Goal: Find specific page/section: Find specific page/section

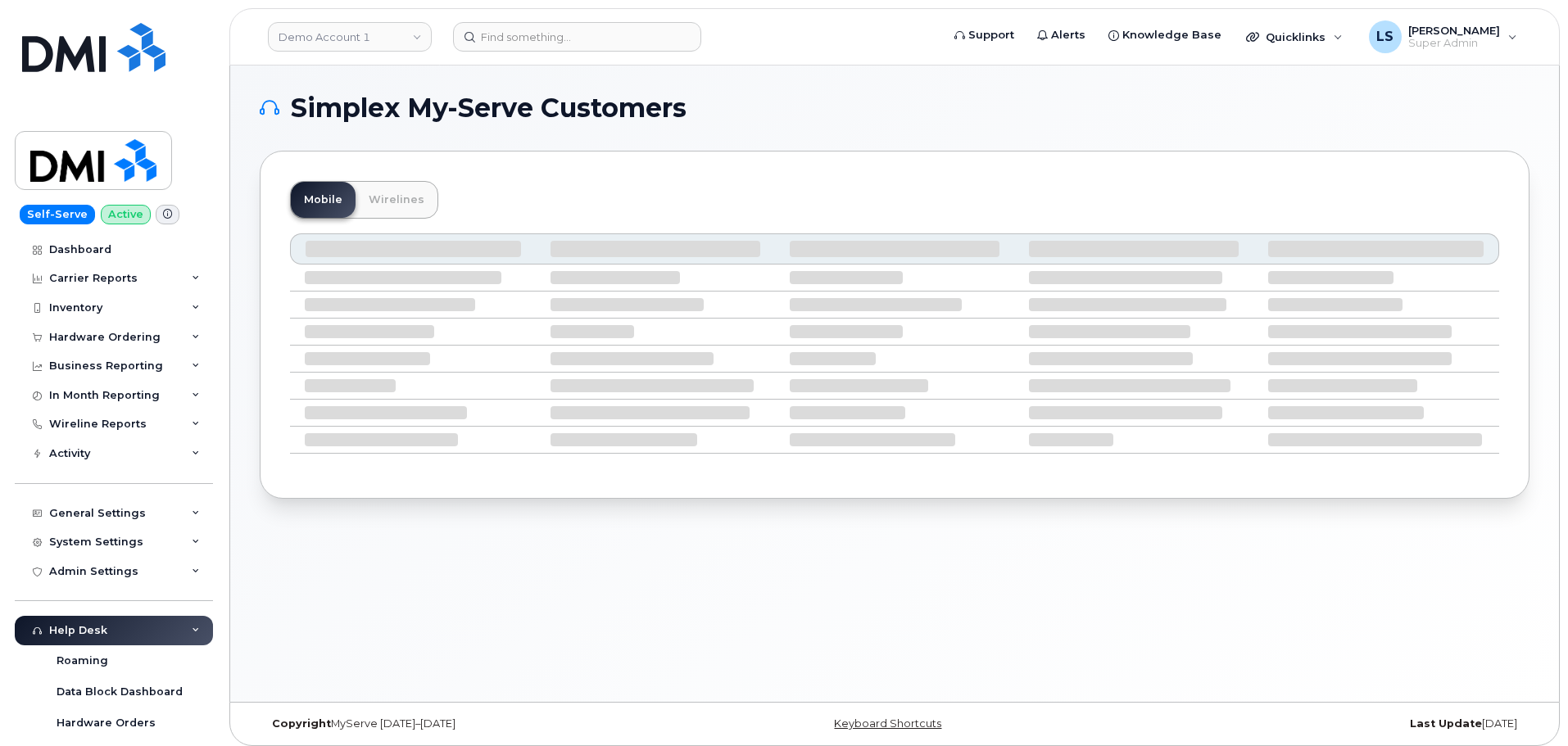
drag, startPoint x: 533, startPoint y: 3, endPoint x: 541, endPoint y: 13, distance: 12.8
click at [534, 8] on div "Demo Account 1 Support Alerts Knowledge Base Quicklinks Suspend / Cancel Device…" at bounding box center [894, 37] width 1330 height 58
click at [550, 20] on header "Demo Account 1 Support Alerts Knowledge Base Quicklinks Suspend / Cancel Device…" at bounding box center [894, 37] width 1330 height 58
click at [553, 29] on input at bounding box center [576, 36] width 248 height 29
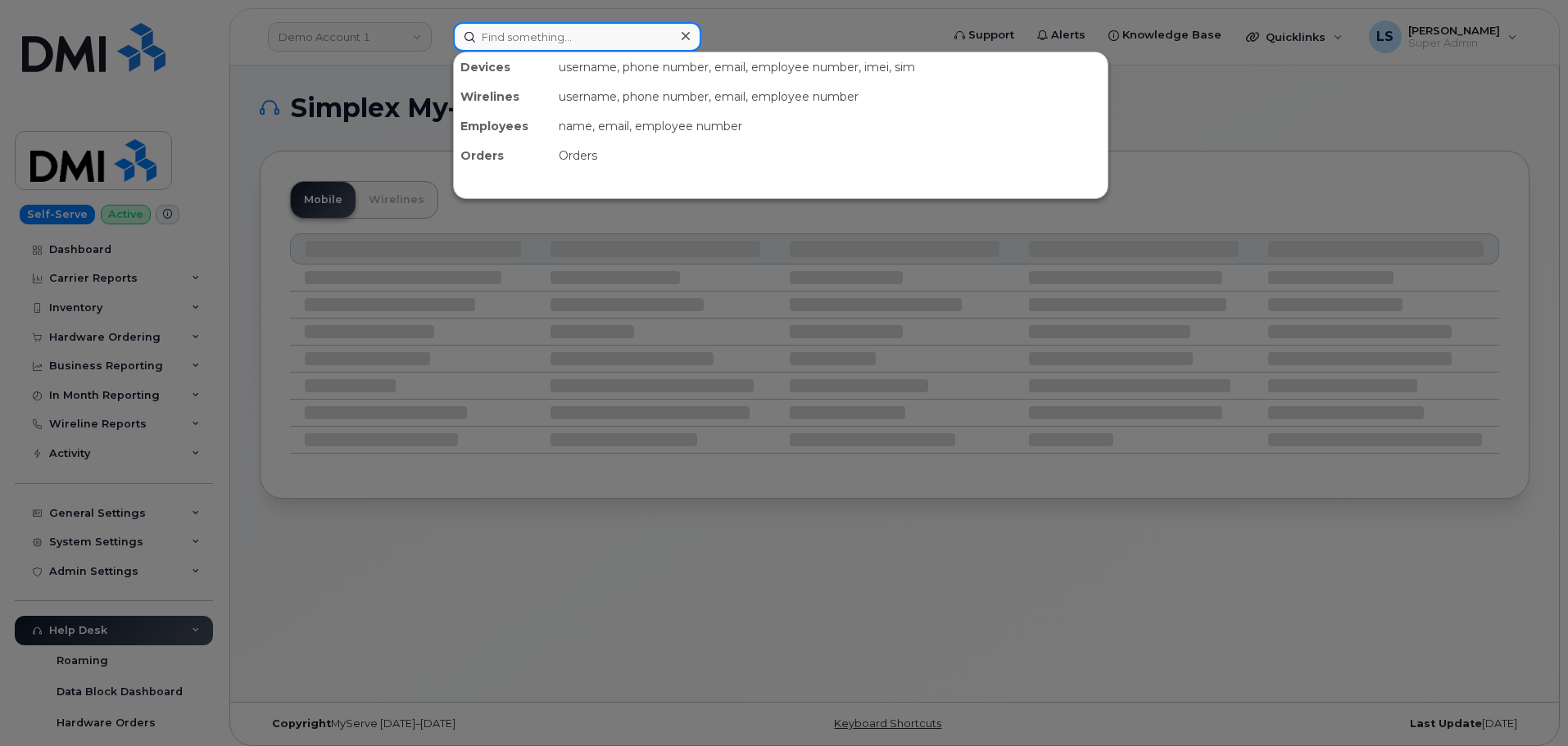
paste input "Bobby Martin"
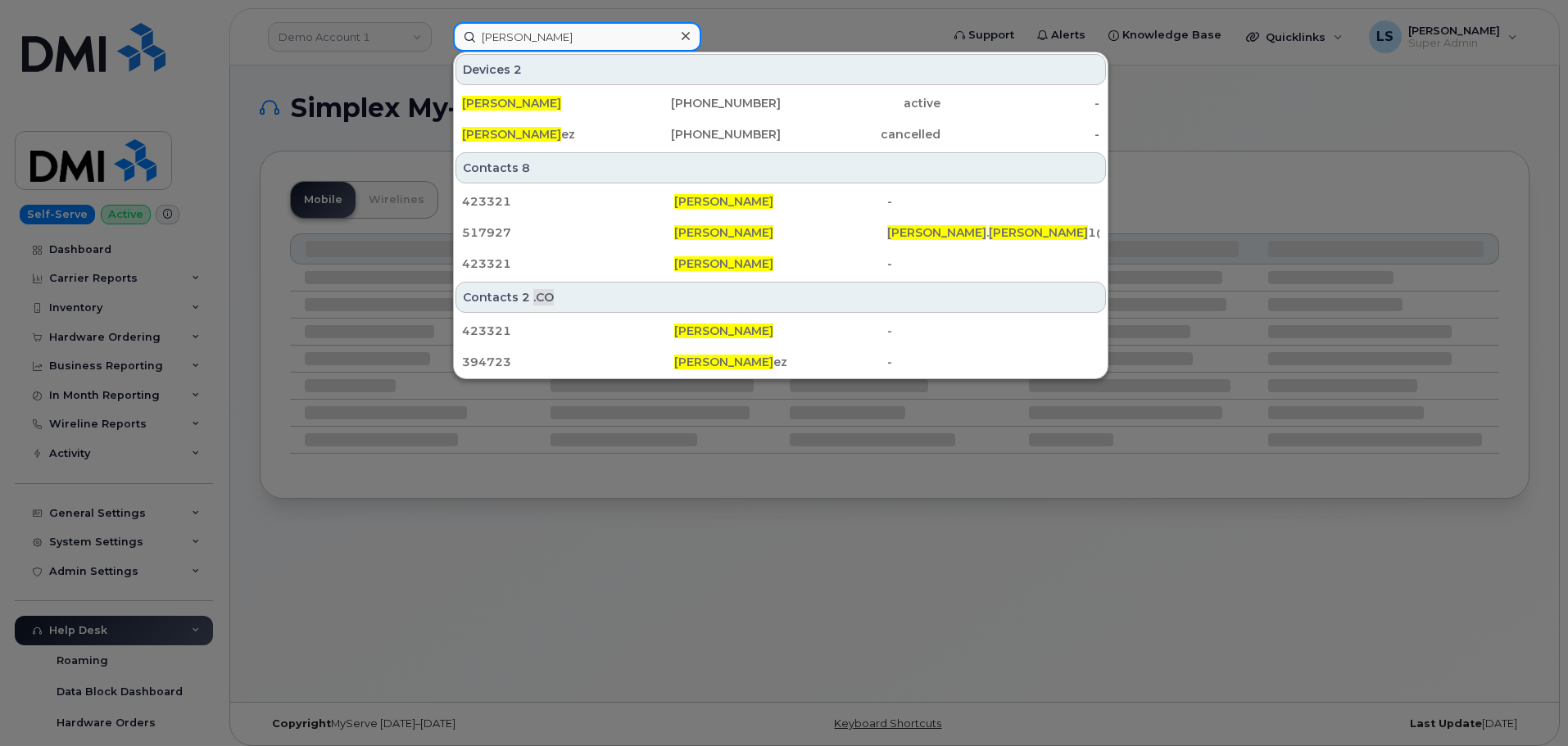
type input "[PERSON_NAME]"
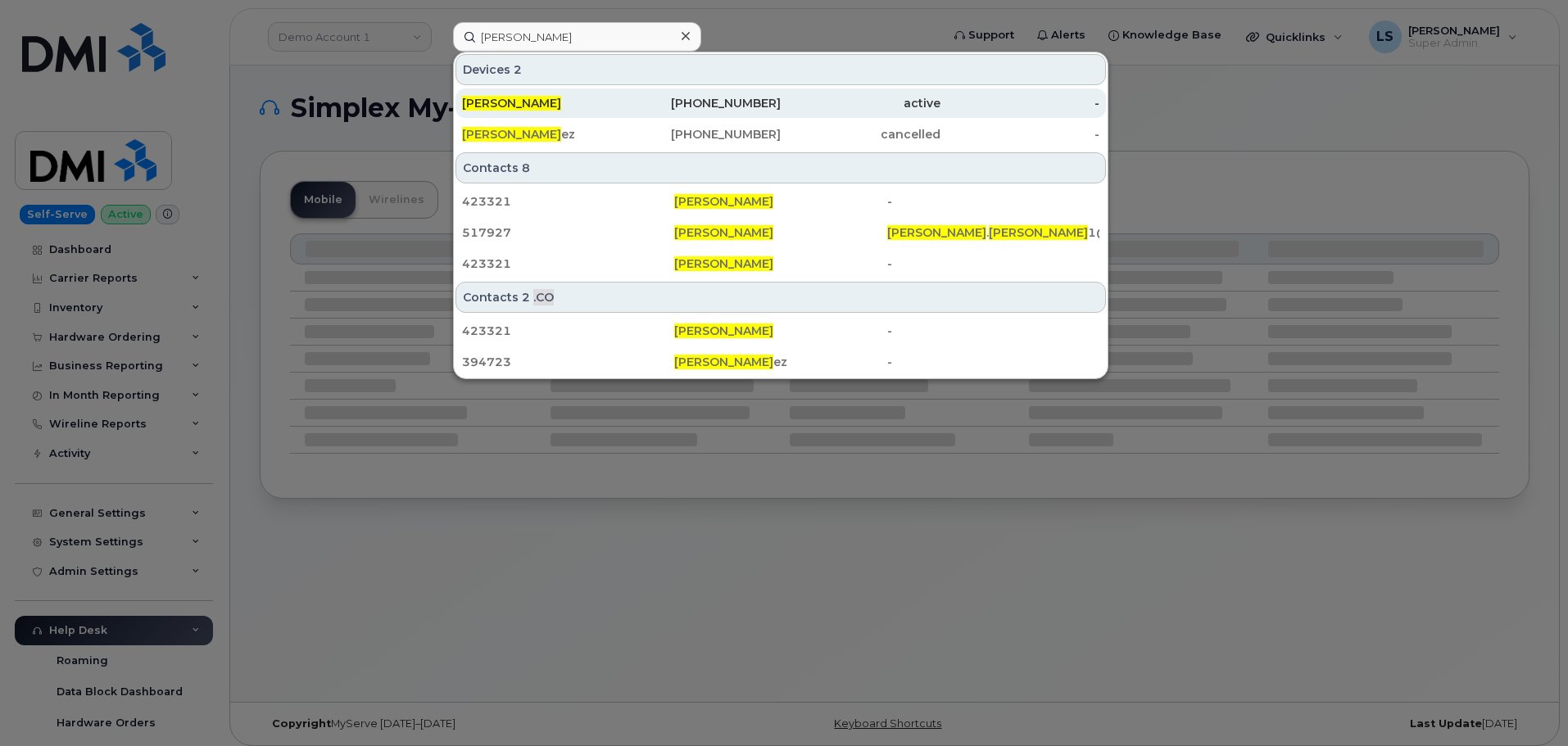
click at [622, 110] on div "[PERSON_NAME]" at bounding box center [701, 103] width 159 height 29
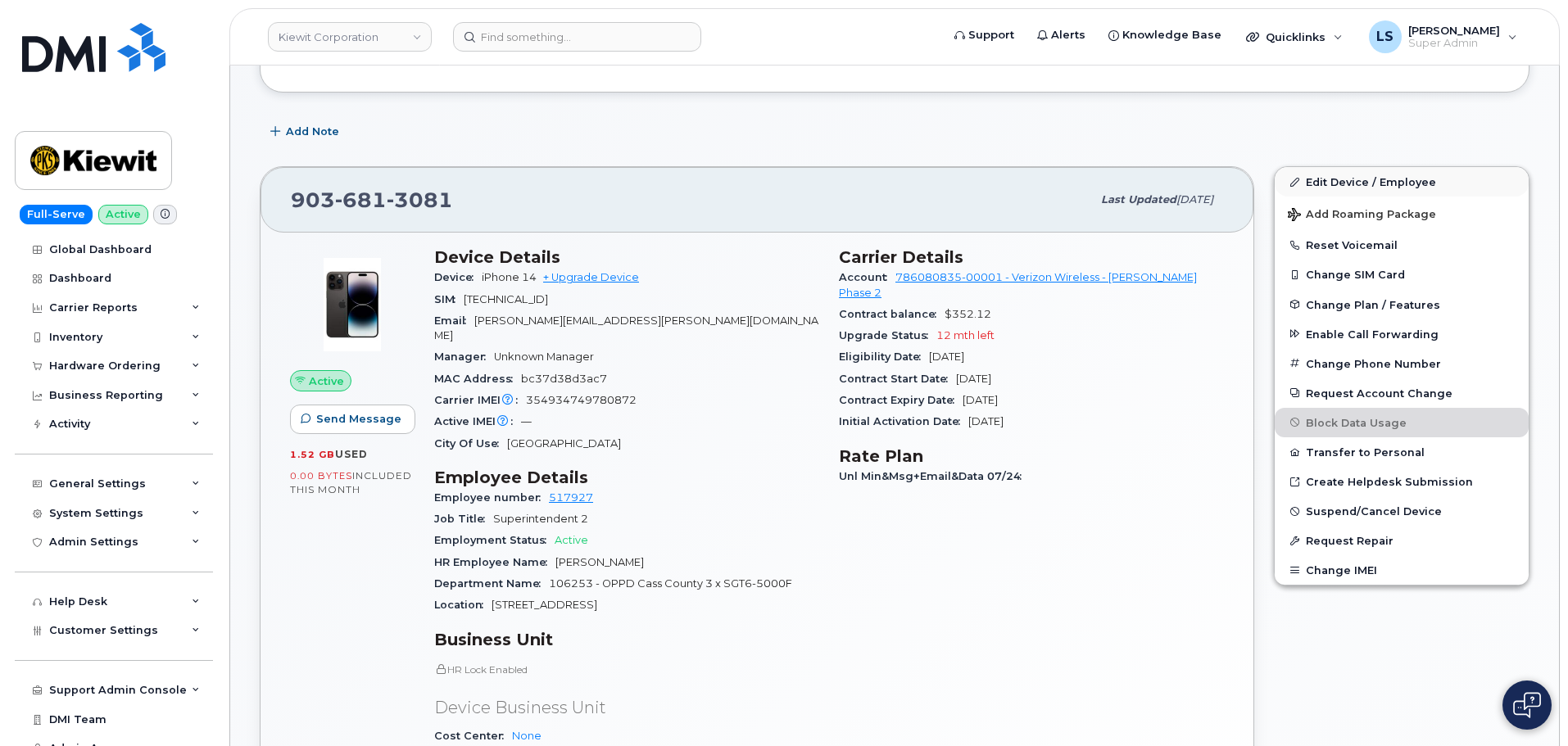
scroll to position [164, 0]
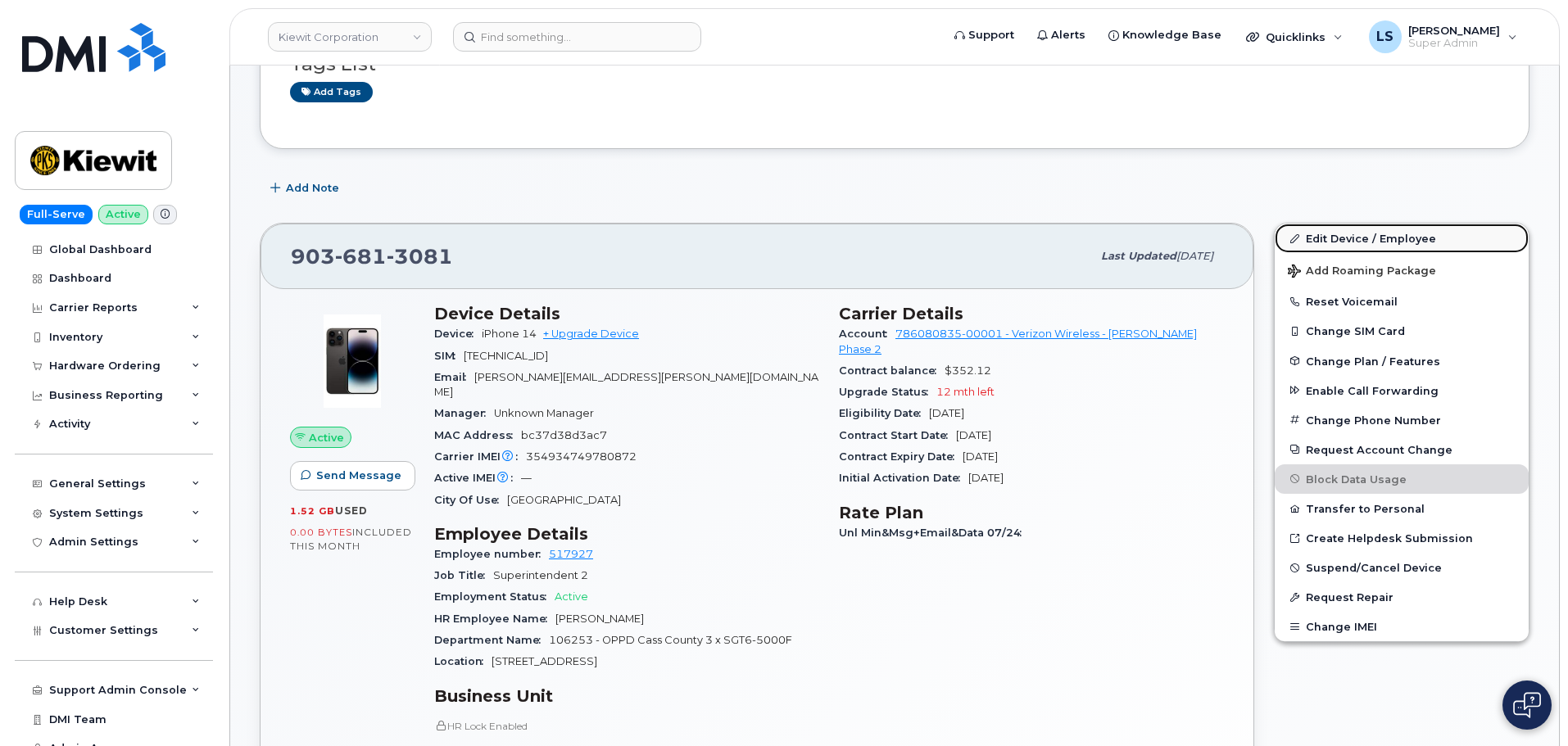
drag, startPoint x: 1369, startPoint y: 239, endPoint x: 735, endPoint y: 317, distance: 638.8
click at [1368, 239] on link "Edit Device / Employee" at bounding box center [1401, 238] width 254 height 29
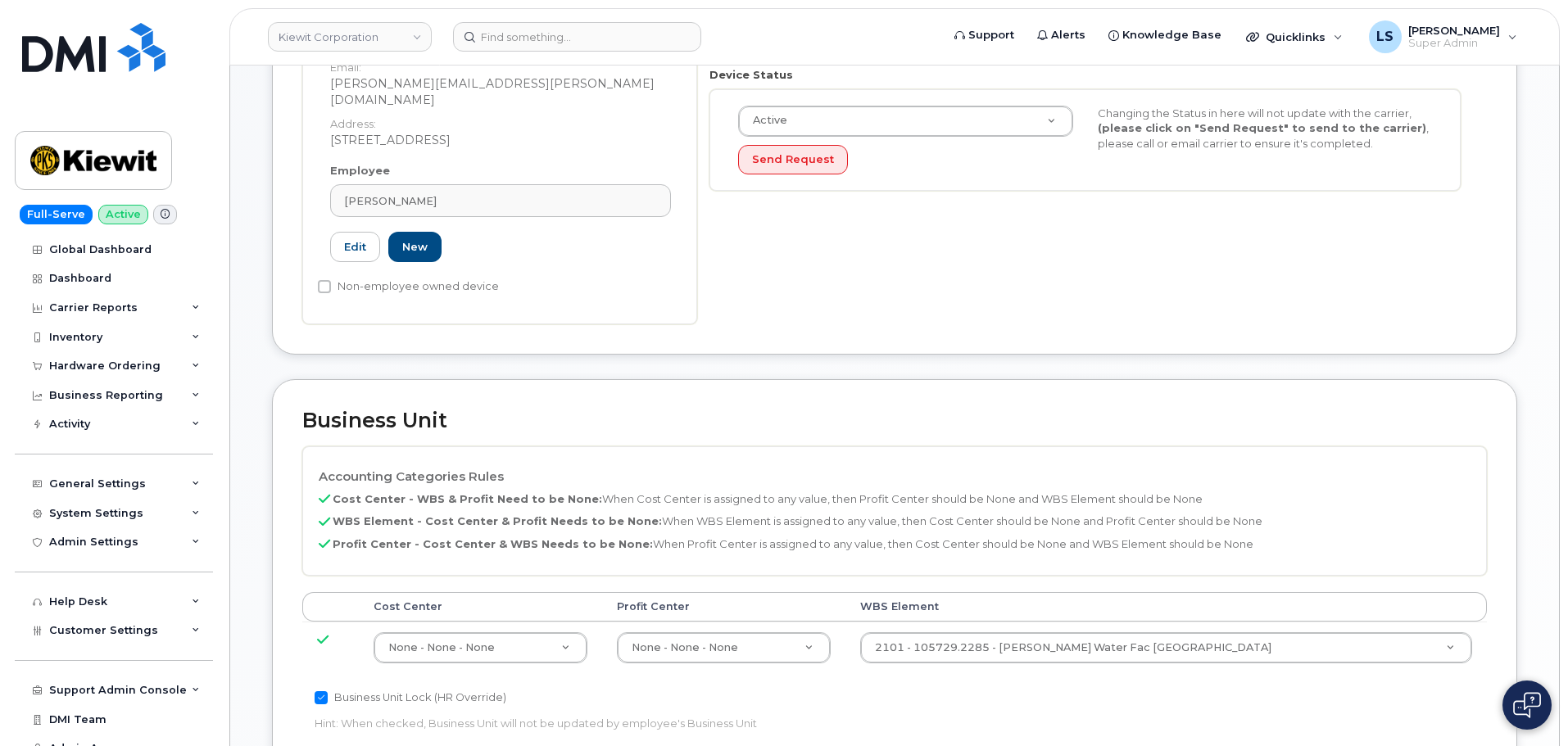
scroll to position [573, 0]
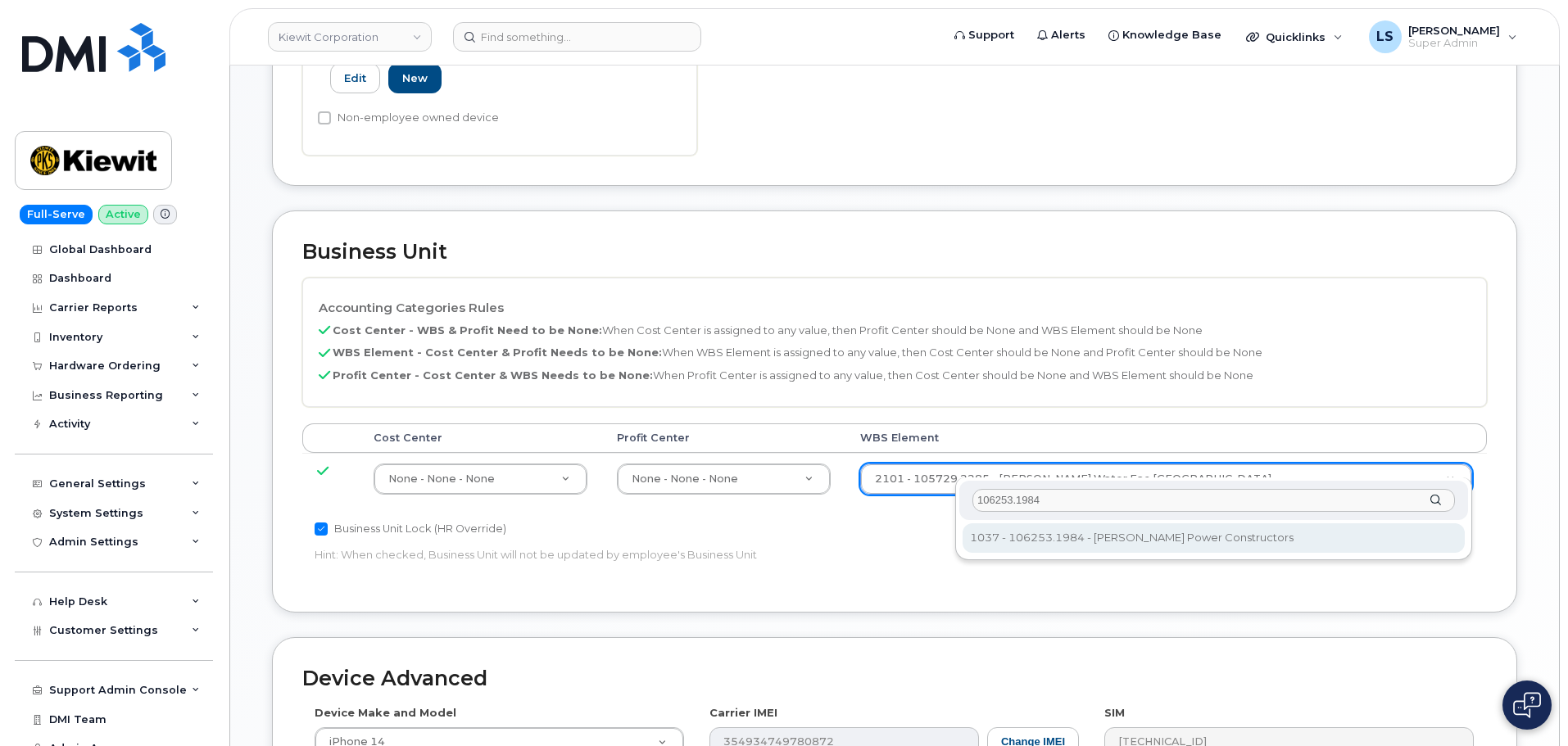
type input "106253.1984"
type input "34121115"
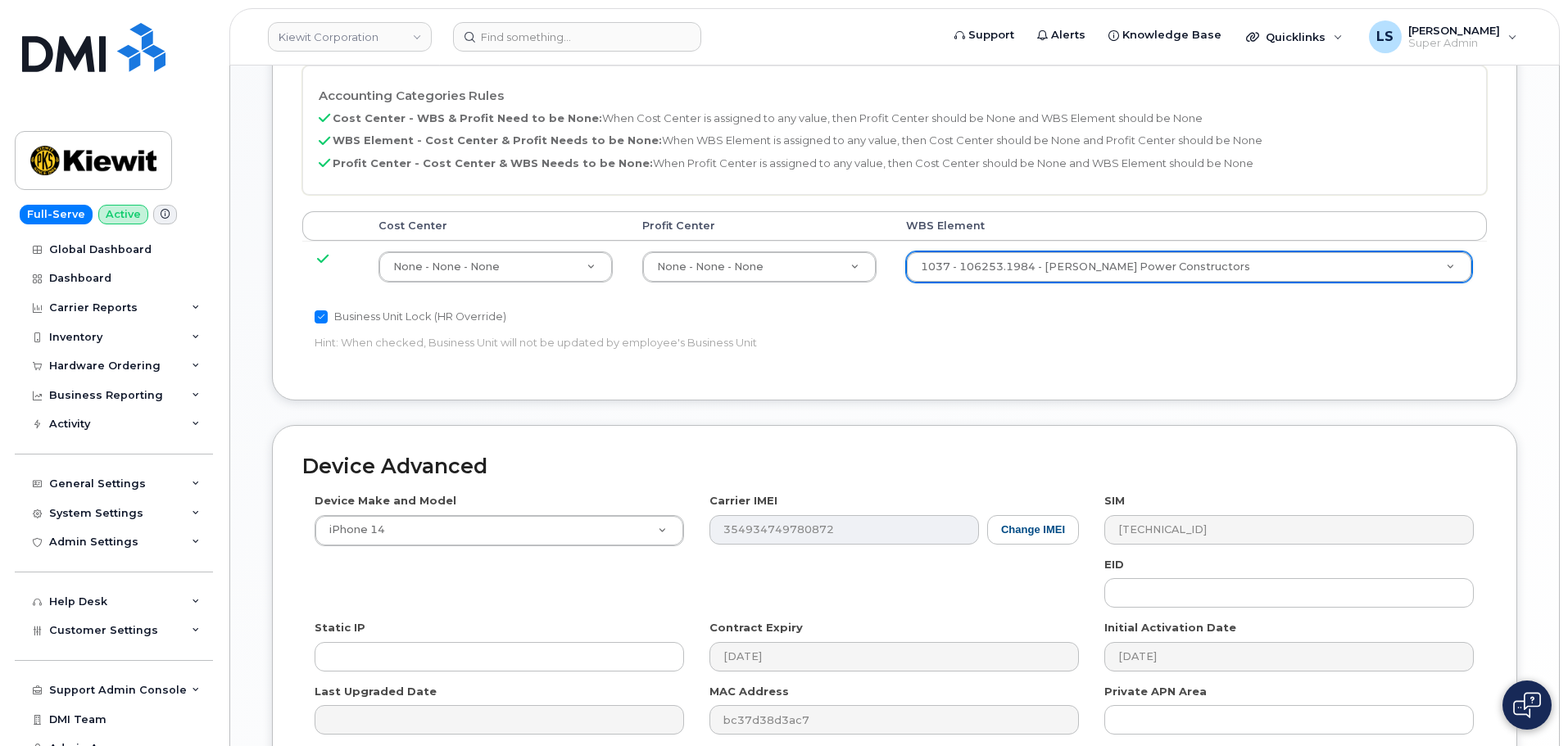
scroll to position [936, 0]
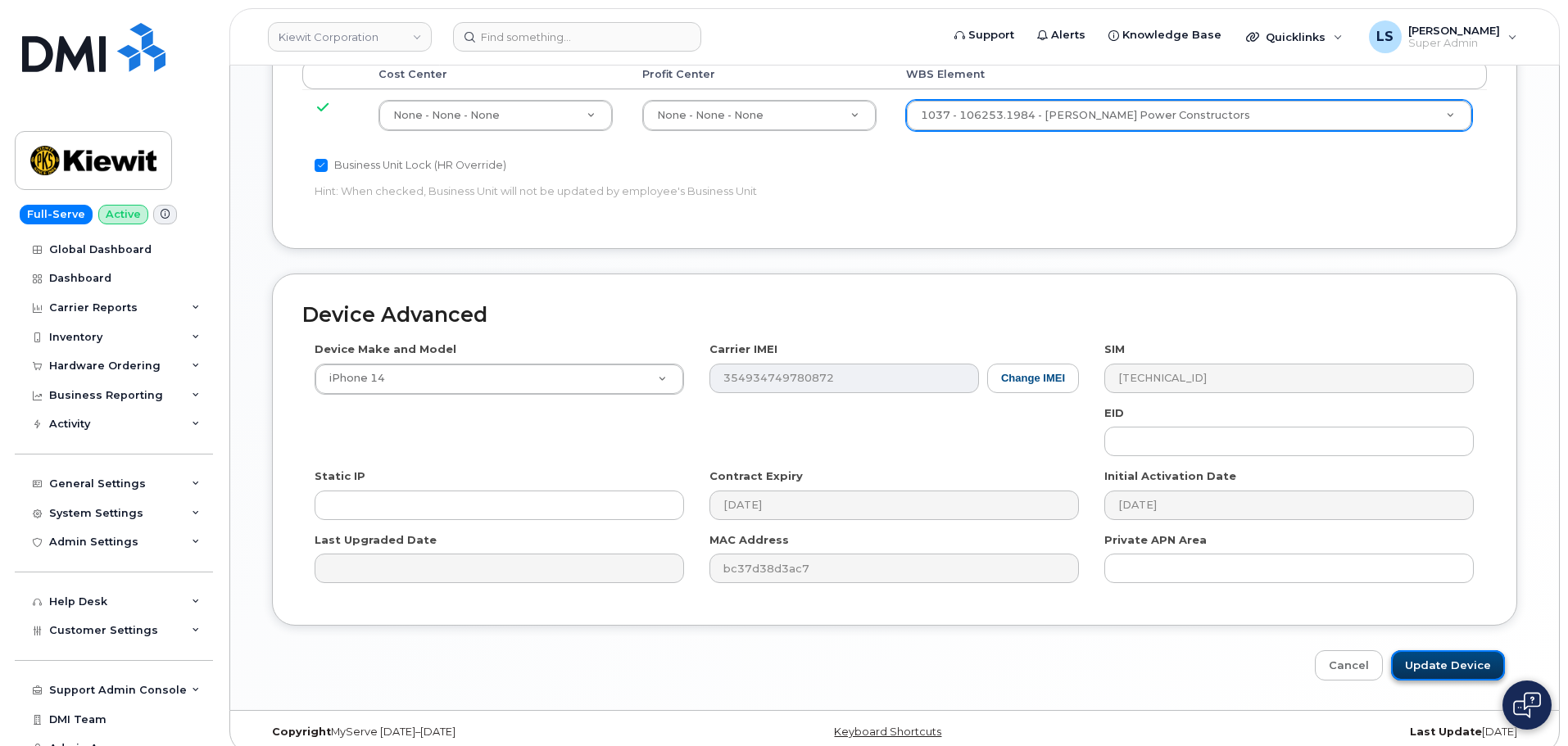
click at [1446, 650] on input "Update Device" at bounding box center [1448, 665] width 114 height 30
type input "Saving..."
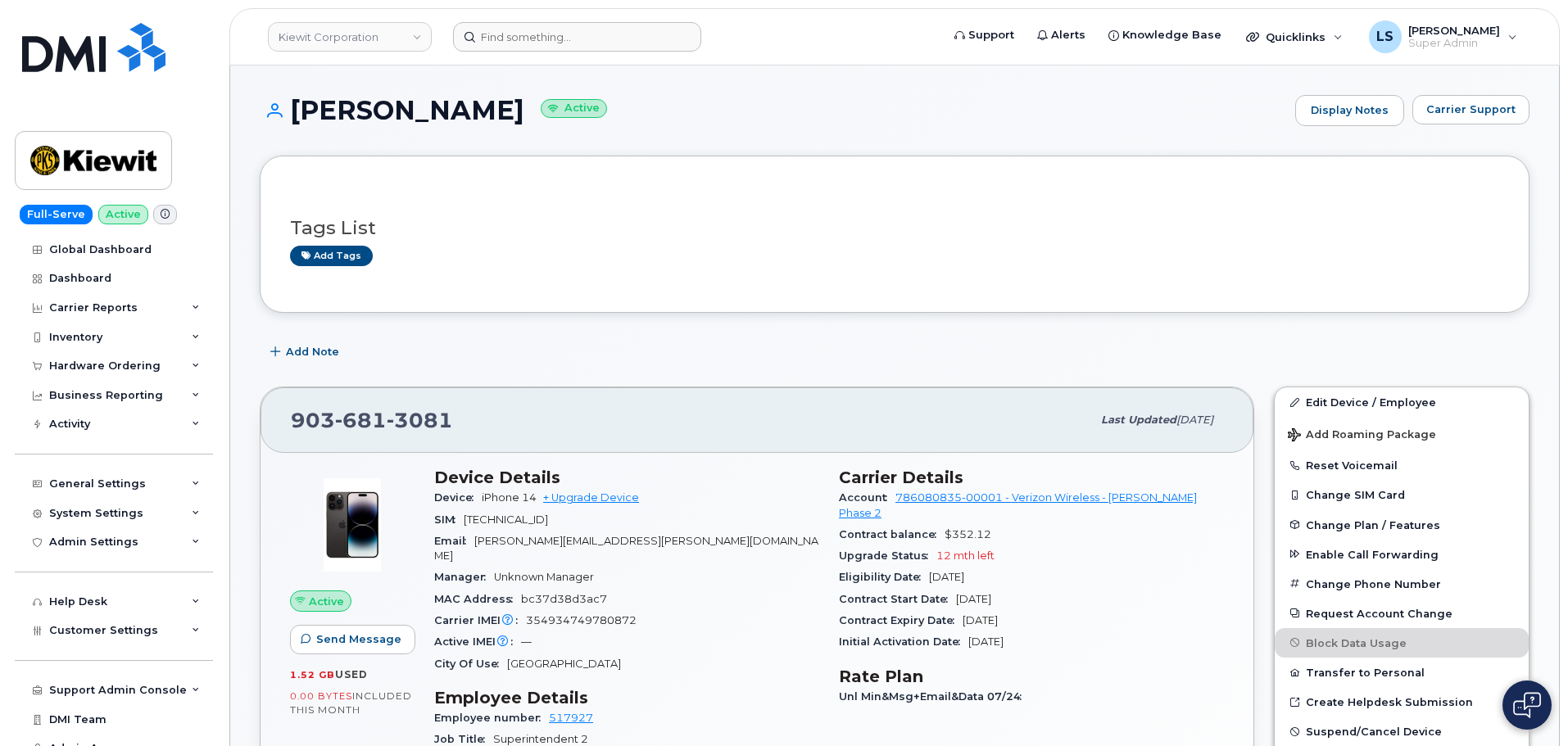
drag, startPoint x: 556, startPoint y: 64, endPoint x: 567, endPoint y: 33, distance: 32.9
click at [557, 62] on header "Kiewit Corporation Support Alerts Knowledge Base Quicklinks Suspend / Cancel De…" at bounding box center [894, 37] width 1330 height 58
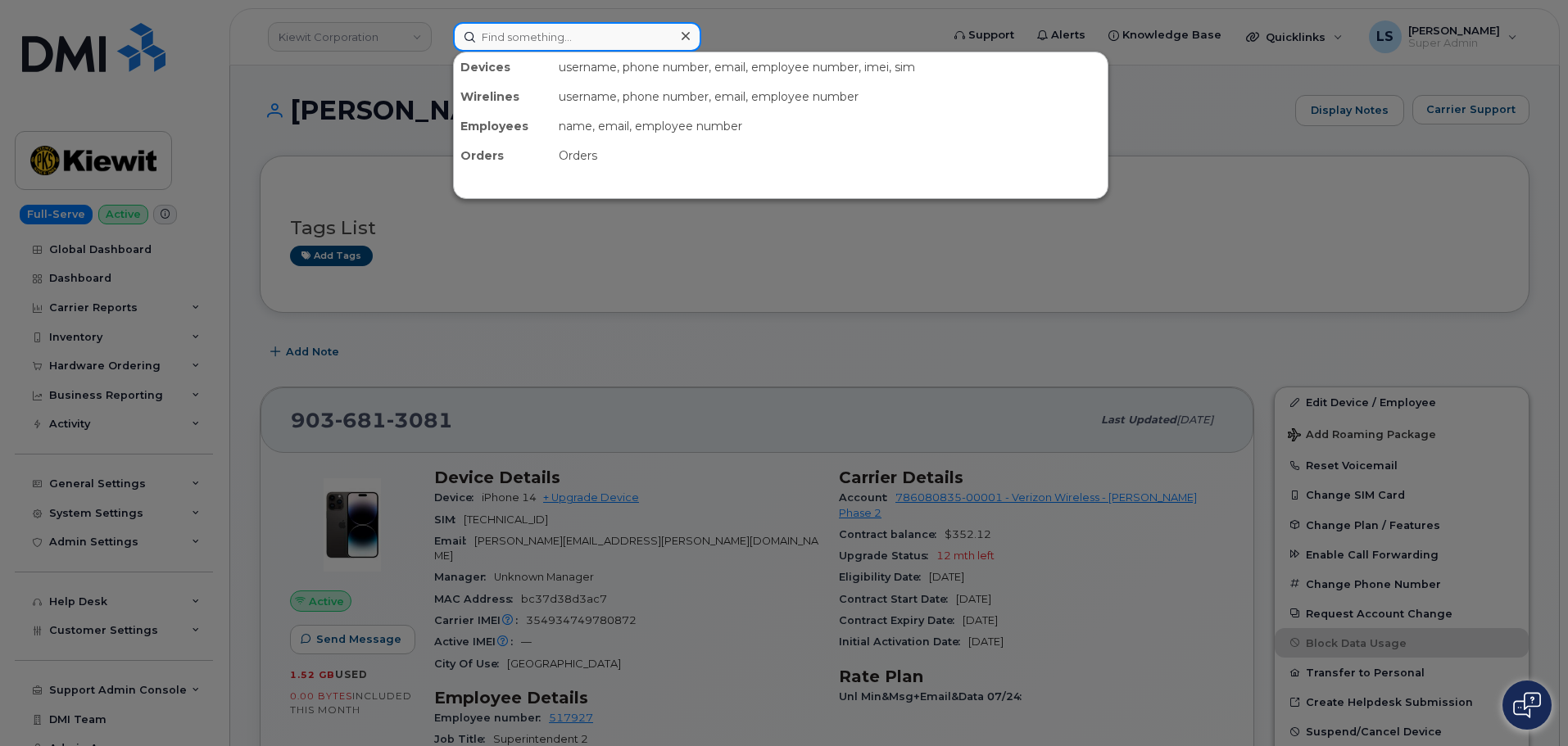
click at [567, 33] on input at bounding box center [576, 36] width 248 height 29
paste input "(816) 518-6237"
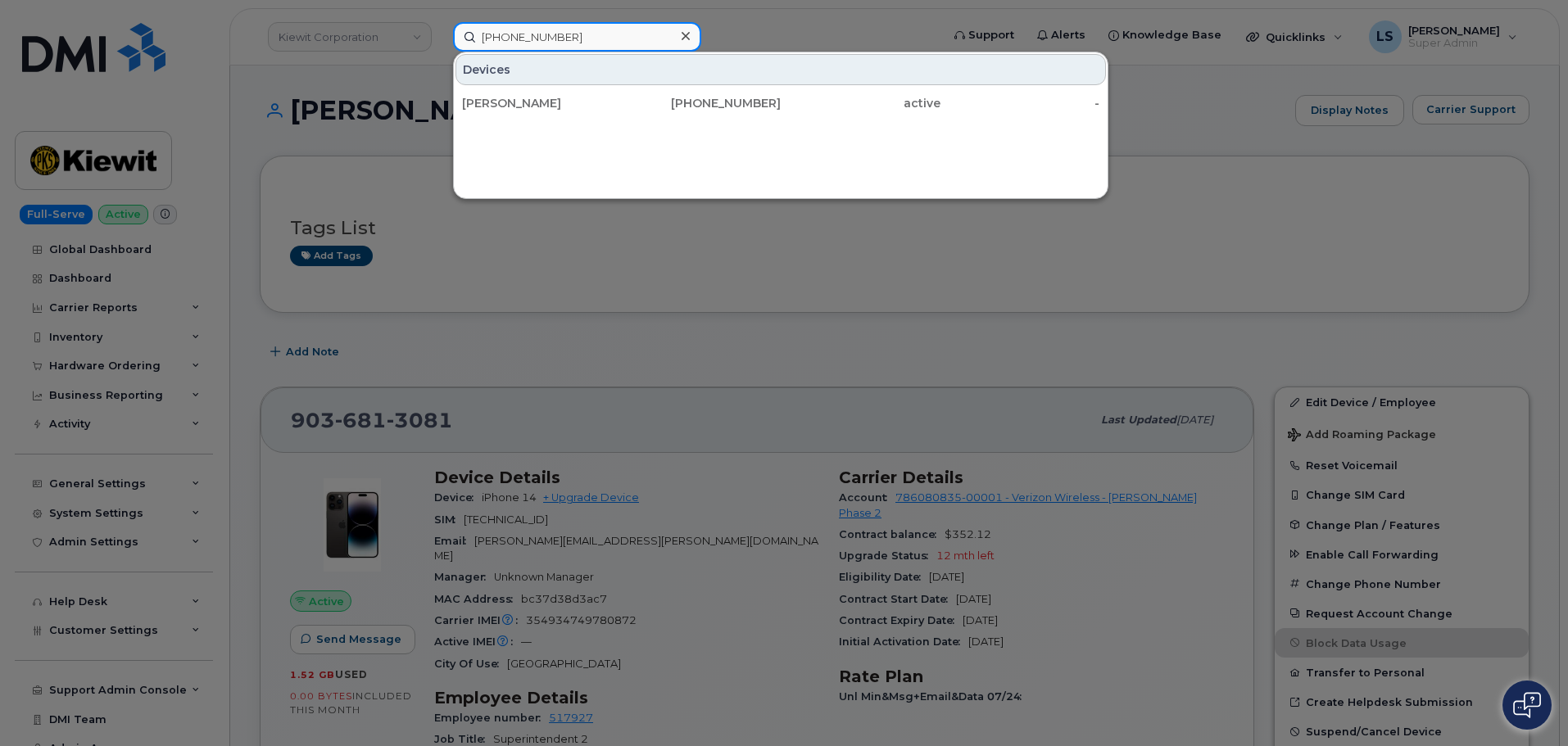
type input "(816) 518-6237"
click at [526, 83] on div "Devices" at bounding box center [780, 69] width 650 height 31
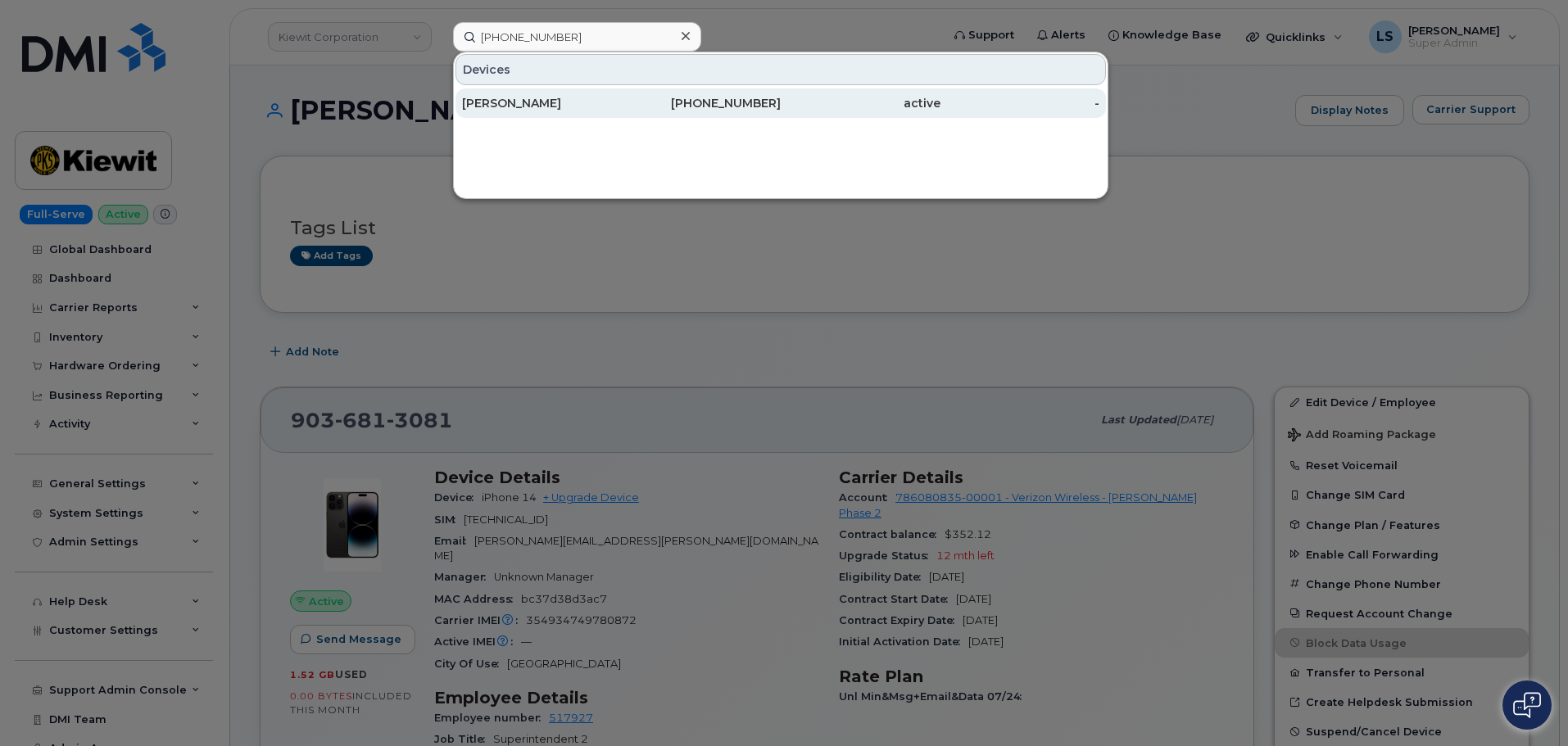
click at [622, 92] on div "ROGER SCHMIDT" at bounding box center [701, 103] width 159 height 29
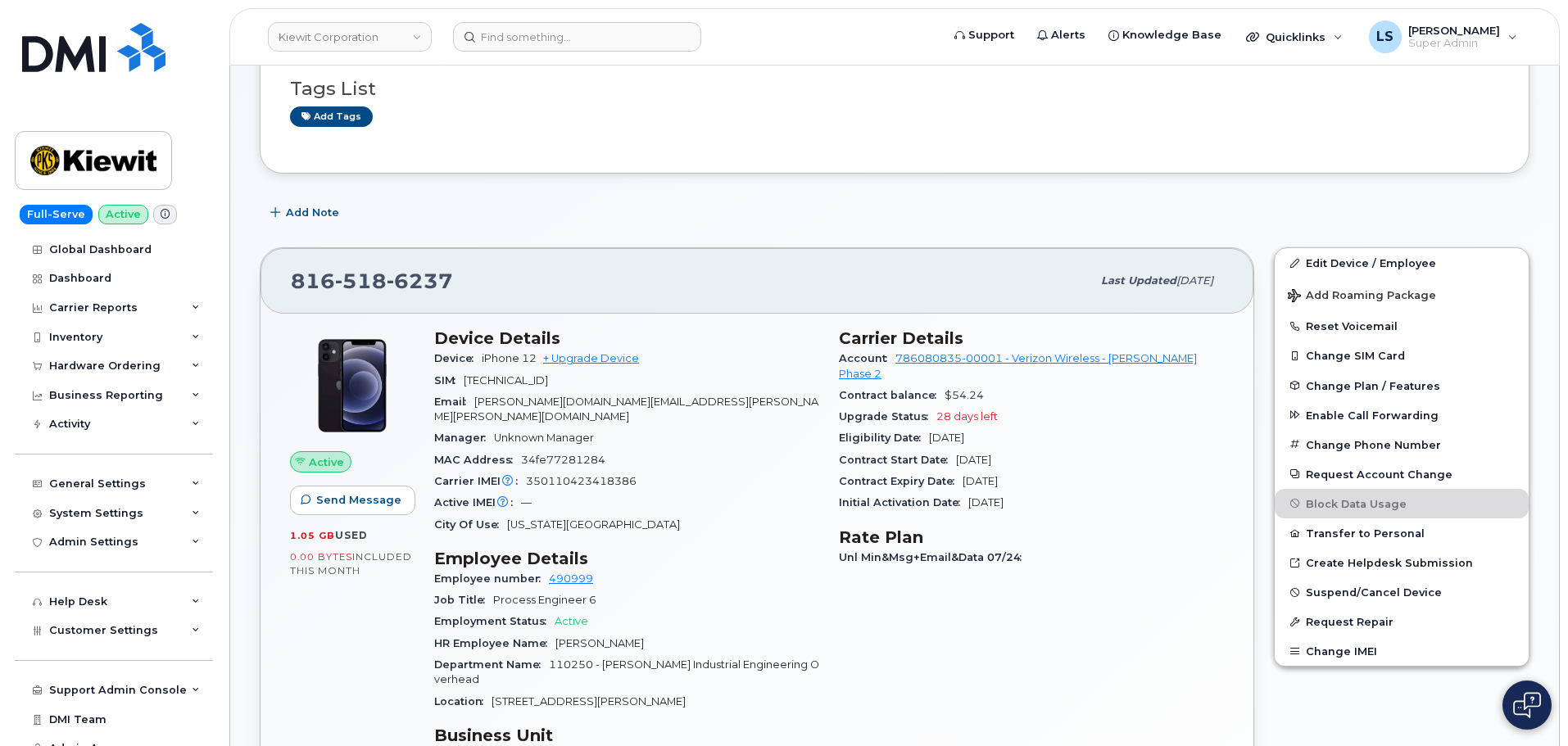
scroll to position [164, 0]
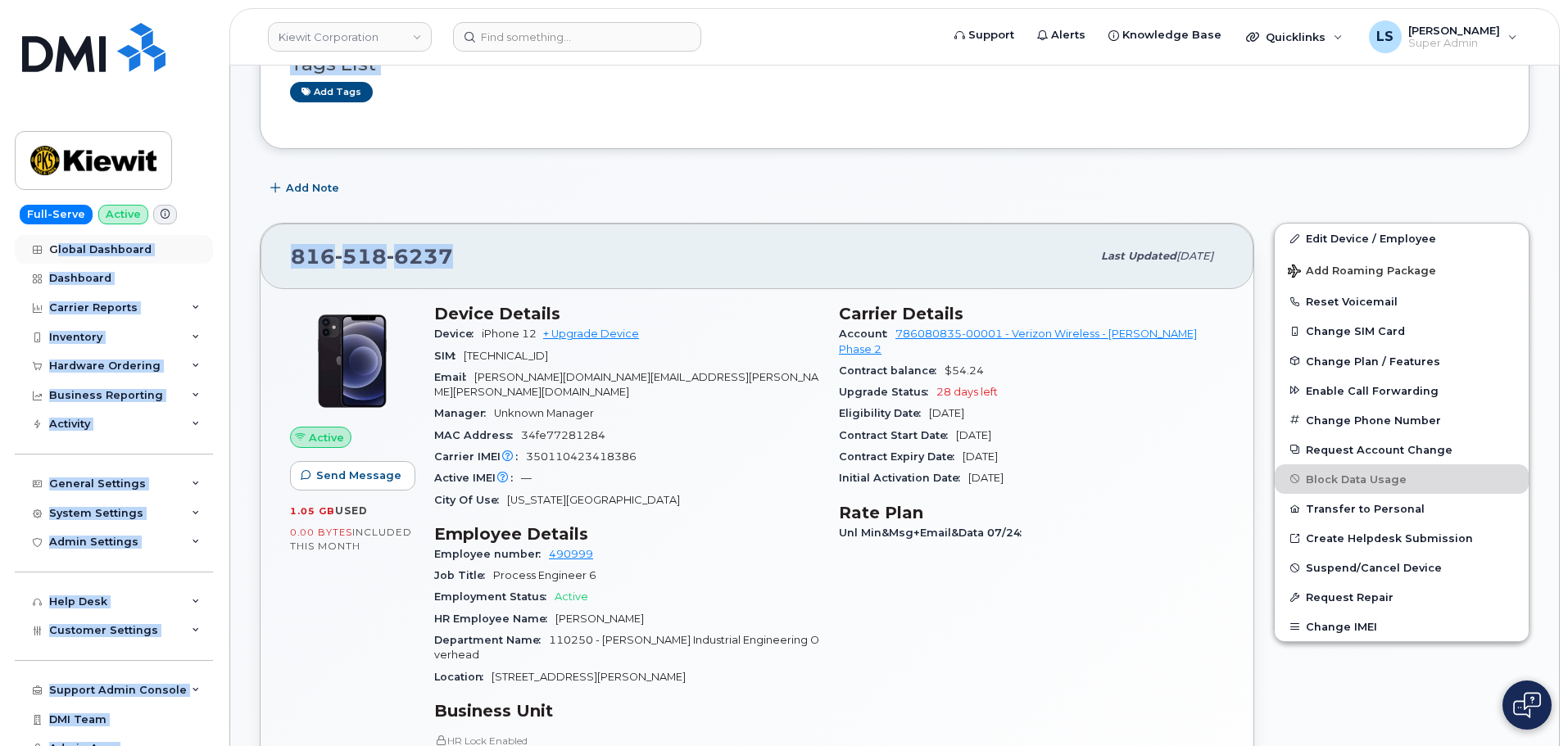
drag, startPoint x: 265, startPoint y: 239, endPoint x: 56, endPoint y: 243, distance: 209.0
drag, startPoint x: 559, startPoint y: 275, endPoint x: 546, endPoint y: 271, distance: 13.6
click at [559, 275] on div "816 518 6237 Last updated Jul 31, 2025" at bounding box center [756, 256] width 993 height 65
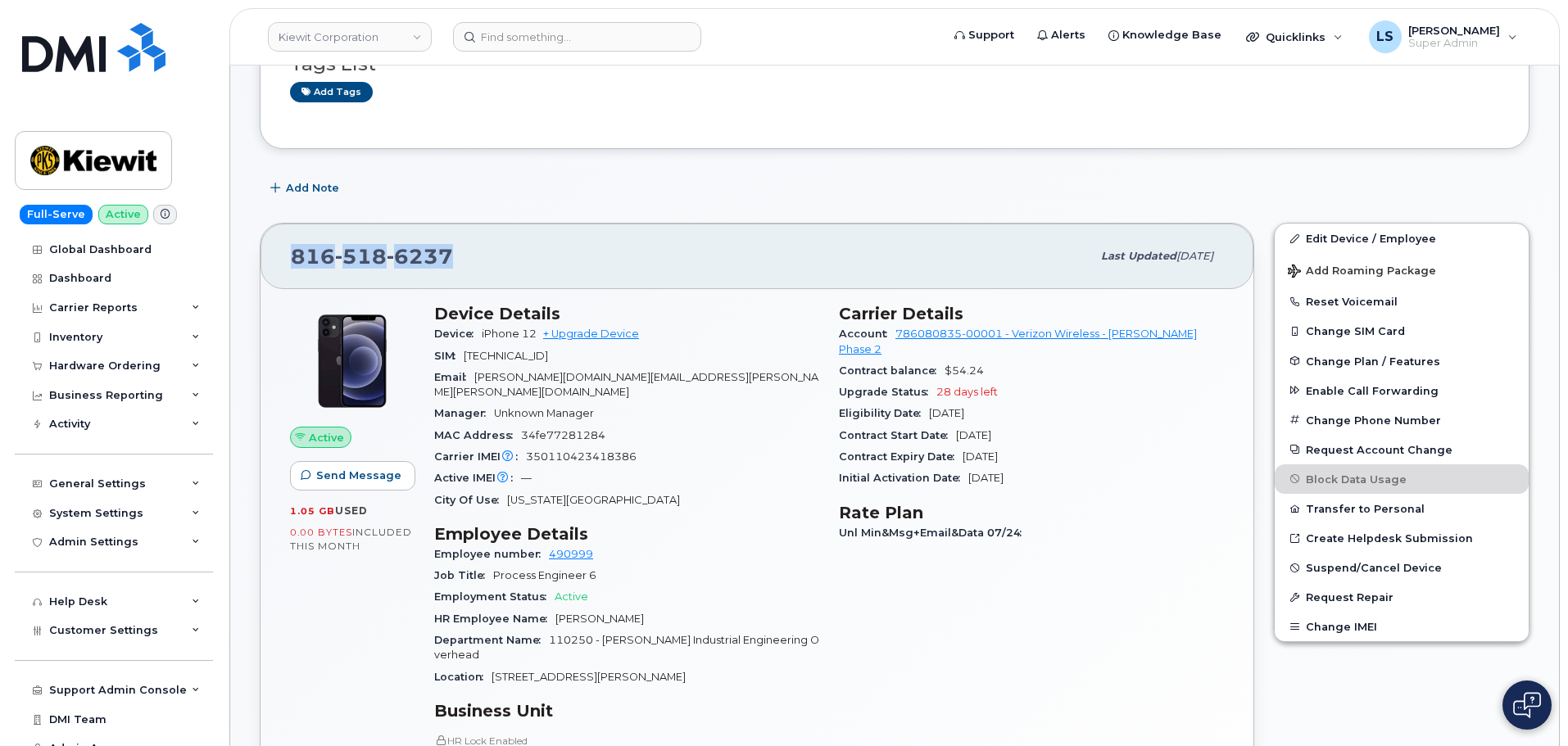
drag, startPoint x: 470, startPoint y: 248, endPoint x: 283, endPoint y: 262, distance: 187.5
click at [283, 262] on div "816 518 6237 Last updated Jul 31, 2025" at bounding box center [756, 256] width 993 height 65
copy span "816 518 6237"
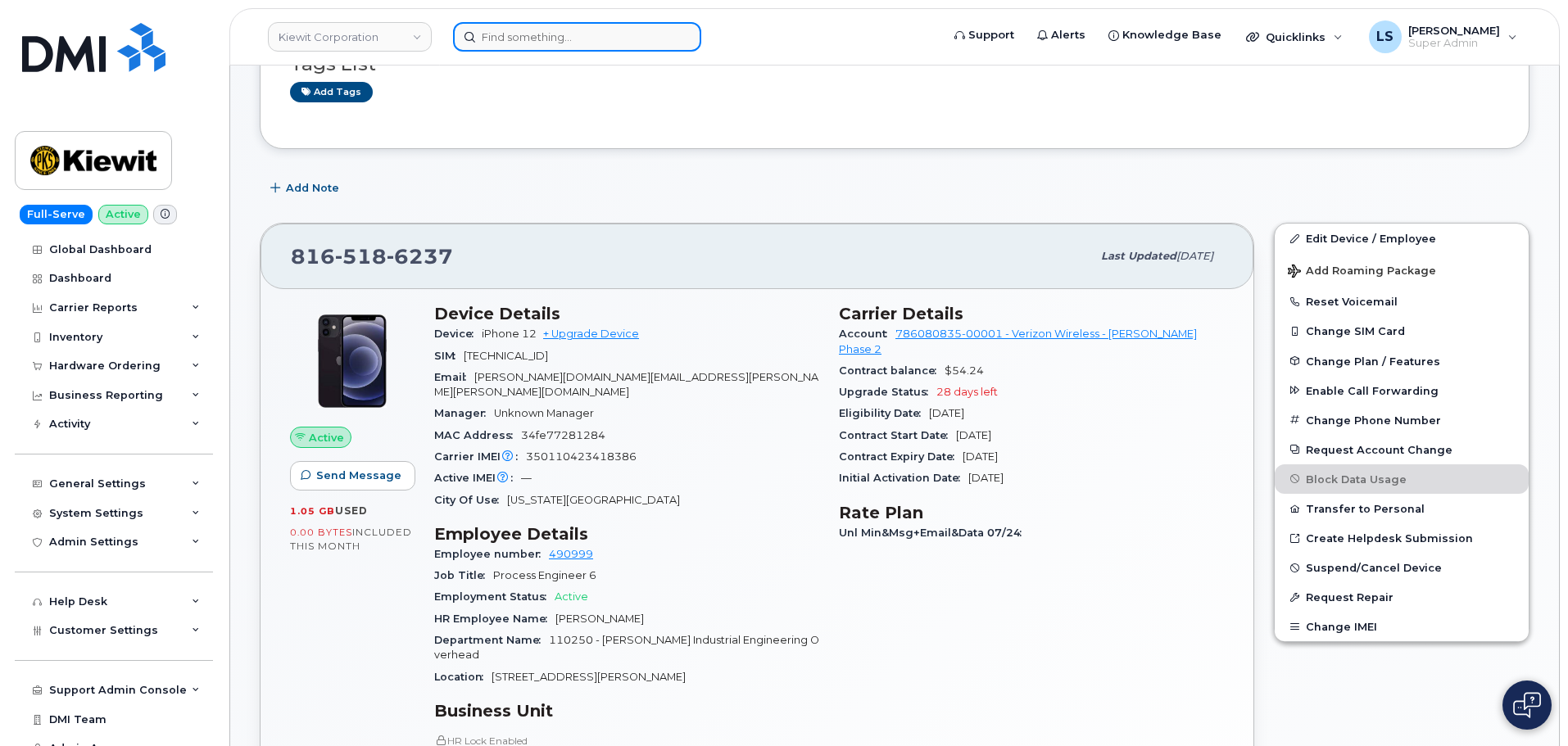
click at [525, 31] on input at bounding box center [576, 36] width 248 height 29
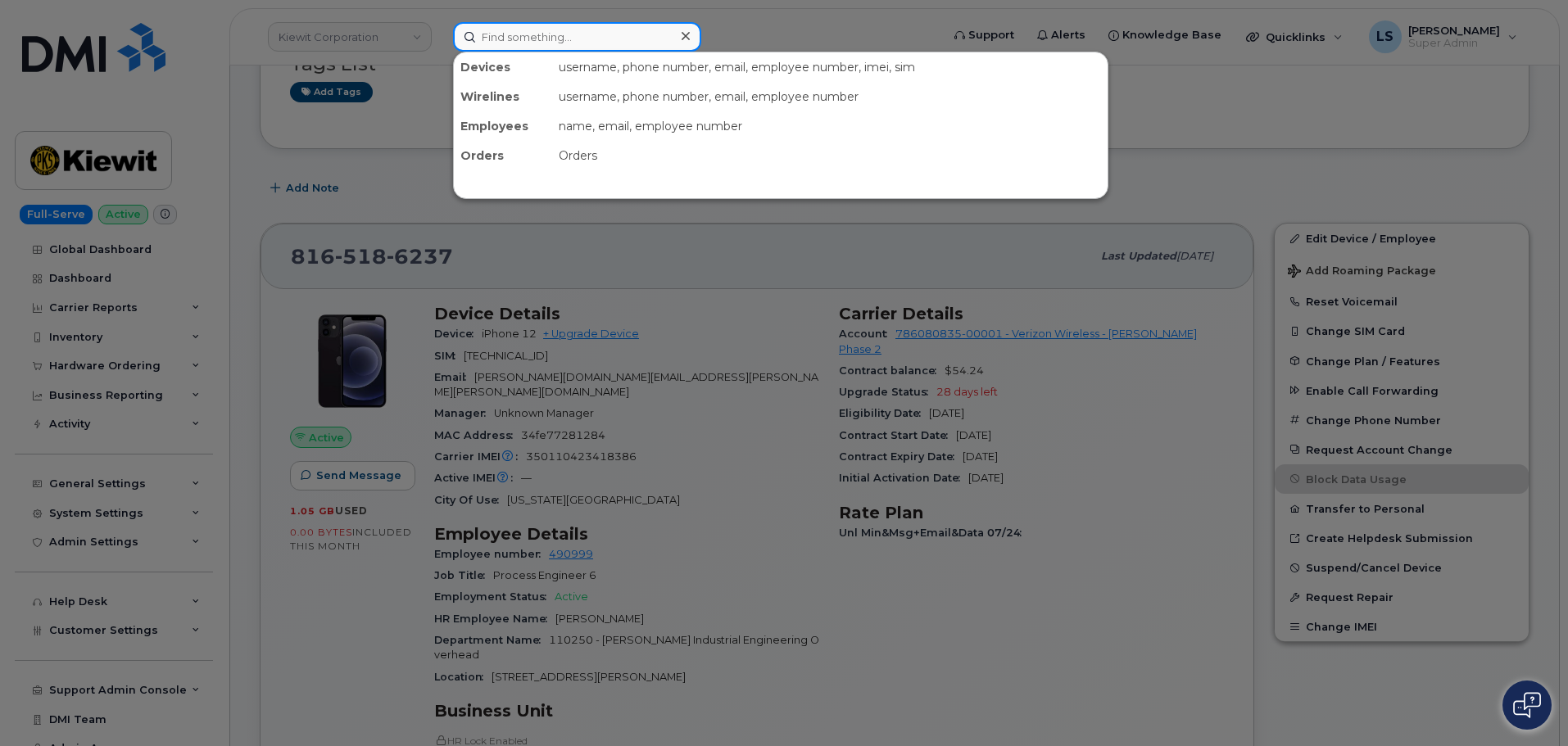
paste input "(403-860-6317"
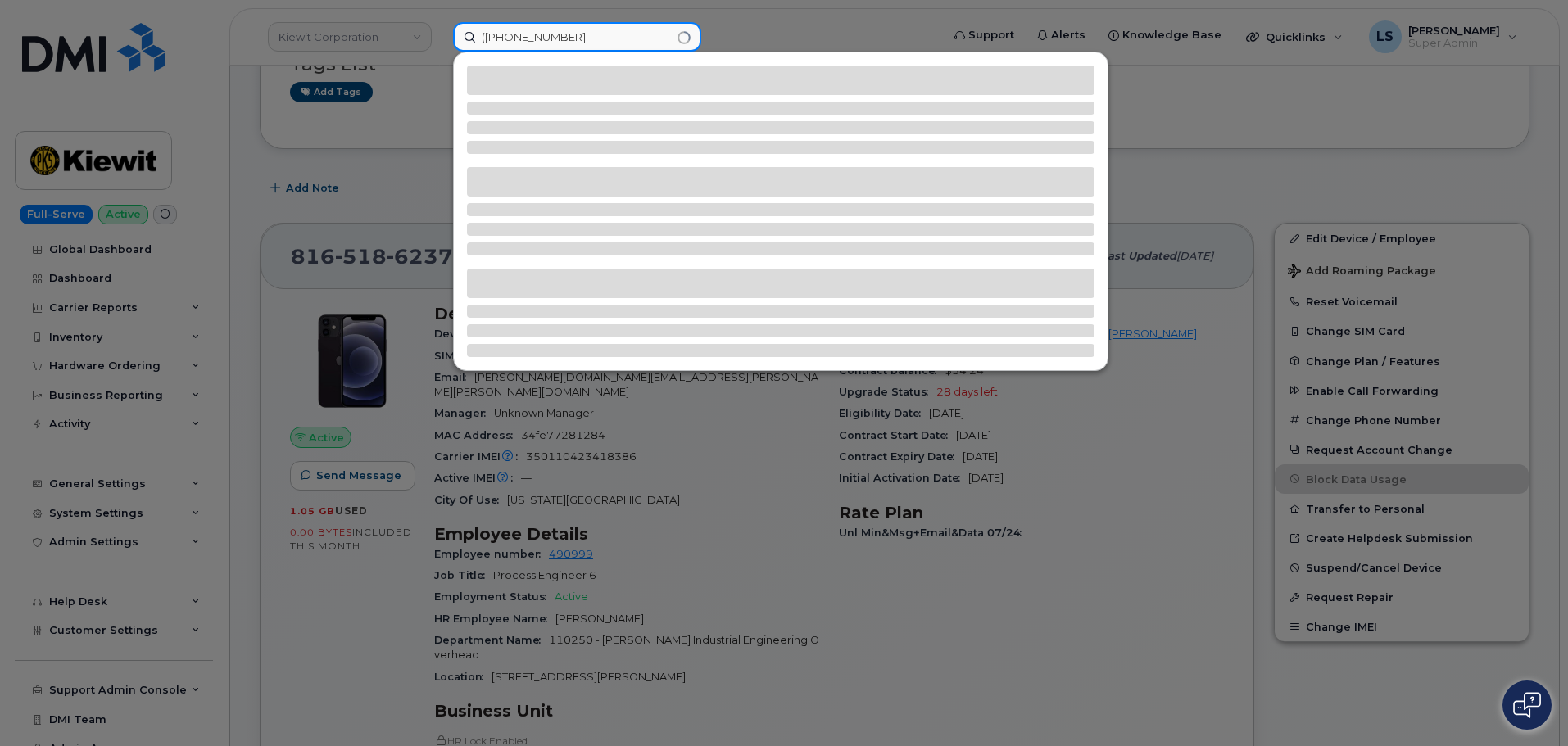
type input "(403-860-6317"
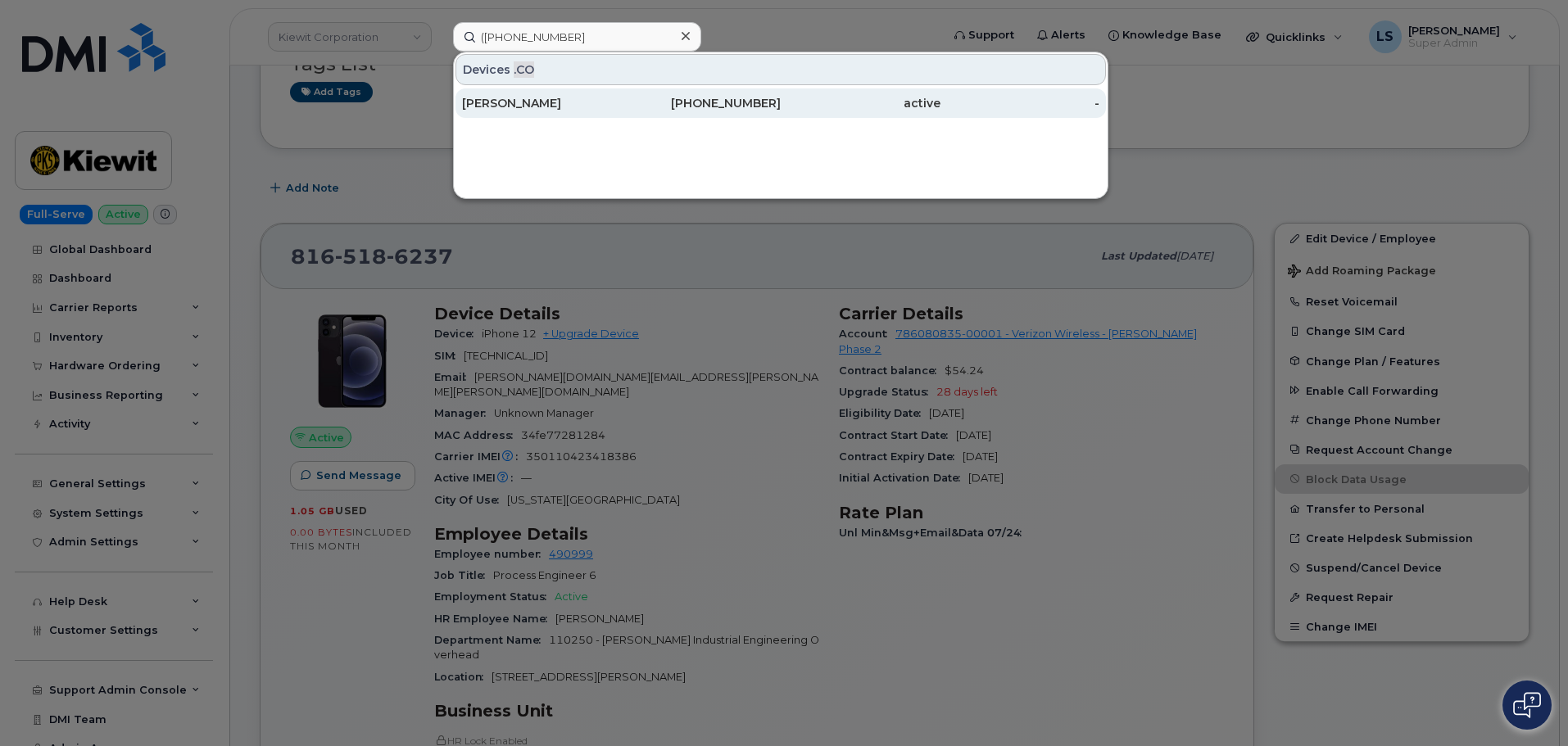
click at [622, 113] on div "Matthew Secord" at bounding box center [701, 103] width 159 height 29
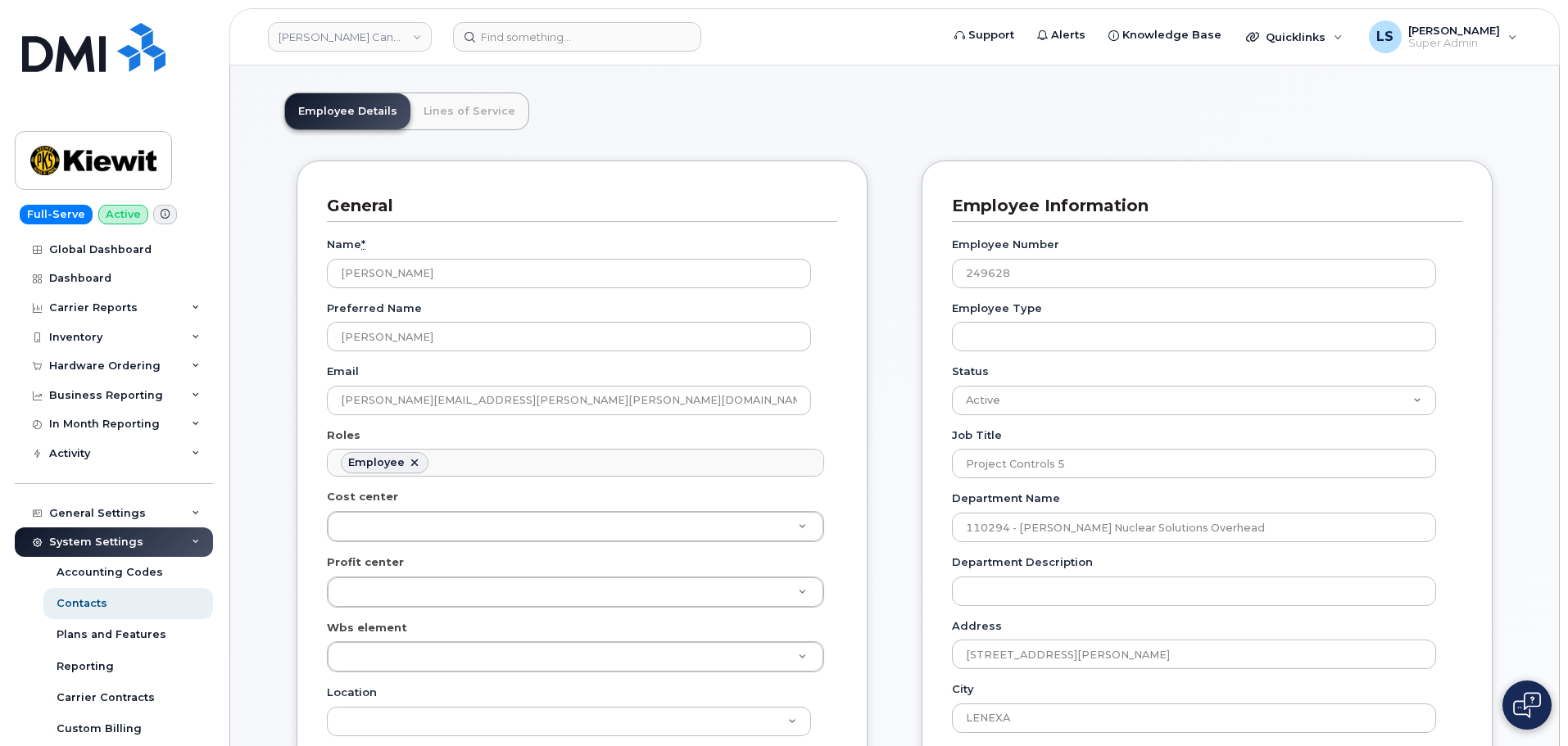
scroll to position [164, 0]
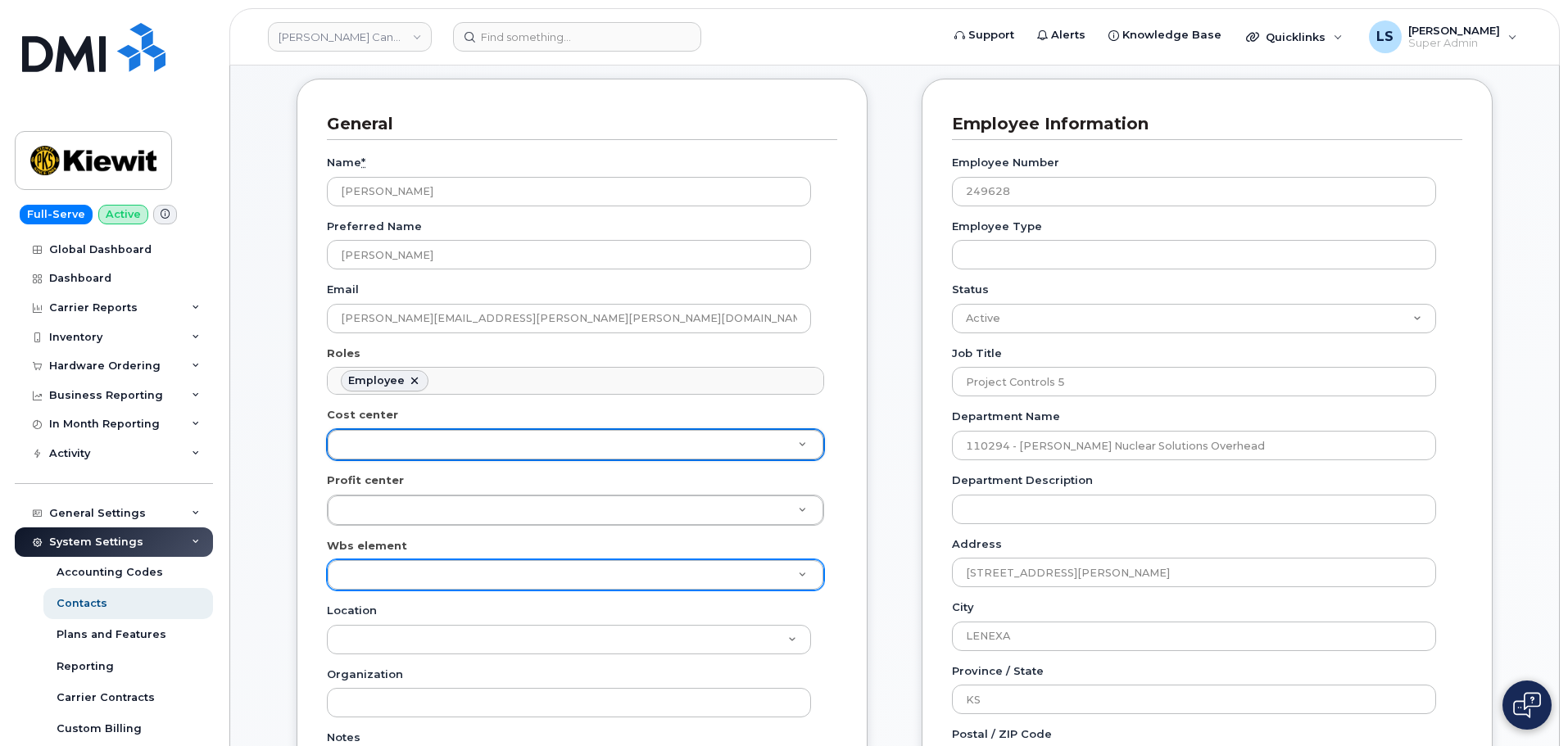
paste input "110294"
type input "110294"
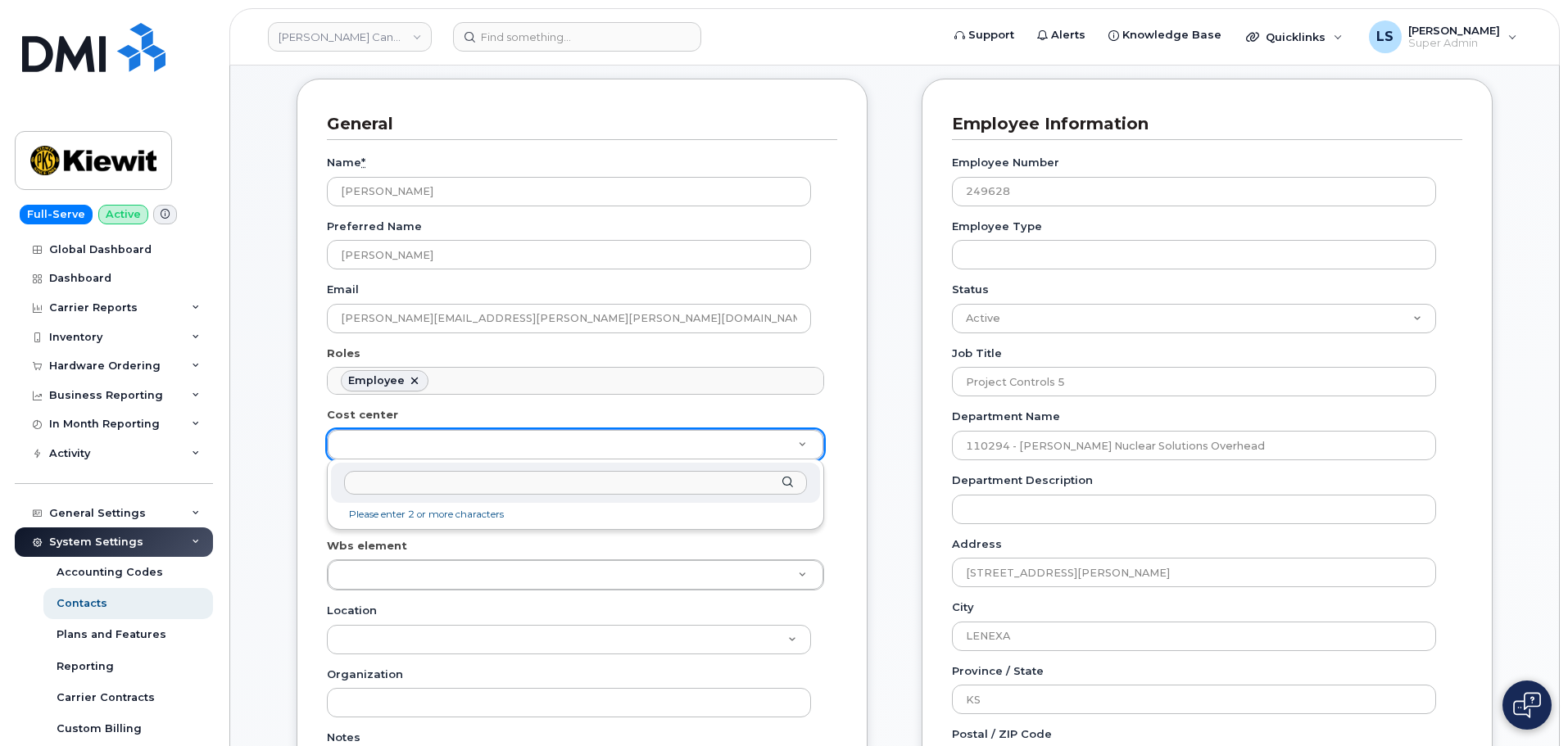
paste input "110294"
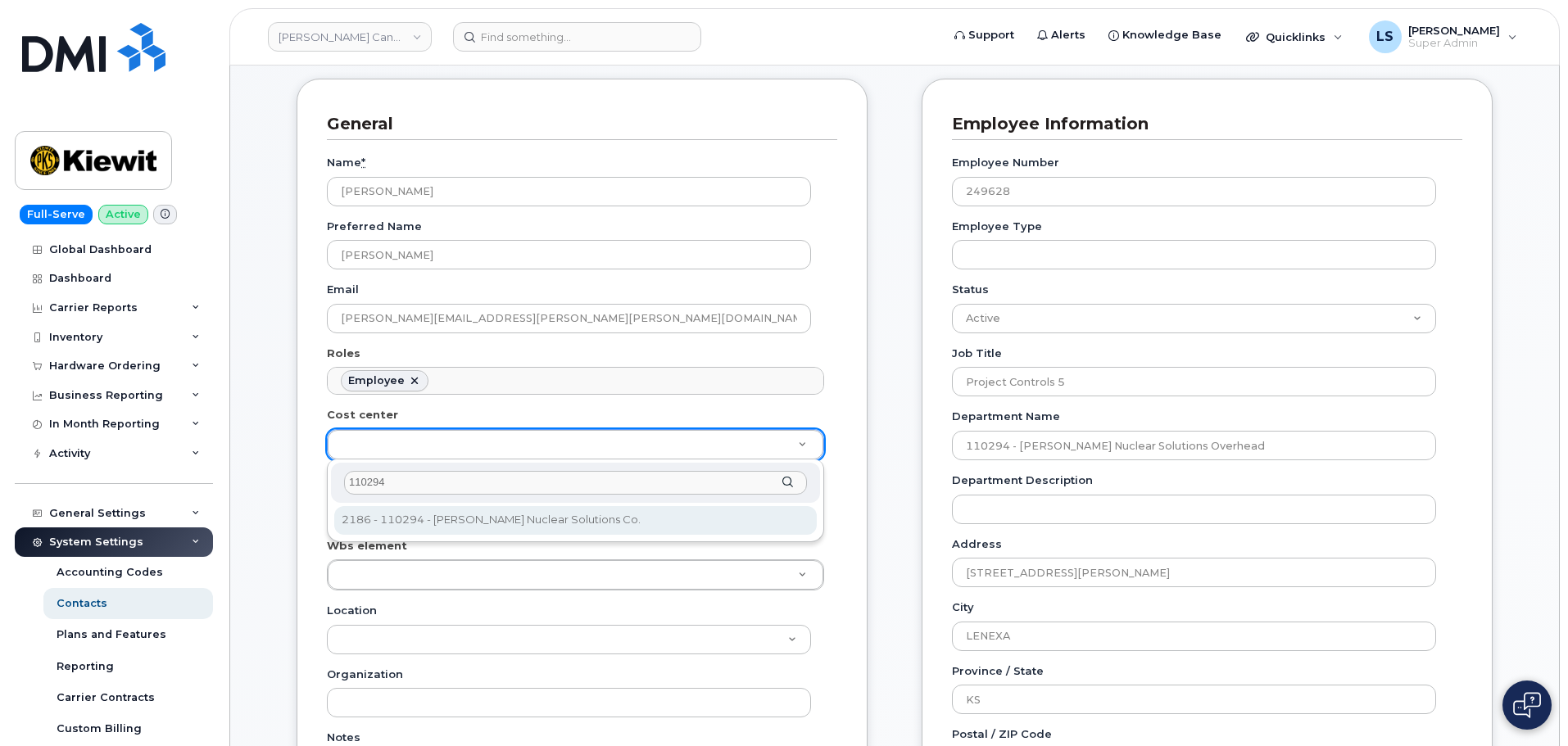
type input "110294"
type input "5695573"
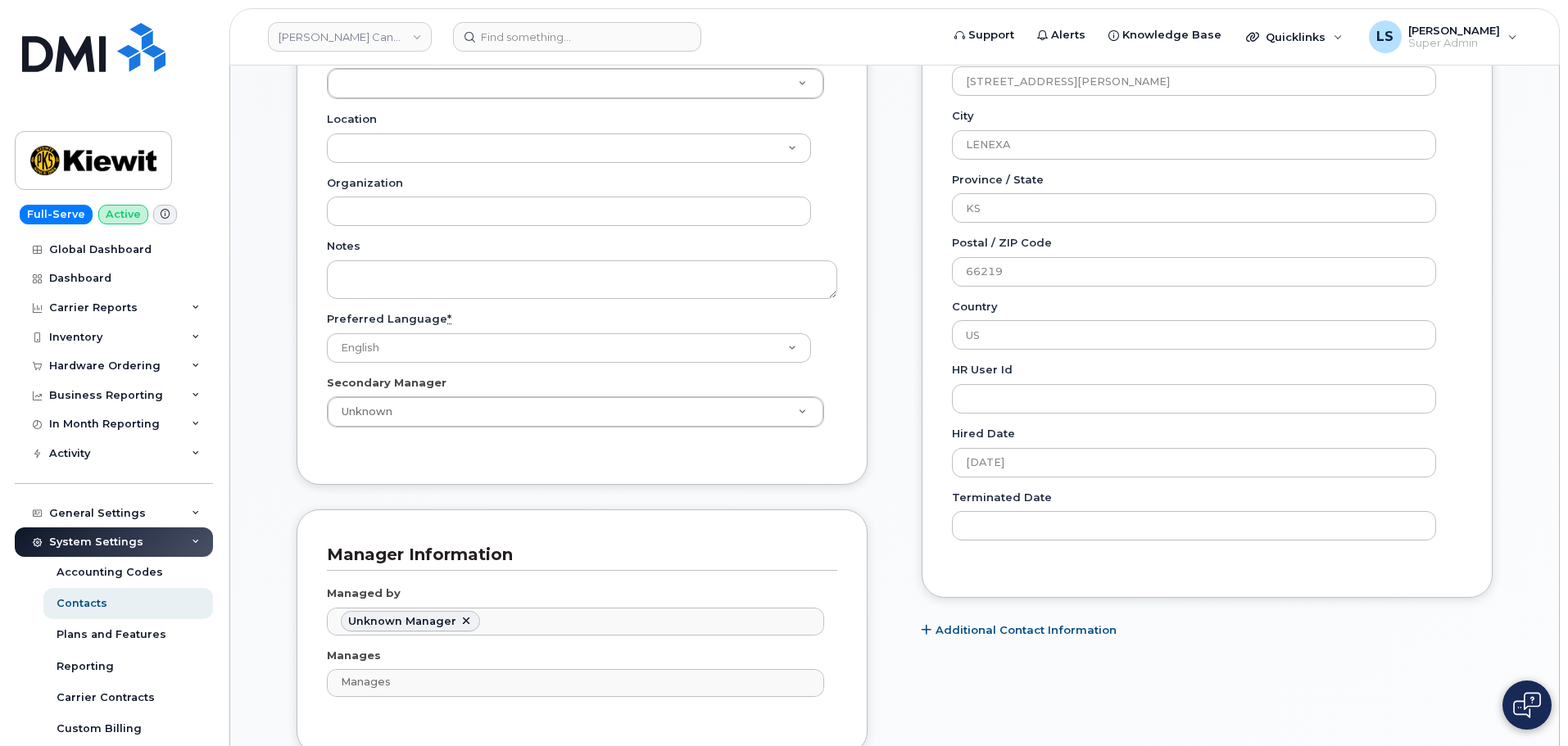
scroll to position [1064, 0]
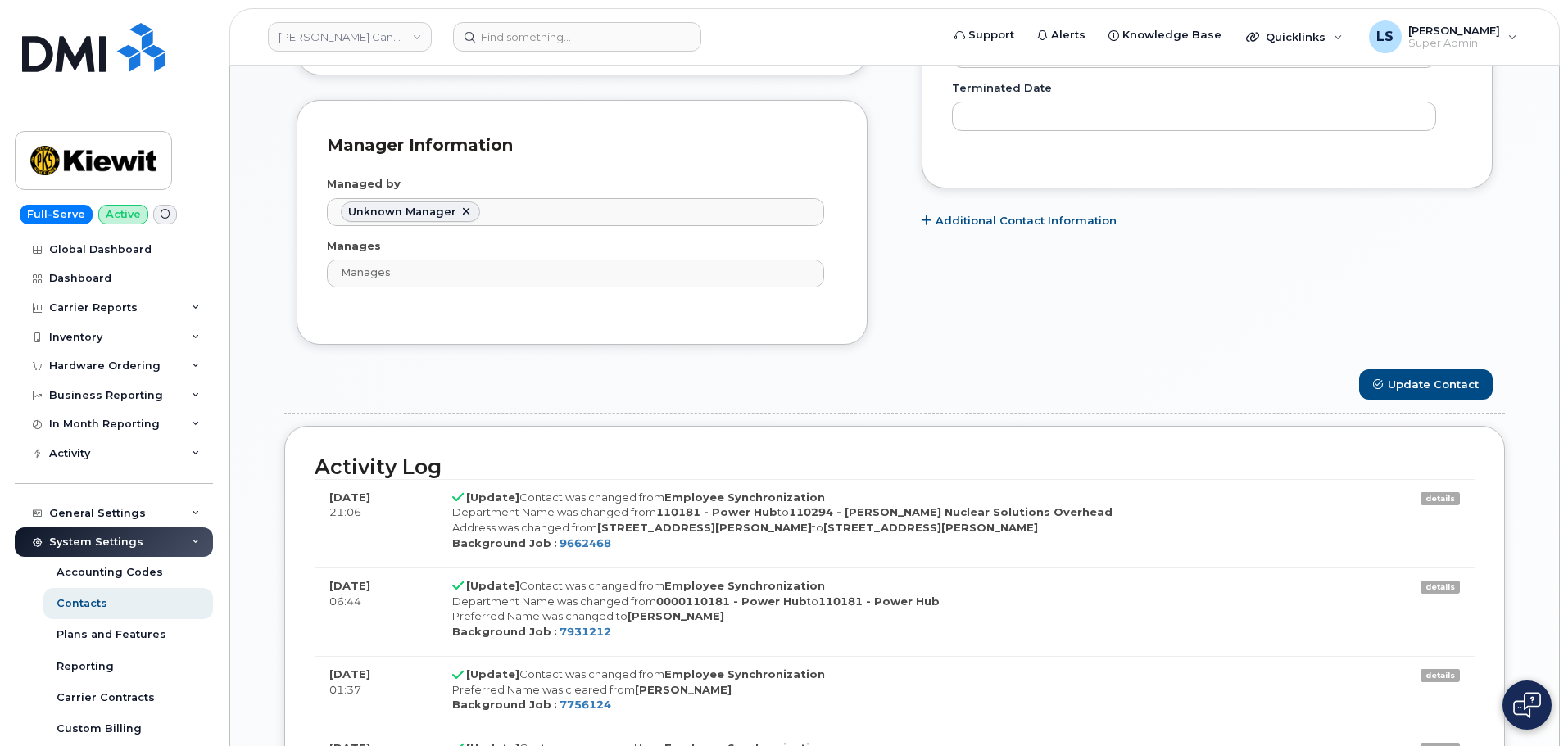
click at [1378, 403] on form "General Name * Logan Vogt Preferred Name Logan Email LOGAN.VOGT@KIEWIT.COM Role…" at bounding box center [894, 426] width 1221 height 2498
click at [1380, 399] on button "Update Contact" at bounding box center [1425, 384] width 134 height 30
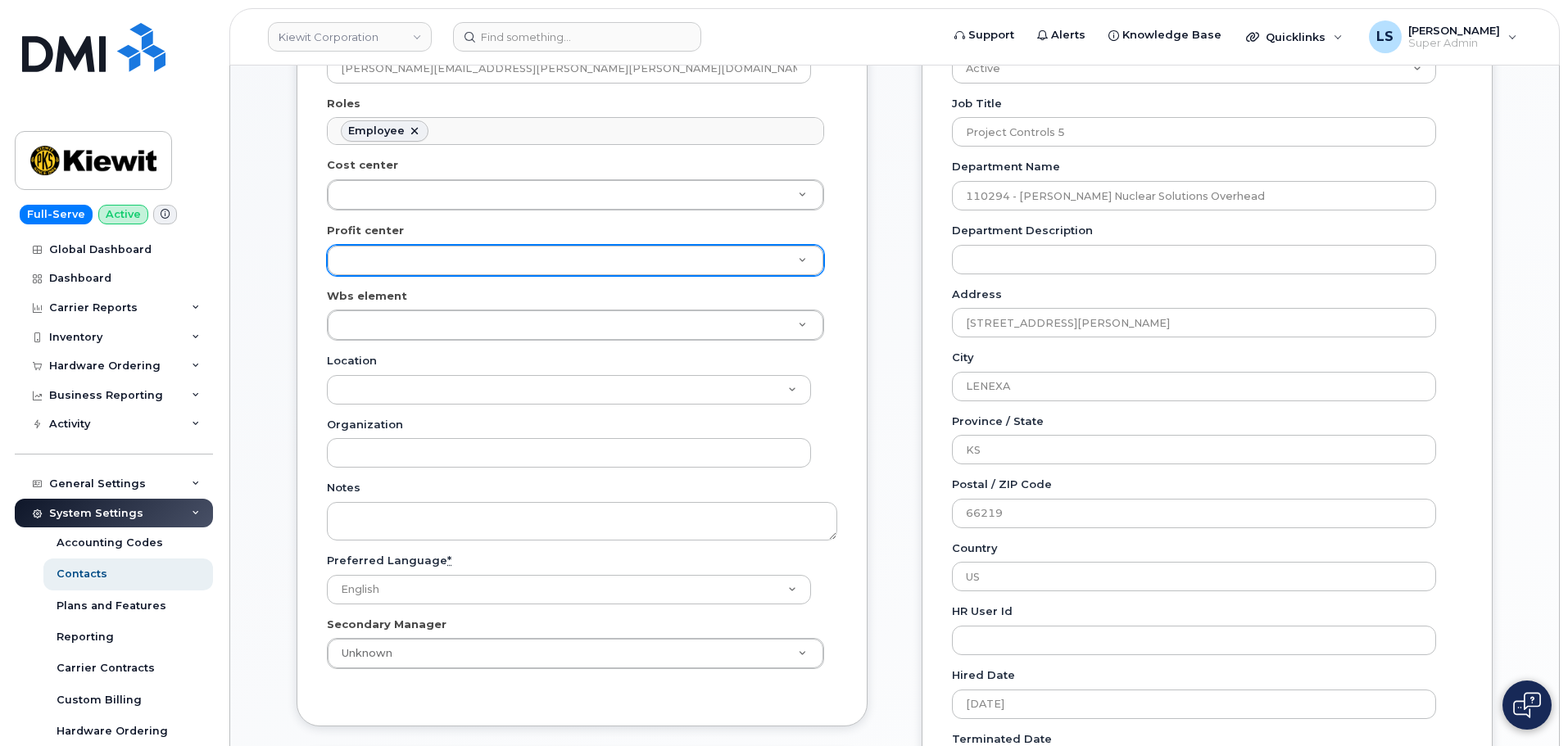
scroll to position [245, 0]
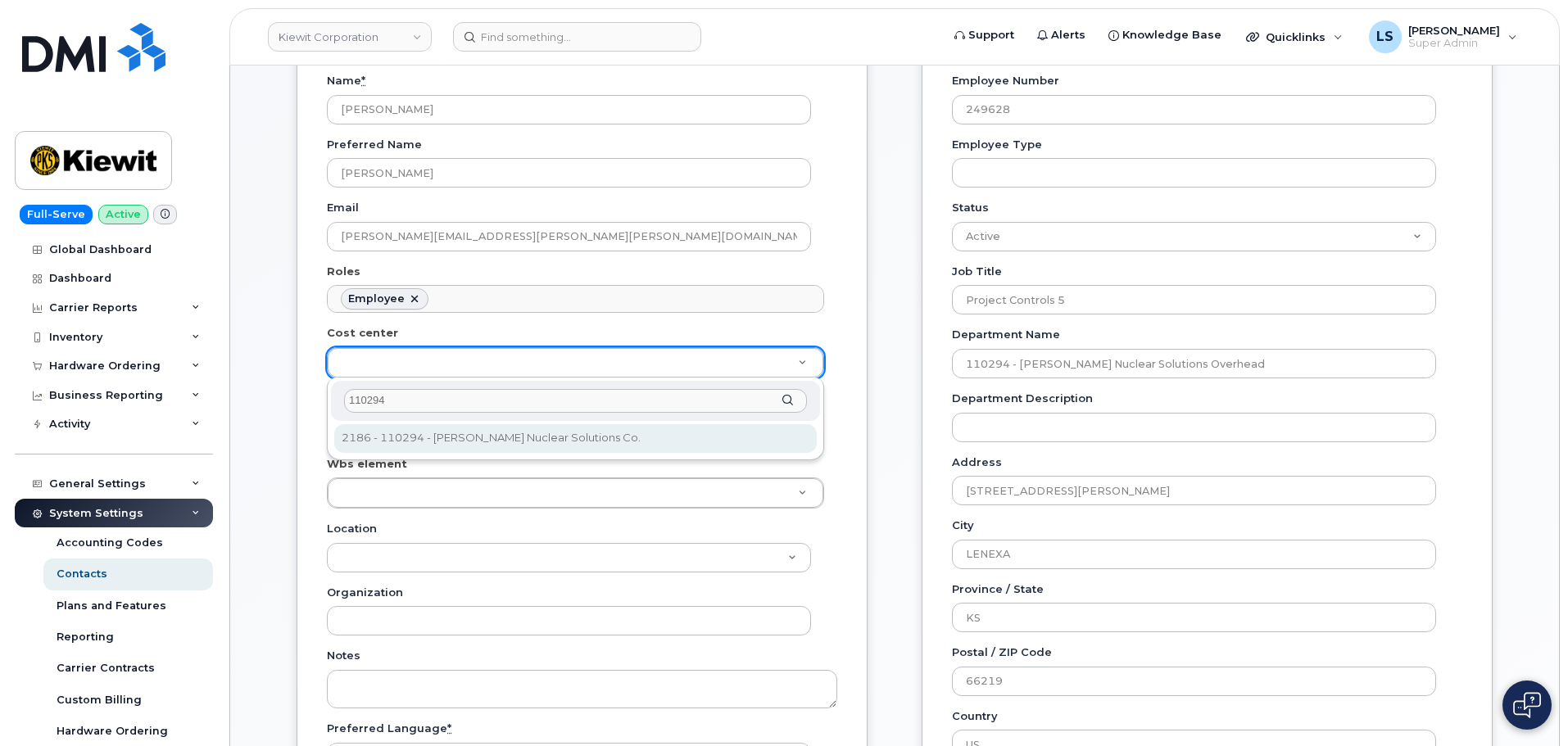
type input "110294"
type input "30564142"
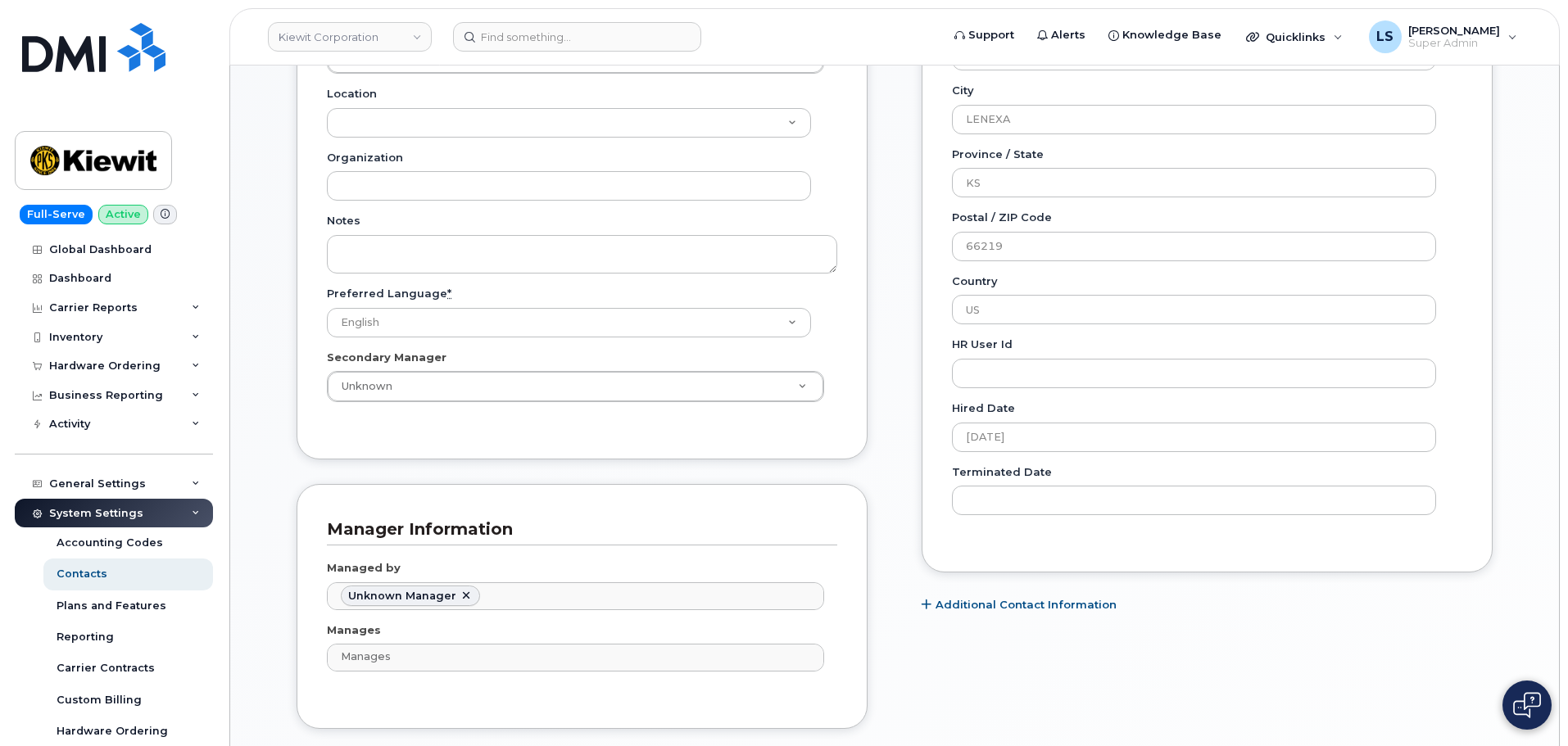
scroll to position [1064, 0]
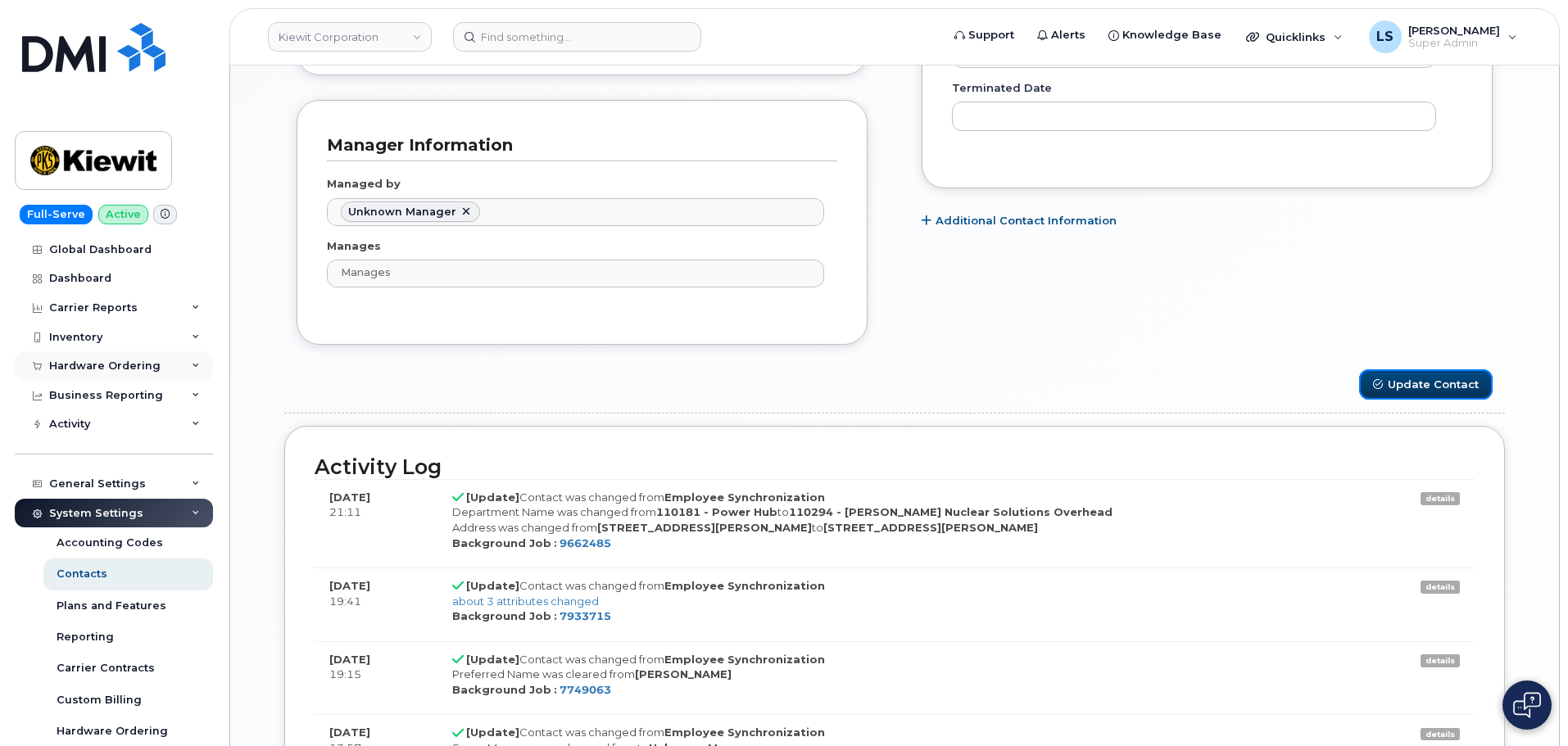
drag, startPoint x: 1399, startPoint y: 377, endPoint x: 104, endPoint y: 379, distance: 1295.0
click at [1399, 379] on button "Update Contact" at bounding box center [1425, 384] width 134 height 30
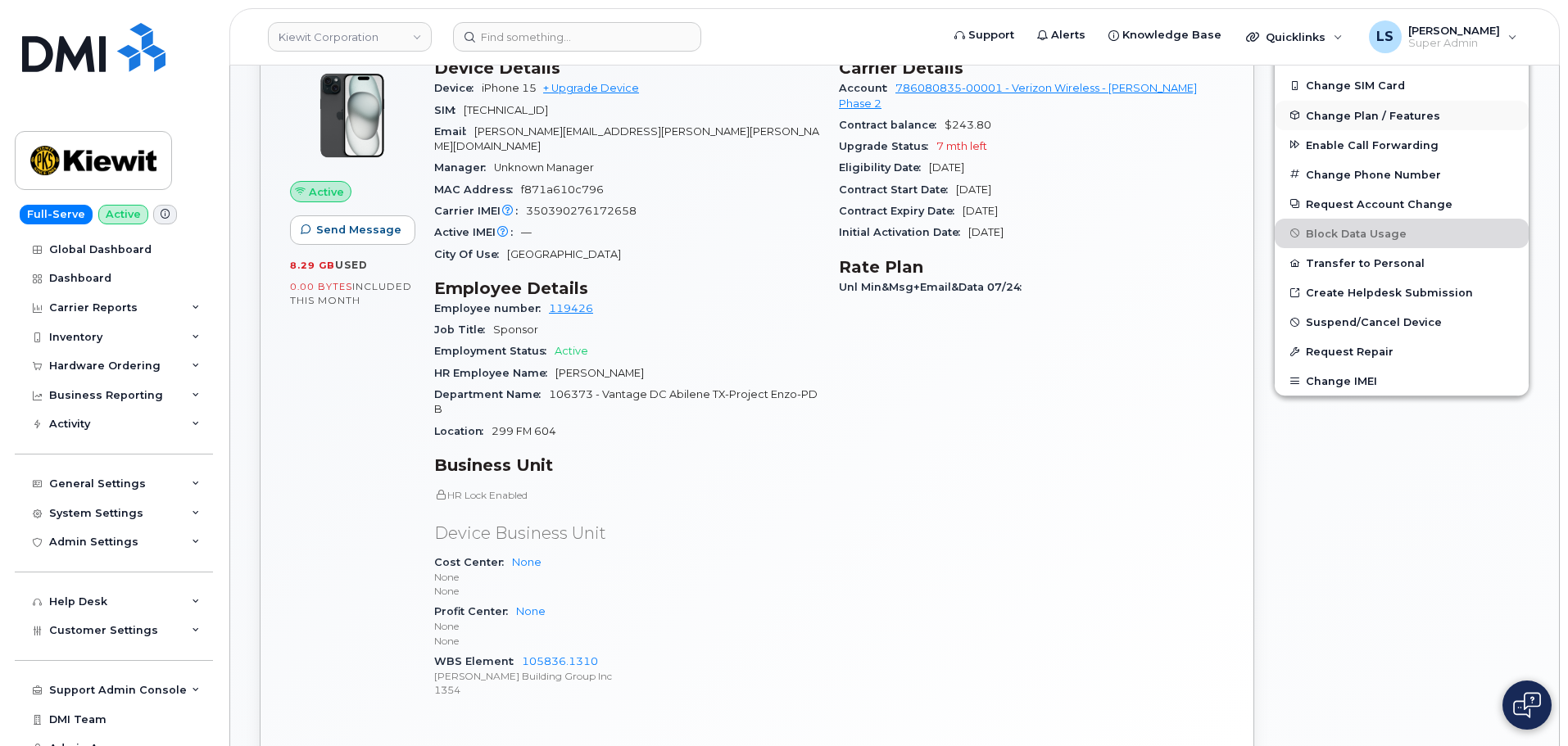
scroll to position [164, 0]
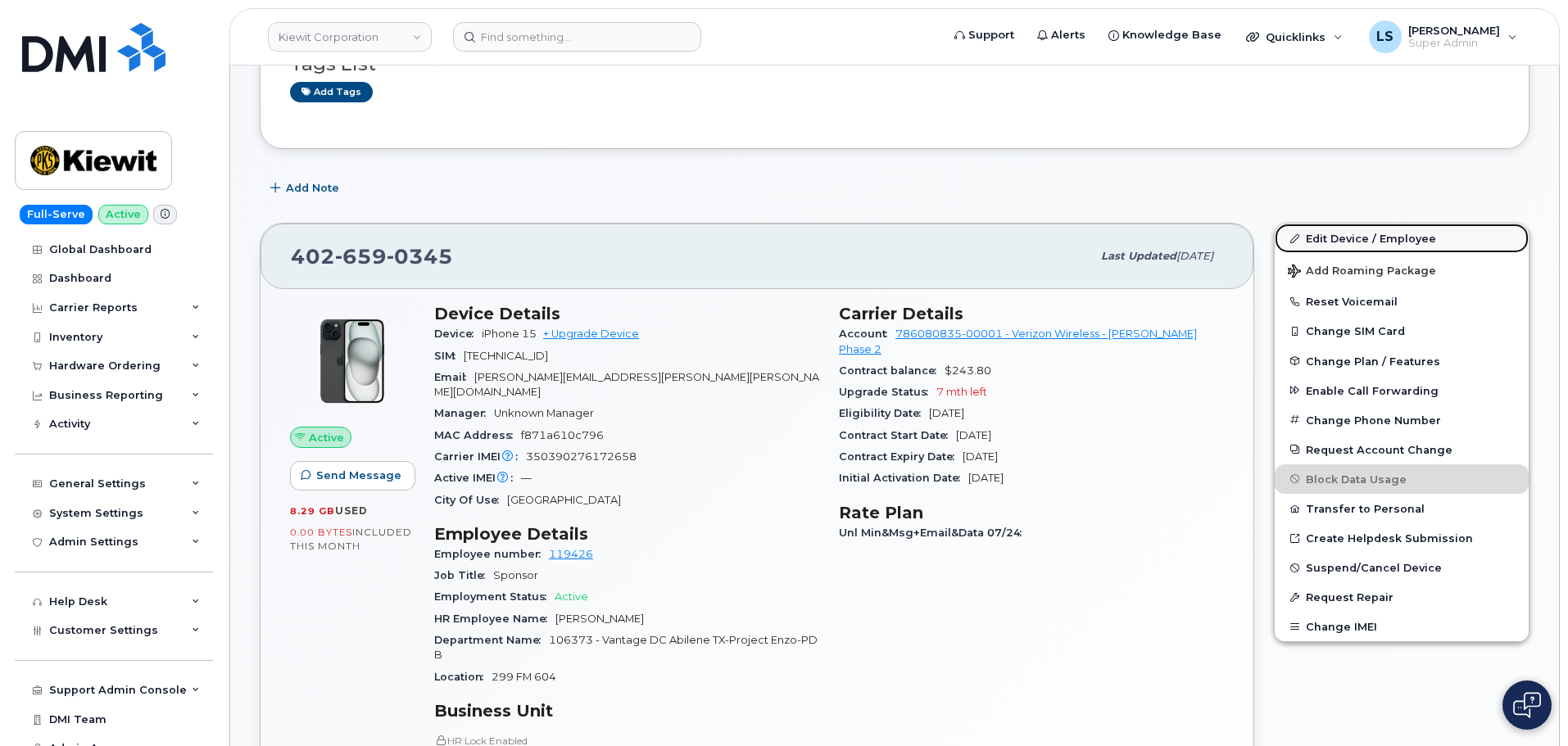
click at [1370, 230] on link "Edit Device / Employee" at bounding box center [1401, 238] width 254 height 29
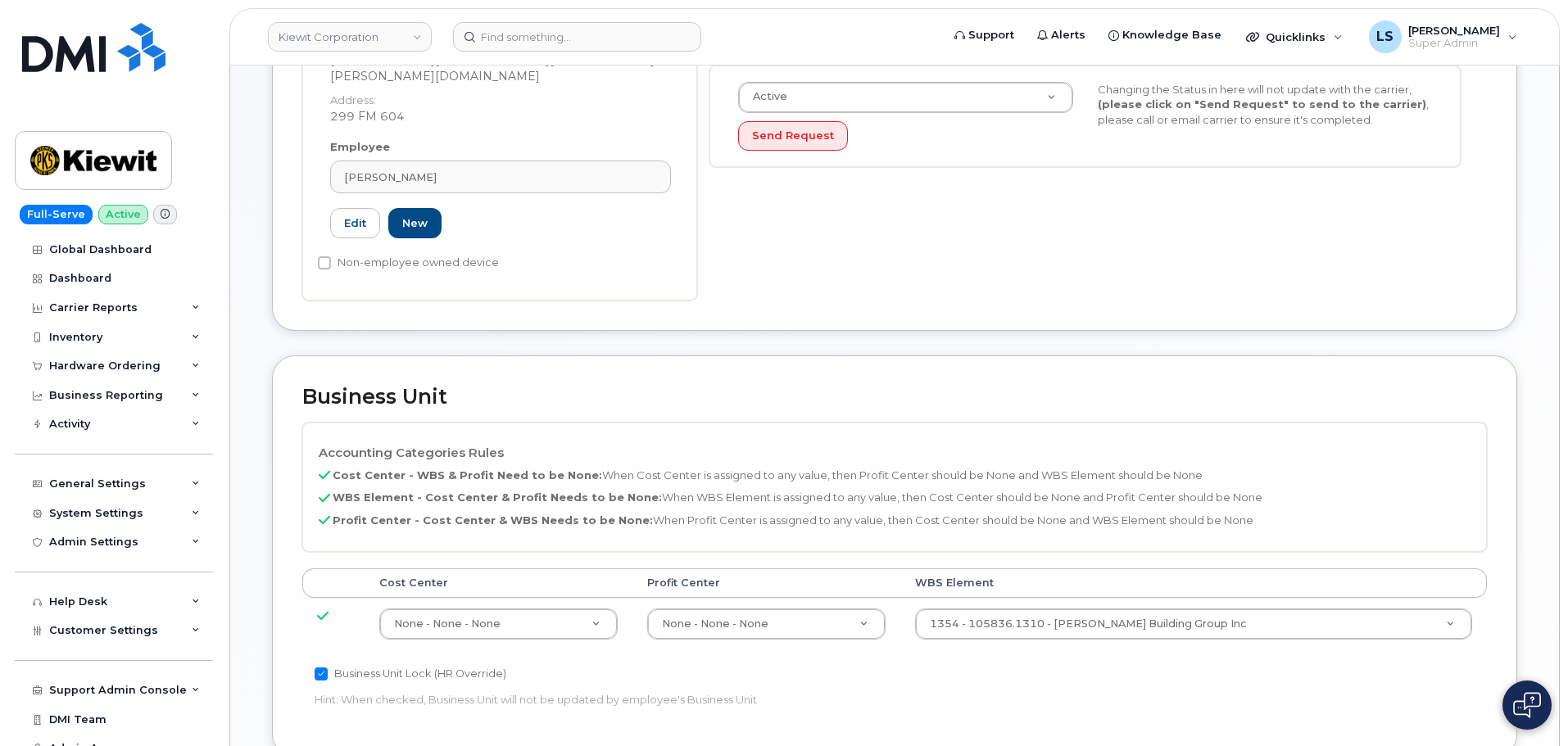
scroll to position [573, 0]
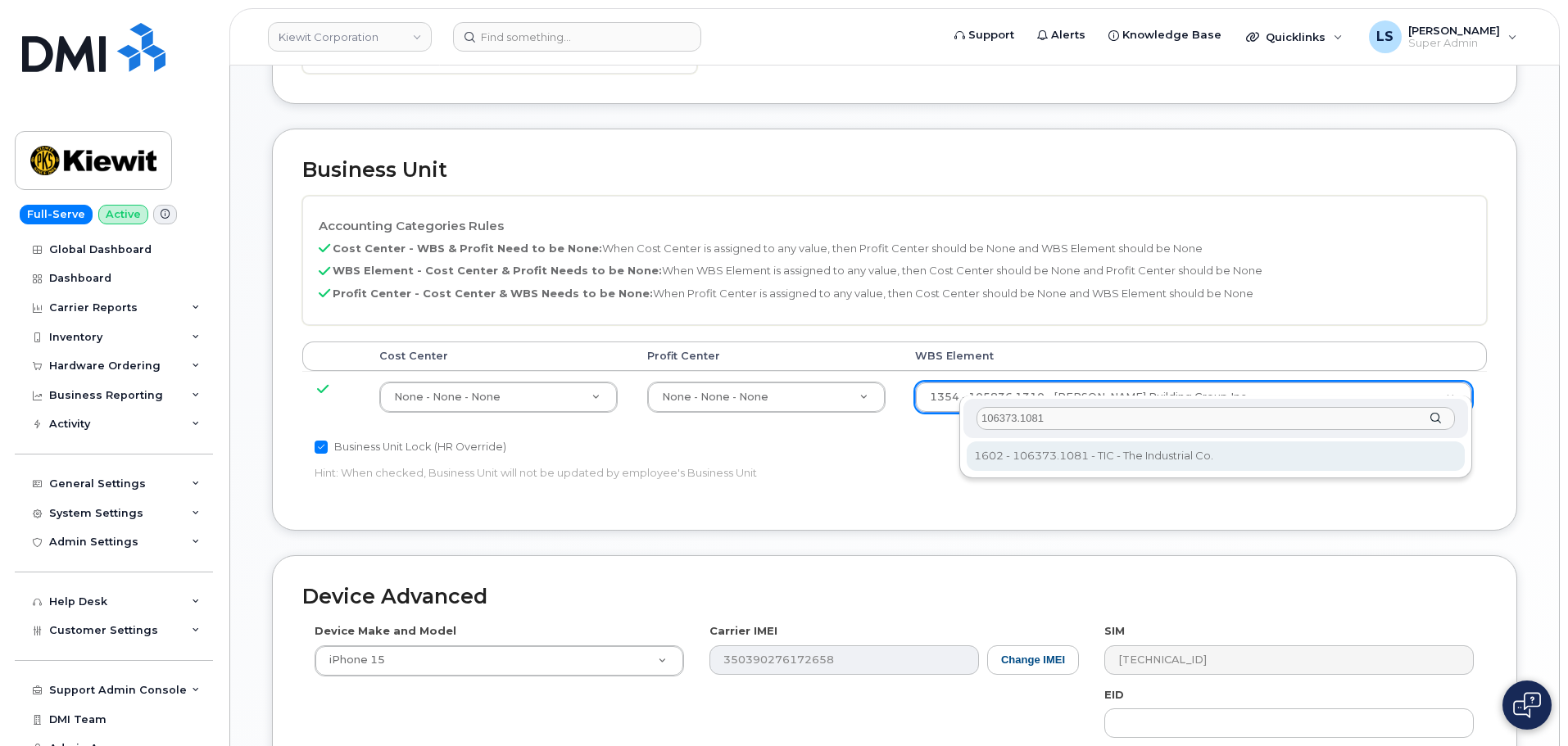
type input "106373.1081"
type input "35050978"
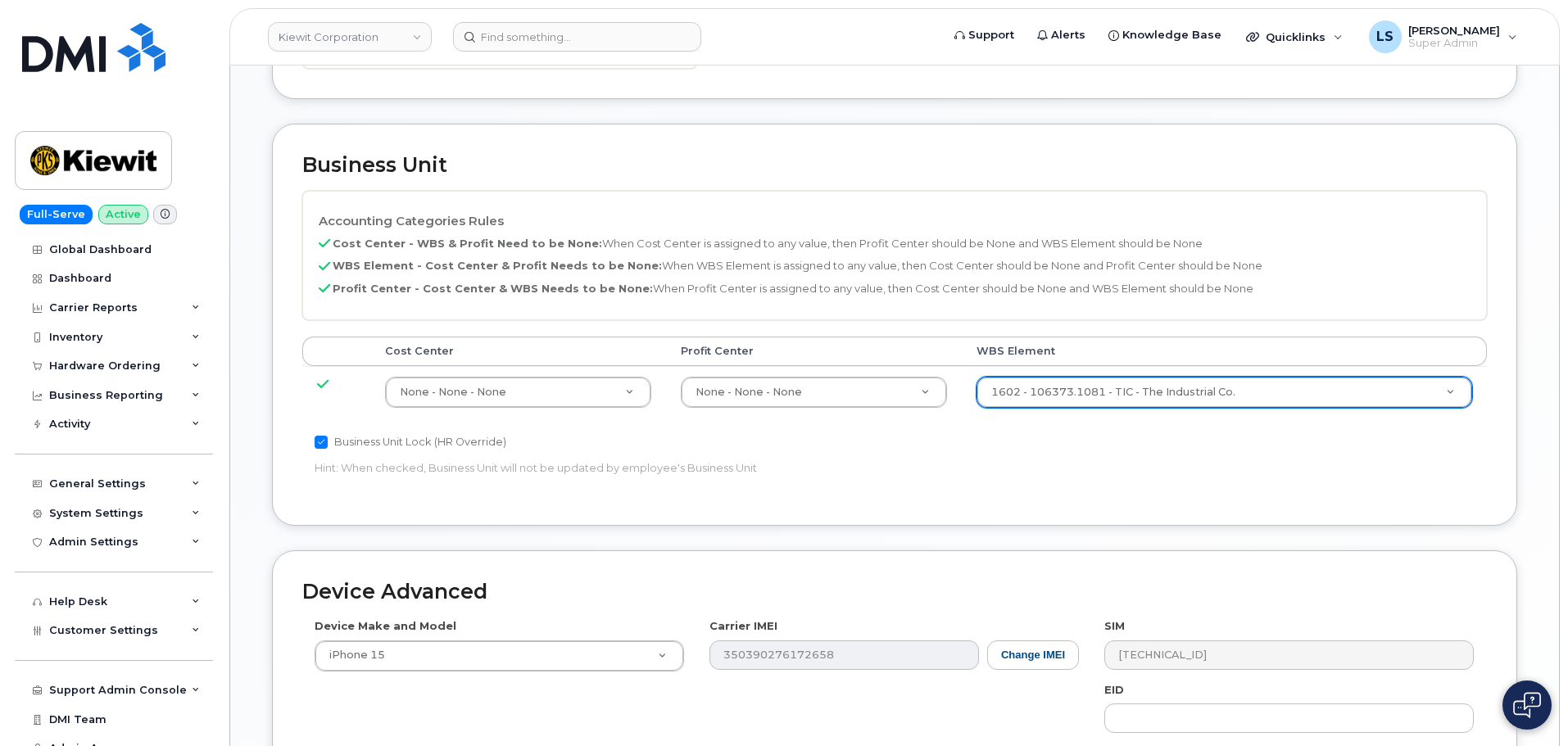
scroll to position [936, 0]
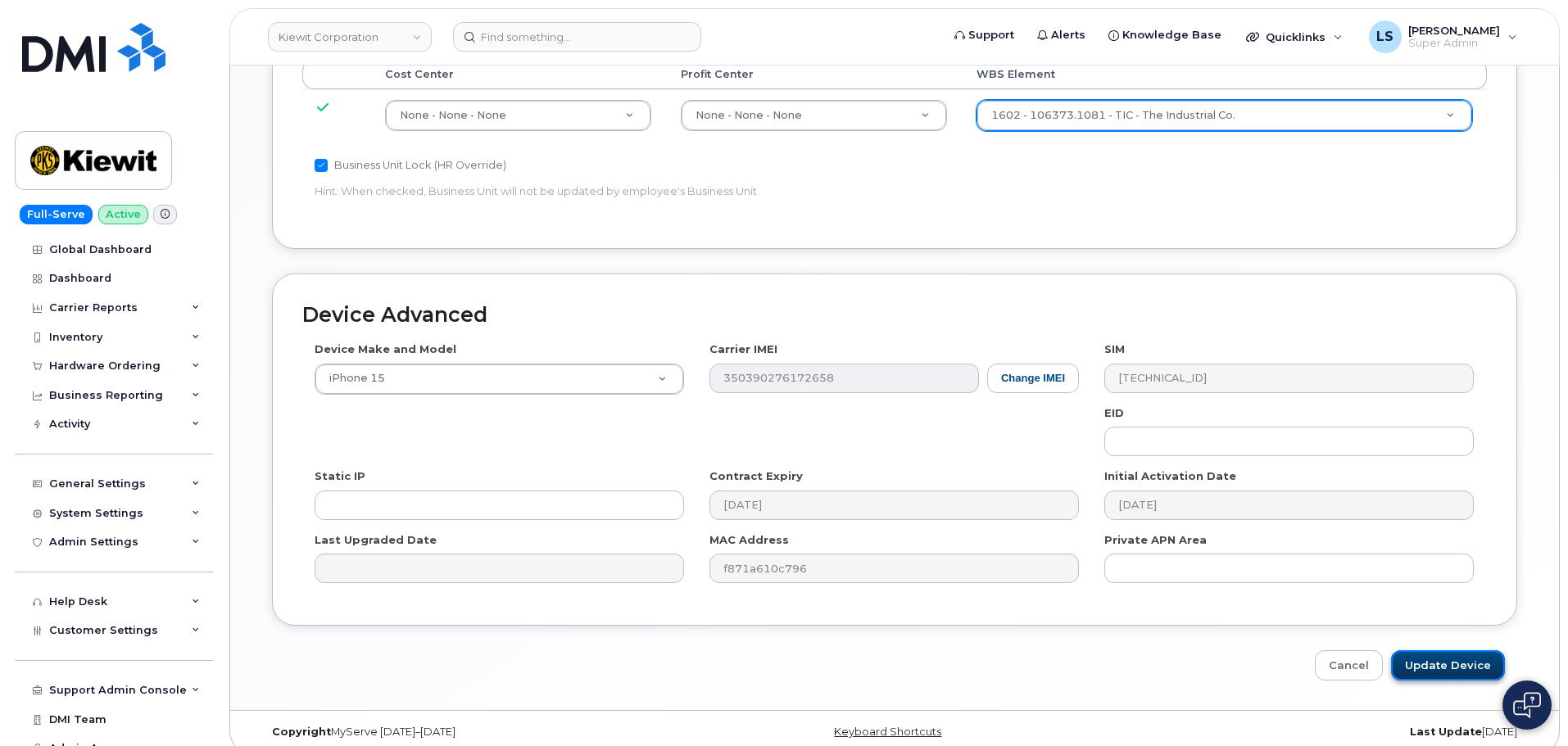
drag, startPoint x: 1486, startPoint y: 654, endPoint x: 1475, endPoint y: 649, distance: 12.1
click at [1486, 655] on input "Update Device" at bounding box center [1448, 665] width 114 height 30
type input "Saving..."
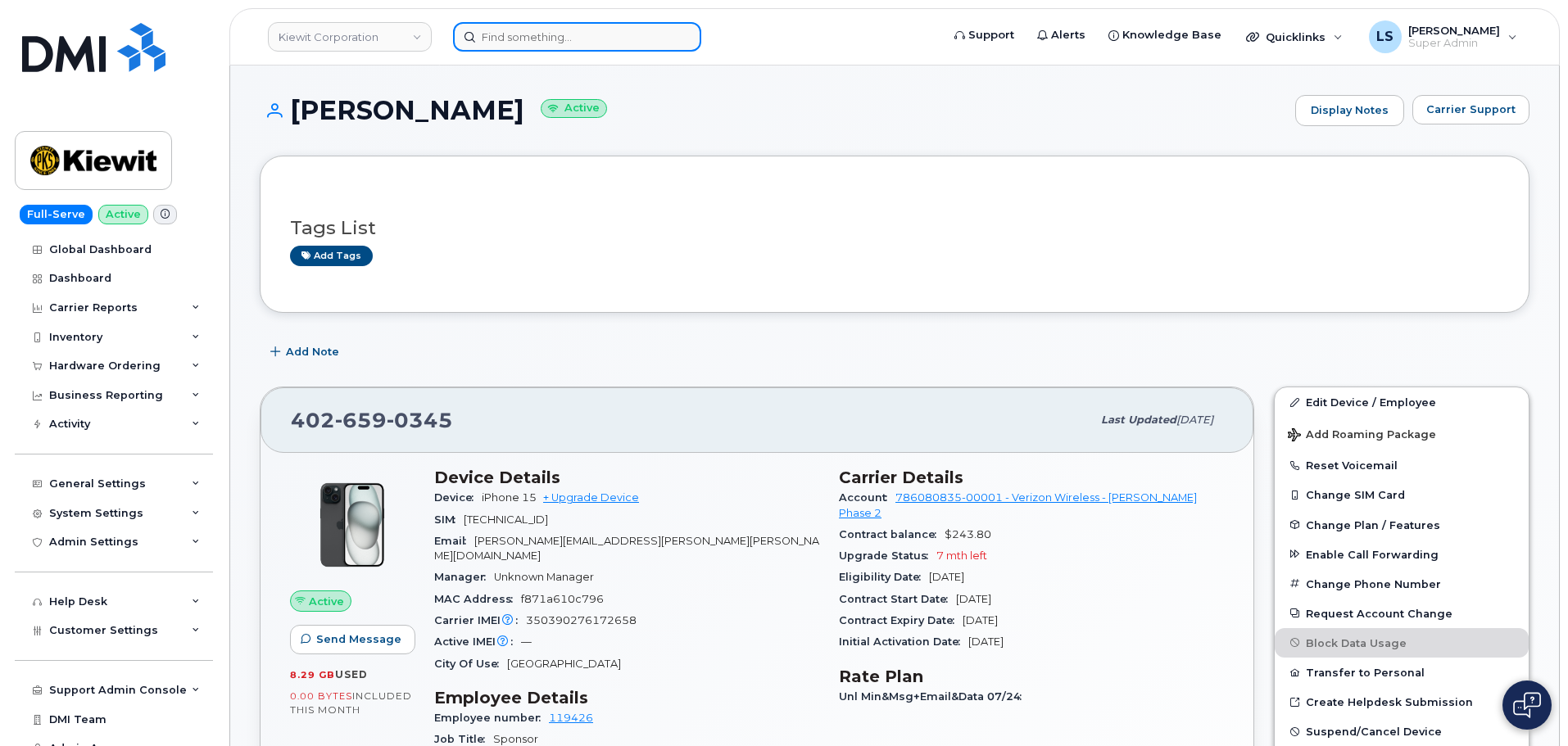
click at [637, 47] on input at bounding box center [576, 36] width 248 height 29
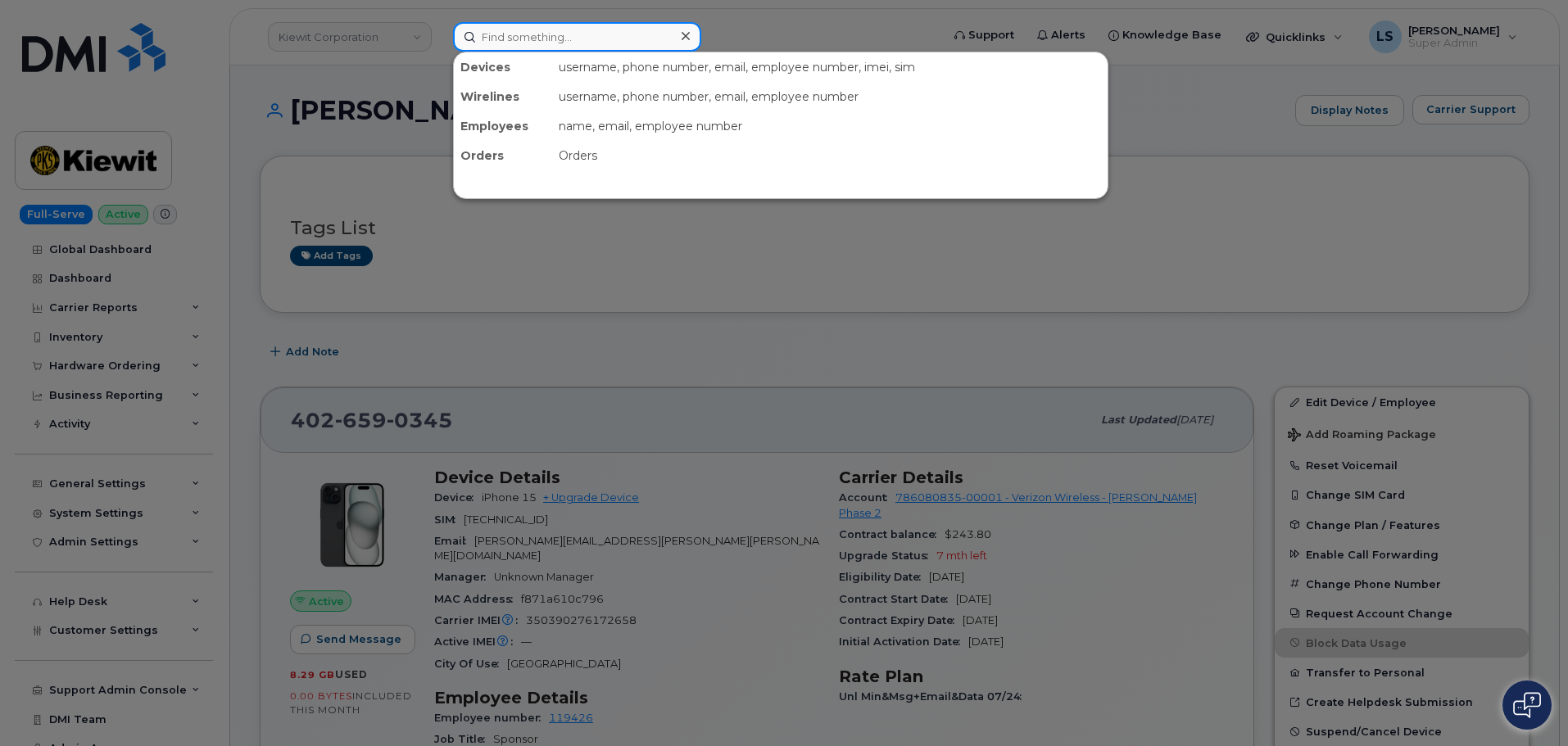
paste input "[PERSON_NAME]"
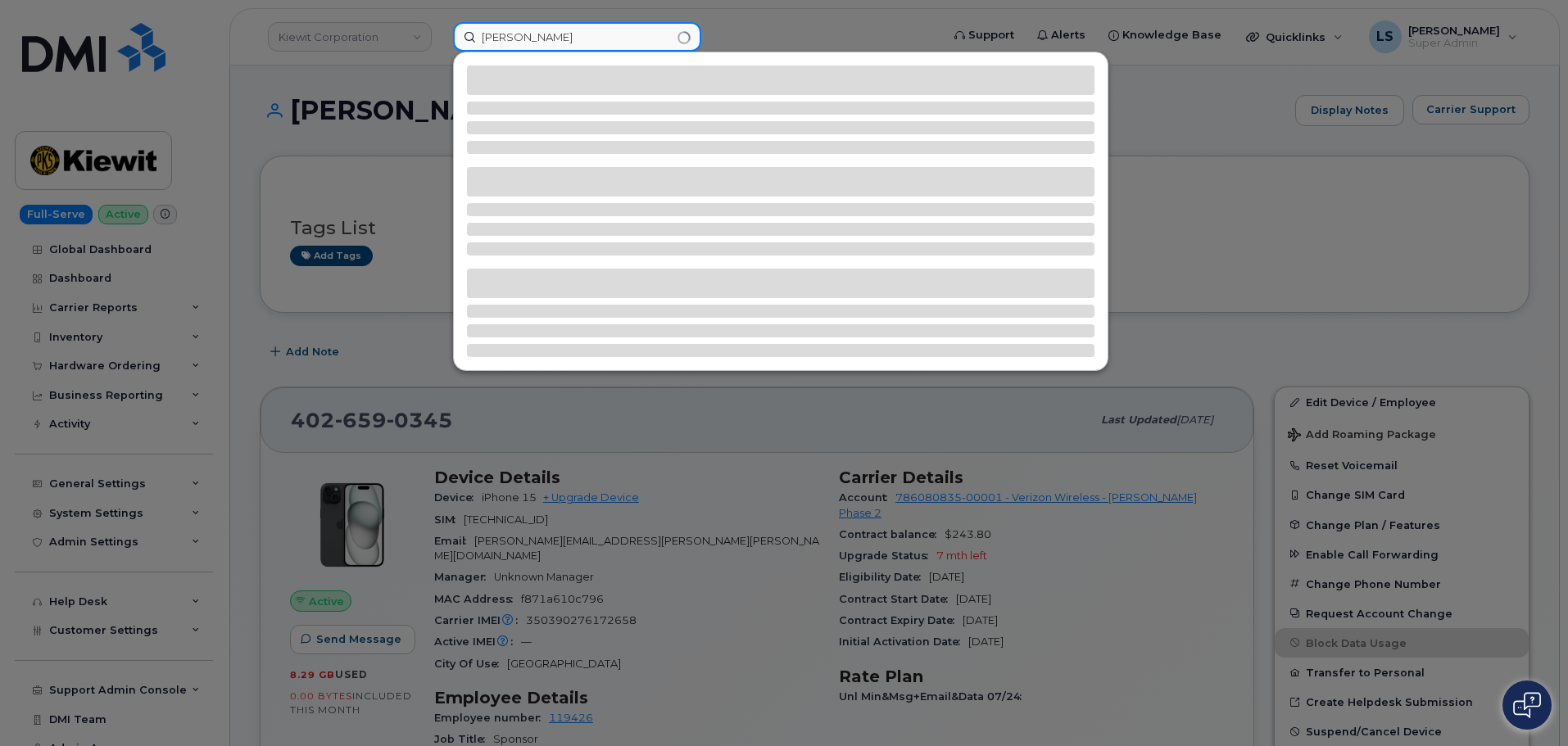
type input "[PERSON_NAME]"
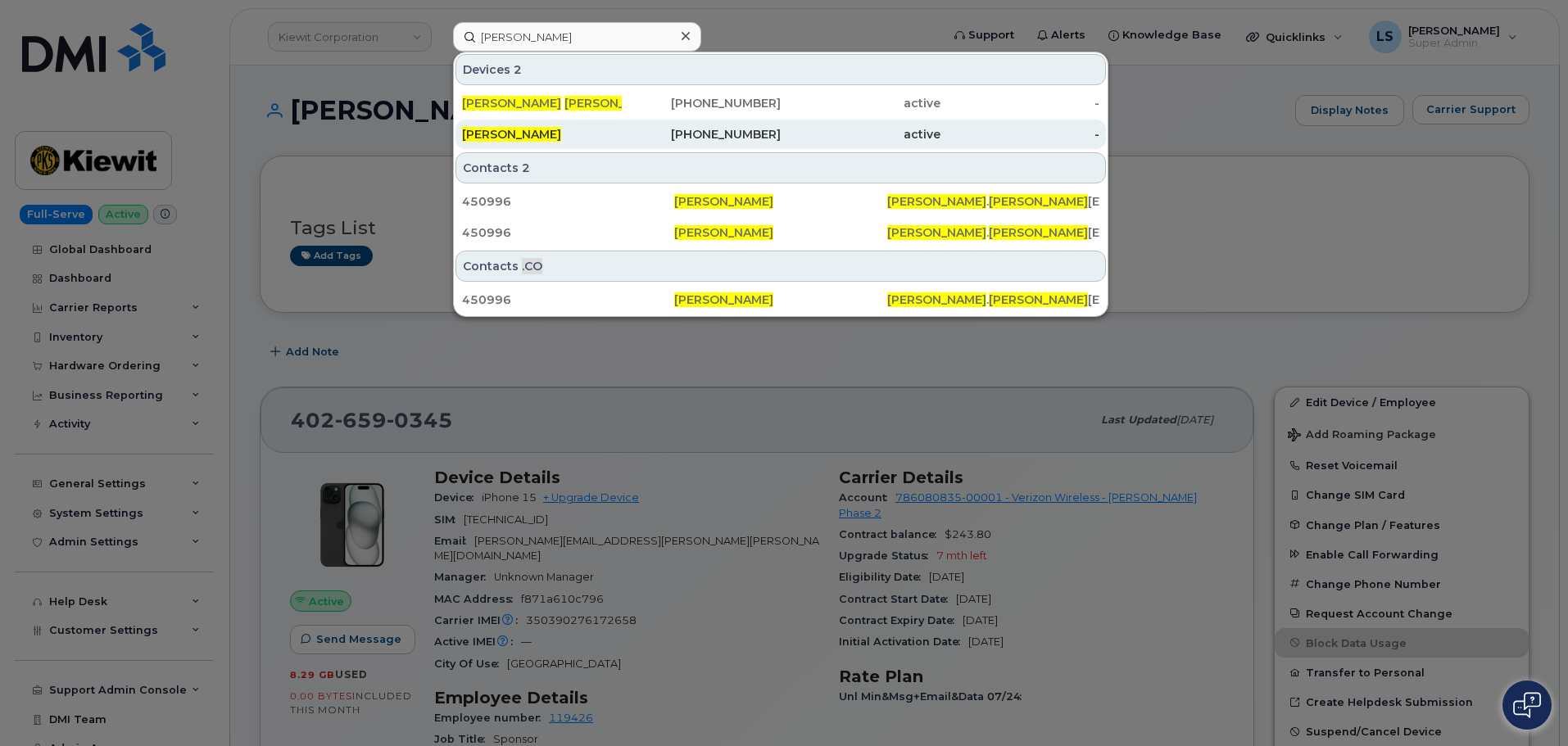
click at [628, 134] on div "956-379-1502" at bounding box center [701, 134] width 159 height 17
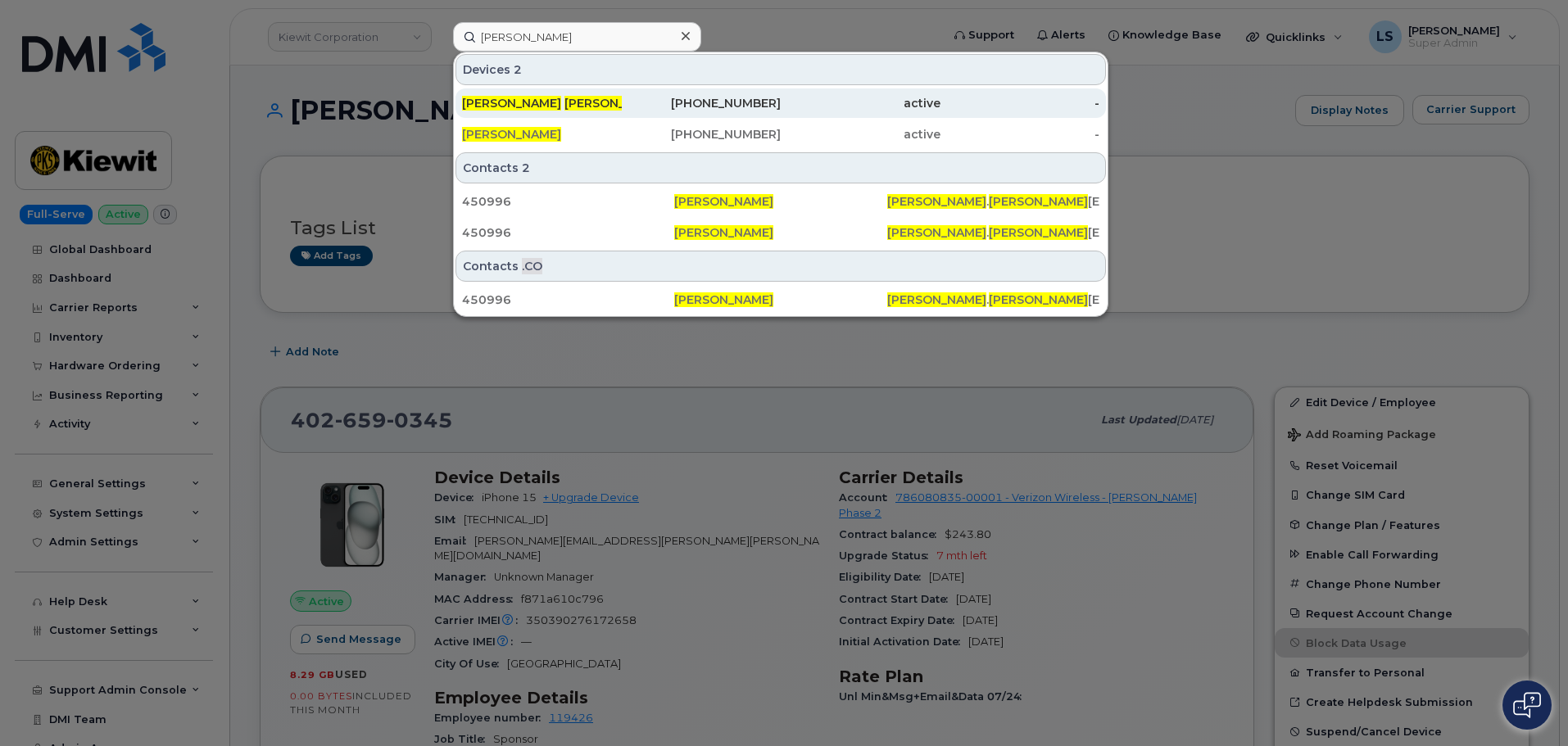
click at [598, 100] on div "Juan Ramirez" at bounding box center [541, 103] width 159 height 17
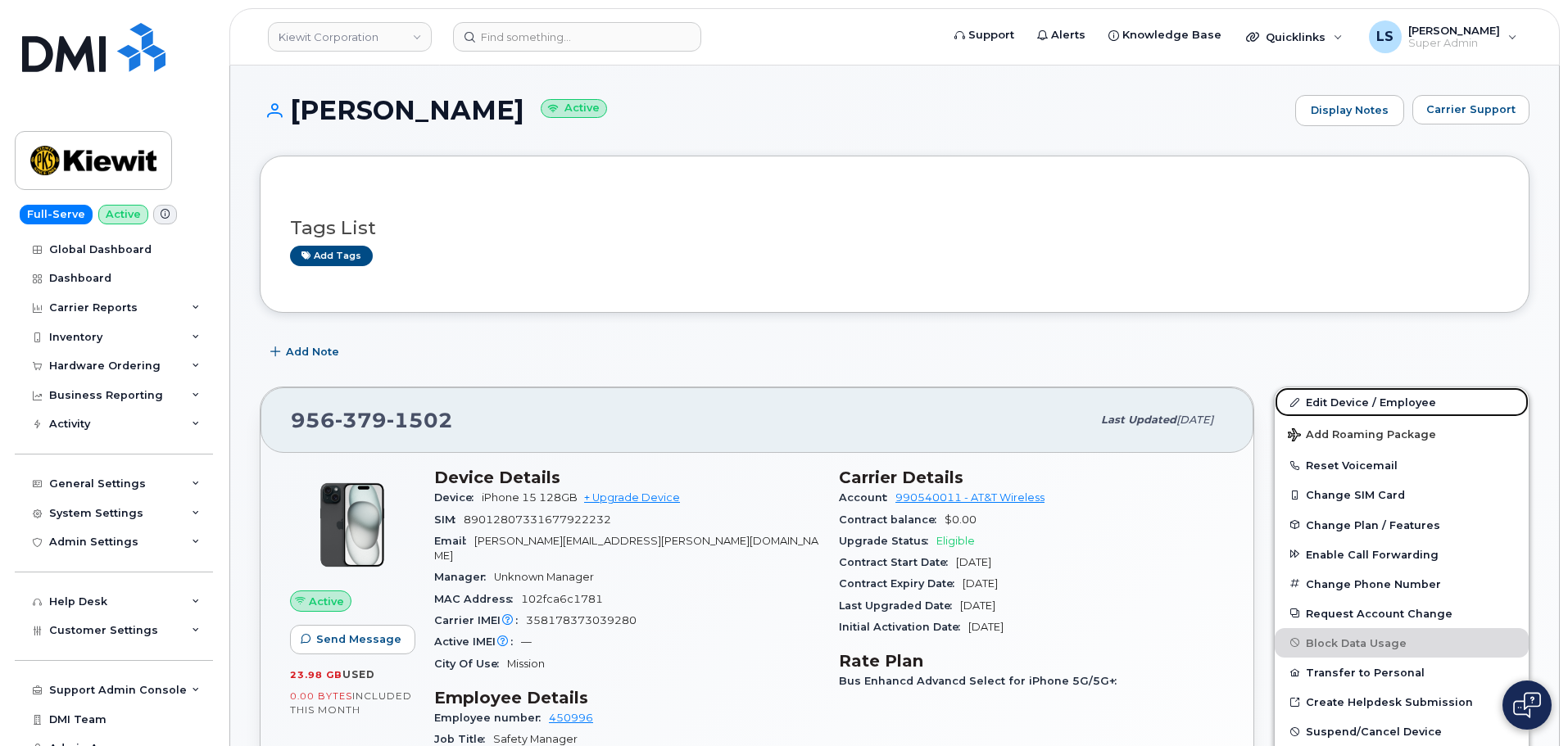
drag, startPoint x: 1332, startPoint y: 400, endPoint x: 903, endPoint y: 370, distance: 430.0
click at [1331, 400] on link "Edit Device / Employee" at bounding box center [1401, 401] width 254 height 29
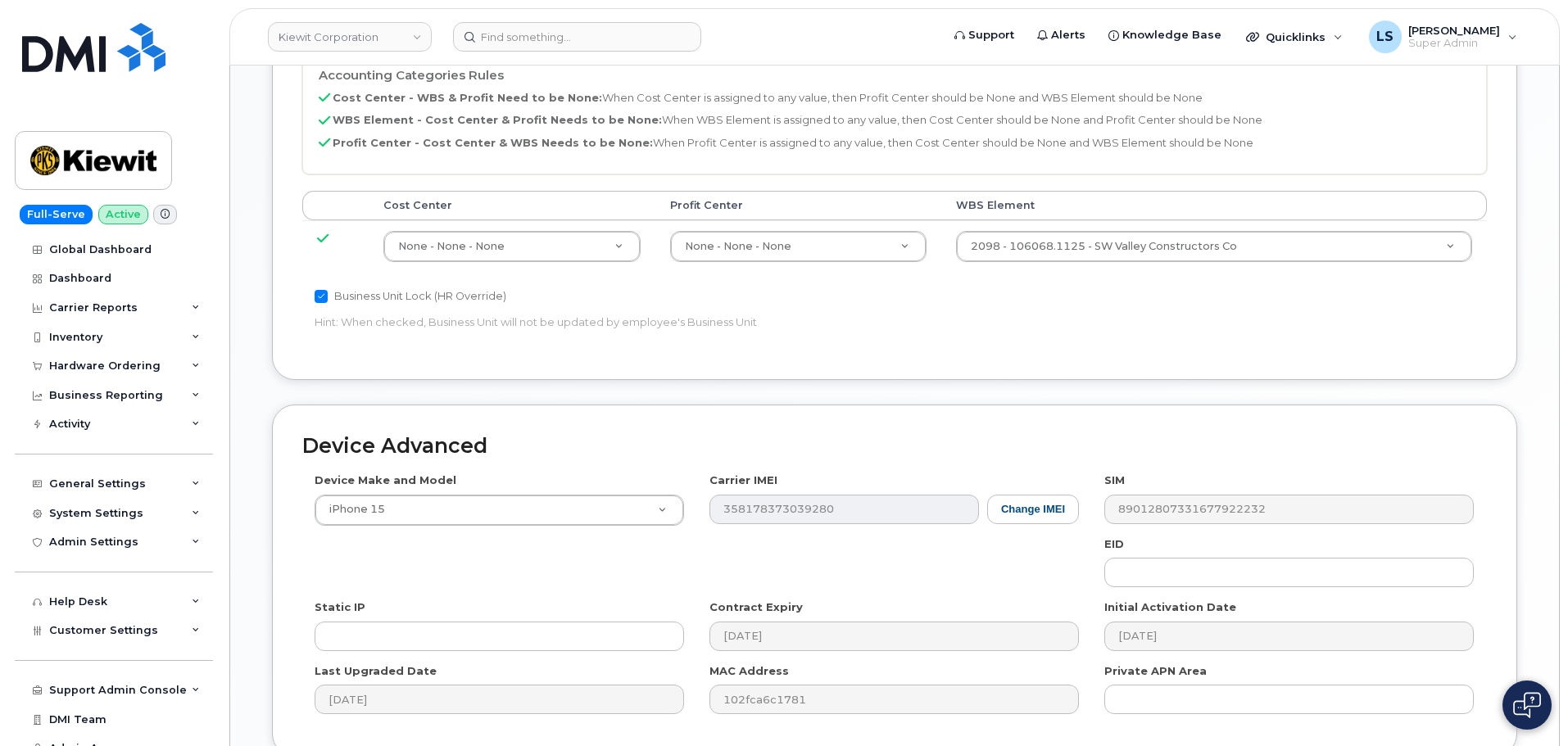
scroll to position [737, 0]
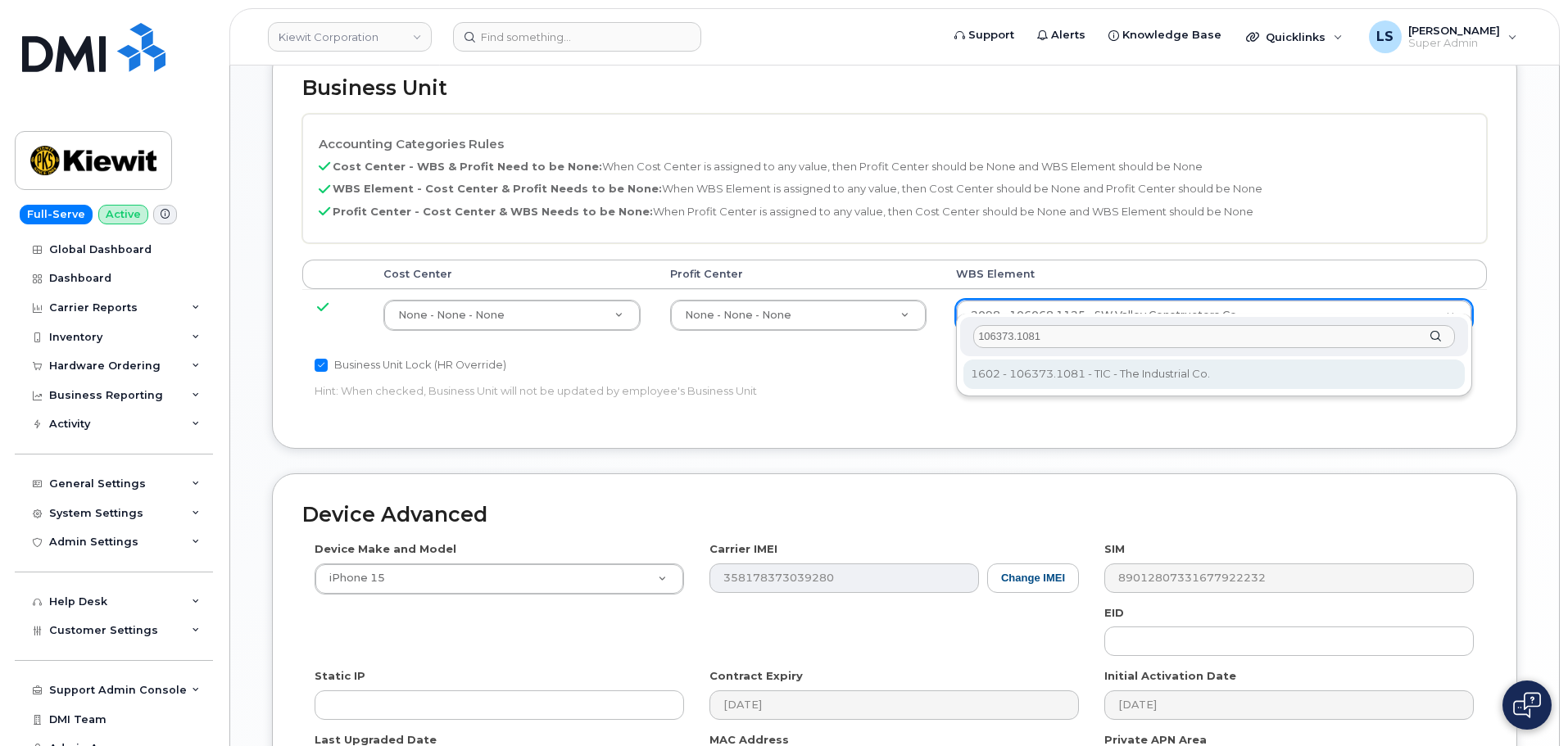
type input "106373.1081"
type input "35050978"
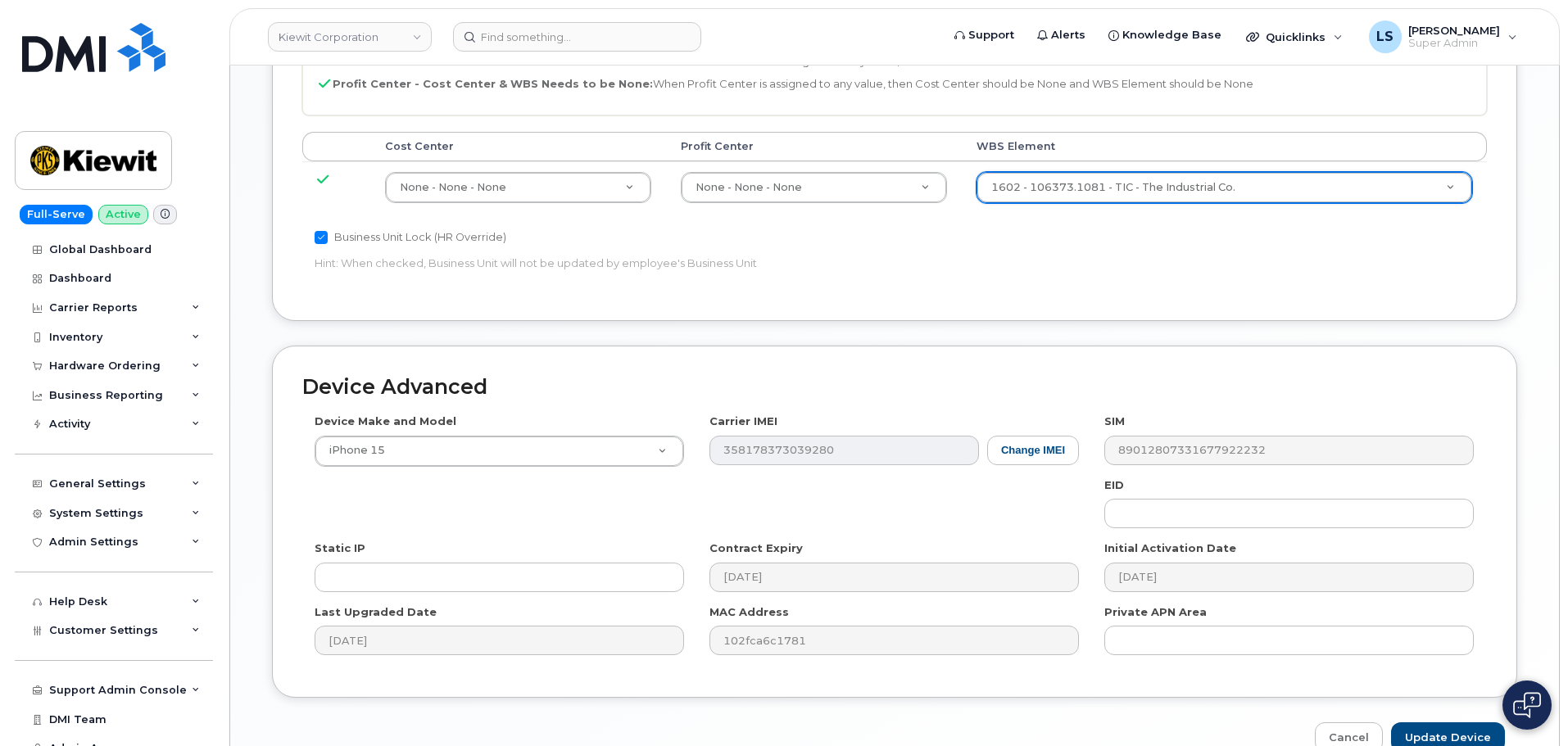
scroll to position [936, 0]
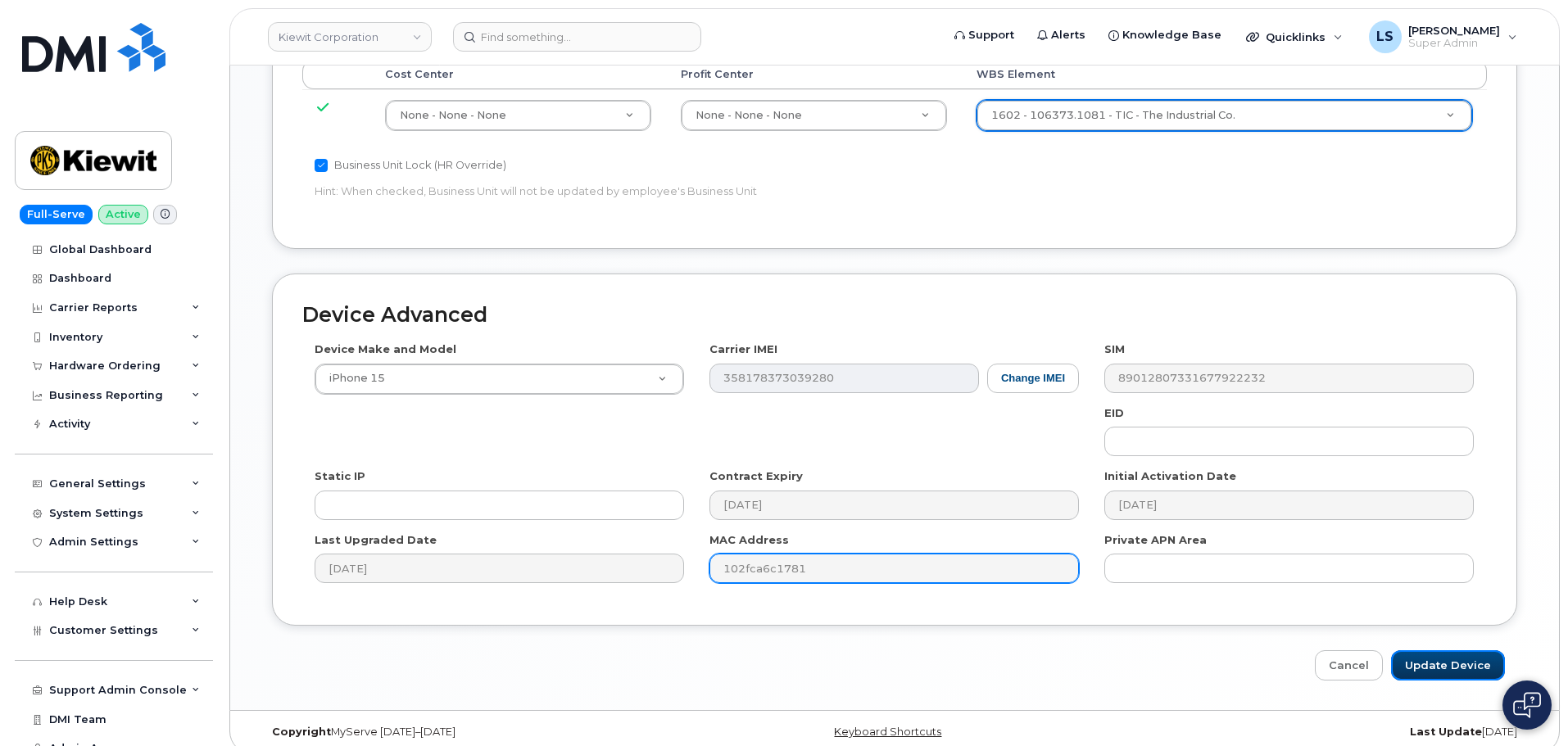
drag, startPoint x: 1424, startPoint y: 644, endPoint x: 728, endPoint y: 556, distance: 701.5
click at [1426, 650] on input "Update Device" at bounding box center [1448, 665] width 114 height 30
type input "Saving..."
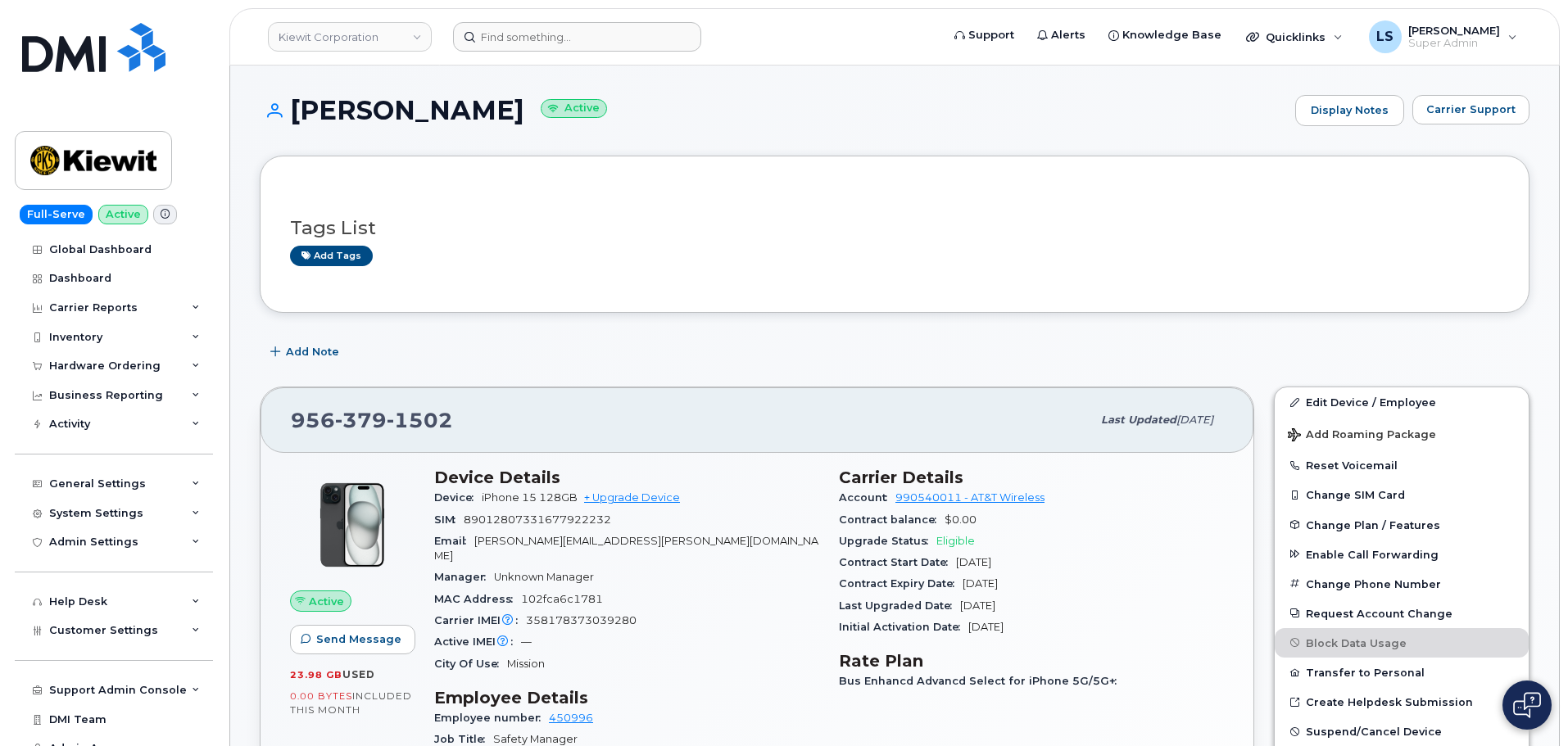
drag, startPoint x: 495, startPoint y: 10, endPoint x: 520, endPoint y: 22, distance: 27.7
click at [513, 18] on header "[PERSON_NAME] Corporation Support Alerts Knowledge Base Quicklinks Suspend / Ca…" at bounding box center [894, 37] width 1330 height 58
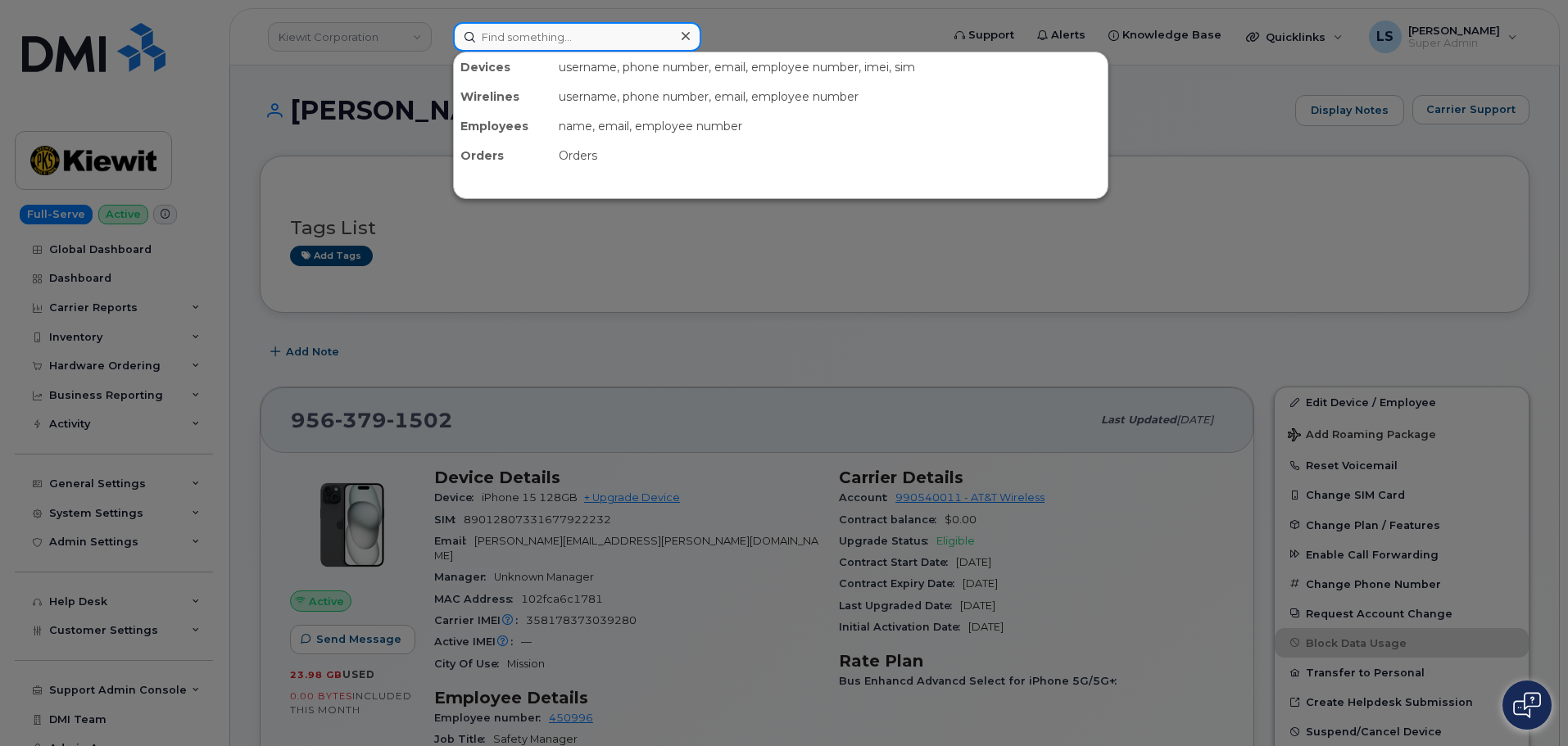
click at [522, 23] on input at bounding box center [576, 36] width 248 height 29
paste input "ryan.mckeever@KIEWIT.COM"
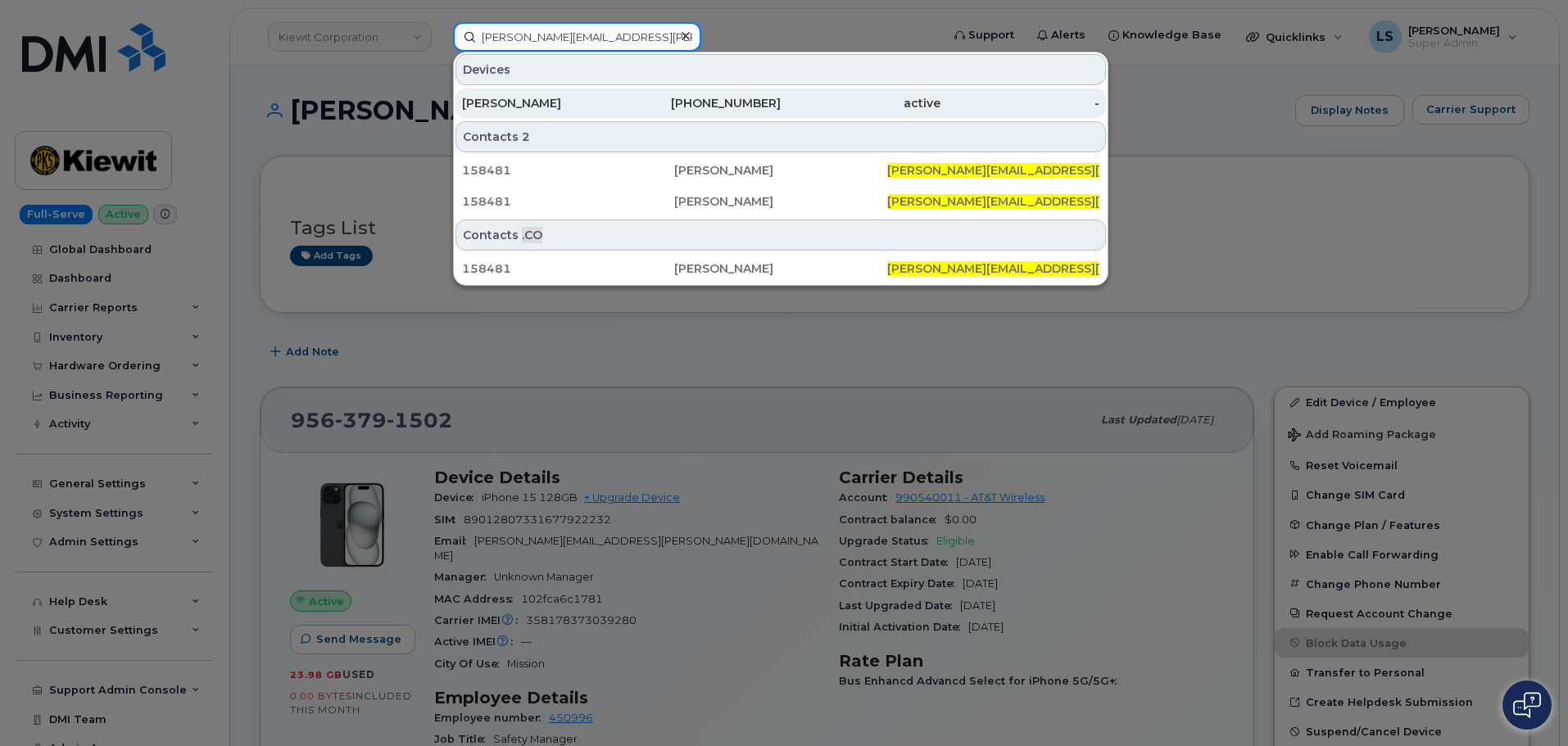
type input "ryan.mckeever@KIEWIT.COM"
click at [622, 94] on div "[PERSON_NAME]" at bounding box center [701, 103] width 159 height 29
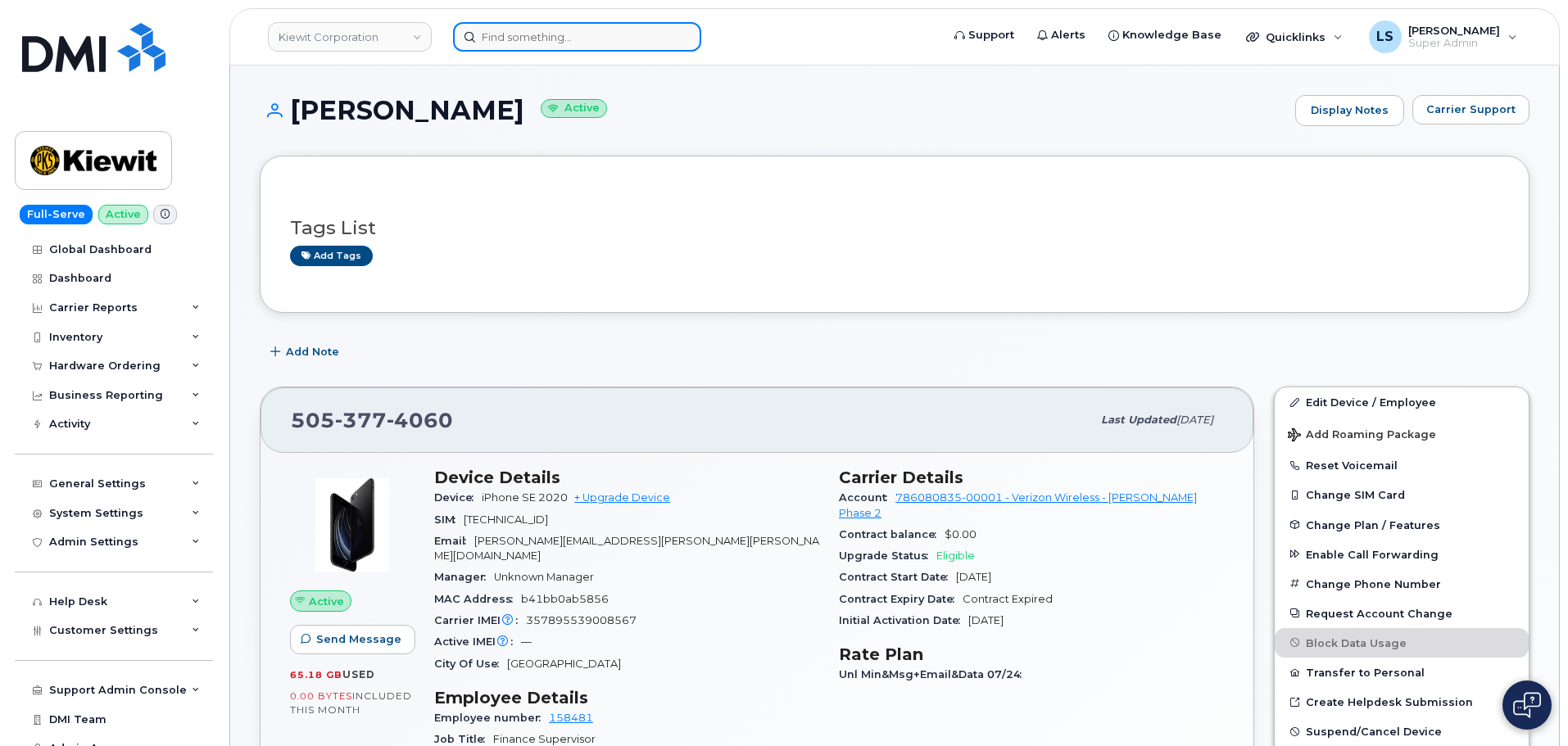
click at [620, 30] on input at bounding box center [576, 36] width 248 height 29
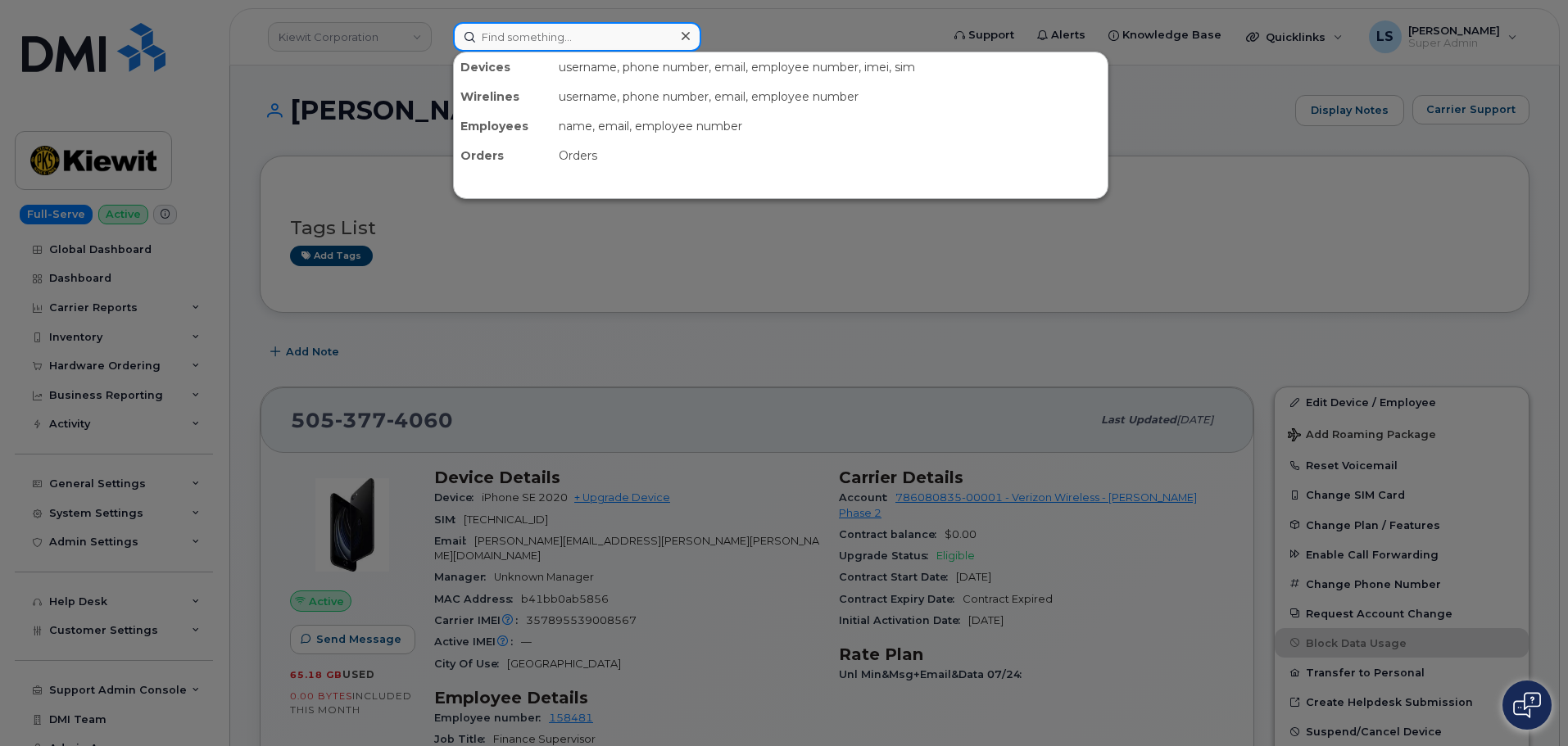
paste input "[PERSON_NAME]"
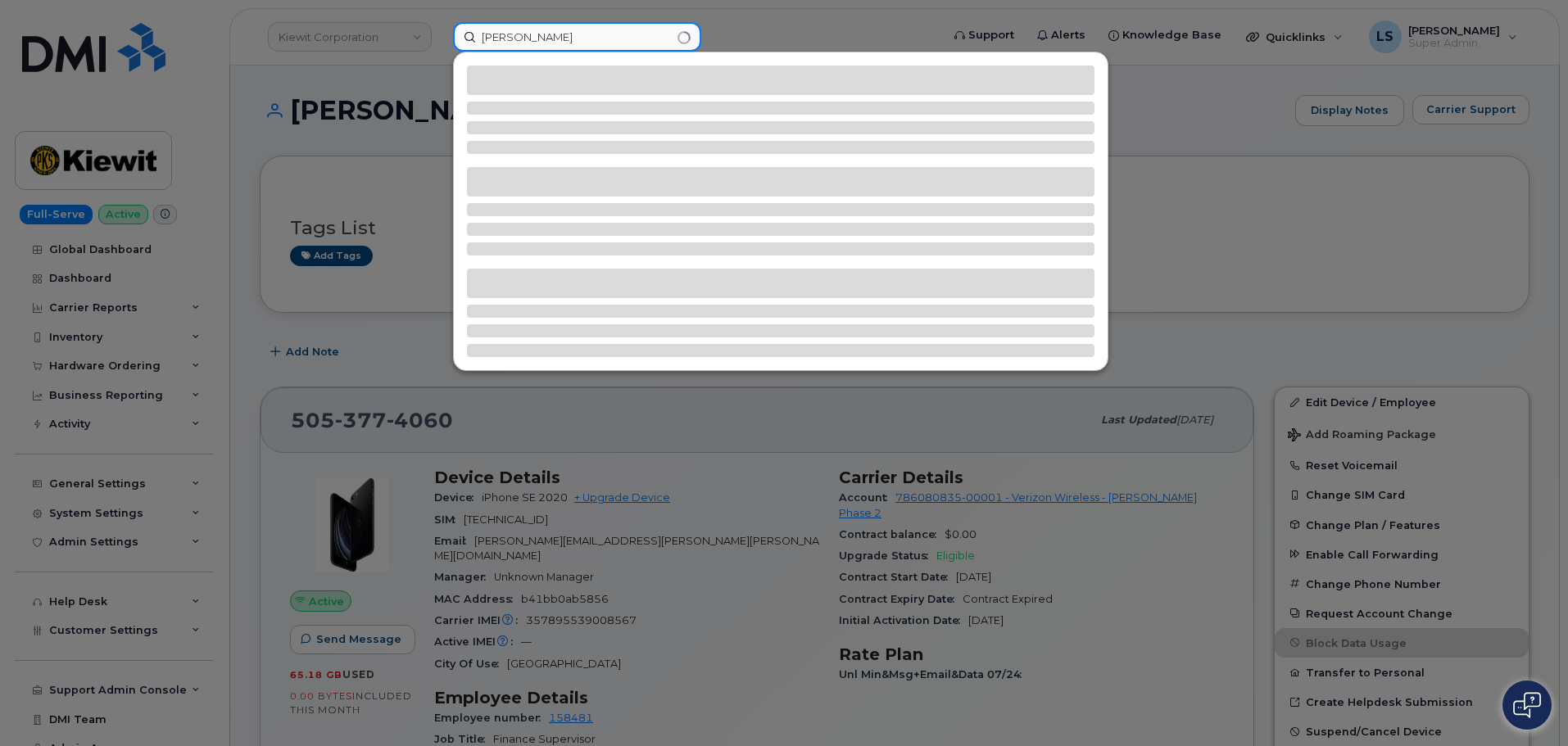
type input "[PERSON_NAME]"
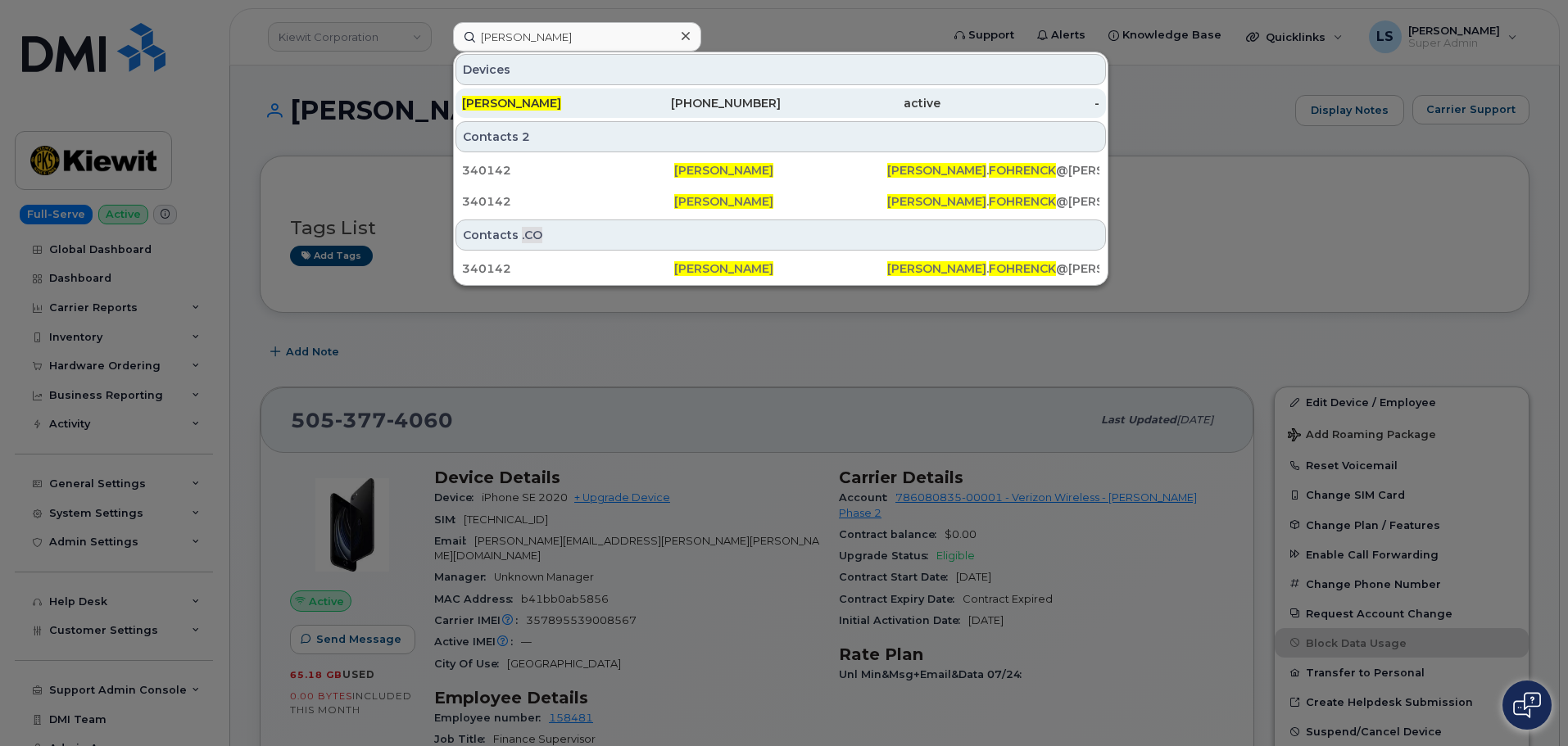
drag, startPoint x: 579, startPoint y: 112, endPoint x: 549, endPoint y: 114, distance: 30.1
click at [622, 112] on div "[PERSON_NAME]" at bounding box center [701, 103] width 159 height 29
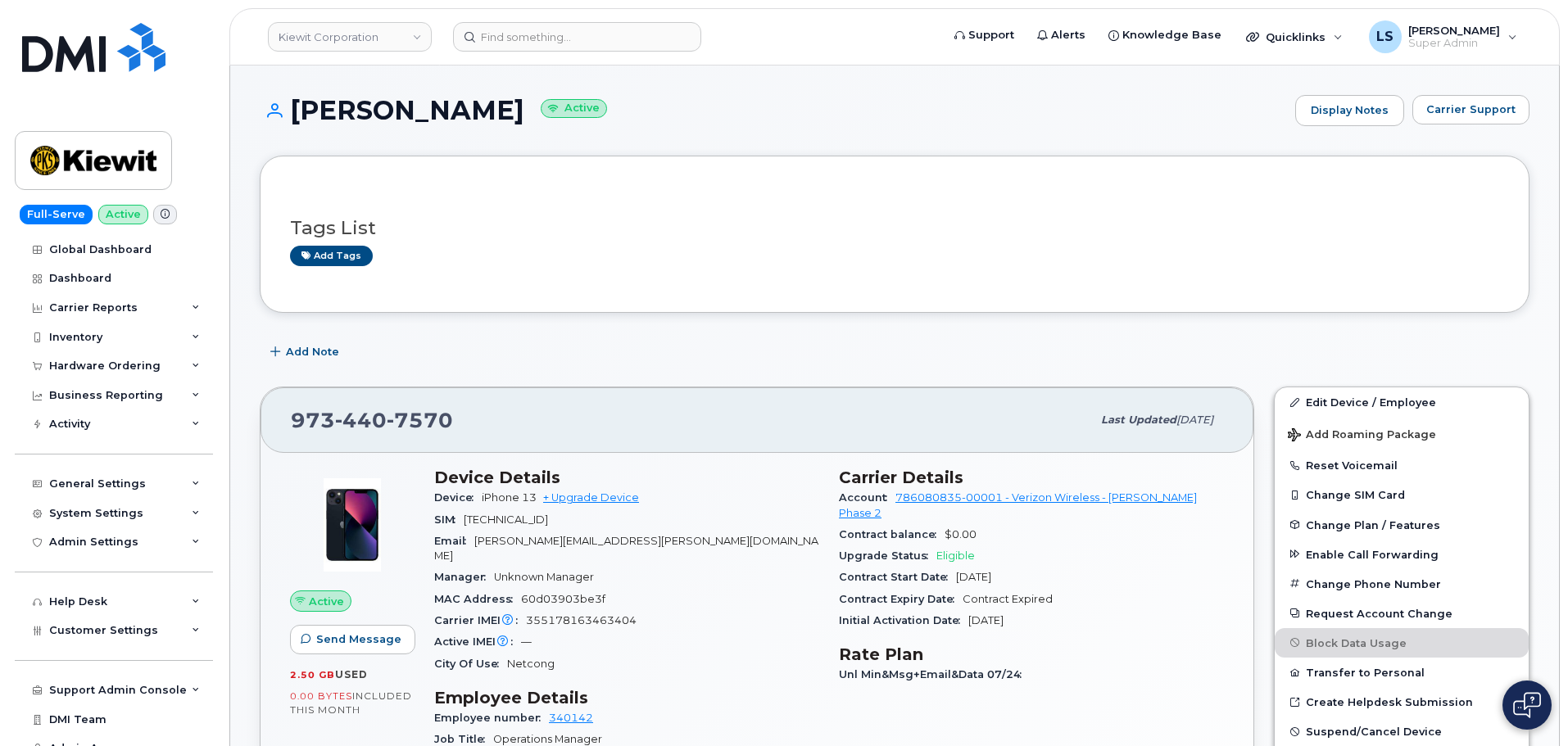
click at [688, 358] on div "Add Note" at bounding box center [894, 351] width 1269 height 29
click at [1329, 404] on link "Edit Device / Employee" at bounding box center [1401, 401] width 254 height 29
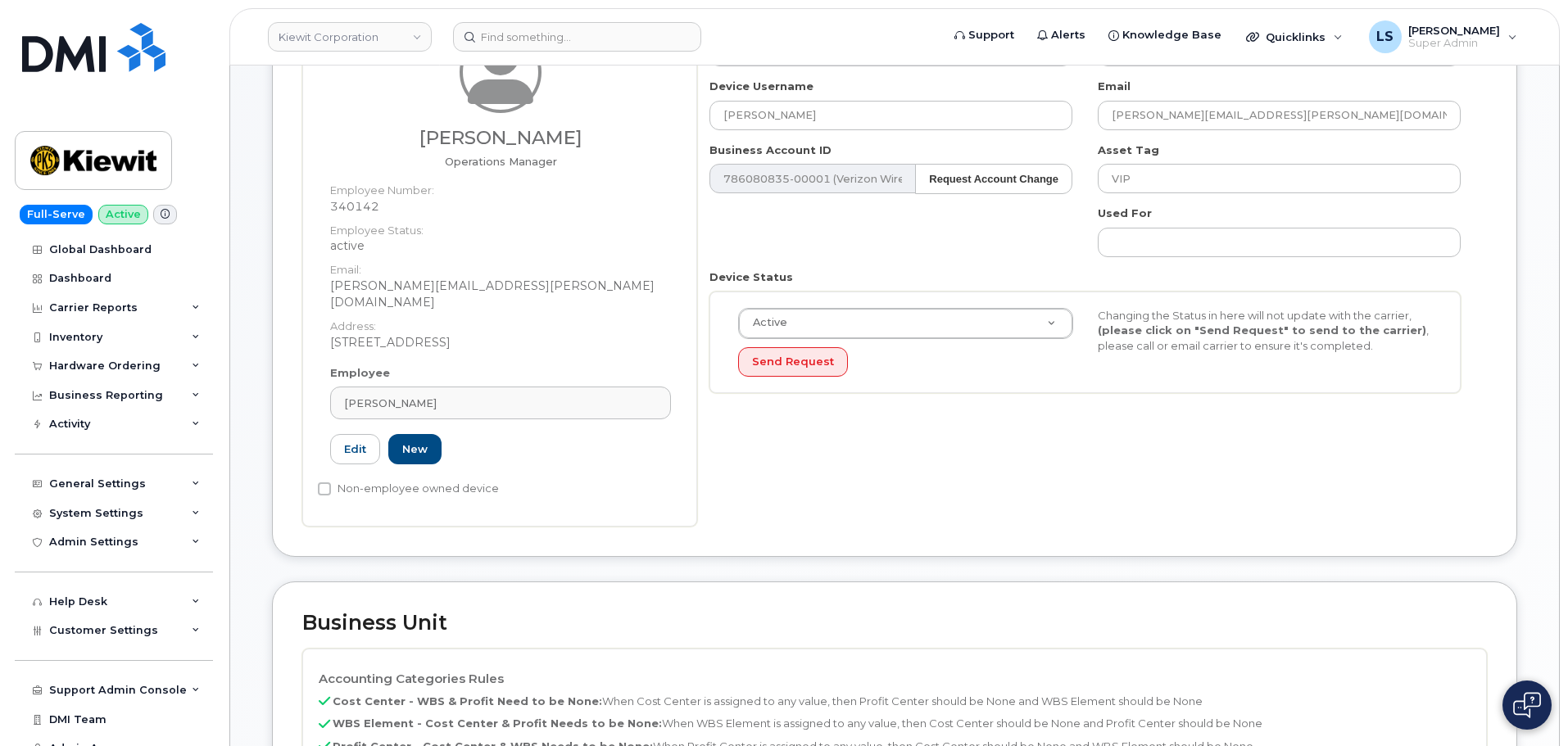
scroll to position [573, 0]
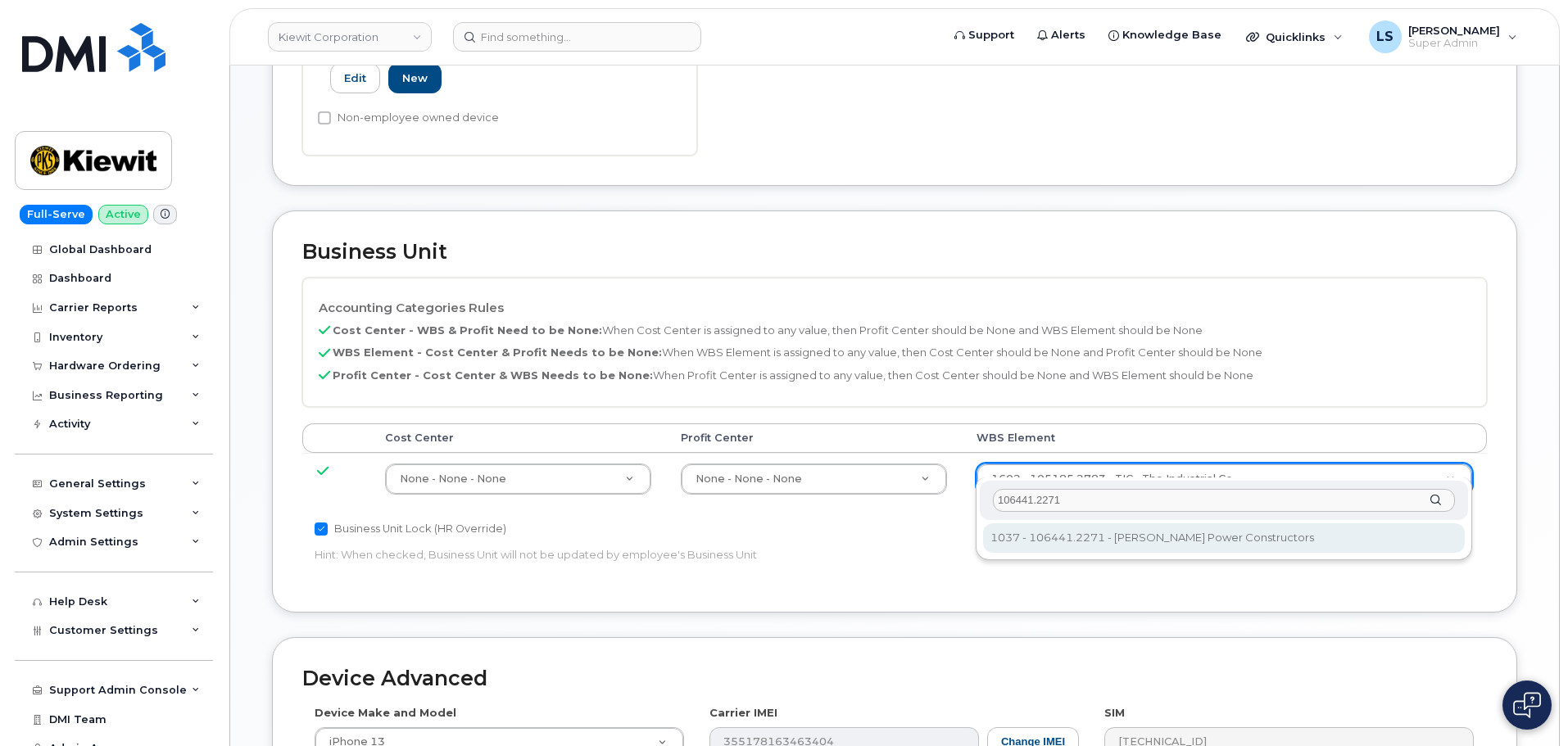
type input "106441.2271"
drag, startPoint x: 1055, startPoint y: 538, endPoint x: 968, endPoint y: 496, distance: 96.6
type input "35472912"
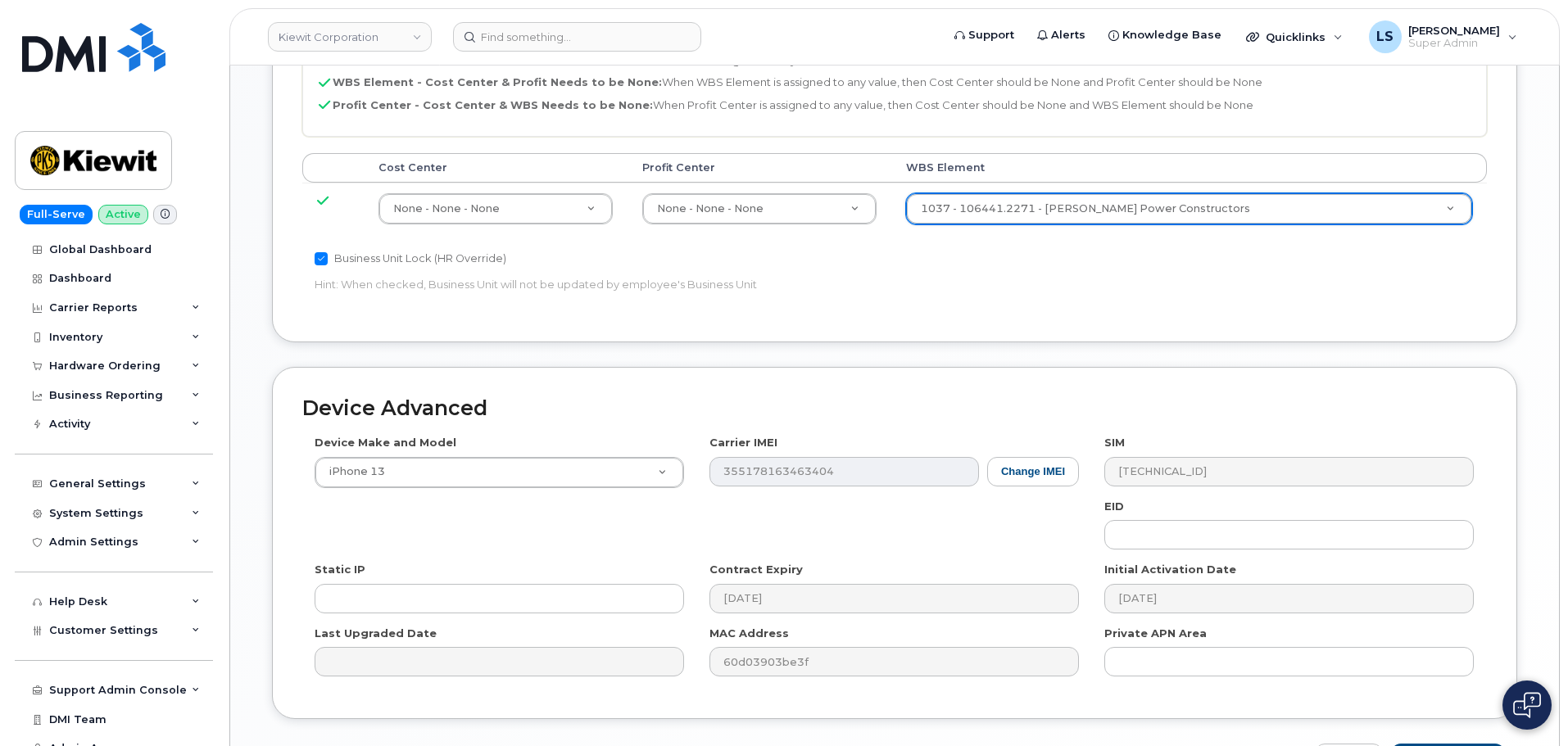
scroll to position [936, 0]
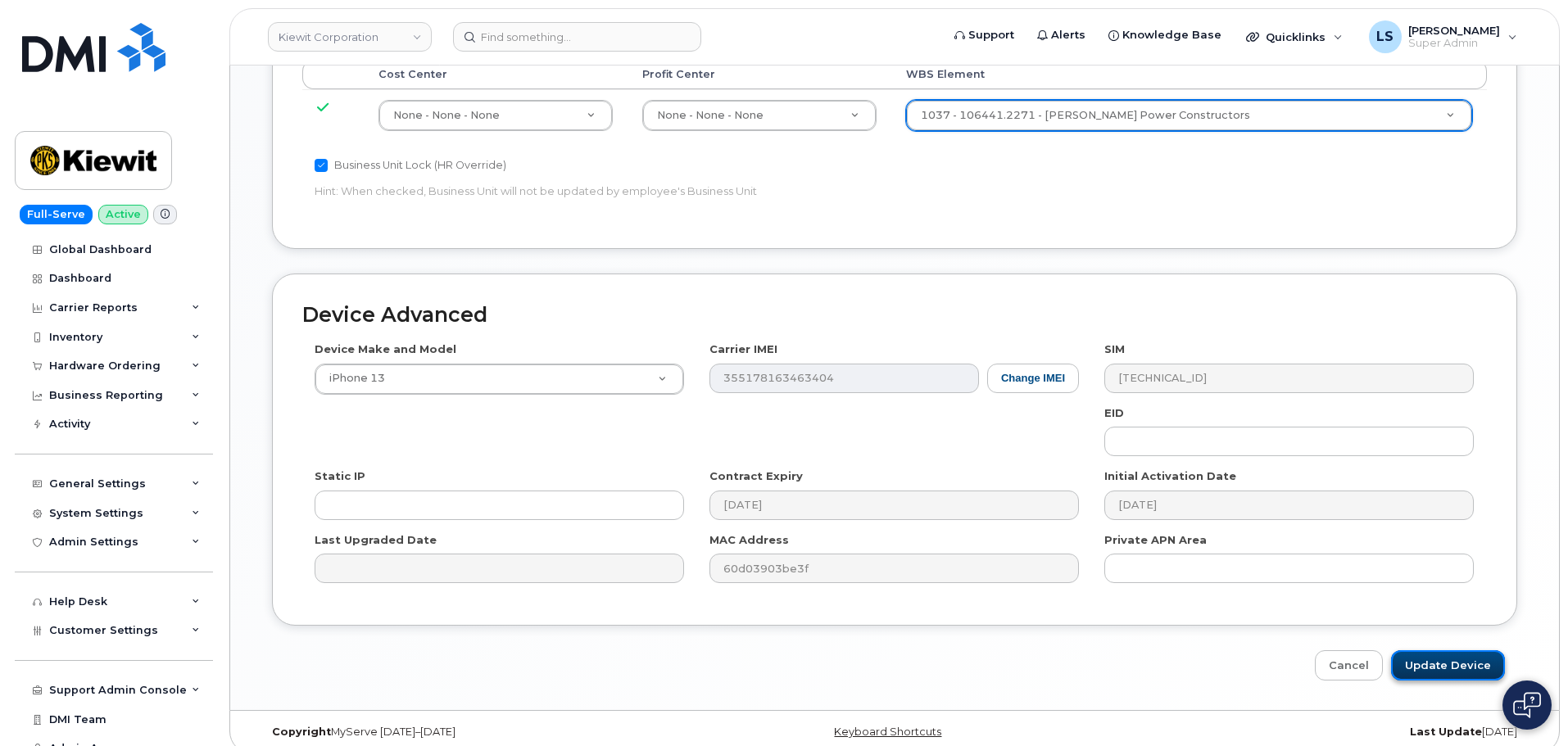
click at [1423, 650] on input "Update Device" at bounding box center [1448, 665] width 114 height 30
type input "Saving..."
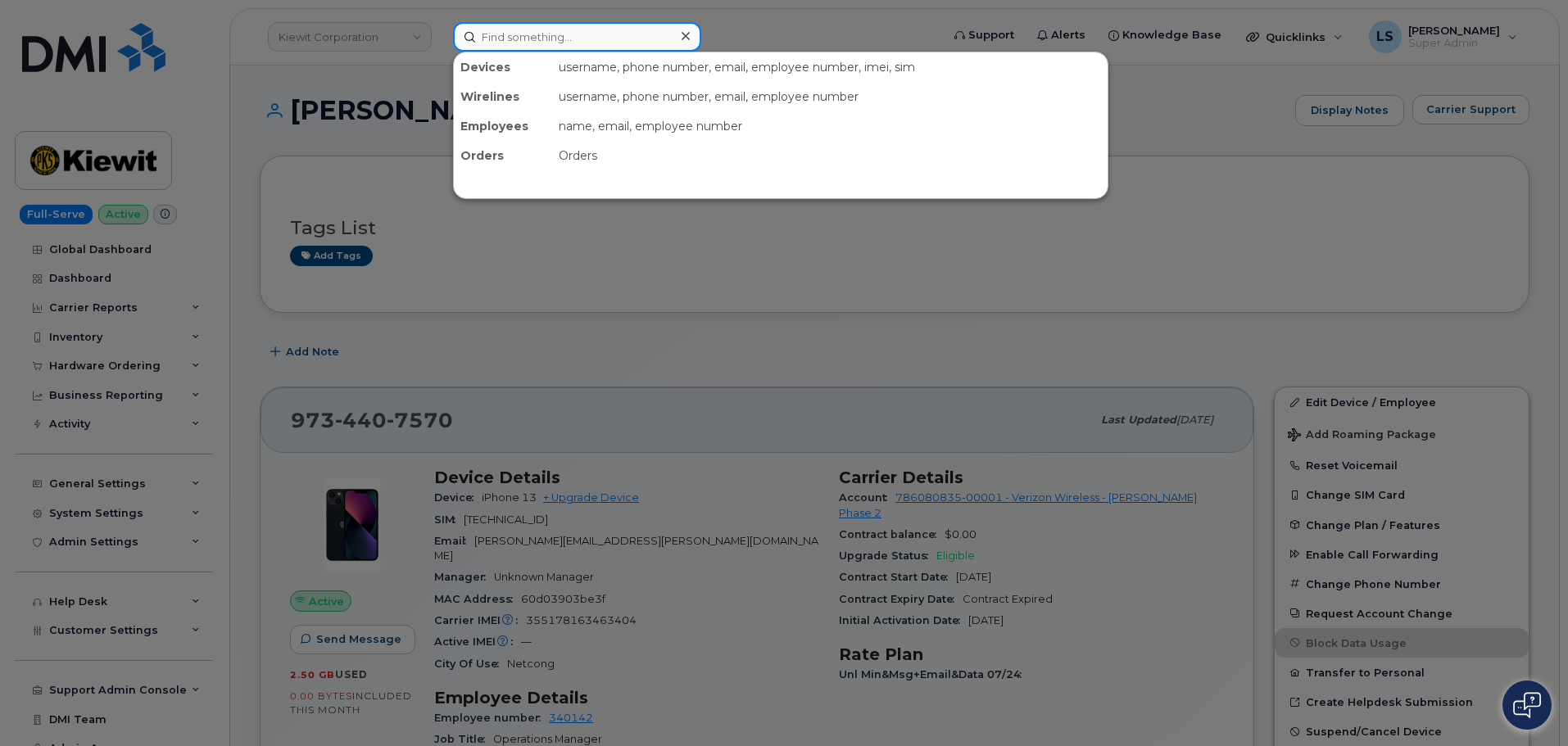
click at [617, 47] on input at bounding box center [576, 36] width 248 height 29
paste input "[PERSON_NAME]"
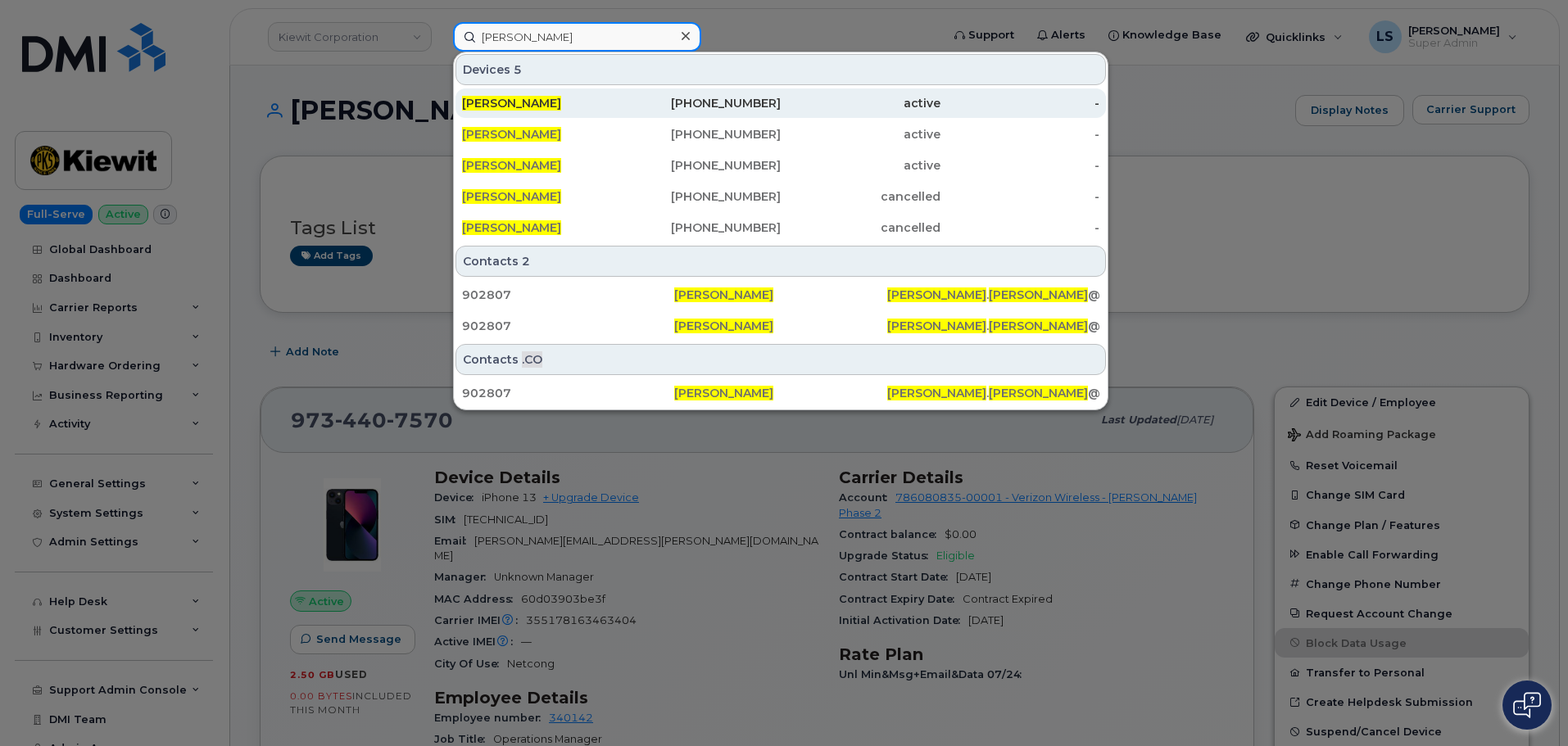
type input "[PERSON_NAME]"
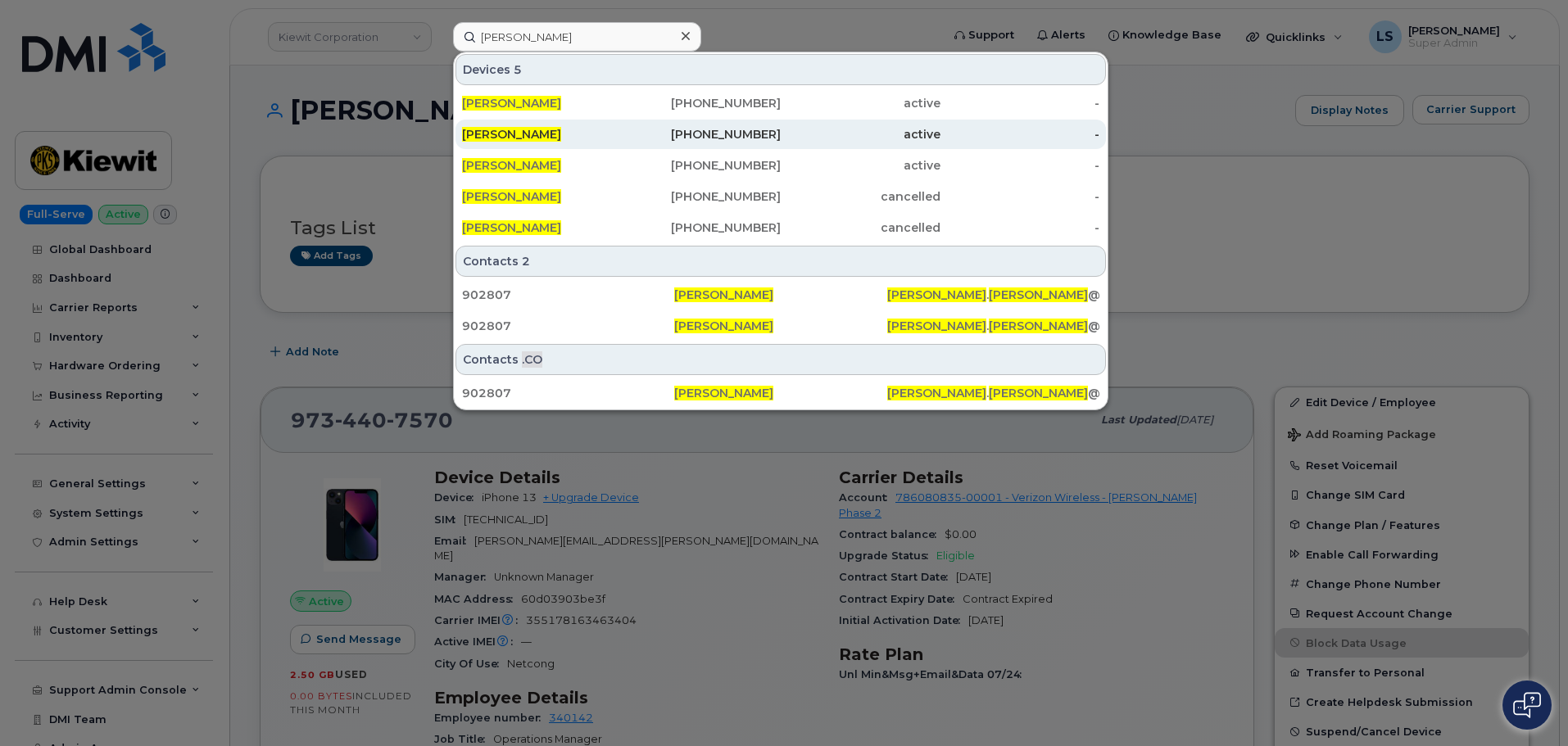
drag, startPoint x: 539, startPoint y: 106, endPoint x: 544, endPoint y: 139, distance: 33.4
click at [539, 105] on span "[PERSON_NAME]" at bounding box center [511, 103] width 99 height 15
click at [539, 139] on span "Steve Wallace" at bounding box center [511, 134] width 99 height 15
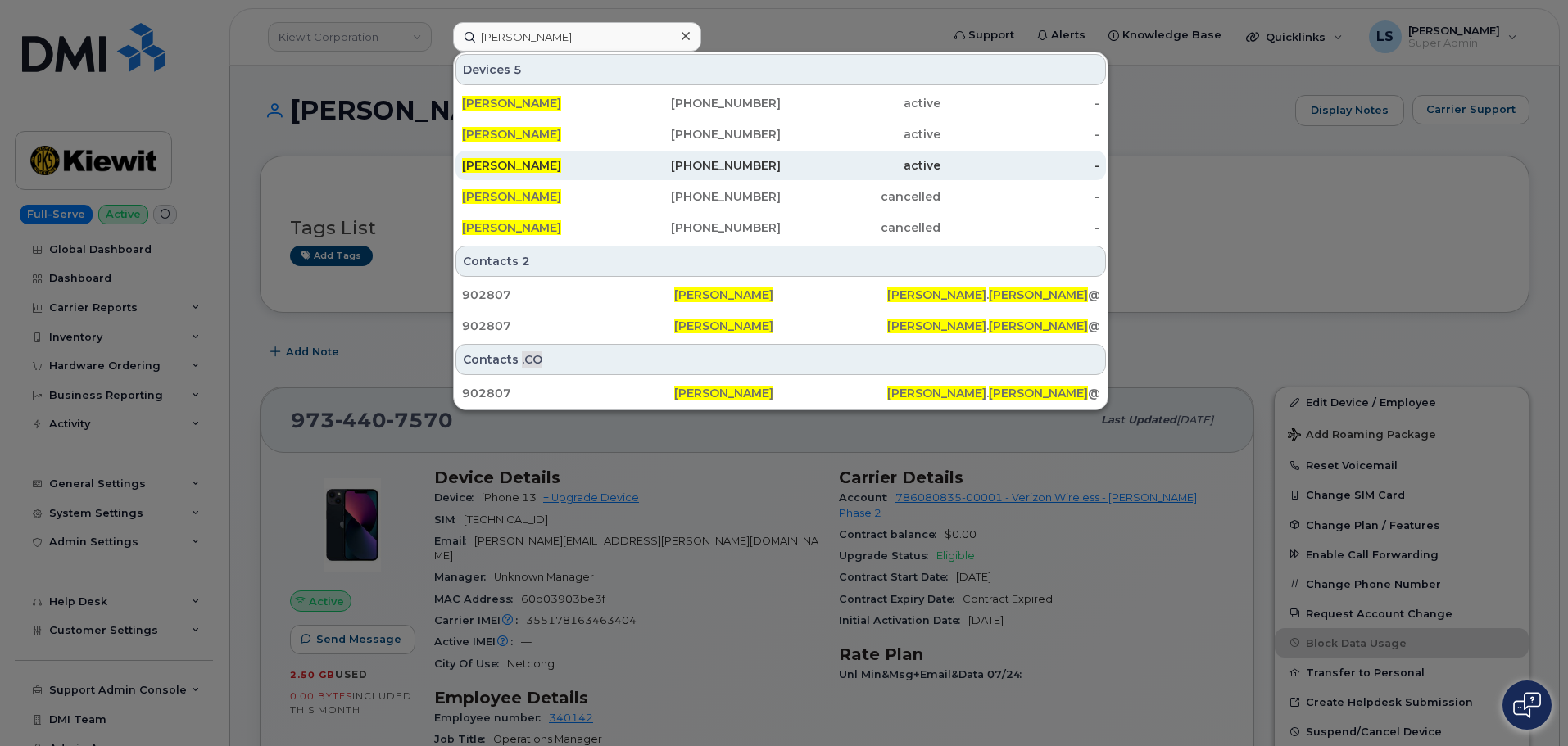
click at [534, 164] on span "Steve Wallace" at bounding box center [511, 165] width 99 height 15
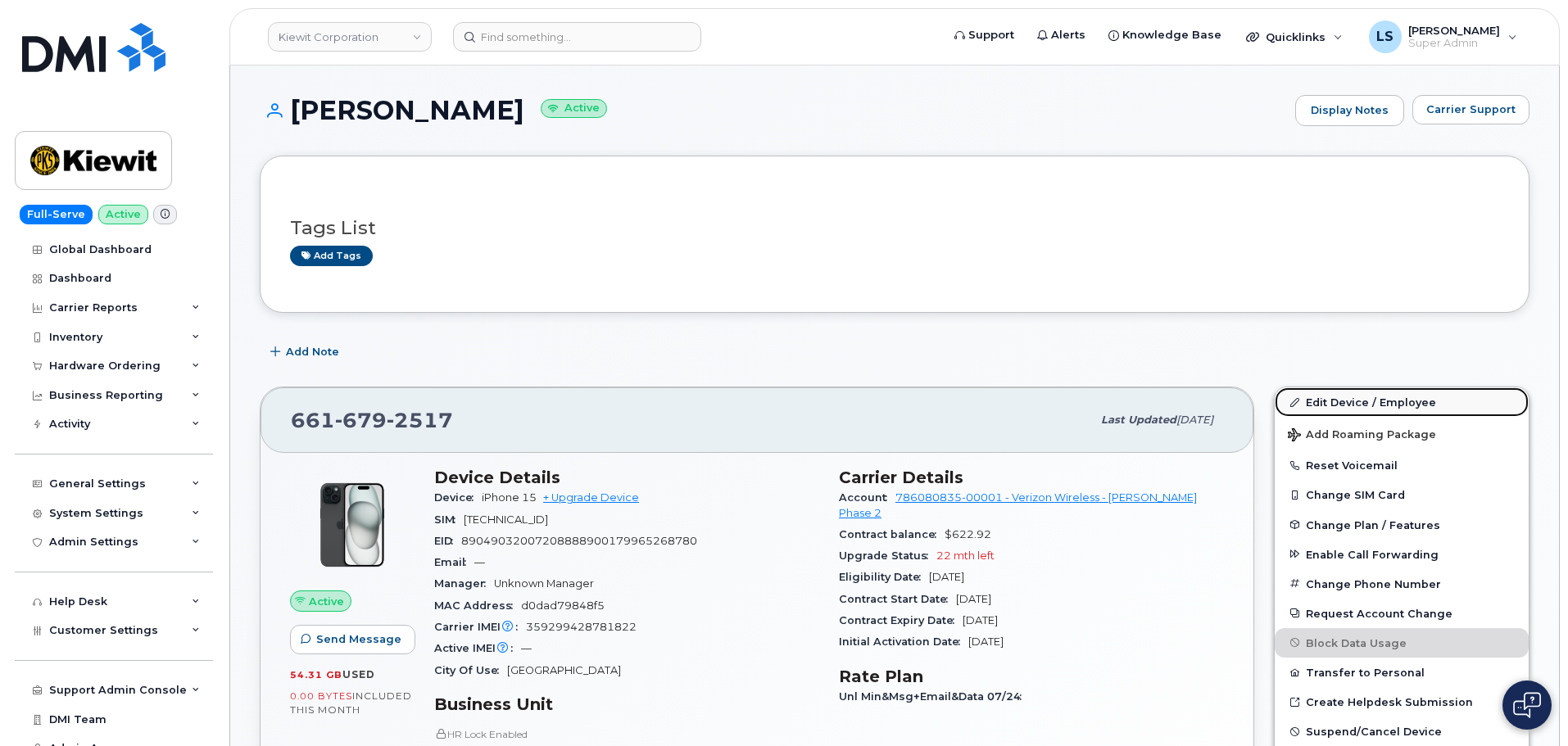
drag, startPoint x: 1322, startPoint y: 400, endPoint x: 1313, endPoint y: 401, distance: 9.1
click at [1322, 400] on link "Edit Device / Employee" at bounding box center [1401, 401] width 254 height 29
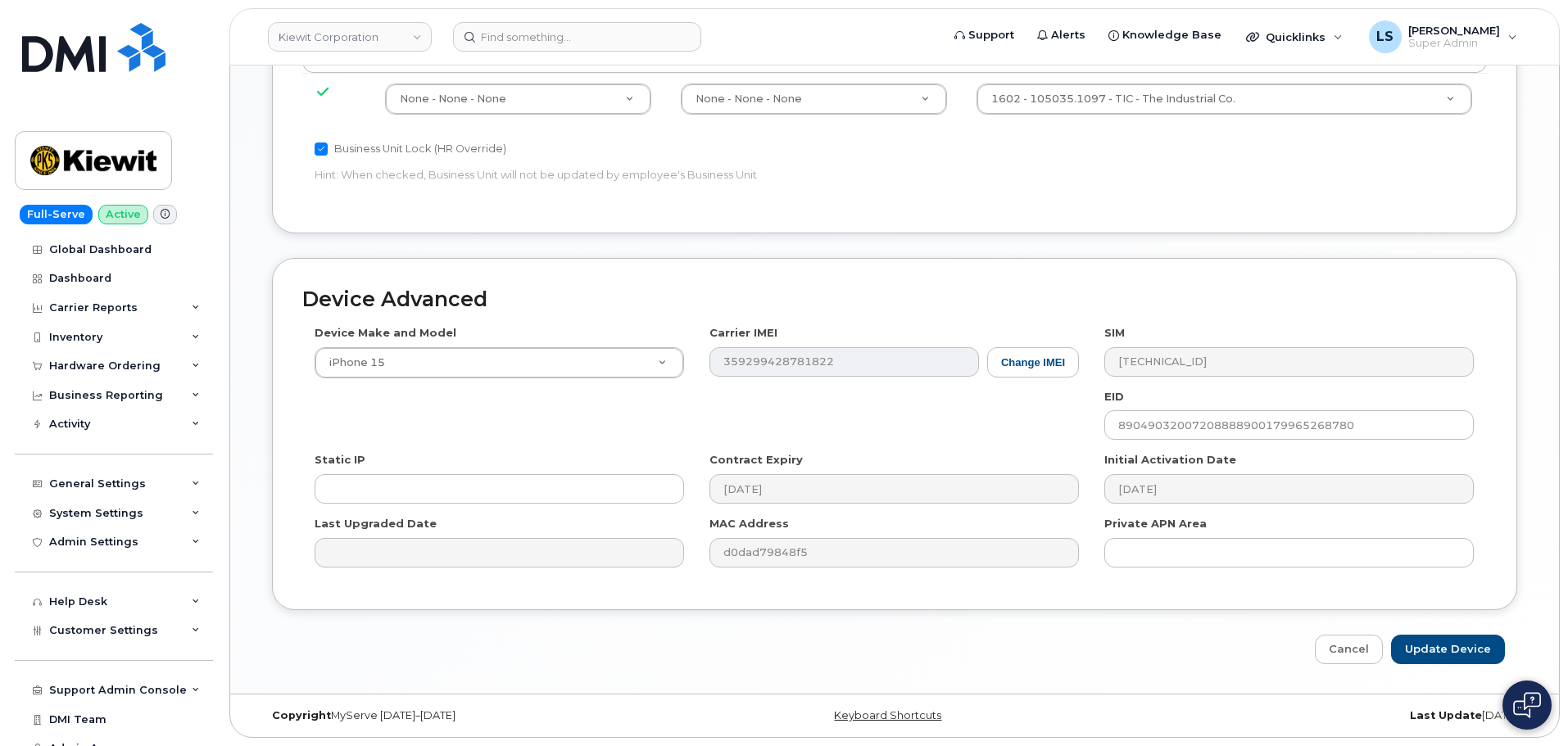
scroll to position [504, 0]
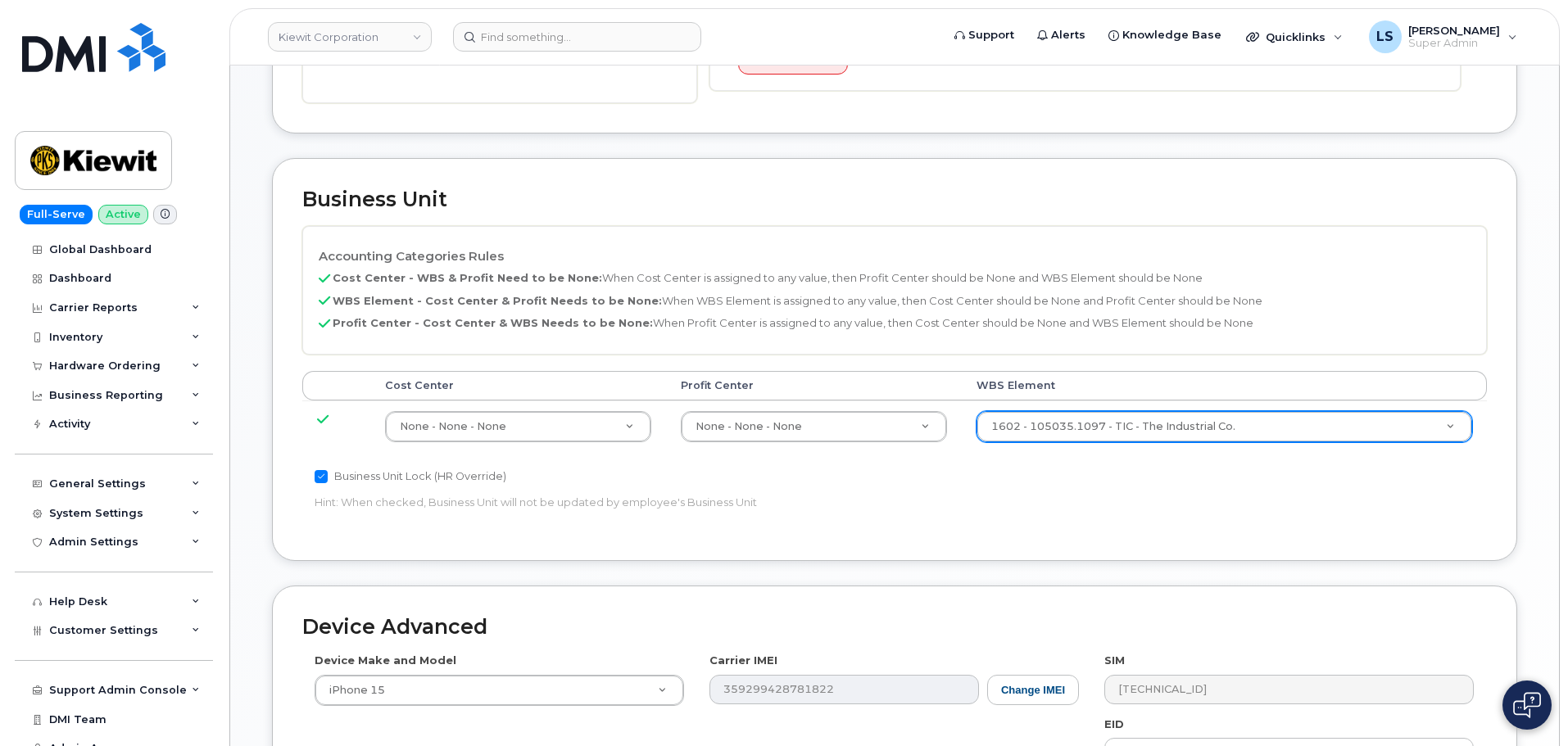
drag, startPoint x: 1090, startPoint y: 446, endPoint x: 1094, endPoint y: 431, distance: 15.5
click at [1090, 446] on td "1602 - 105035.1097 - TIC - The Industrial Co. 30122272" at bounding box center [1224, 426] width 525 height 52
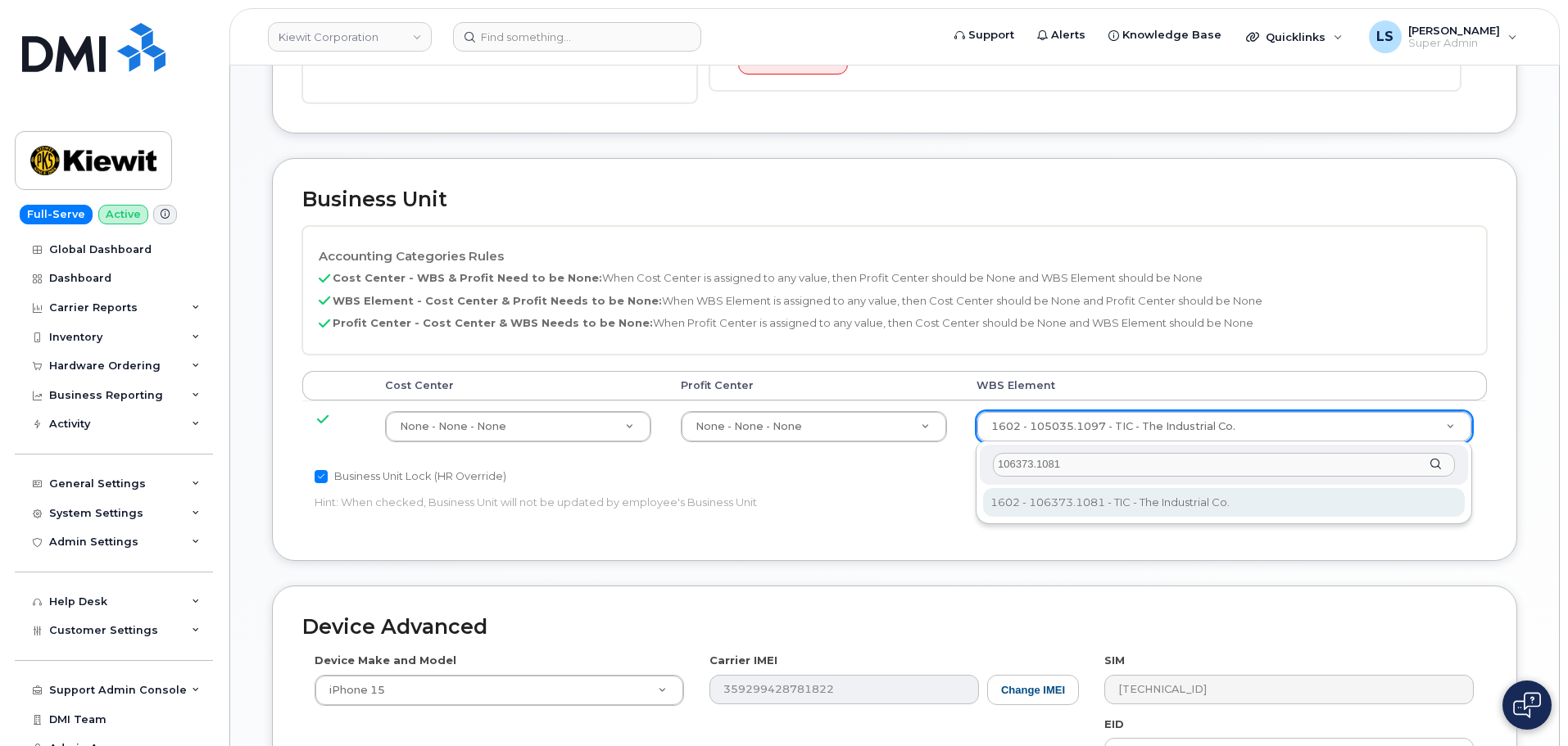
type input "106373.1081"
type input "35050978"
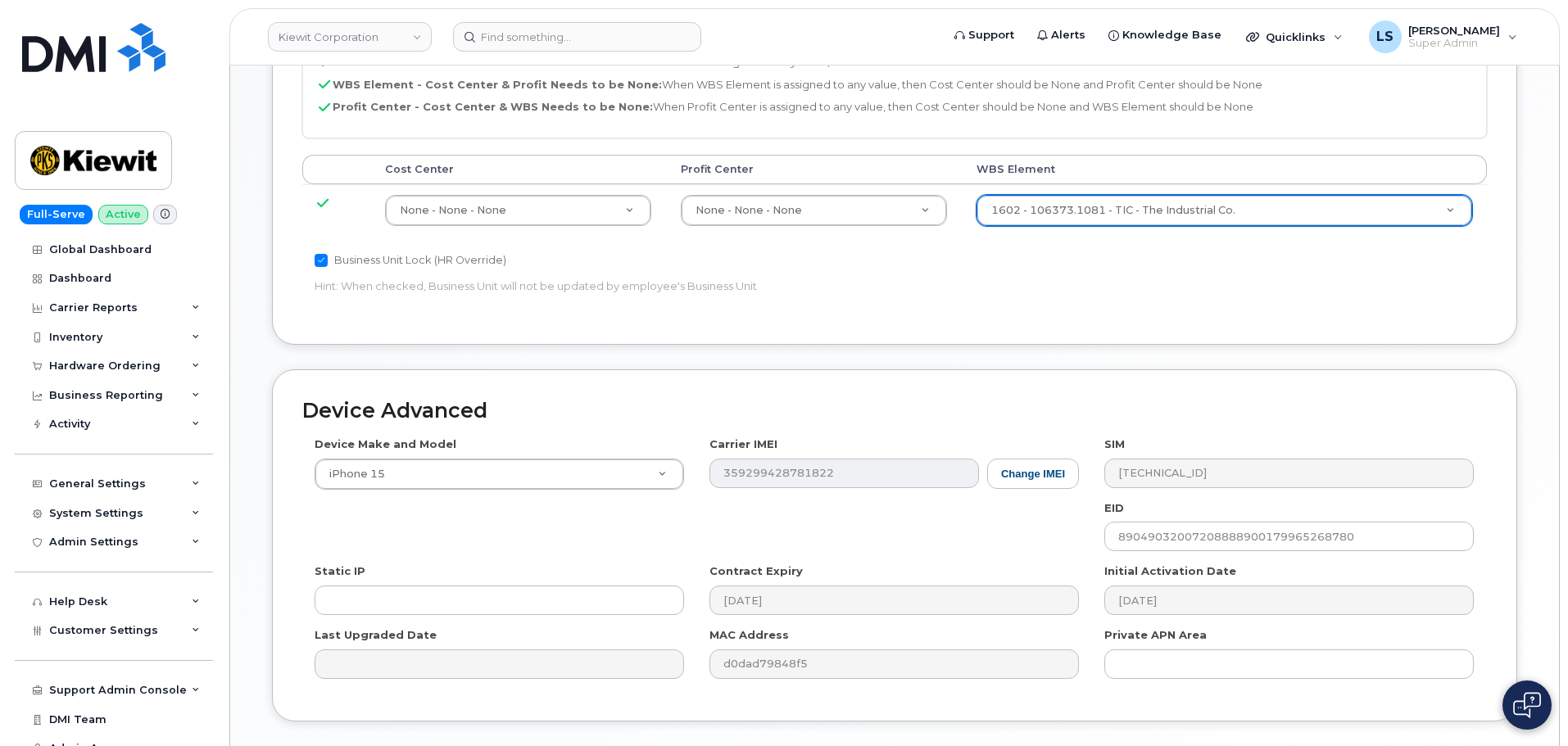
scroll to position [832, 0]
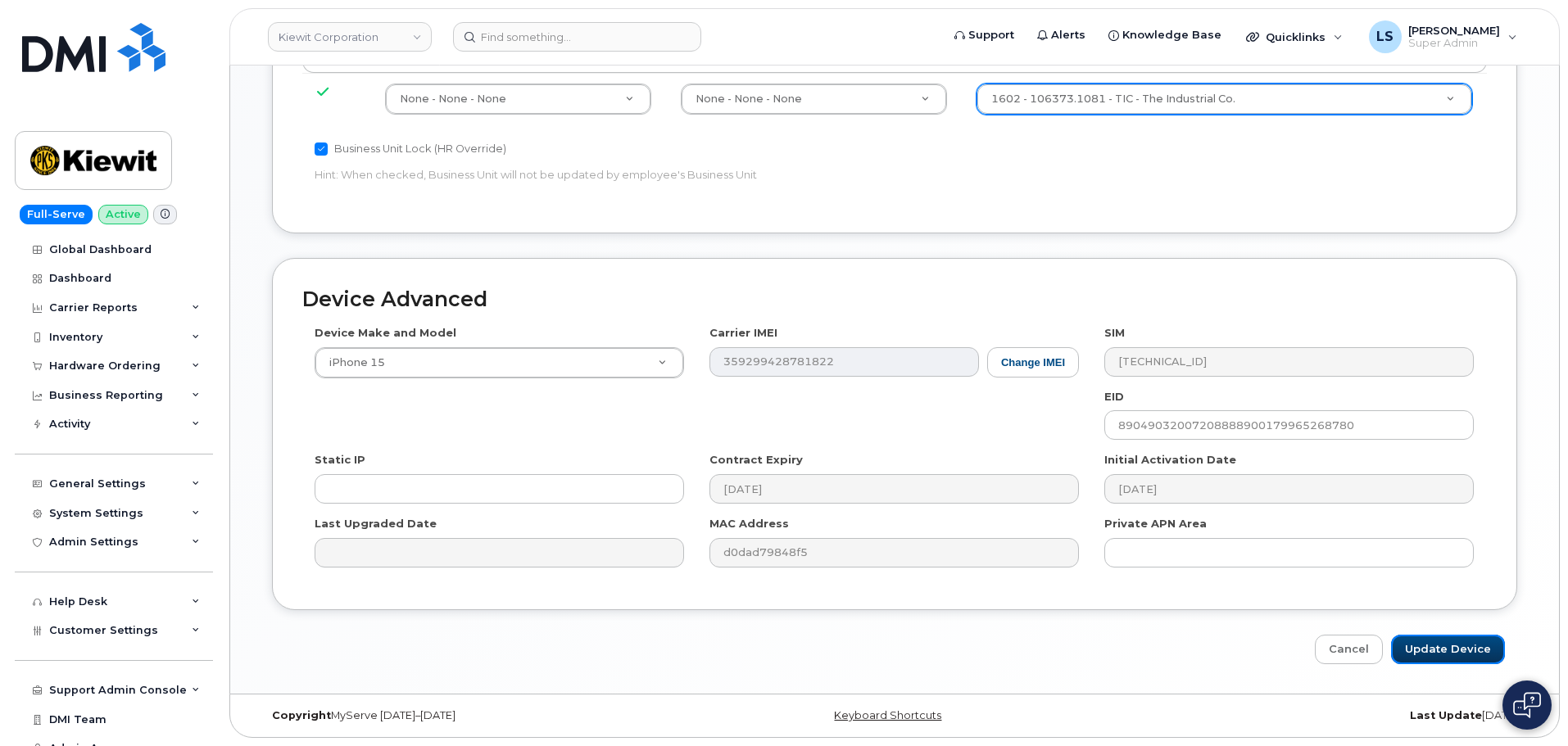
drag, startPoint x: 1426, startPoint y: 653, endPoint x: 1131, endPoint y: 607, distance: 298.6
click at [1427, 653] on input "Update Device" at bounding box center [1448, 649] width 114 height 30
type input "Saving..."
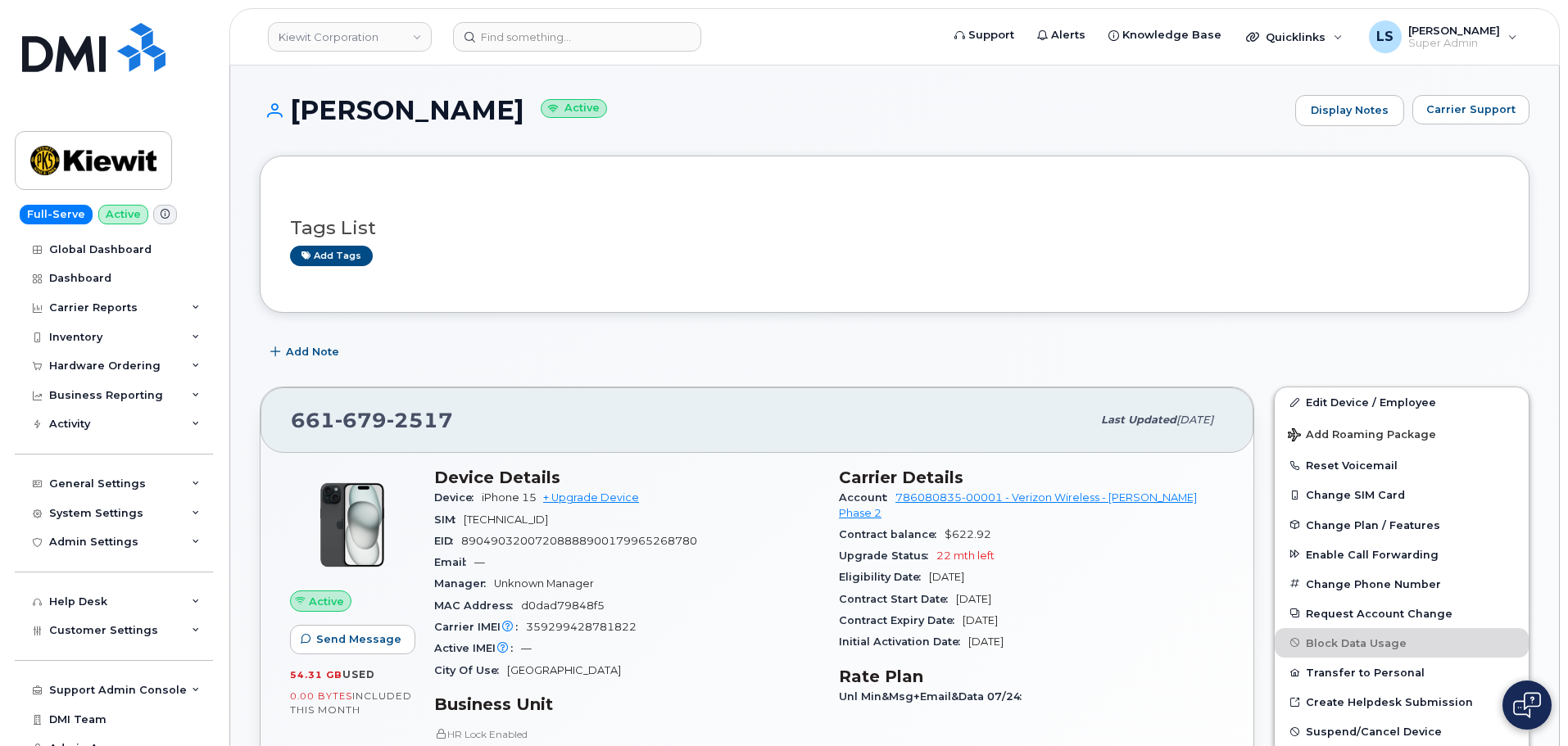
click at [1300, 386] on div "Edit Device / Employee Add Roaming Package Reset Voicemail Change SIM Card Chan…" at bounding box center [1401, 596] width 255 height 419
click at [1310, 397] on link "Edit Device / Employee" at bounding box center [1401, 401] width 254 height 29
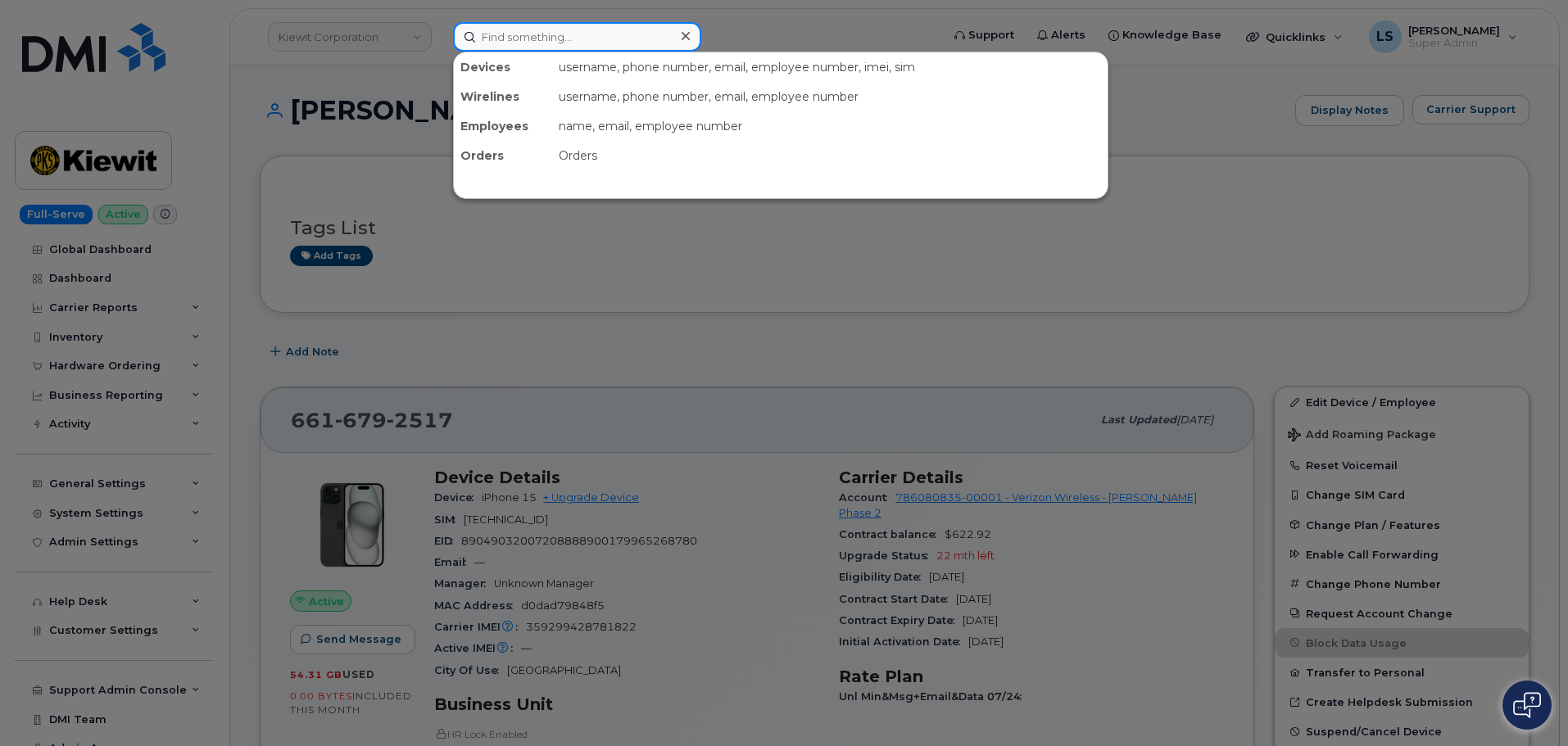
click at [579, 52] on div "Devices username, phone number, email, employee number, imei, sim Wirelines use…" at bounding box center [690, 36] width 477 height 29
paste input "[PERSON_NAME]"
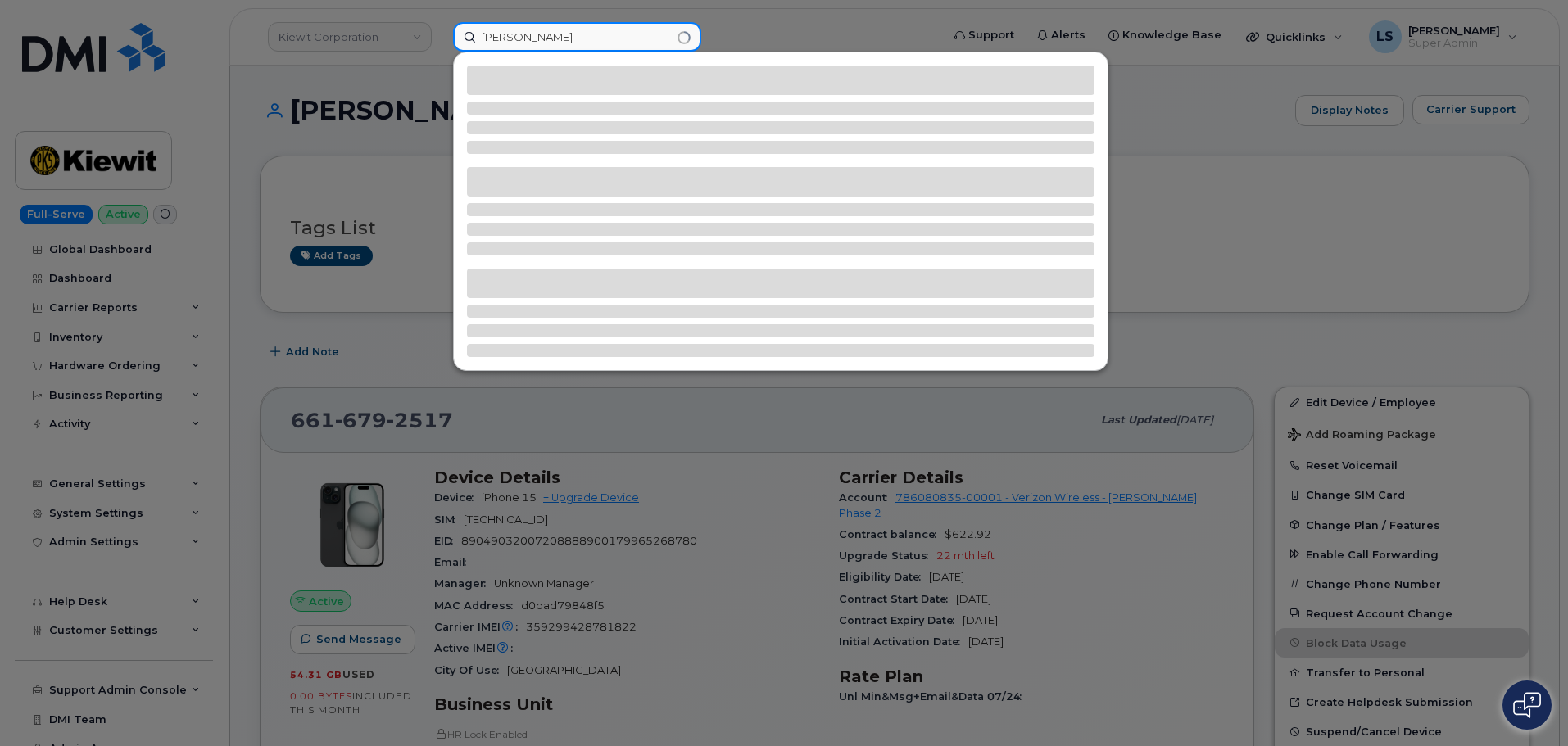
type input "[PERSON_NAME]"
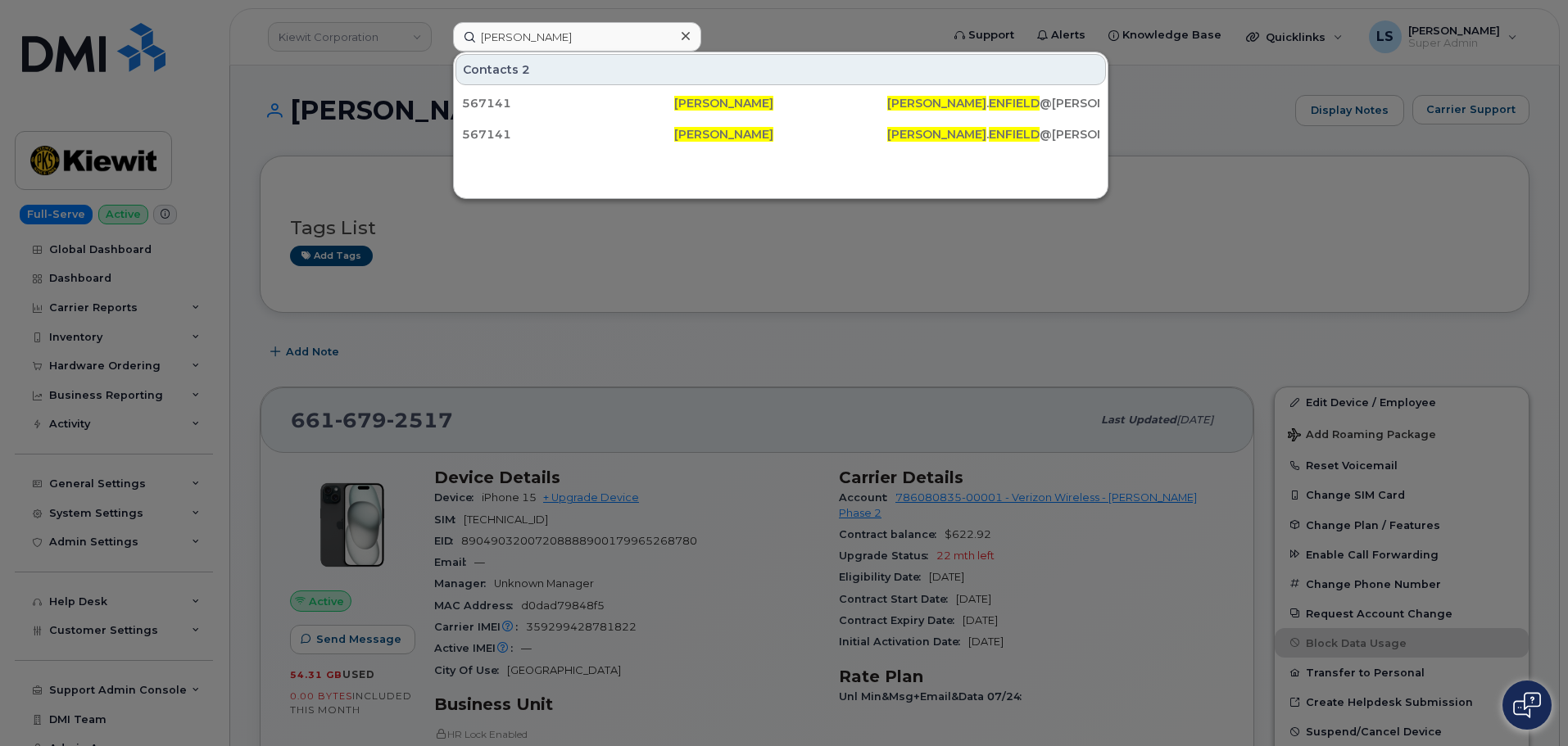
click at [687, 40] on icon at bounding box center [685, 36] width 8 height 13
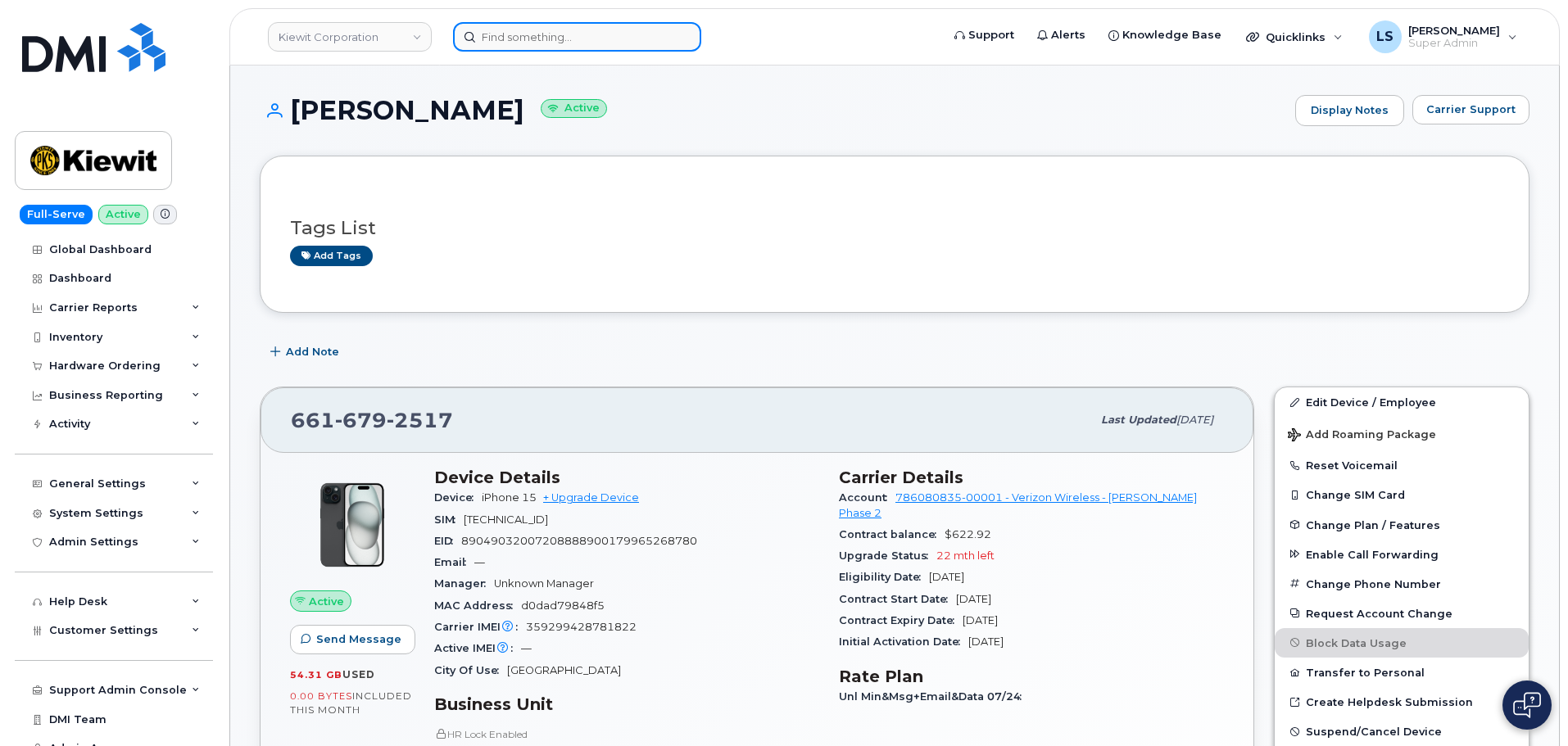
click at [652, 47] on input at bounding box center [576, 36] width 248 height 29
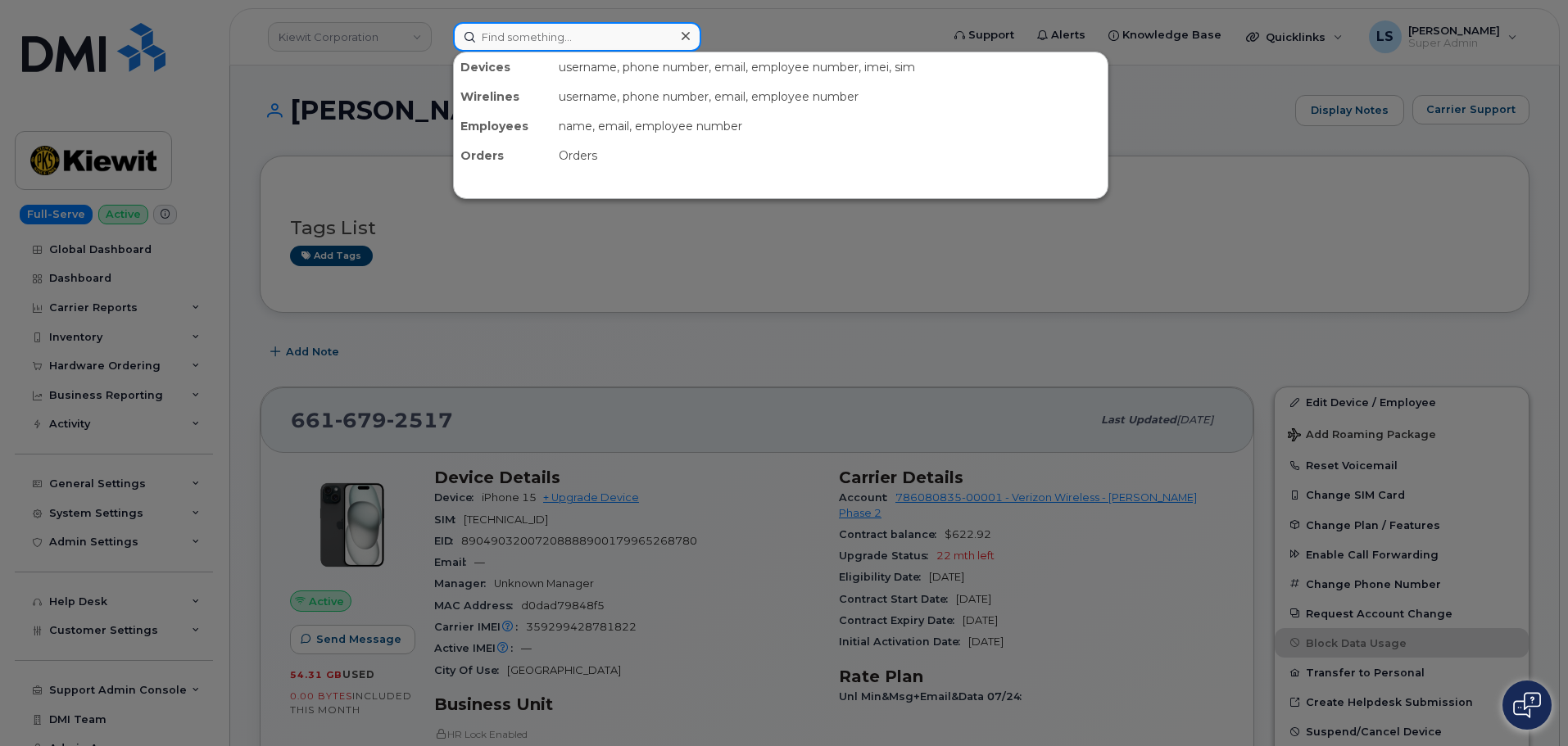
paste input "[PERSON_NAME][EMAIL_ADDRESS][PERSON_NAME][DOMAIN_NAME]"
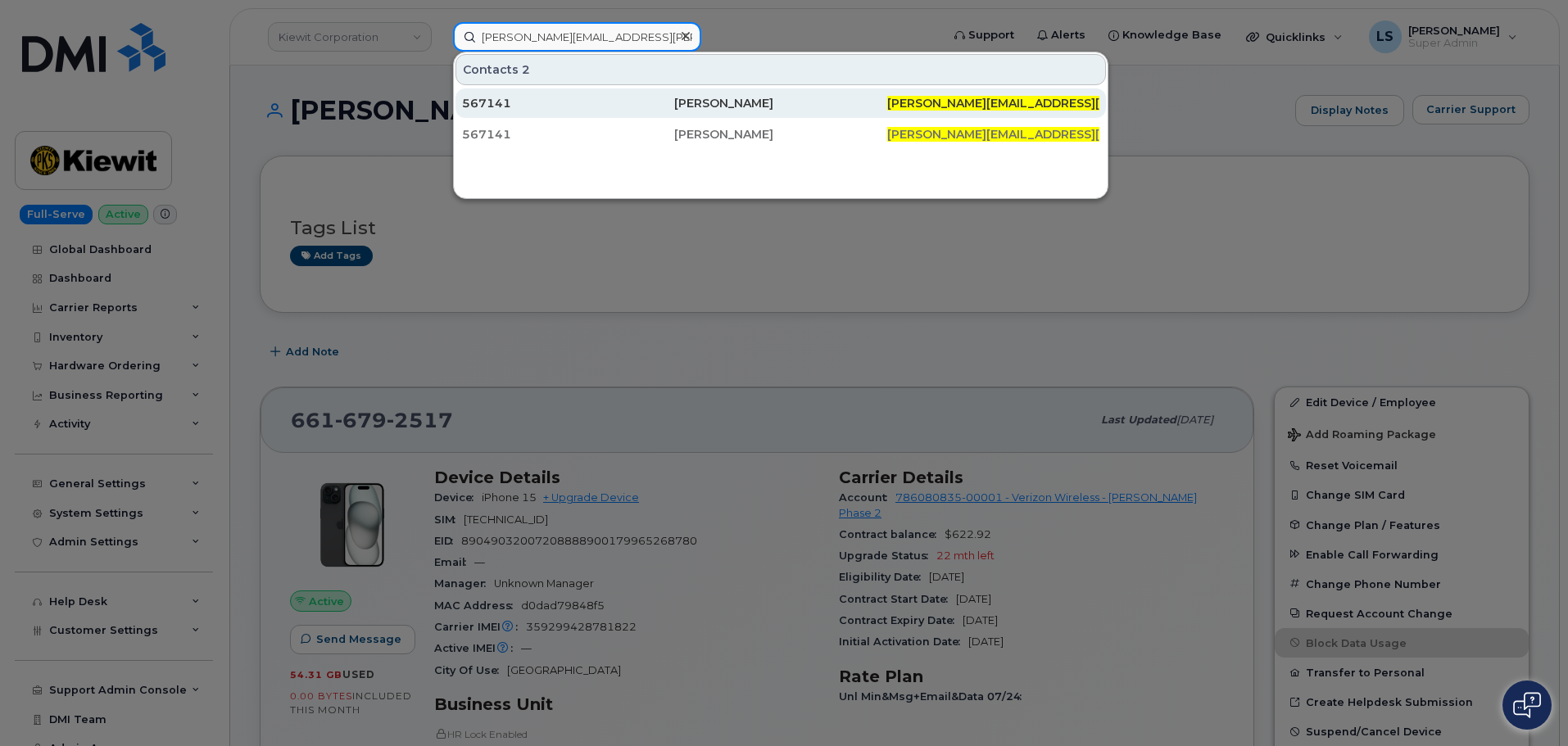
type input "[PERSON_NAME][EMAIL_ADDRESS][PERSON_NAME][DOMAIN_NAME]"
drag, startPoint x: 642, startPoint y: 94, endPoint x: 641, endPoint y: 108, distance: 14.0
click at [674, 96] on div "567141" at bounding box center [780, 103] width 212 height 29
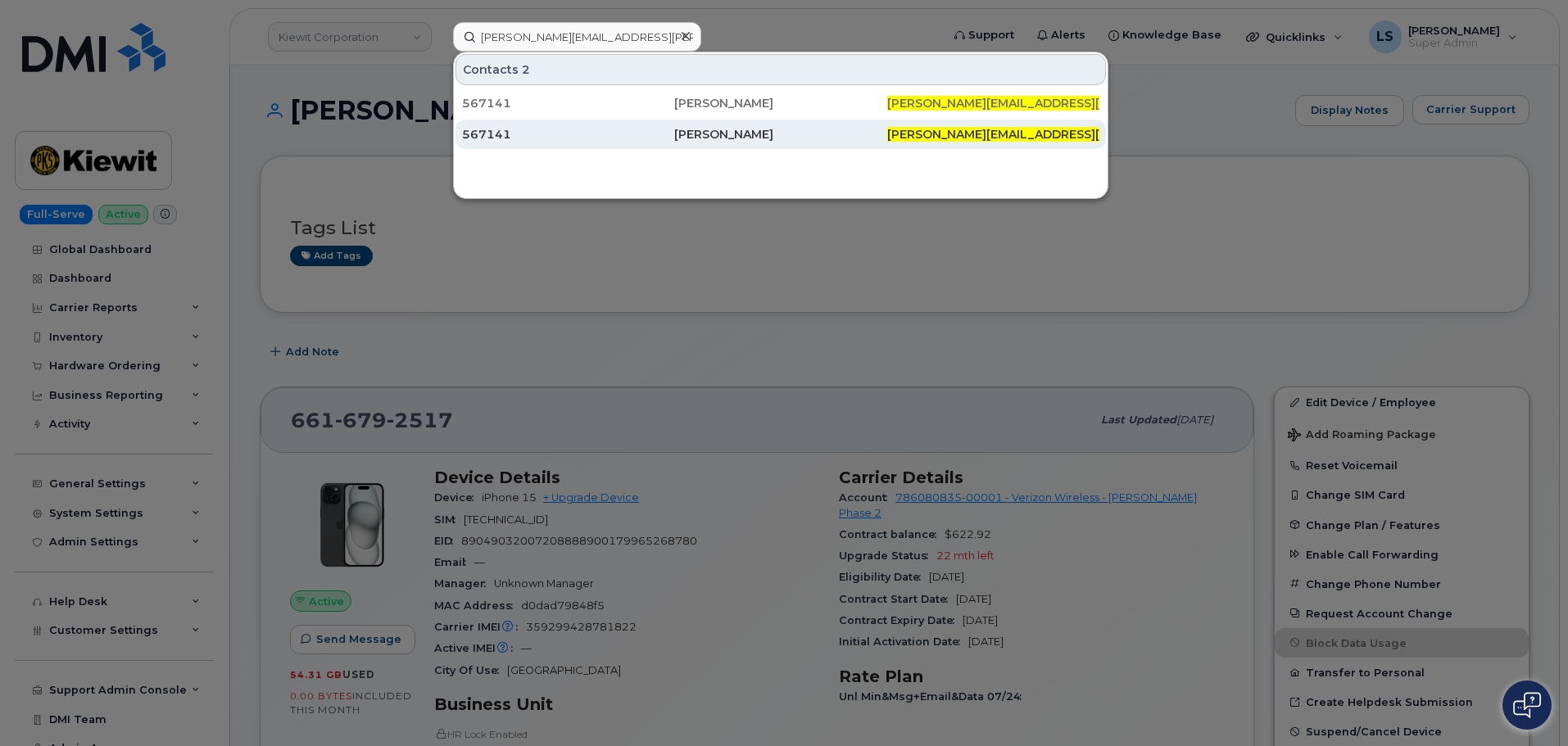
click at [674, 123] on div "567141" at bounding box center [780, 134] width 212 height 29
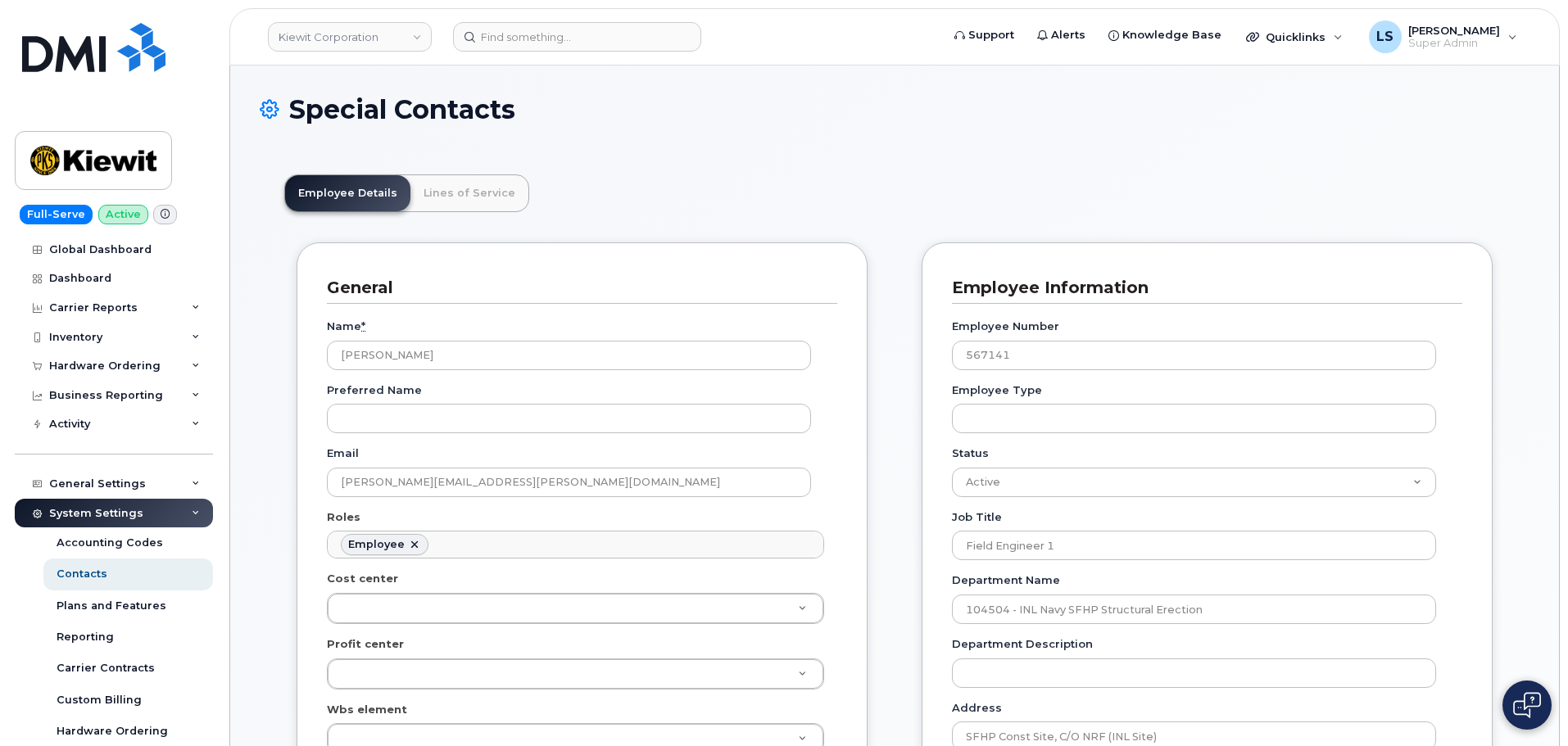
scroll to position [327, 0]
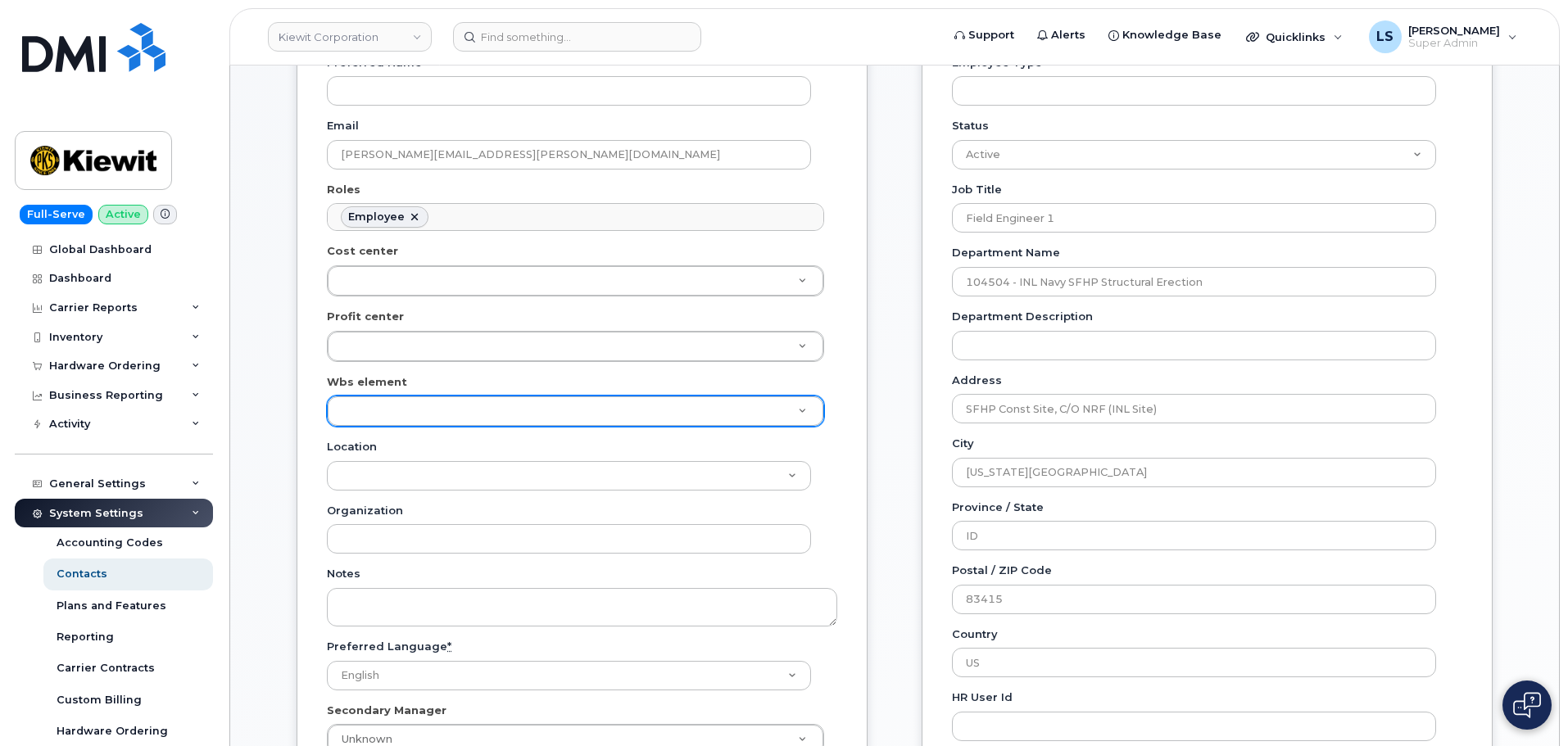
drag, startPoint x: 435, startPoint y: 327, endPoint x: 438, endPoint y: 401, distance: 74.1
click at [435, 334] on div "Profit center" at bounding box center [581, 335] width 510 height 53
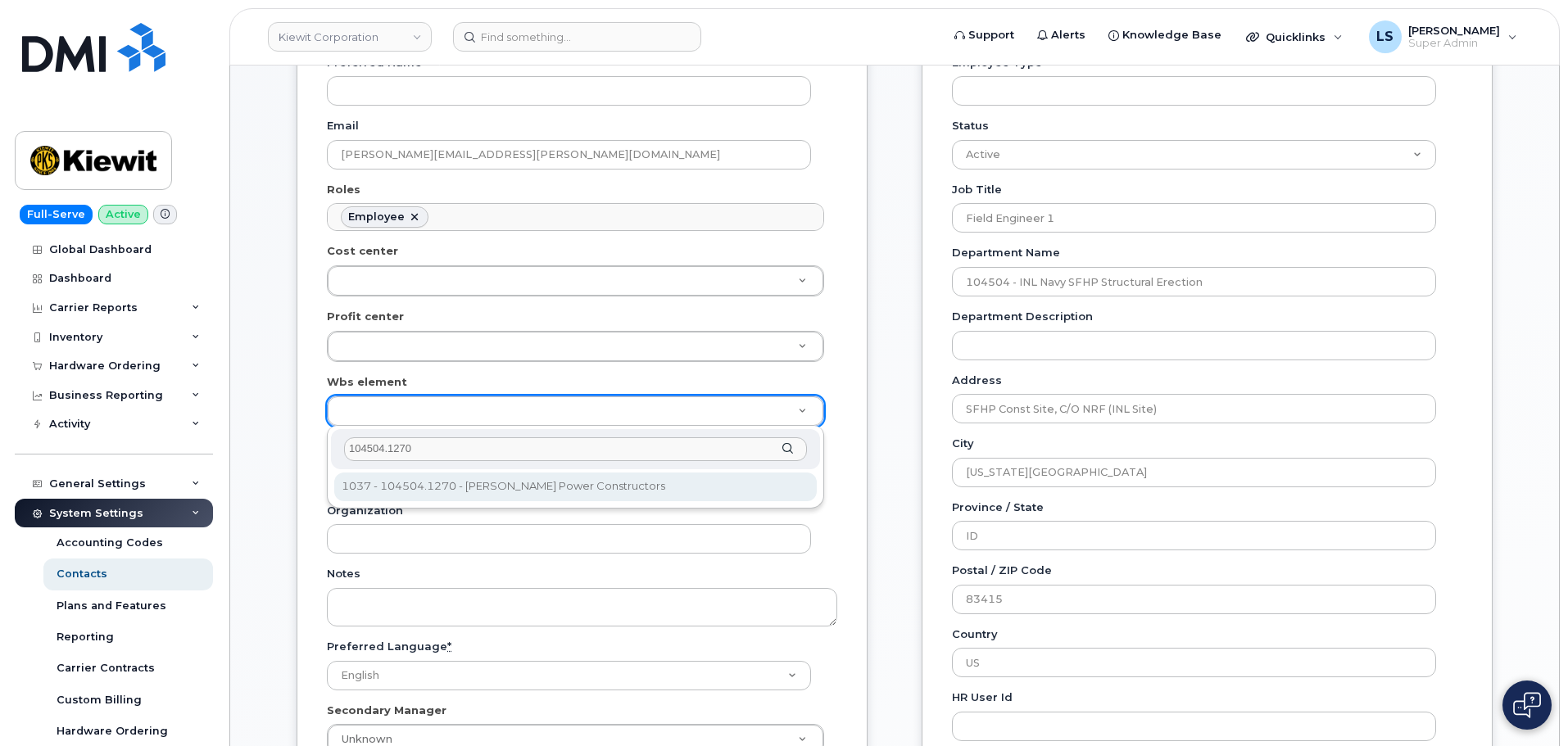
type input "104504.1270"
type input "29899201"
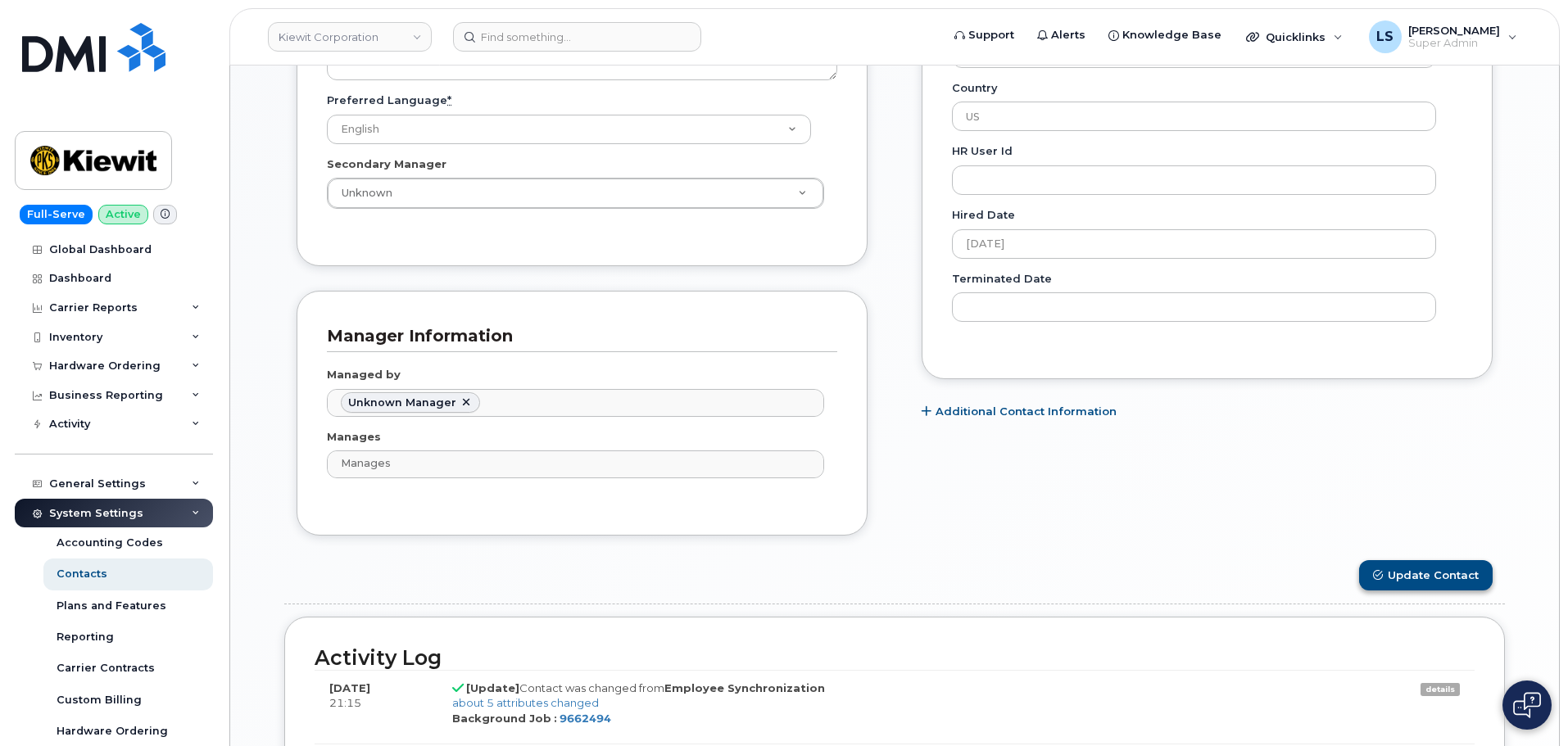
scroll to position [900, 0]
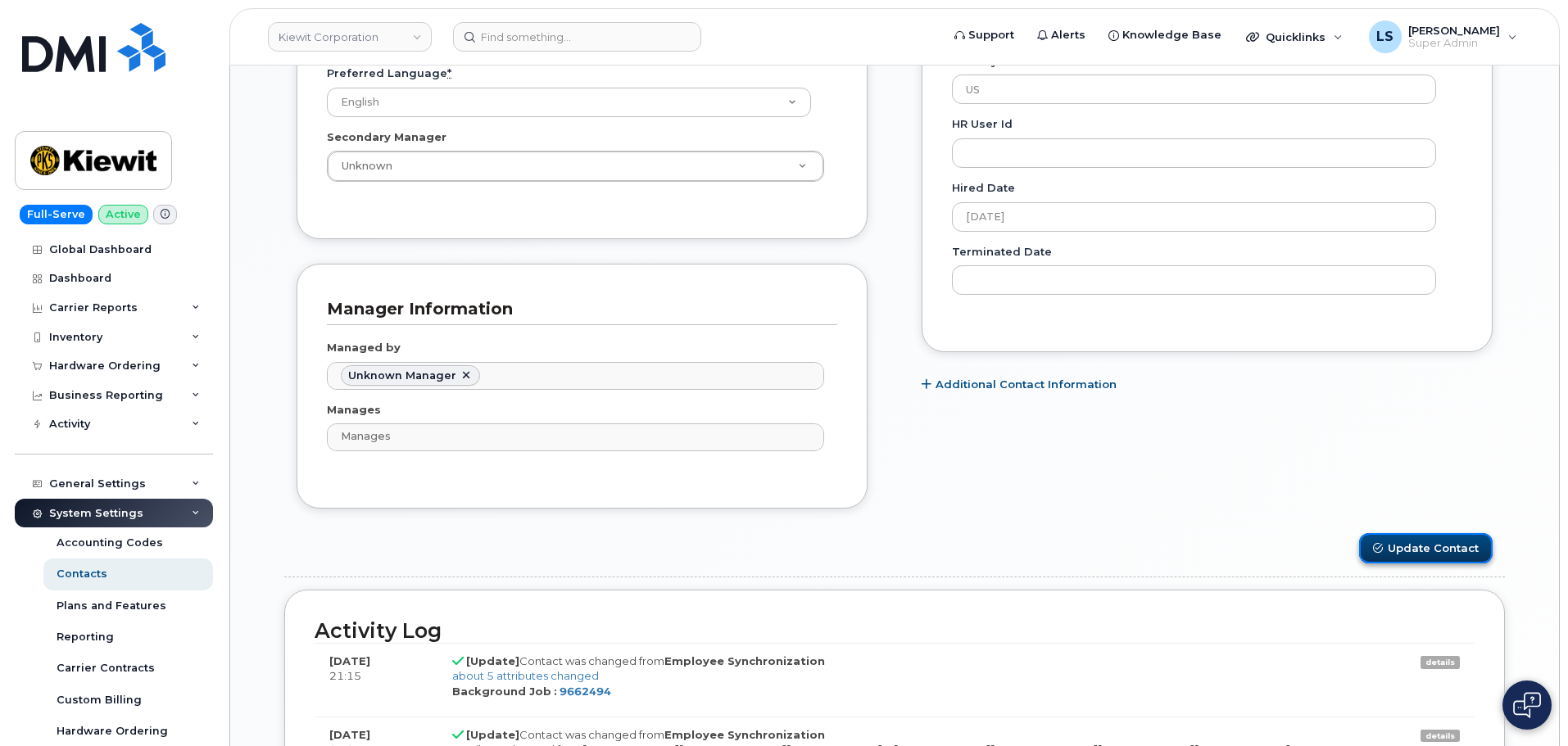
click at [1397, 543] on button "Update Contact" at bounding box center [1425, 548] width 134 height 30
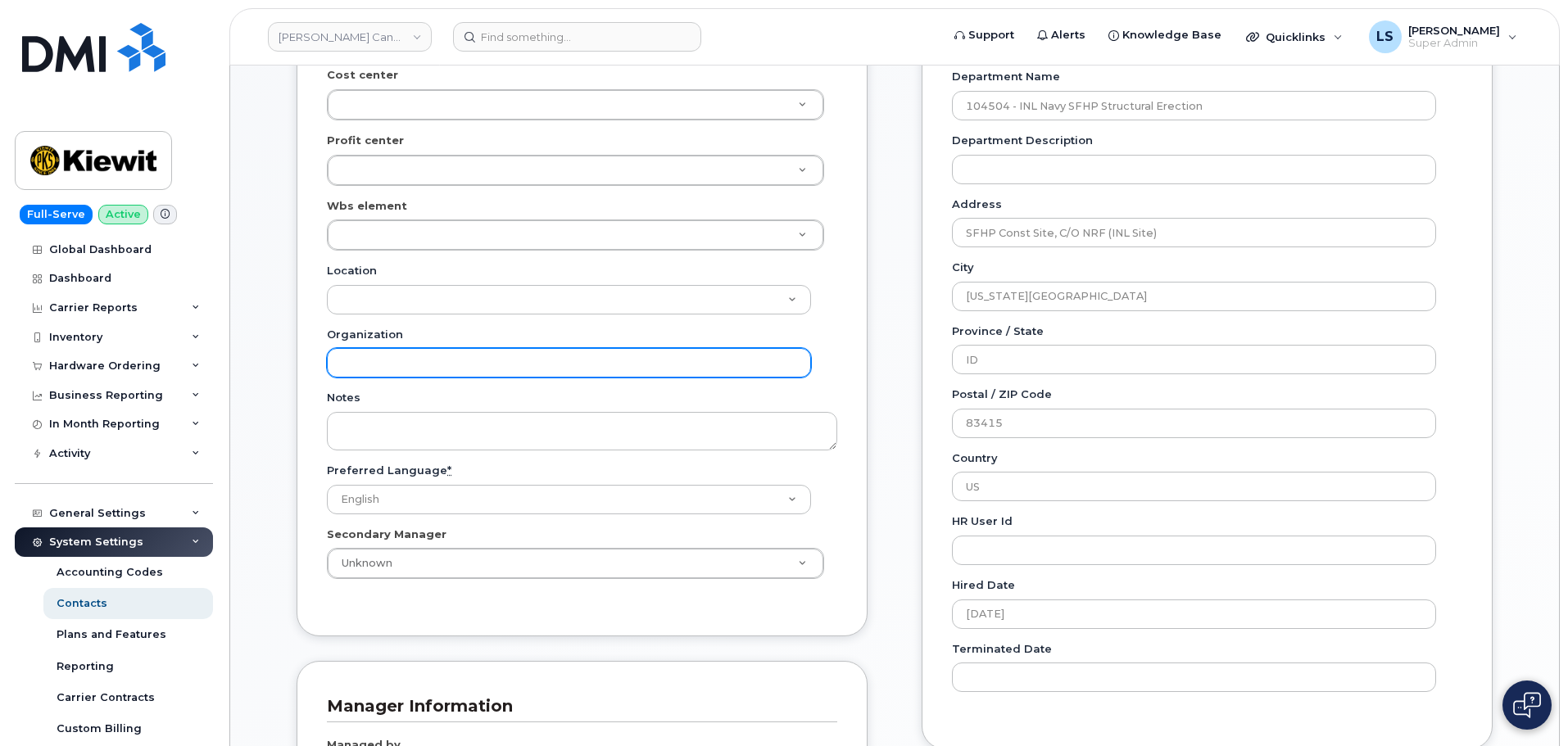
scroll to position [409, 0]
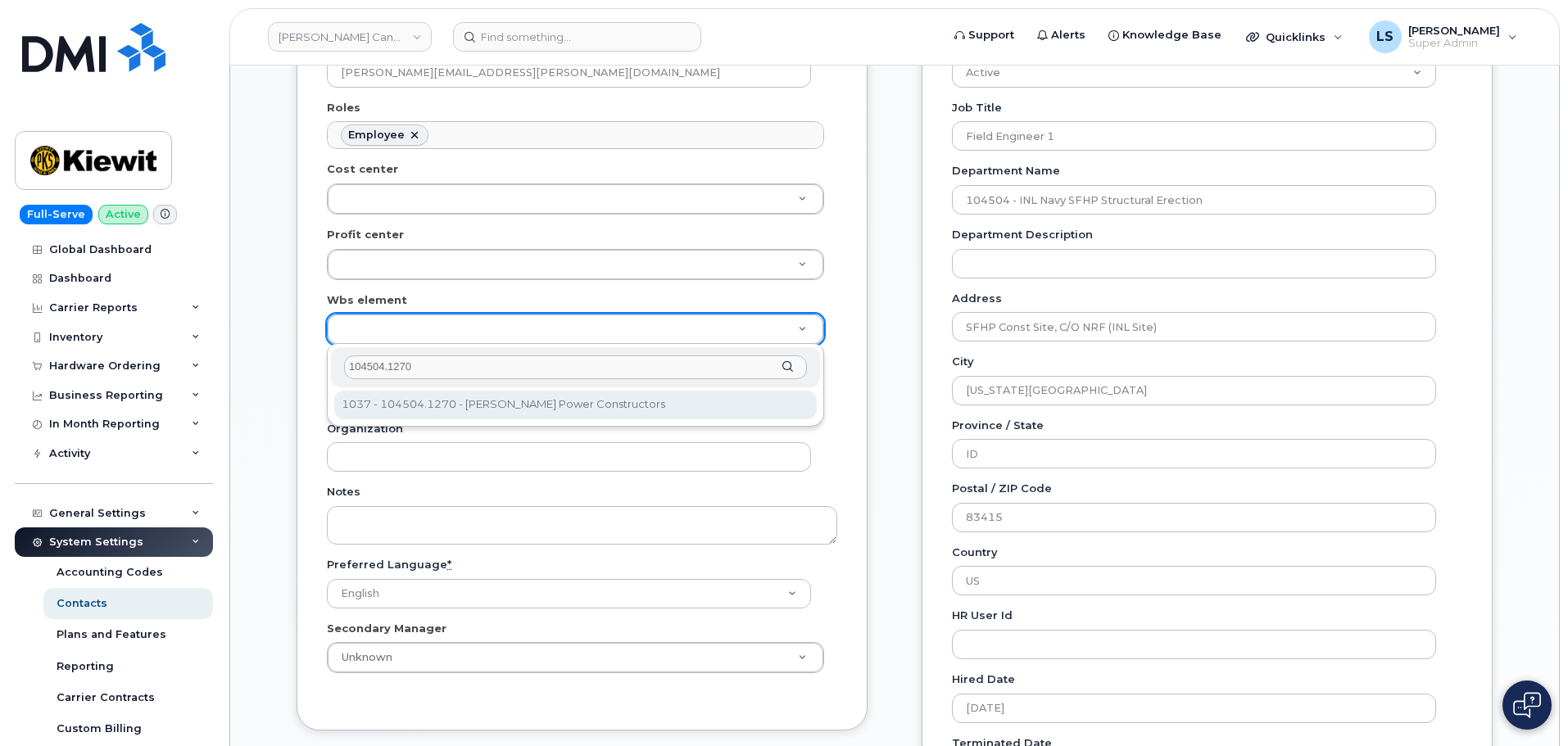
type input "104504.1270"
type input "2493784"
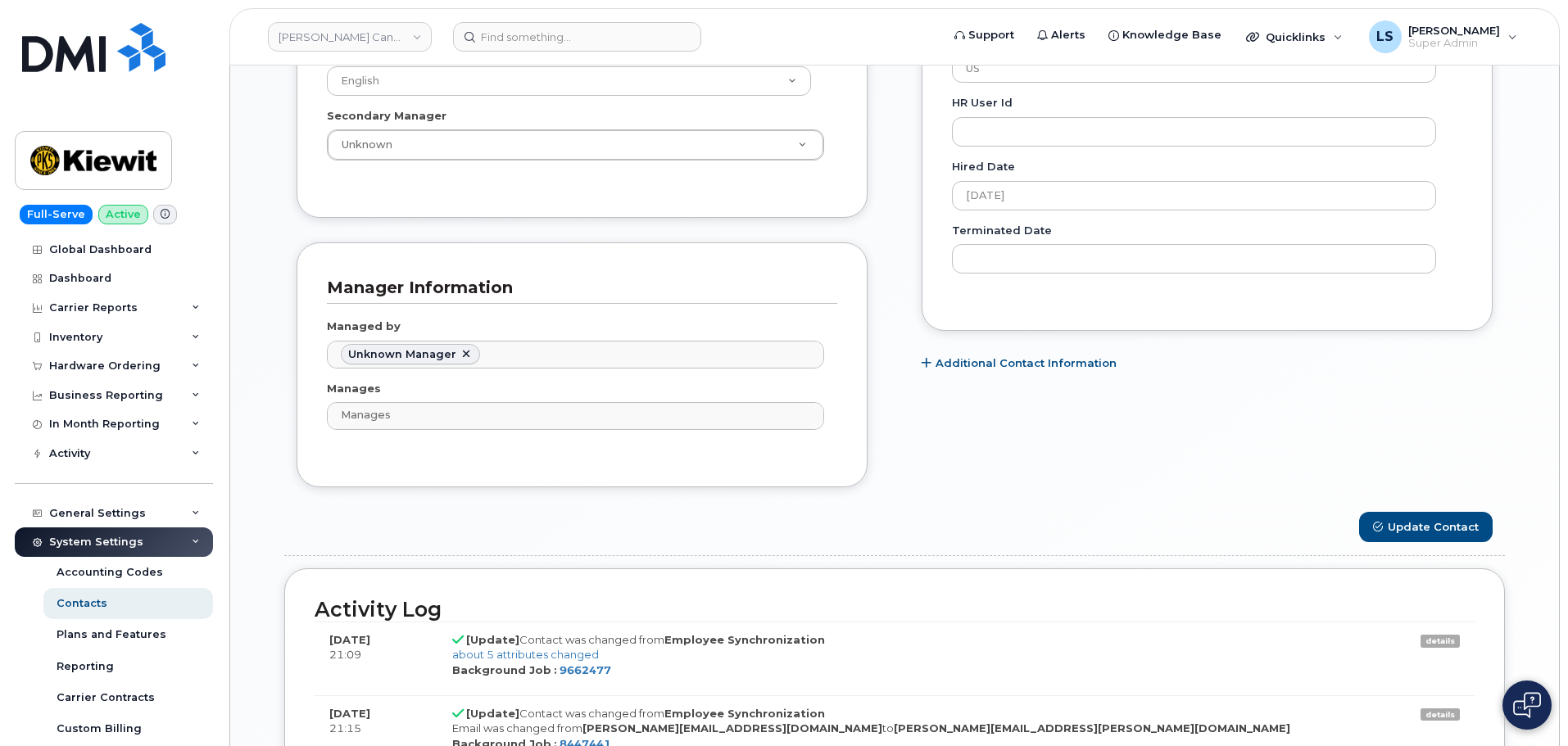
scroll to position [982, 0]
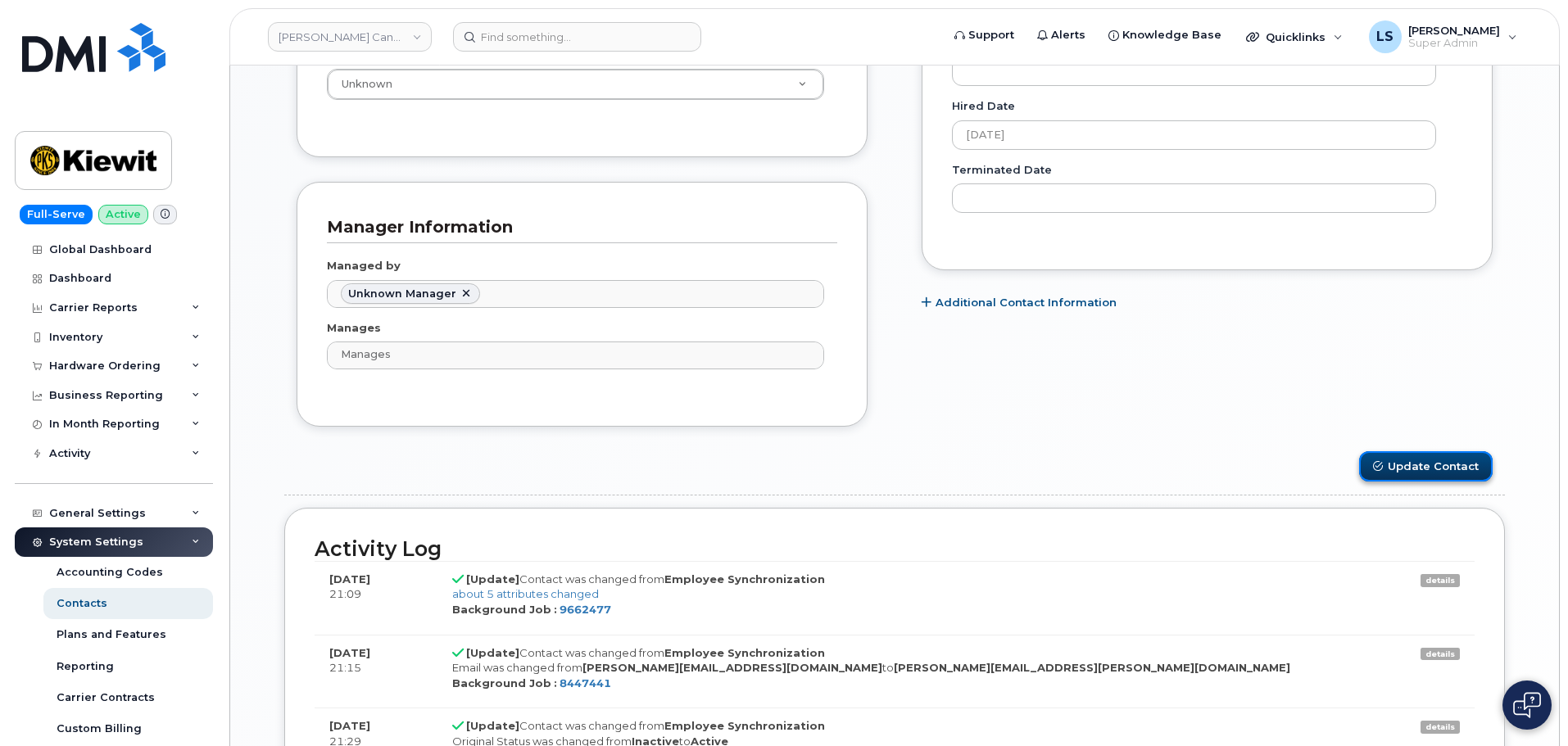
click at [1413, 471] on button "Update Contact" at bounding box center [1425, 466] width 134 height 30
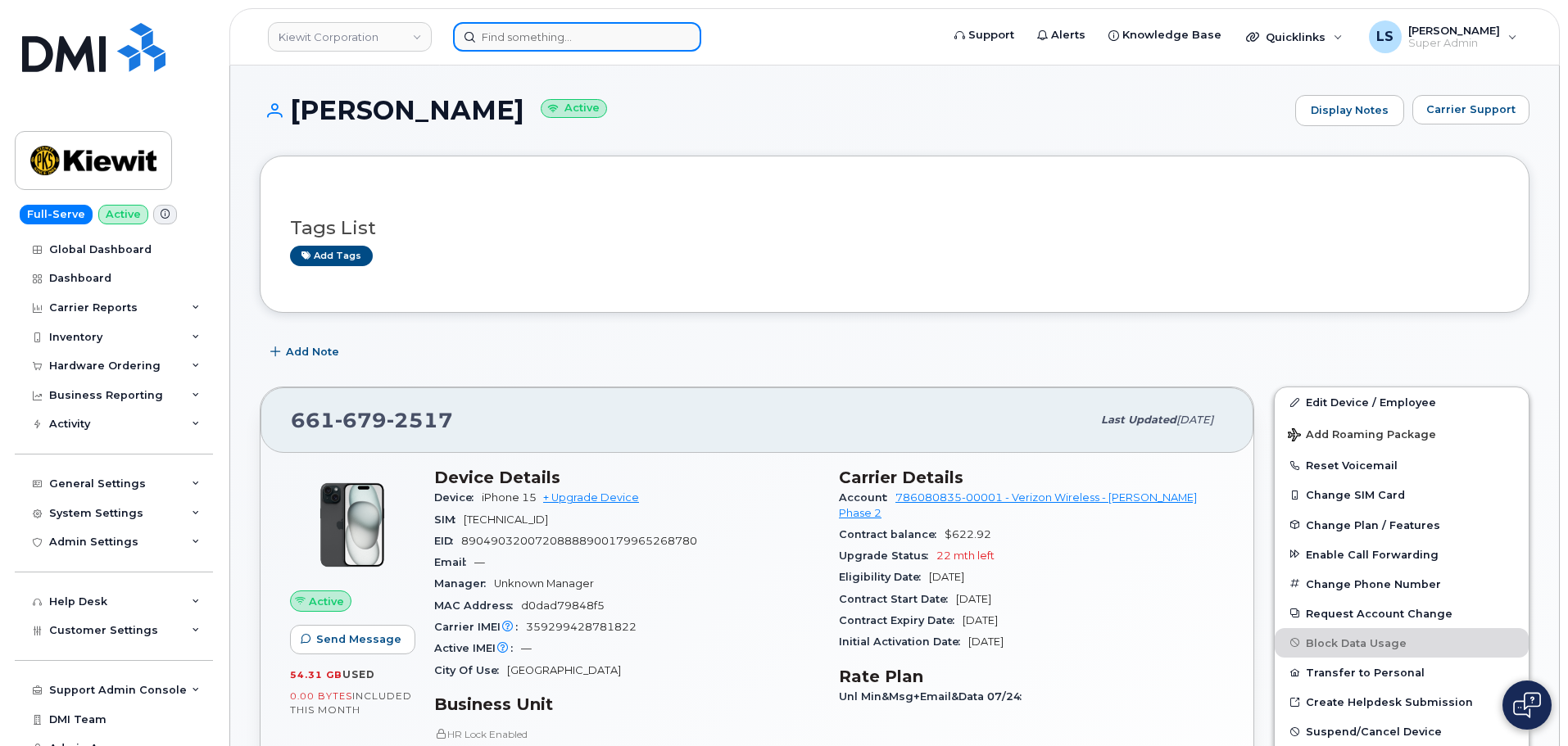
click at [686, 43] on div at bounding box center [576, 36] width 248 height 29
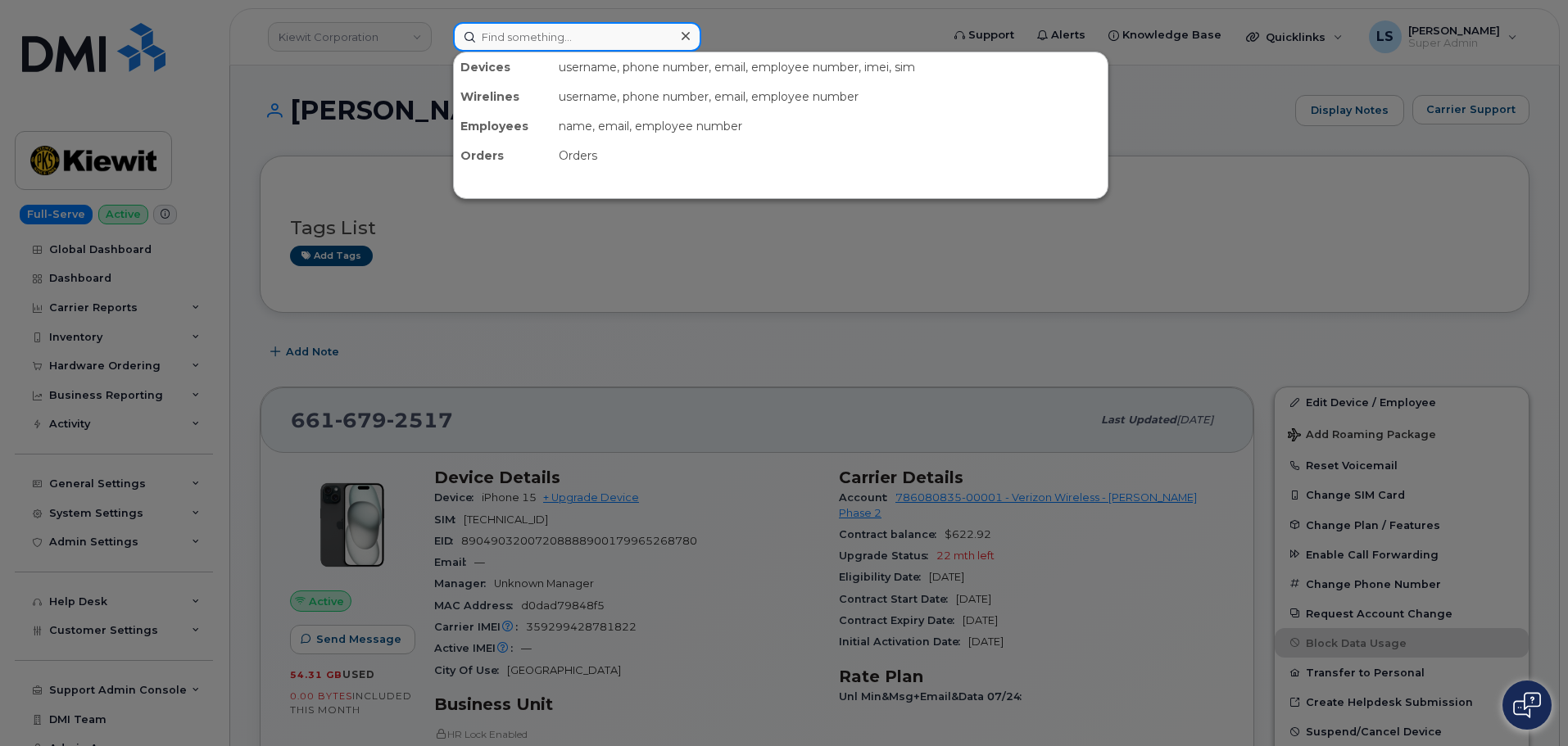
paste input "[PERSON_NAME]"
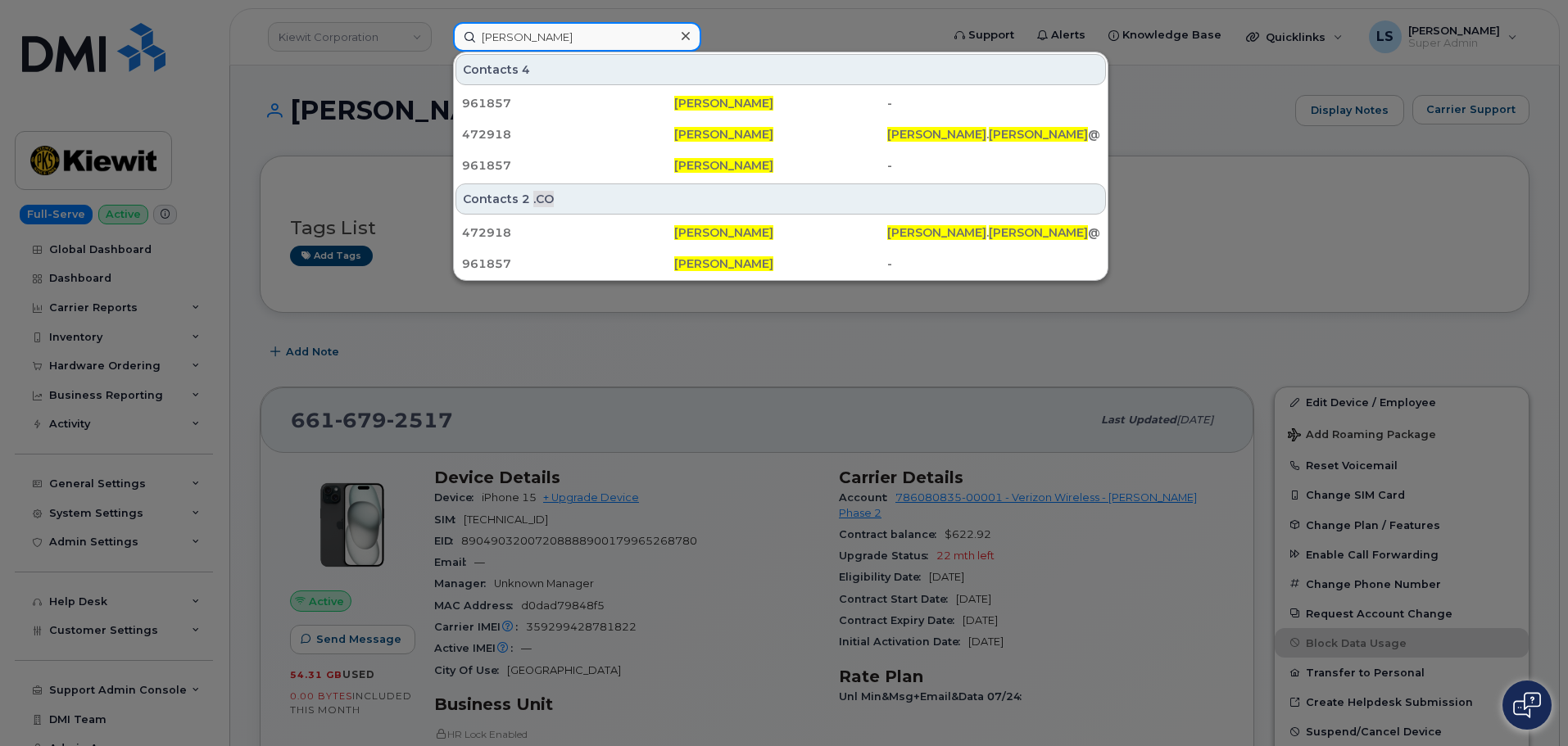
type input "[PERSON_NAME]"
click at [667, 34] on input "[PERSON_NAME]" at bounding box center [576, 36] width 248 height 29
click at [683, 36] on icon at bounding box center [685, 36] width 8 height 13
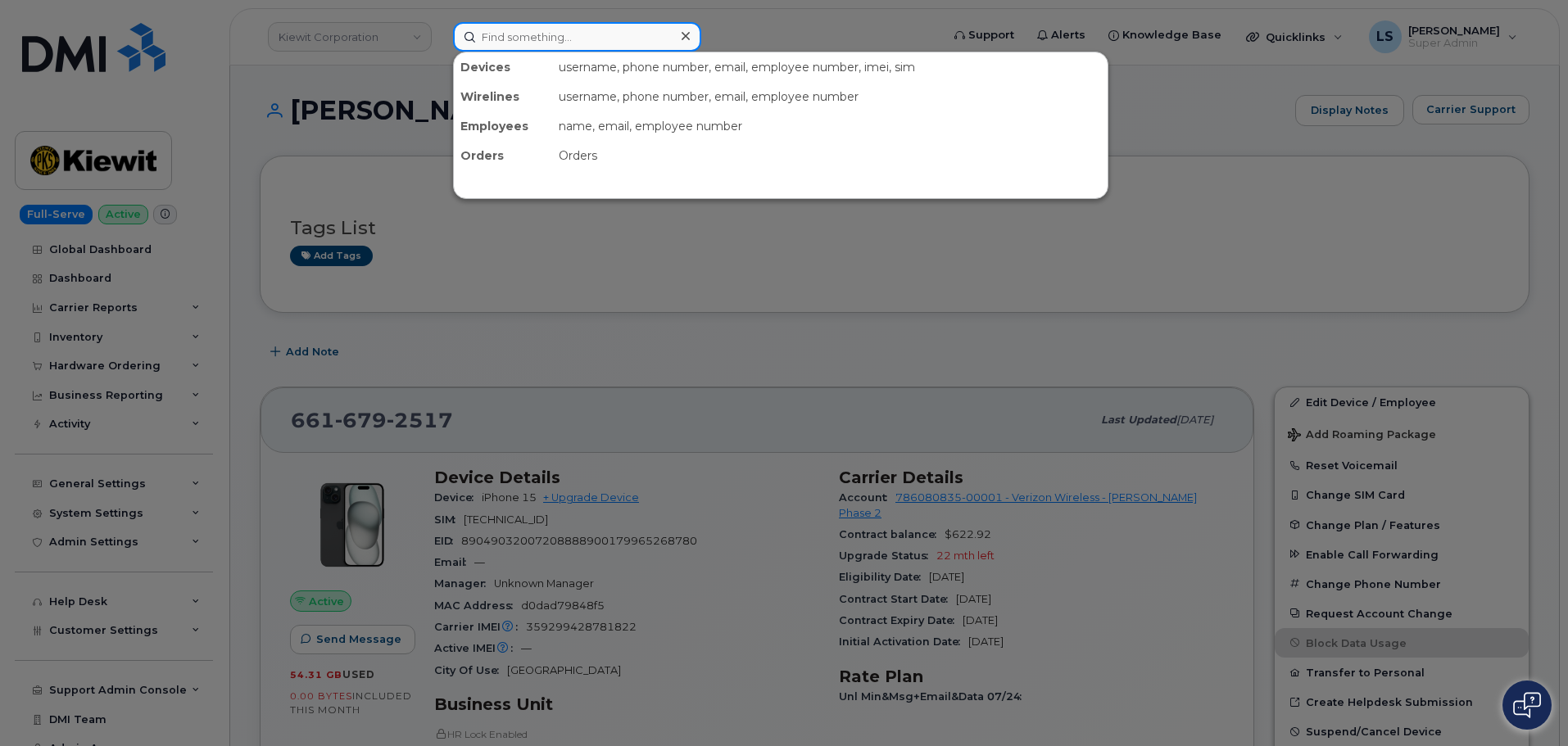
click at [586, 38] on input at bounding box center [576, 36] width 248 height 29
paste input "[PERSON_NAME][EMAIL_ADDRESS][PERSON_NAME][PERSON_NAME][DOMAIN_NAME]"
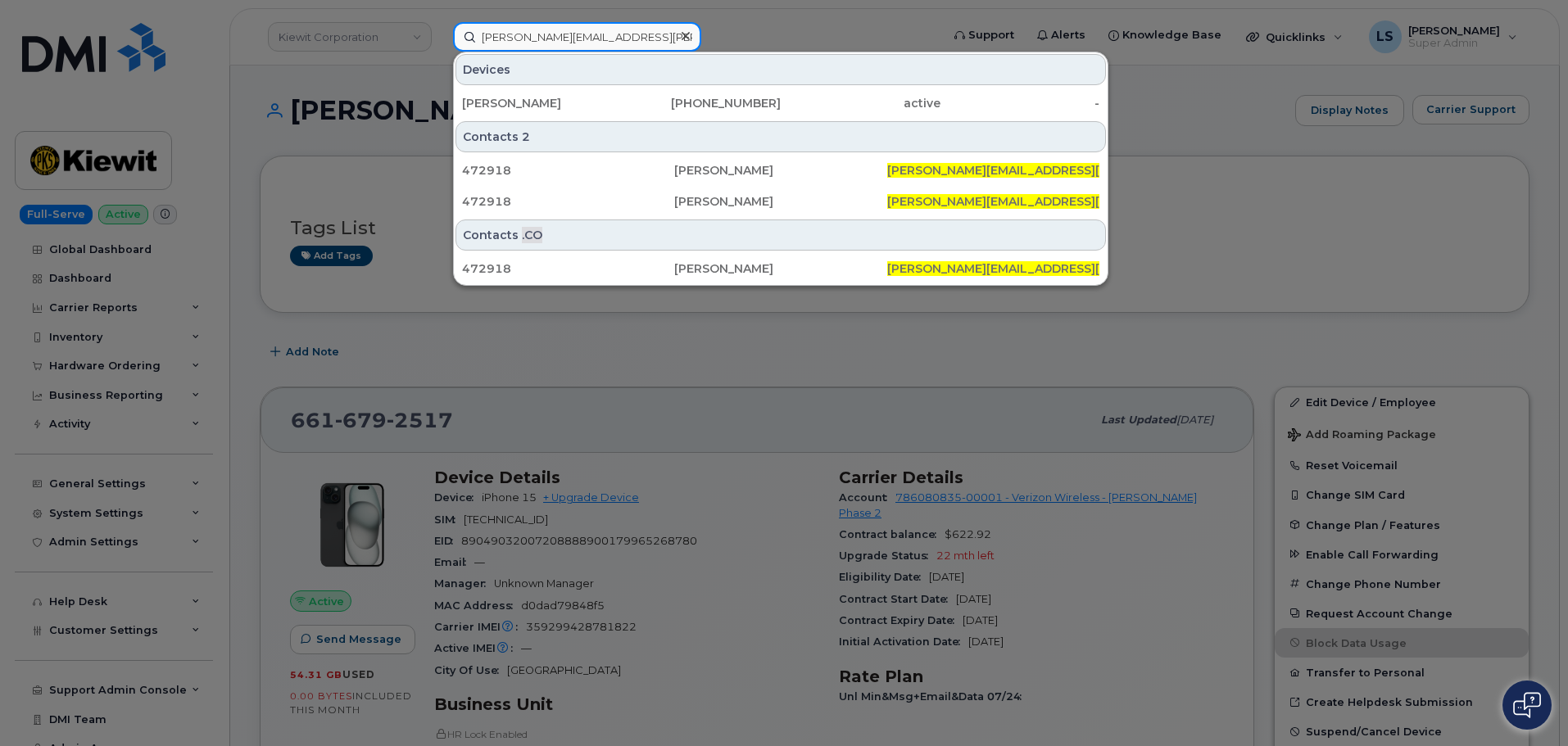
type input "[PERSON_NAME][EMAIL_ADDRESS][PERSON_NAME][PERSON_NAME][DOMAIN_NAME]"
click at [755, 109] on div "971-940-2161" at bounding box center [701, 103] width 159 height 17
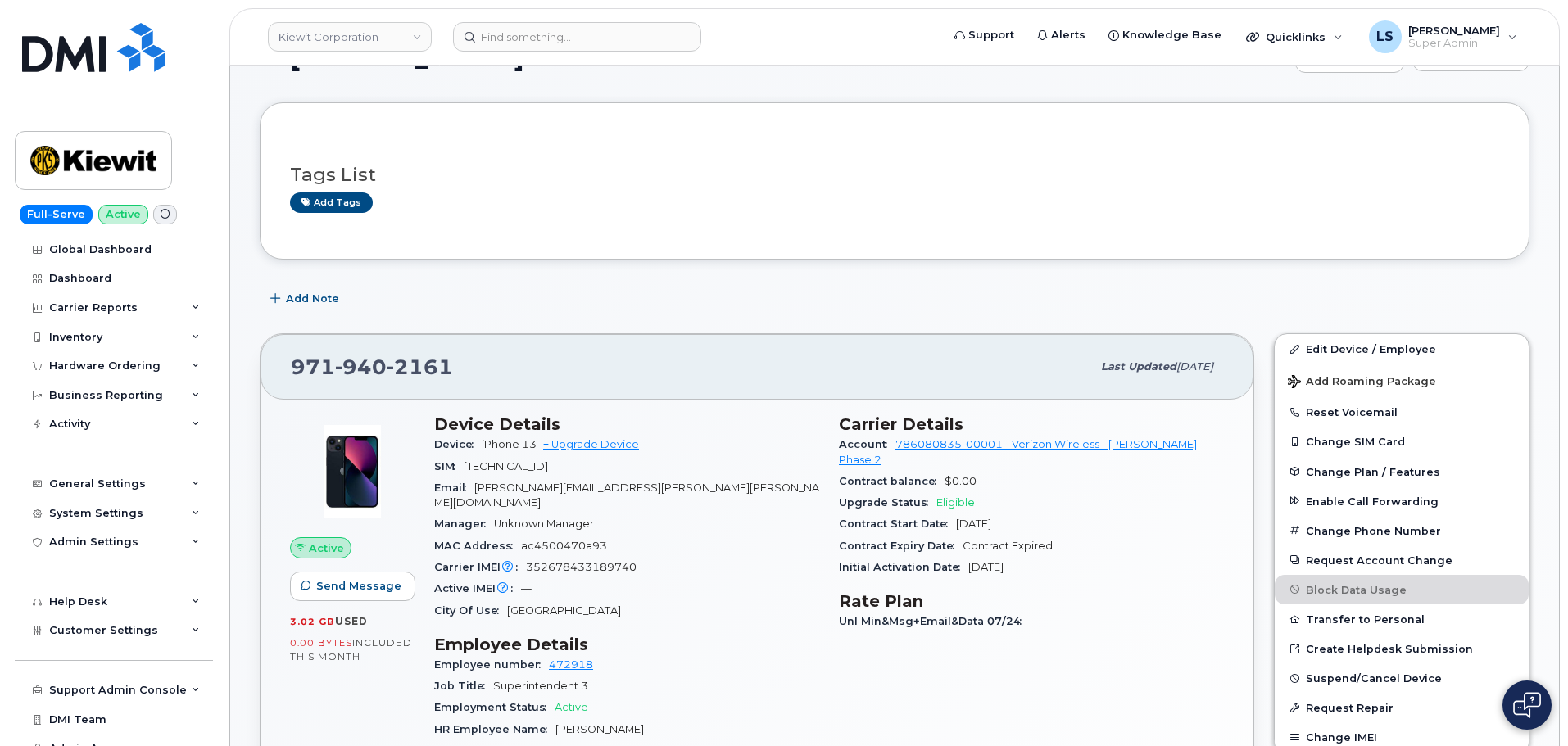
scroll to position [82, 0]
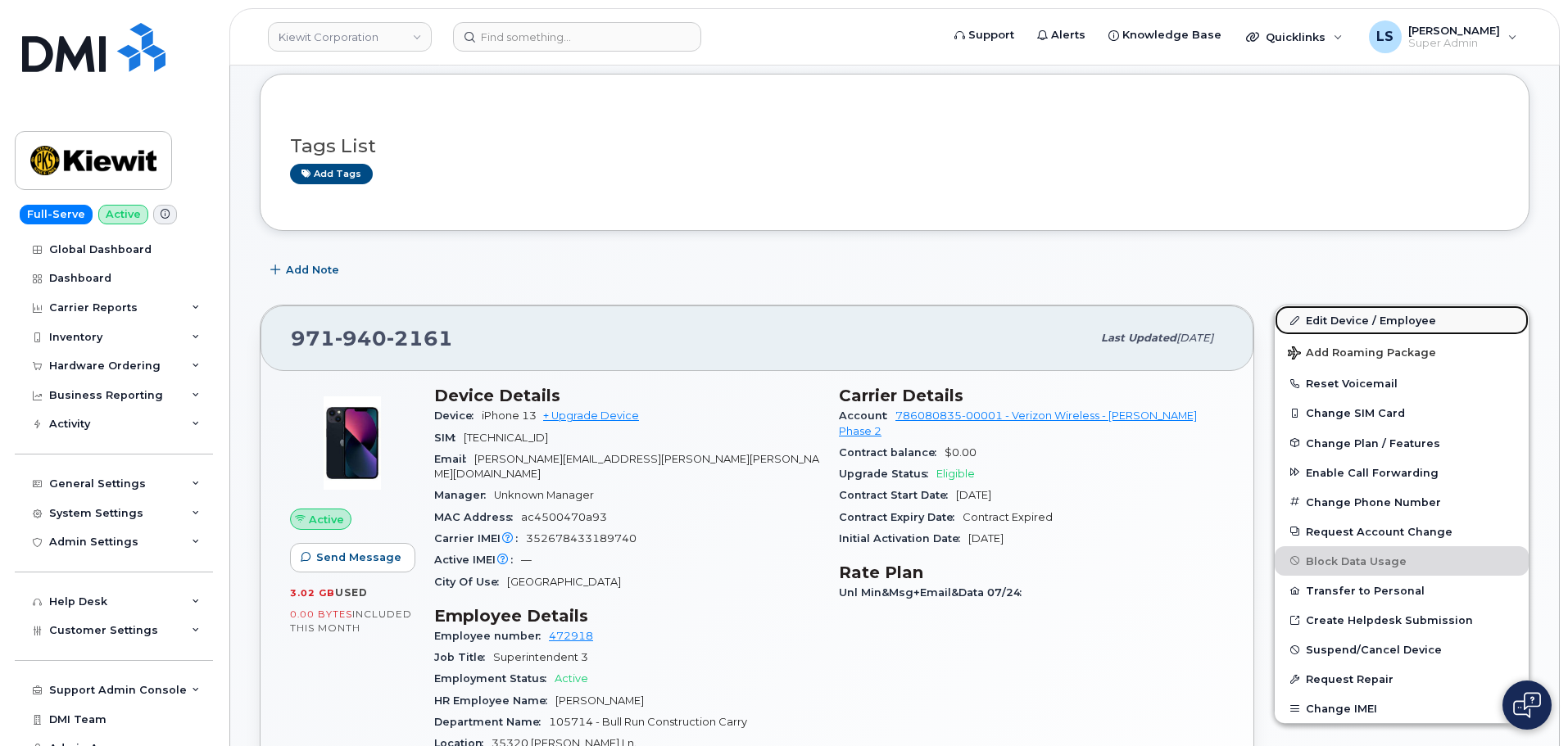
click at [1373, 315] on link "Edit Device / Employee" at bounding box center [1401, 320] width 254 height 29
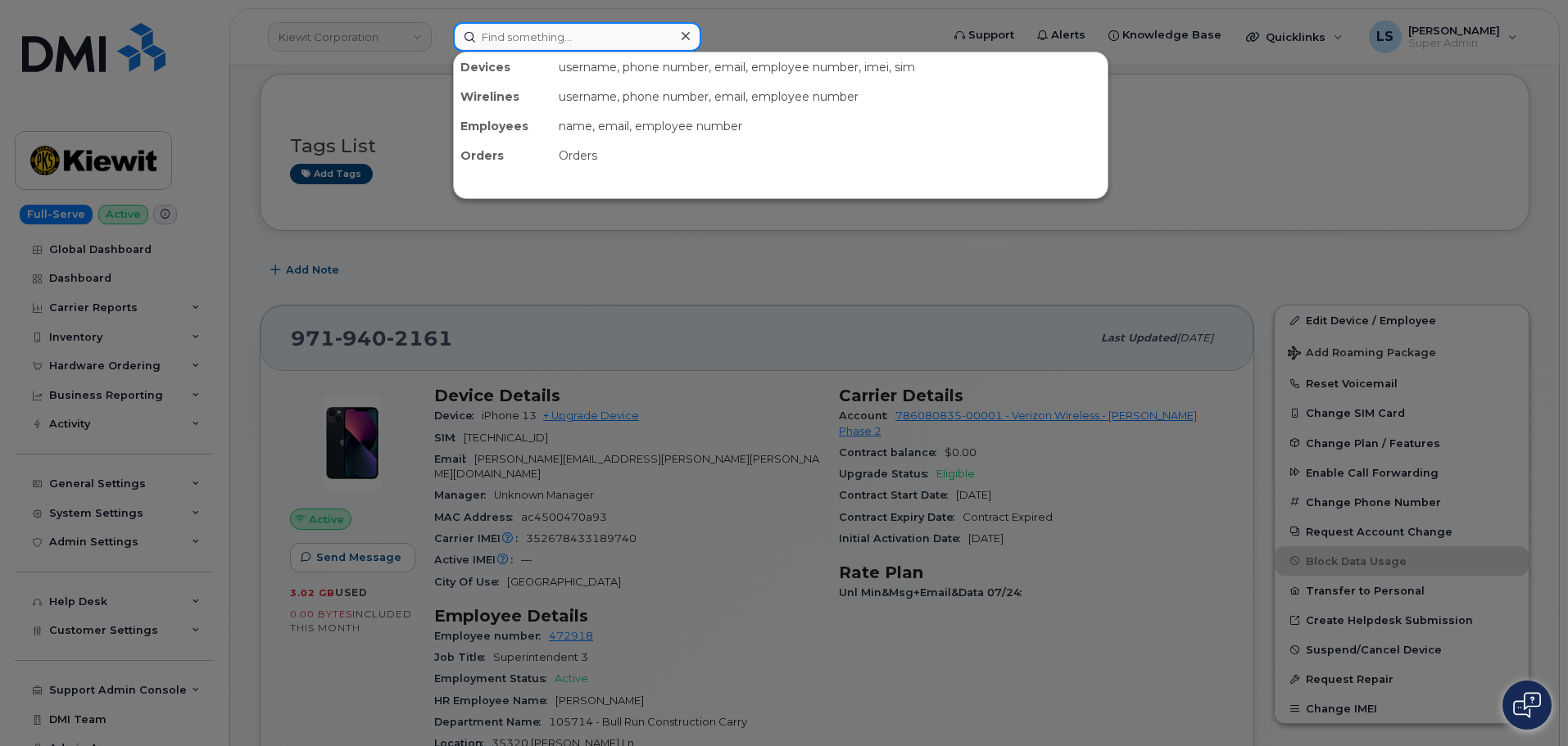
click at [611, 38] on input at bounding box center [576, 36] width 248 height 29
paste input "[PERSON_NAME][EMAIL_ADDRESS][PERSON_NAME][PERSON_NAME][DOMAIN_NAME]"
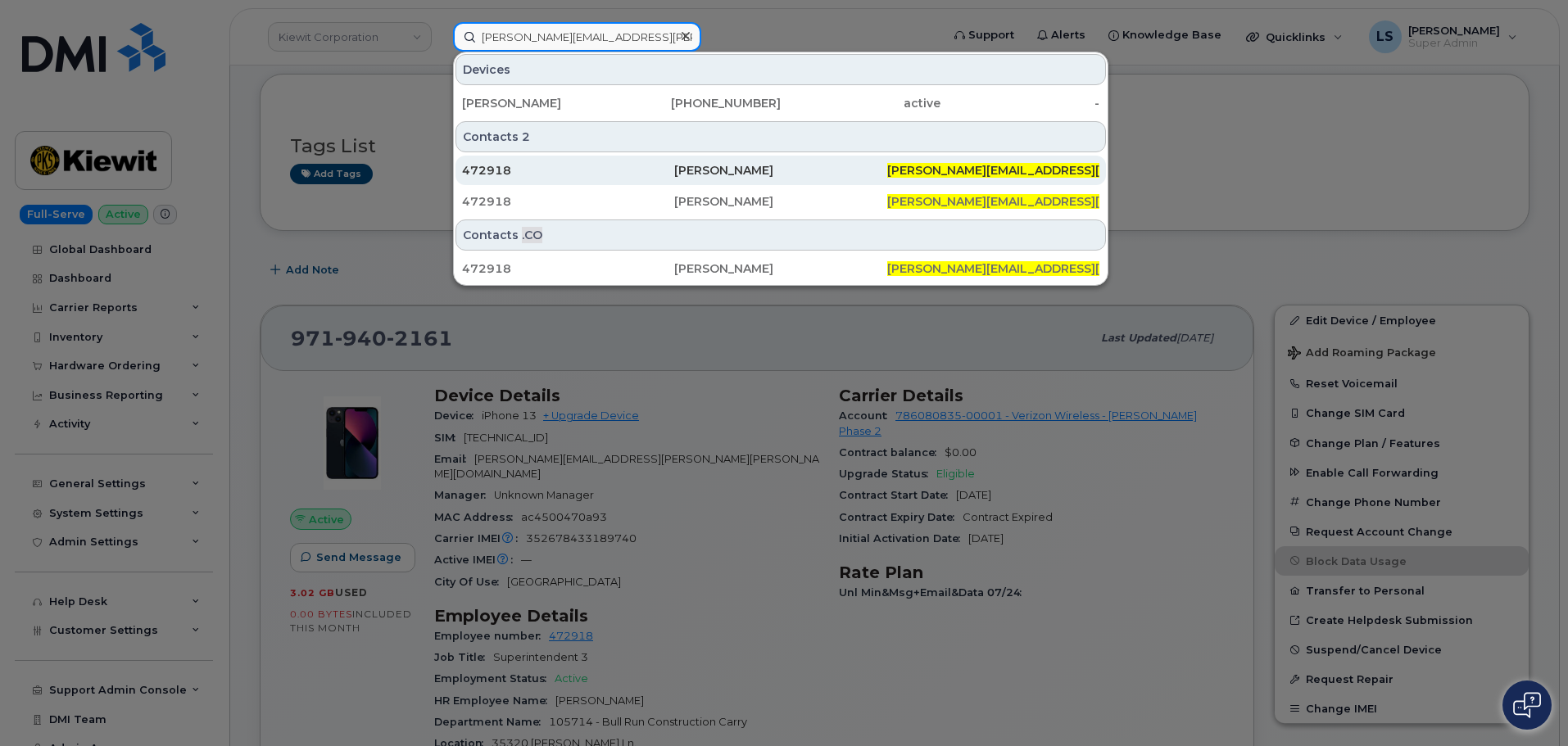
type input "[PERSON_NAME][EMAIL_ADDRESS][PERSON_NAME][PERSON_NAME][DOMAIN_NAME]"
drag, startPoint x: 613, startPoint y: 170, endPoint x: 597, endPoint y: 192, distance: 27.2
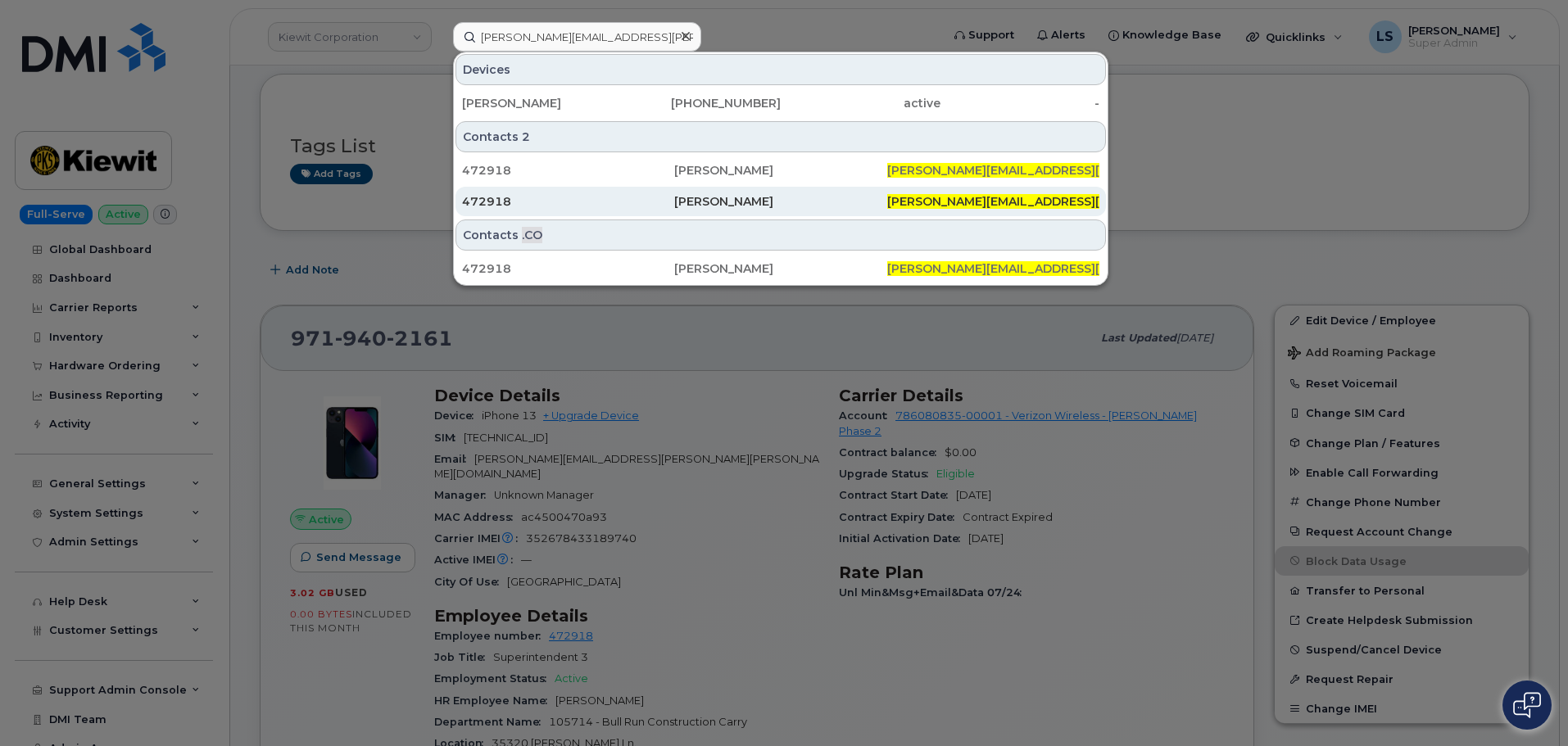
click at [612, 170] on div "472918" at bounding box center [568, 170] width 212 height 17
click at [590, 198] on div "472918" at bounding box center [568, 202] width 212 height 17
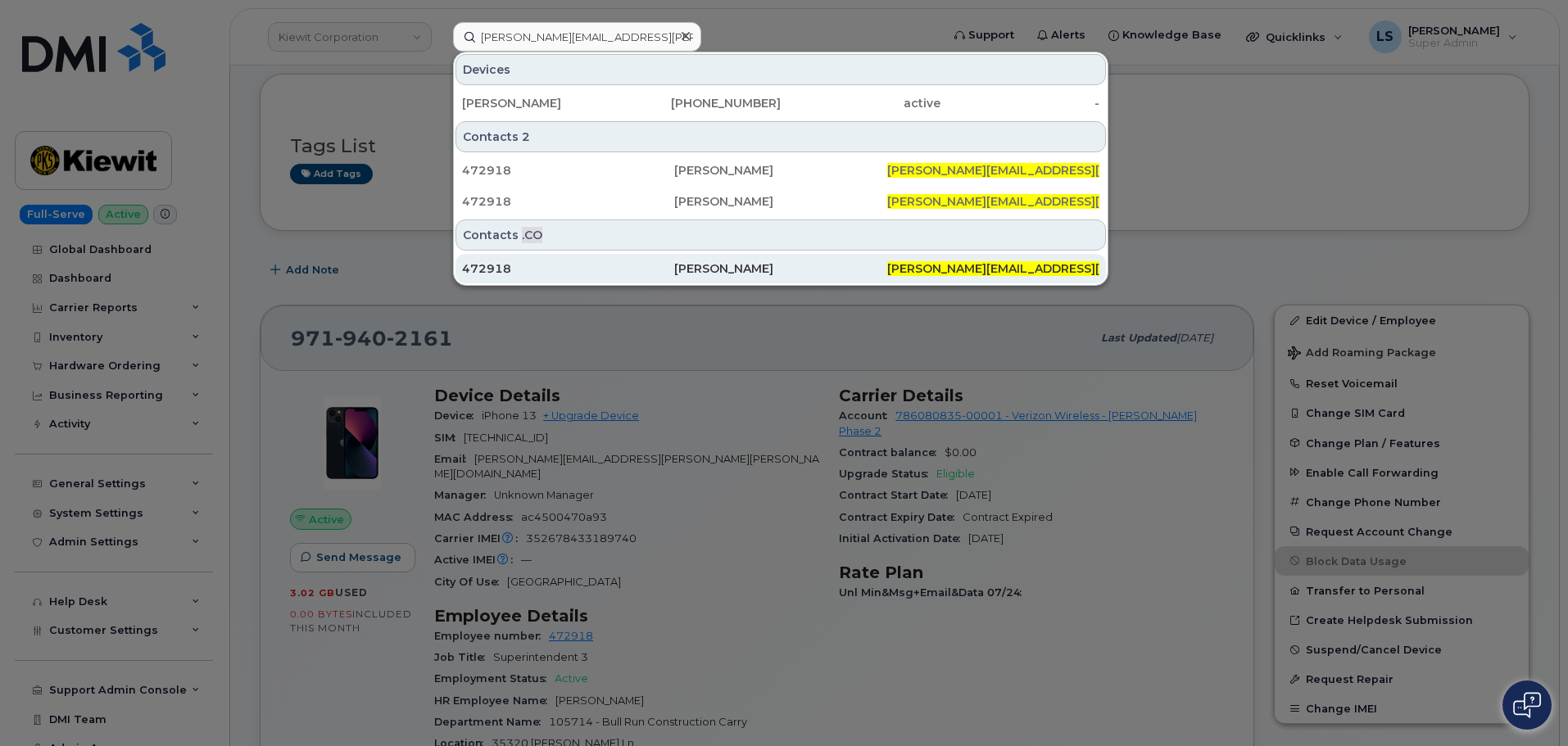
click at [570, 269] on div "472918" at bounding box center [568, 269] width 212 height 17
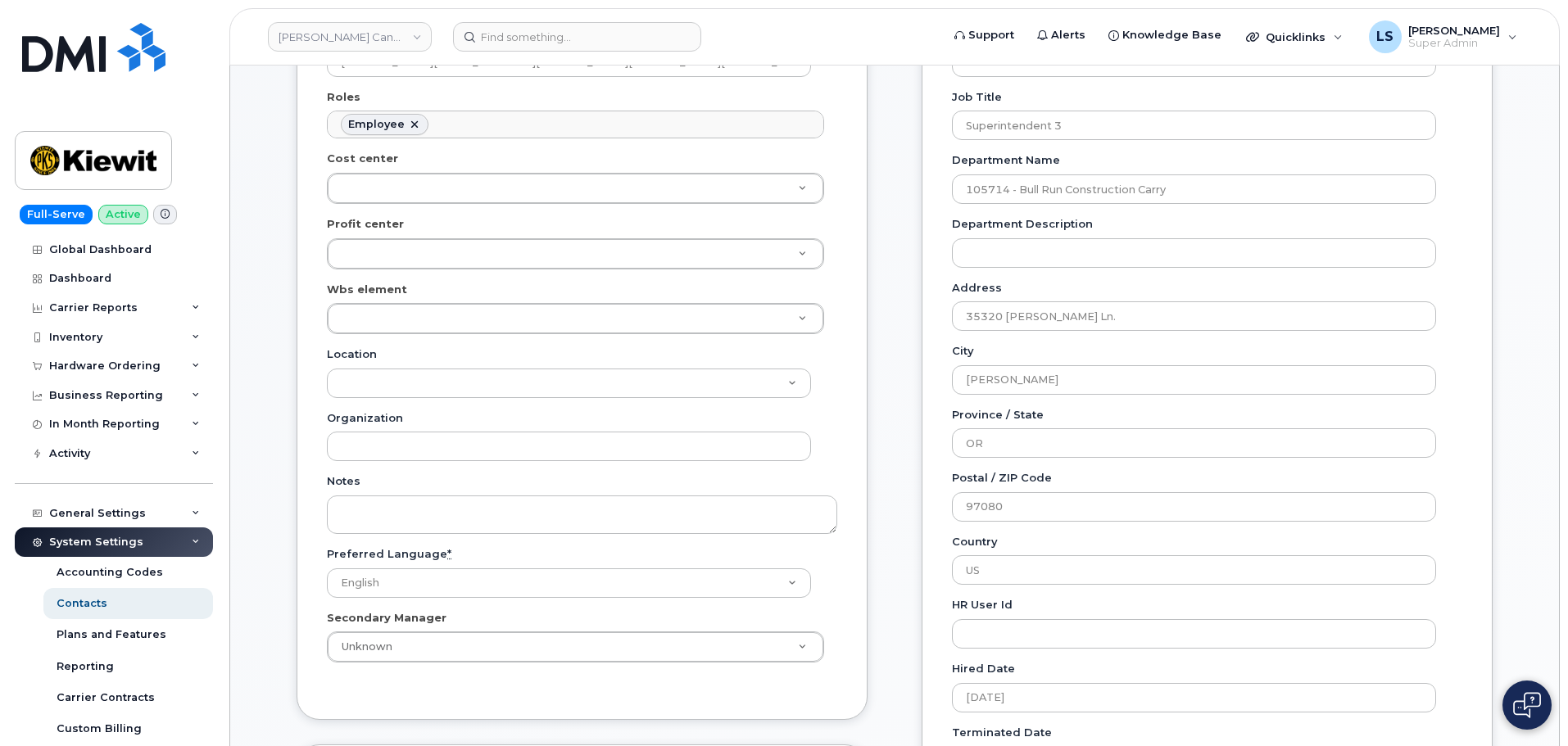
scroll to position [491, 0]
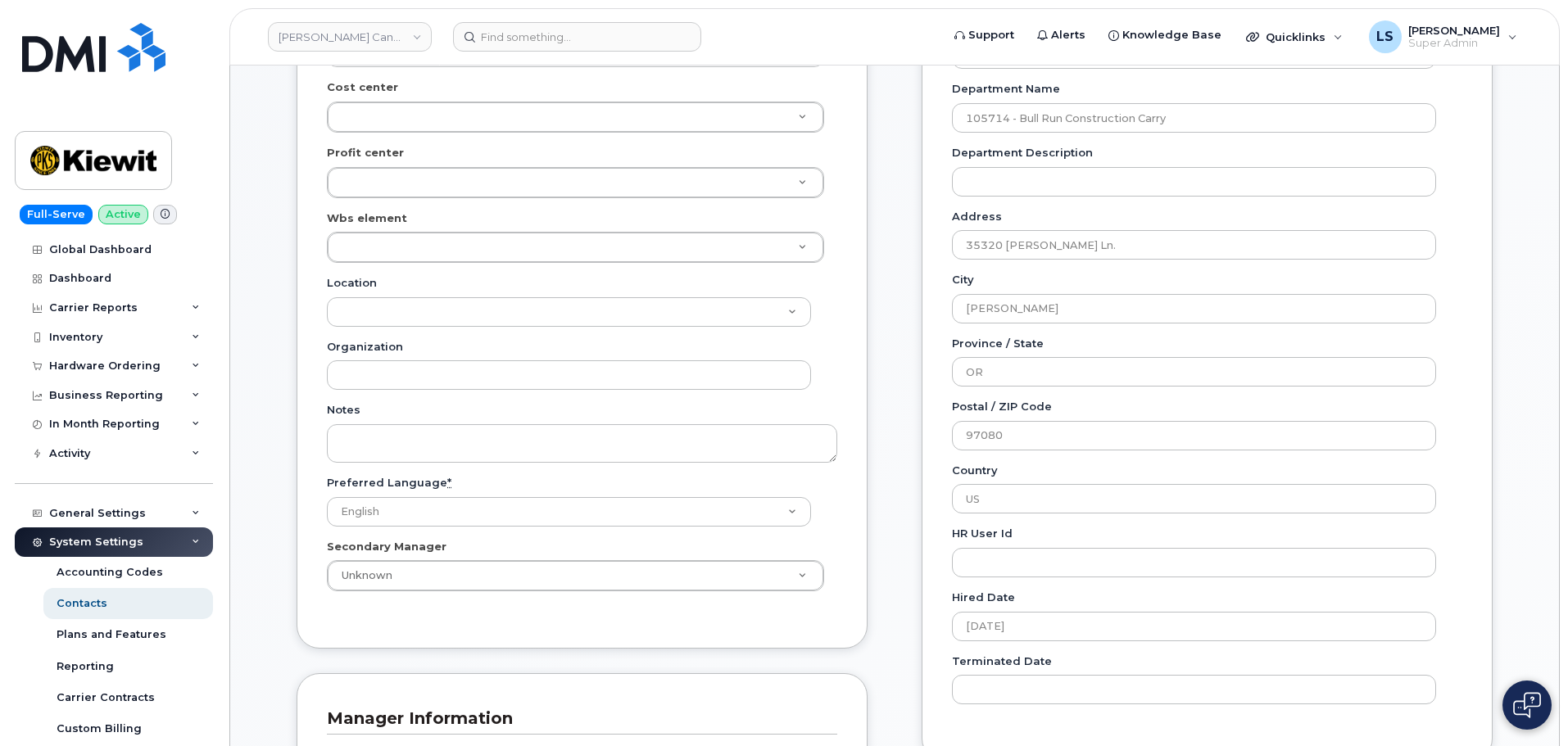
click at [370, 224] on label "Wbs element" at bounding box center [367, 218] width 80 height 16
click at [366, 229] on div "Wbs element" at bounding box center [581, 237] width 510 height 53
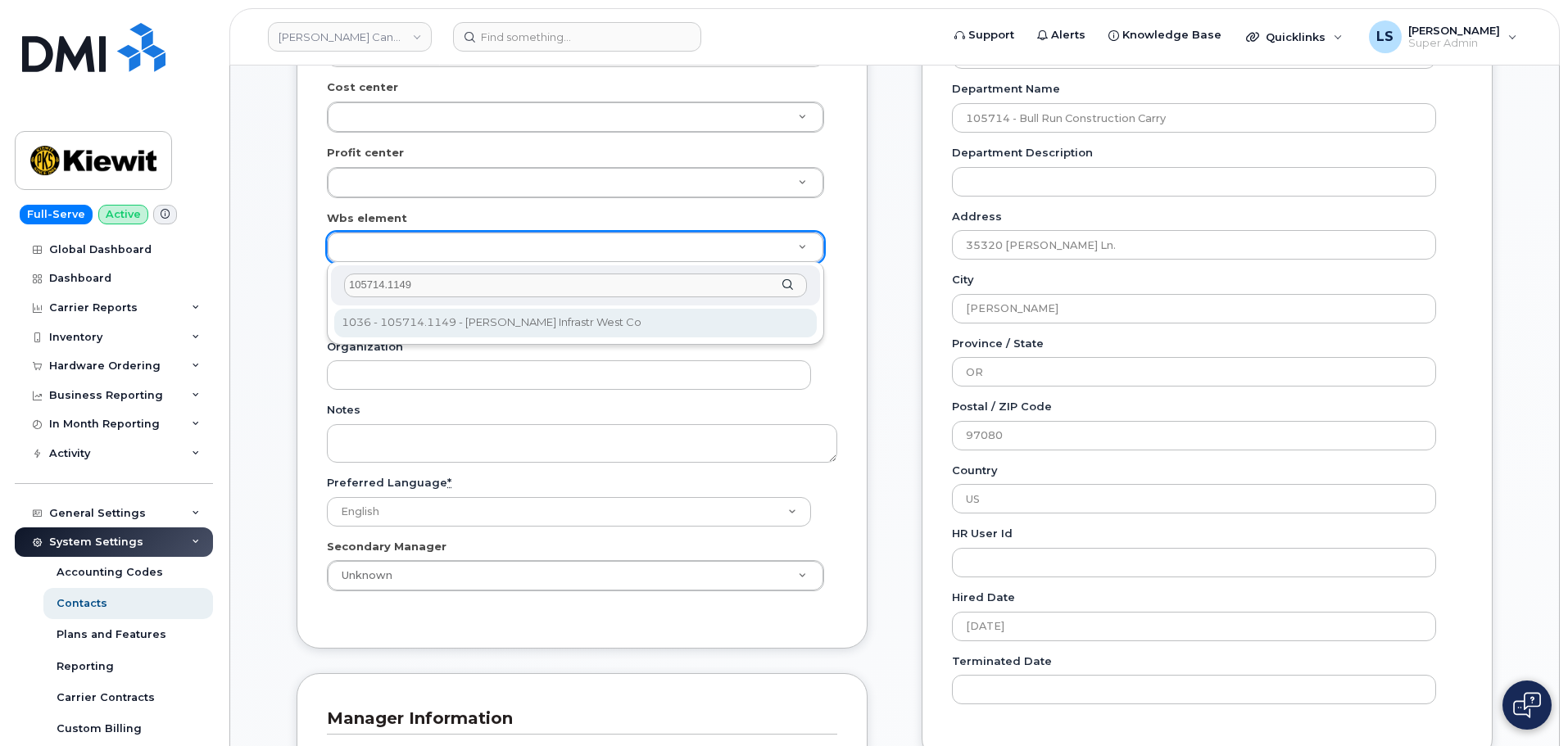
type input "105714.1149"
type input "12855614"
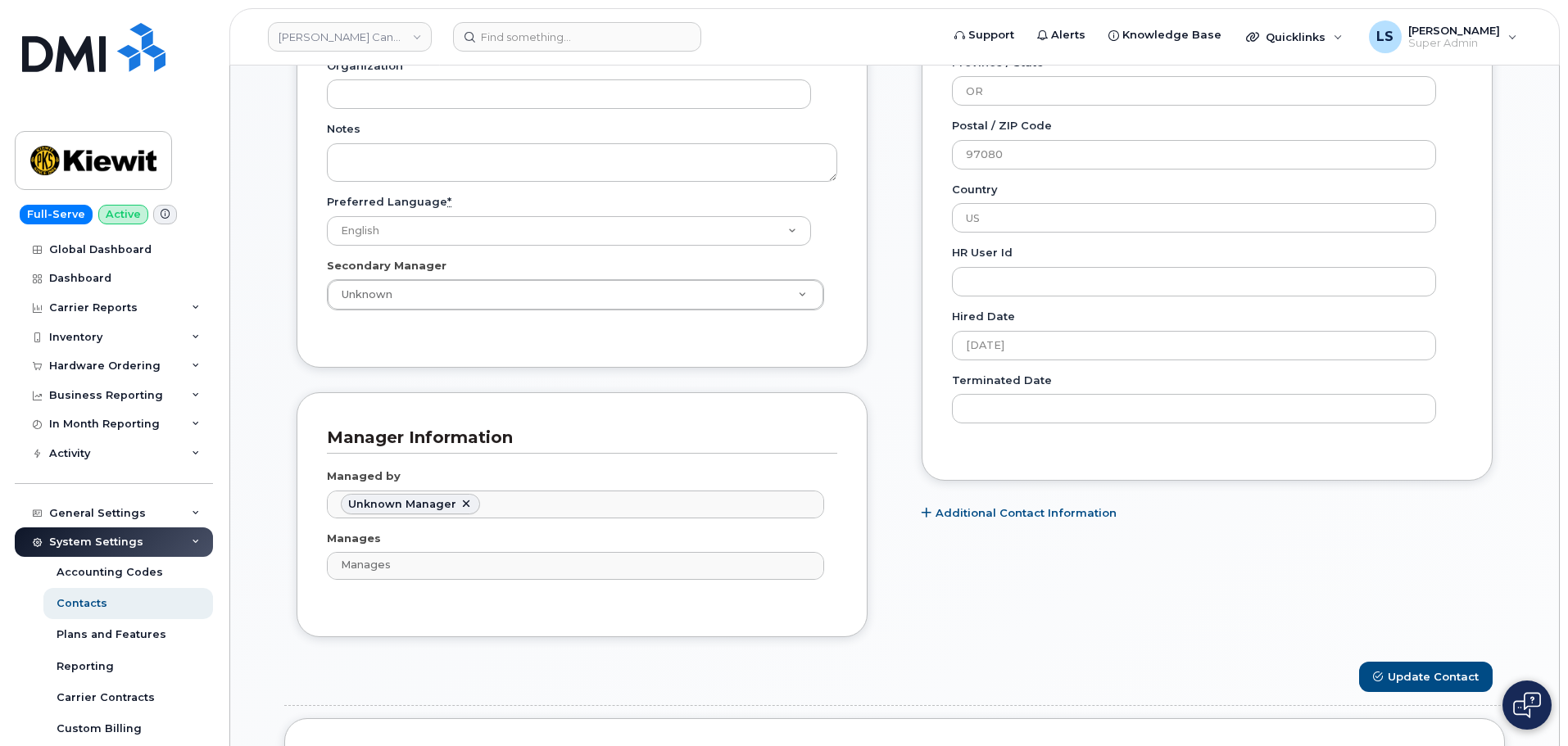
scroll to position [982, 0]
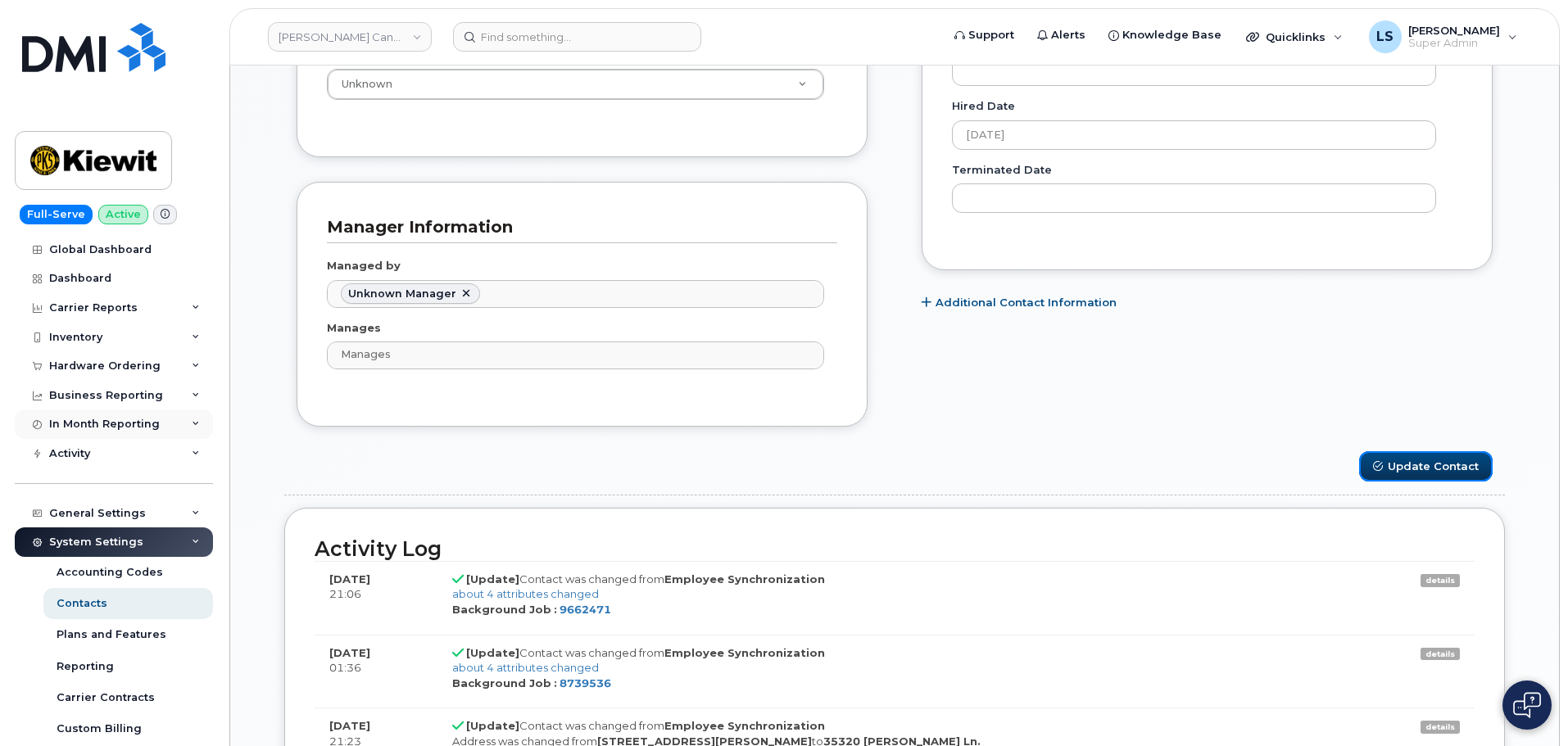
drag, startPoint x: 1439, startPoint y: 470, endPoint x: 125, endPoint y: 430, distance: 1314.6
click at [1436, 471] on button "Update Contact" at bounding box center [1425, 466] width 134 height 30
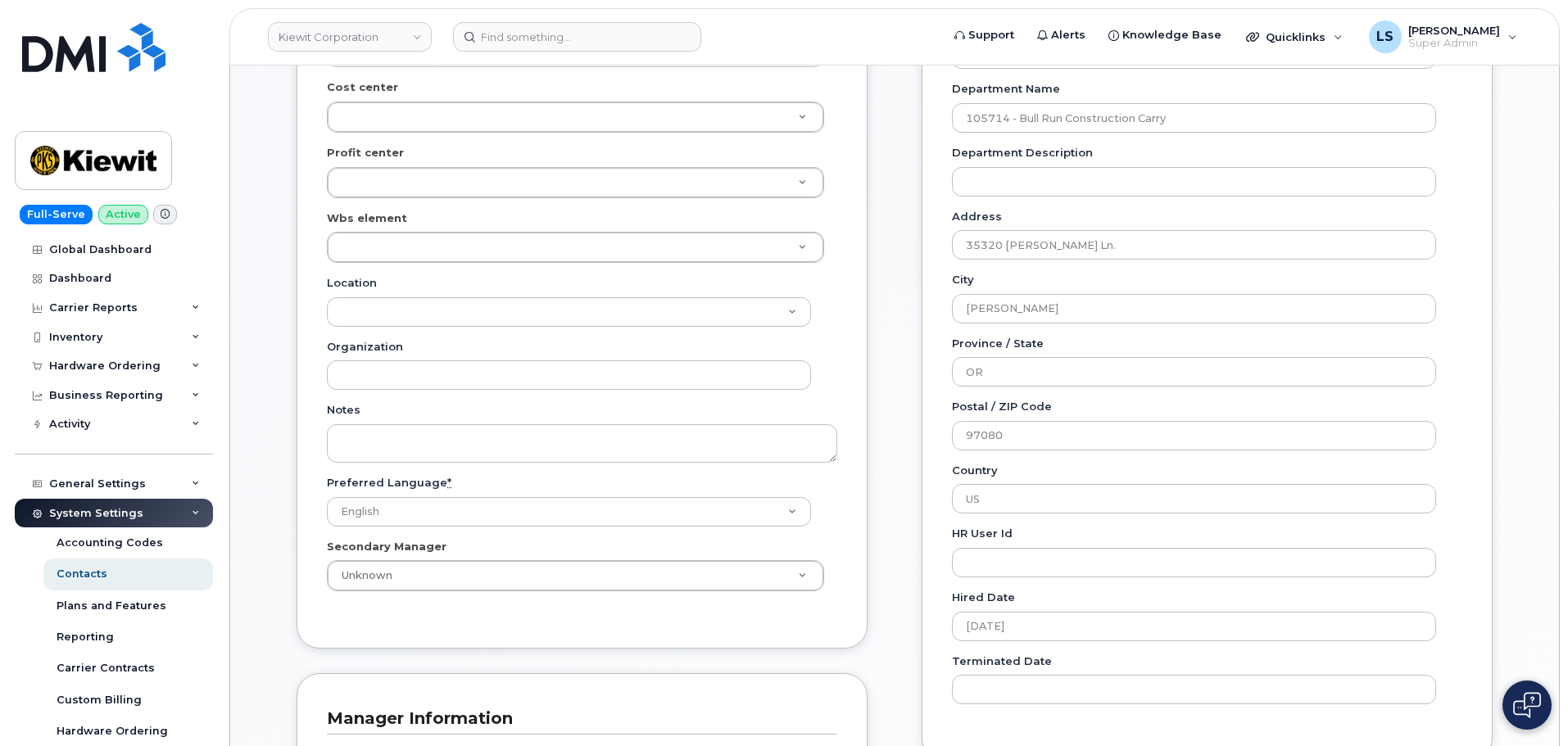
scroll to position [327, 0]
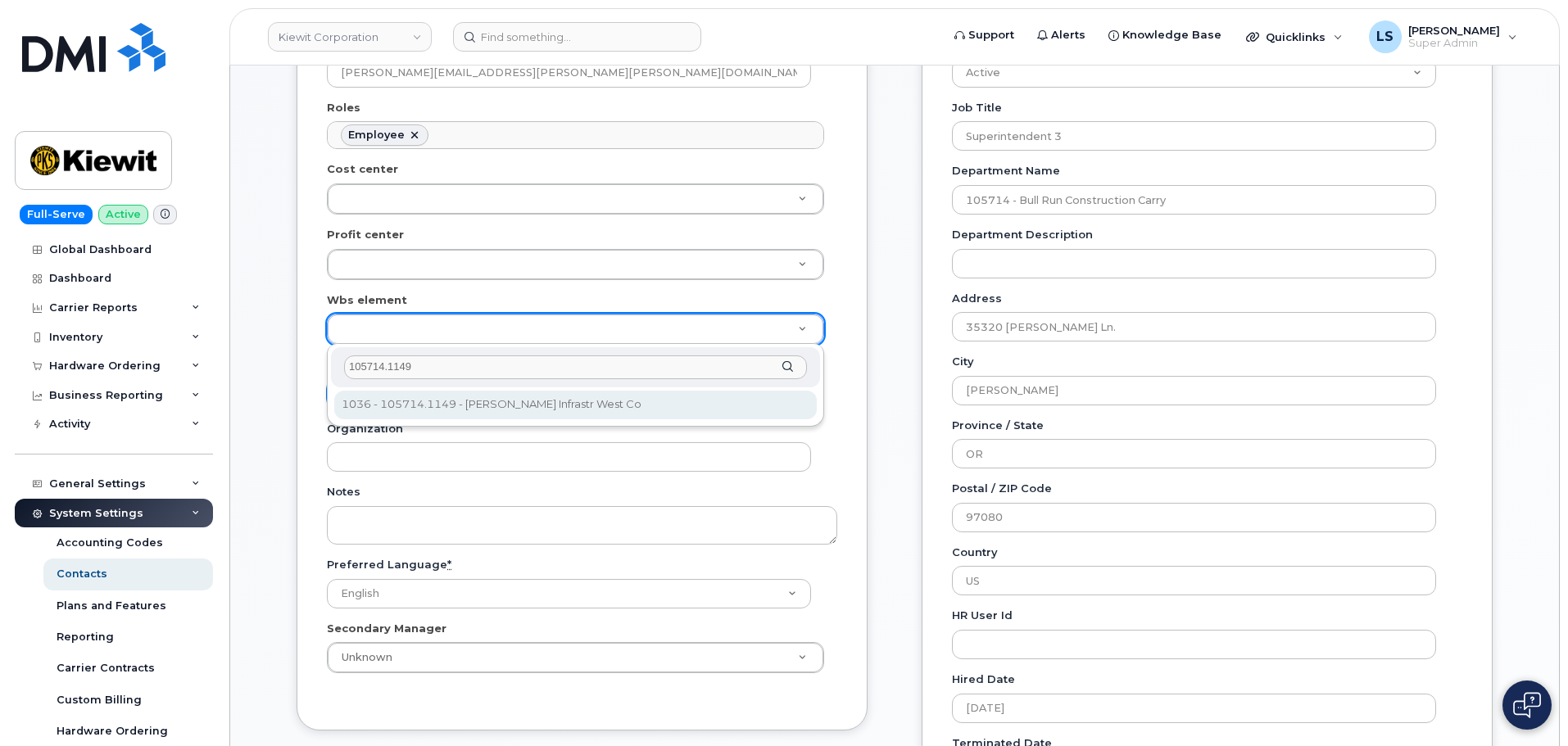
type input "105714.1149"
type input "29876960"
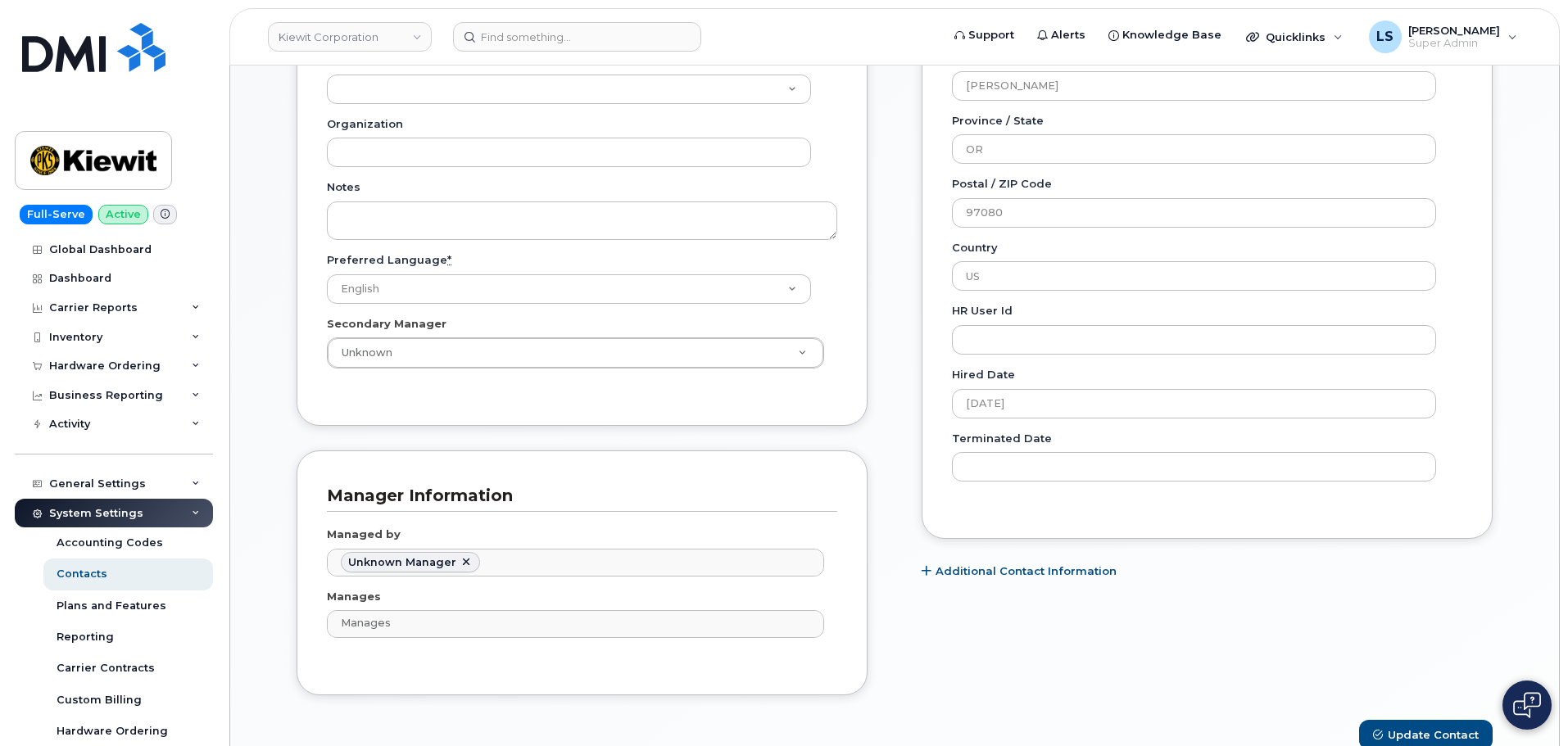
scroll to position [900, 0]
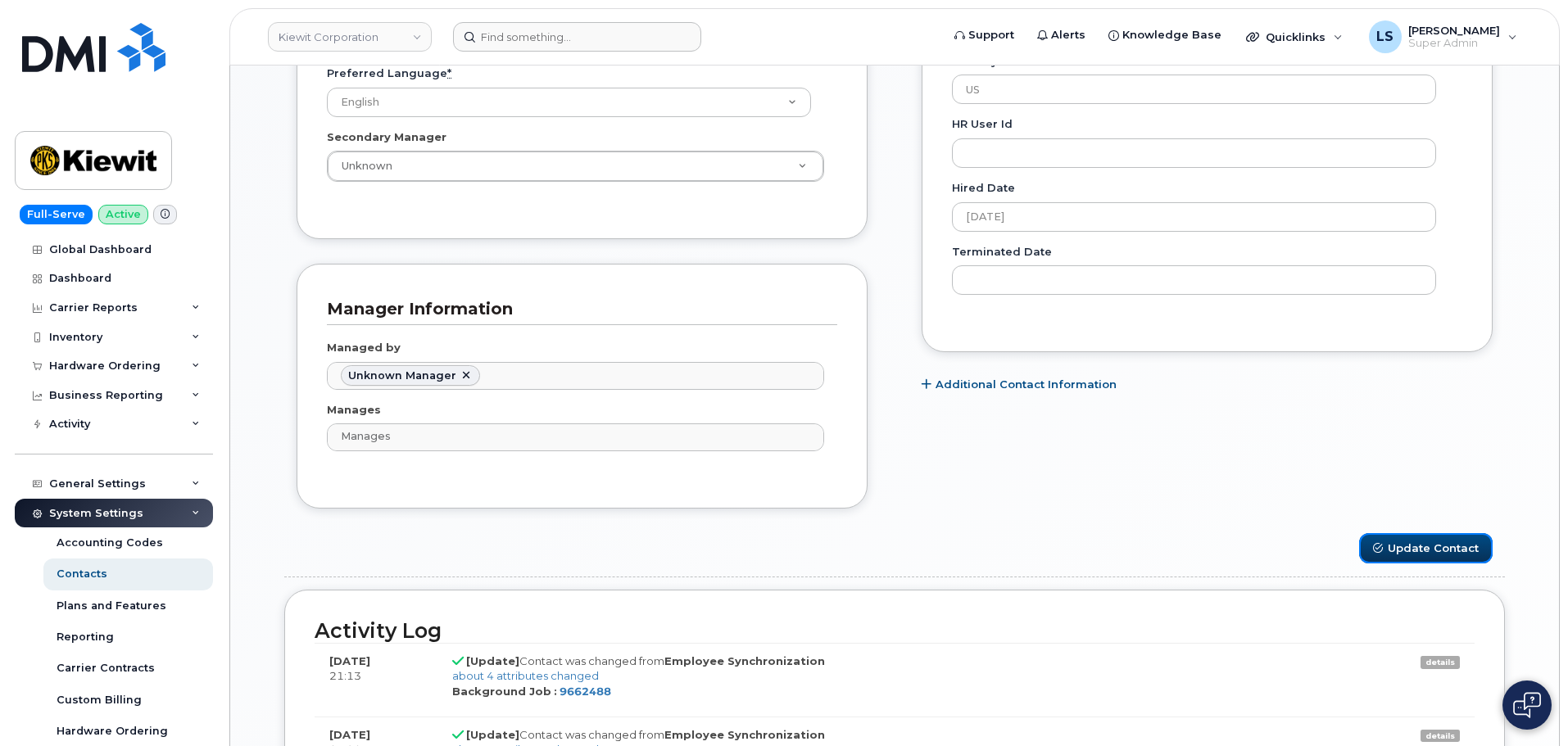
drag, startPoint x: 1383, startPoint y: 536, endPoint x: 645, endPoint y: 30, distance: 894.8
click at [1380, 535] on button "Update Contact" at bounding box center [1425, 548] width 134 height 30
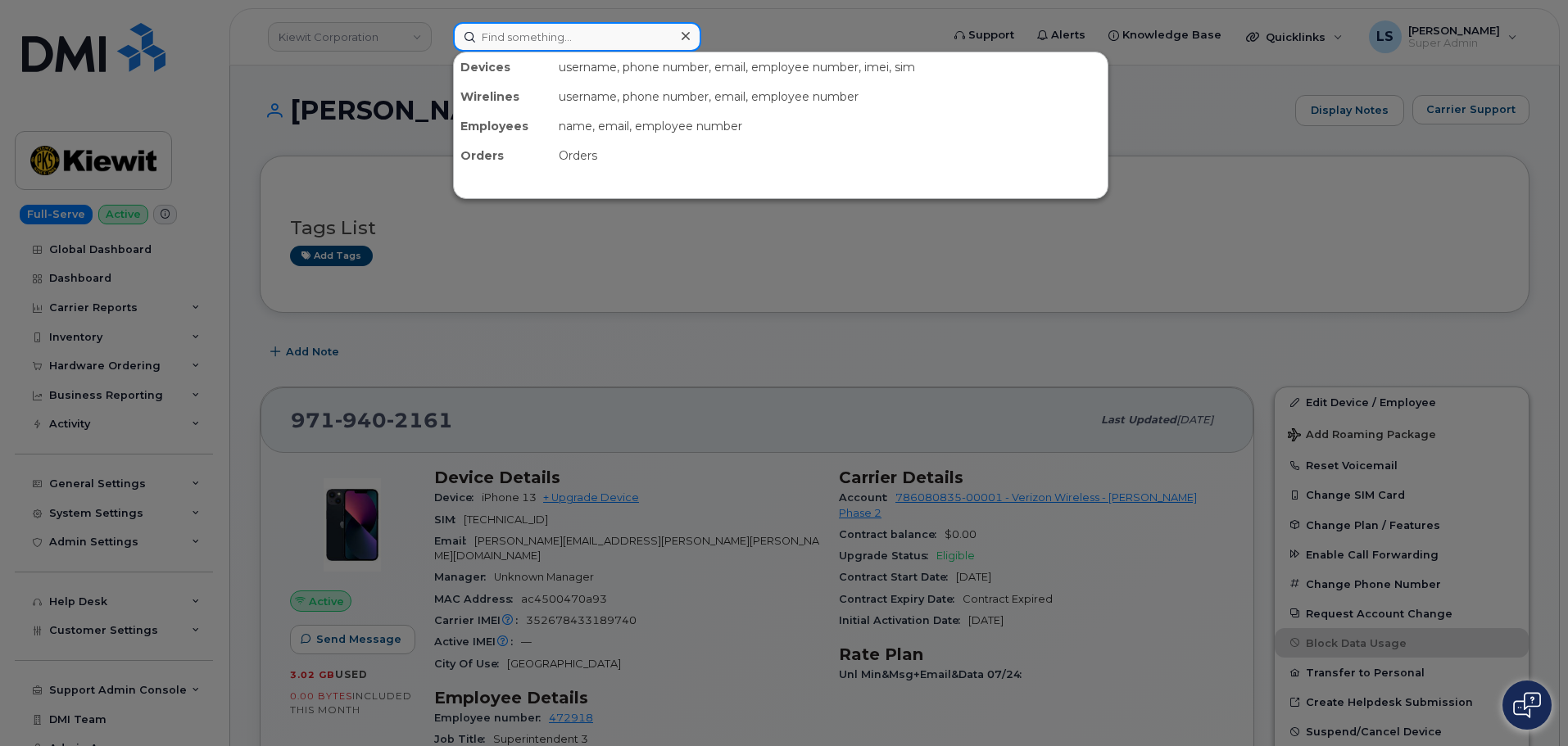
click at [669, 32] on input at bounding box center [576, 36] width 248 height 29
paste input "7807205587"
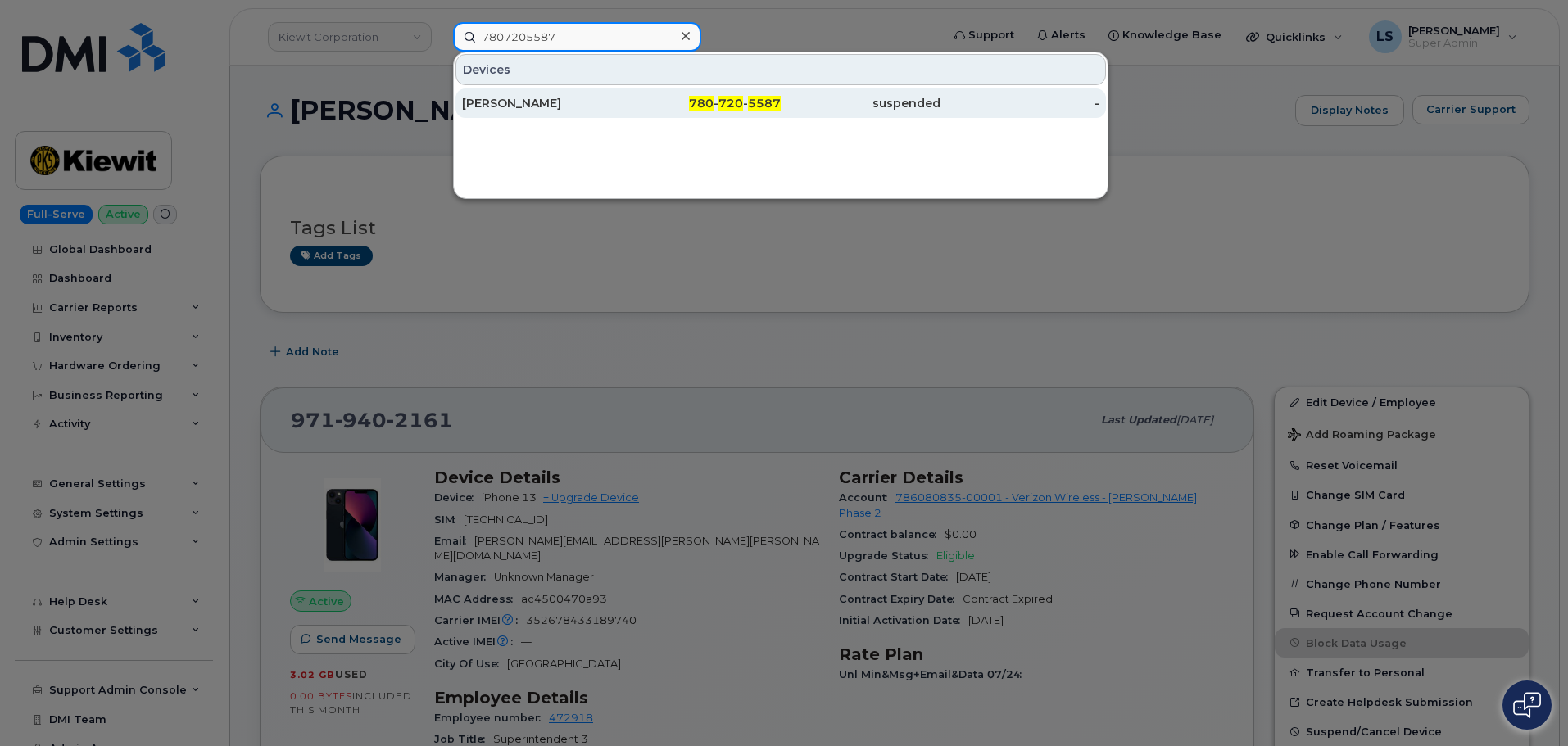
type input "7807205587"
click at [781, 111] on div "780 - 720 - 5587" at bounding box center [860, 103] width 159 height 29
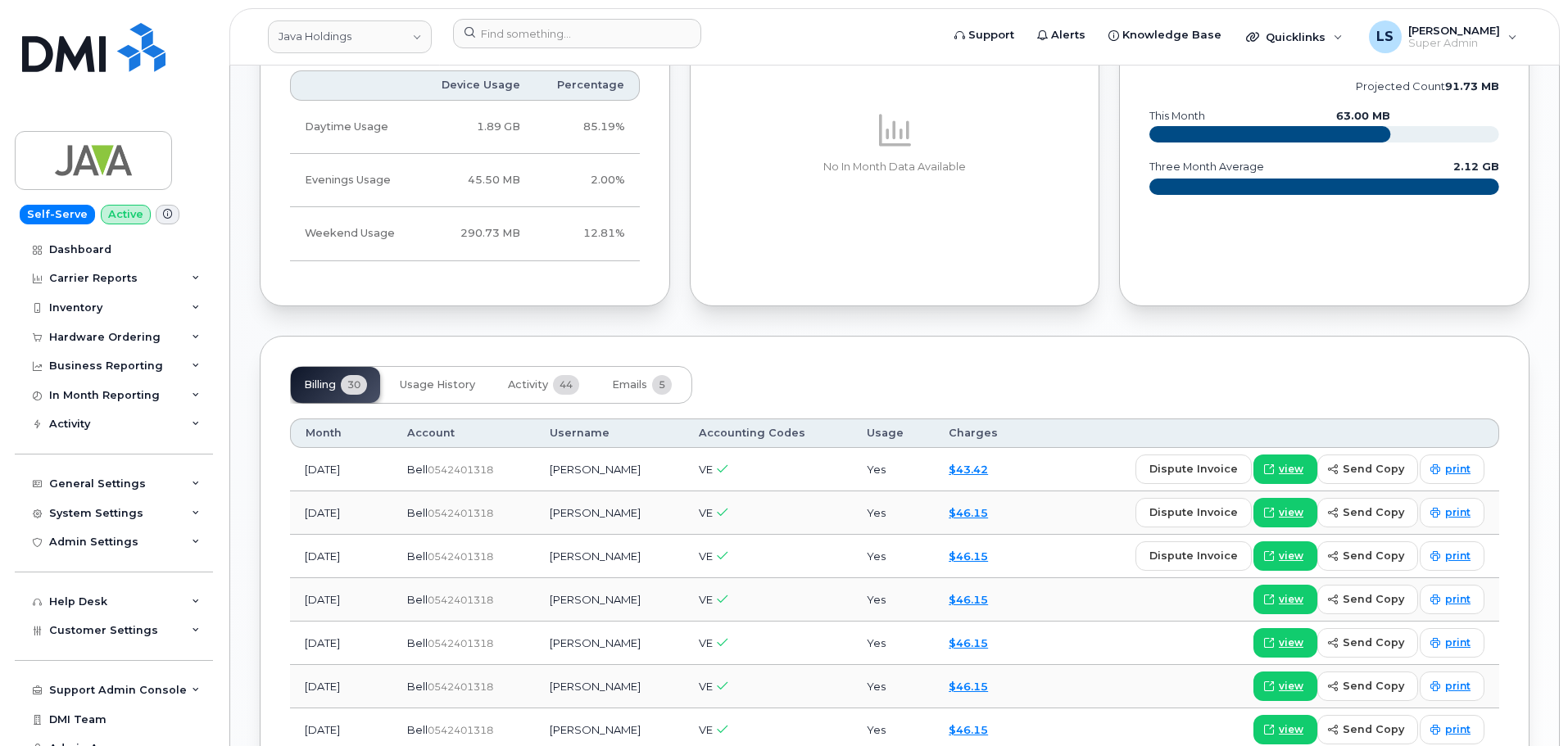
scroll to position [1146, 0]
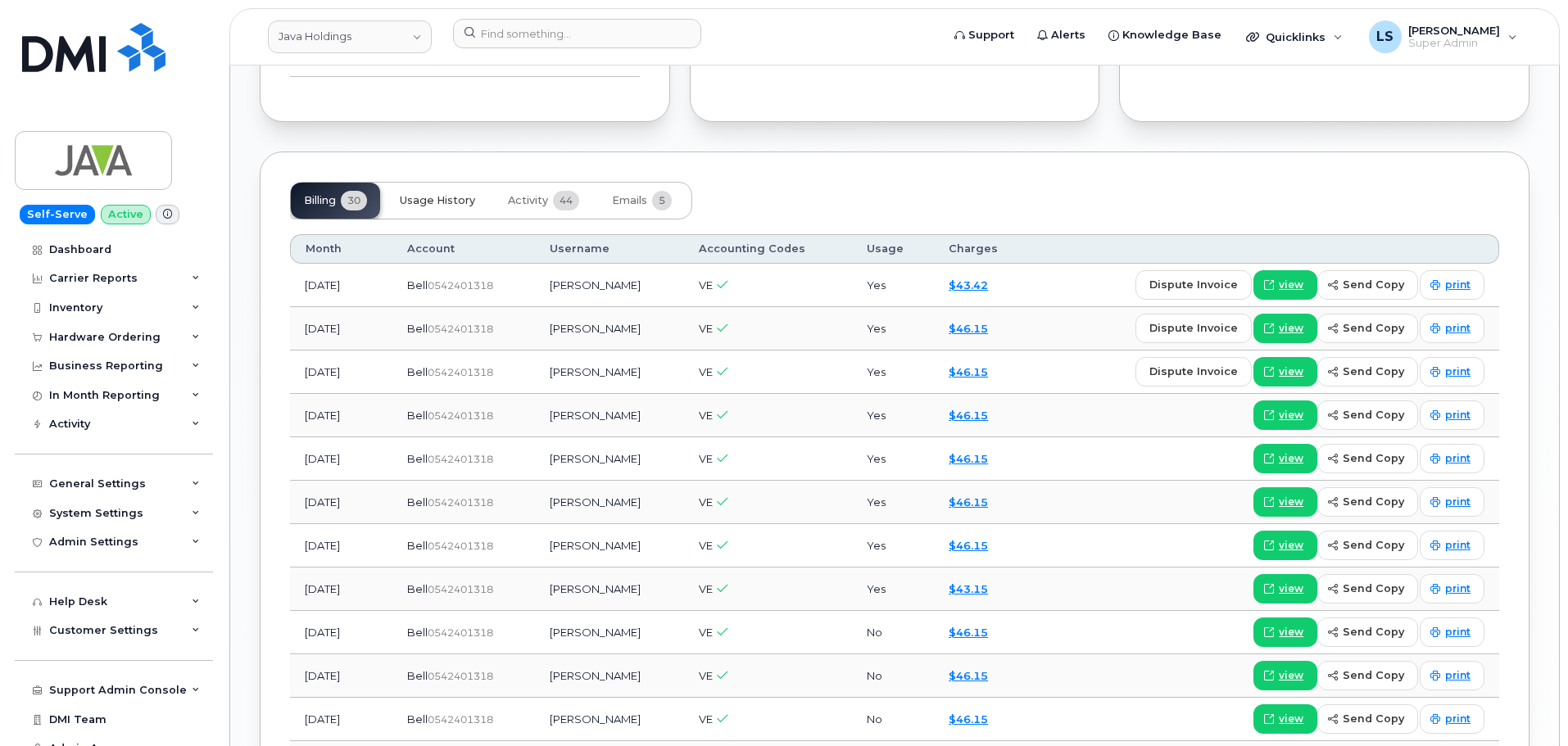
click at [441, 194] on span "Usage History" at bounding box center [438, 200] width 75 height 13
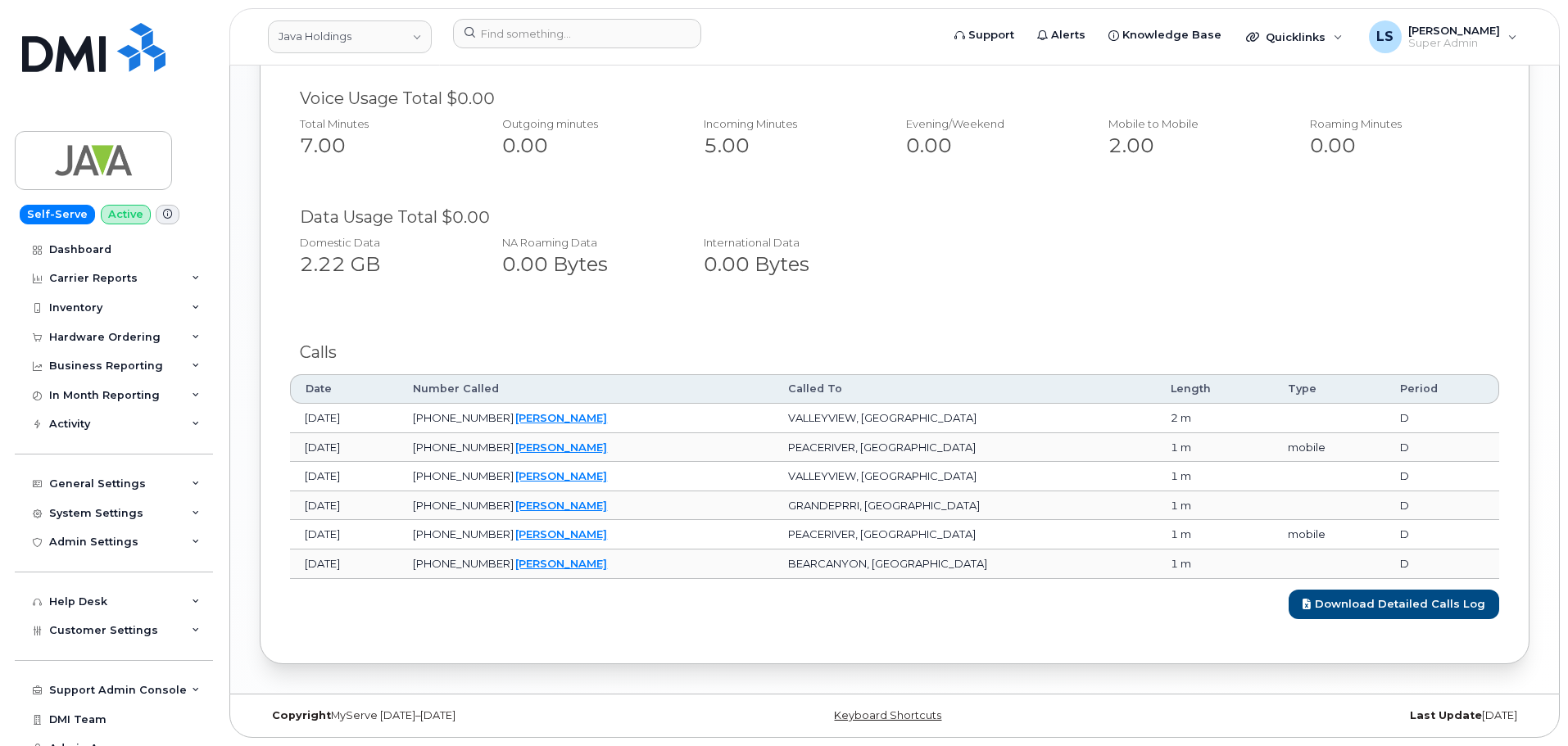
scroll to position [886, 0]
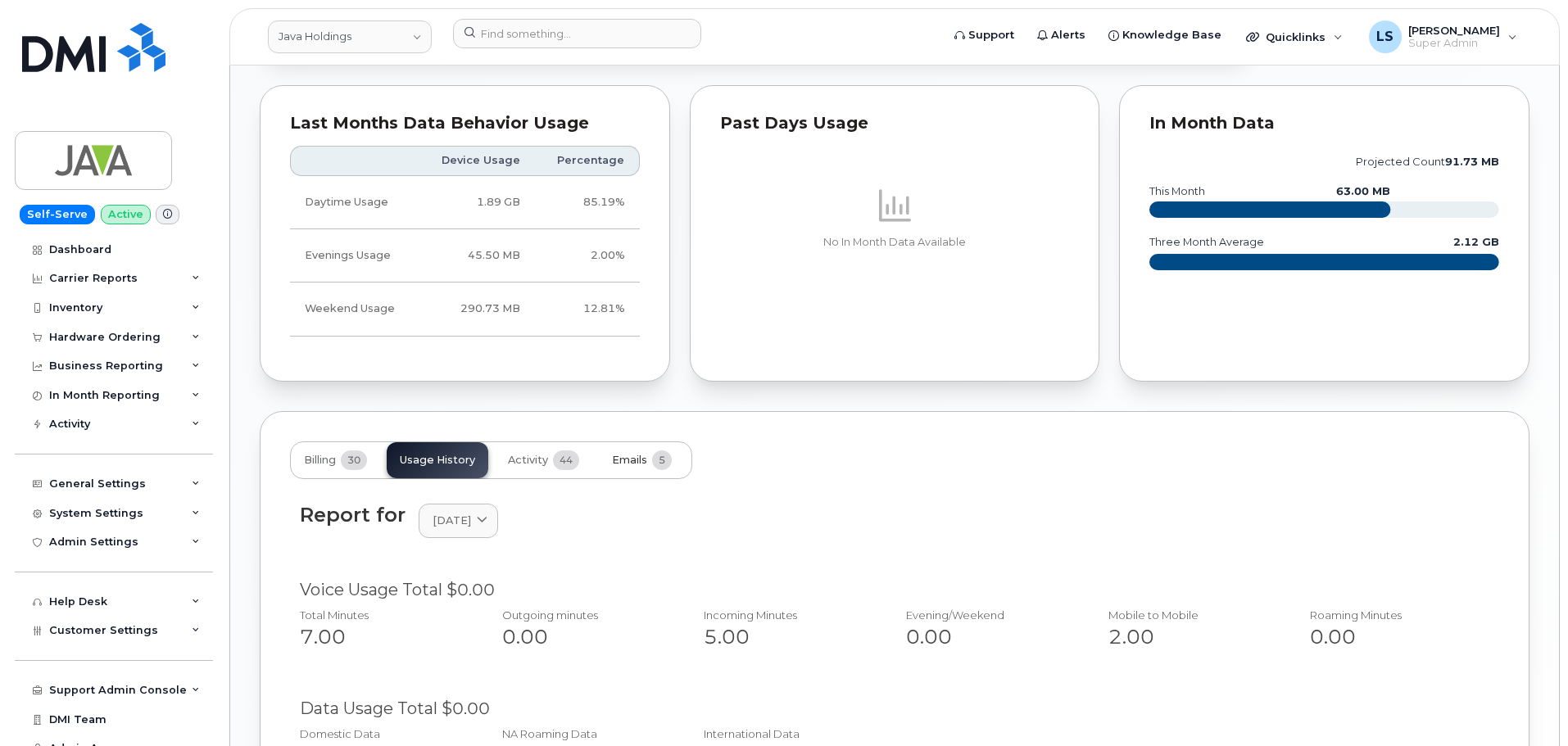
click at [644, 455] on span "Emails" at bounding box center [630, 460] width 35 height 13
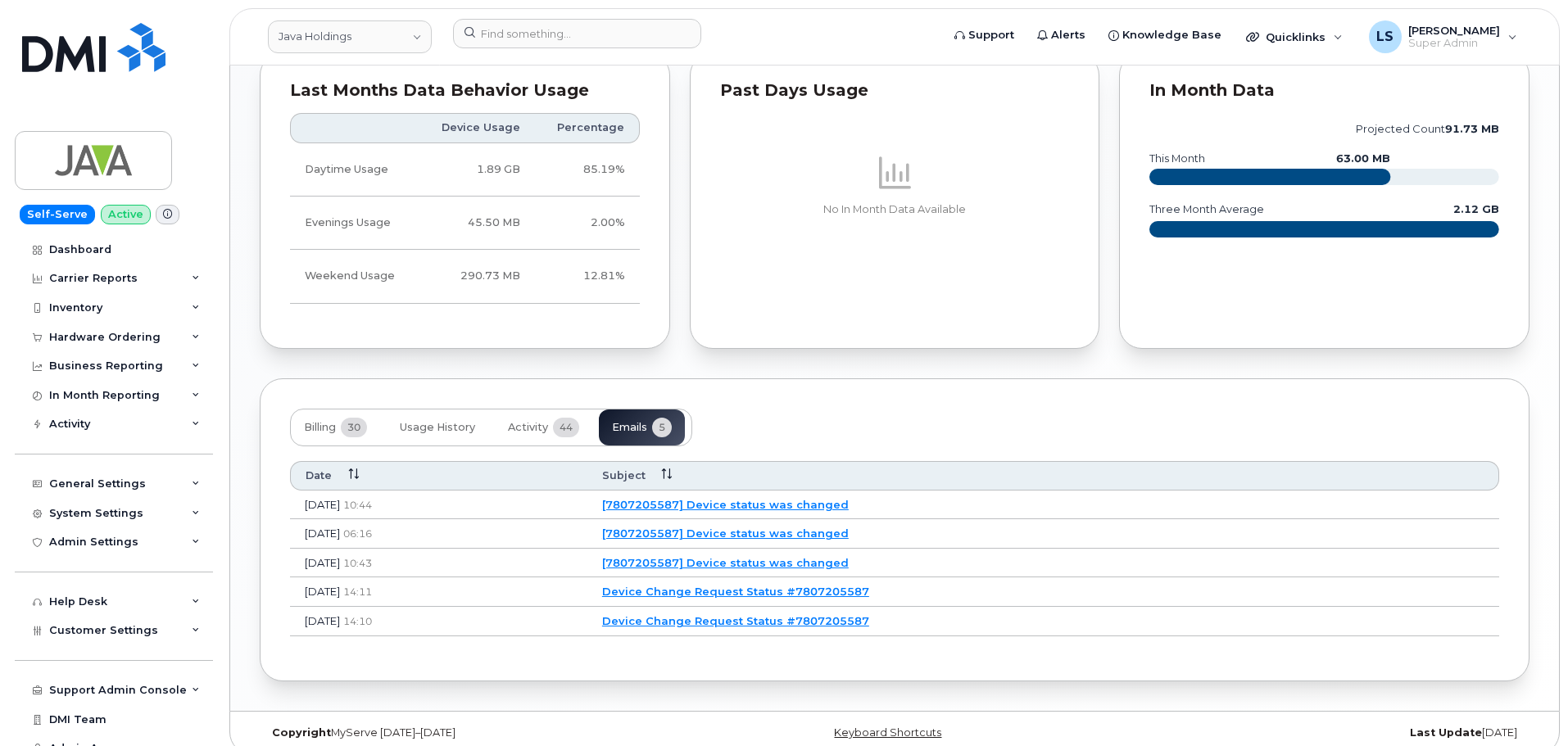
scroll to position [936, 0]
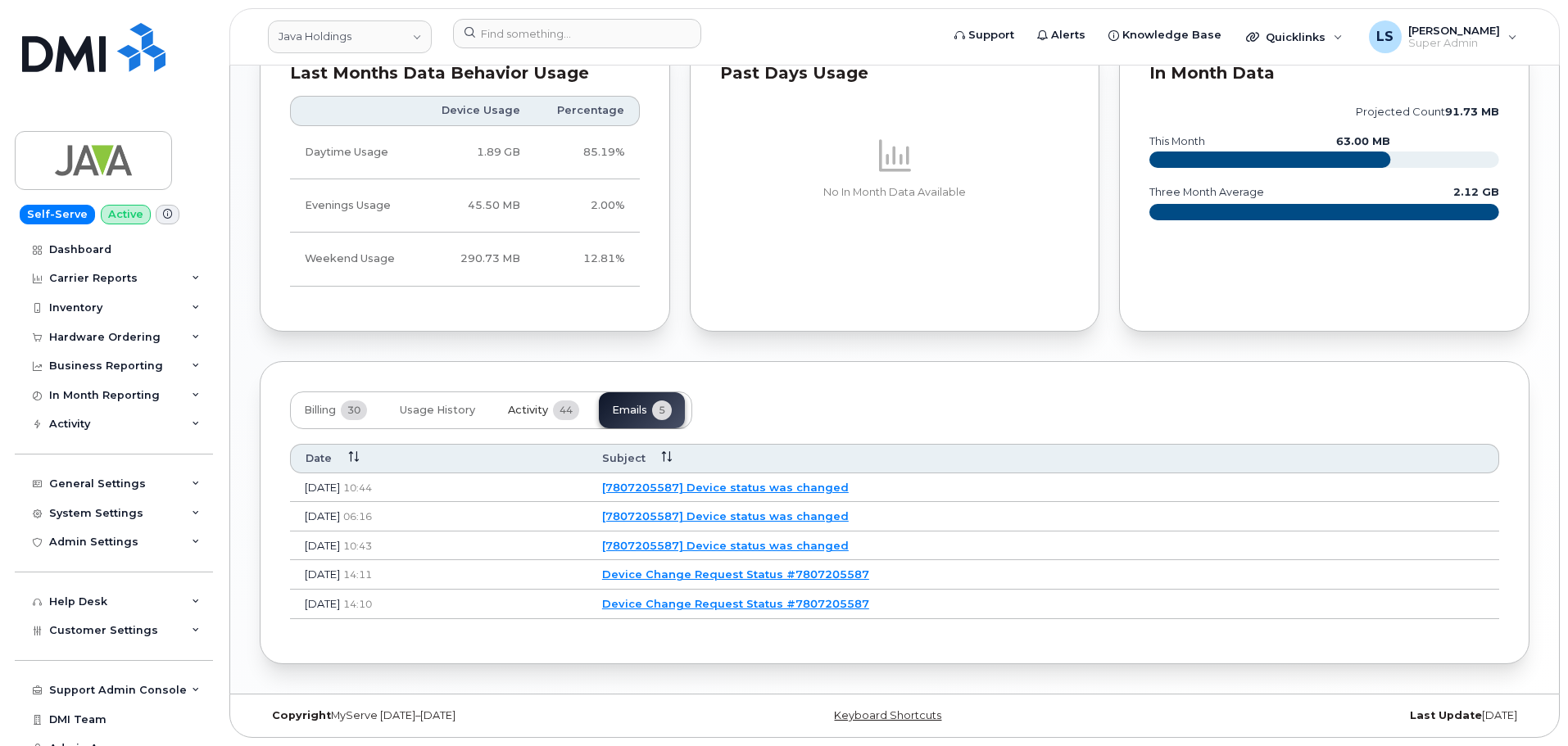
click at [555, 411] on span "44" at bounding box center [565, 411] width 26 height 20
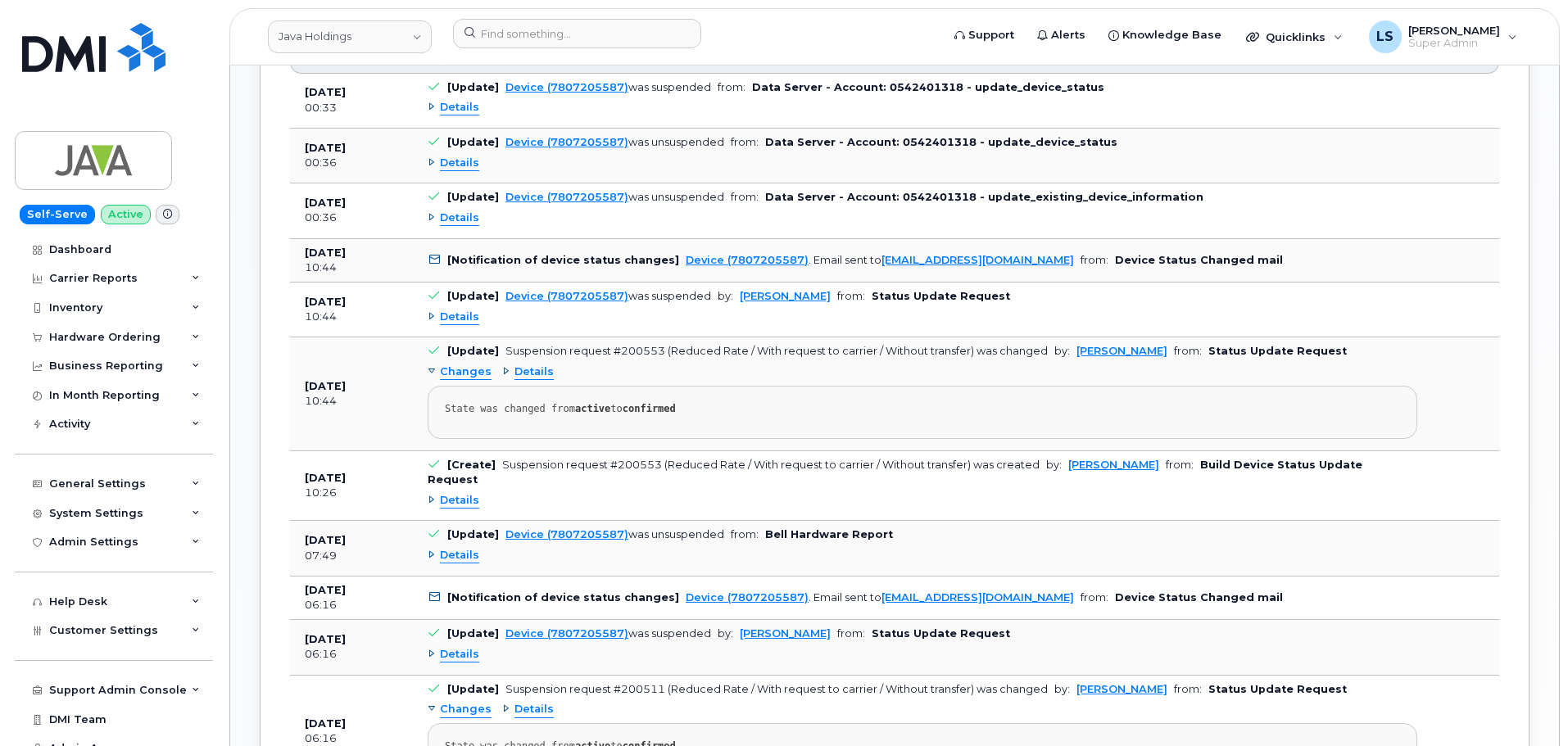
scroll to position [1346, 0]
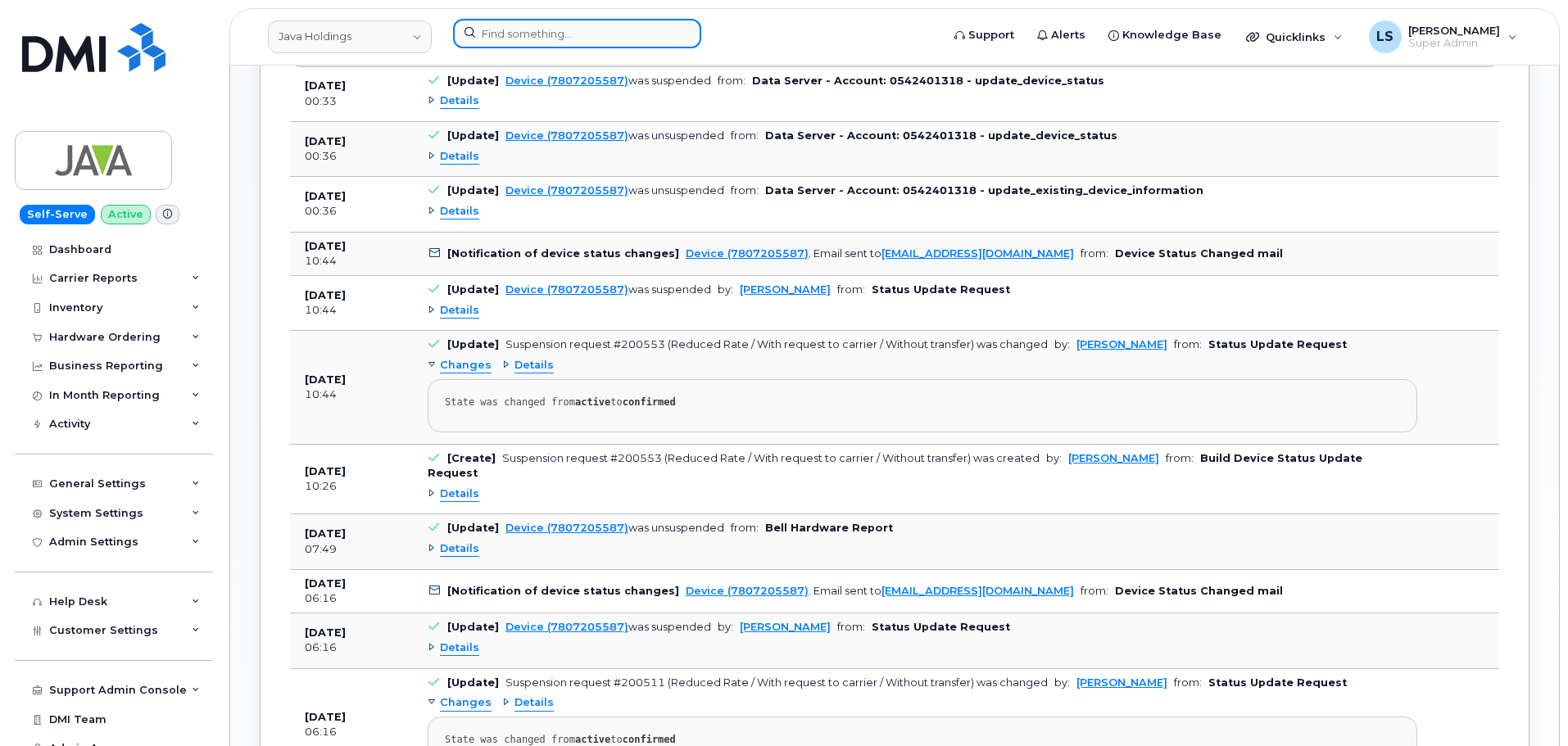
click at [549, 37] on input at bounding box center [576, 33] width 248 height 29
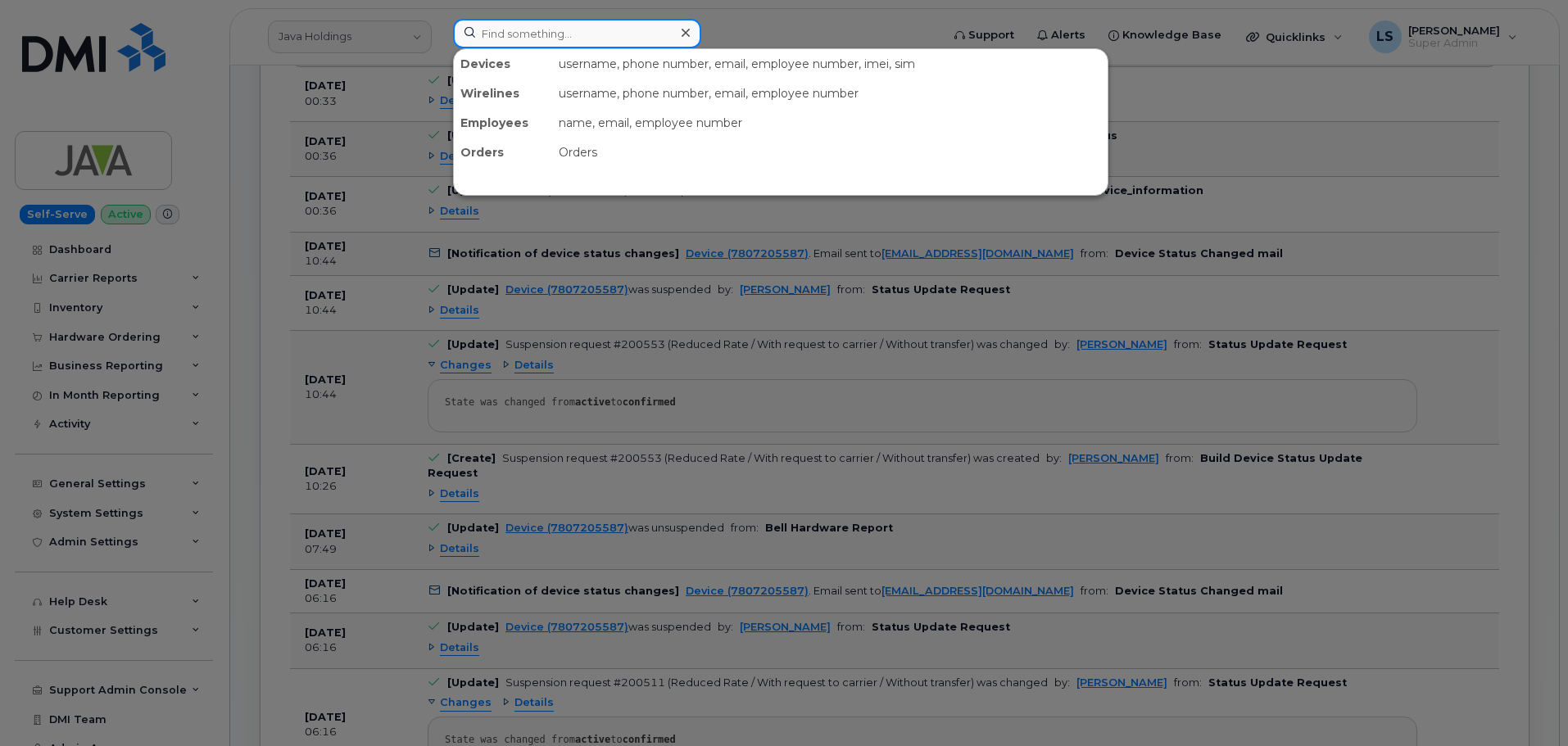
paste input "(724) 304-2759"
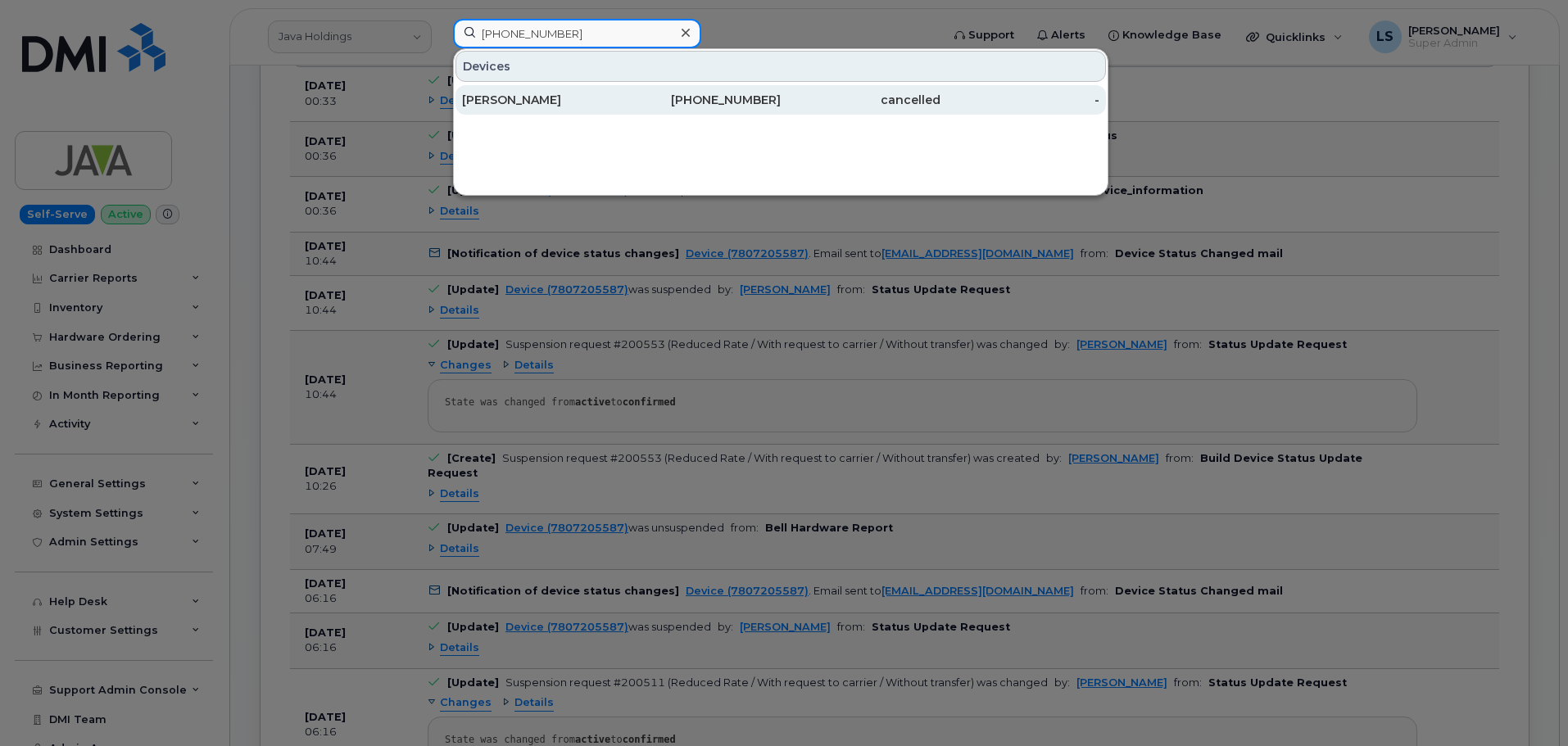
type input "(724) 304-2759"
click at [622, 111] on div "JAMIE M EVANS" at bounding box center [701, 99] width 159 height 29
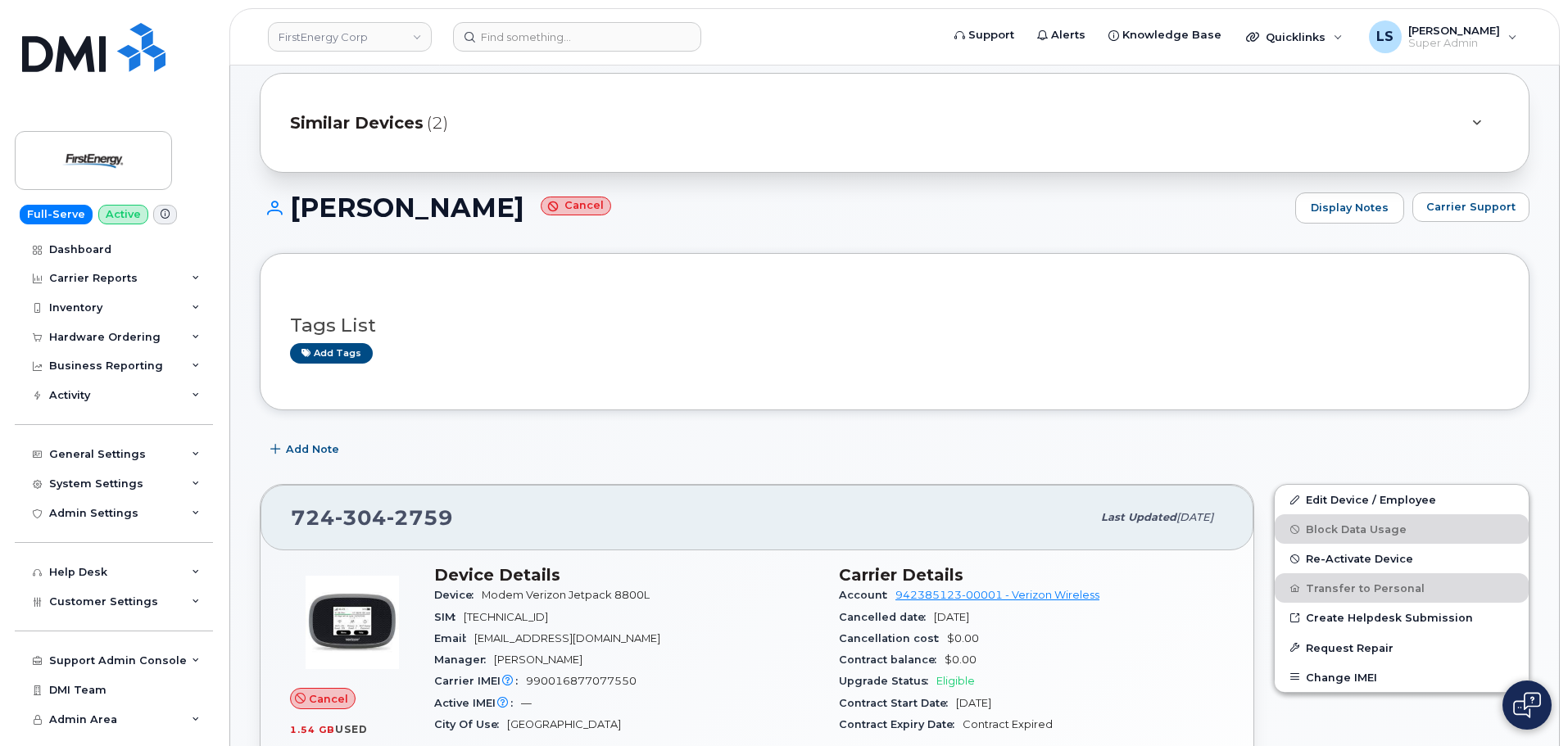
scroll to position [82, 0]
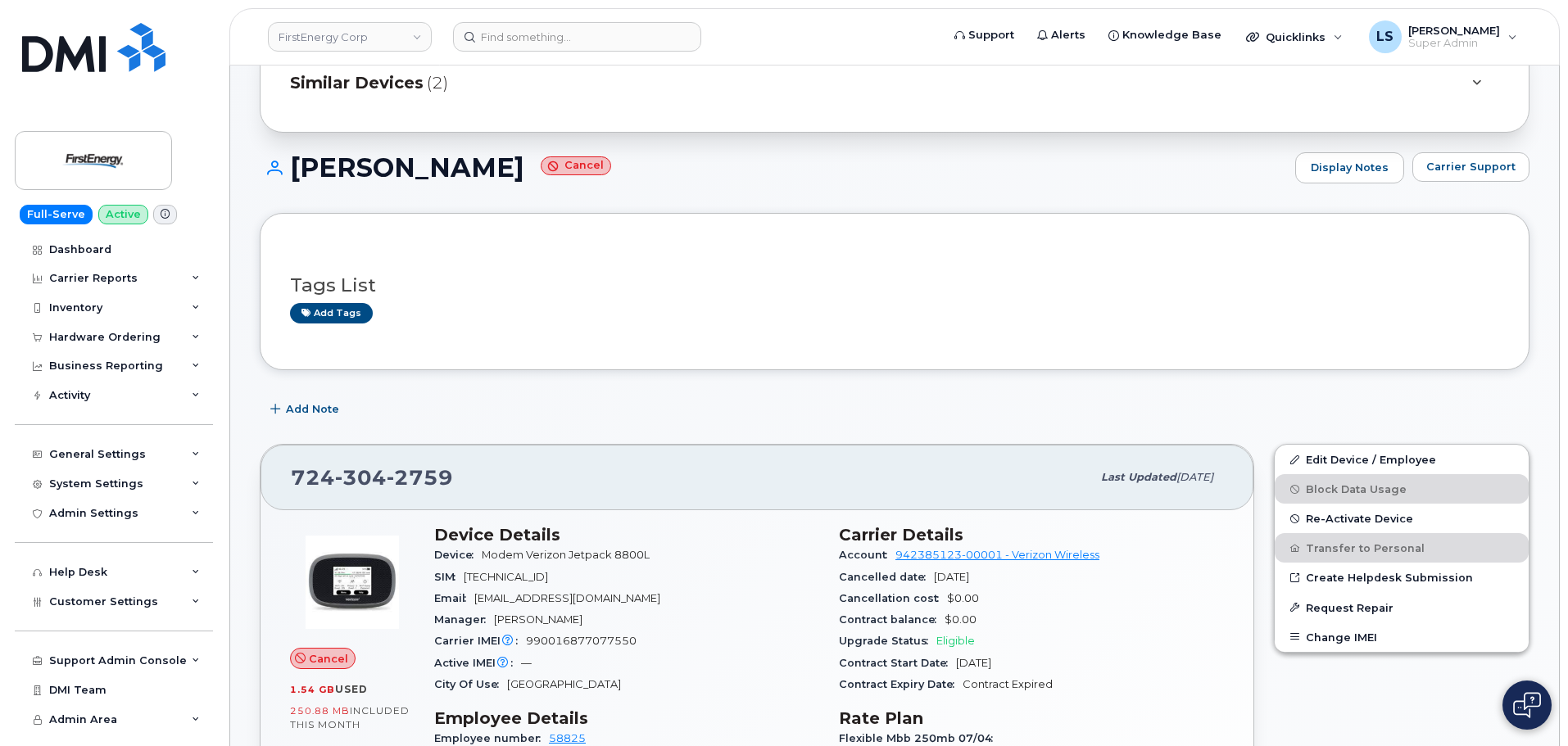
click at [580, 643] on span "990016877077550" at bounding box center [581, 640] width 110 height 13
copy span "990016877077550"
click at [507, 29] on input at bounding box center [576, 36] width 248 height 29
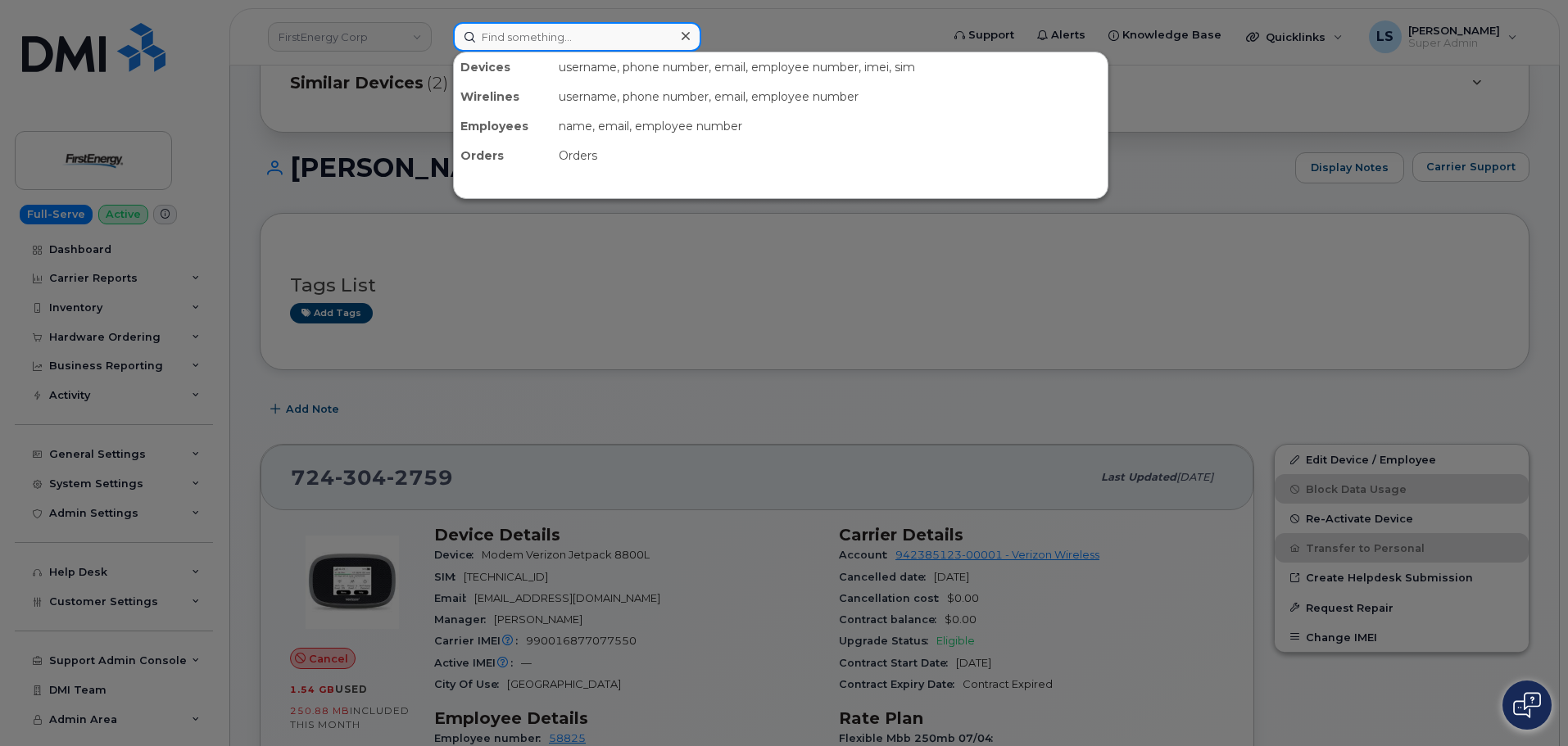
paste input "Jordan Wolfe"
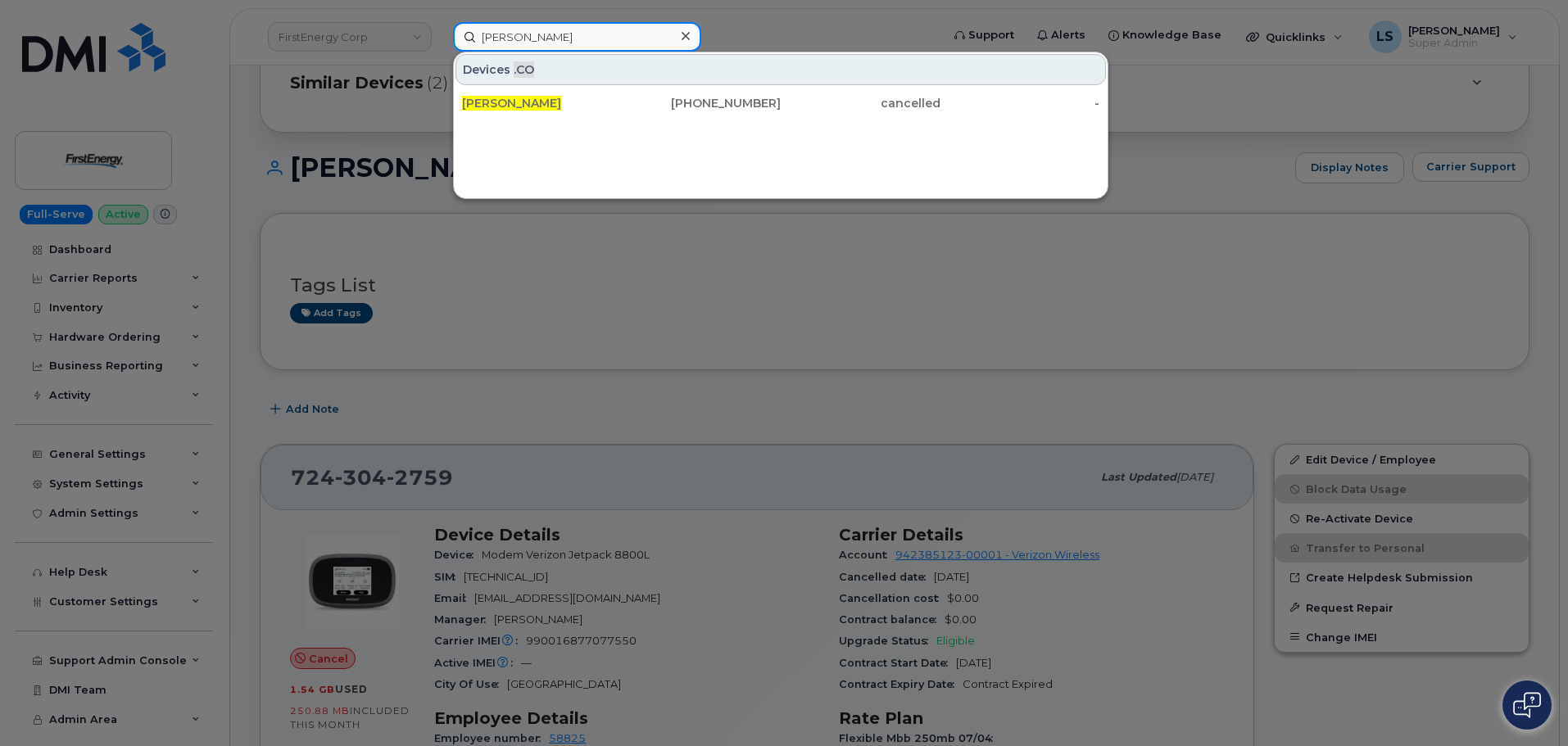
type input "Jordan Wolfe"
click at [684, 36] on icon at bounding box center [685, 36] width 8 height 13
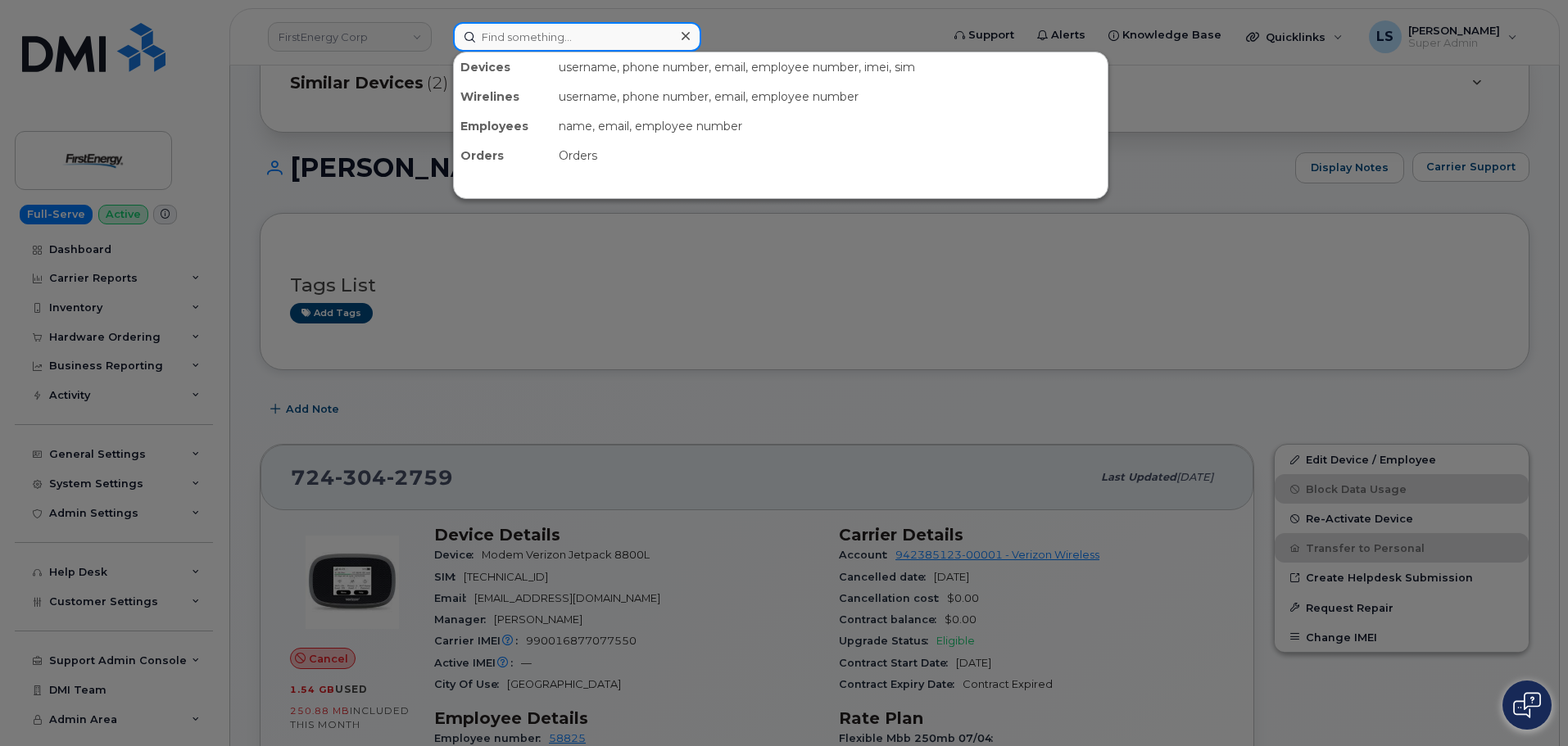
click at [635, 44] on input at bounding box center [576, 36] width 248 height 29
paste input "297555"
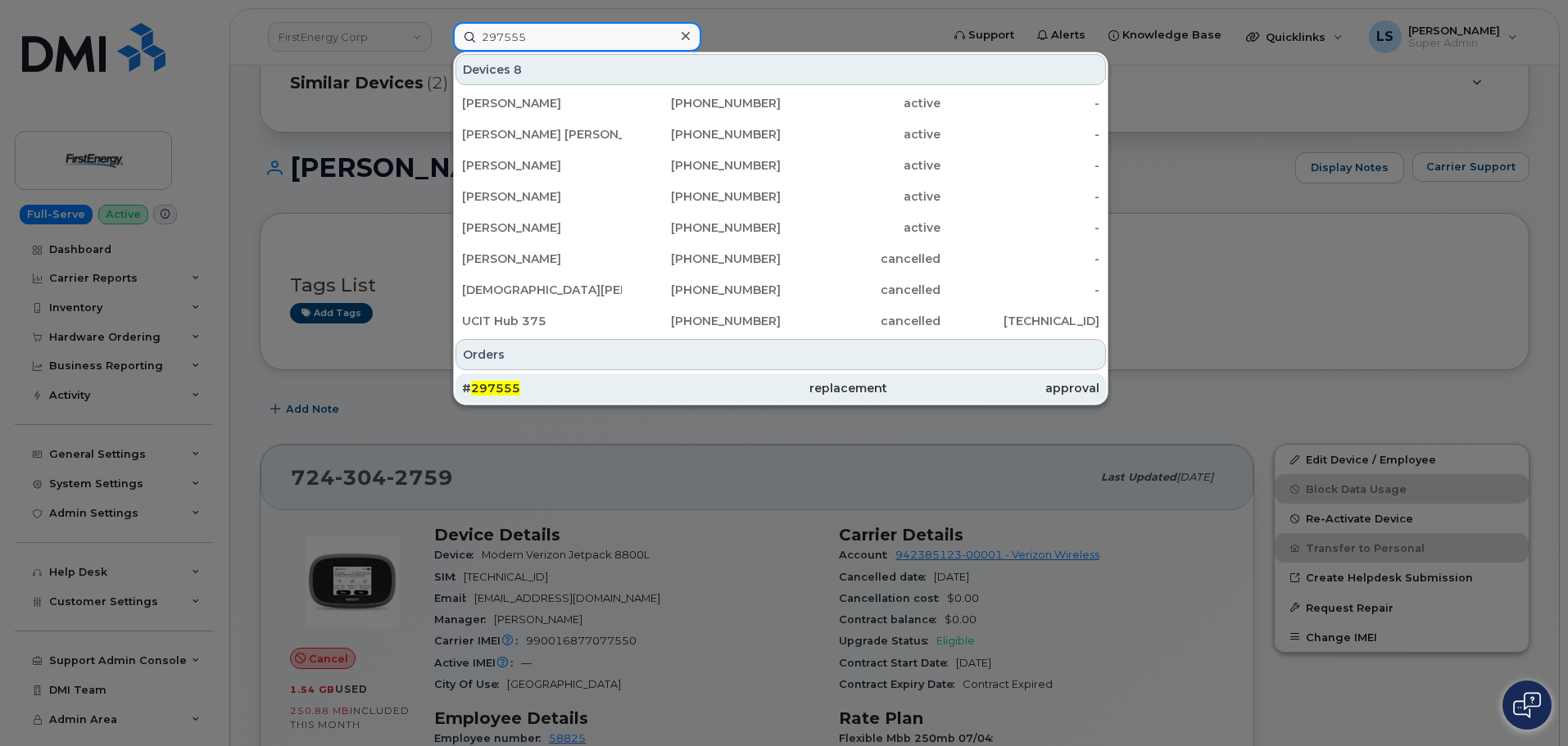
type input "297555"
click at [559, 393] on div "# 297555" at bounding box center [568, 388] width 212 height 17
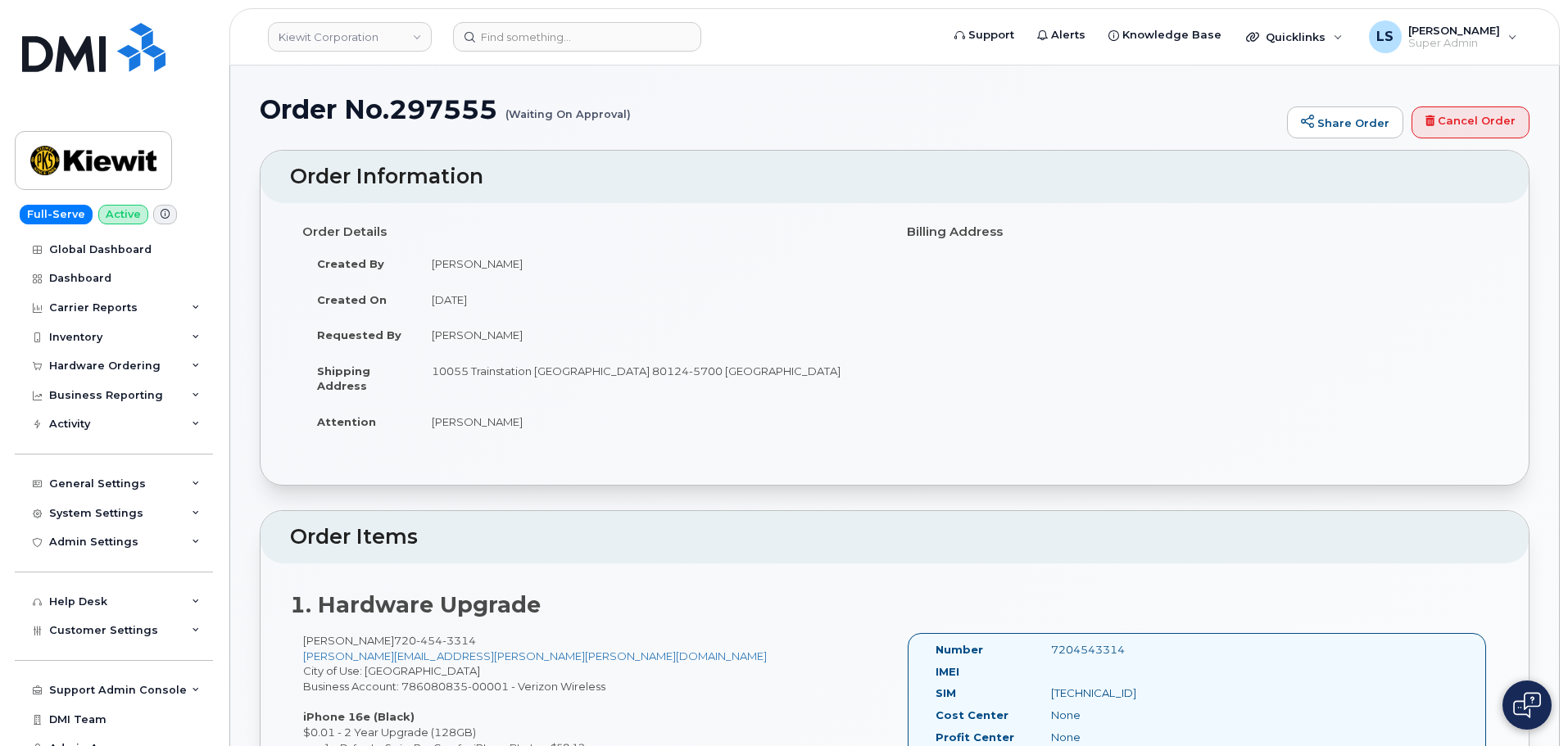
scroll to position [82, 0]
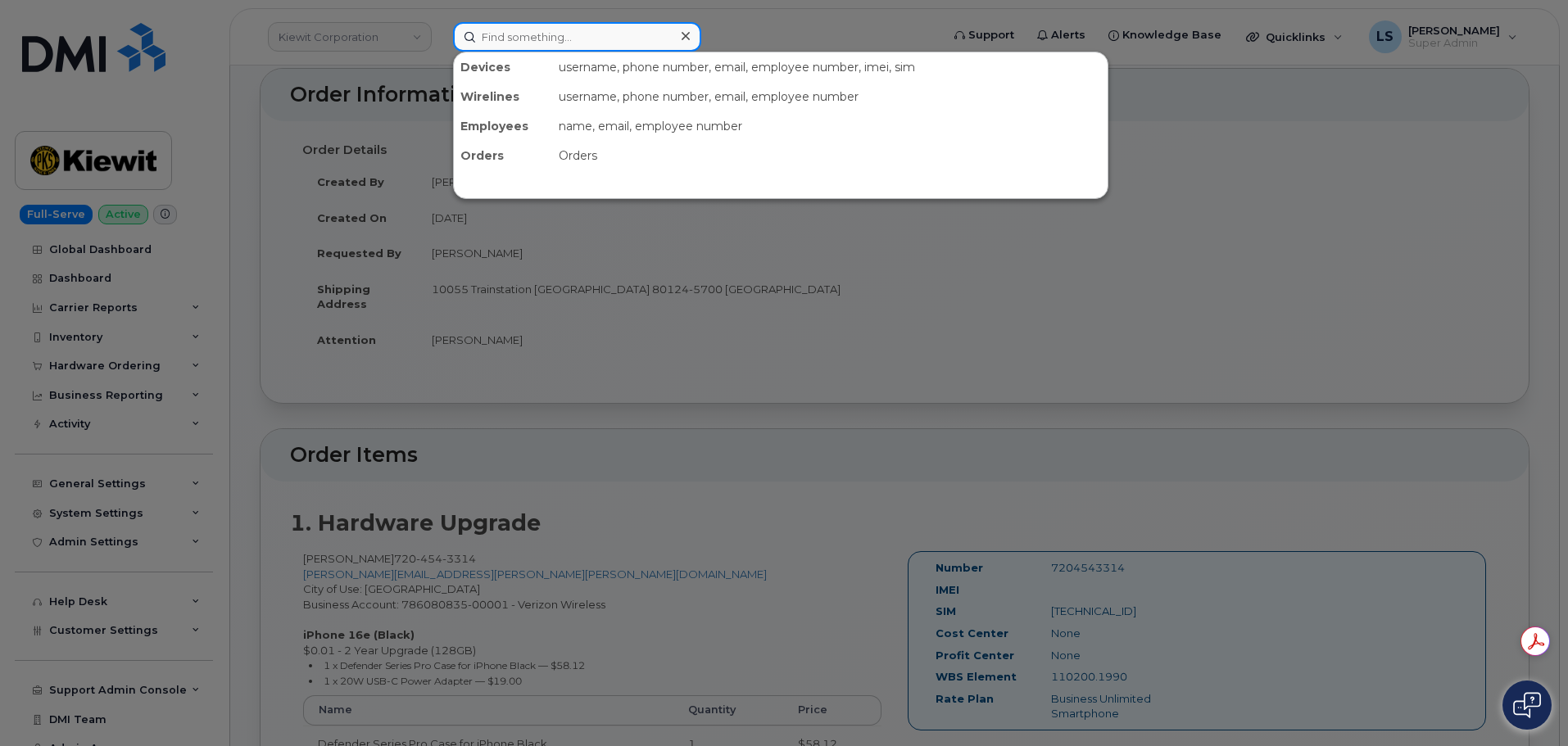
click at [560, 29] on input at bounding box center [576, 36] width 248 height 29
paste input "297256"
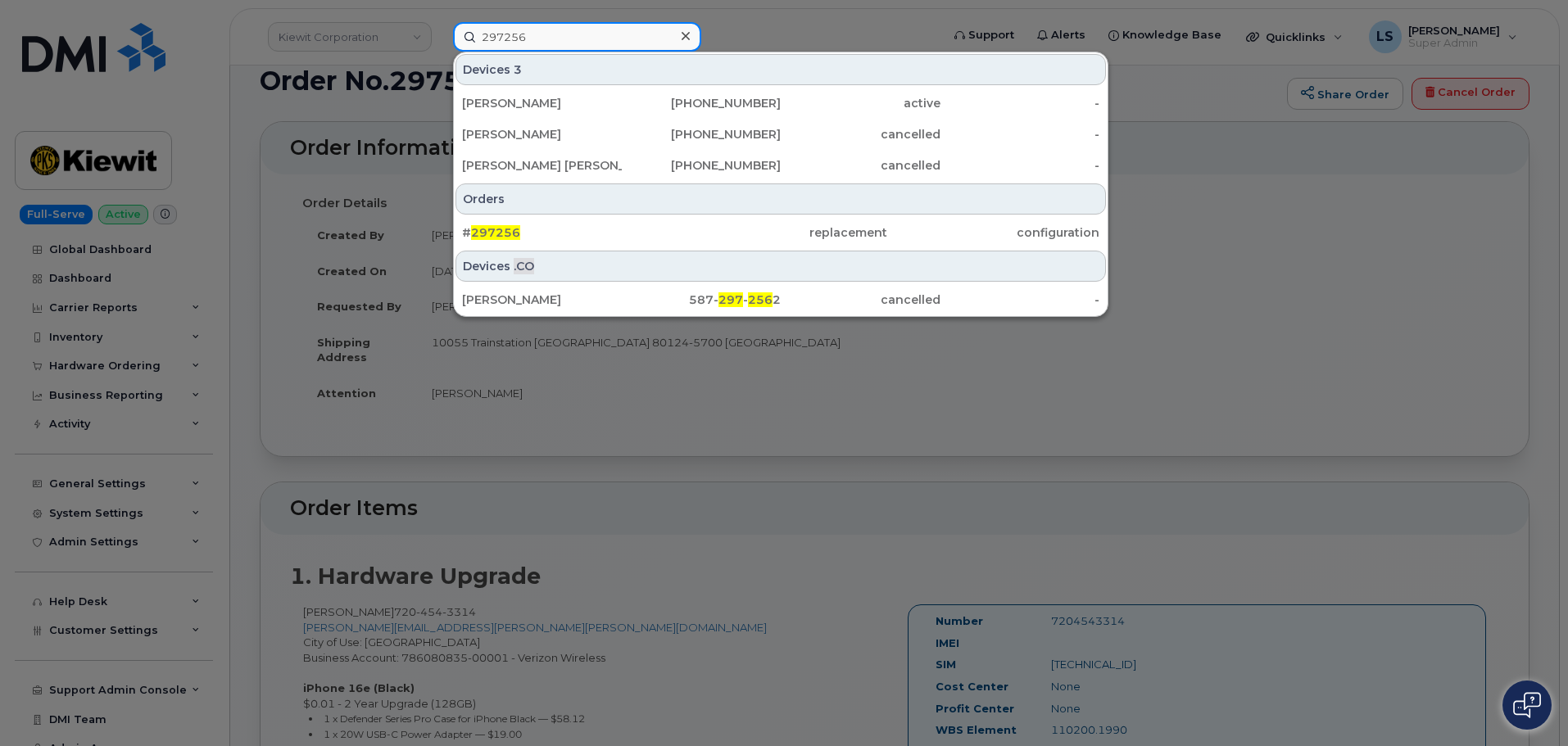
scroll to position [0, 0]
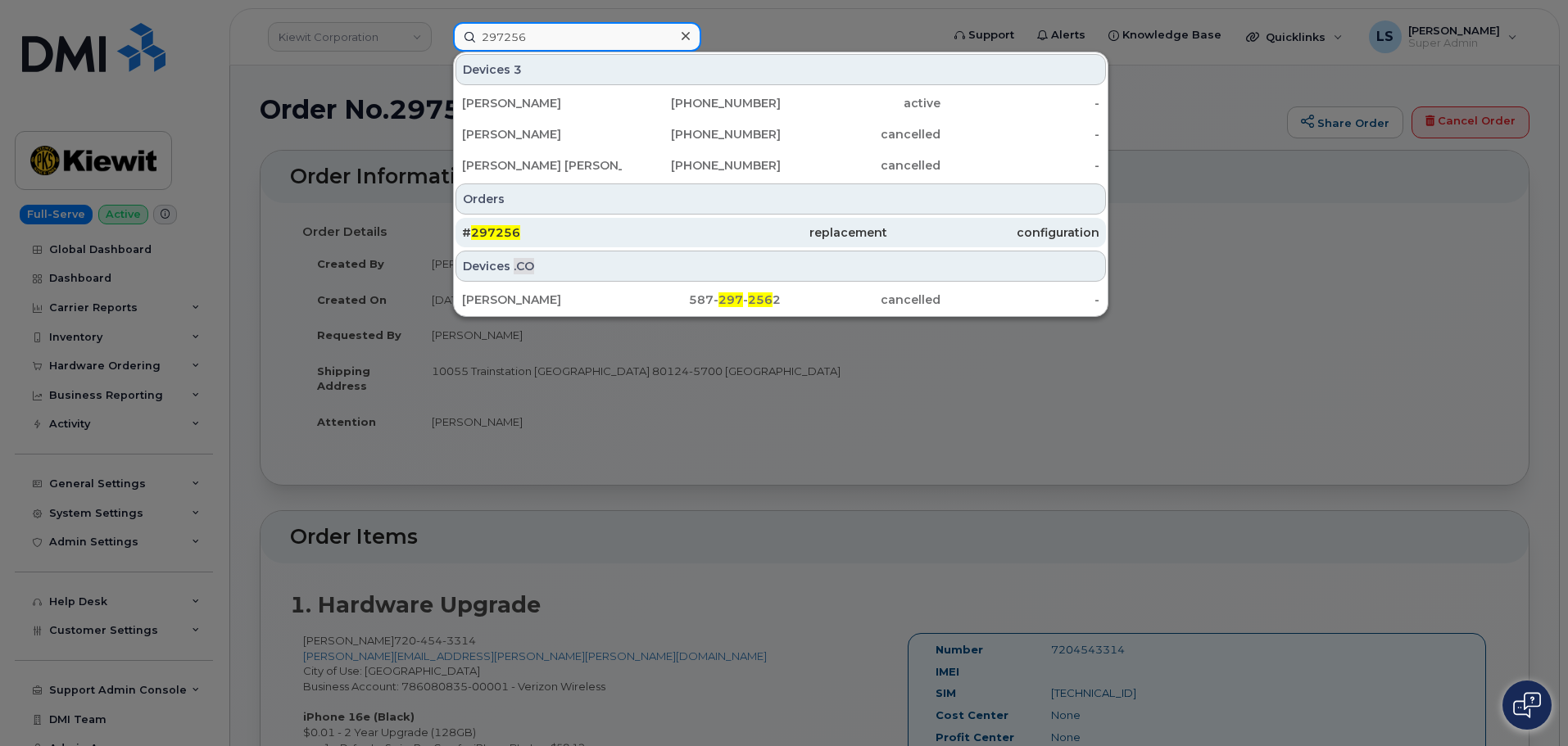
type input "297256"
click at [674, 244] on div "# 297256" at bounding box center [780, 232] width 212 height 29
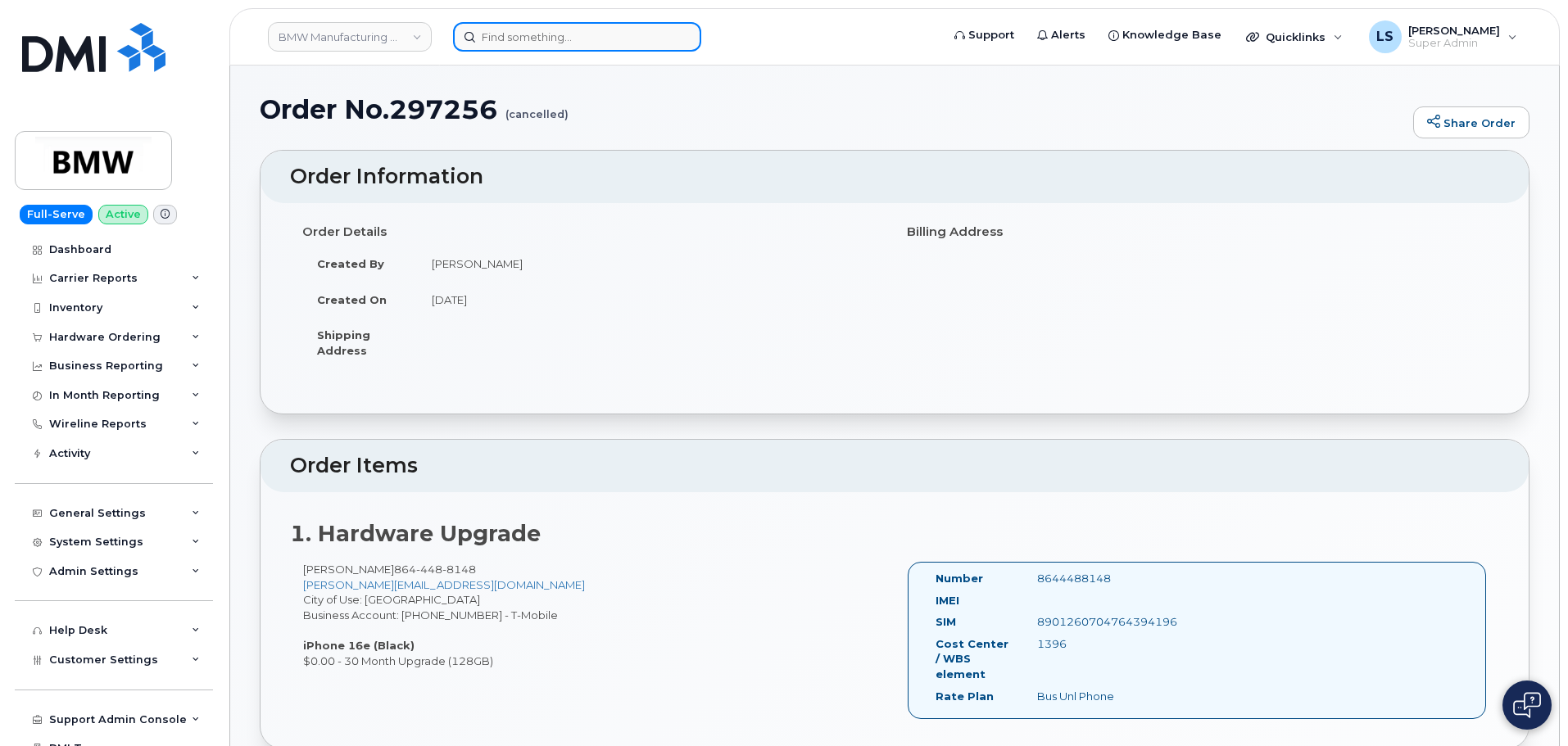
click at [569, 40] on input at bounding box center [576, 36] width 248 height 29
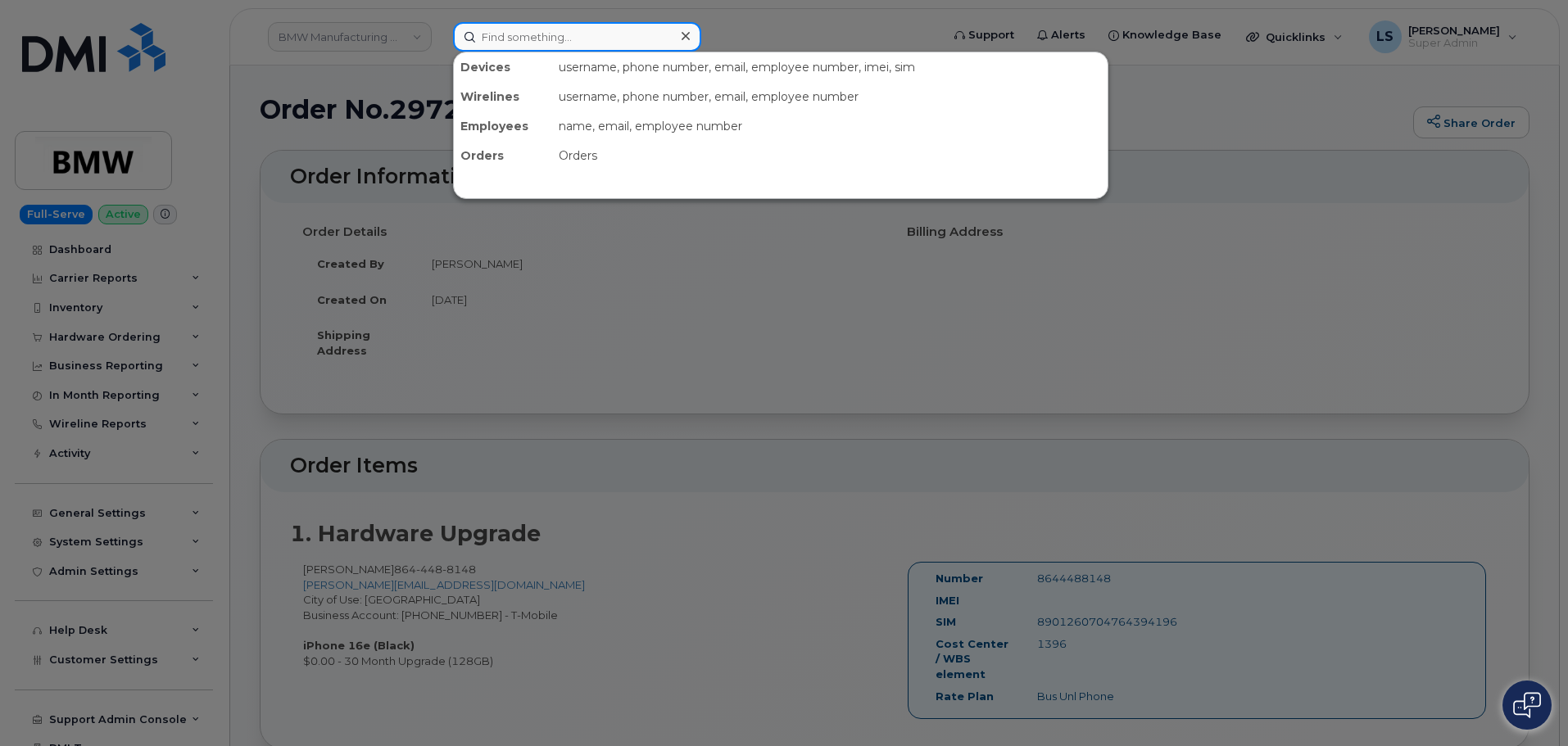
paste input "[PERSON_NAME]"
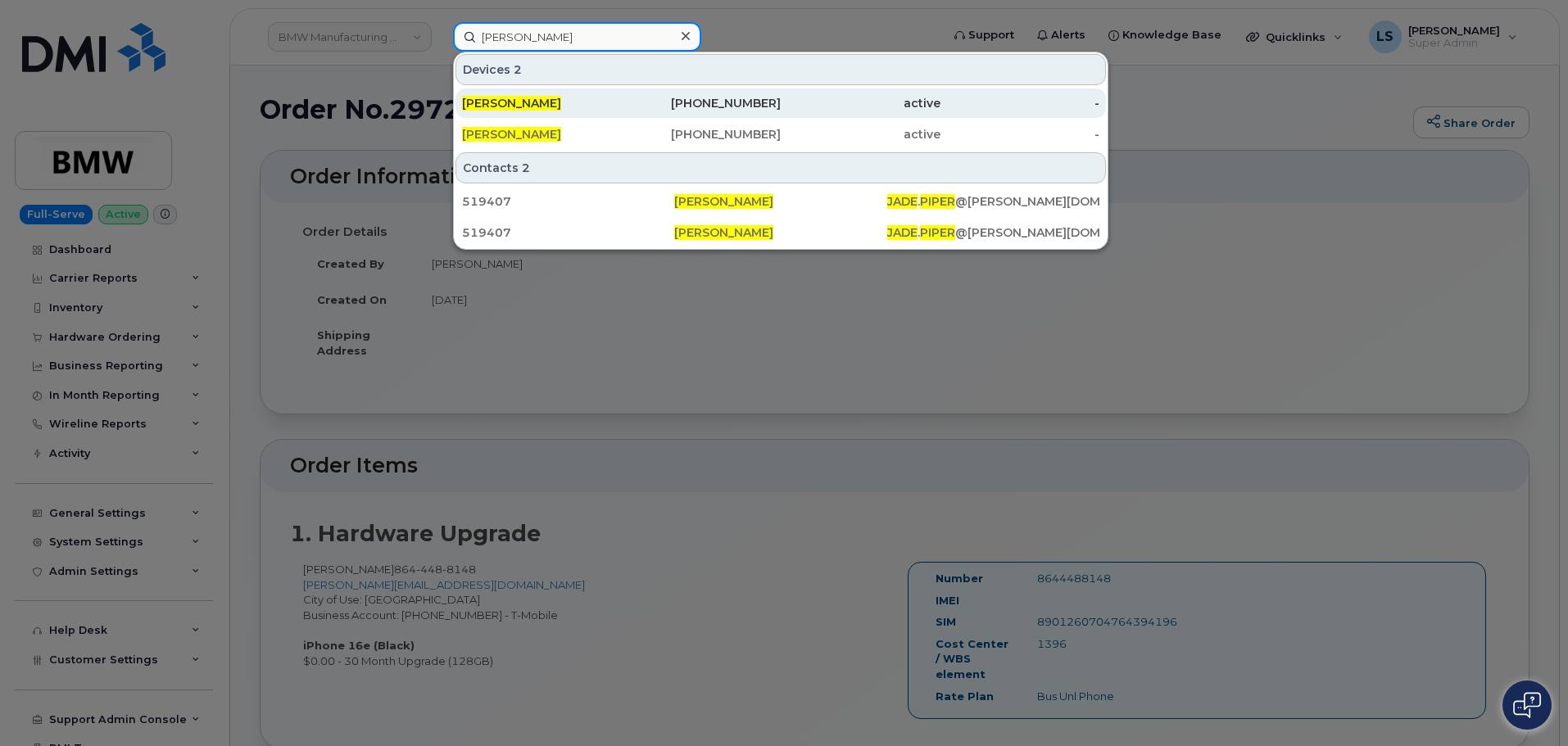
type input "[PERSON_NAME]"
click at [653, 110] on div "501-460-1796" at bounding box center [701, 103] width 159 height 17
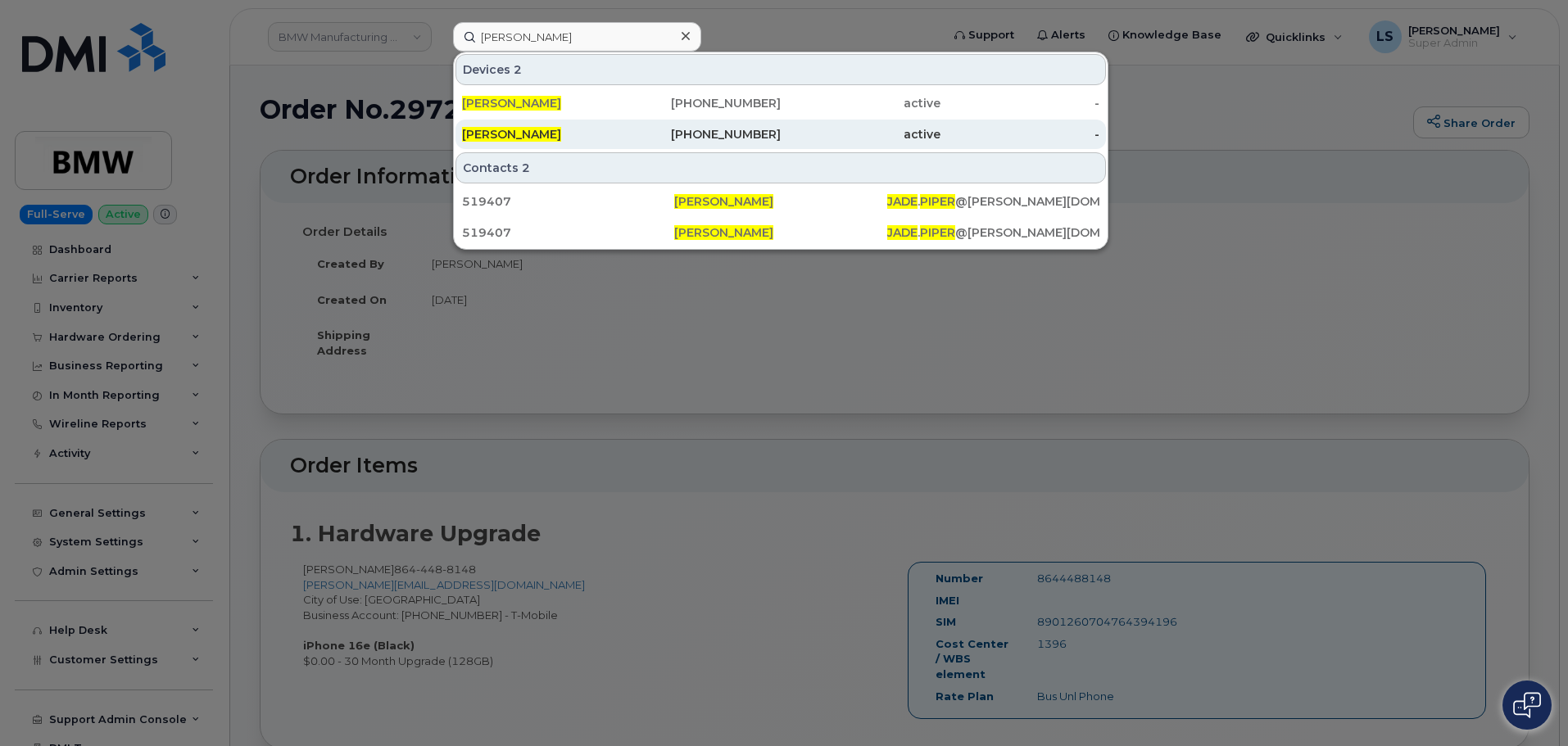
click at [649, 139] on div "952-715-1188" at bounding box center [701, 134] width 159 height 17
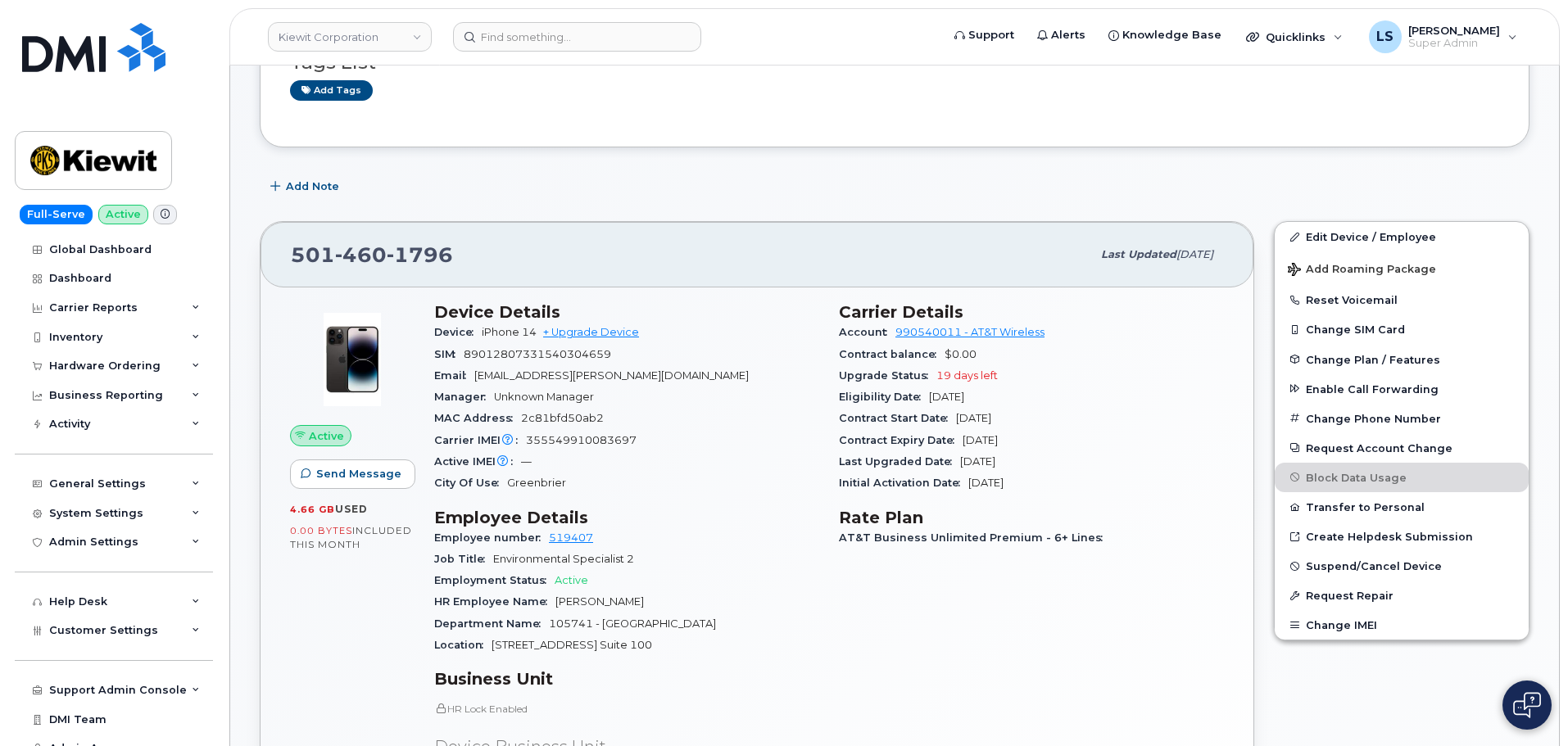
scroll to position [164, 0]
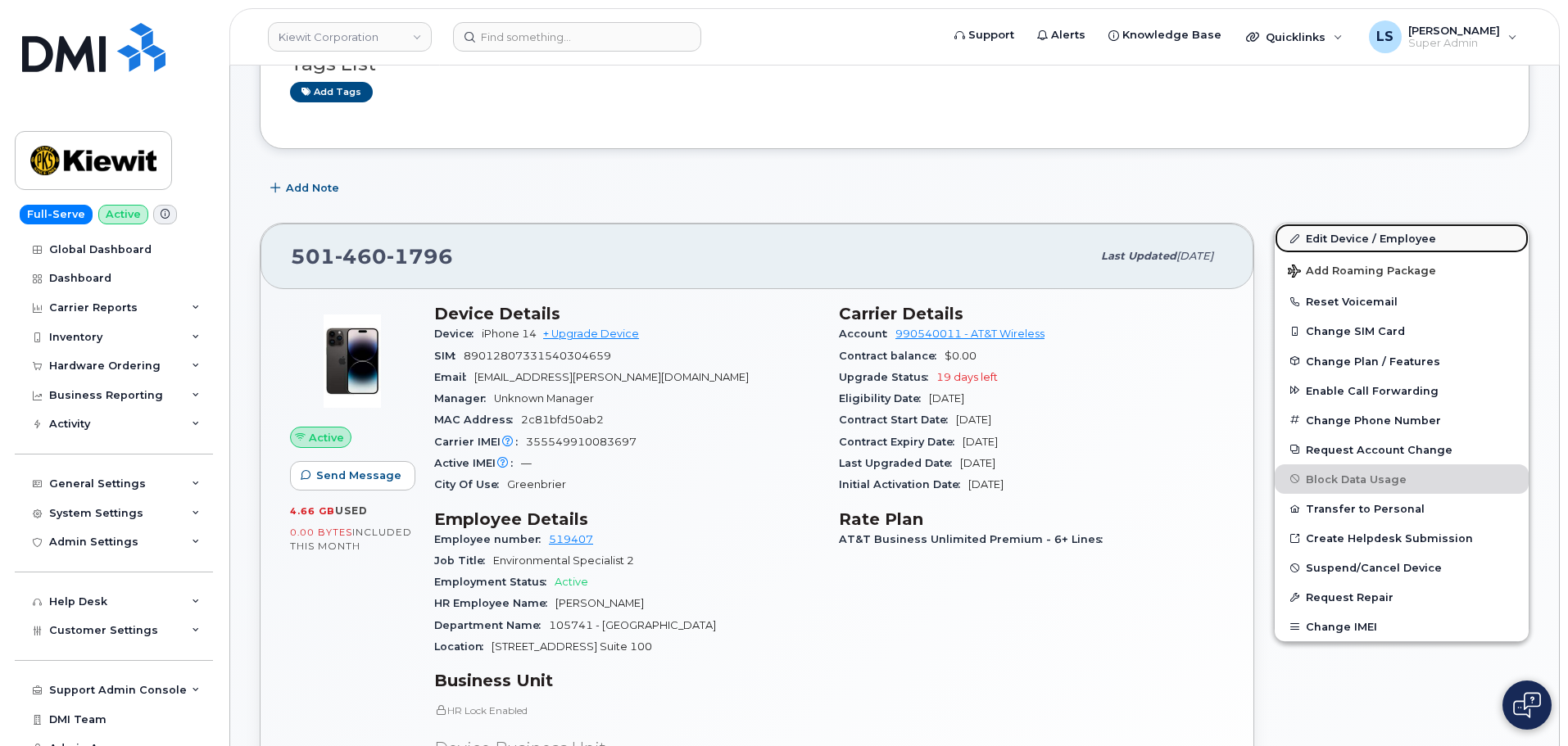
click at [1373, 229] on link "Edit Device / Employee" at bounding box center [1401, 238] width 254 height 29
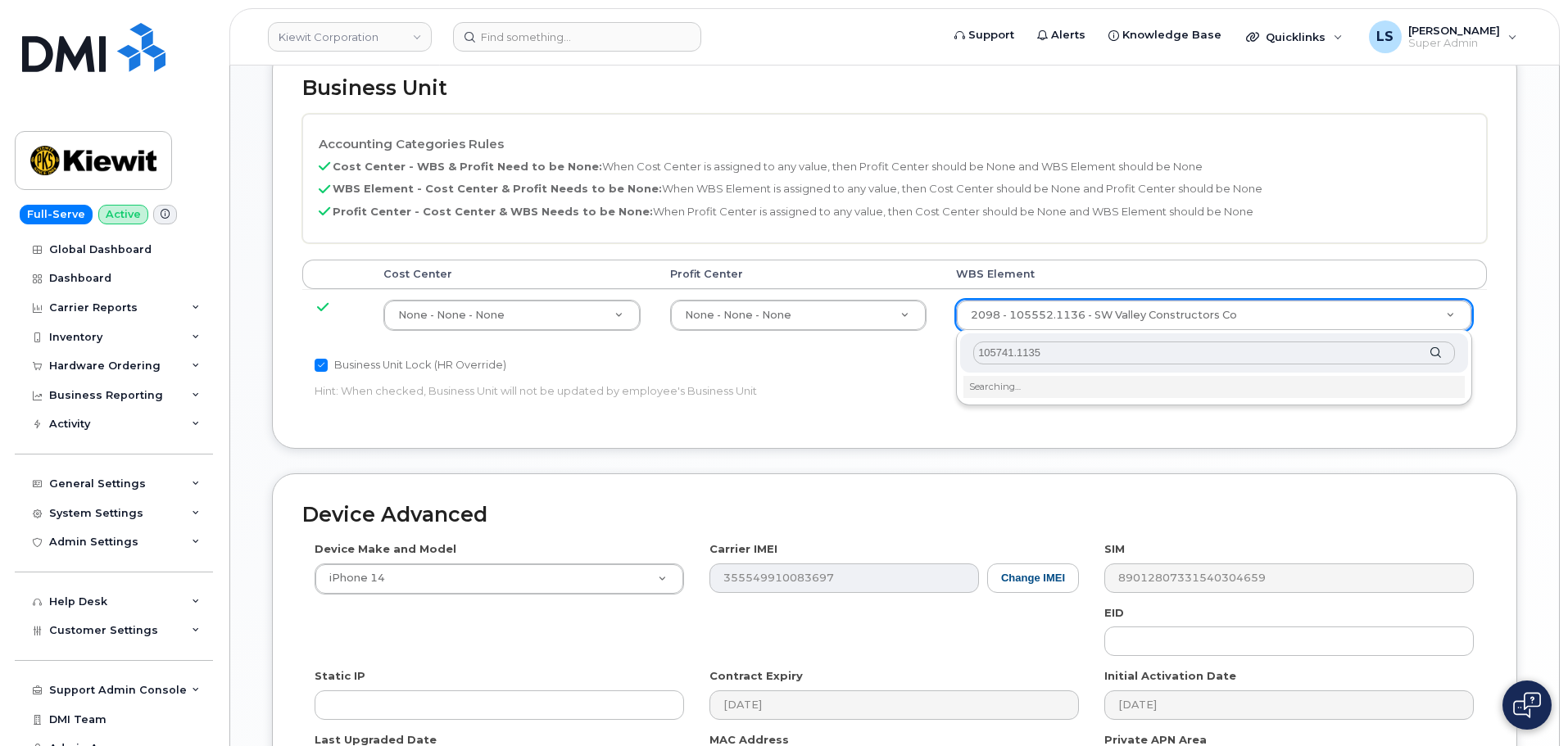
scroll to position [737, 0]
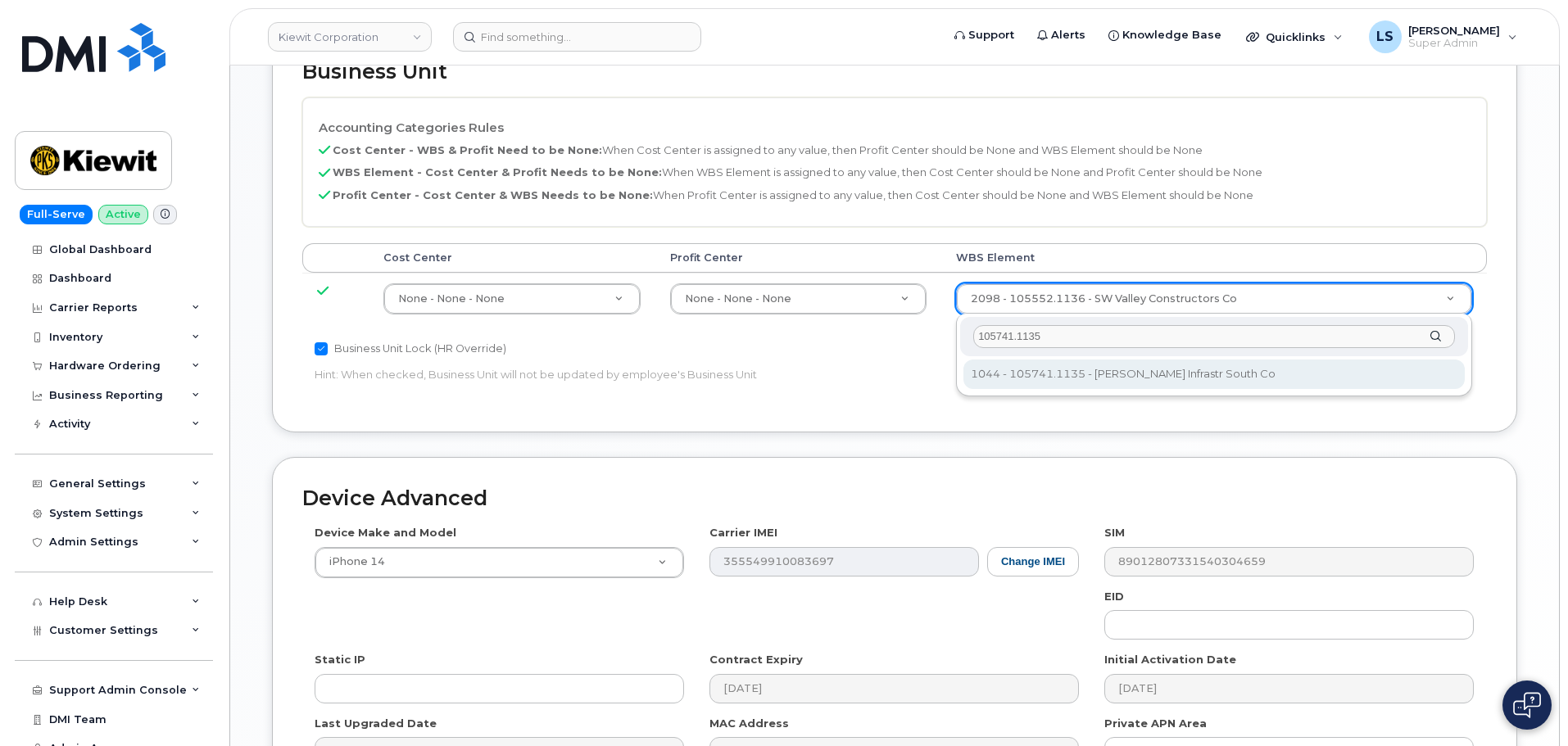
type input "105741.1135"
type input "35750181"
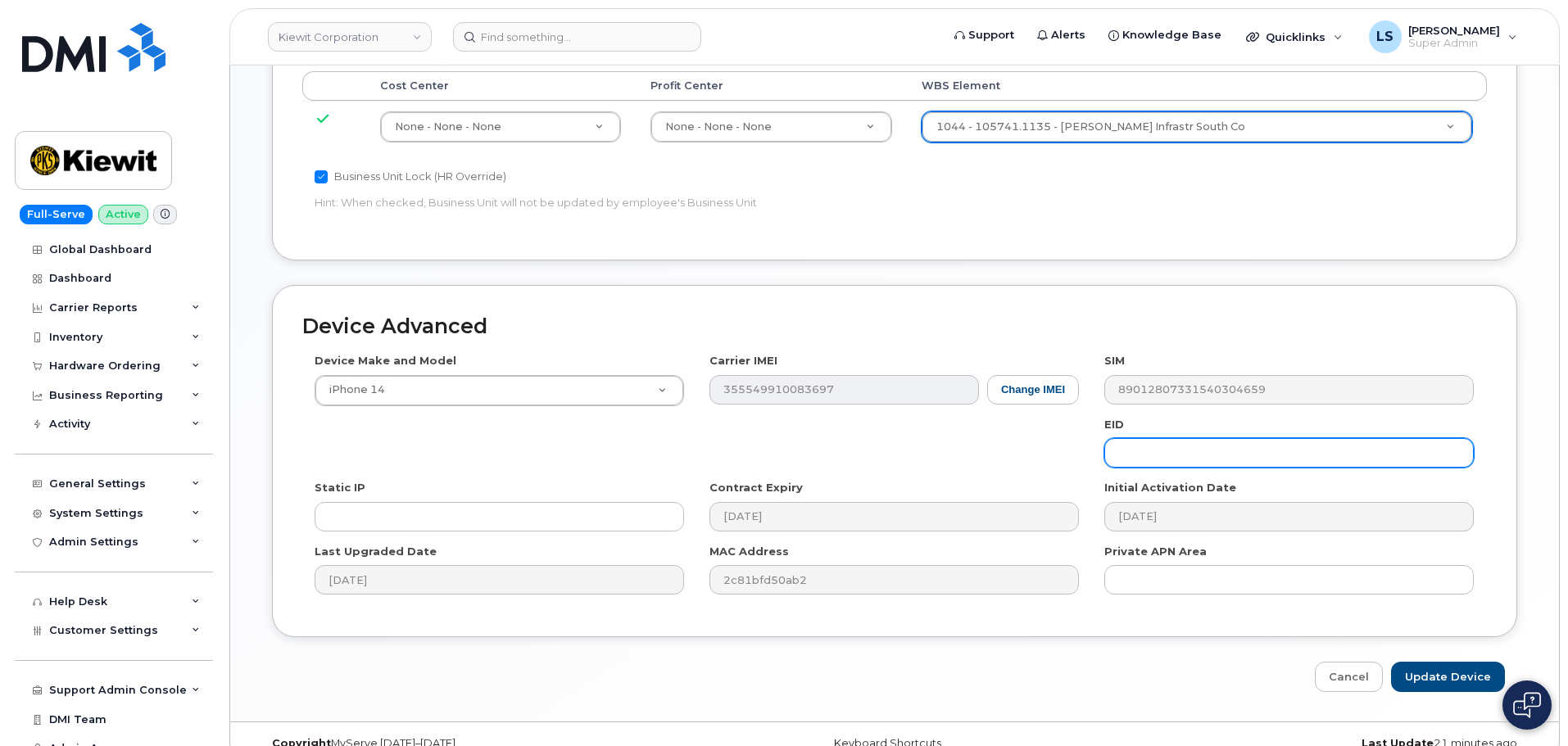
scroll to position [936, 0]
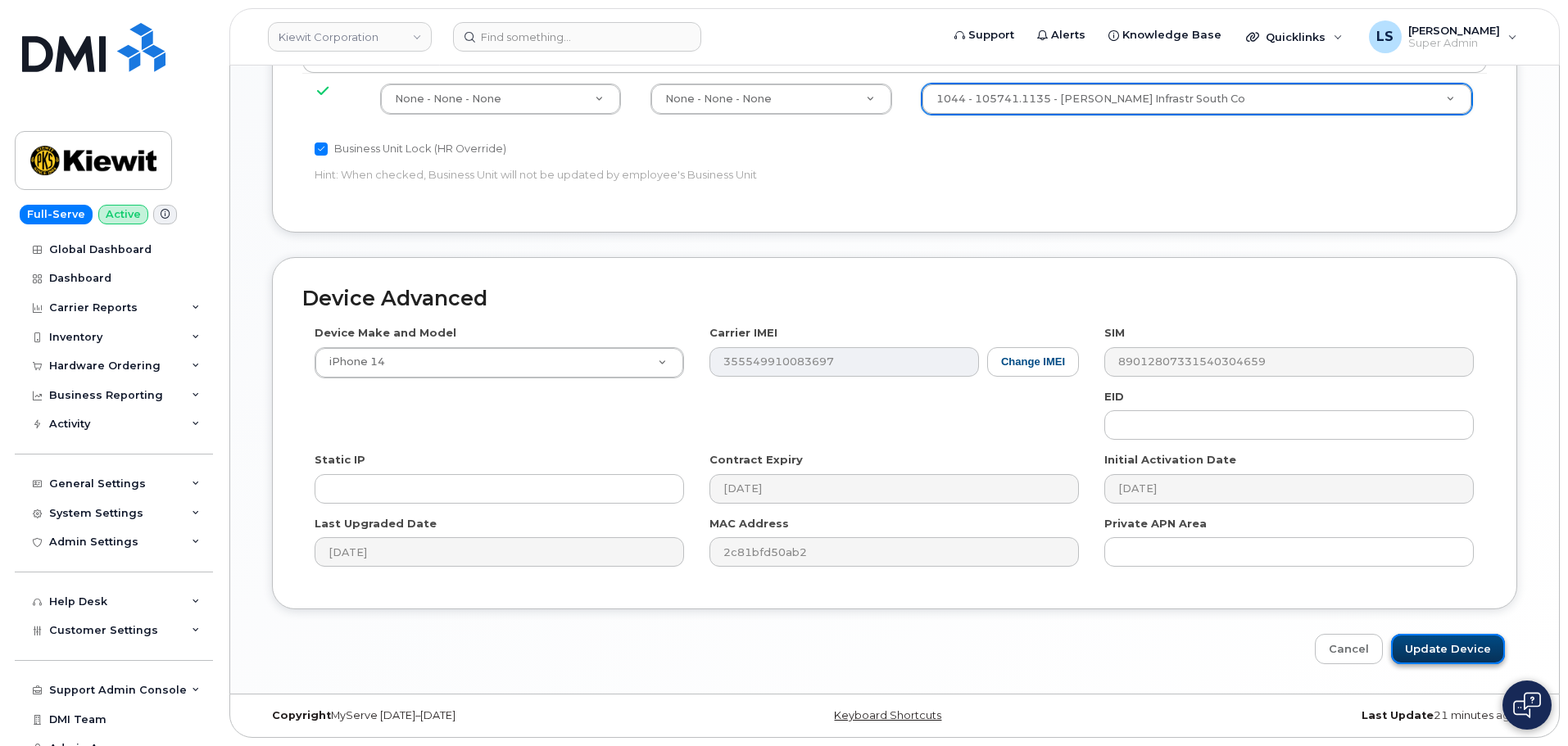
click at [1448, 637] on input "Update Device" at bounding box center [1448, 648] width 114 height 30
type input "Saving..."
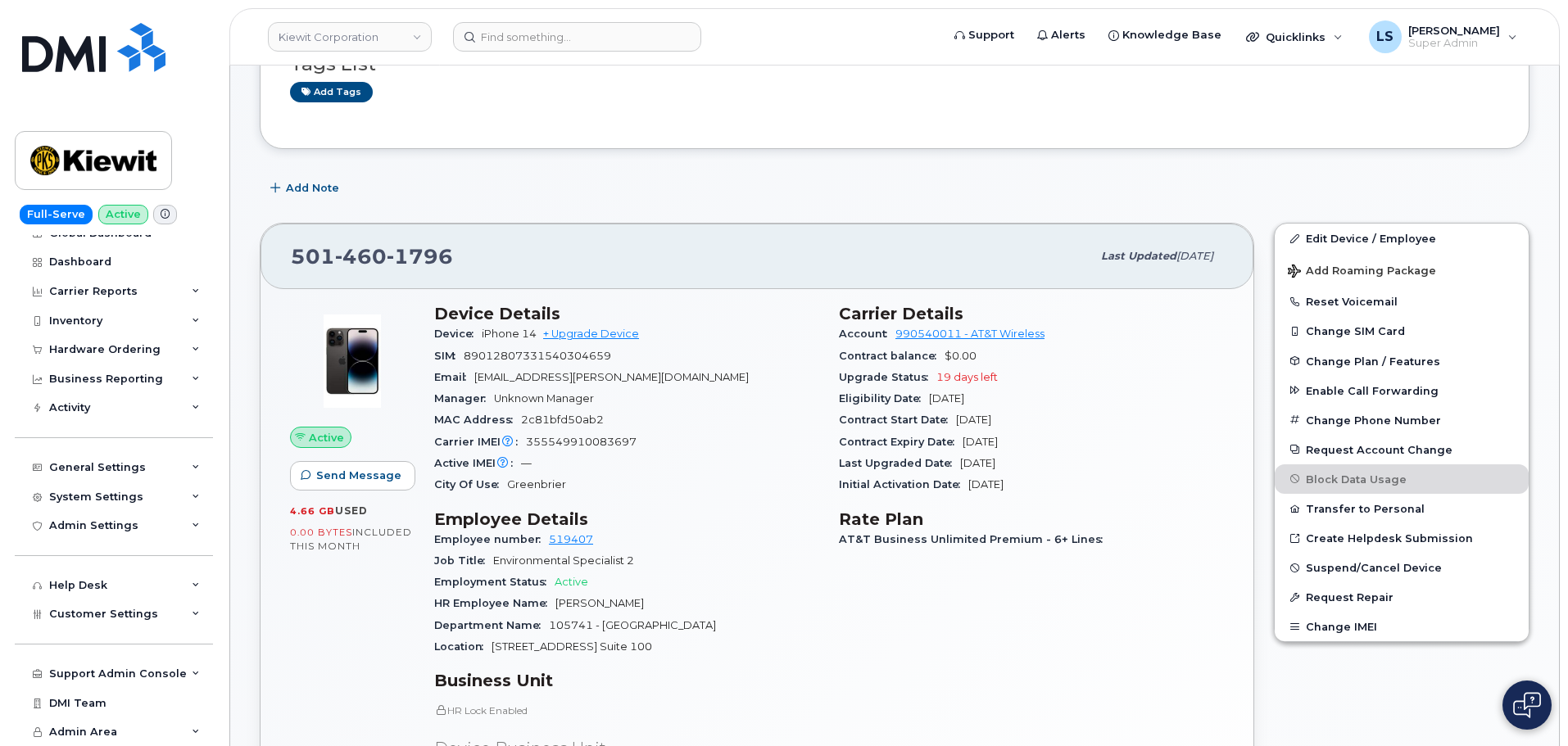
scroll to position [327, 0]
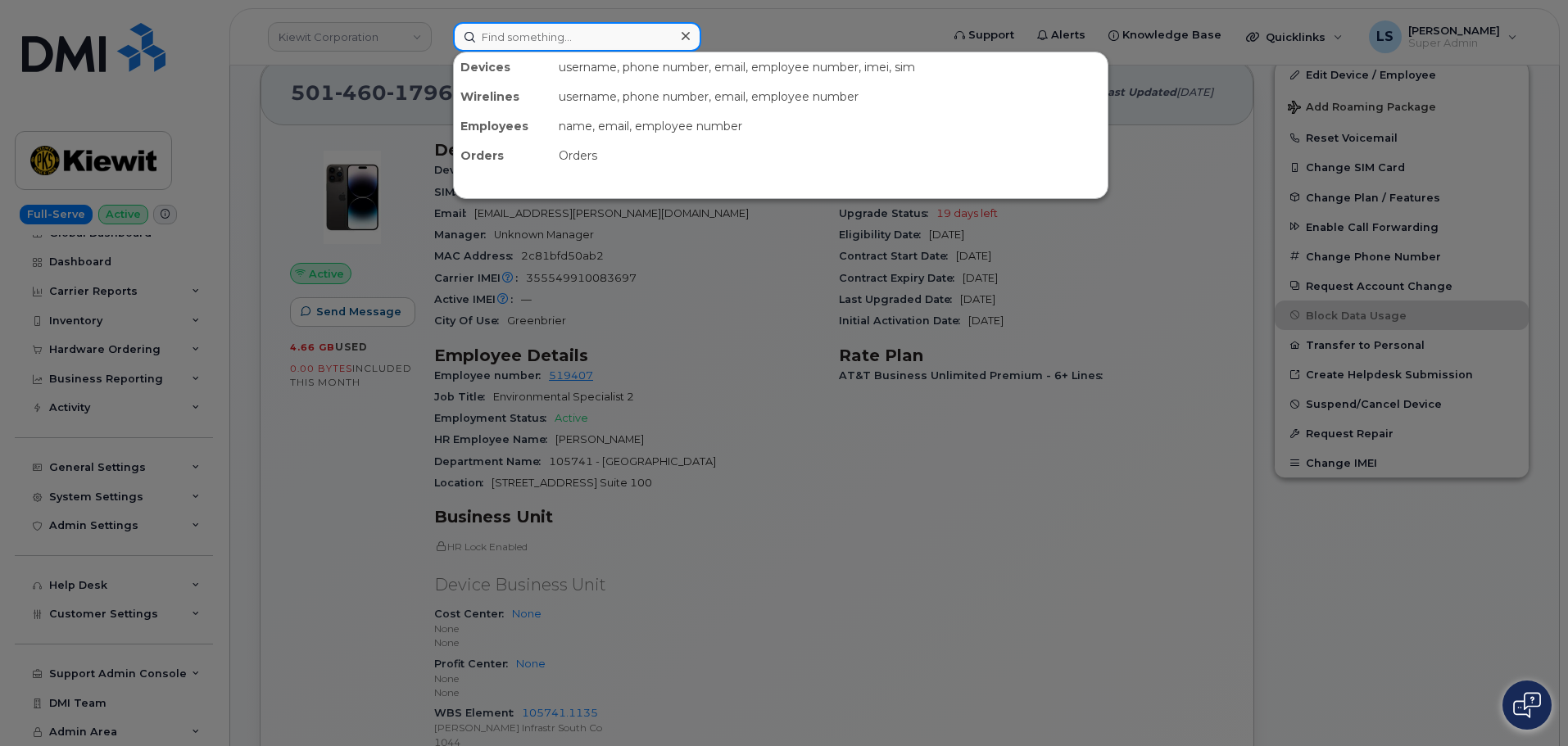
click at [543, 40] on input at bounding box center [576, 36] width 248 height 29
paste input "296843"
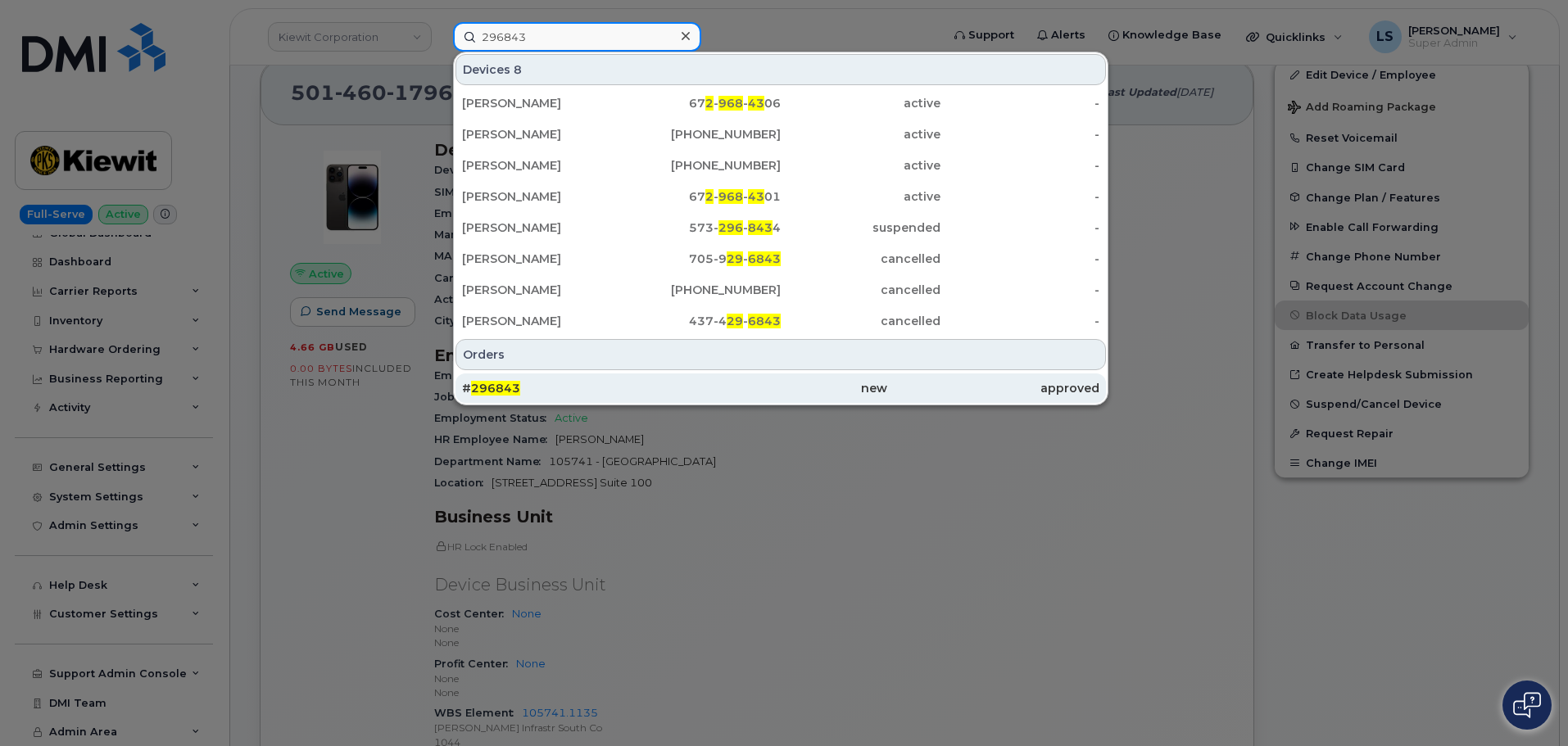
type input "296843"
click at [493, 383] on span "296843" at bounding box center [495, 388] width 49 height 15
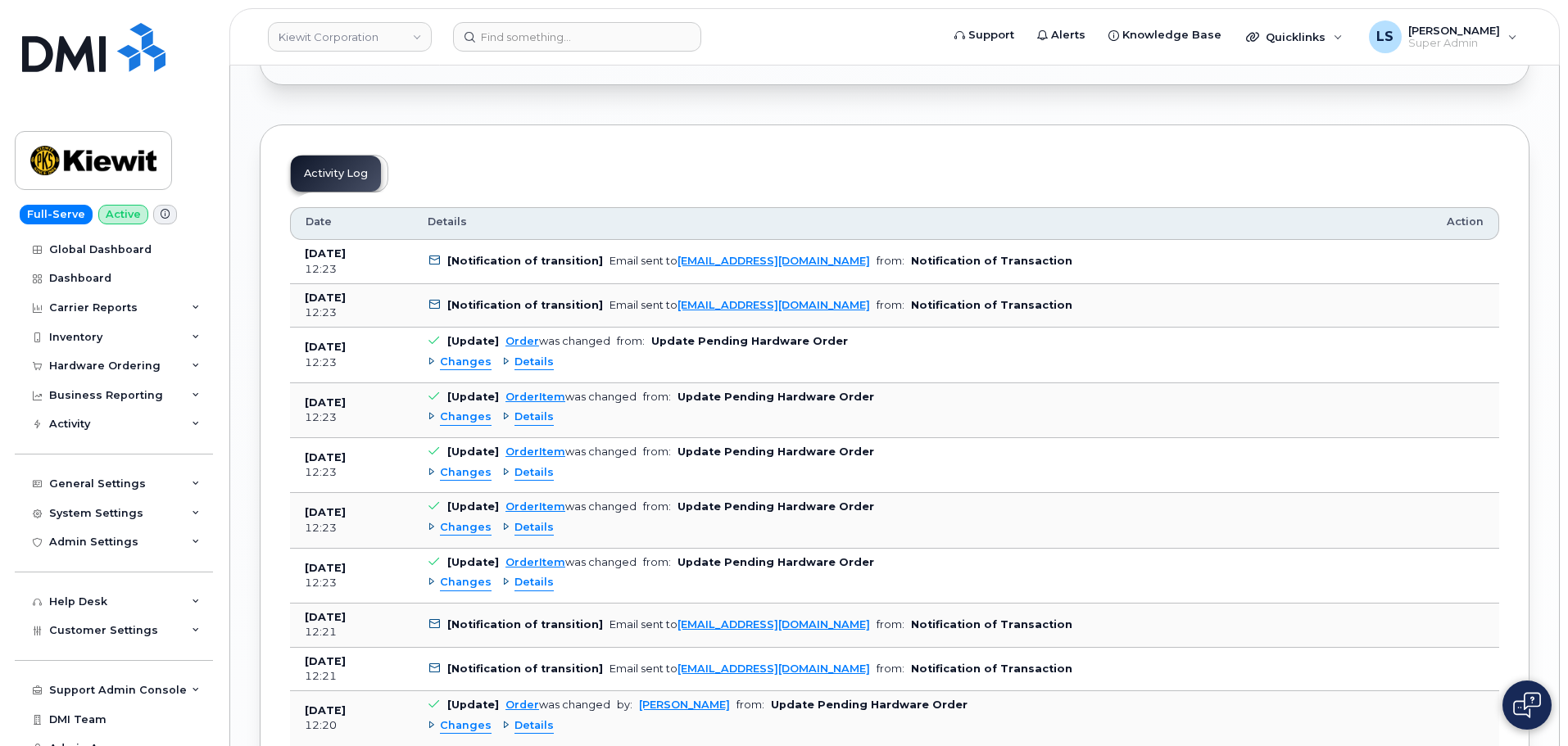
scroll to position [1801, 0]
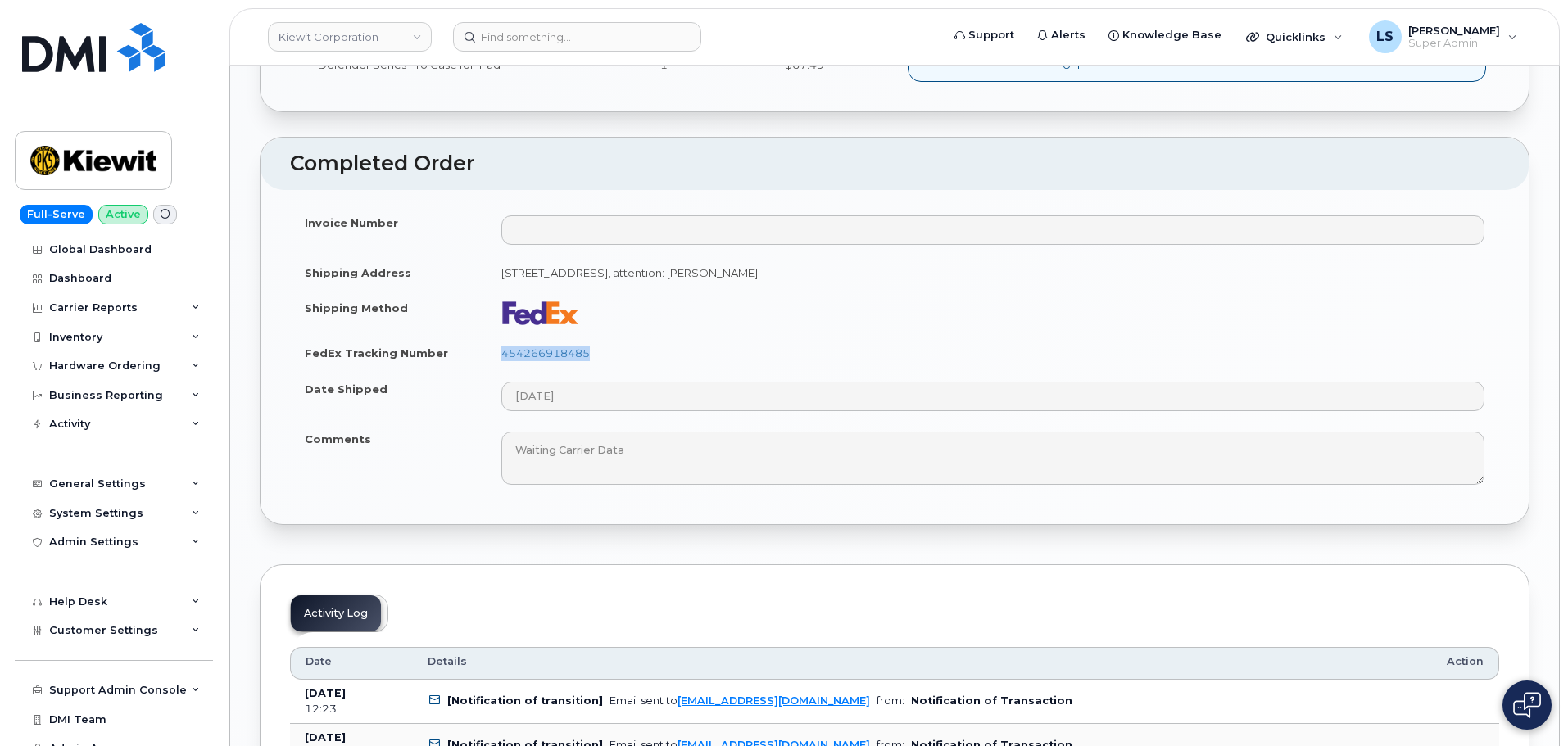
drag, startPoint x: 607, startPoint y: 349, endPoint x: 501, endPoint y: 360, distance: 106.6
click at [502, 360] on td "454266918485" at bounding box center [993, 352] width 1012 height 36
copy link "454266918485"
click at [614, 57] on header "Kiewit Corporation Support Alerts Knowledge Base Quicklinks Suspend / Cancel De…" at bounding box center [894, 37] width 1330 height 58
click at [610, 47] on input at bounding box center [576, 36] width 248 height 29
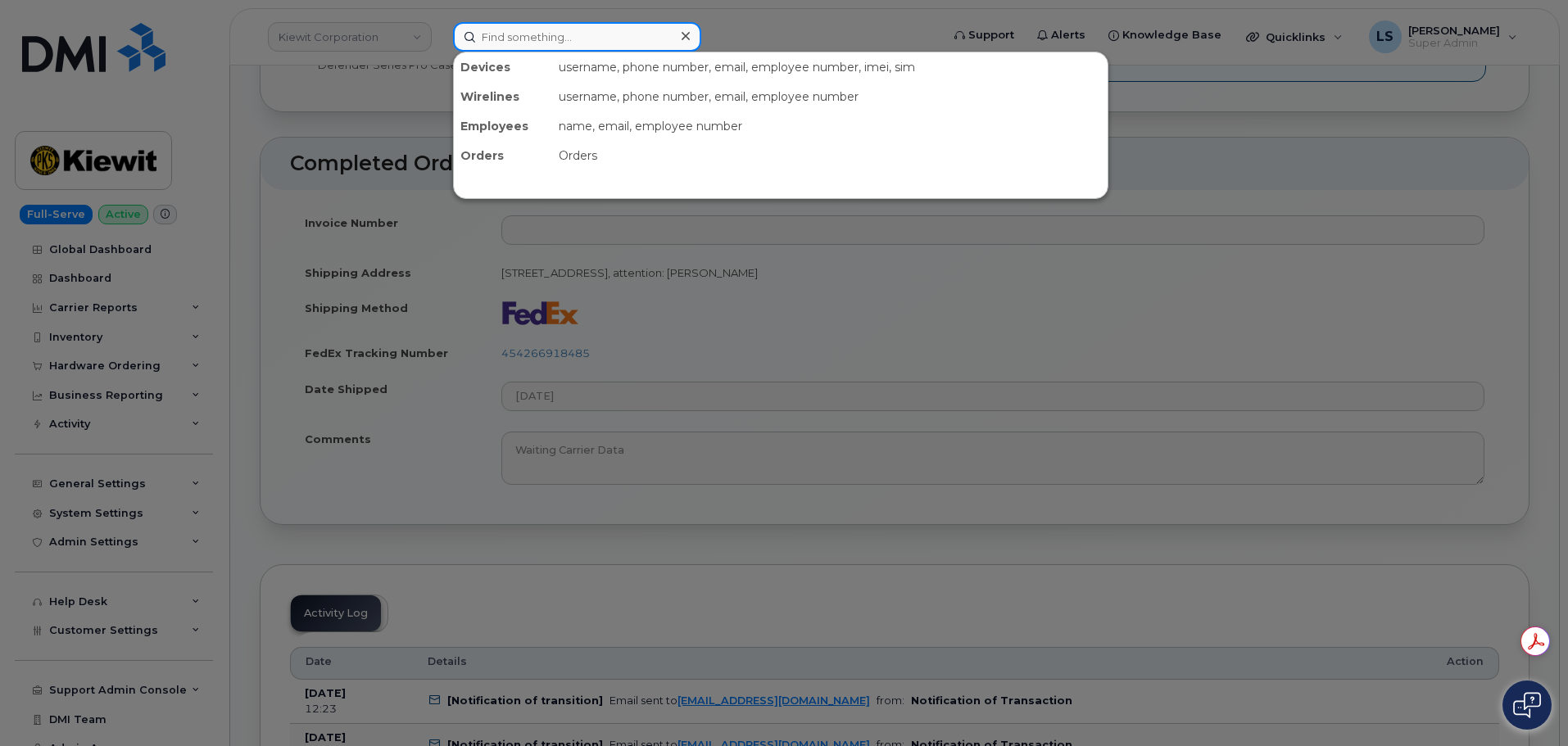
paste input "[PERSON_NAME]"
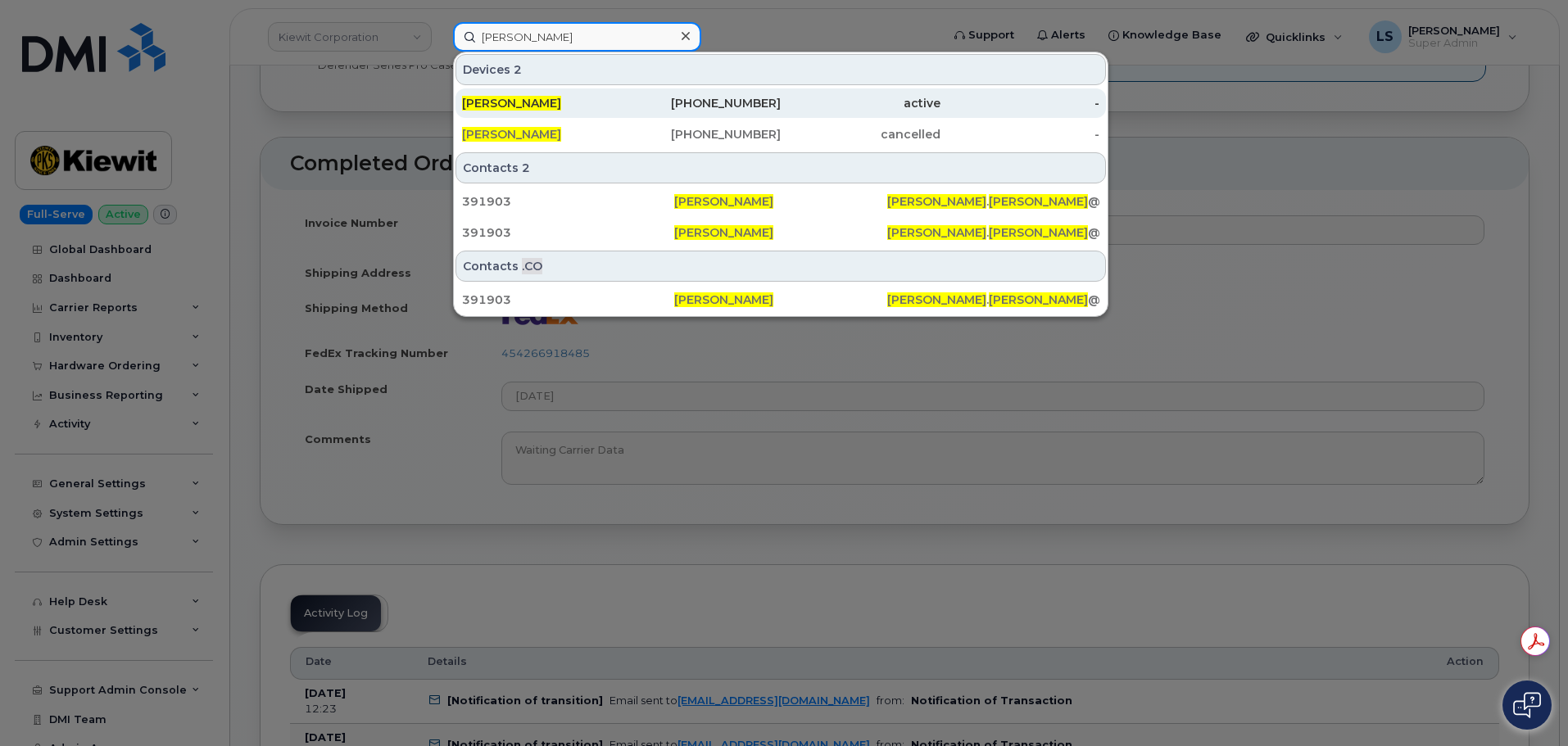
type input "[PERSON_NAME]"
click at [601, 109] on div "[PERSON_NAME]" at bounding box center [541, 103] width 159 height 17
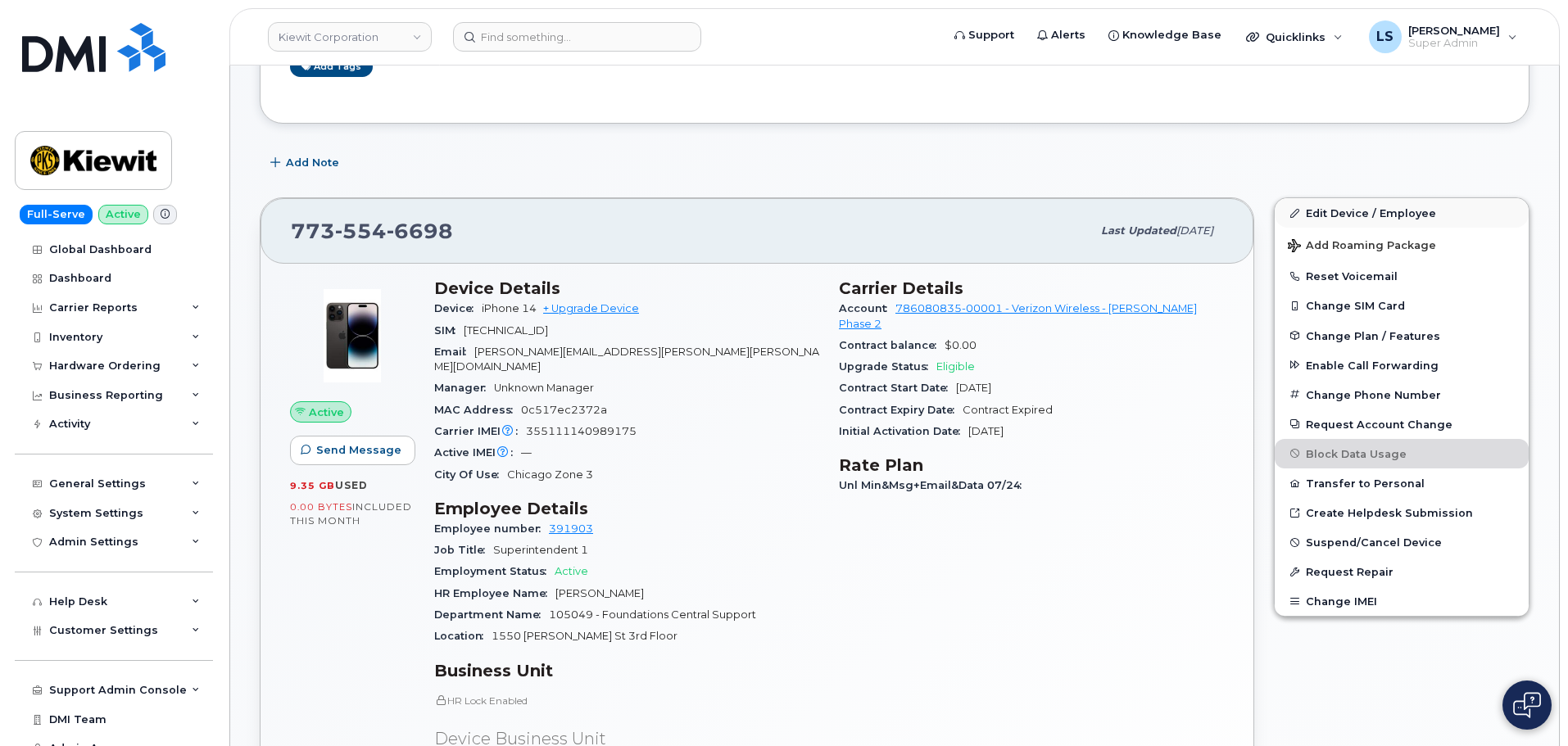
scroll to position [245, 0]
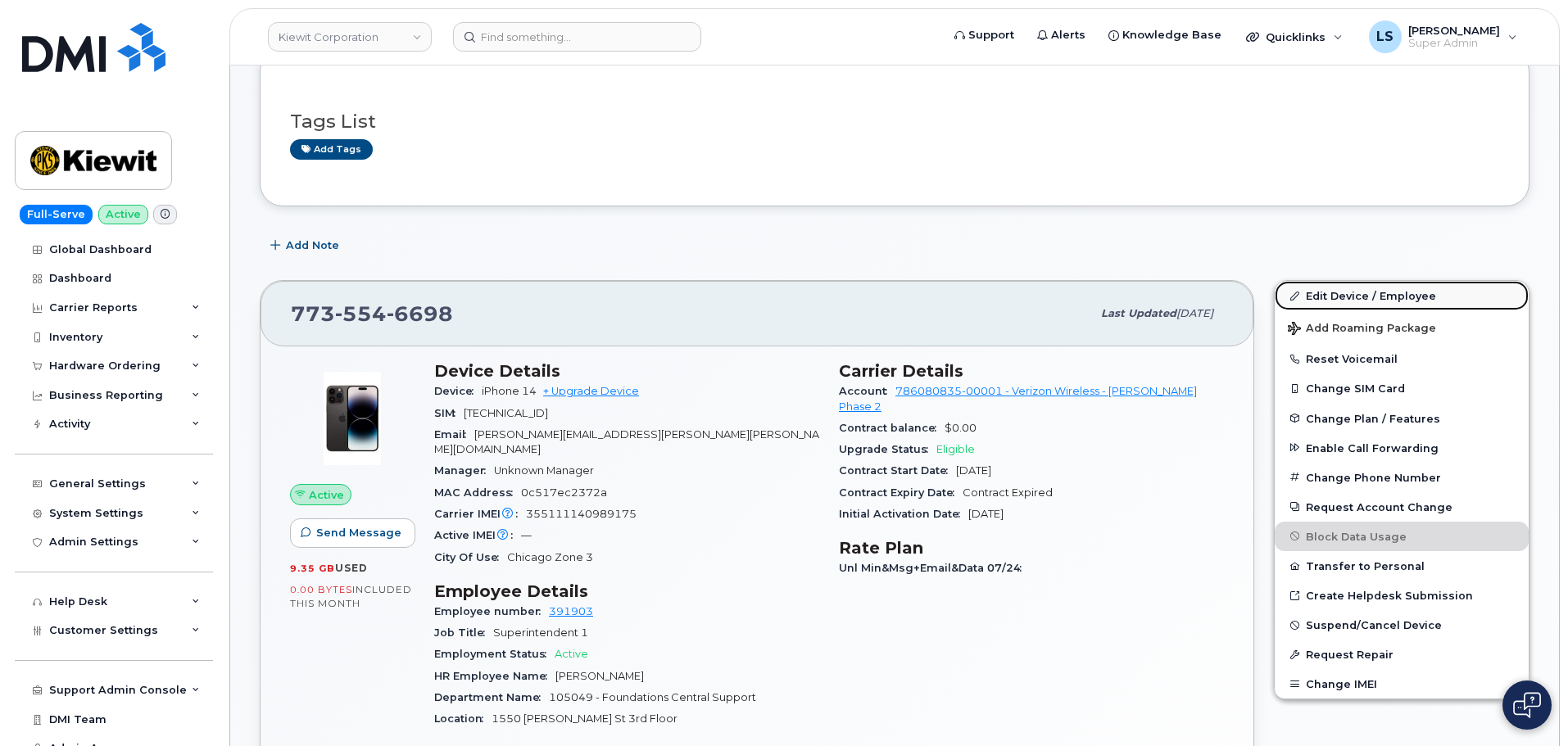
click at [1386, 292] on link "Edit Device / Employee" at bounding box center [1401, 295] width 254 height 29
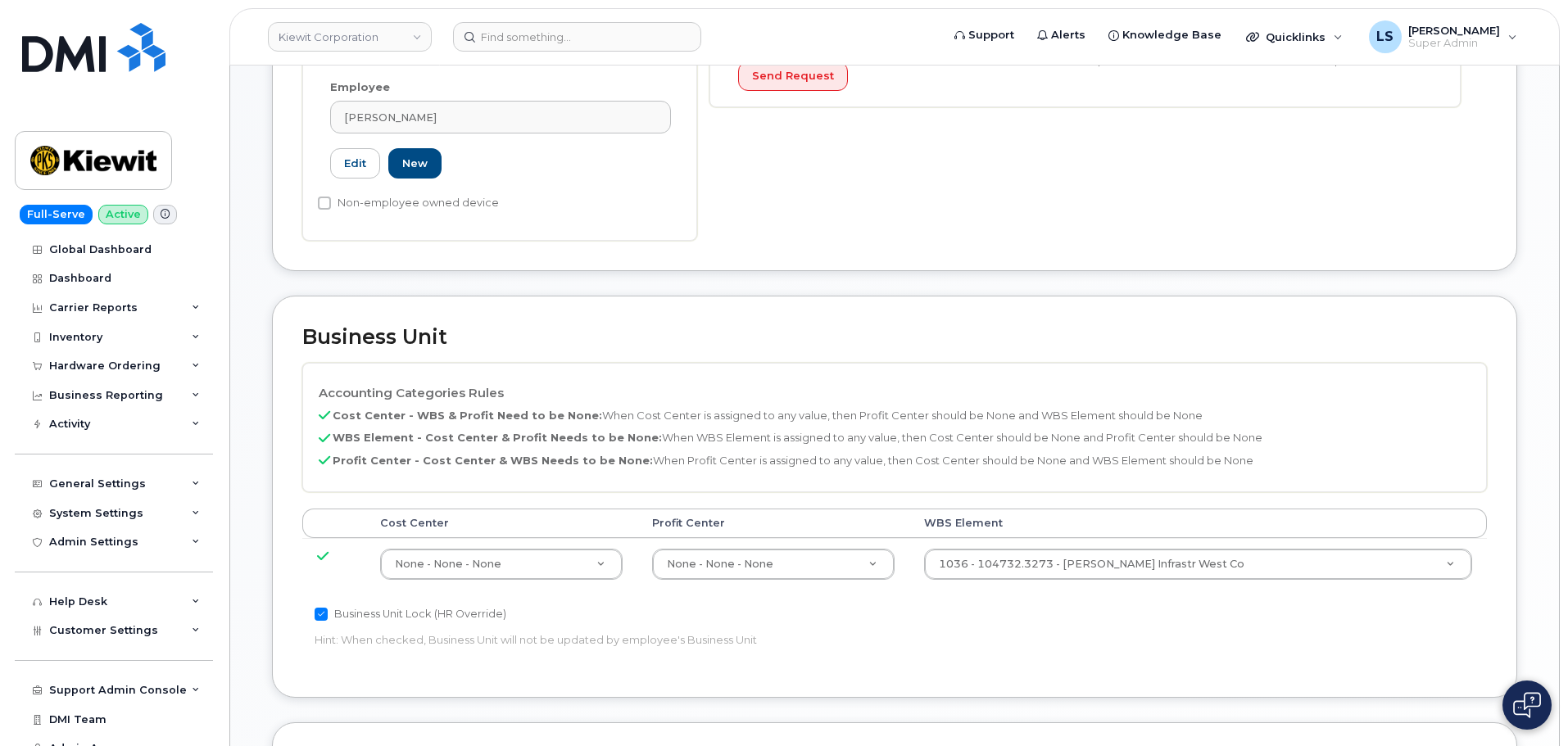
scroll to position [573, 0]
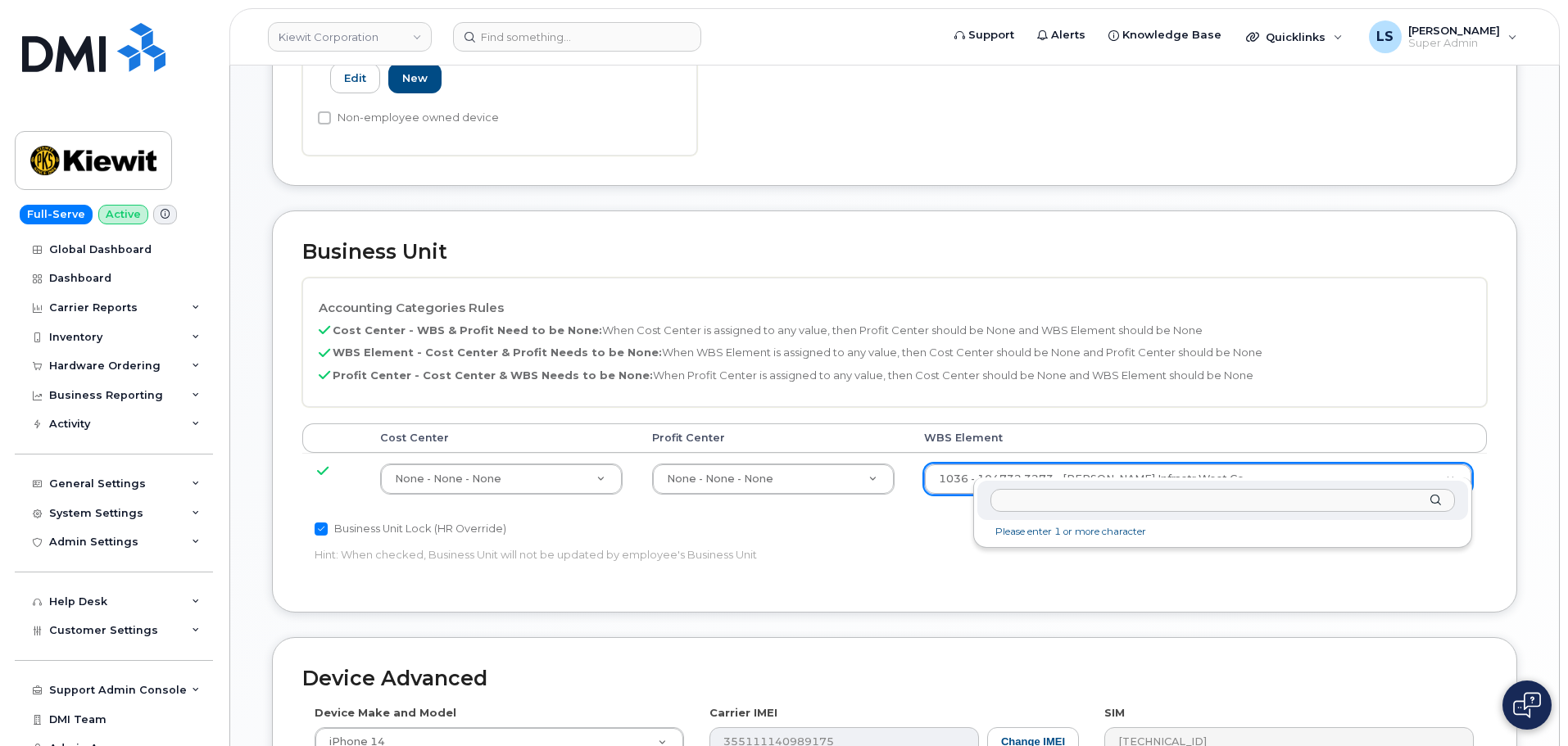
type input "105049.1154"
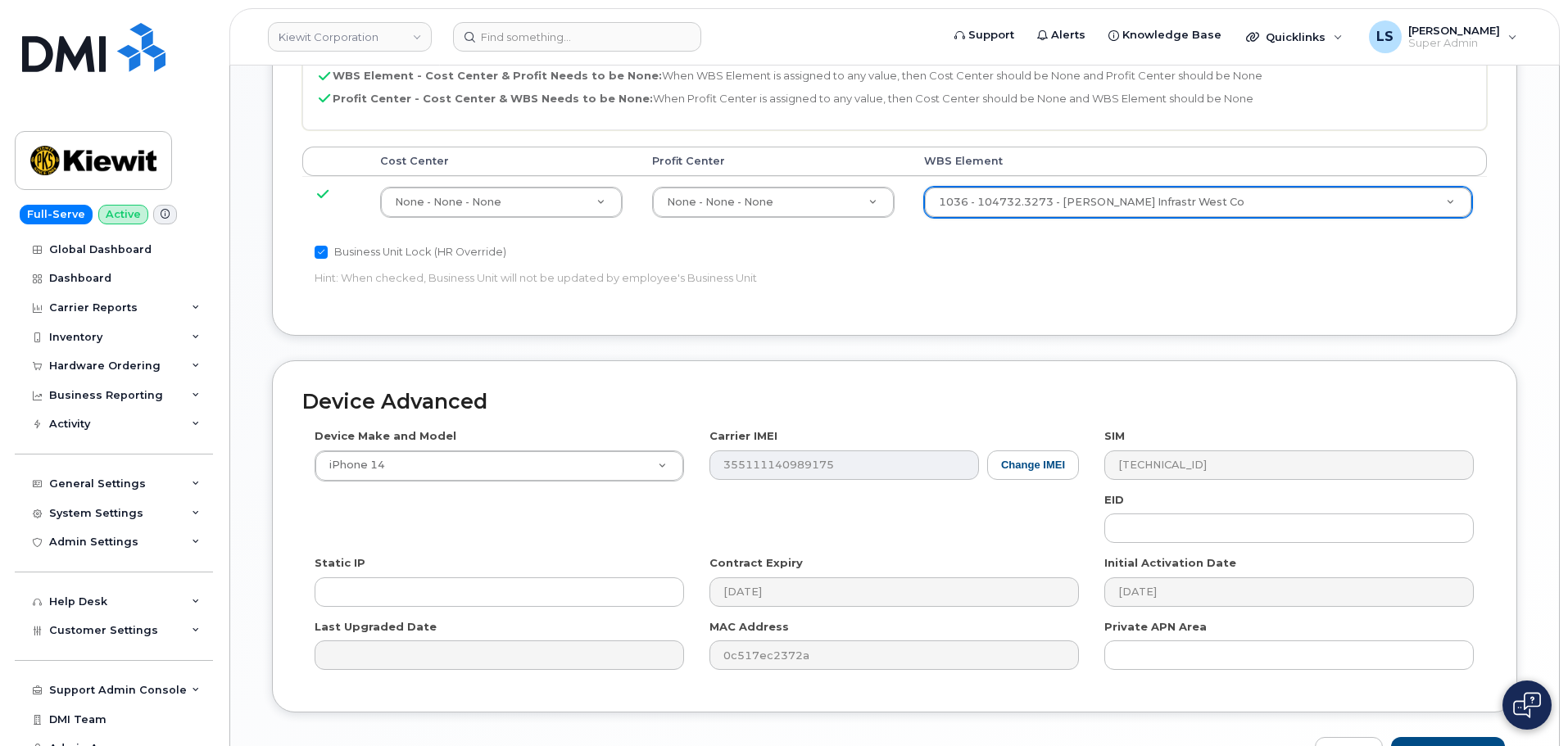
scroll to position [936, 0]
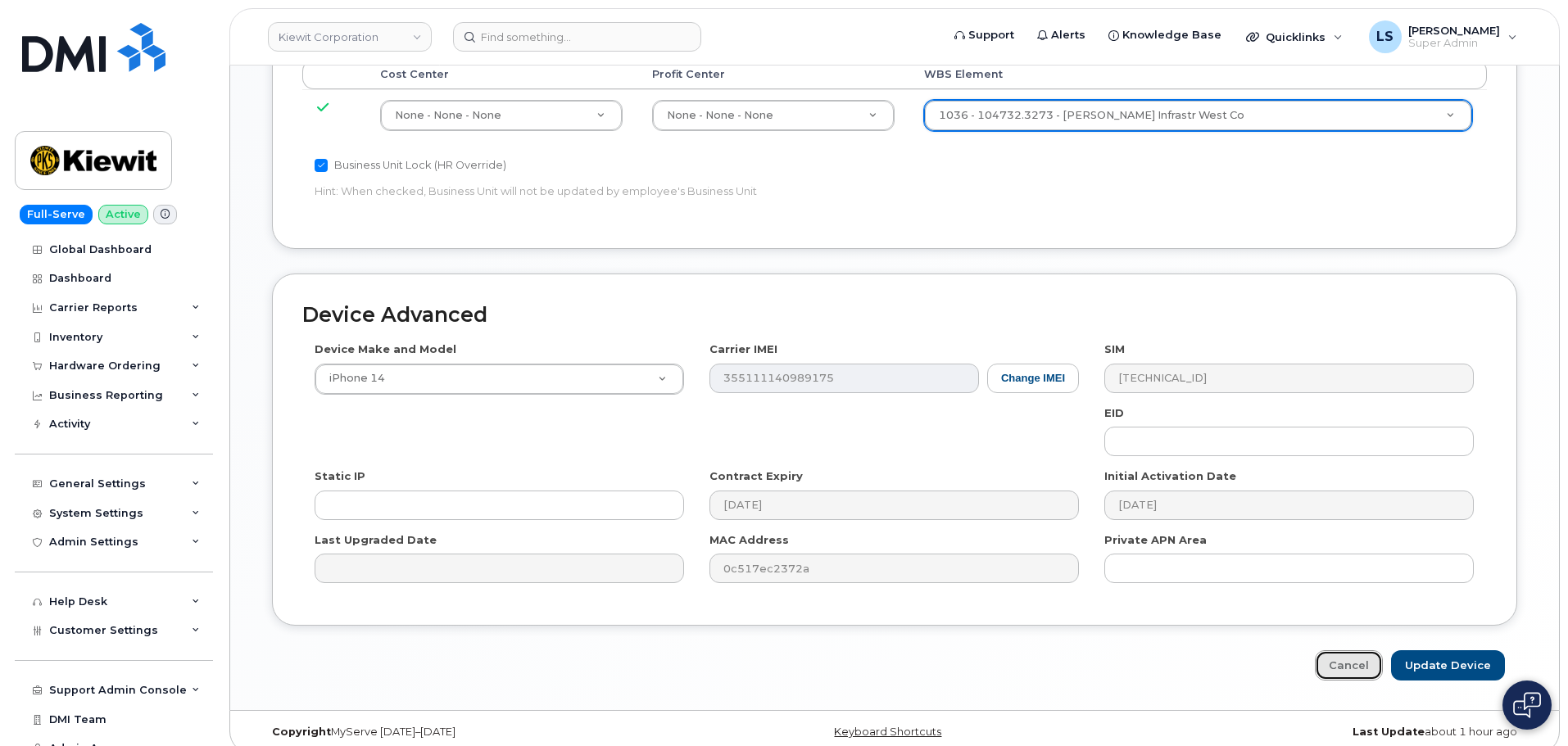
click at [1367, 650] on link "Cancel" at bounding box center [1348, 665] width 68 height 30
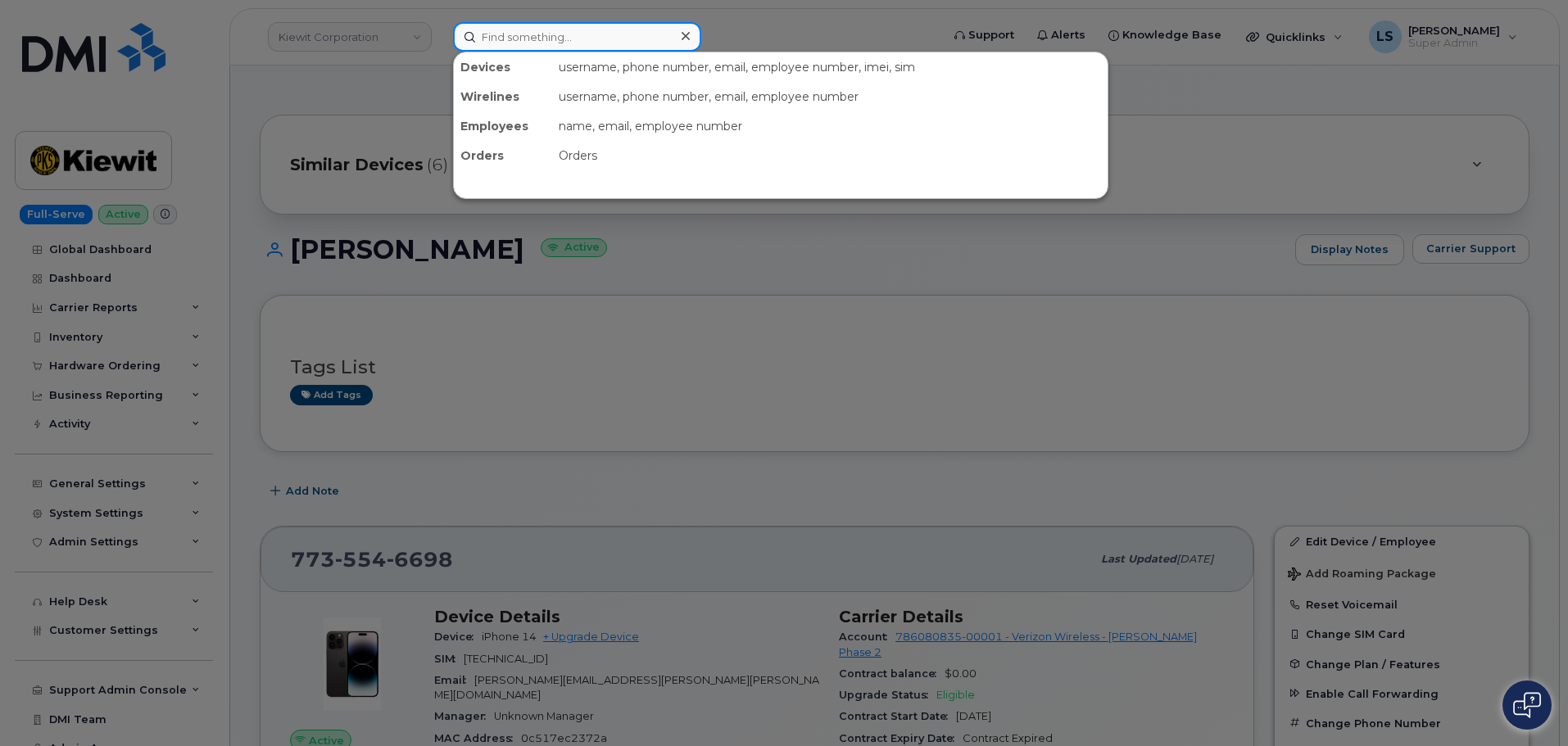
click at [542, 40] on input at bounding box center [576, 36] width 248 height 29
paste input "Q664050"
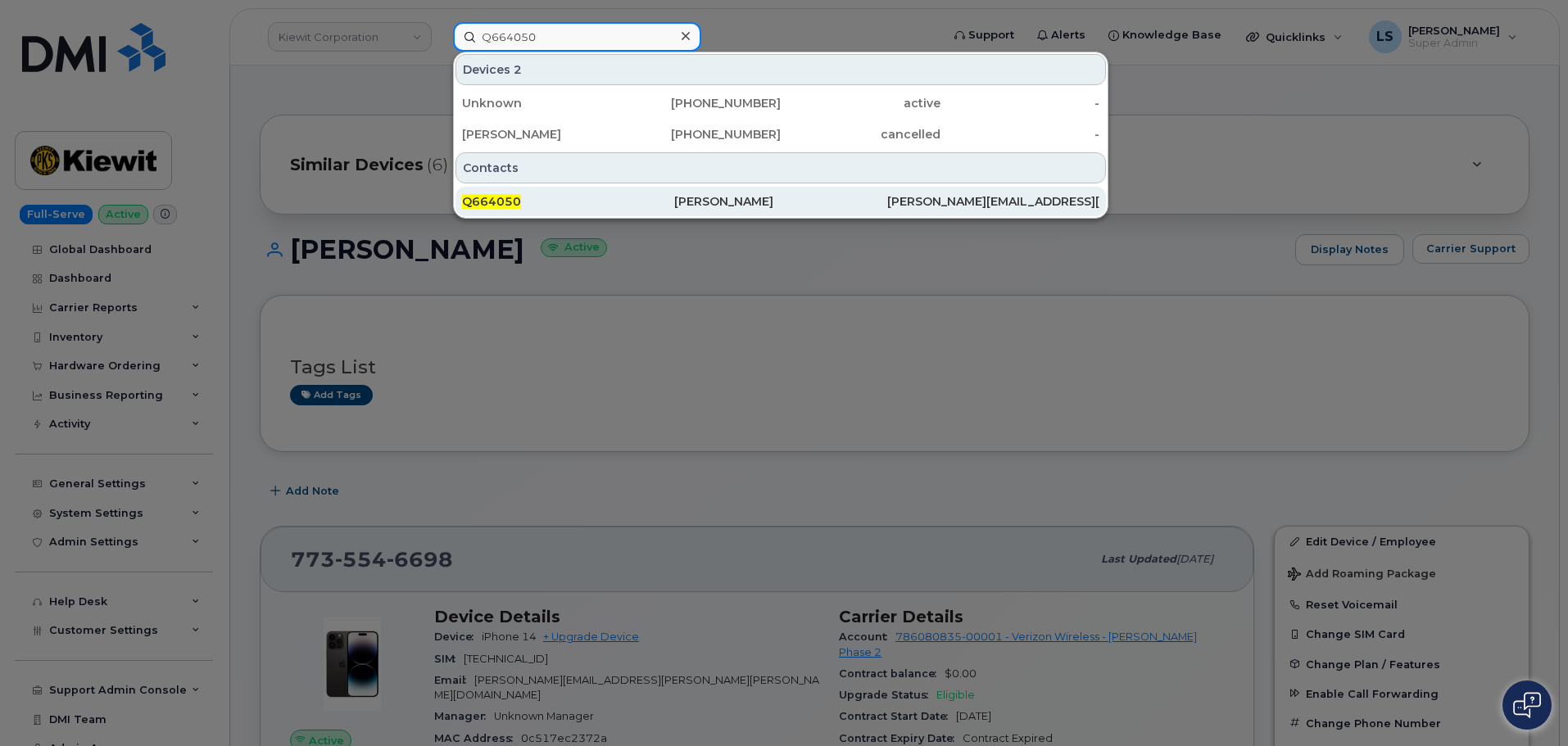
type input "Q664050"
click at [674, 194] on div "Q664050" at bounding box center [780, 201] width 212 height 29
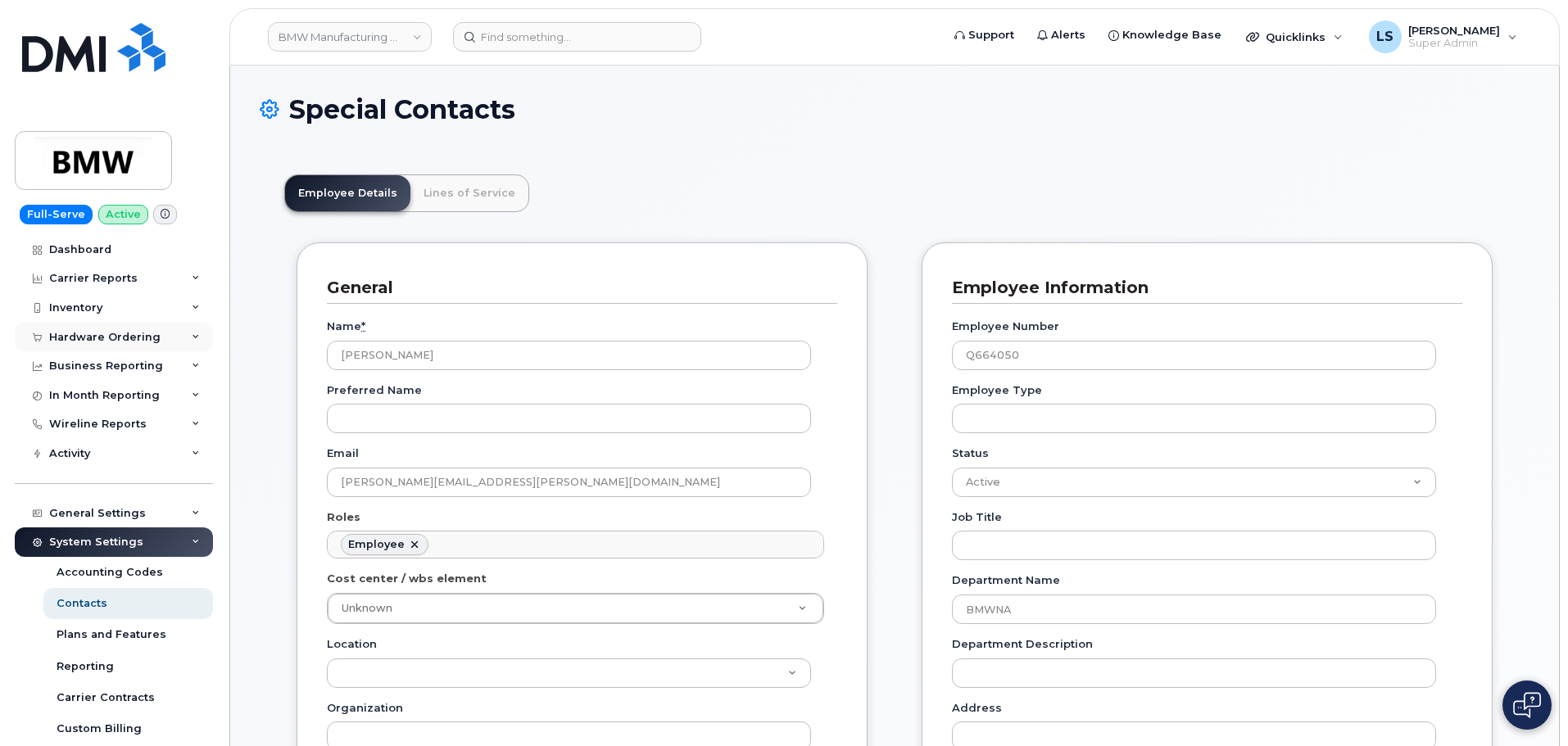
click at [150, 341] on div "Hardware Ordering" at bounding box center [104, 337] width 111 height 13
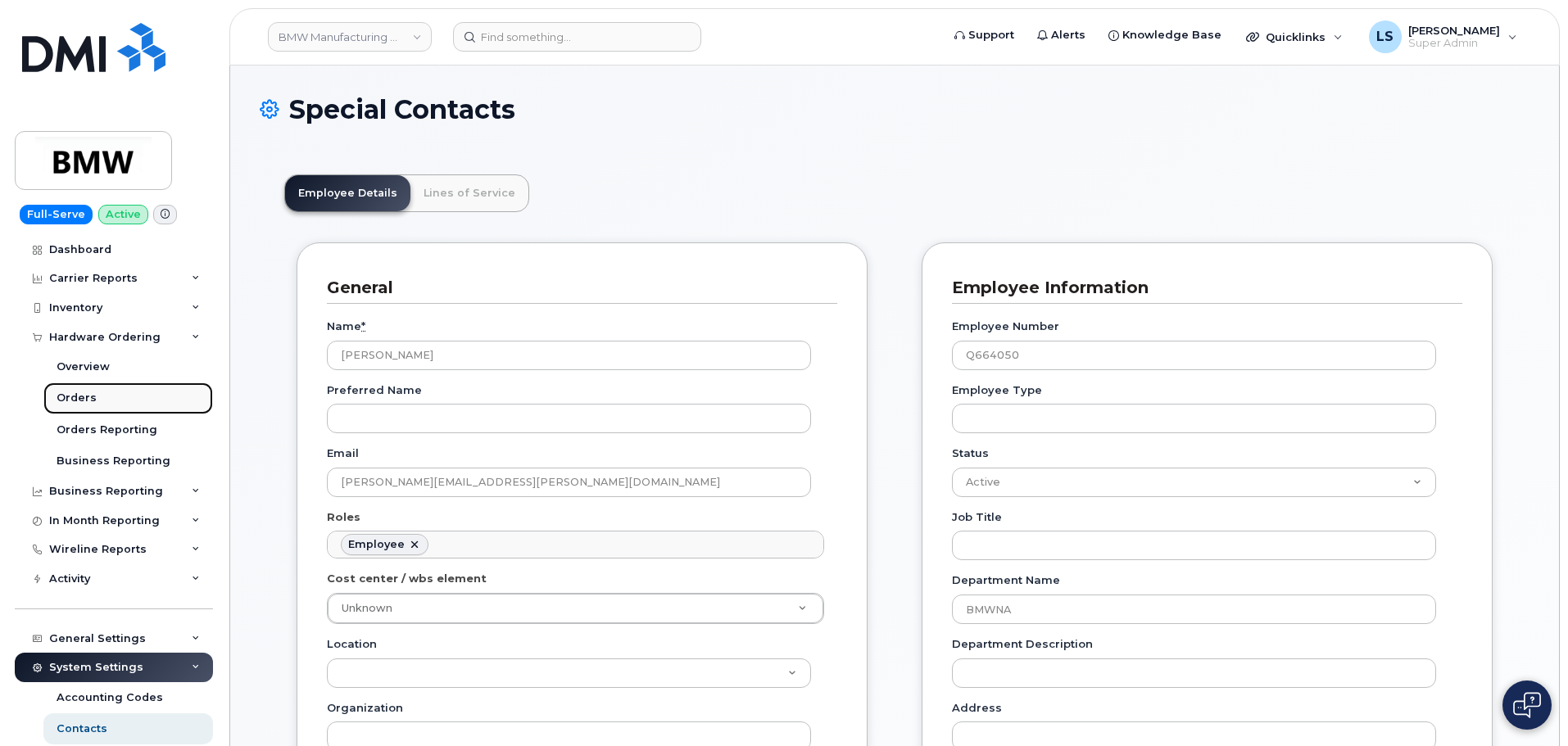
click at [108, 397] on link "Orders" at bounding box center [128, 397] width 169 height 31
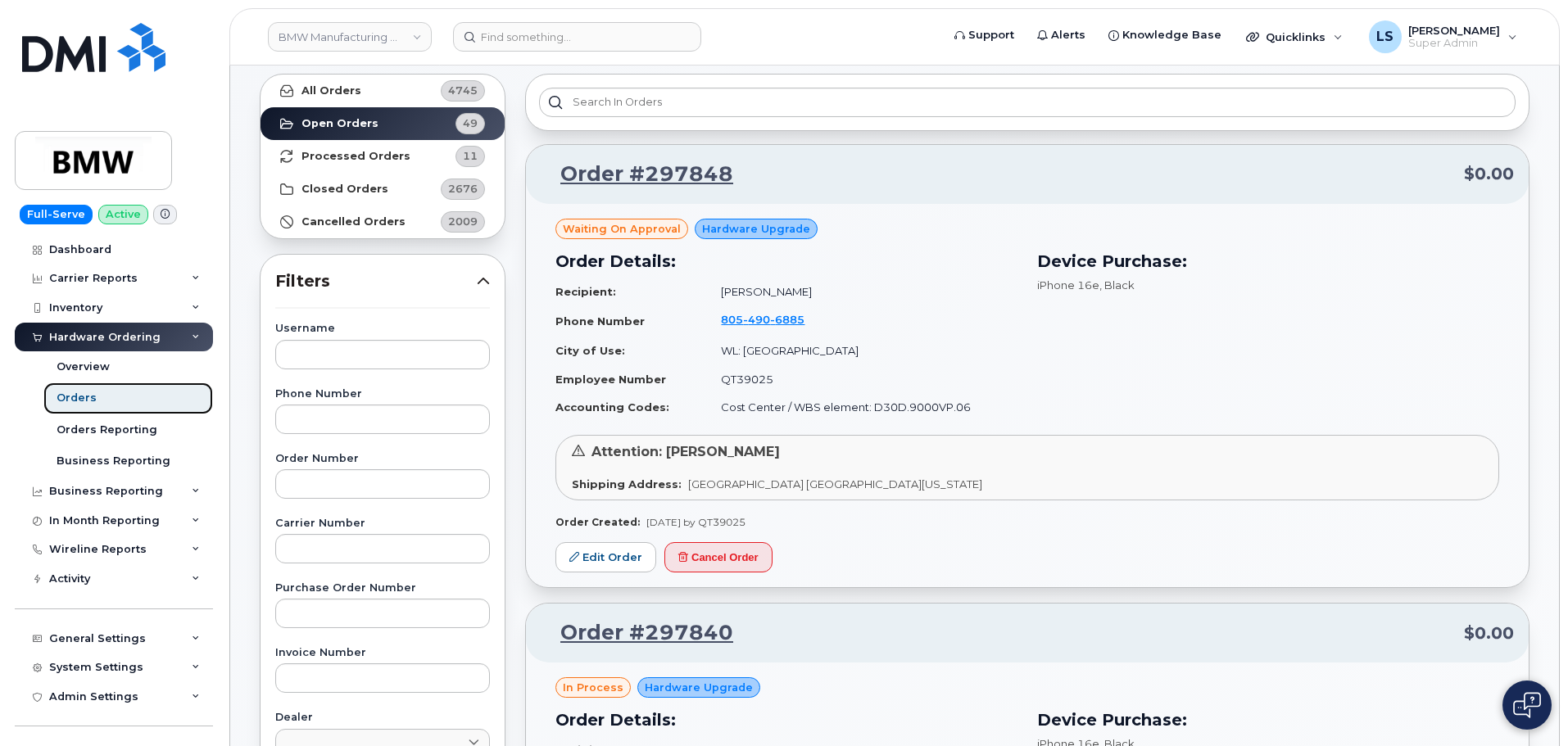
scroll to position [82, 0]
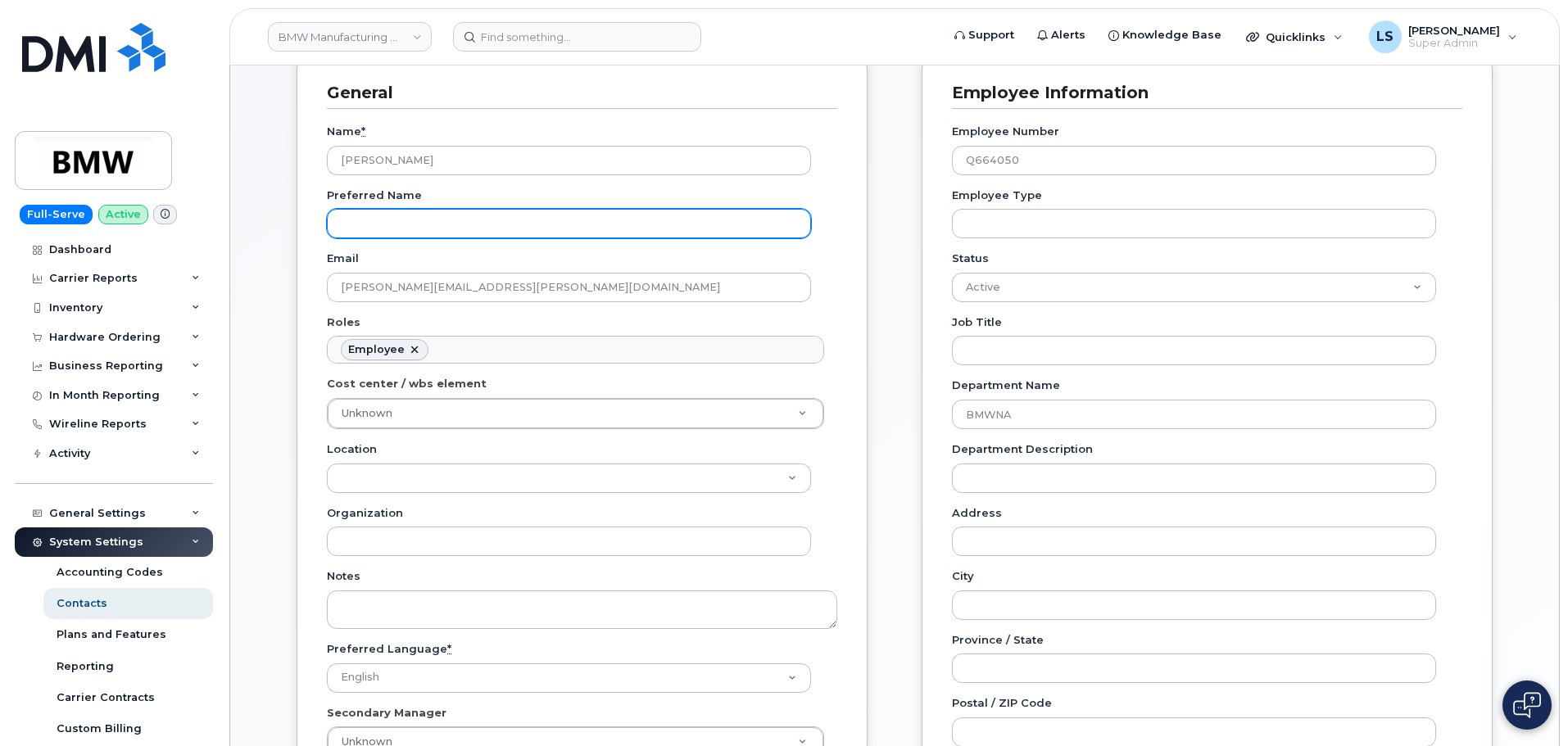
scroll to position [82, 0]
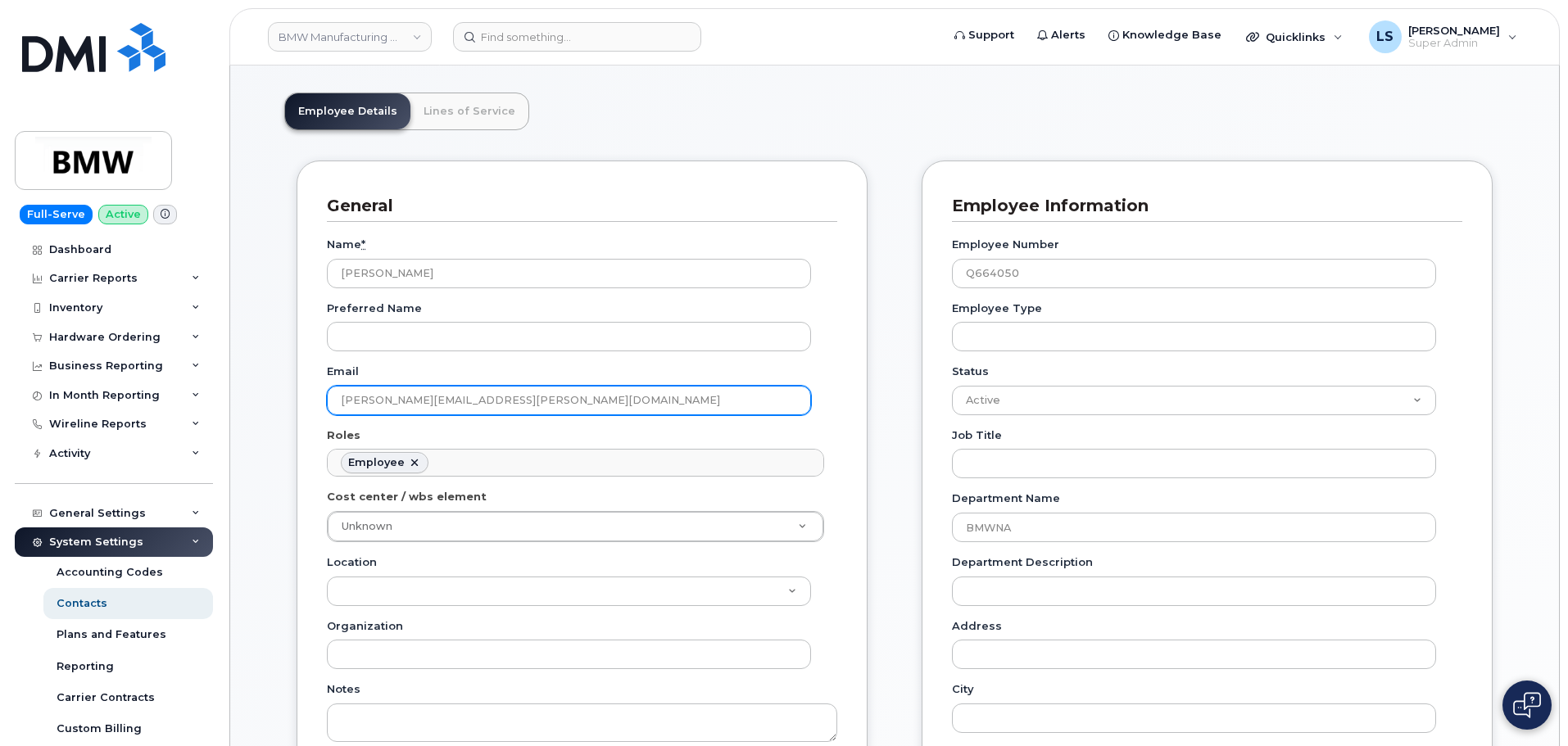
click at [511, 386] on input "[PERSON_NAME][EMAIL_ADDRESS][PERSON_NAME][DOMAIN_NAME]" at bounding box center [569, 400] width 484 height 29
click at [512, 387] on input "vaibhav.bhatia@bmwna.com" at bounding box center [569, 400] width 484 height 29
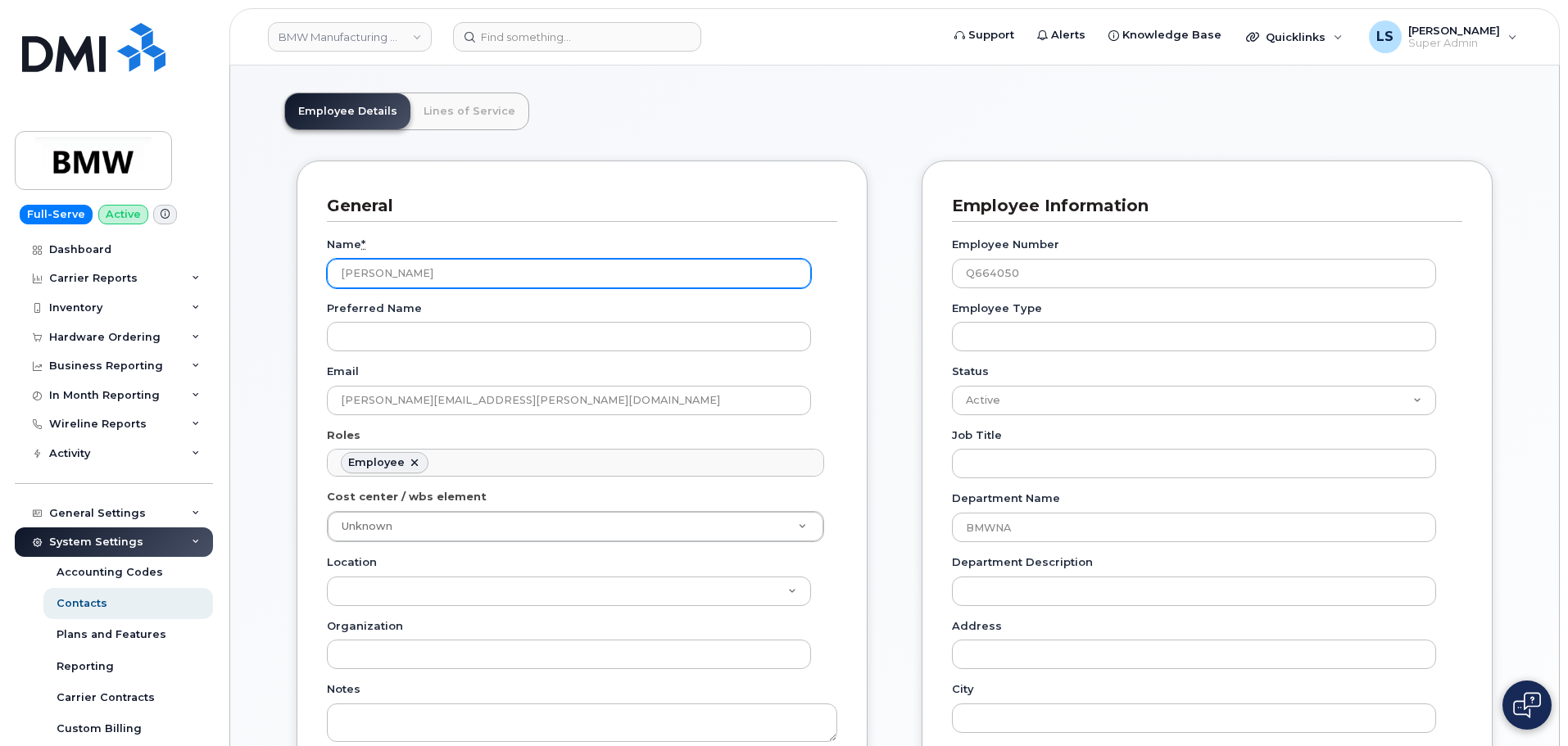
click at [477, 271] on input "Vaibhav Bhatia" at bounding box center [569, 273] width 484 height 29
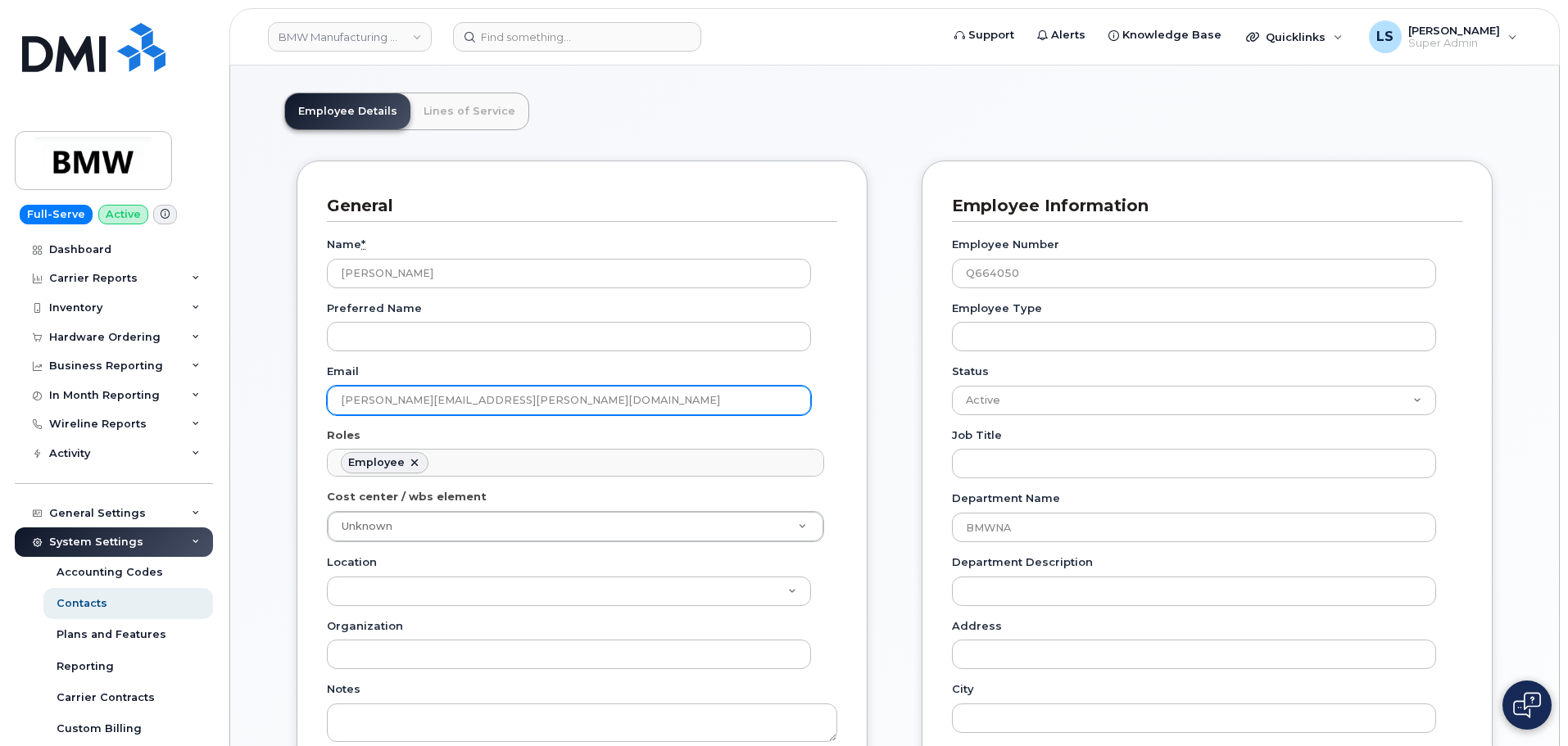
click at [524, 400] on input "vaibhav.bhatia@bmwna.com" at bounding box center [569, 400] width 484 height 29
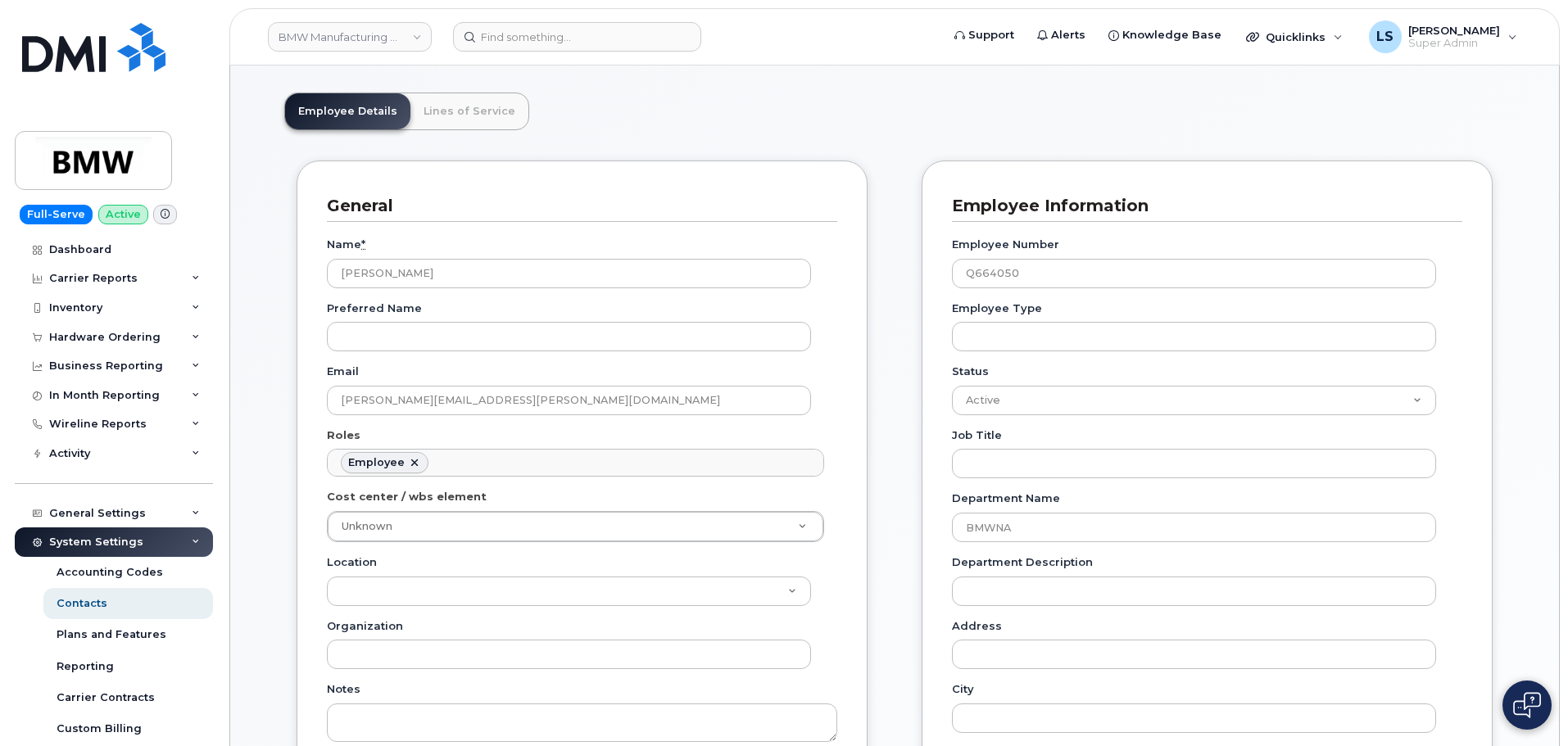
click at [145, 336] on div "Hardware Ordering" at bounding box center [104, 337] width 111 height 13
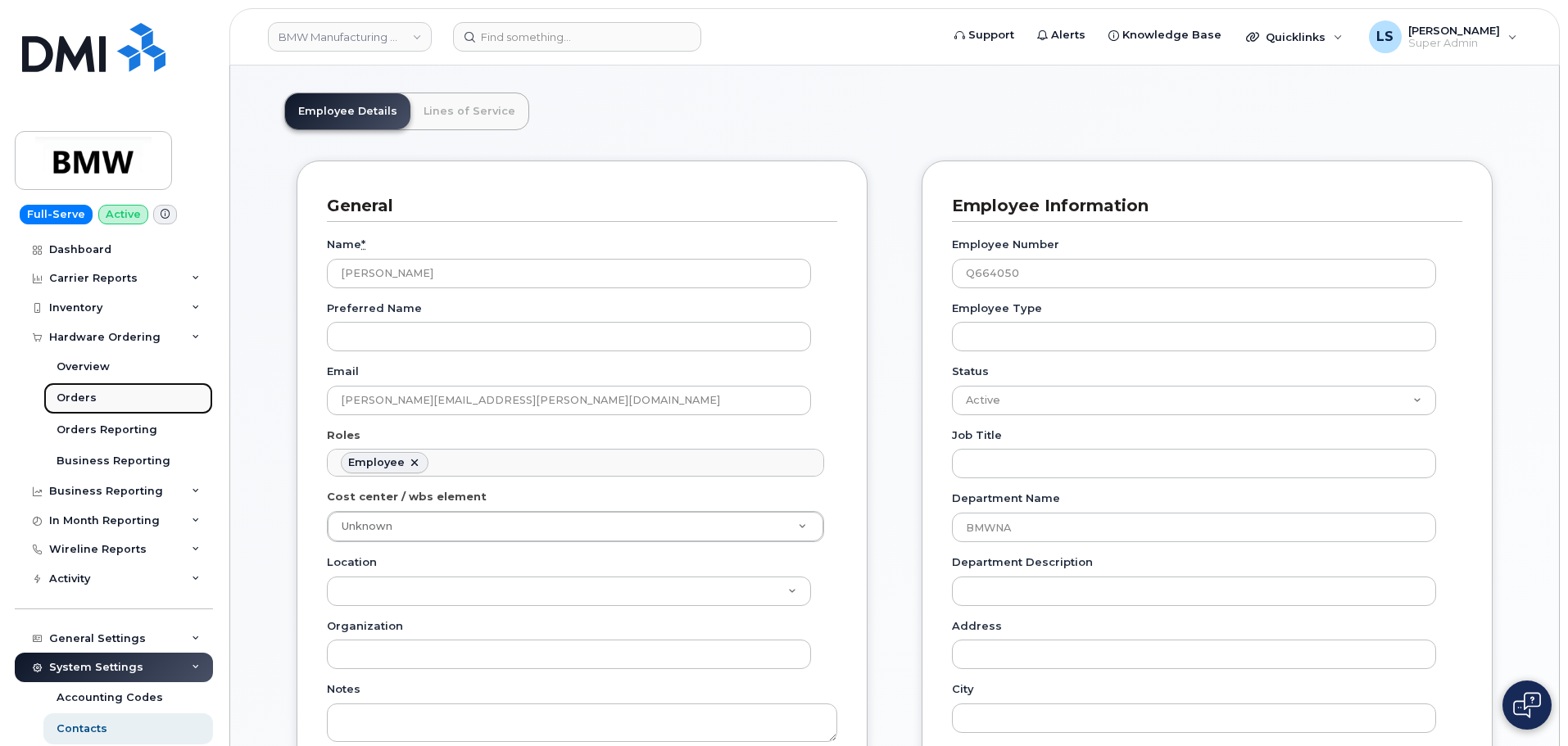
click at [122, 401] on link "Orders" at bounding box center [128, 397] width 169 height 31
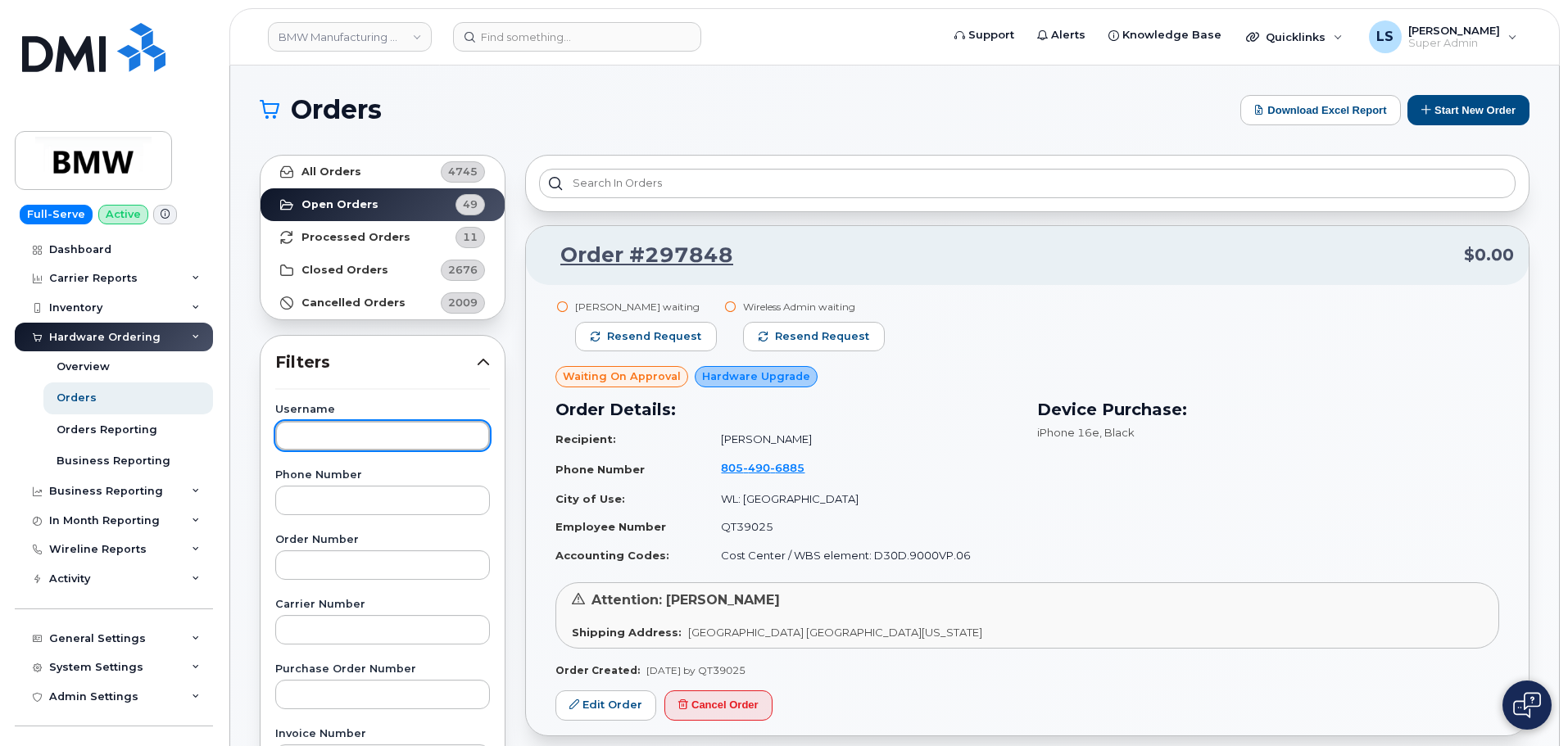
click at [396, 429] on input "text" at bounding box center [382, 435] width 215 height 29
paste input "vaibhav.bhatia@bmwna.com"
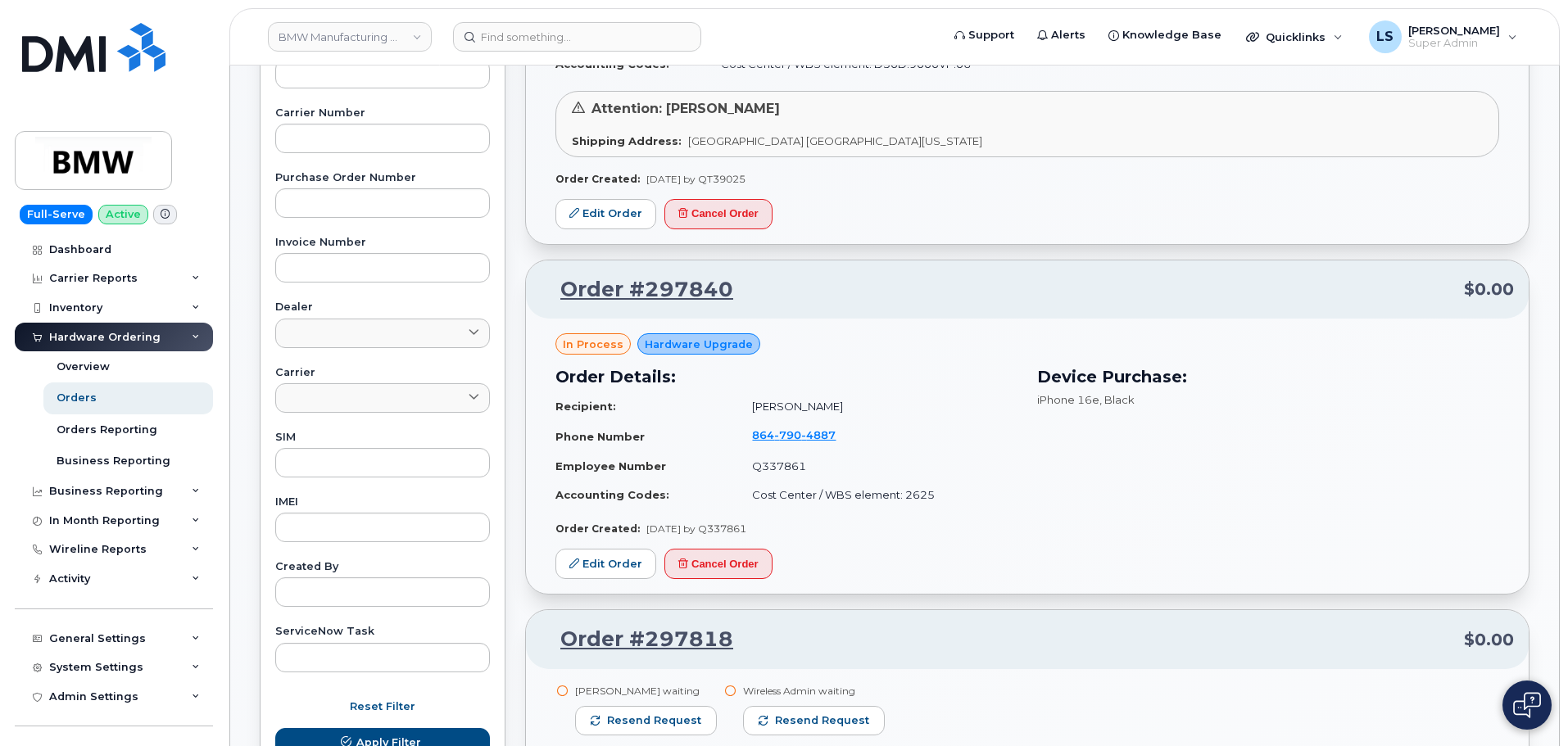
click at [276, 728] on button "Apply Filter" at bounding box center [382, 742] width 215 height 29
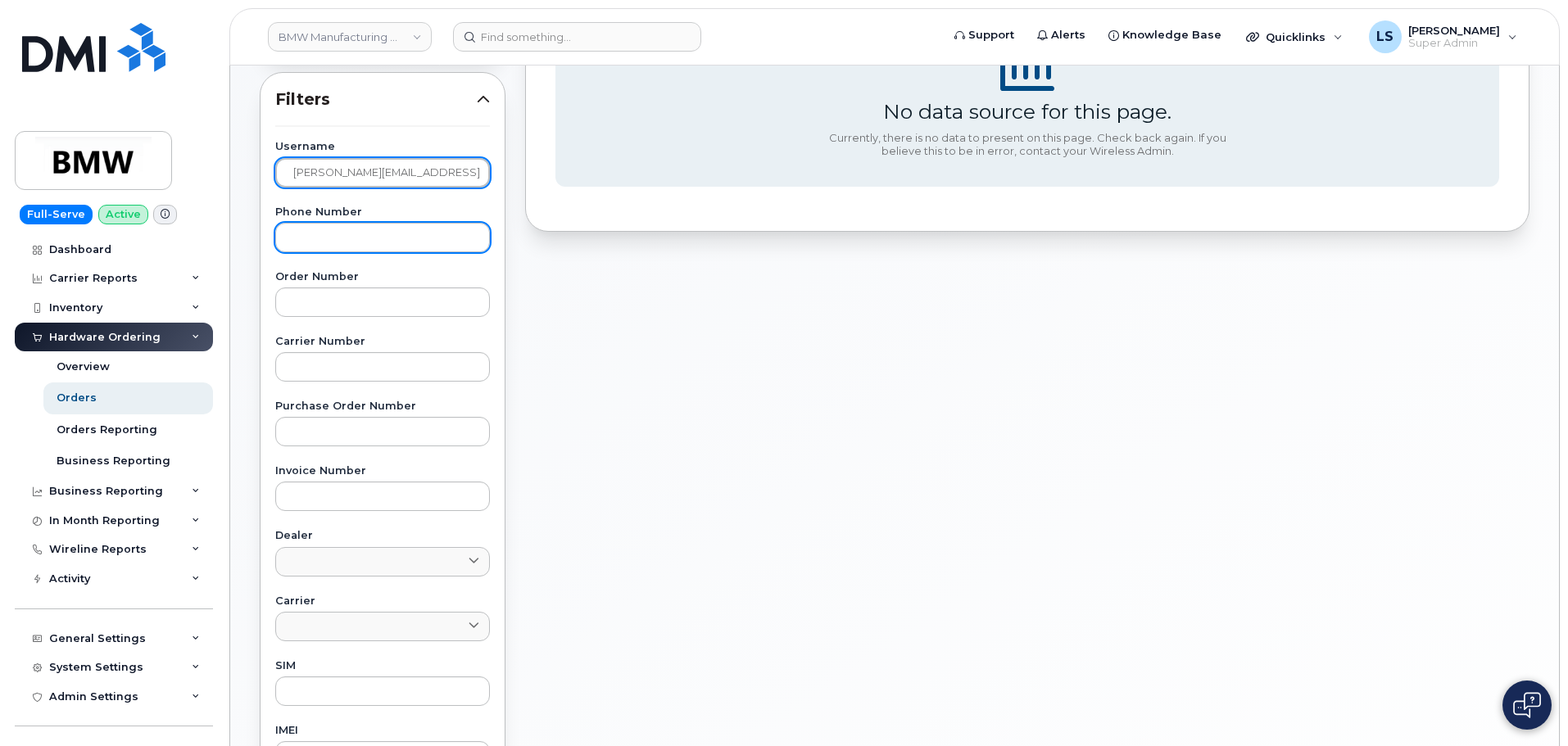
scroll to position [82, 0]
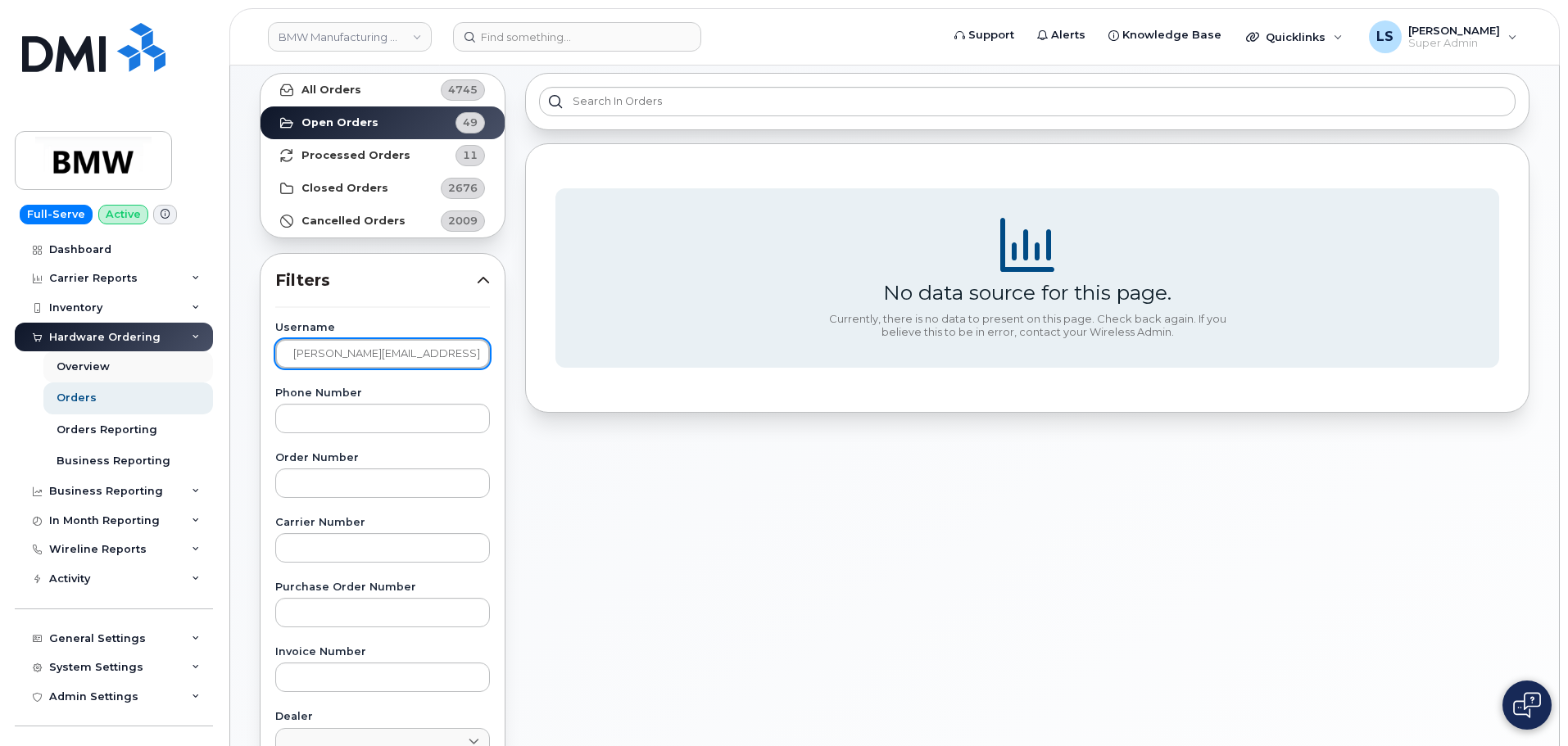
drag, startPoint x: 457, startPoint y: 356, endPoint x: 126, endPoint y: 376, distance: 331.6
click at [230, 372] on div "BMW Manufacturing Co LLC Support Alerts Knowledge Base Quicklinks Suspend / Can…" at bounding box center [894, 607] width 1328 height 1249
drag, startPoint x: 359, startPoint y: 325, endPoint x: 367, endPoint y: 353, distance: 29.1
click at [359, 329] on label "Username" at bounding box center [382, 328] width 215 height 11
click at [367, 353] on input "vaibhav.bhatia@bmwna.com" at bounding box center [382, 353] width 215 height 29
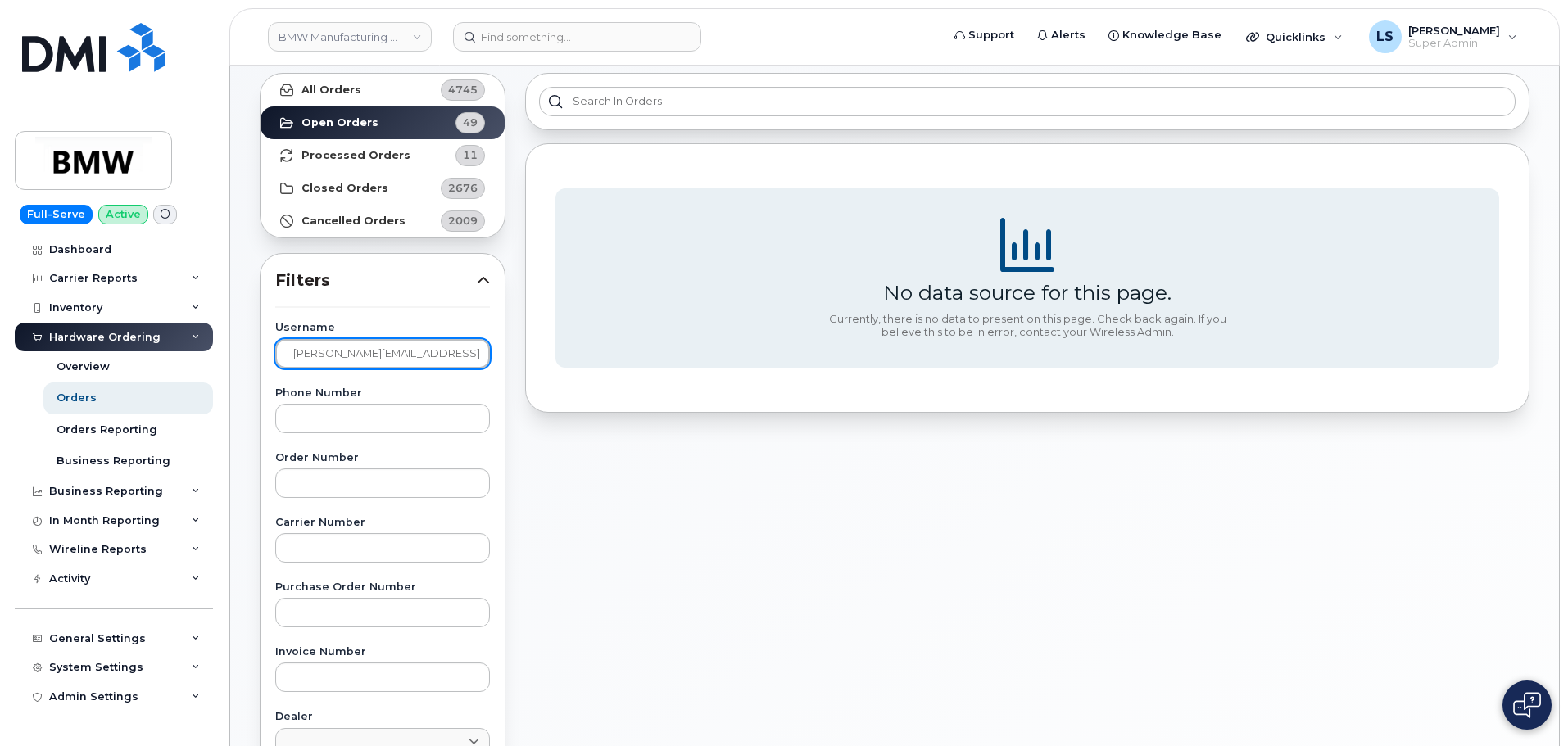
click at [368, 353] on input "vaibhav.bhatia@bmwna.com" at bounding box center [382, 353] width 215 height 29
click at [367, 352] on input "vaibhav.bhatia@bmwna.com" at bounding box center [382, 353] width 215 height 29
paste input "Q664050"
type input "Q664050"
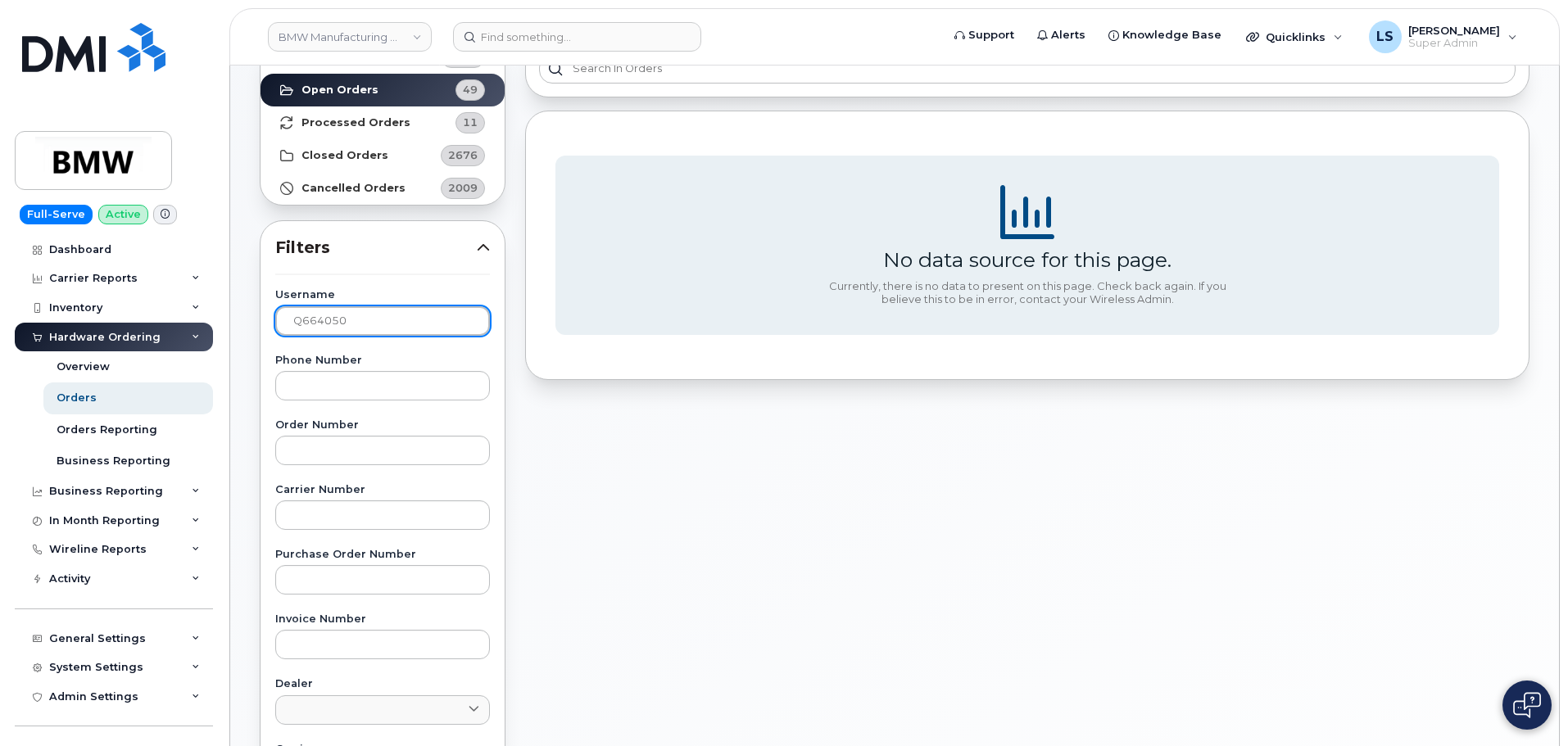
scroll to position [164, 0]
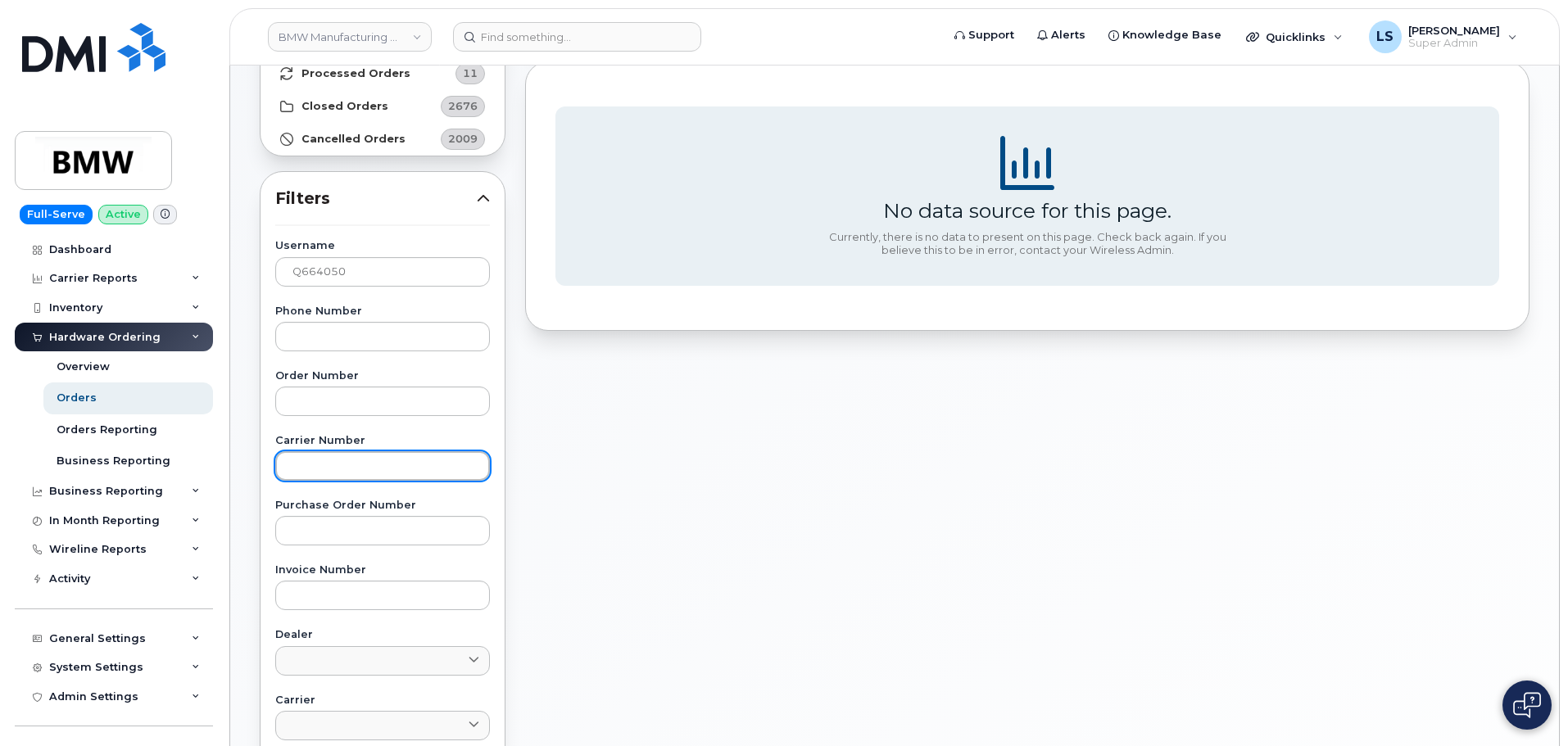
click at [359, 467] on input "text" at bounding box center [382, 466] width 215 height 29
paste input "972523090"
type input "972523090"
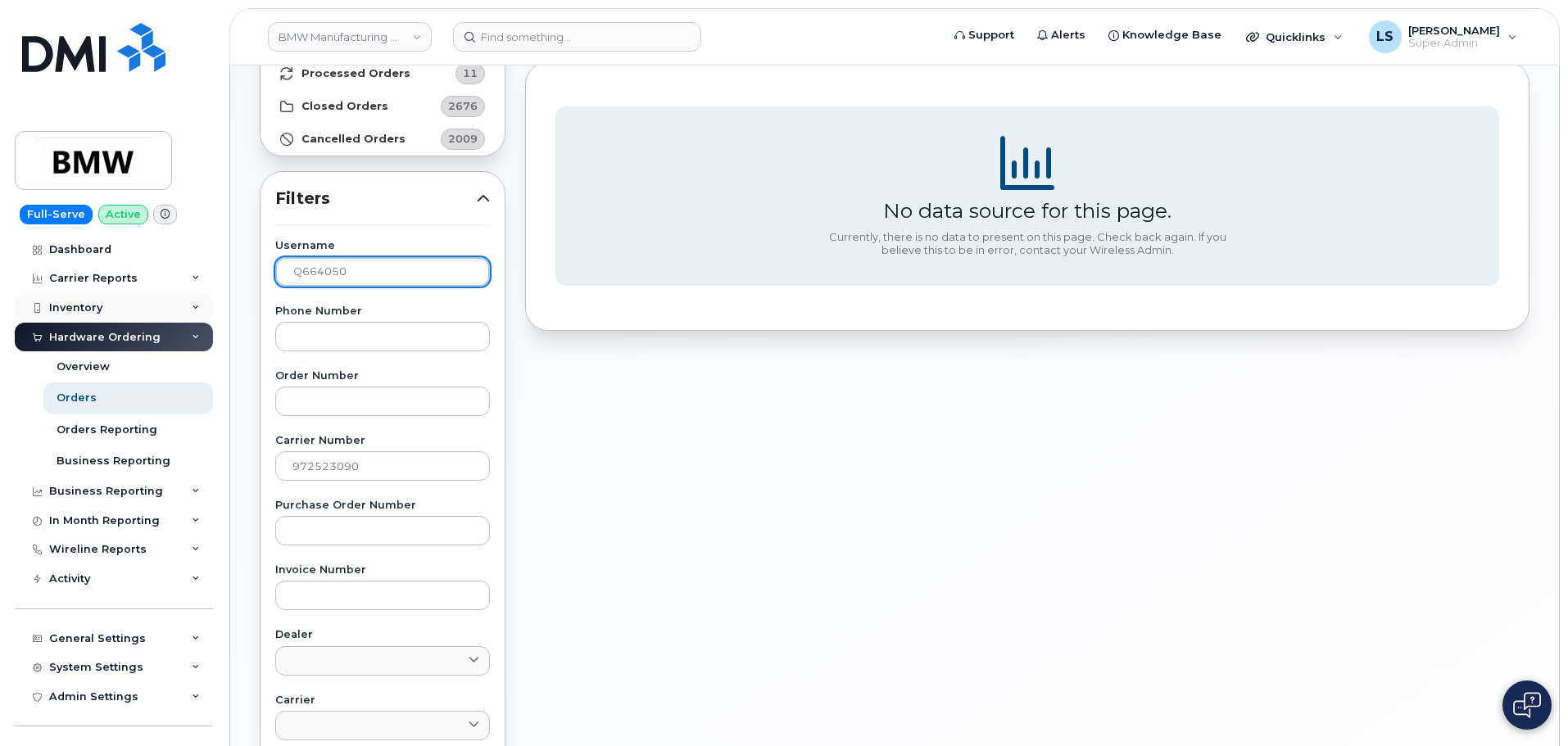
drag, startPoint x: 389, startPoint y: 274, endPoint x: 57, endPoint y: 295, distance: 332.7
click at [230, 295] on div "BMW Manufacturing Co LLC Support Alerts Knowledge Base Quicklinks Suspend / Can…" at bounding box center [894, 526] width 1328 height 1249
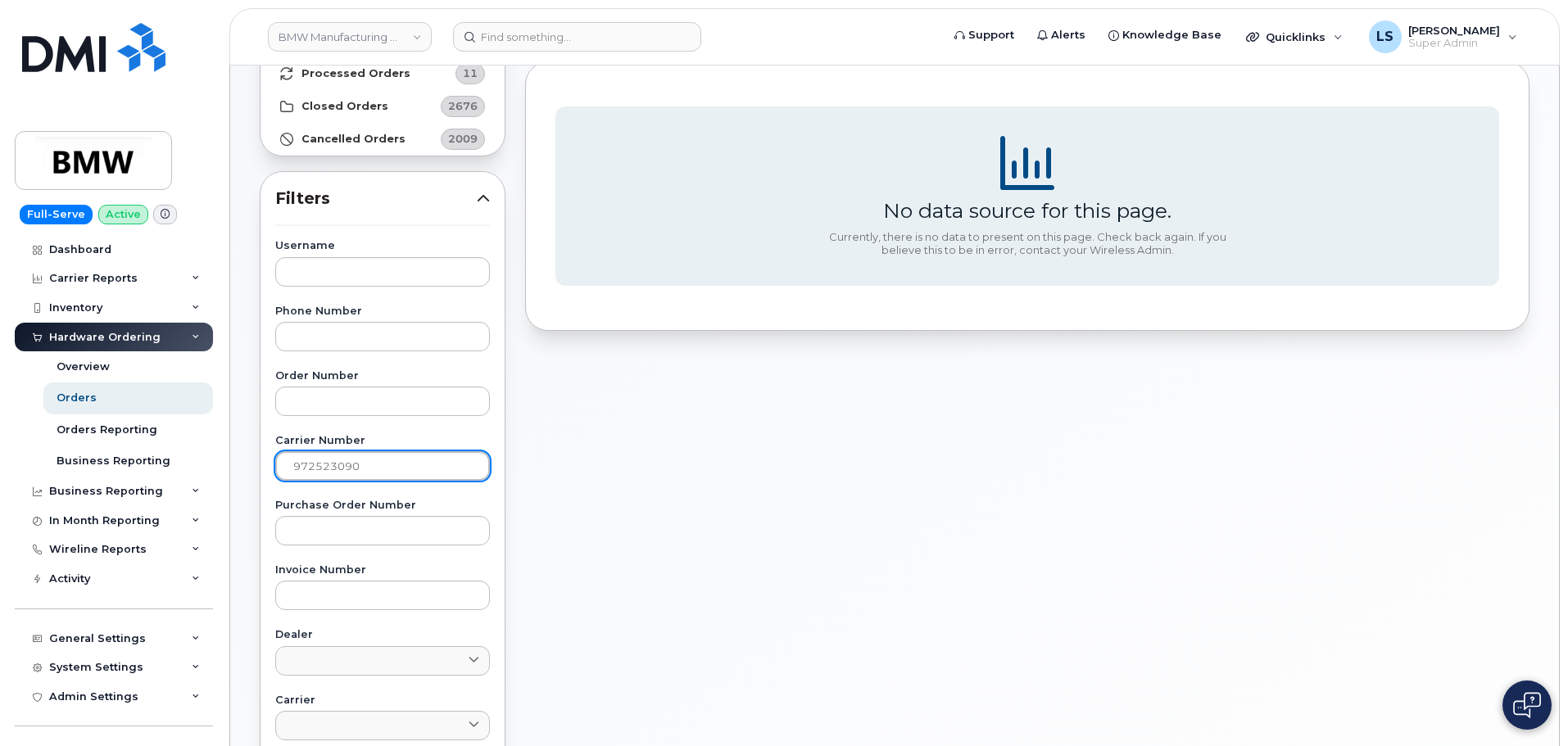
click at [399, 467] on input "972523090" at bounding box center [382, 466] width 215 height 29
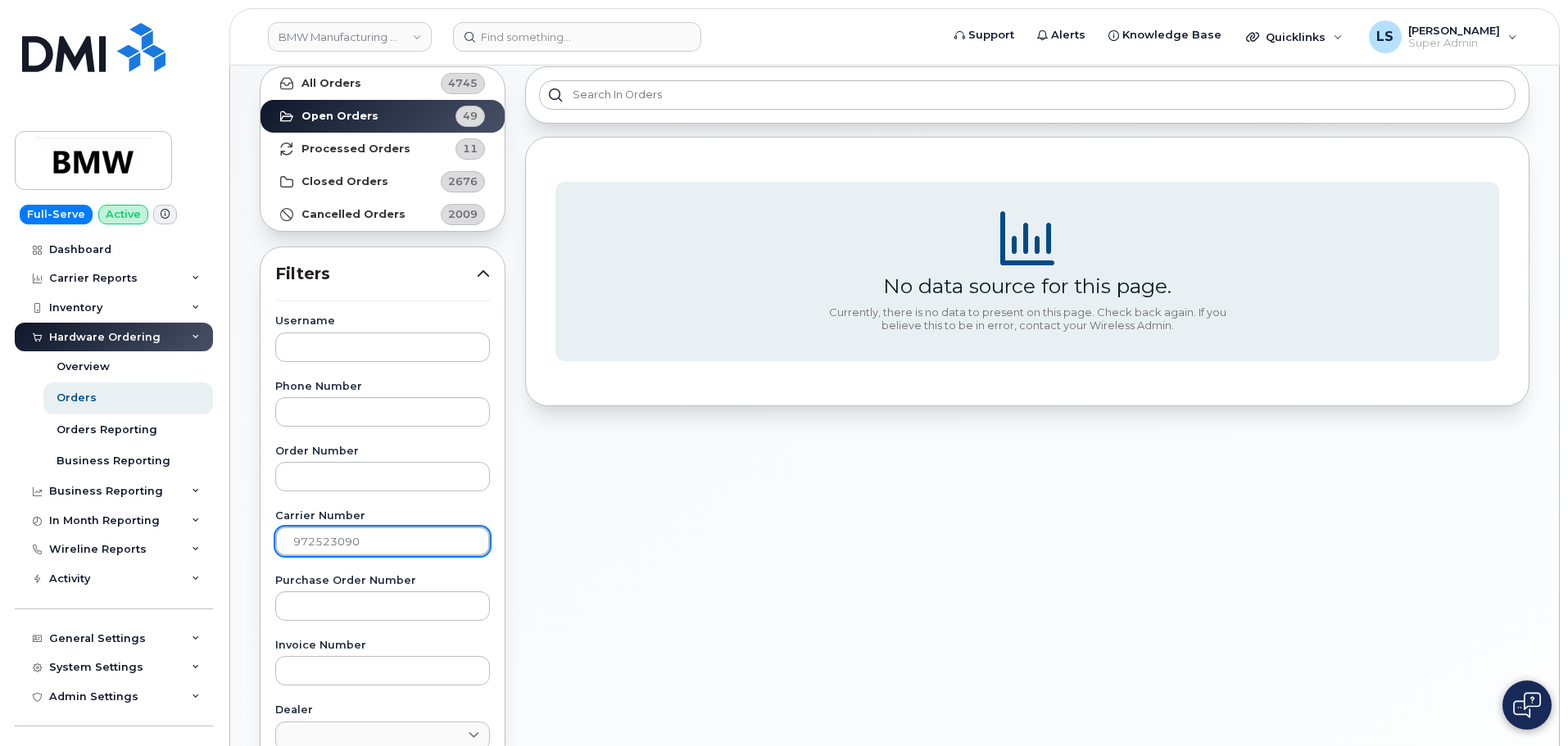
scroll to position [0, 0]
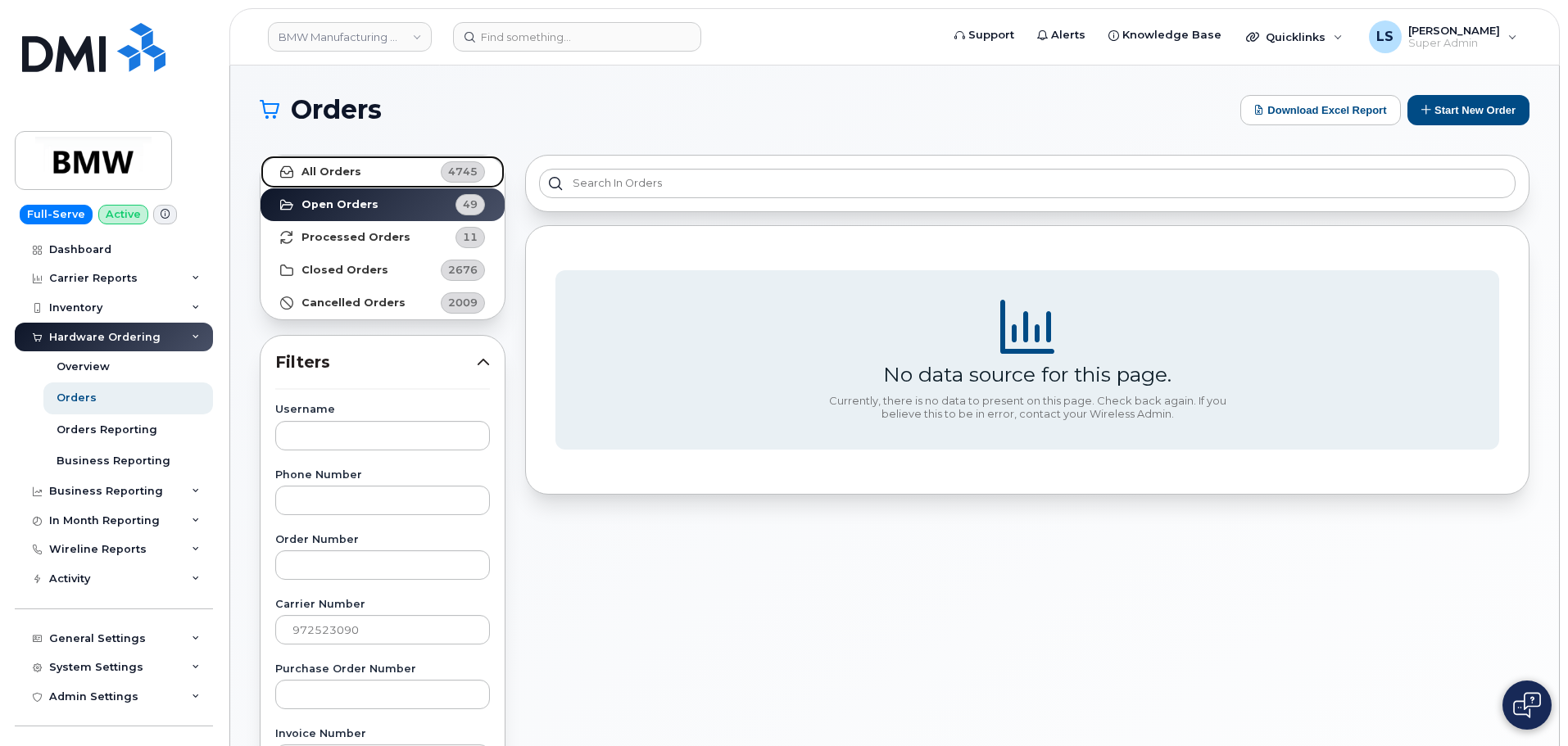
click at [315, 166] on strong "All Orders" at bounding box center [331, 172] width 60 height 13
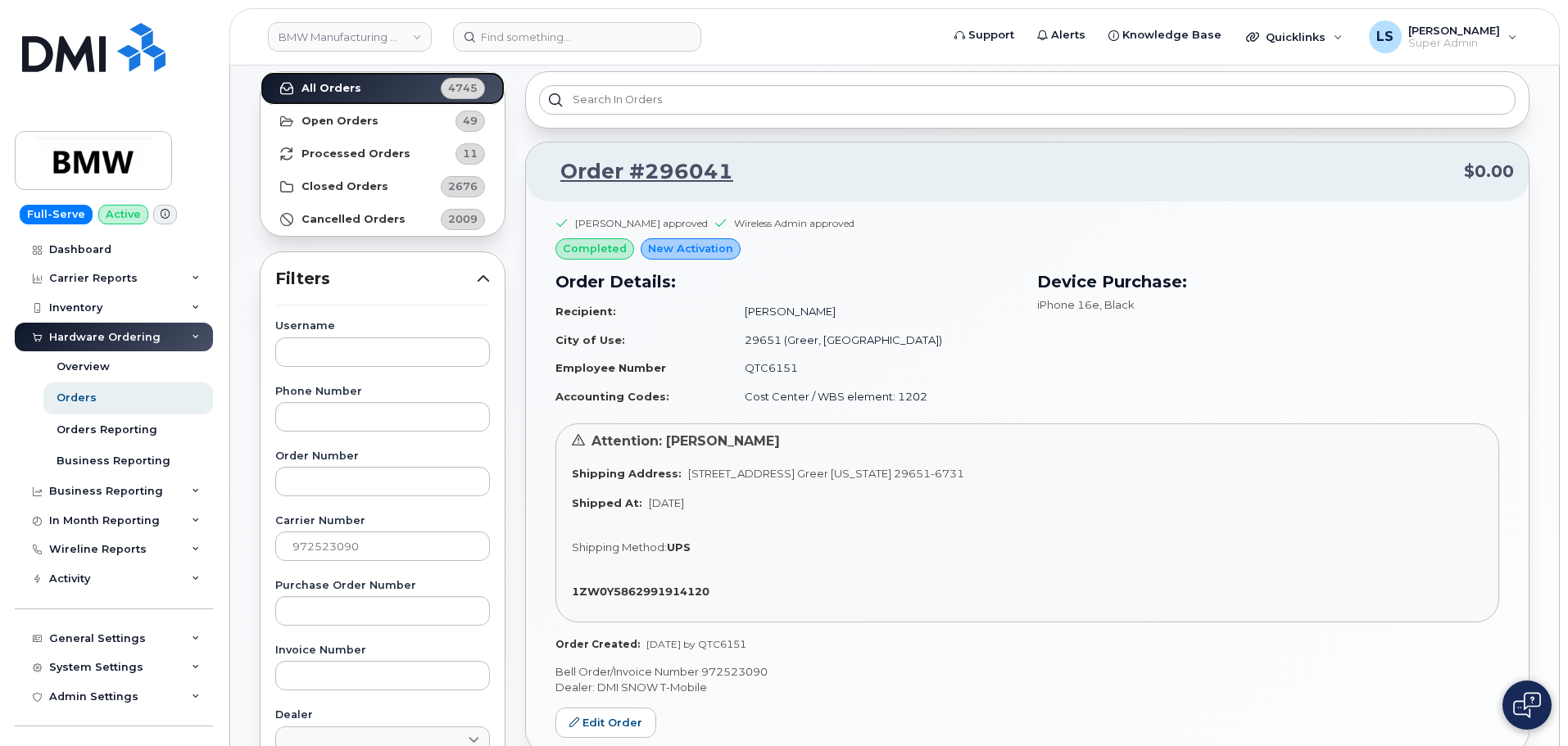
scroll to position [327, 0]
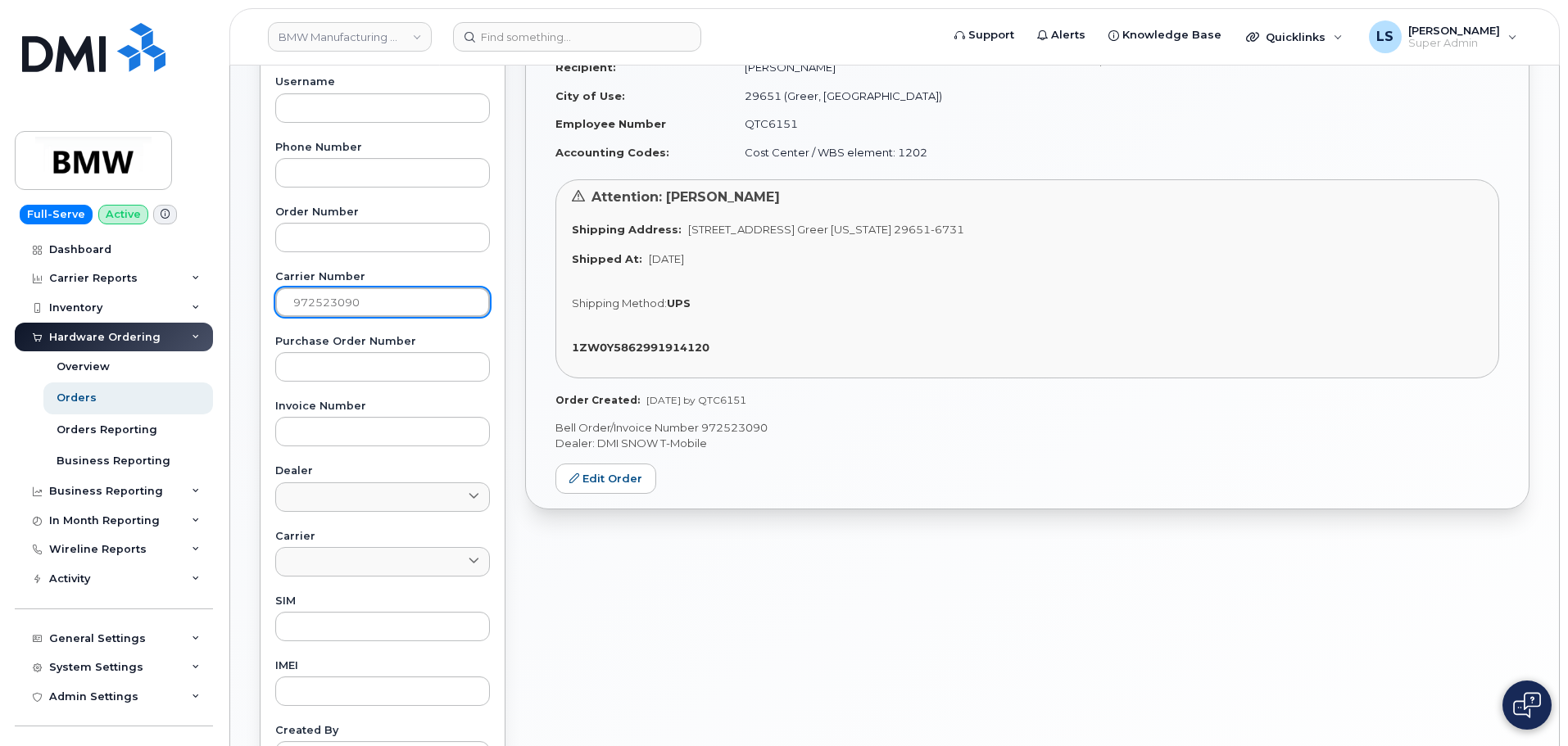
click at [393, 301] on input "972523090" at bounding box center [382, 301] width 215 height 29
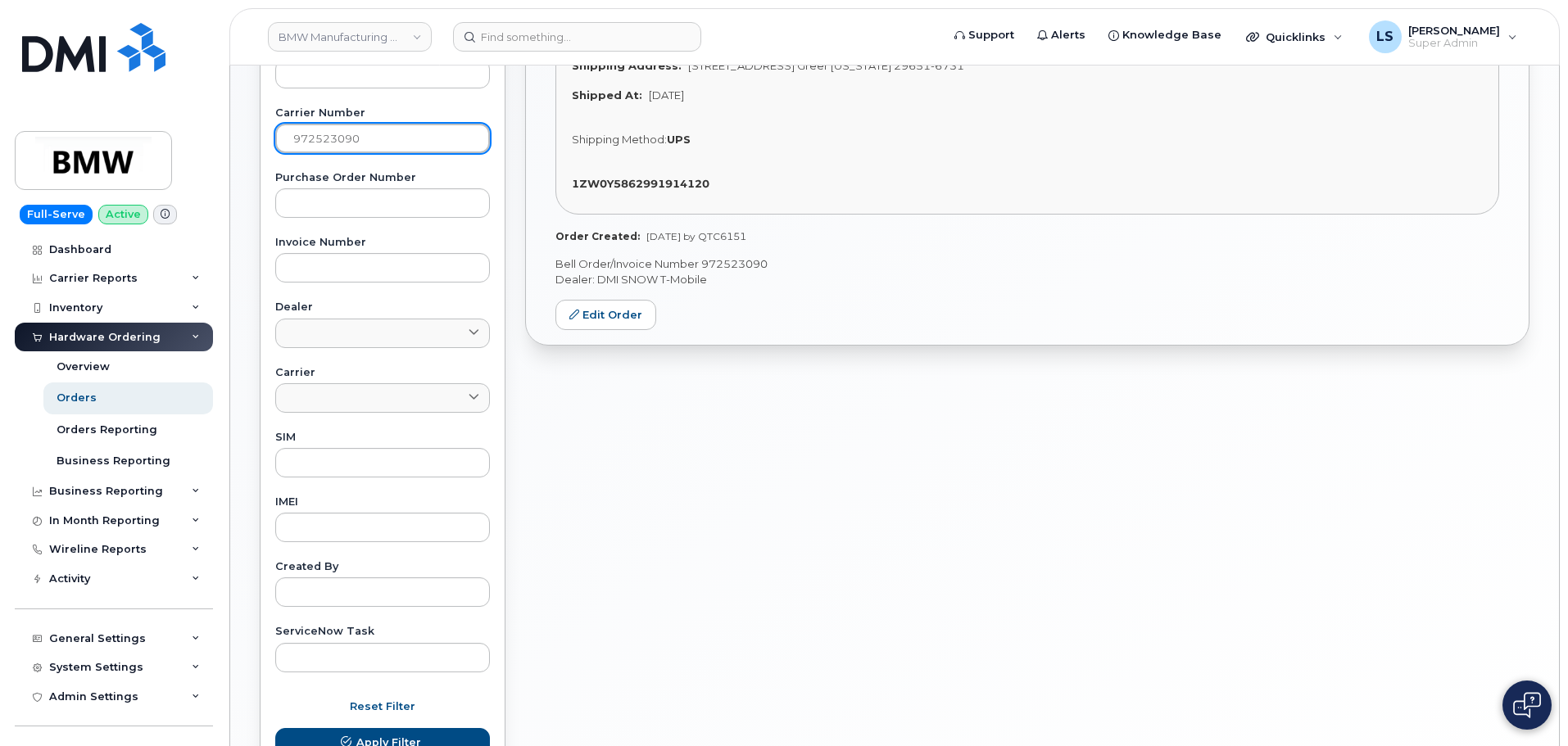
scroll to position [573, 0]
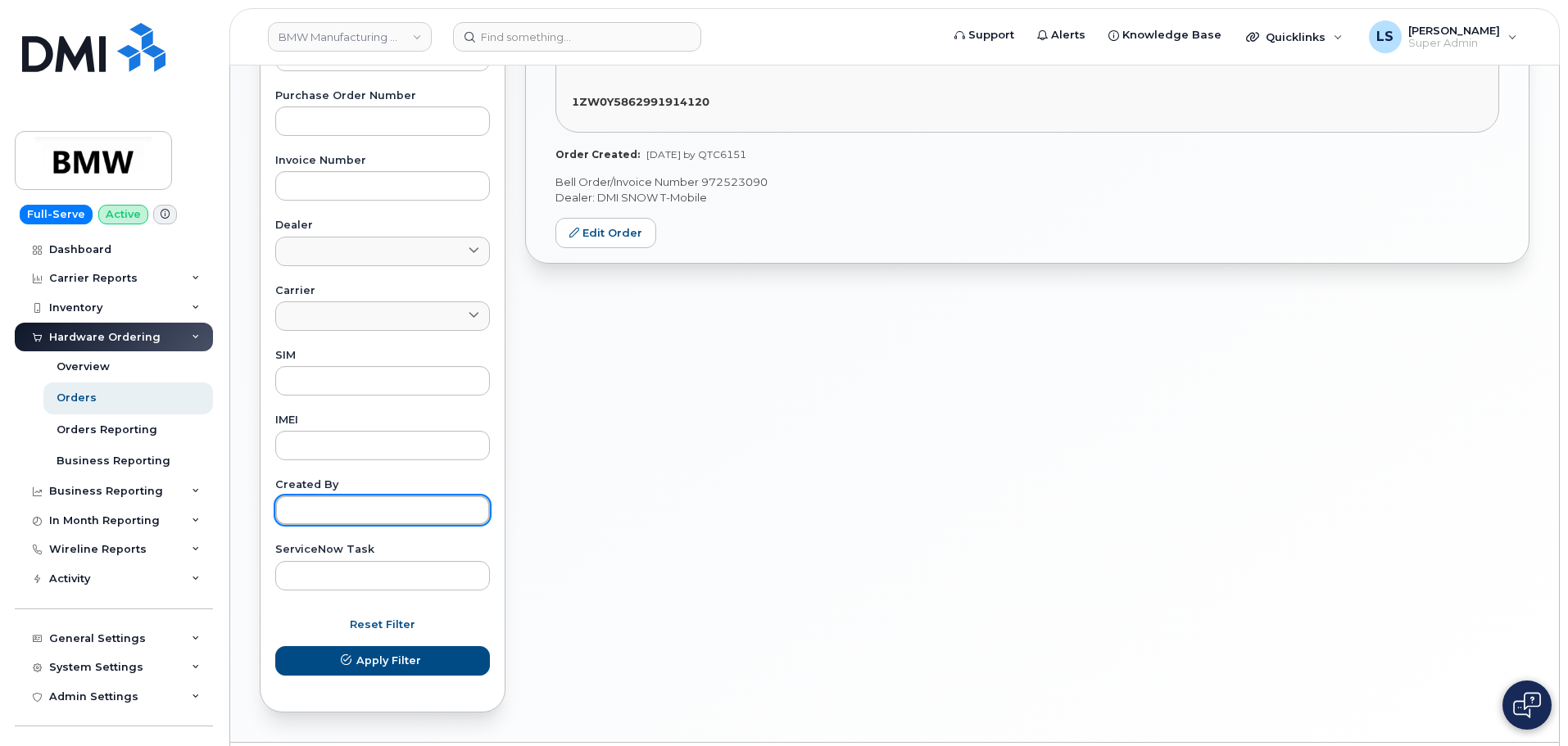
click at [373, 508] on input "text" at bounding box center [382, 509] width 215 height 29
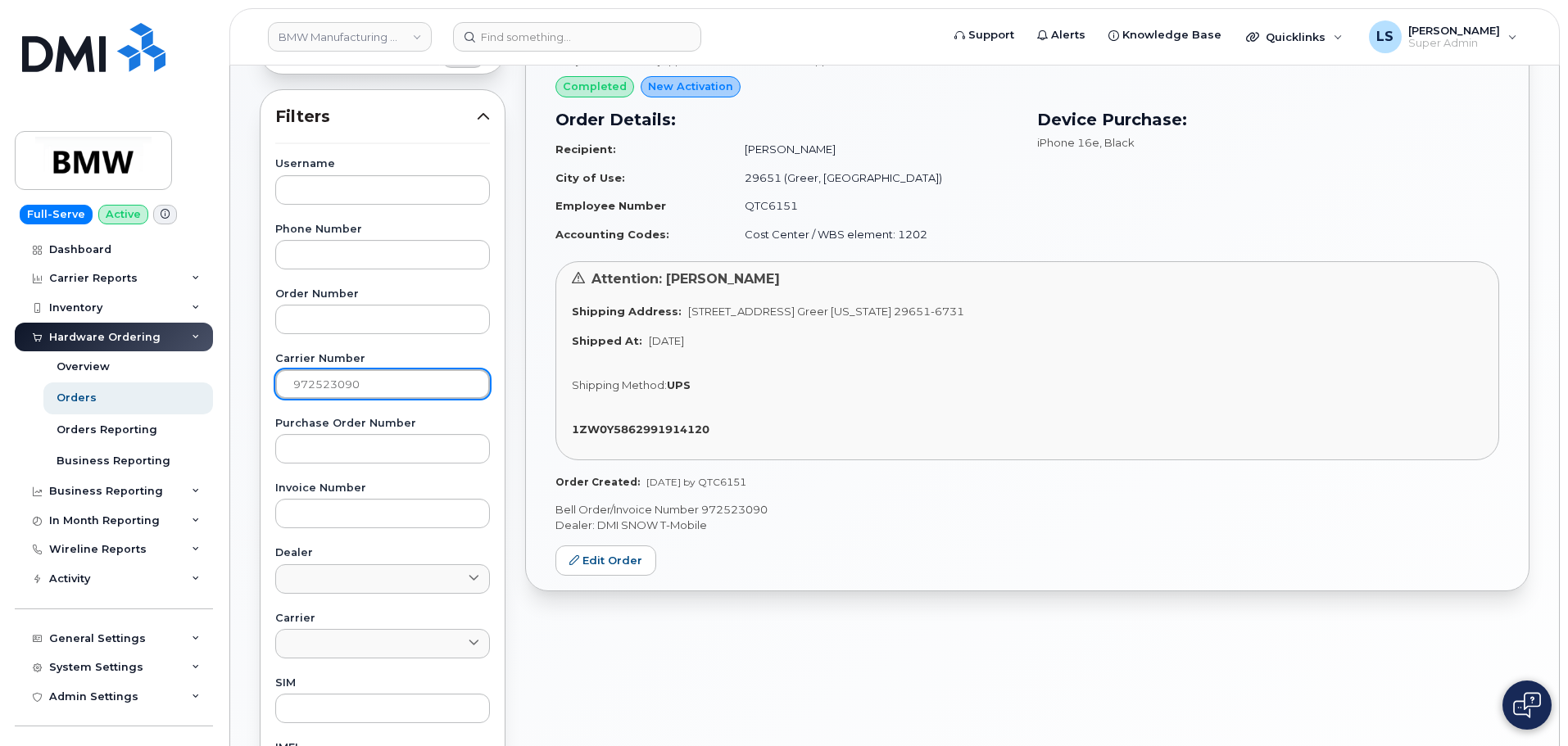
drag, startPoint x: 366, startPoint y: 381, endPoint x: -104, endPoint y: 416, distance: 471.3
click at [0, 416] on html "BMW Manufacturing Co LLC Support Alerts Knowledge Base Quicklinks Suspend / Can…" at bounding box center [784, 438] width 1568 height 1367
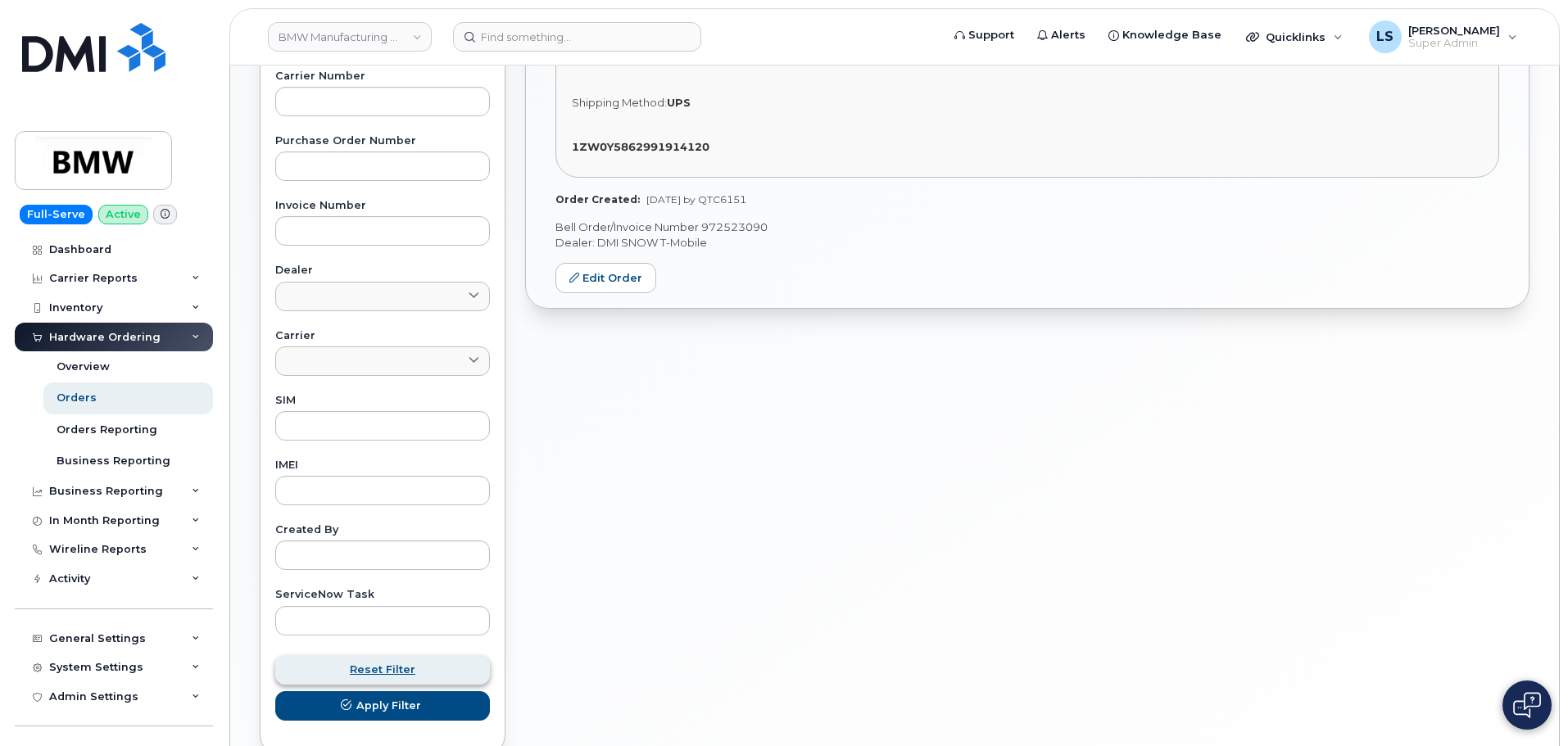
scroll to position [622, 0]
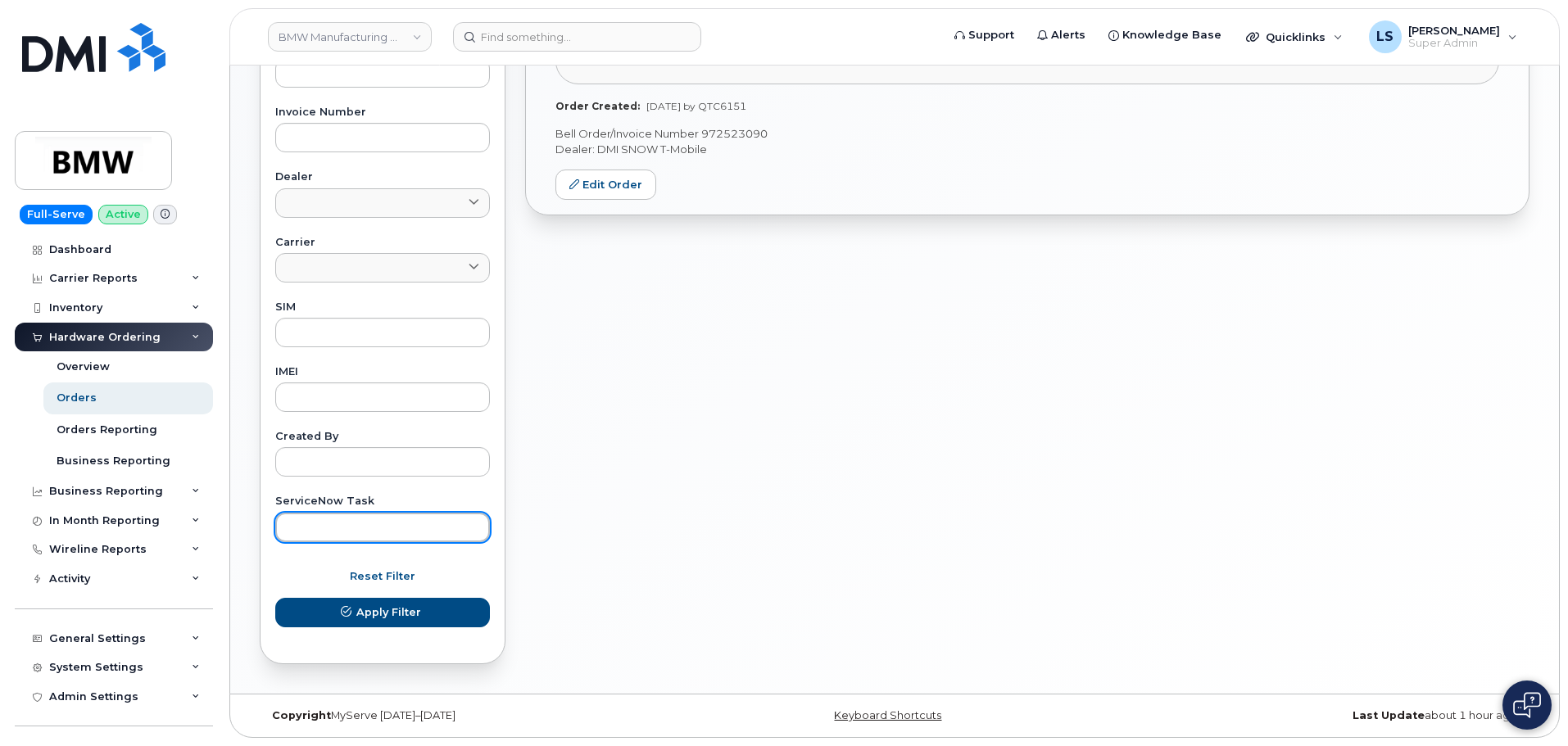
click at [393, 527] on input "text" at bounding box center [382, 527] width 215 height 29
paste input "Q664050"
type input "Q664050"
click at [350, 468] on input "text" at bounding box center [382, 461] width 215 height 29
paste input "Q664050"
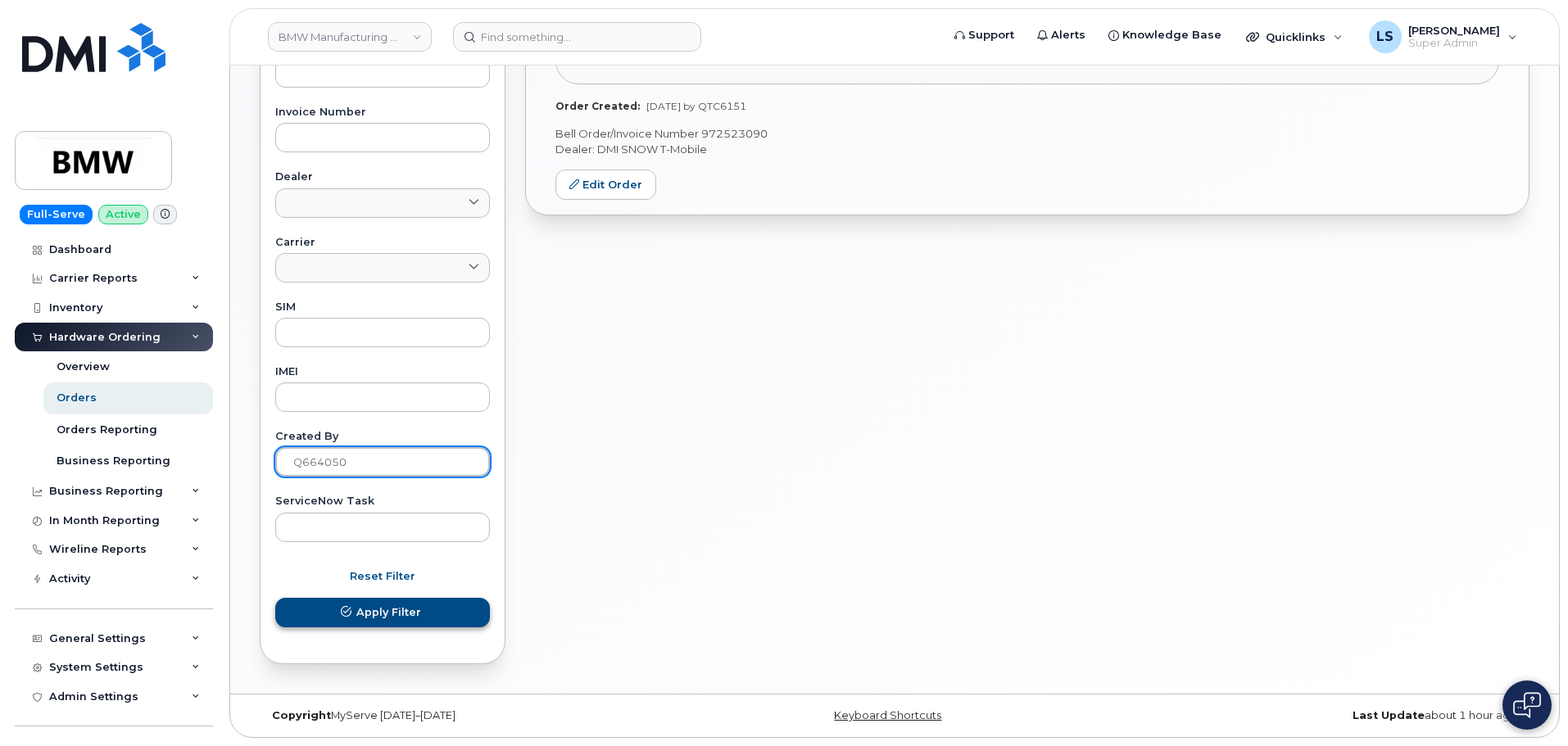
type input "Q664050"
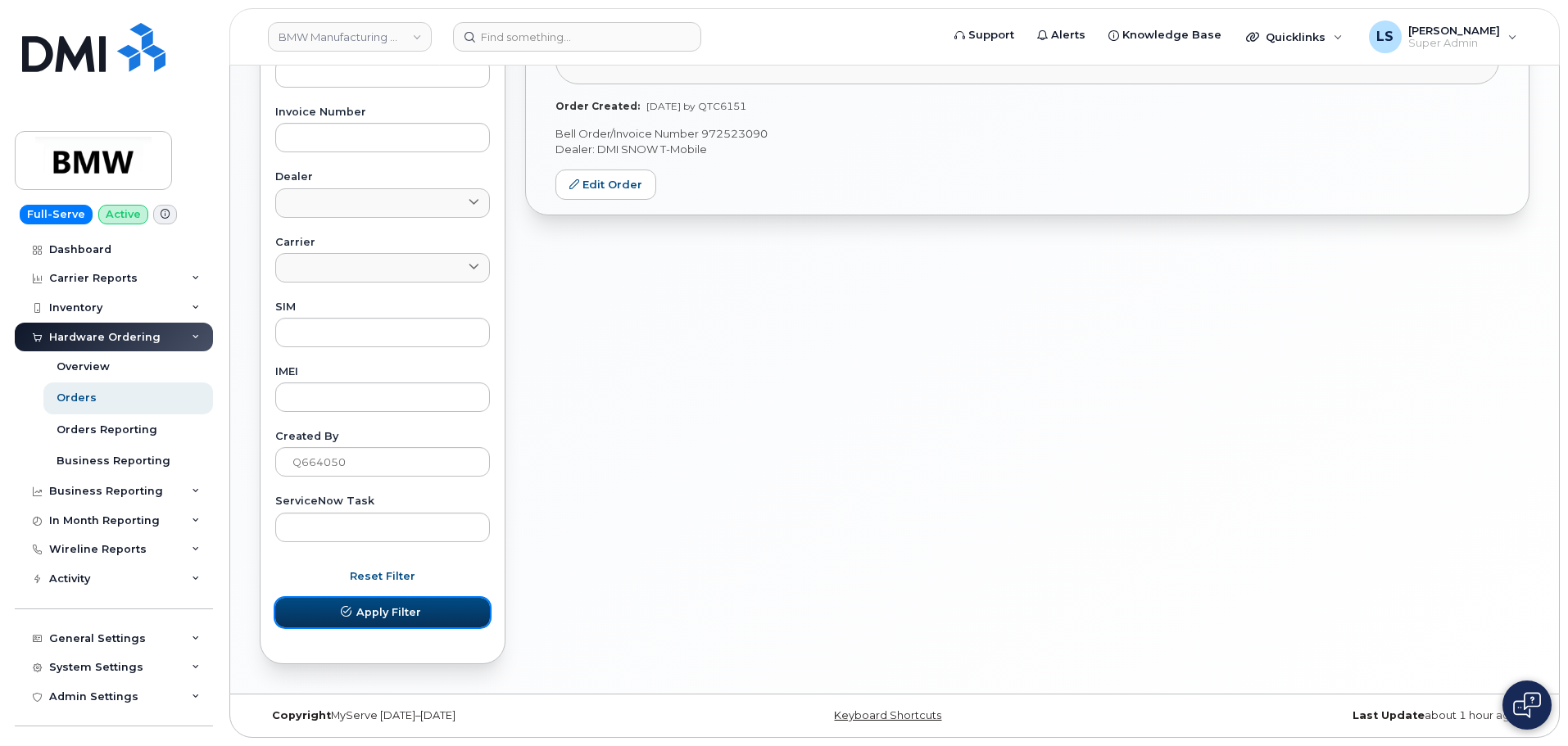
click at [432, 614] on button "Apply Filter" at bounding box center [382, 612] width 215 height 29
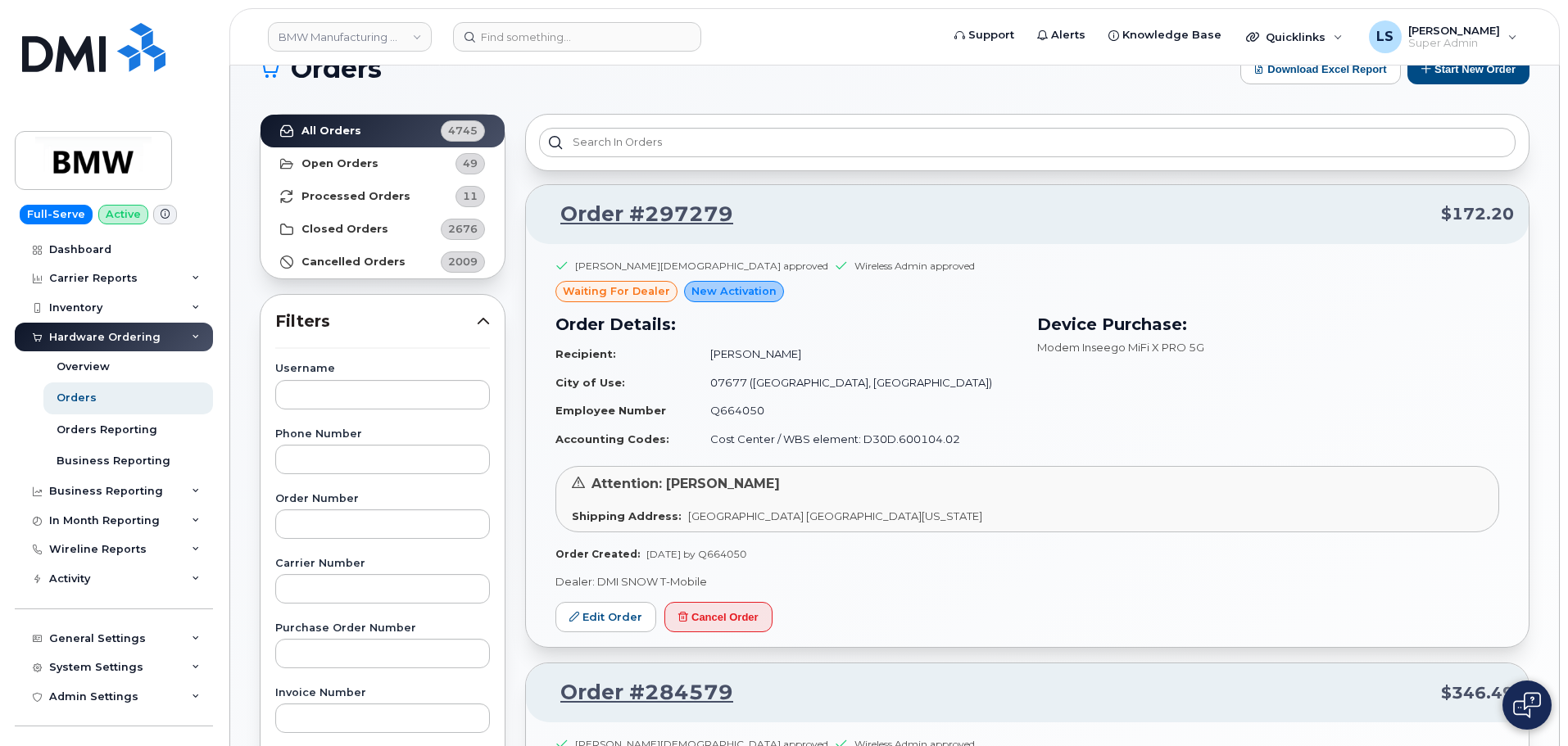
scroll to position [82, 0]
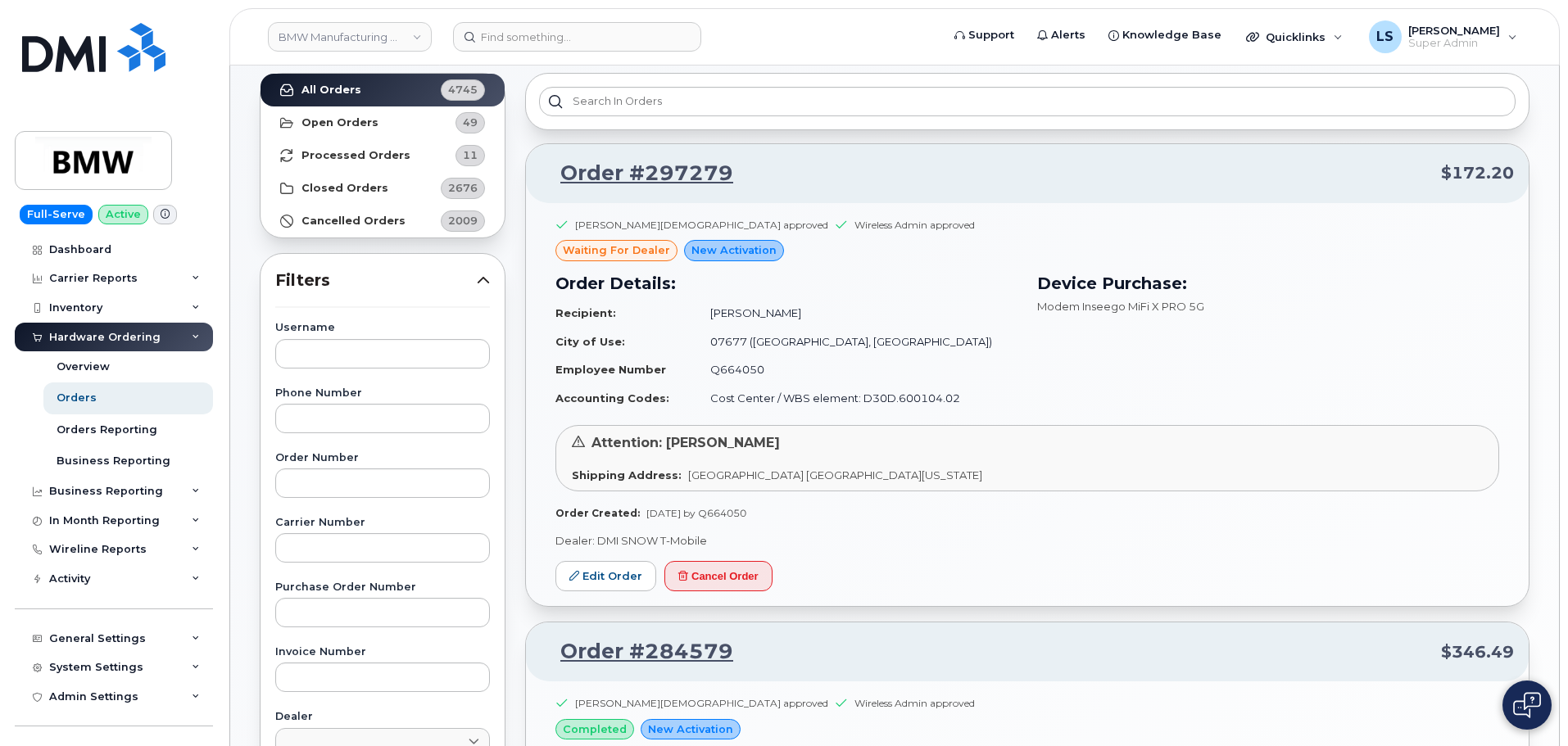
click at [613, 409] on td "Accounting Codes:" at bounding box center [625, 398] width 140 height 28
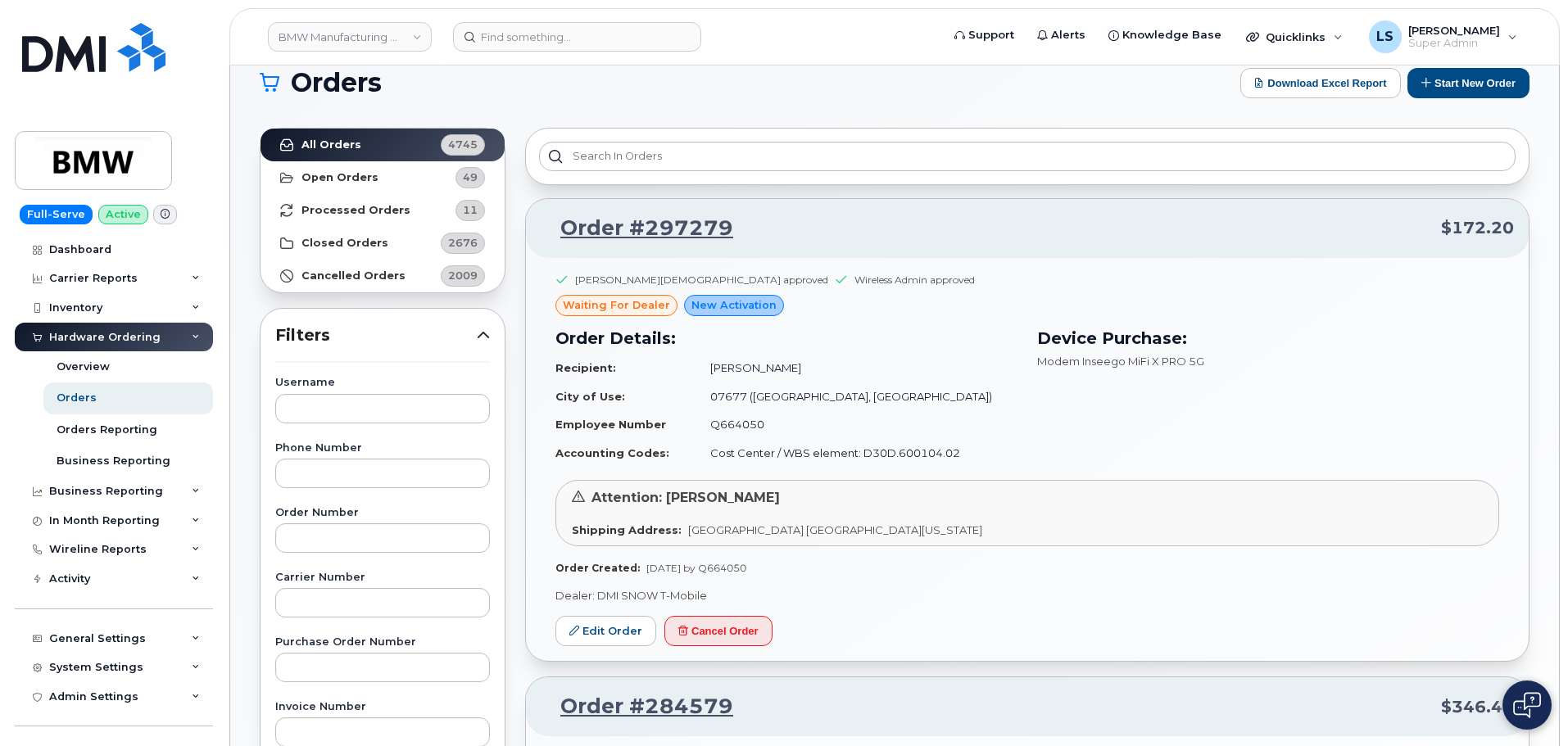
scroll to position [0, 0]
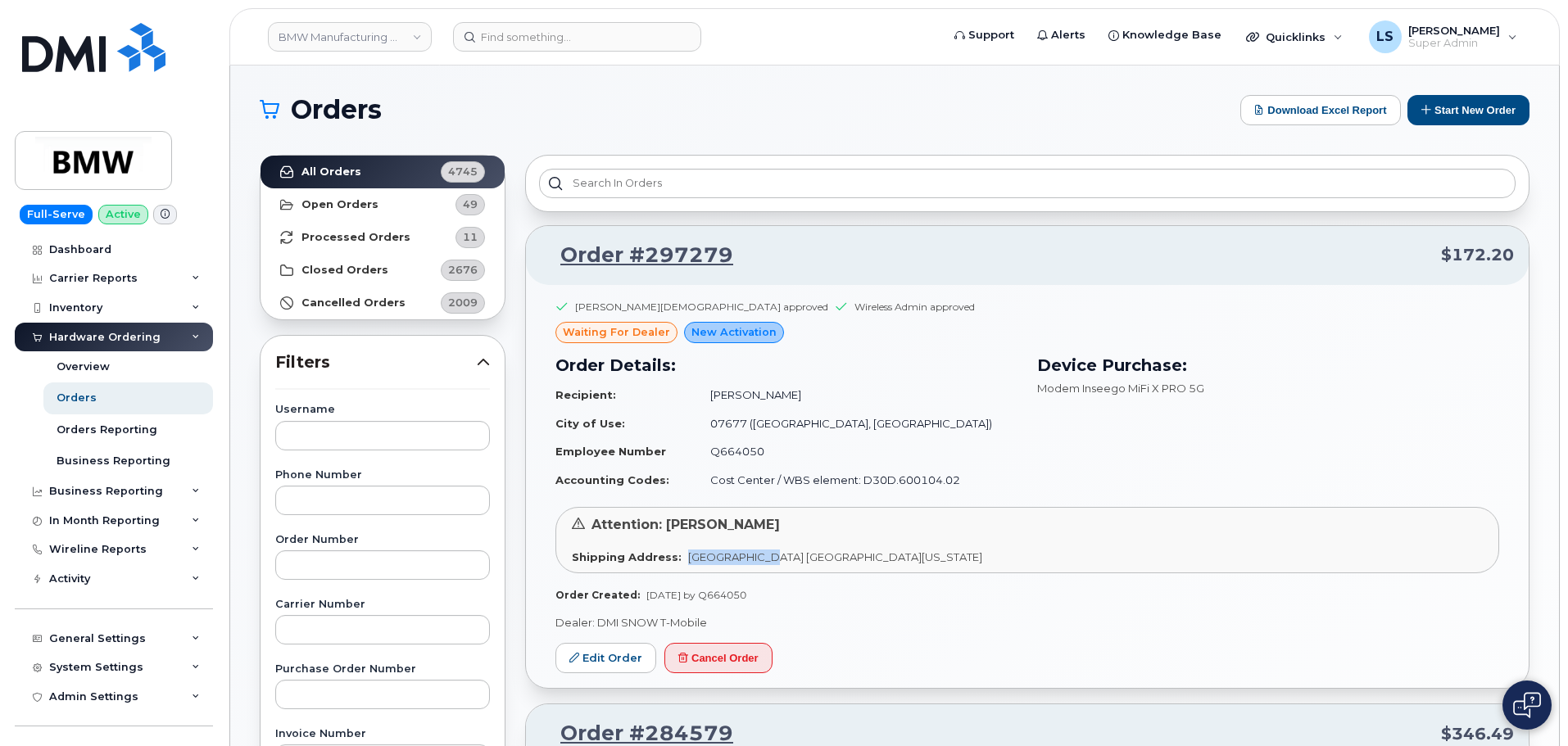
drag, startPoint x: 681, startPoint y: 559, endPoint x: 766, endPoint y: 558, distance: 85.0
click at [766, 558] on span "200 BMW Drive Woodcliff Lake NJ 07677 Woodcliff Lake New Jersey 07677" at bounding box center [835, 557] width 294 height 13
copy span "200 BMW Drive"
drag, startPoint x: 771, startPoint y: 555, endPoint x: 844, endPoint y: 562, distance: 73.3
click at [844, 562] on span "200 BMW Drive Woodcliff Lake NJ 07677 Woodcliff Lake New Jersey 07677" at bounding box center [835, 557] width 294 height 13
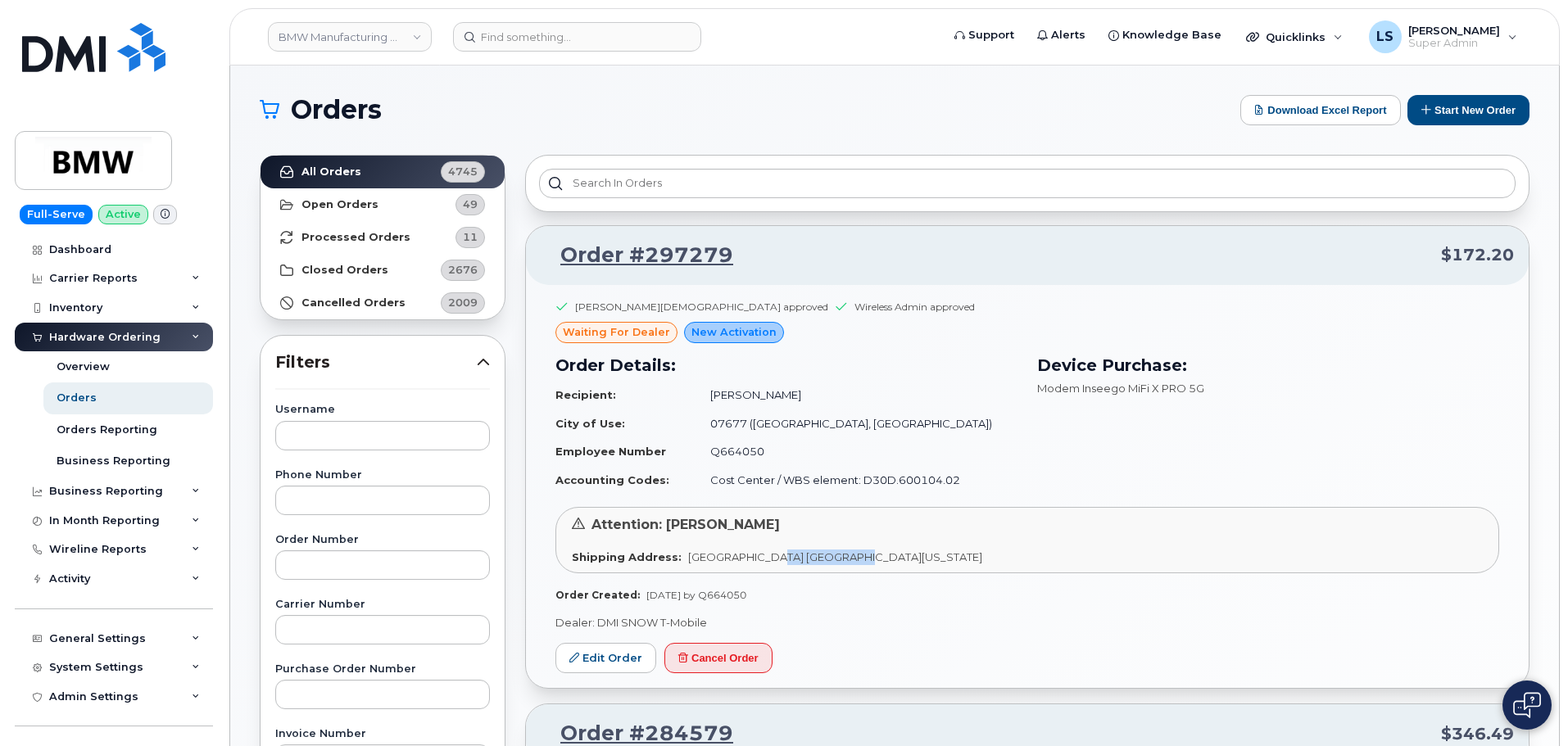
copy span "Woodcliff Lake"
click at [982, 552] on span "200 BMW Drive Woodcliff Lake NJ 07677 Woodcliff Lake New Jersey 07677" at bounding box center [835, 557] width 294 height 13
copy span "07677"
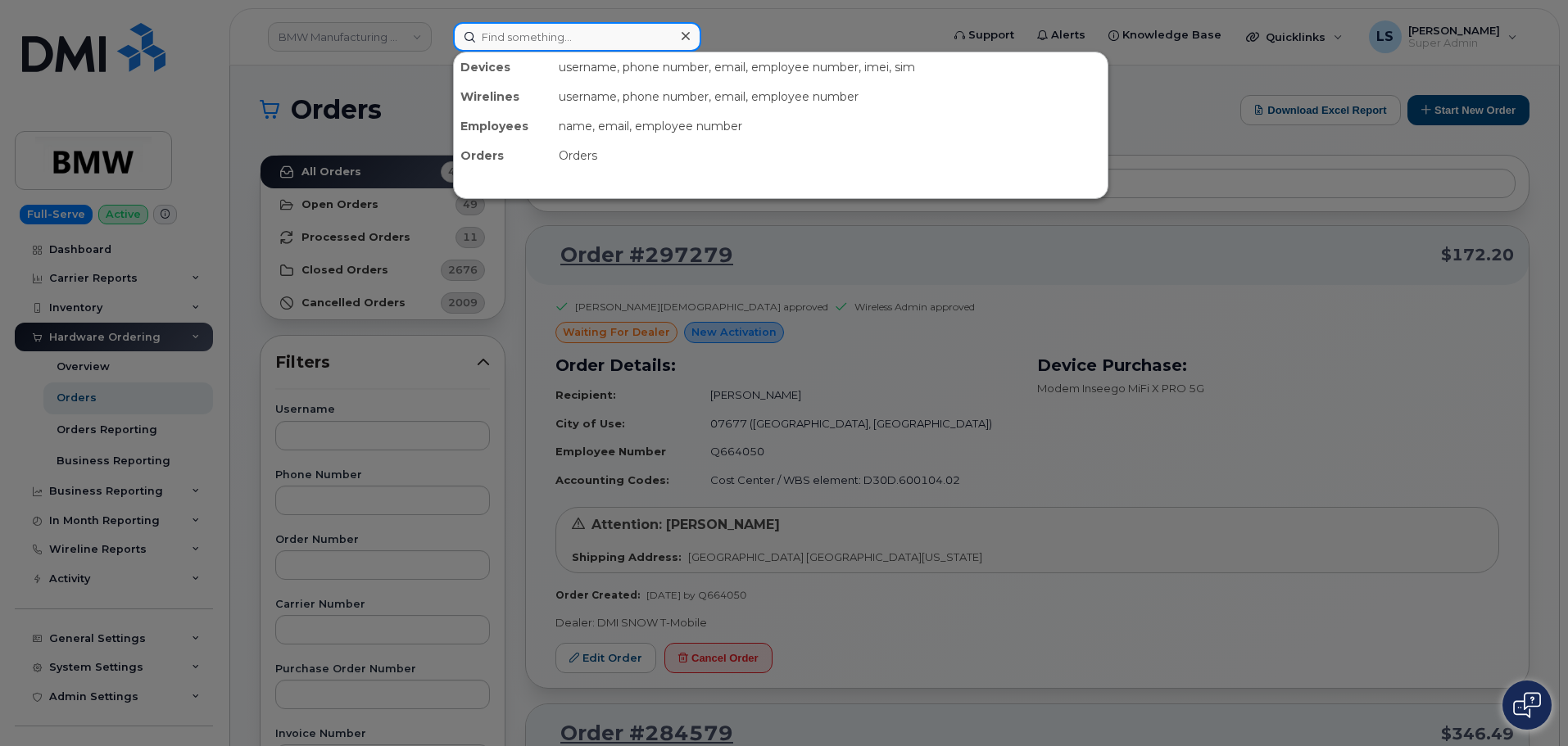
click at [568, 35] on input at bounding box center [576, 36] width 248 height 29
paste input "603-531-8948"
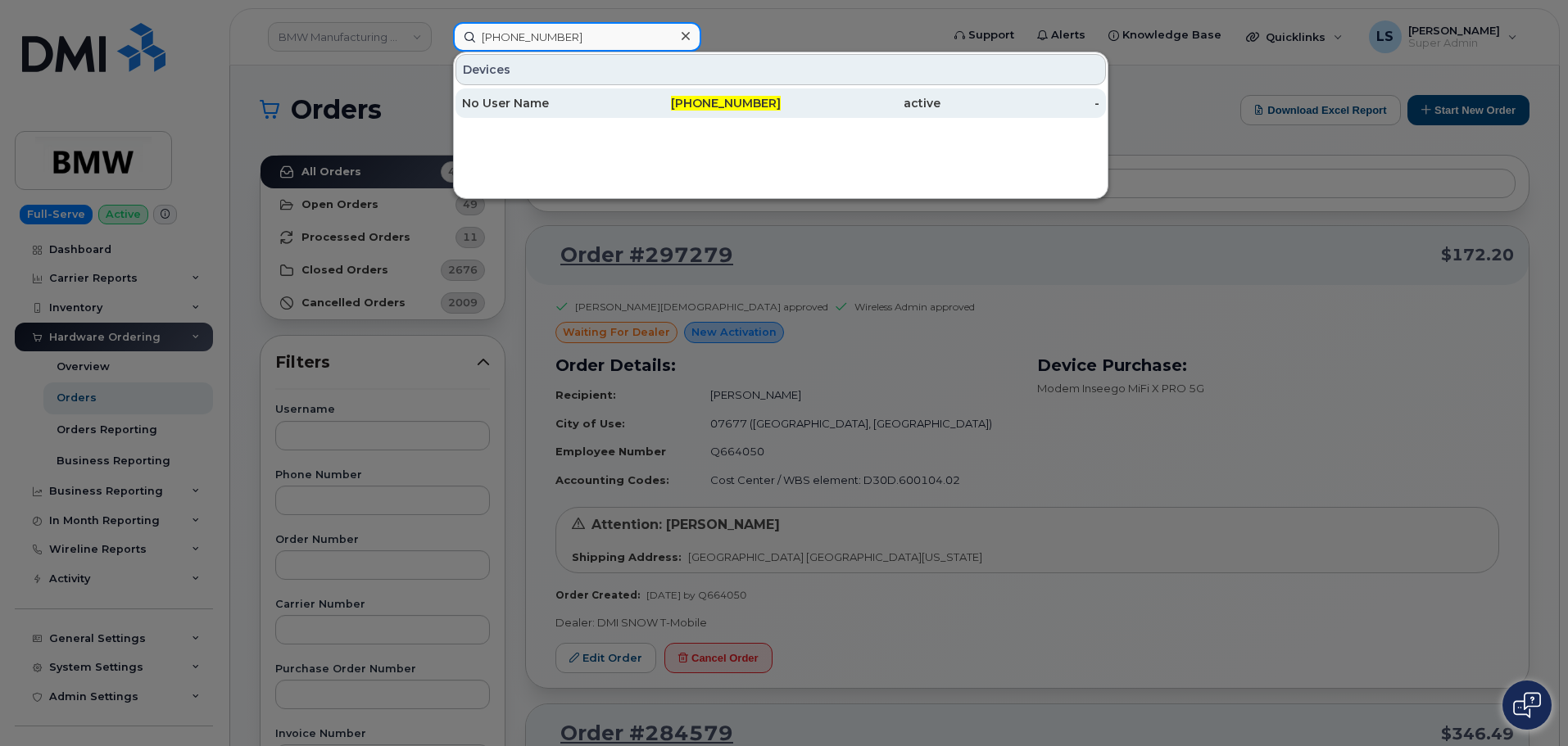
type input "603-531-8948"
click at [622, 90] on div "No User Name" at bounding box center [701, 103] width 159 height 29
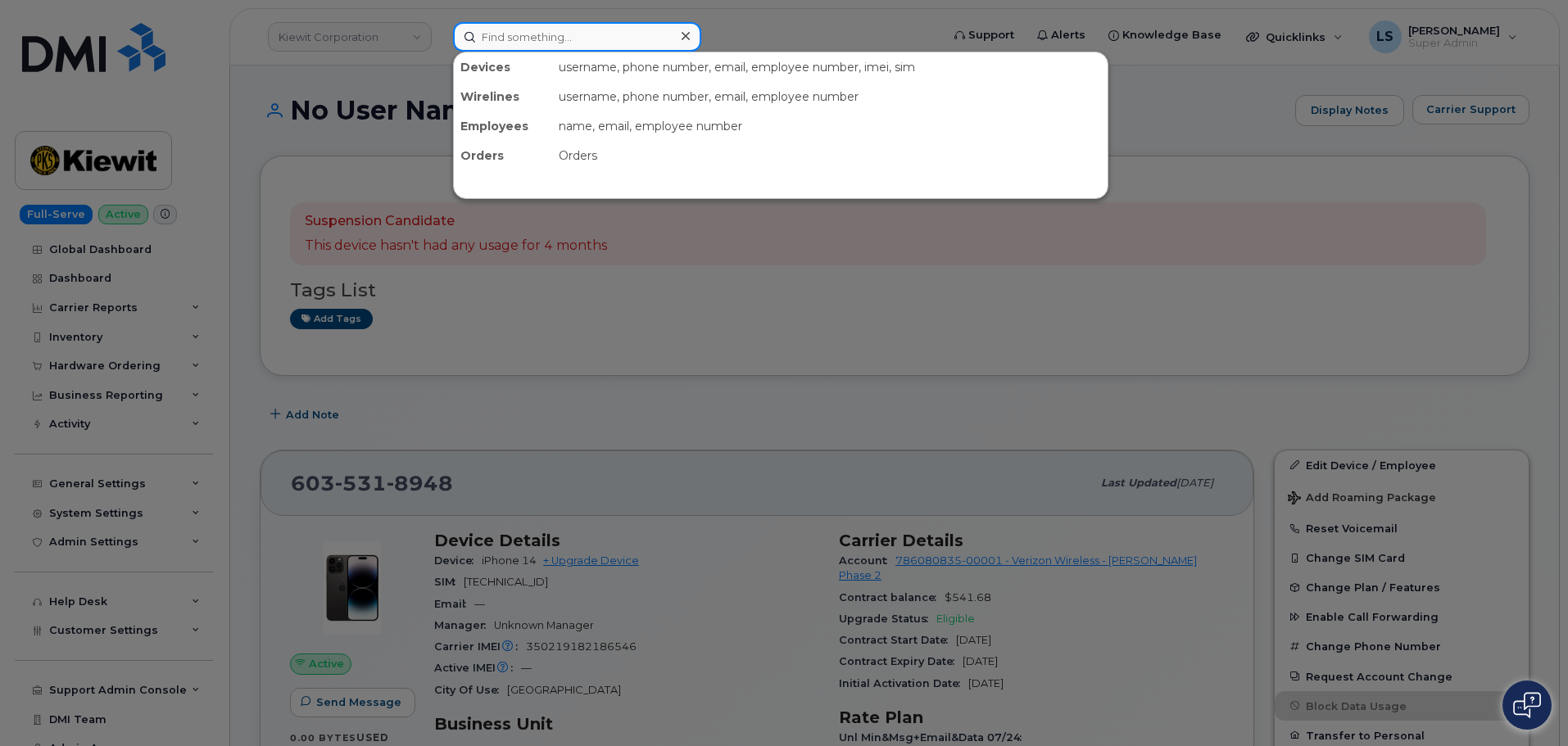
click at [485, 51] on input at bounding box center [576, 36] width 248 height 29
paste input "(808) 753-0388"
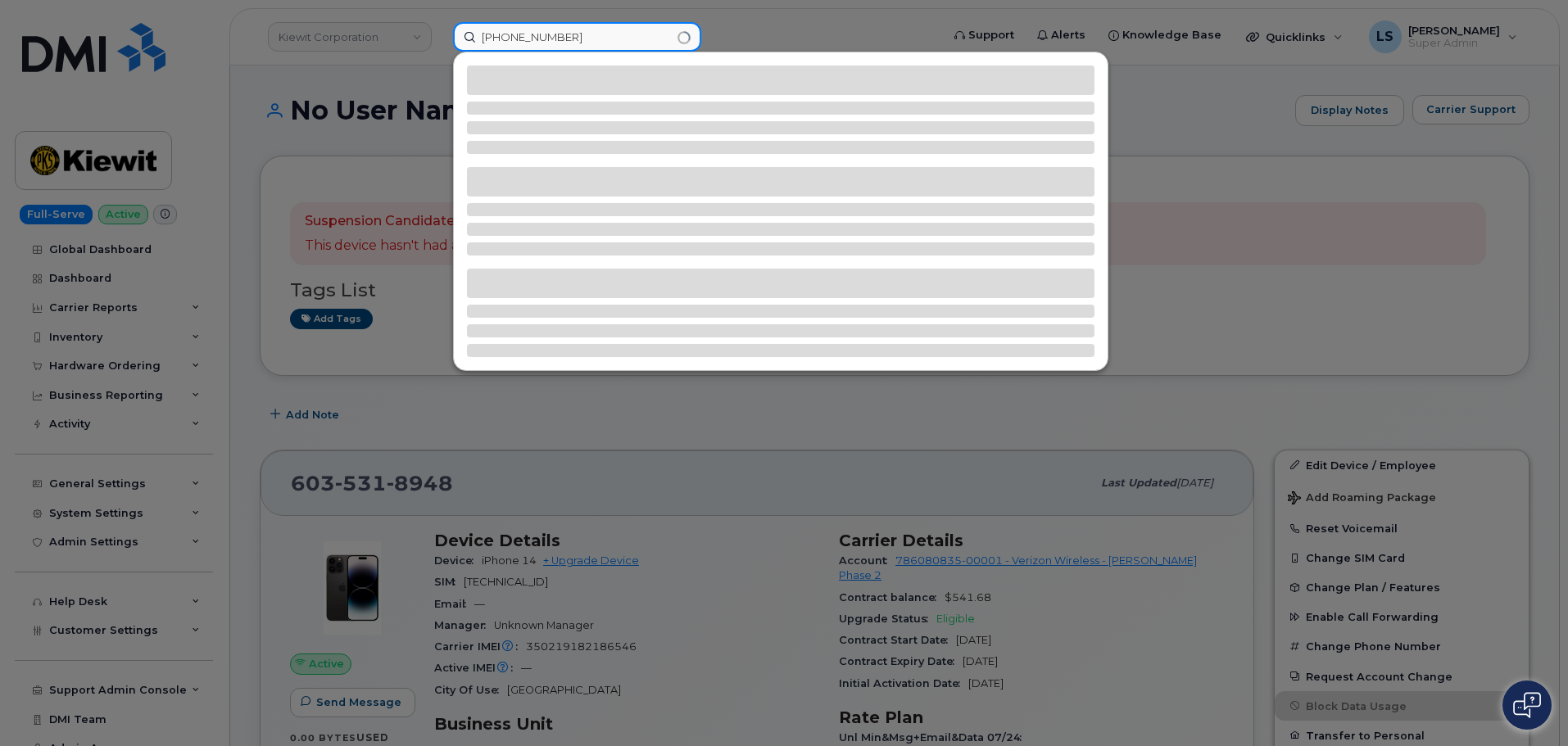
type input "(808) 753-0388"
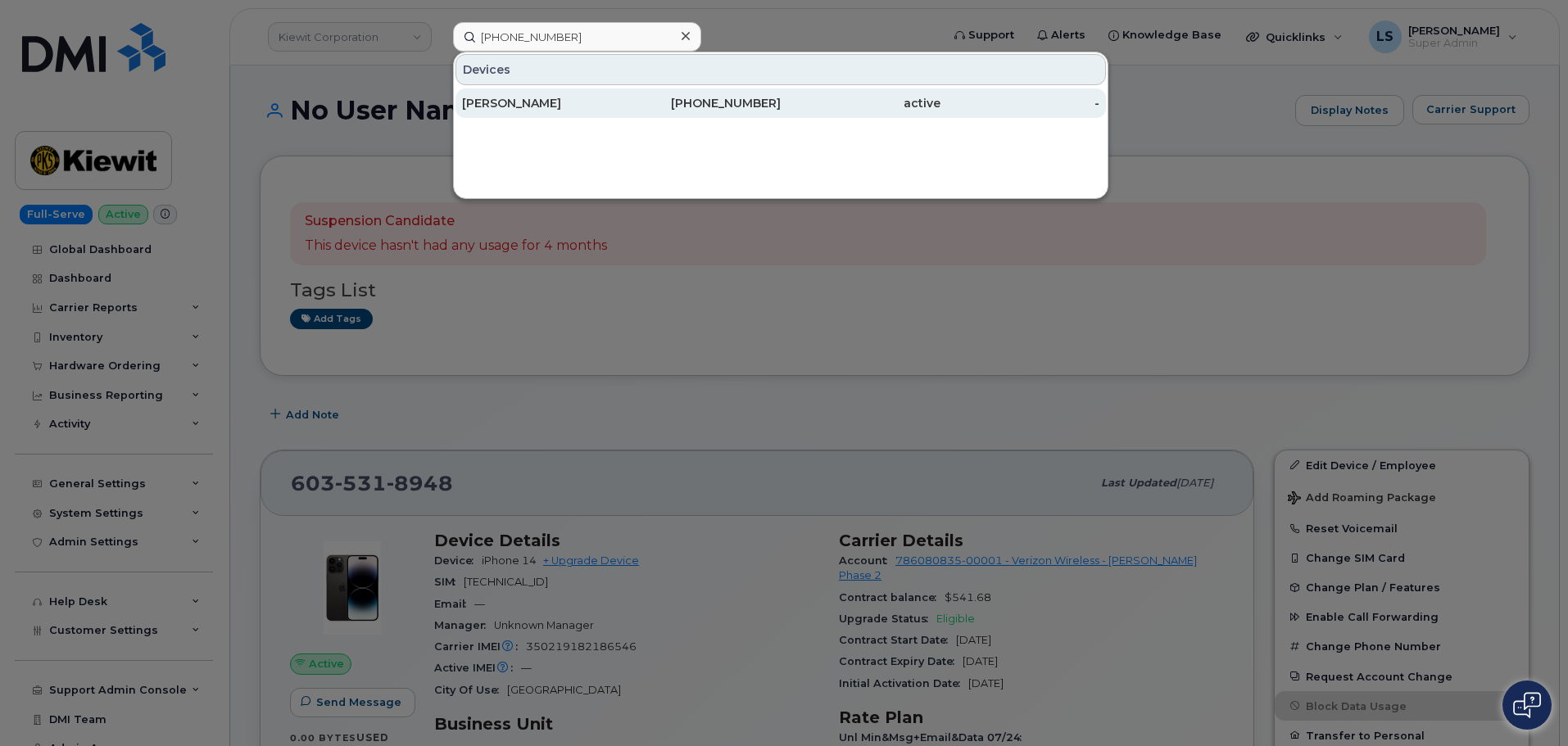
click at [622, 111] on div "[PERSON_NAME]" at bounding box center [701, 103] width 159 height 29
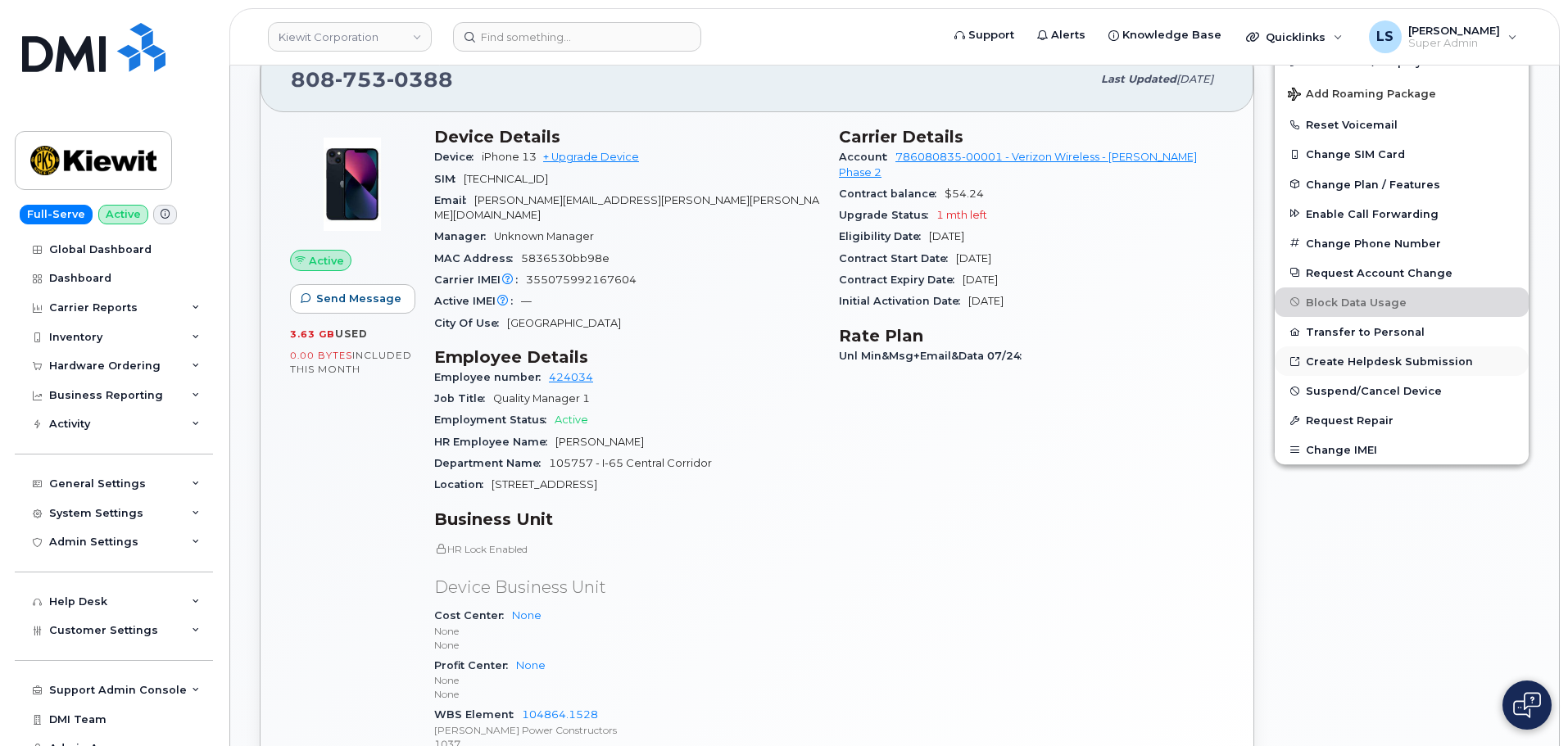
scroll to position [327, 0]
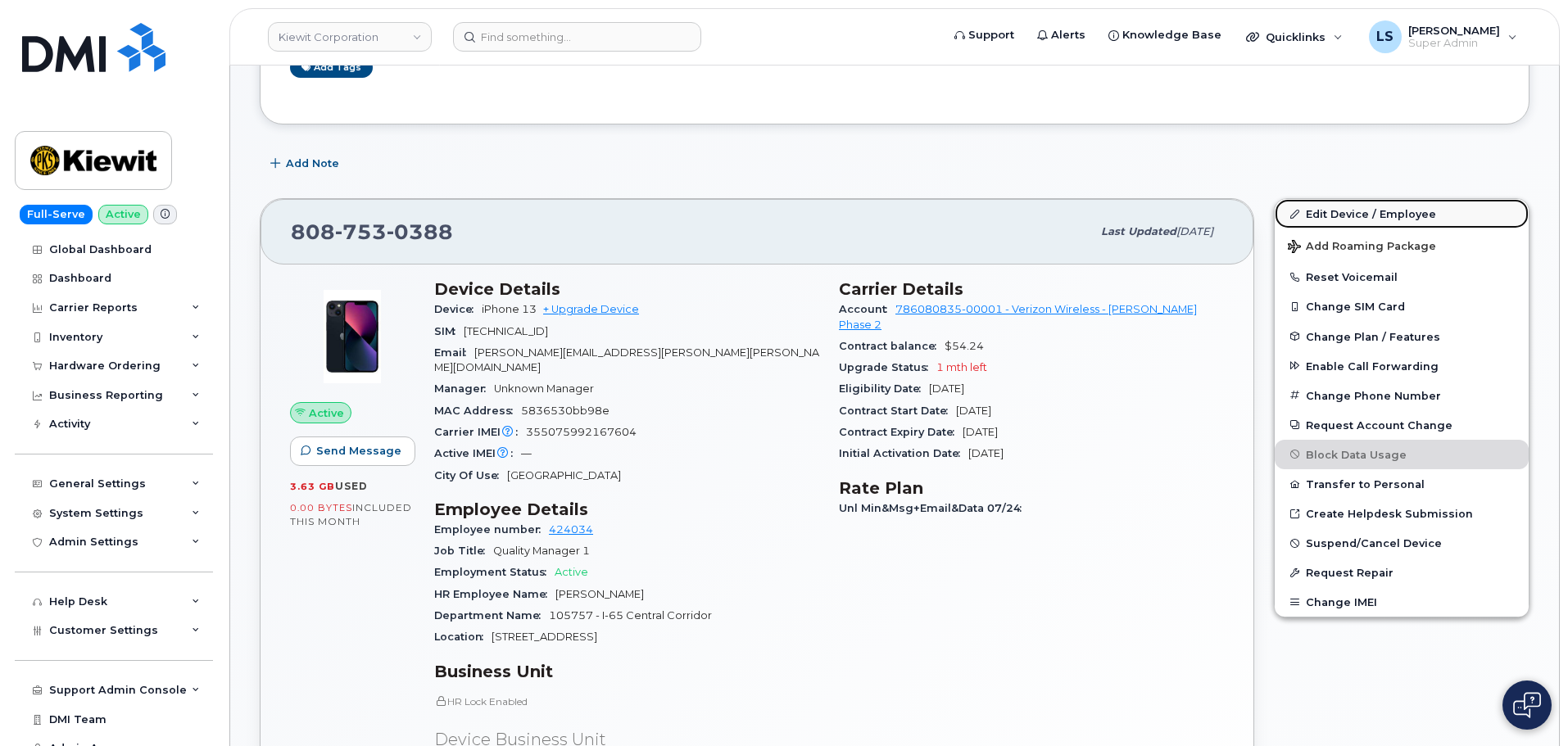
click at [1346, 219] on link "Edit Device / Employee" at bounding box center [1401, 213] width 254 height 29
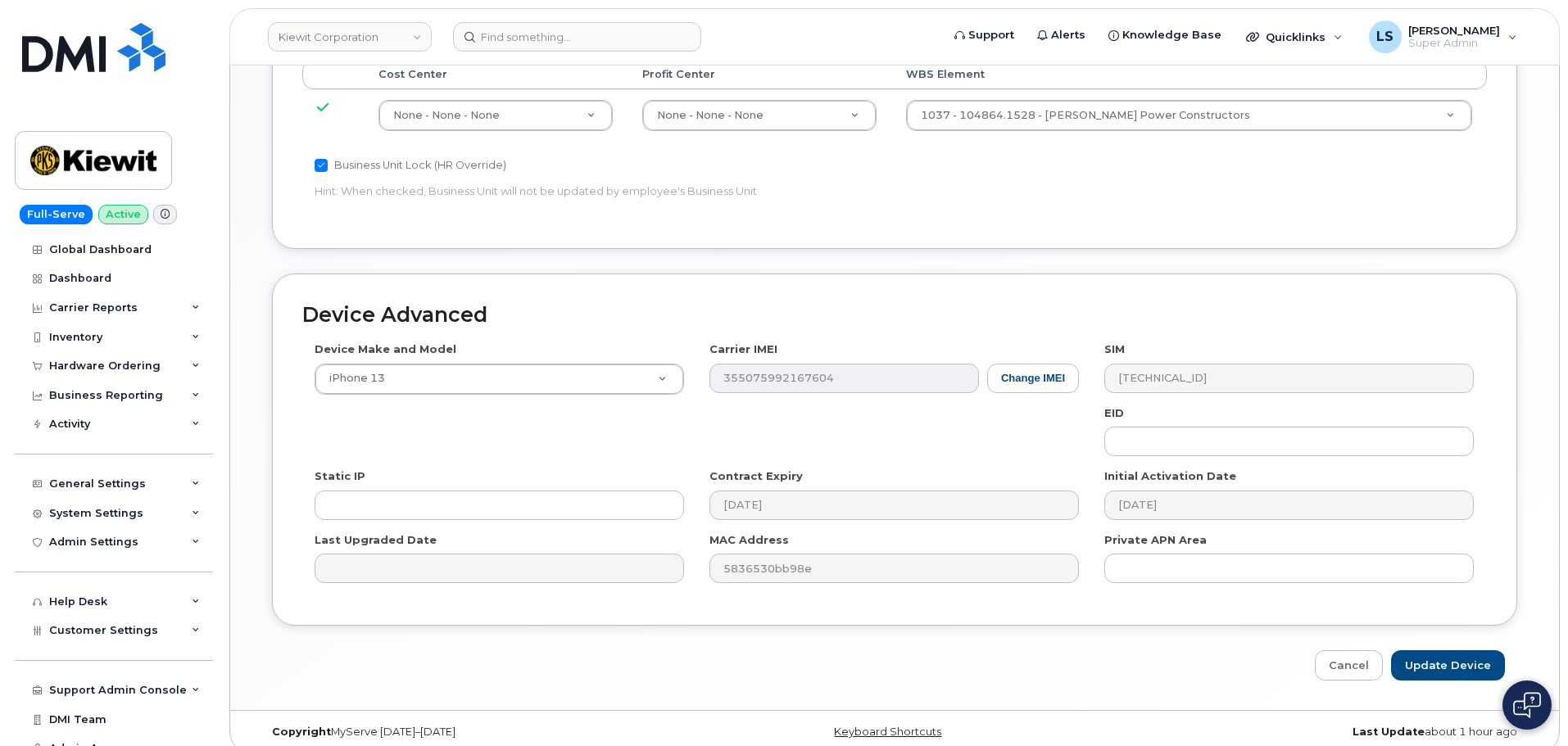
scroll to position [609, 0]
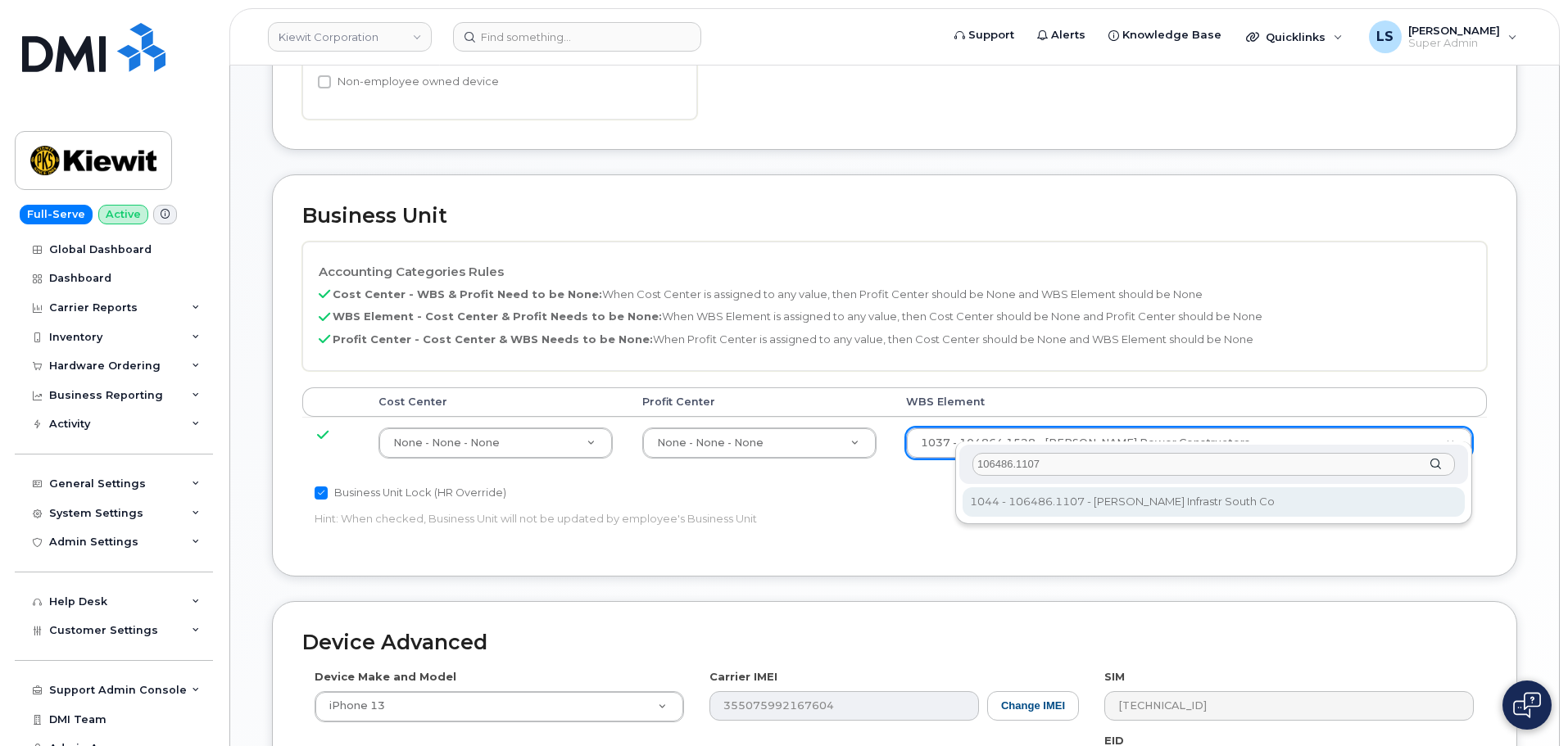
type input "106486.1107"
type input "35742708"
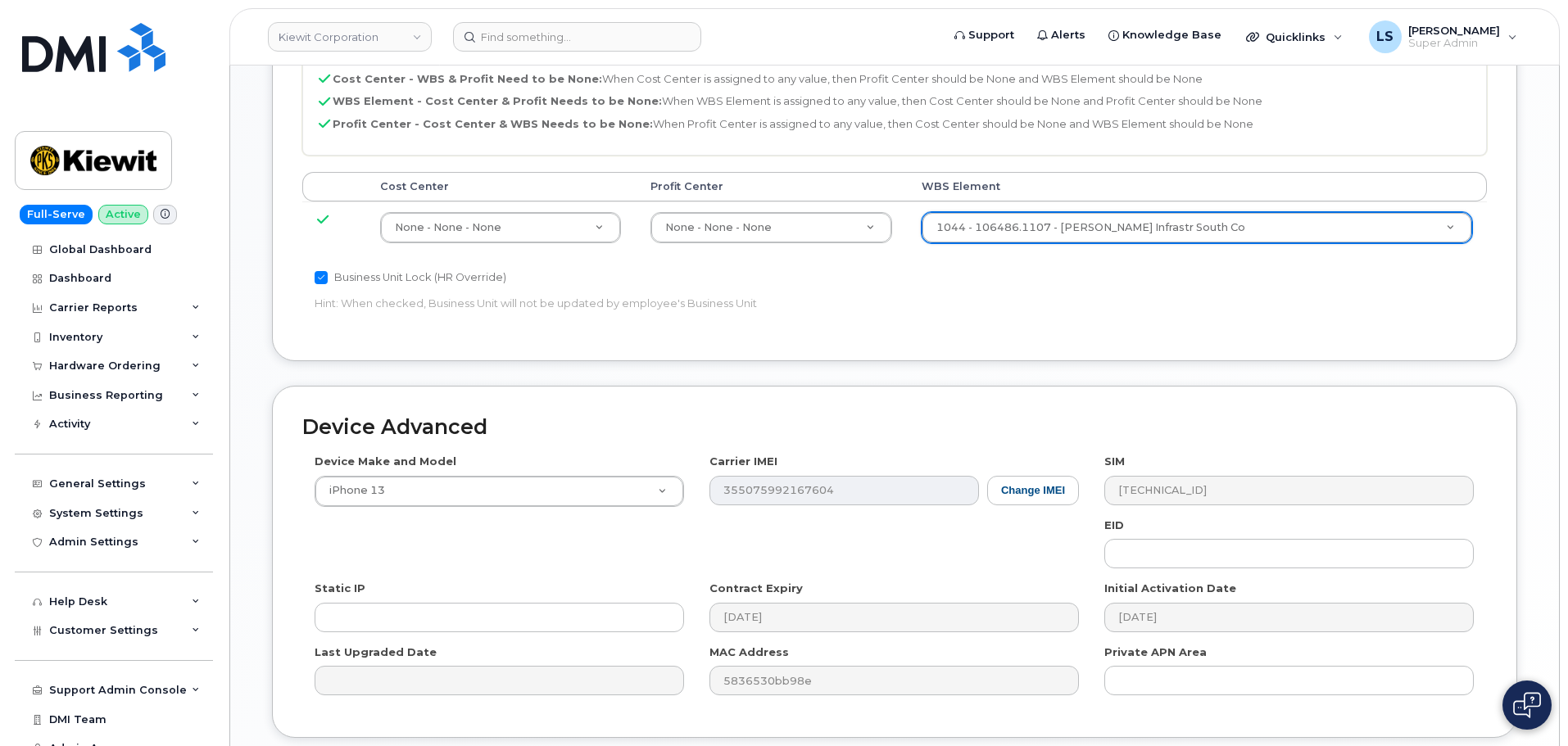
scroll to position [936, 0]
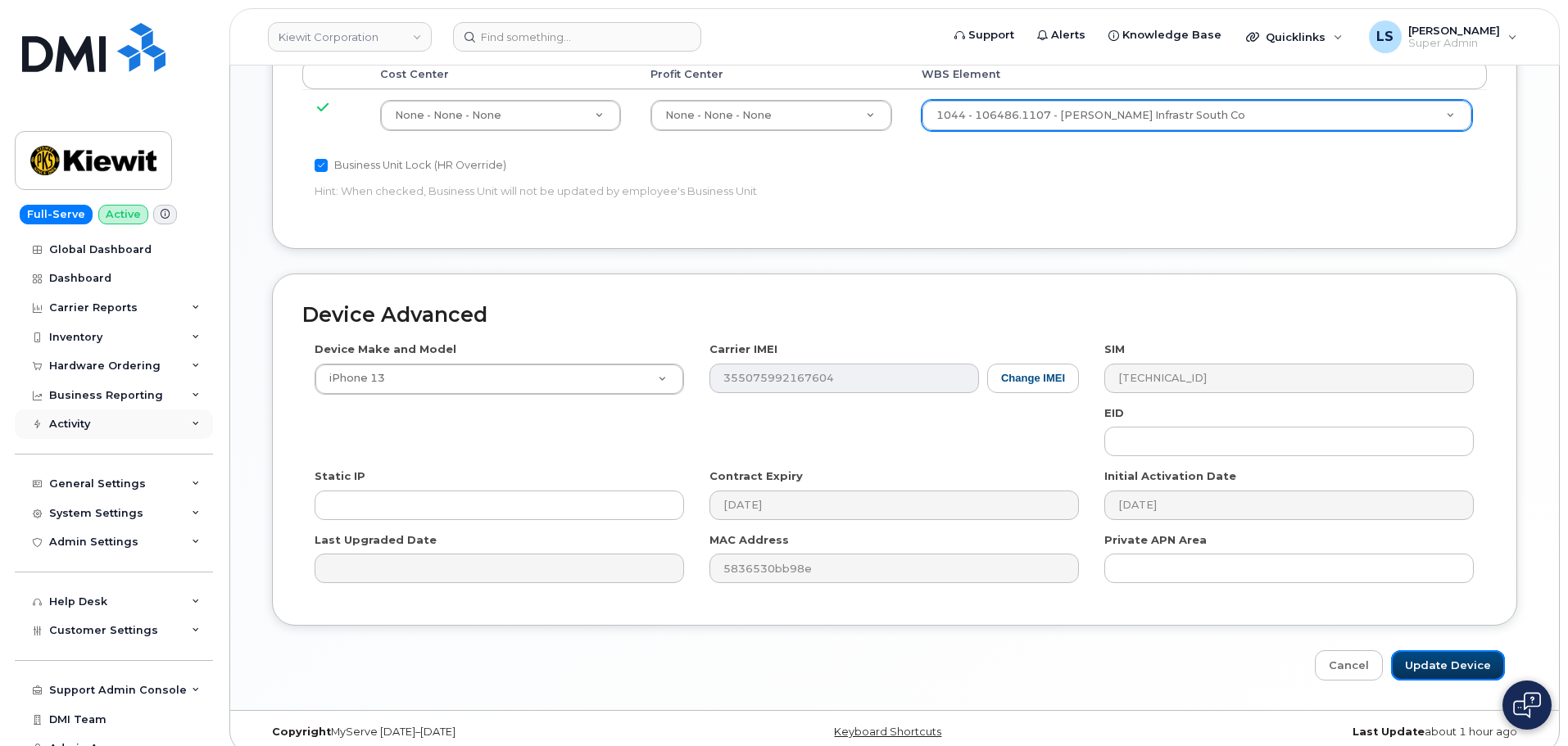
drag, startPoint x: 1439, startPoint y: 657, endPoint x: 138, endPoint y: 413, distance: 1323.7
click at [1439, 656] on input "Update Device" at bounding box center [1448, 665] width 114 height 30
type input "Saving..."
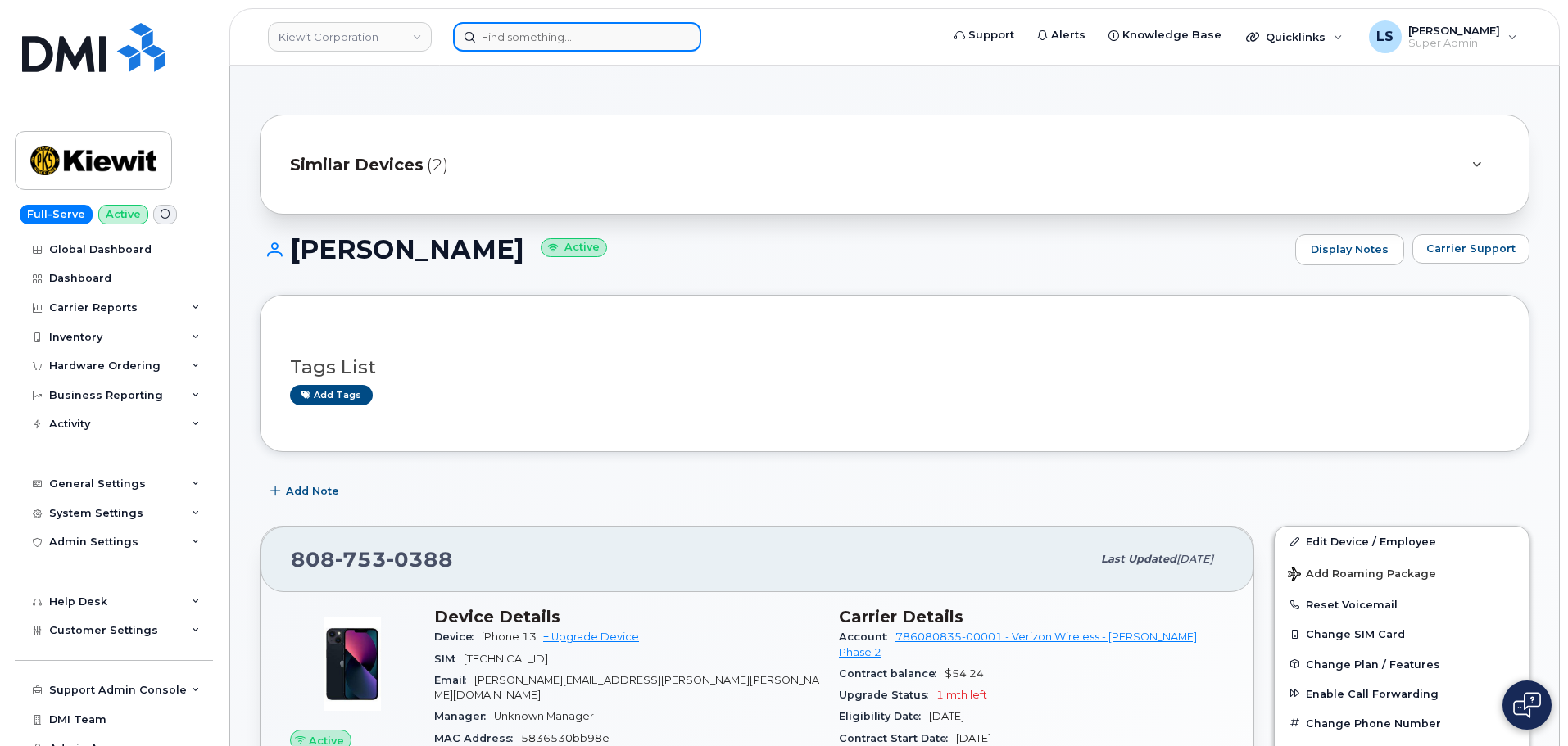
click at [600, 43] on input at bounding box center [576, 36] width 248 height 29
paste input "[PHONE_NUMBER]"
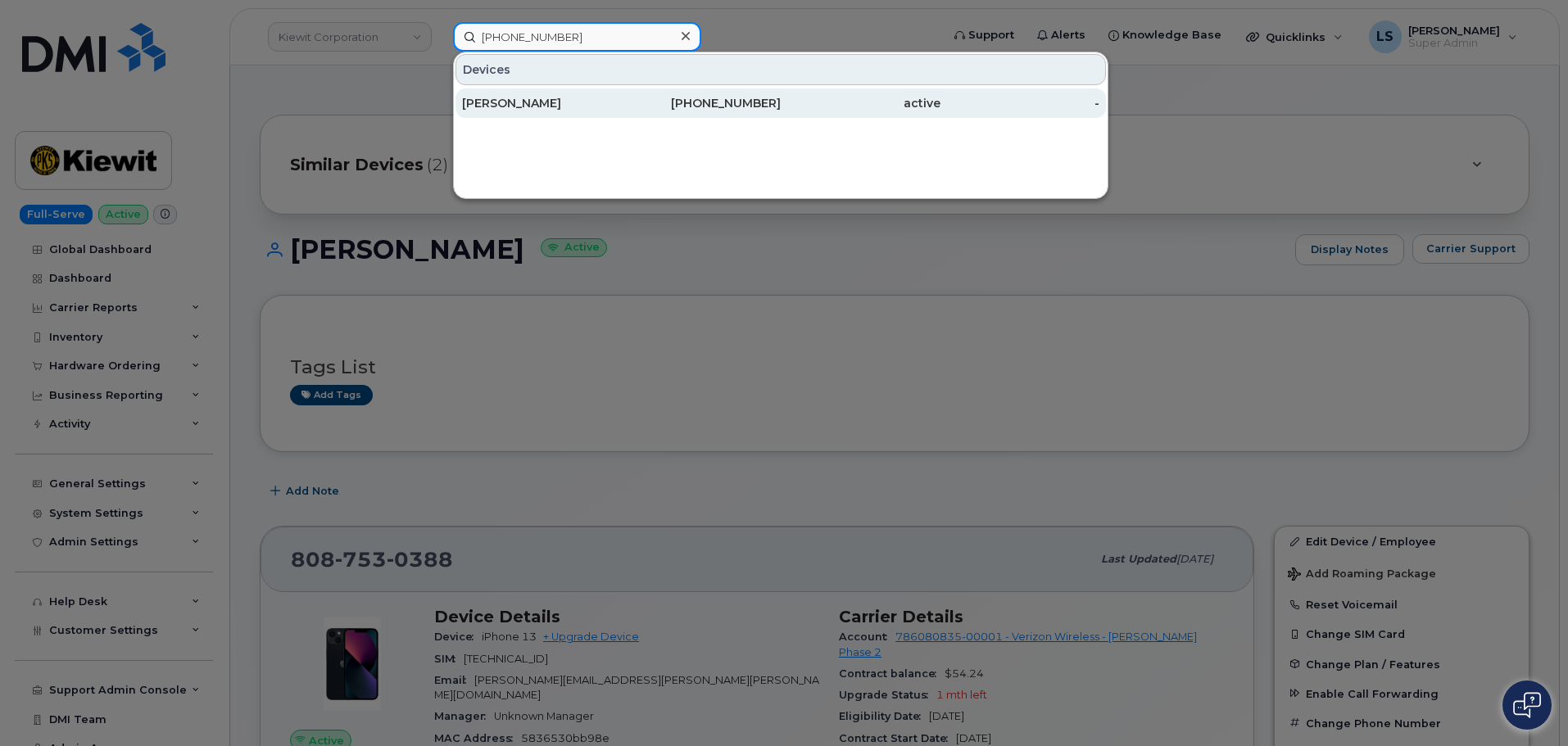
type input "[PHONE_NUMBER]"
click at [781, 112] on div "602-370-7657" at bounding box center [860, 103] width 159 height 29
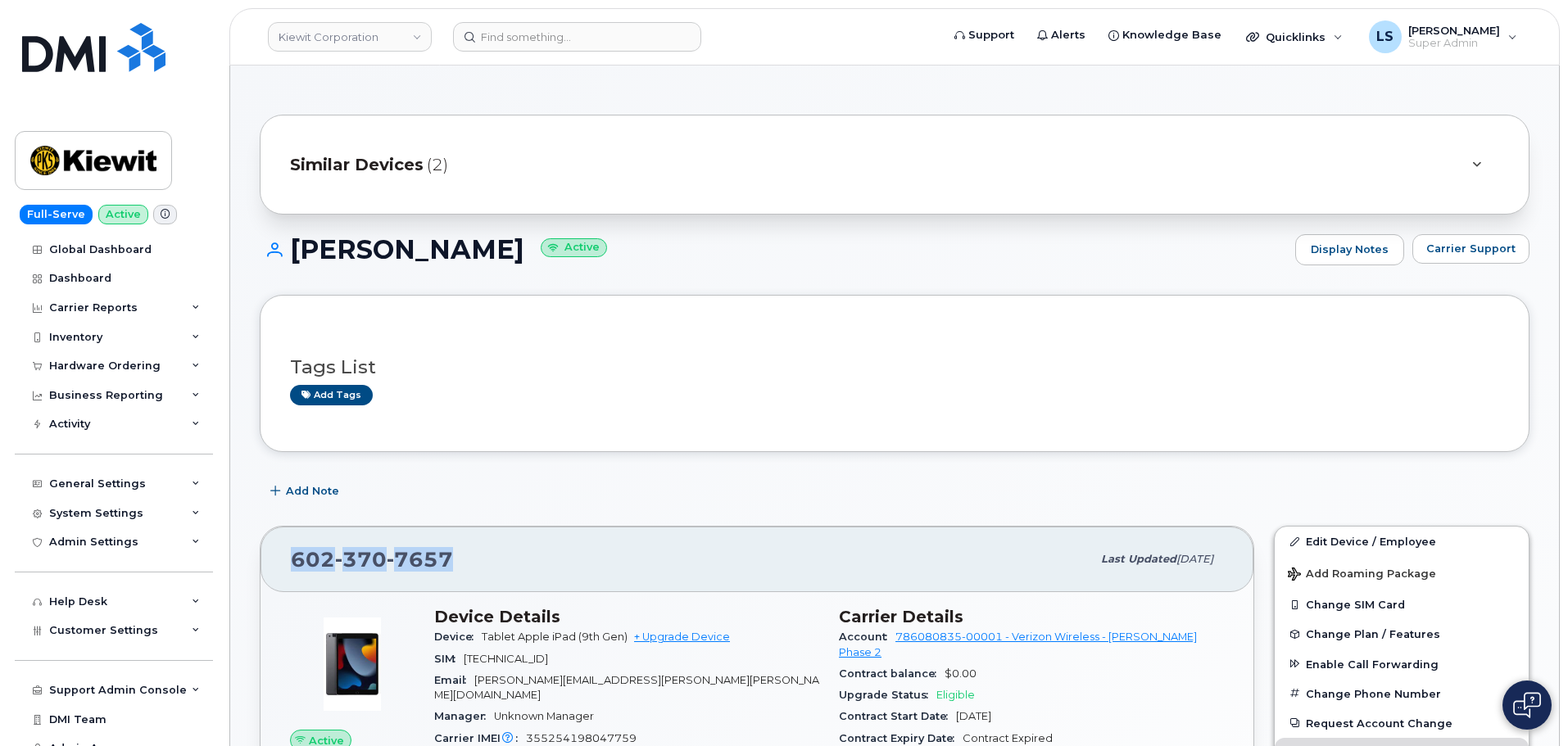
drag, startPoint x: 440, startPoint y: 553, endPoint x: 252, endPoint y: 547, distance: 188.1
copy span "602 370 7657"
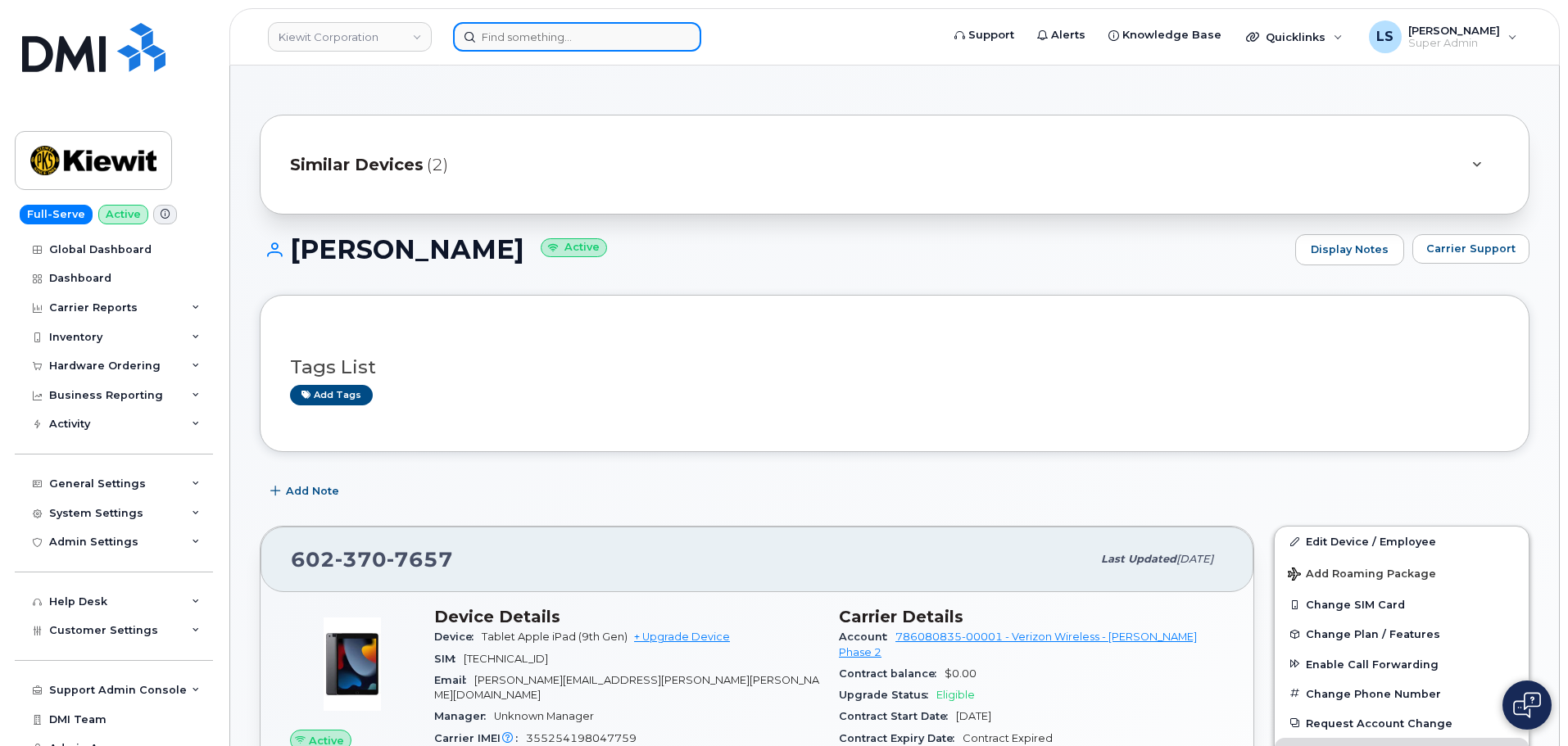
click at [574, 23] on input at bounding box center [576, 36] width 248 height 29
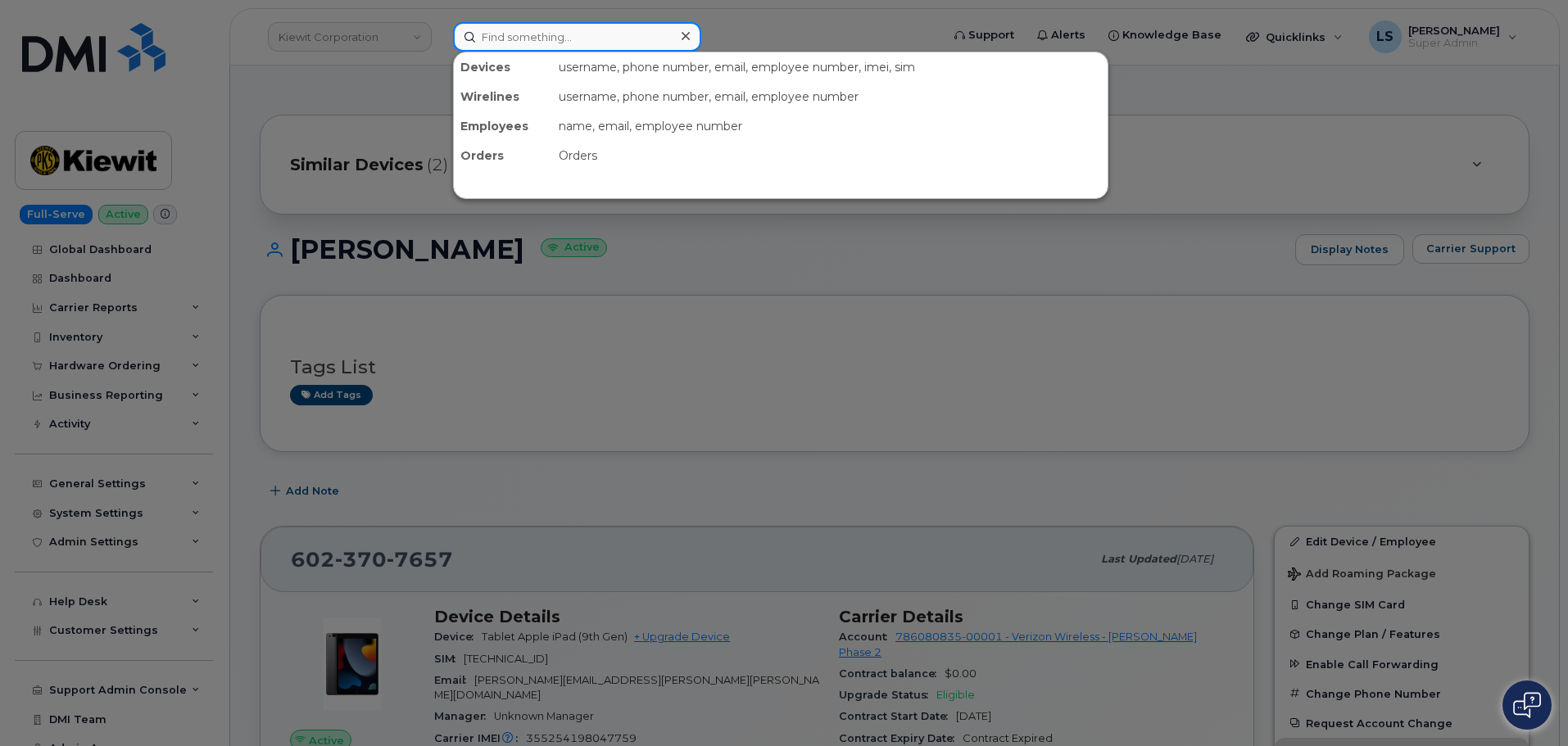
paste input "(470) 998-5024"
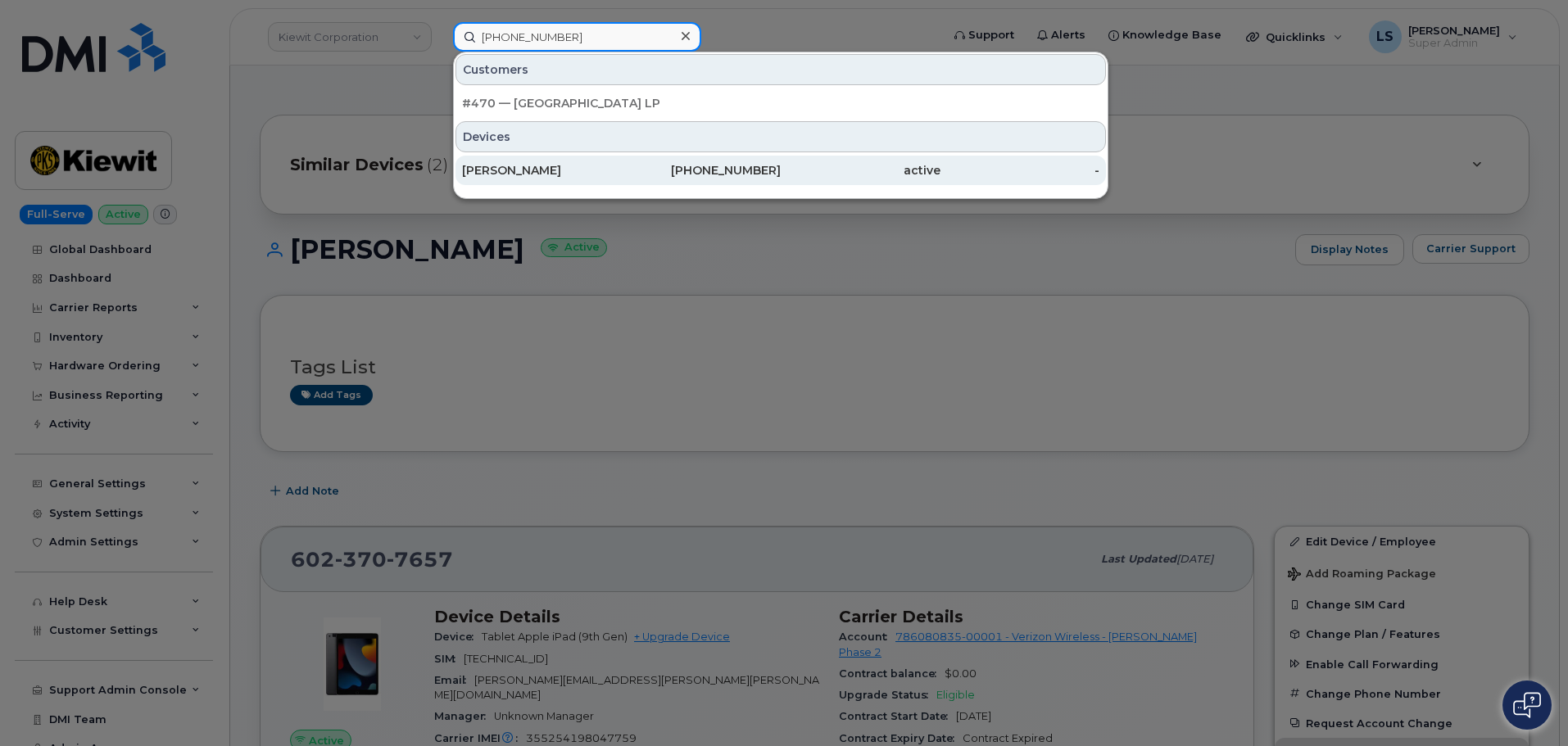
type input "(470) 998-5024"
click at [559, 174] on div "[PERSON_NAME]" at bounding box center [541, 170] width 159 height 17
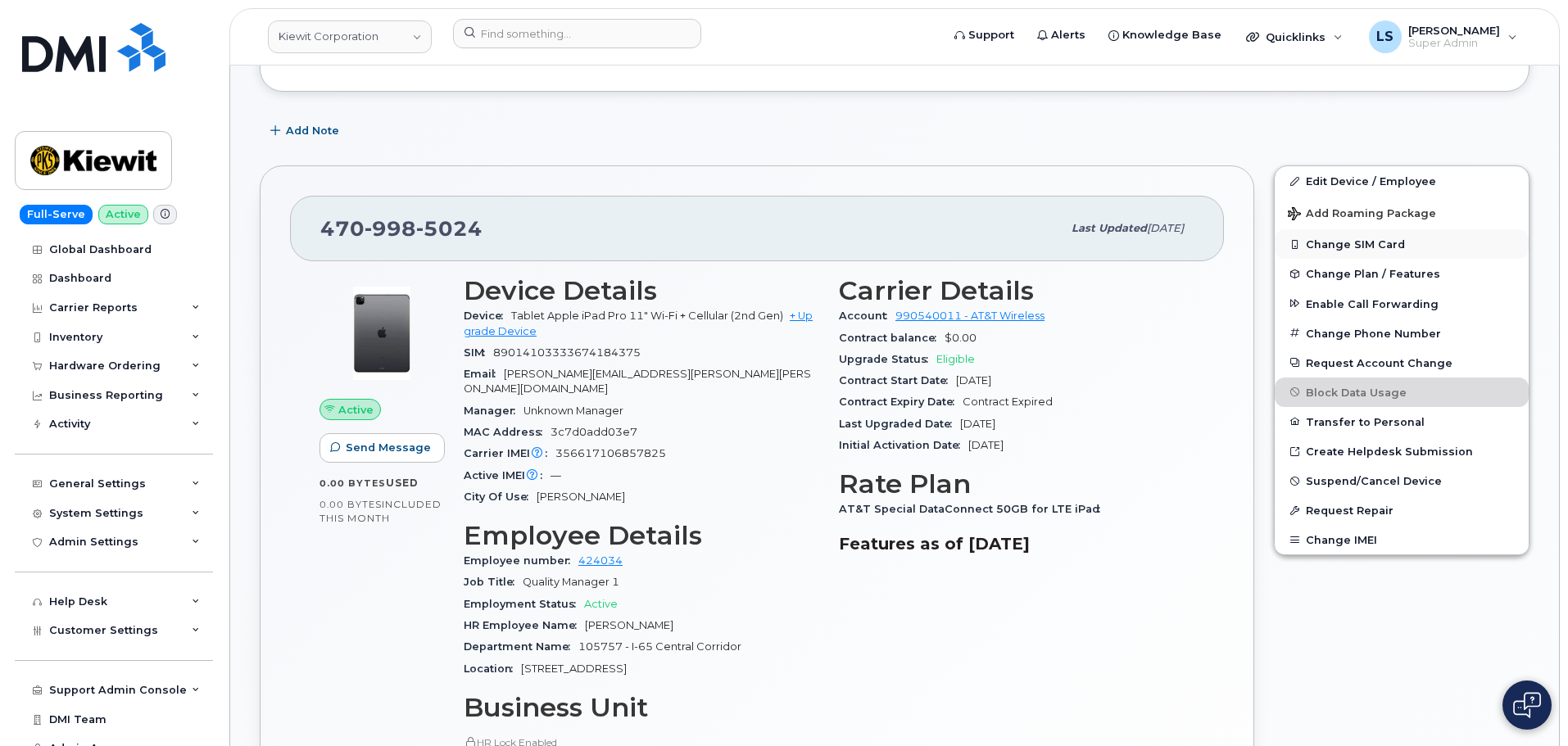
scroll to position [327, 0]
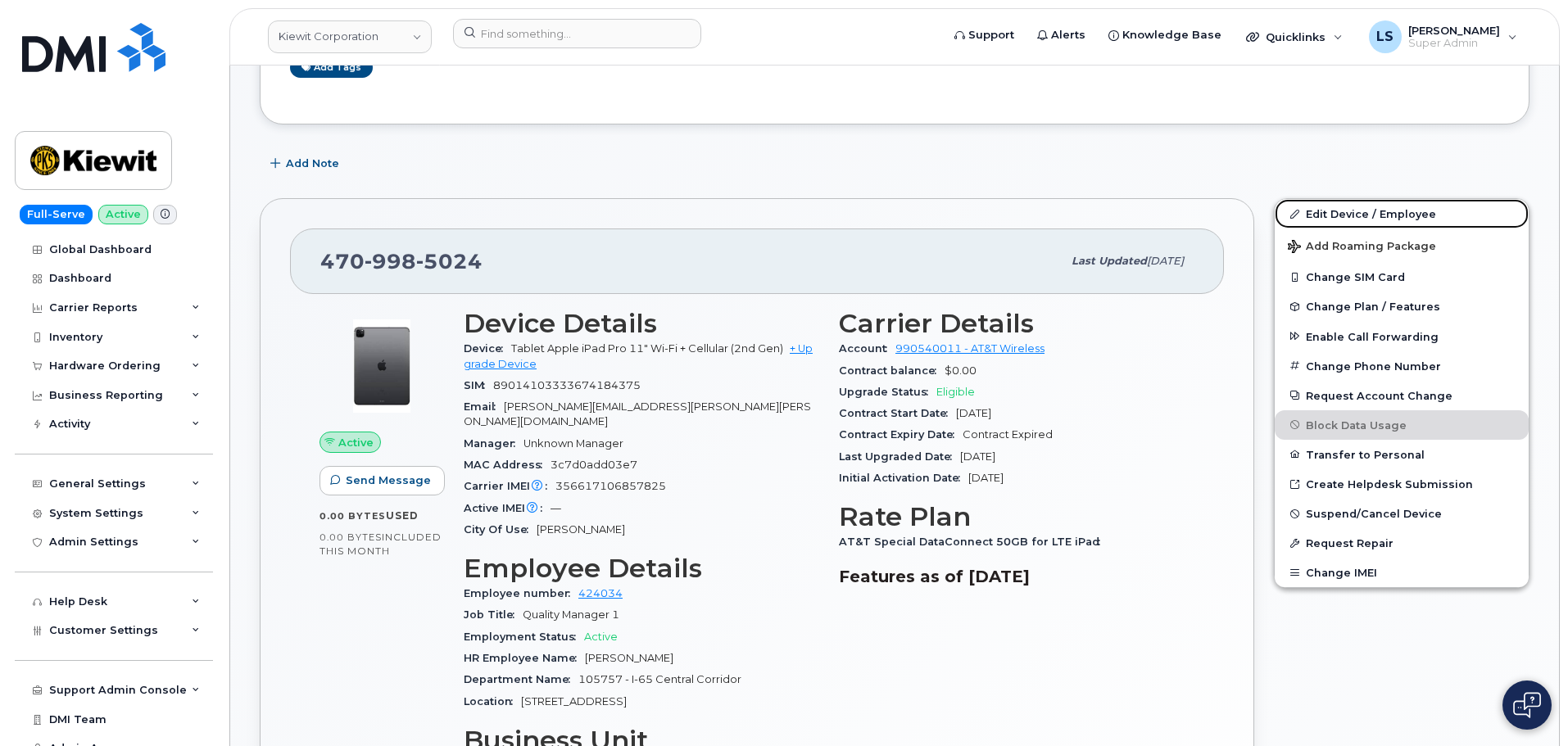
drag, startPoint x: 1380, startPoint y: 217, endPoint x: 1252, endPoint y: 208, distance: 128.3
click at [1378, 217] on link "Edit Device / Employee" at bounding box center [1401, 213] width 254 height 29
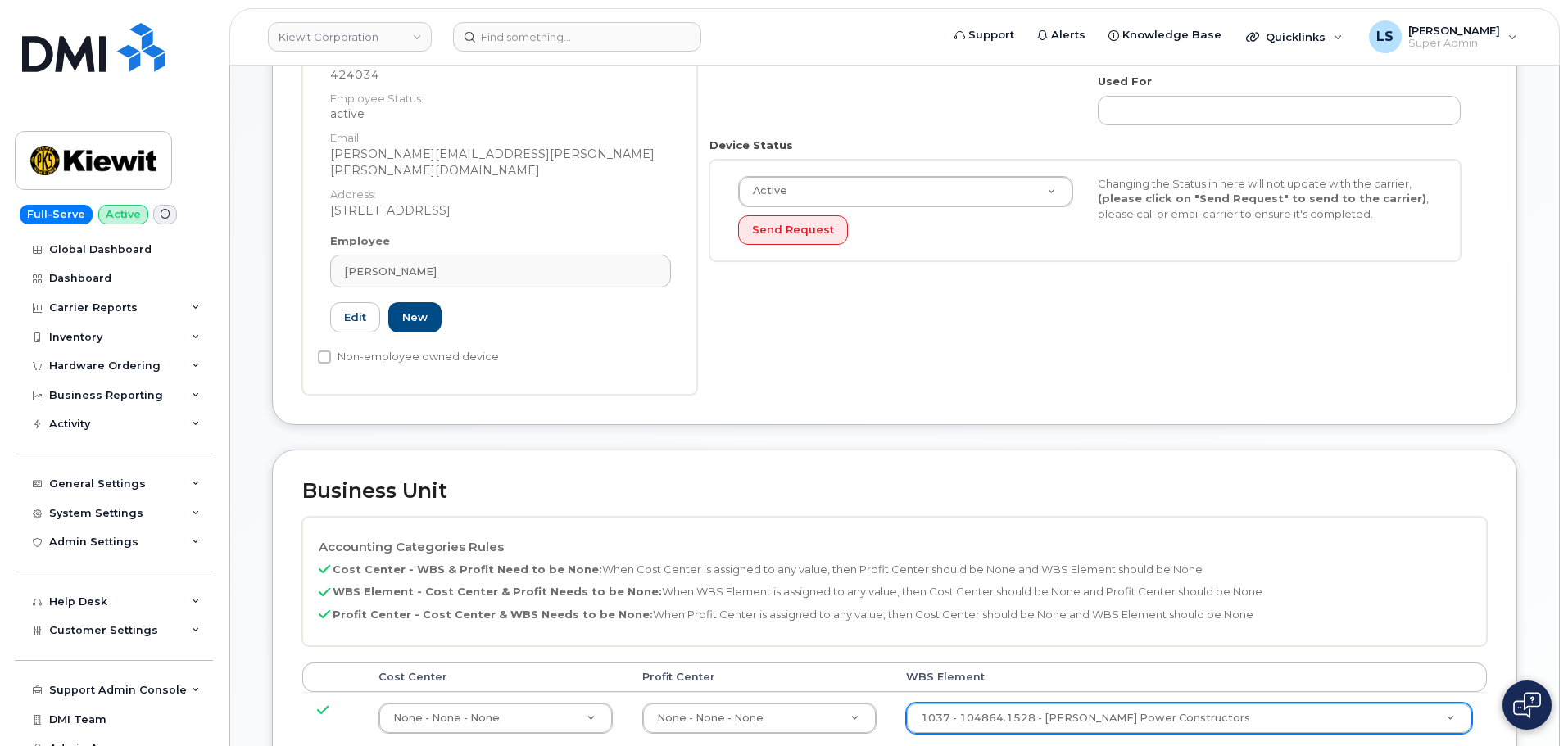
scroll to position [491, 0]
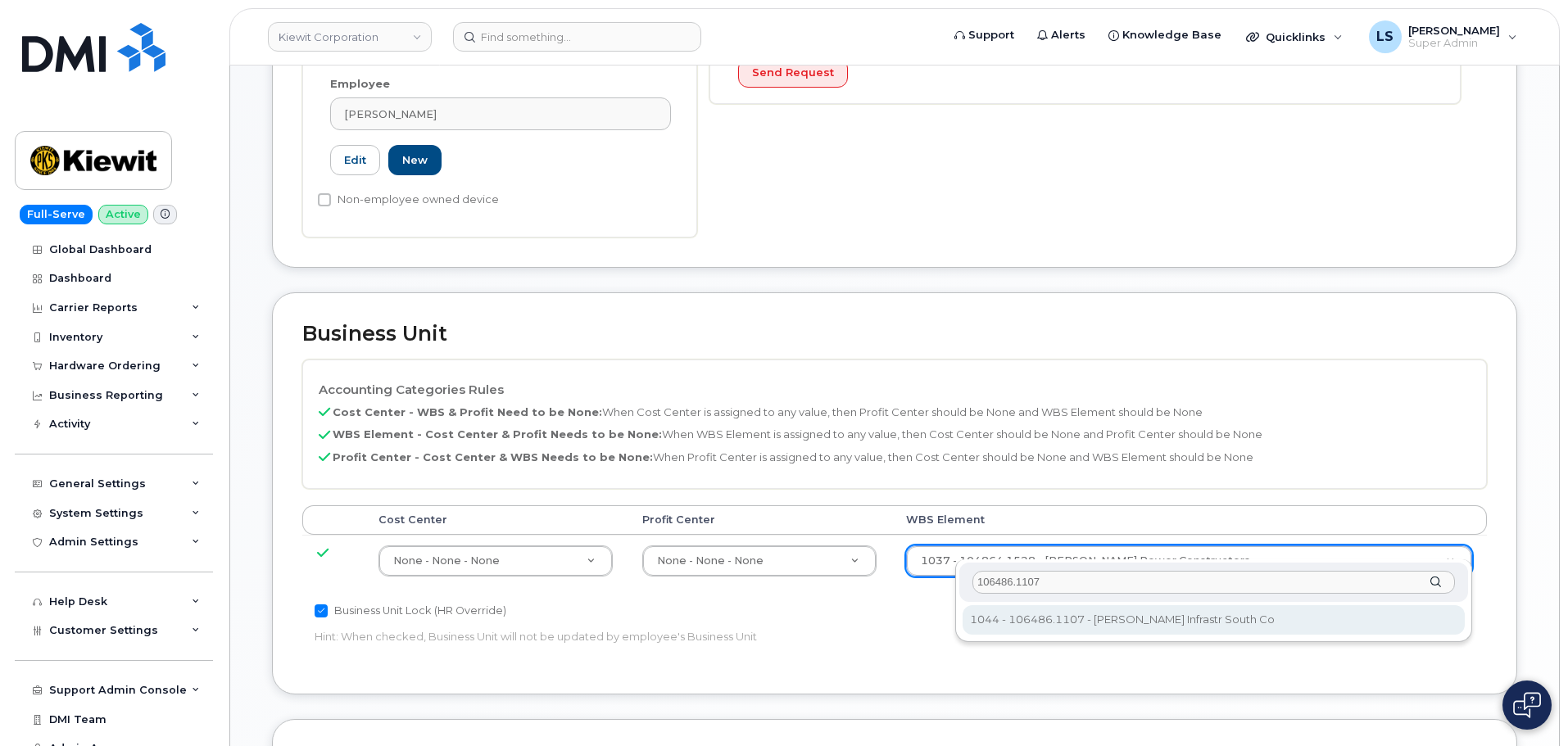
type input "106486.1107"
type input "35742708"
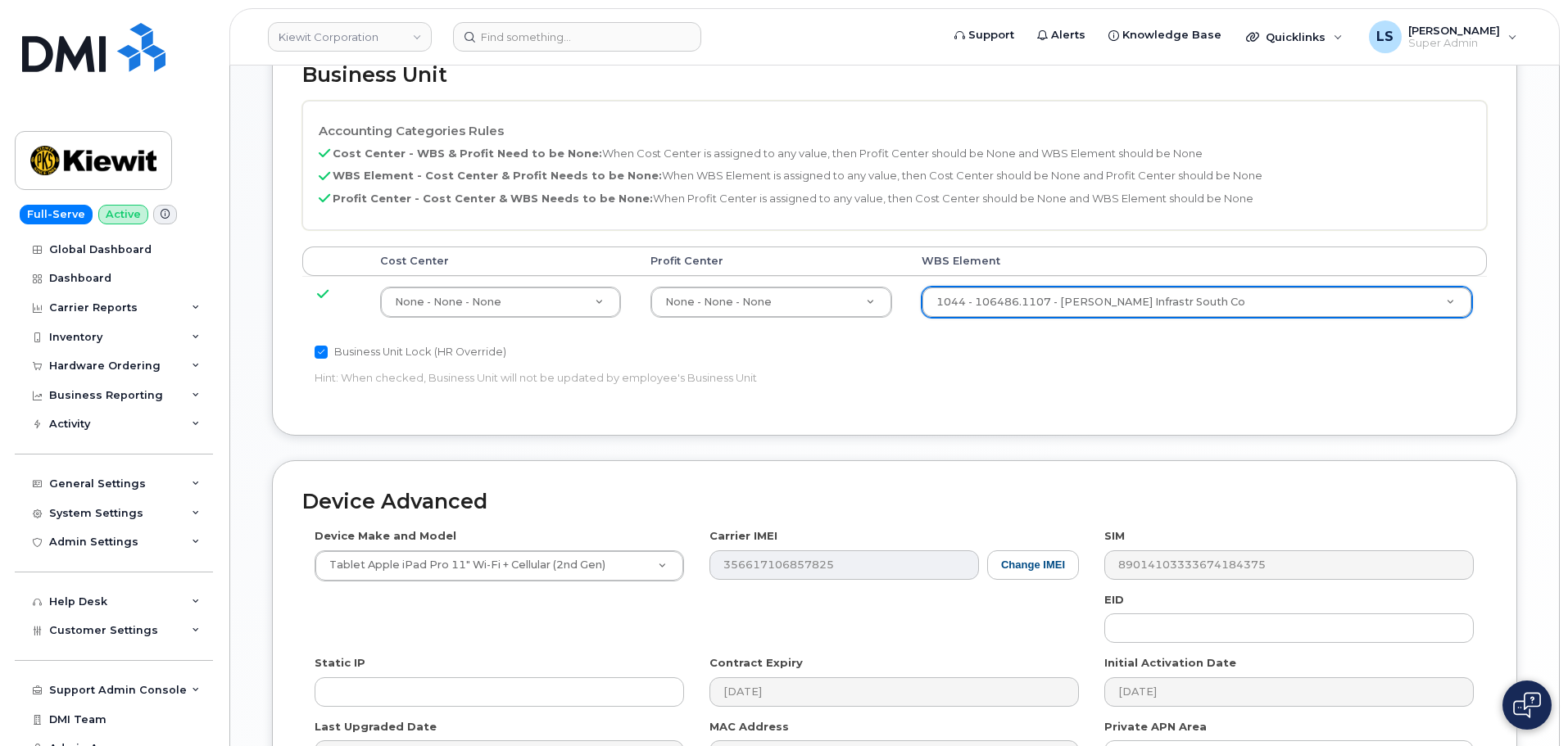
scroll to position [936, 0]
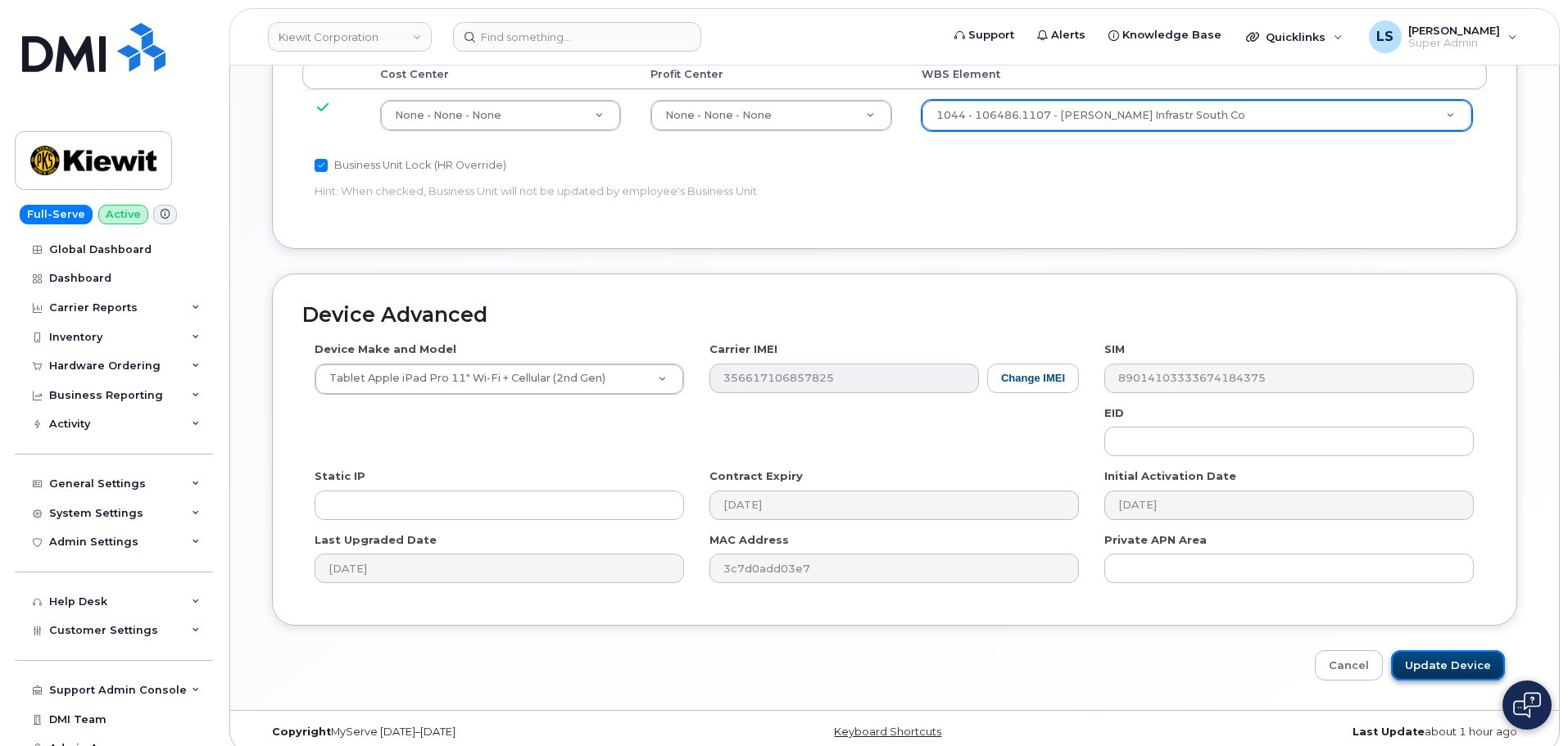
click at [1451, 650] on input "Update Device" at bounding box center [1448, 665] width 114 height 30
type input "Saving..."
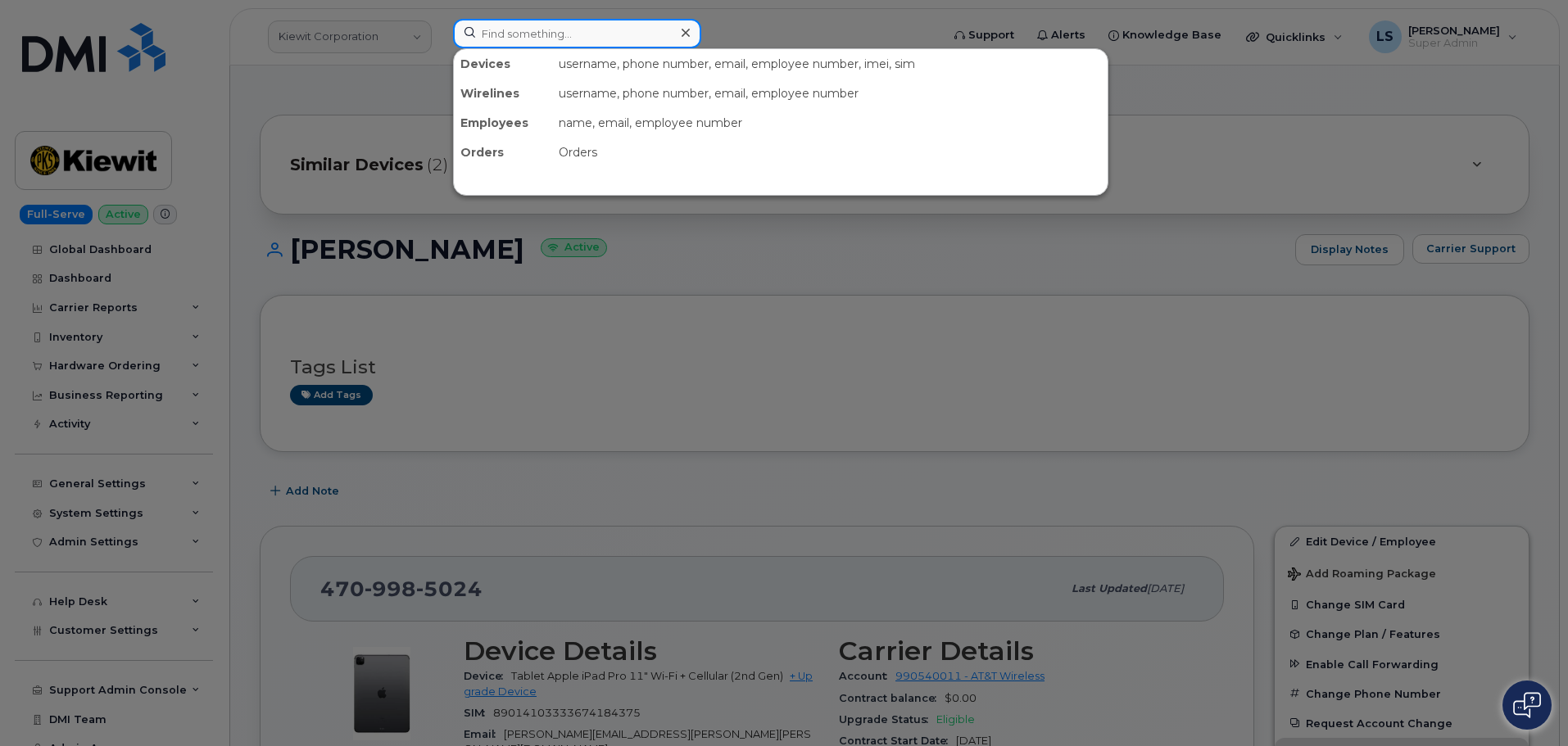
click at [557, 31] on input at bounding box center [576, 33] width 248 height 29
paste input "780.446.3629"
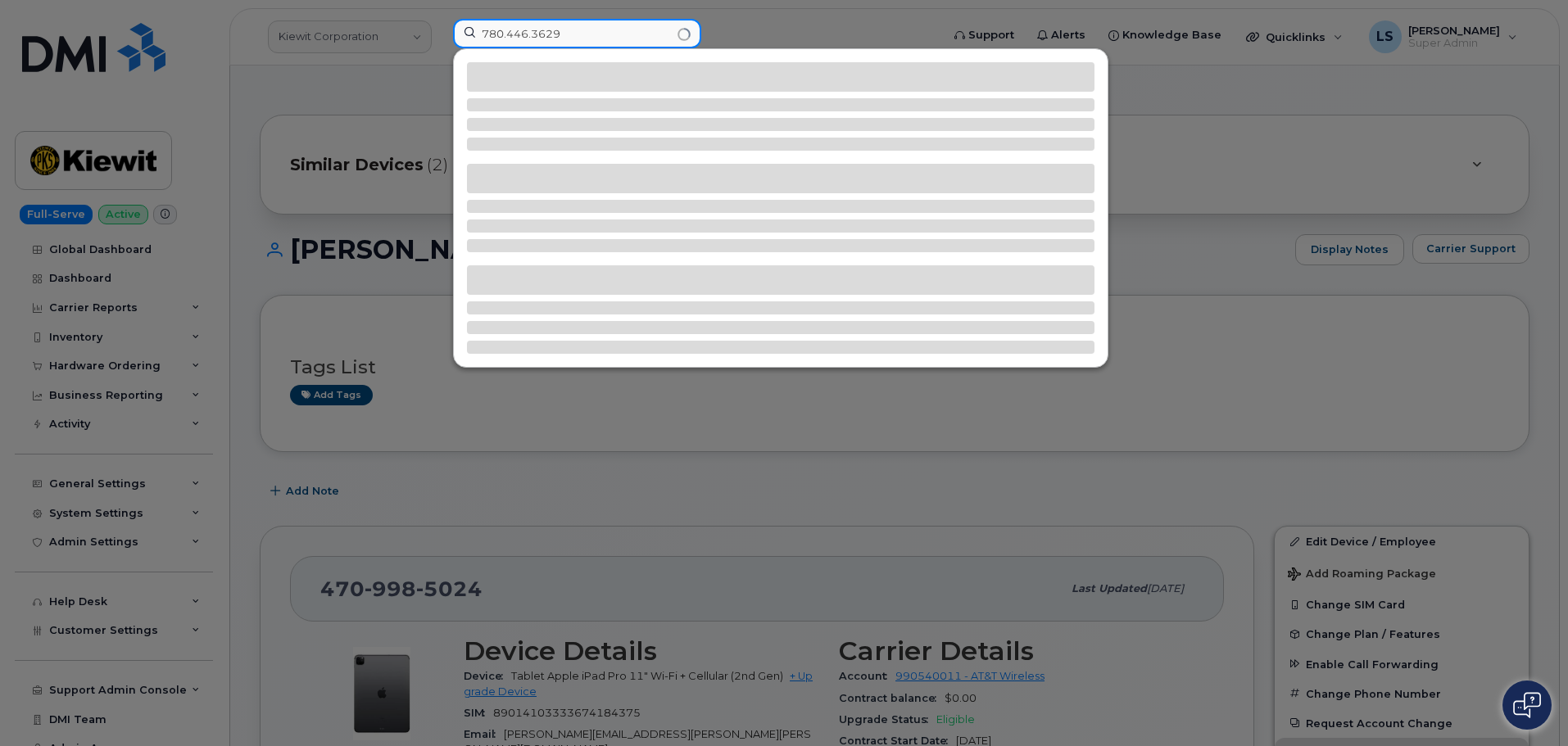
type input "780.446.3629"
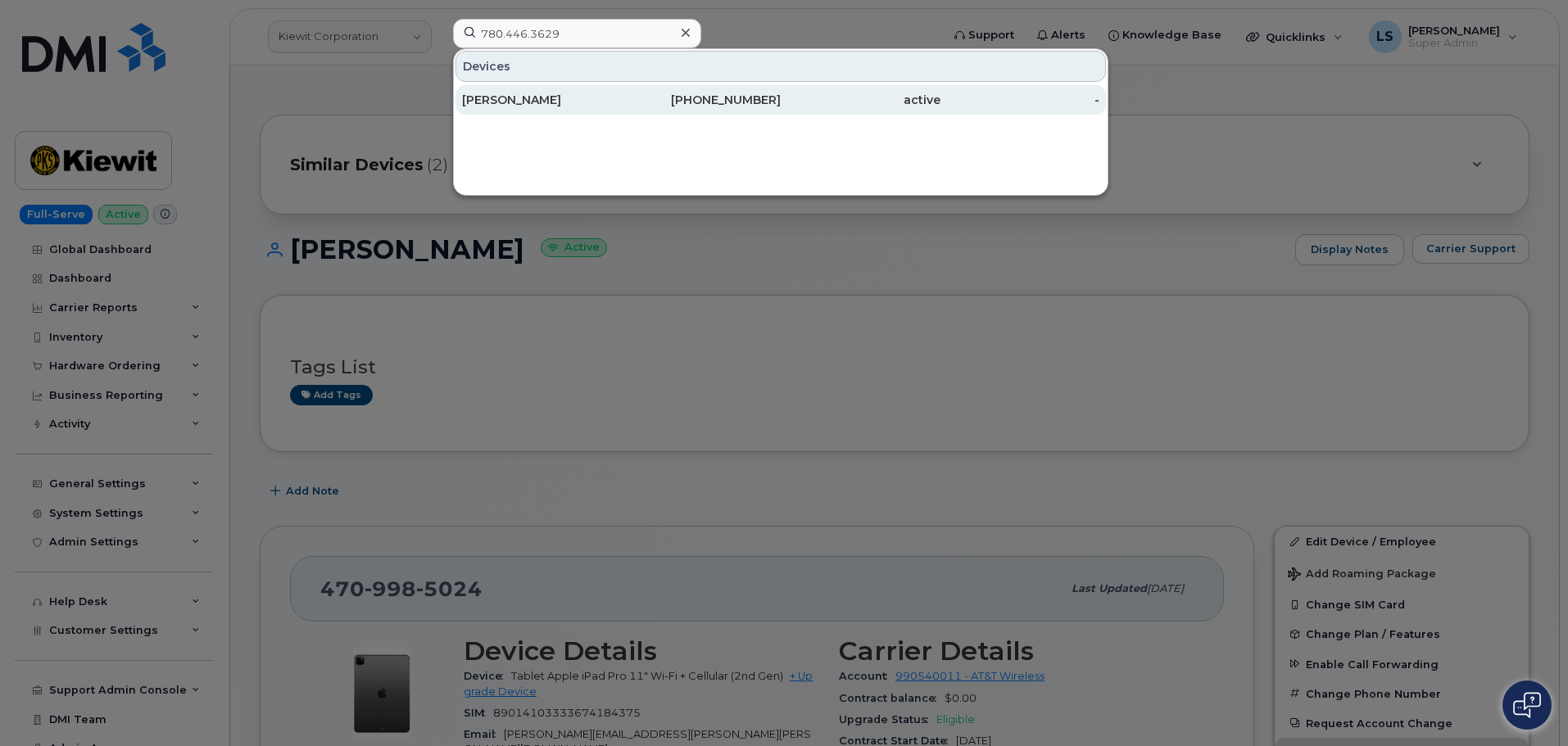
click at [622, 108] on div "[PERSON_NAME]" at bounding box center [701, 99] width 159 height 29
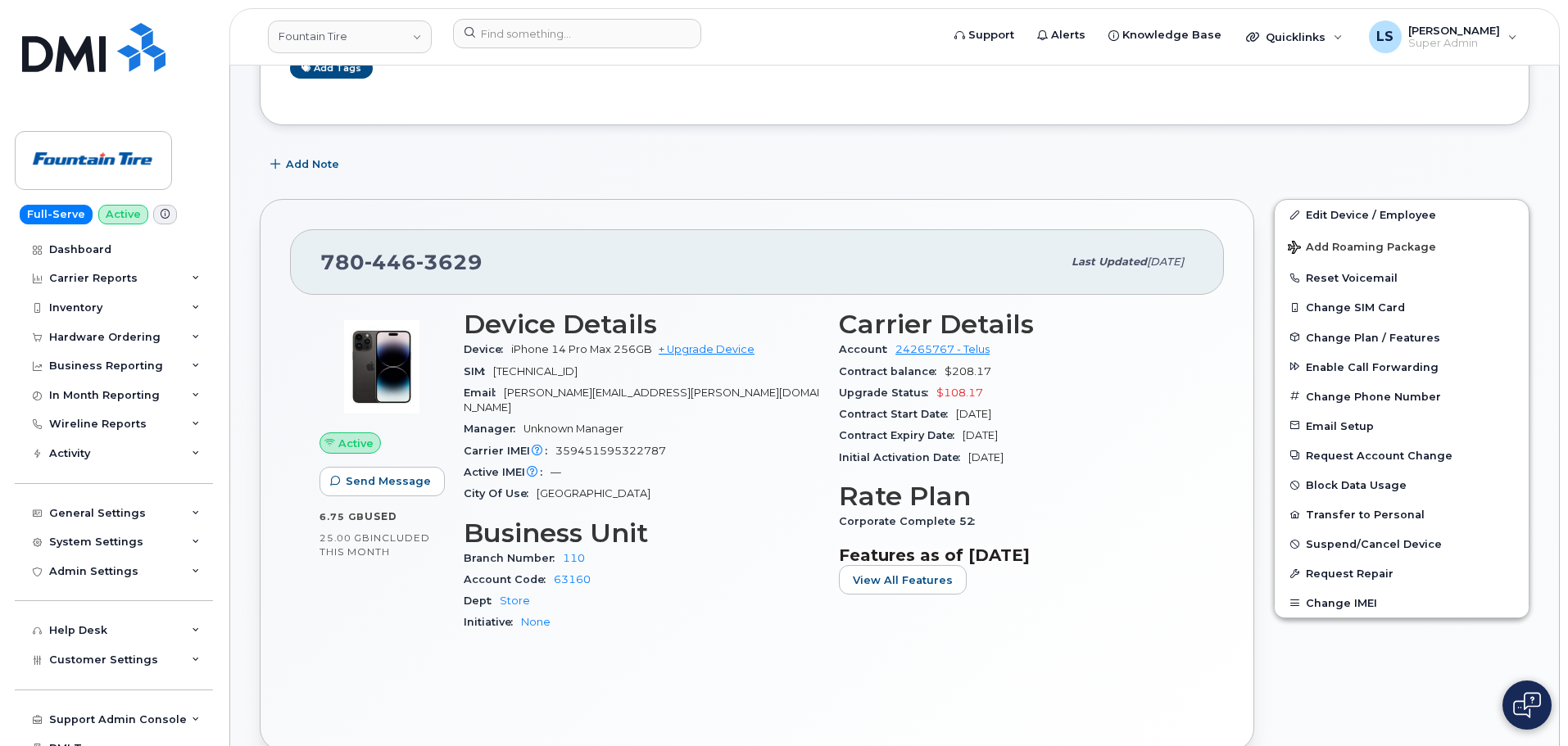
scroll to position [245, 0]
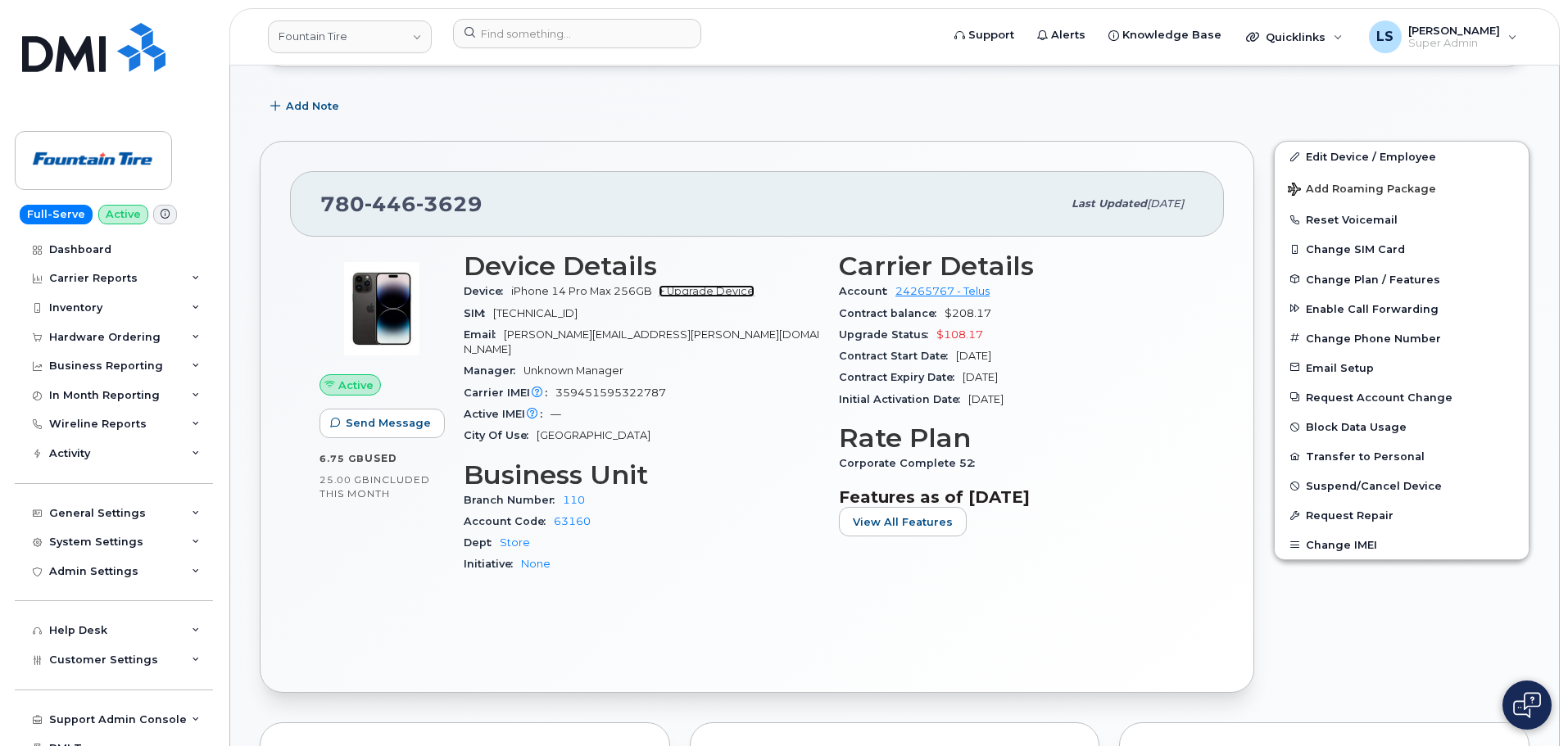
click at [663, 291] on link "+ Upgrade Device" at bounding box center [706, 290] width 96 height 13
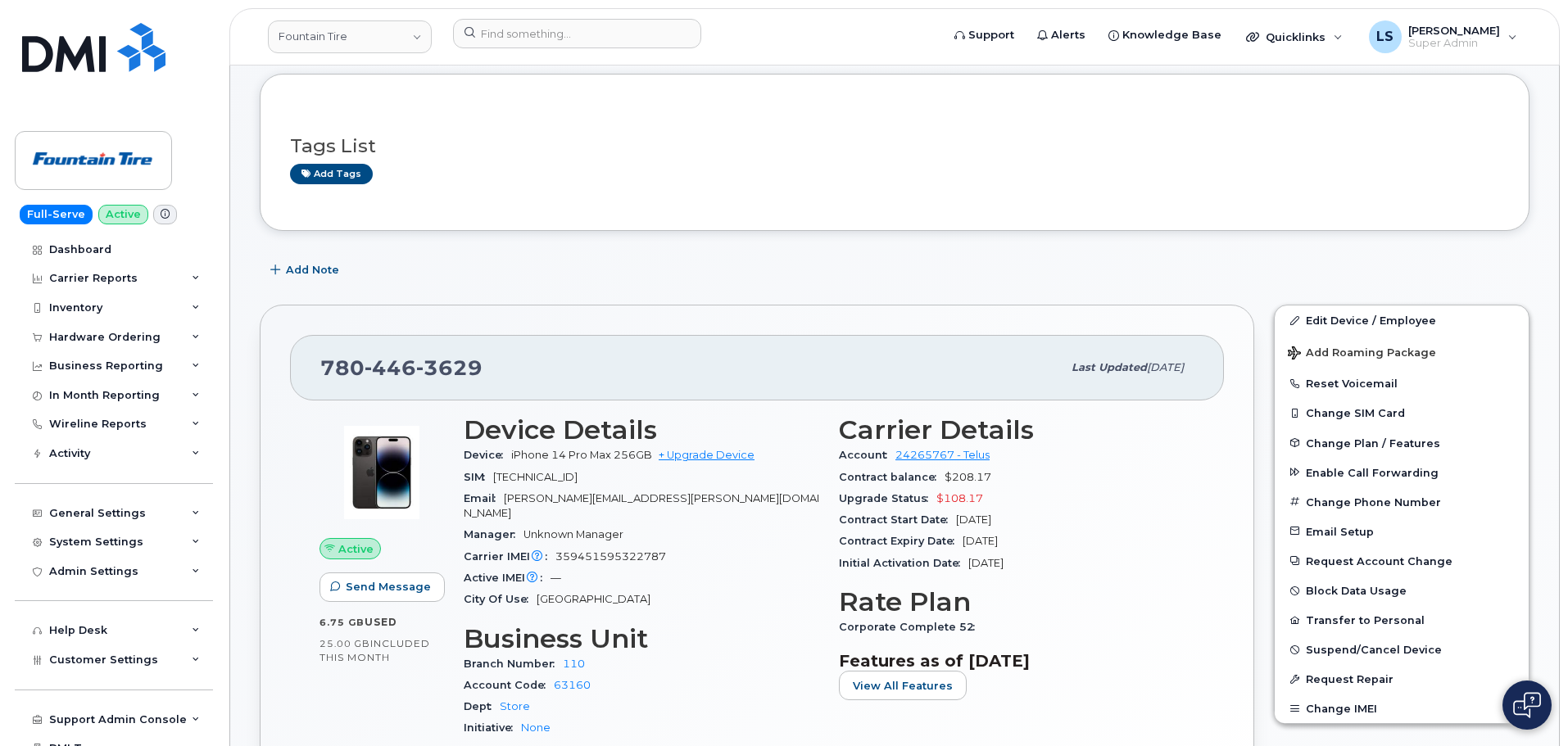
scroll to position [0, 0]
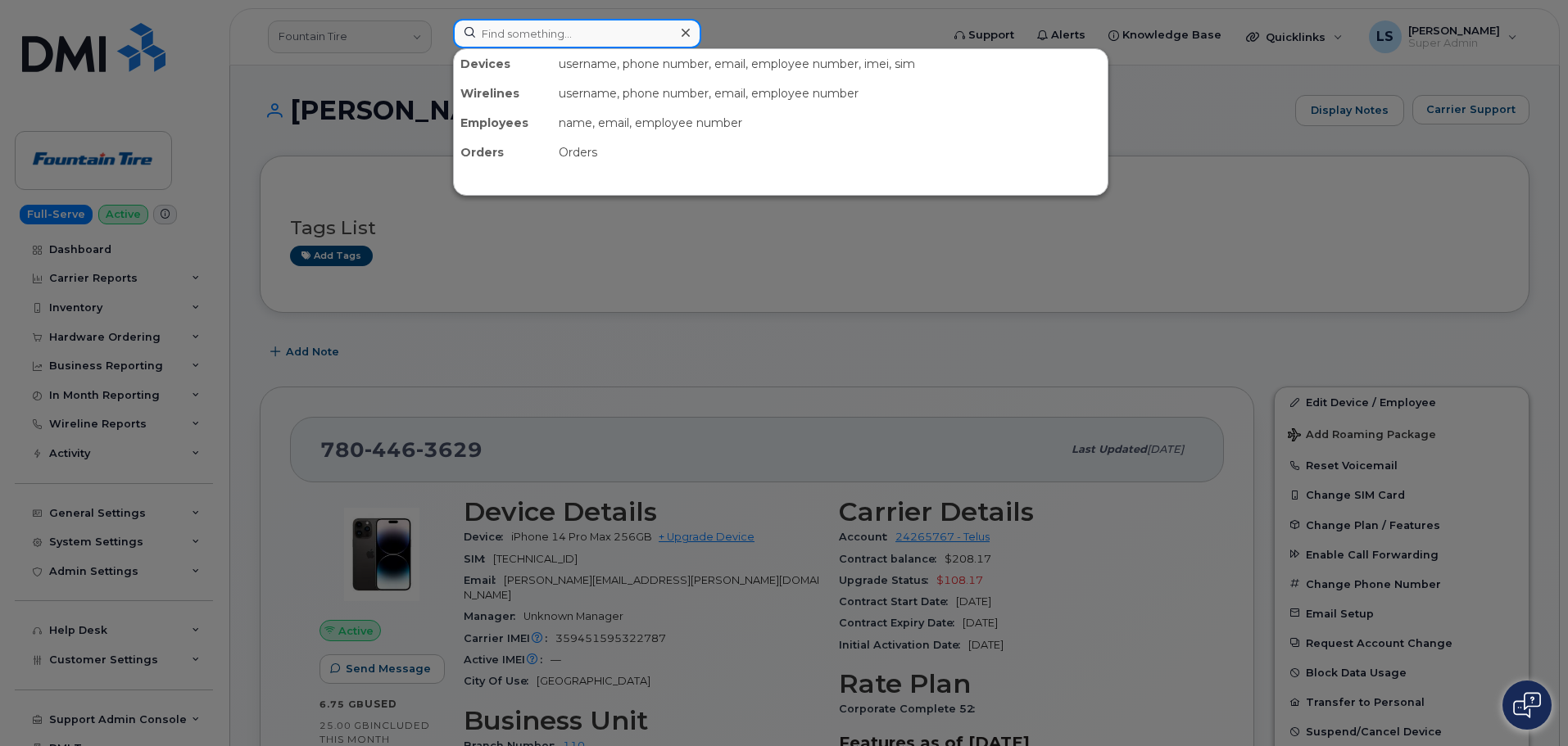
click at [518, 29] on input at bounding box center [576, 33] width 248 height 29
paste input "301-569-3216"
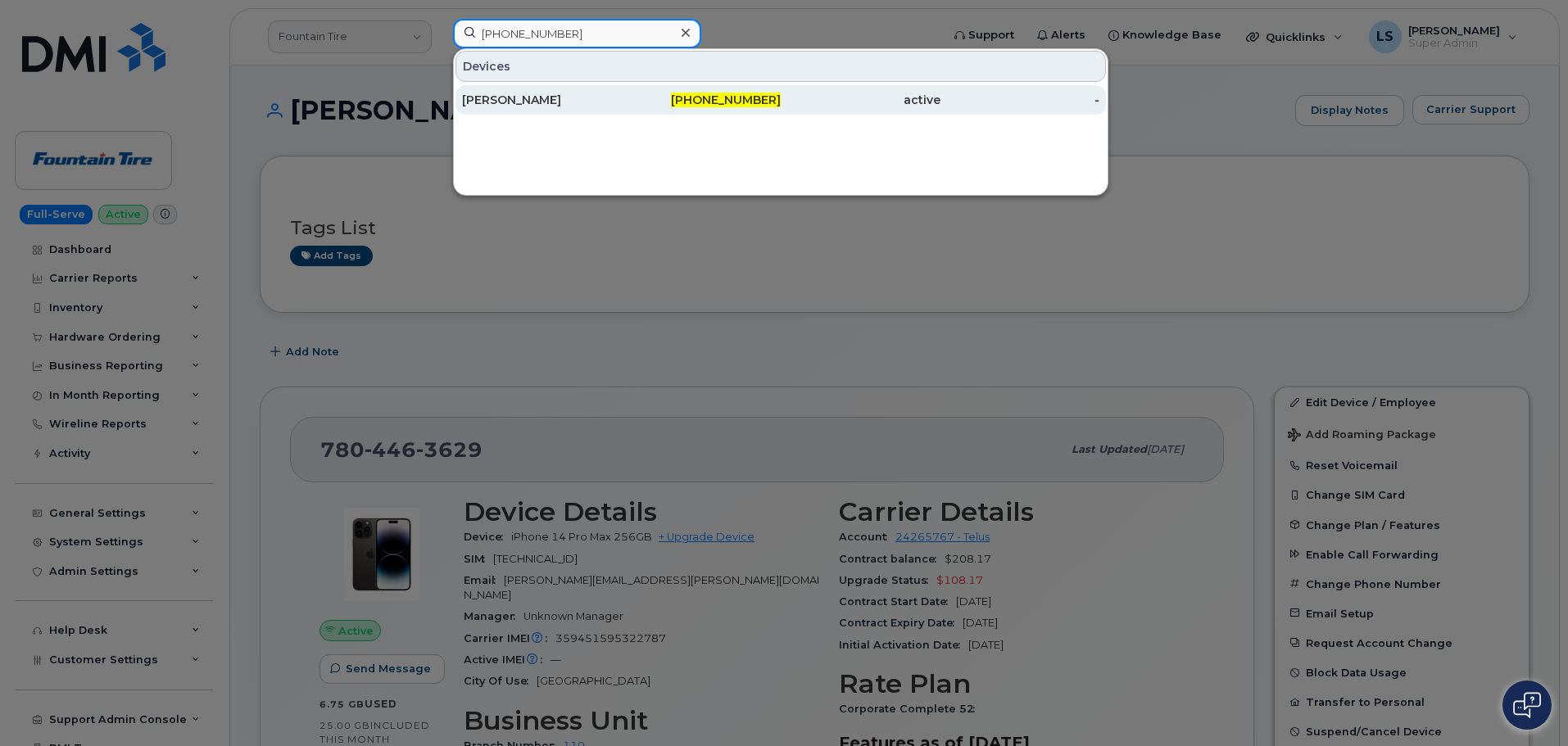
type input "301-569-3216"
click at [781, 109] on div "301-569-3216" at bounding box center [860, 99] width 159 height 29
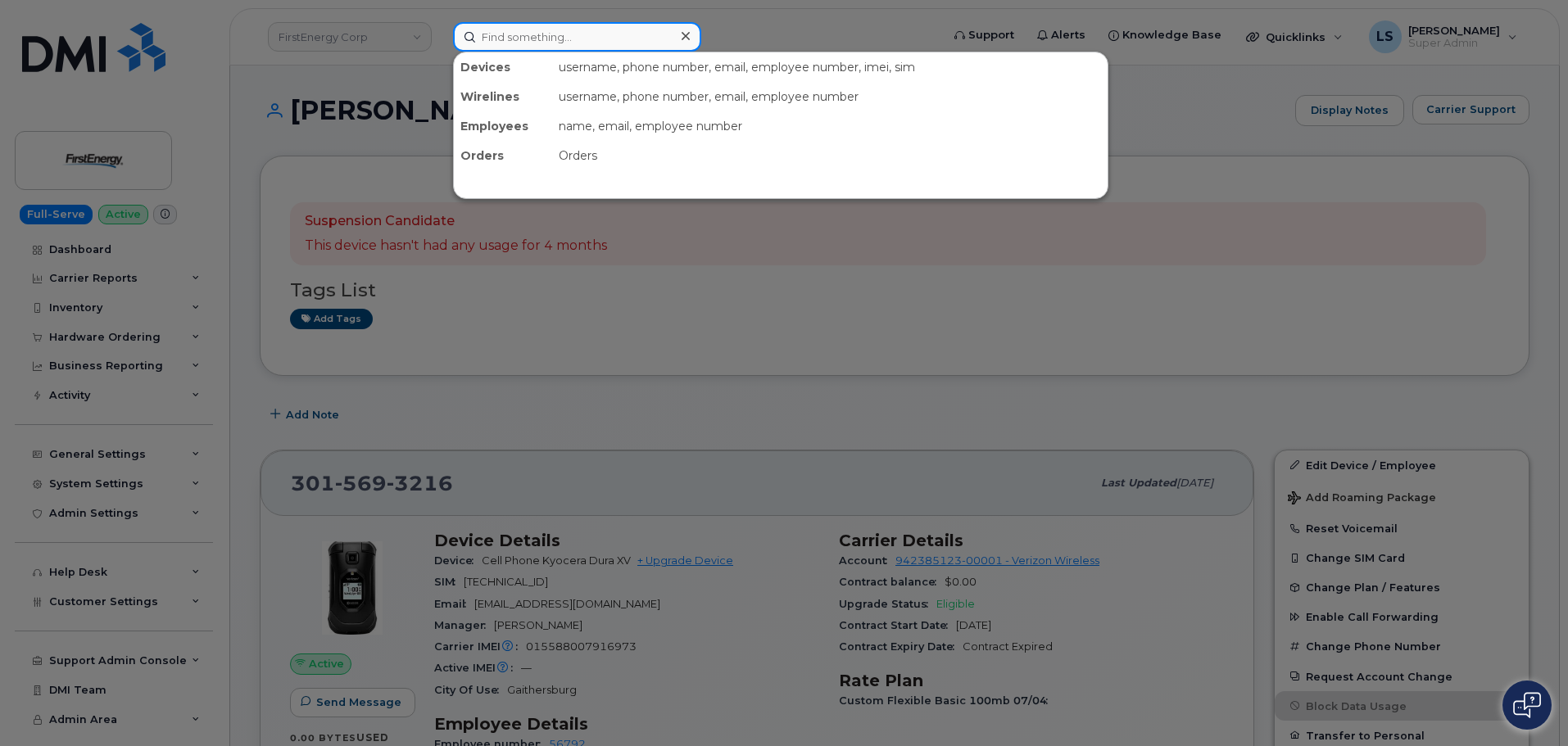
paste input "301-569-3325"
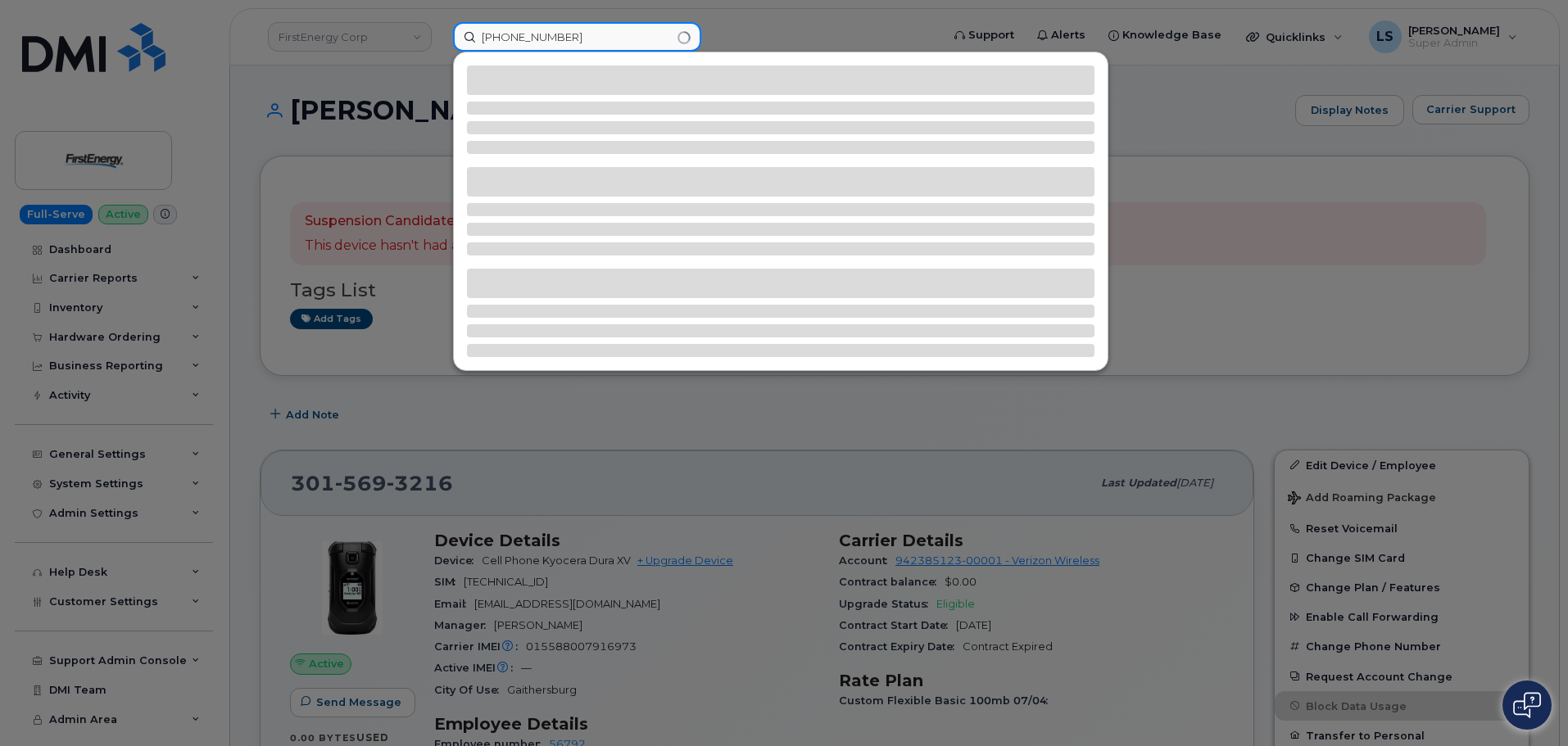
type input "301-569-3325"
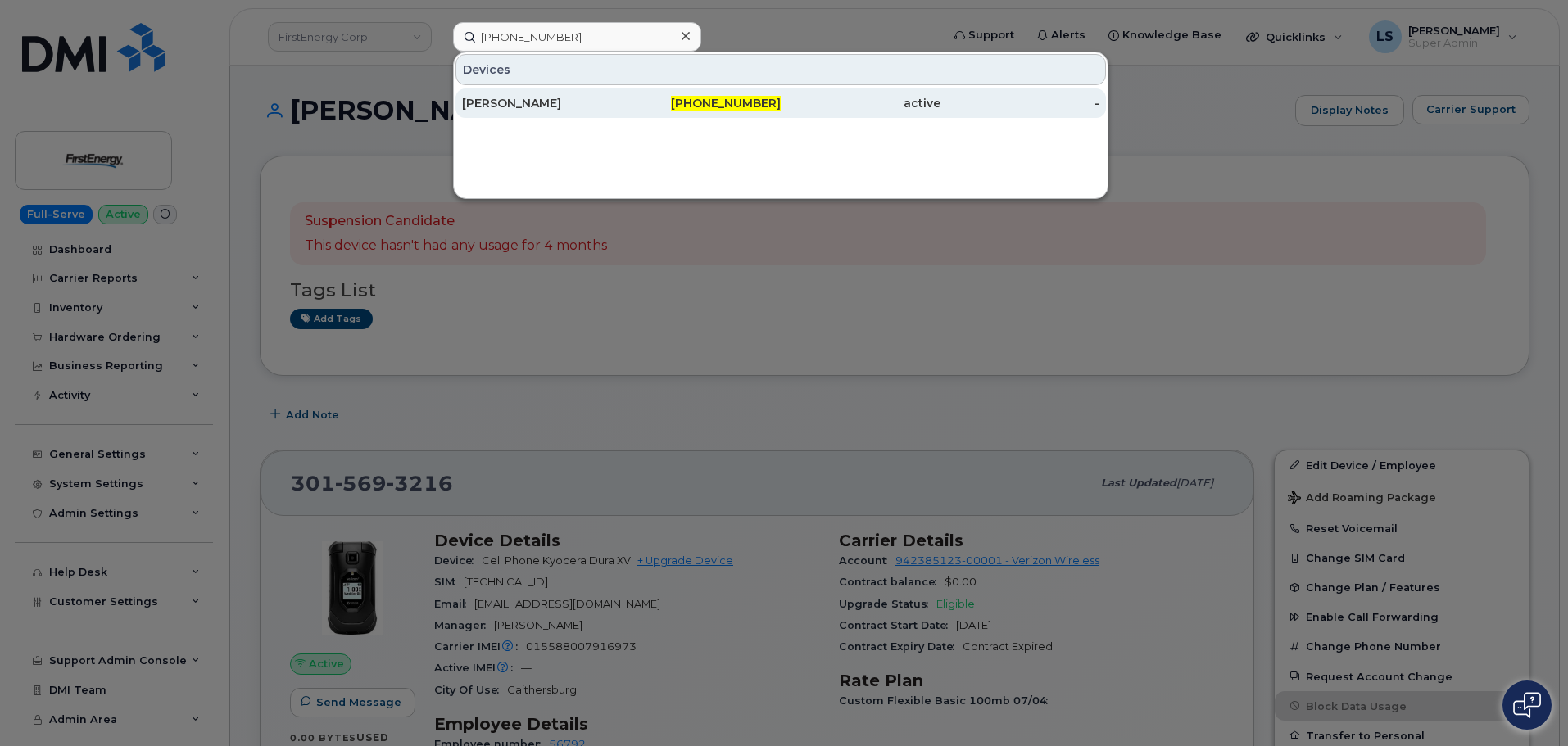
click at [692, 108] on span "301-569-3325" at bounding box center [725, 103] width 109 height 15
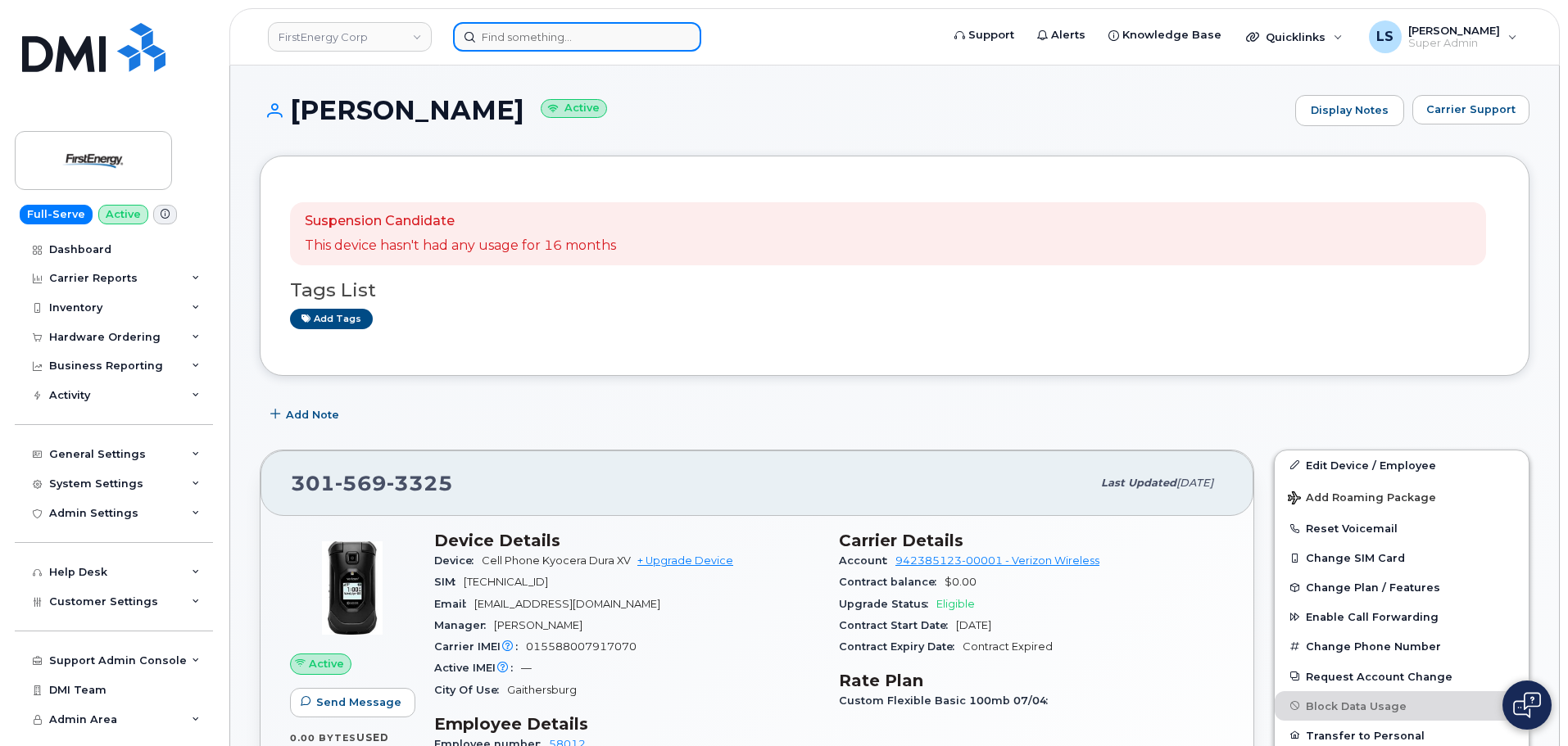
click at [607, 32] on input at bounding box center [576, 36] width 248 height 29
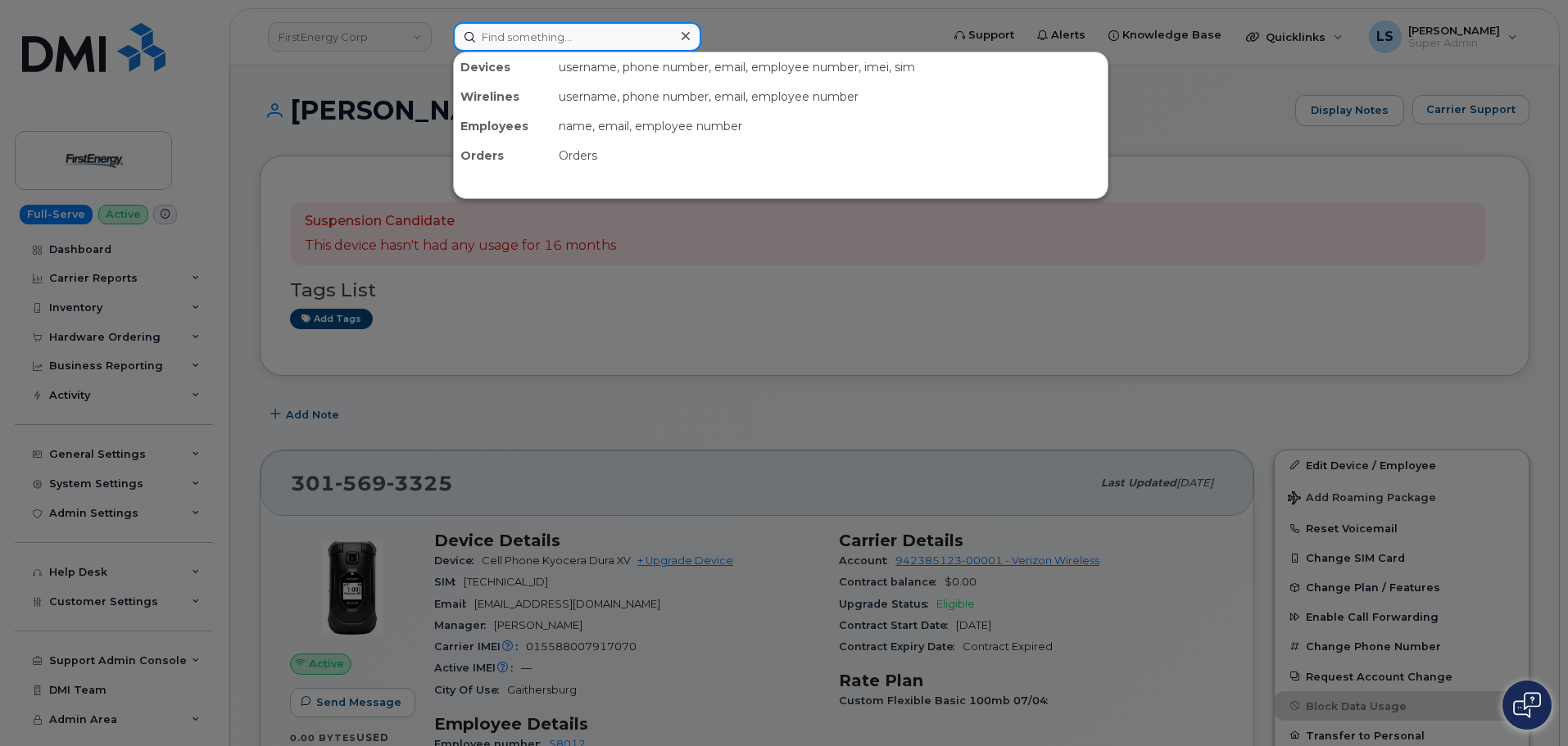
paste input "402-510-6554"
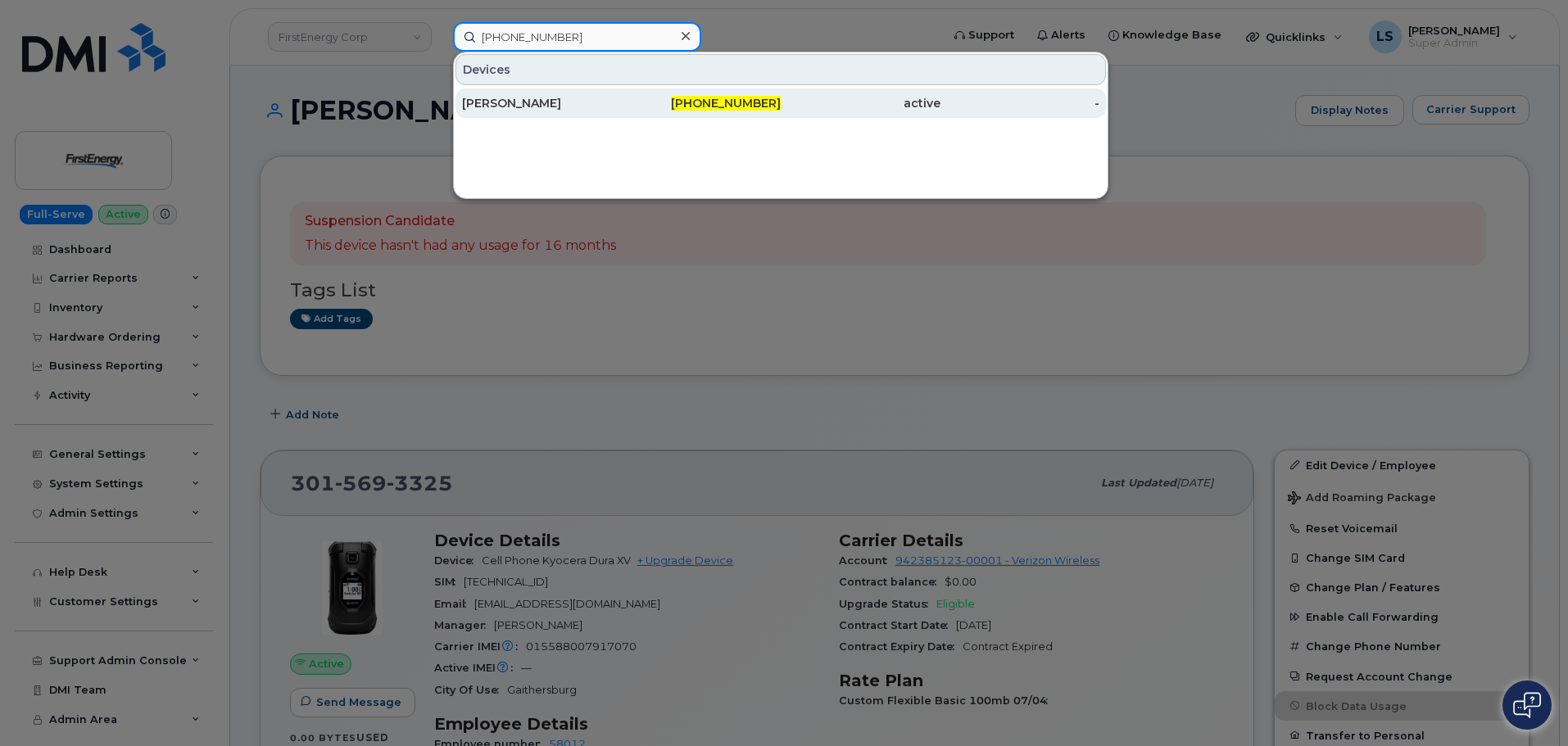
type input "402-510-6554"
click at [598, 101] on div "[PERSON_NAME]" at bounding box center [541, 103] width 159 height 17
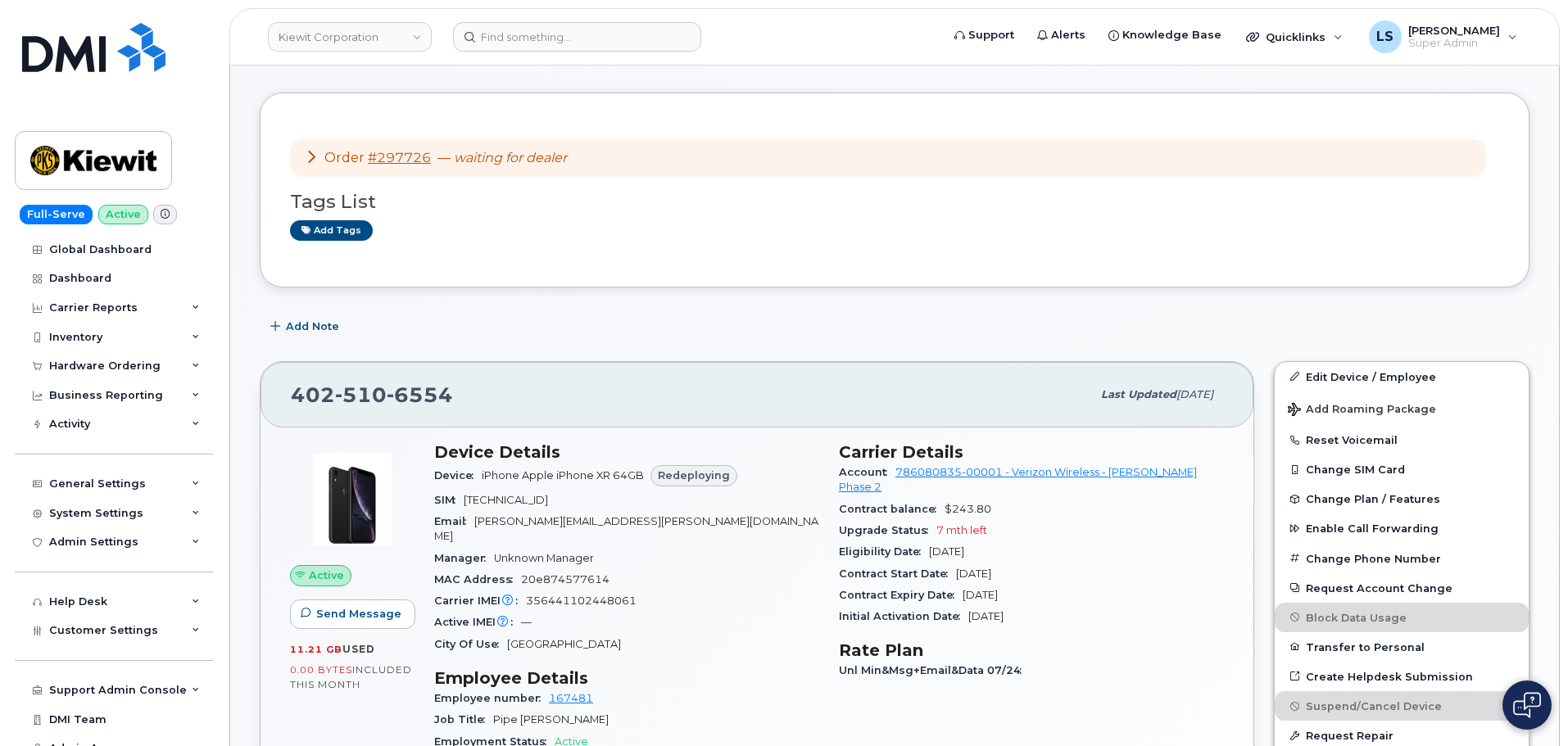
scroll to position [82, 0]
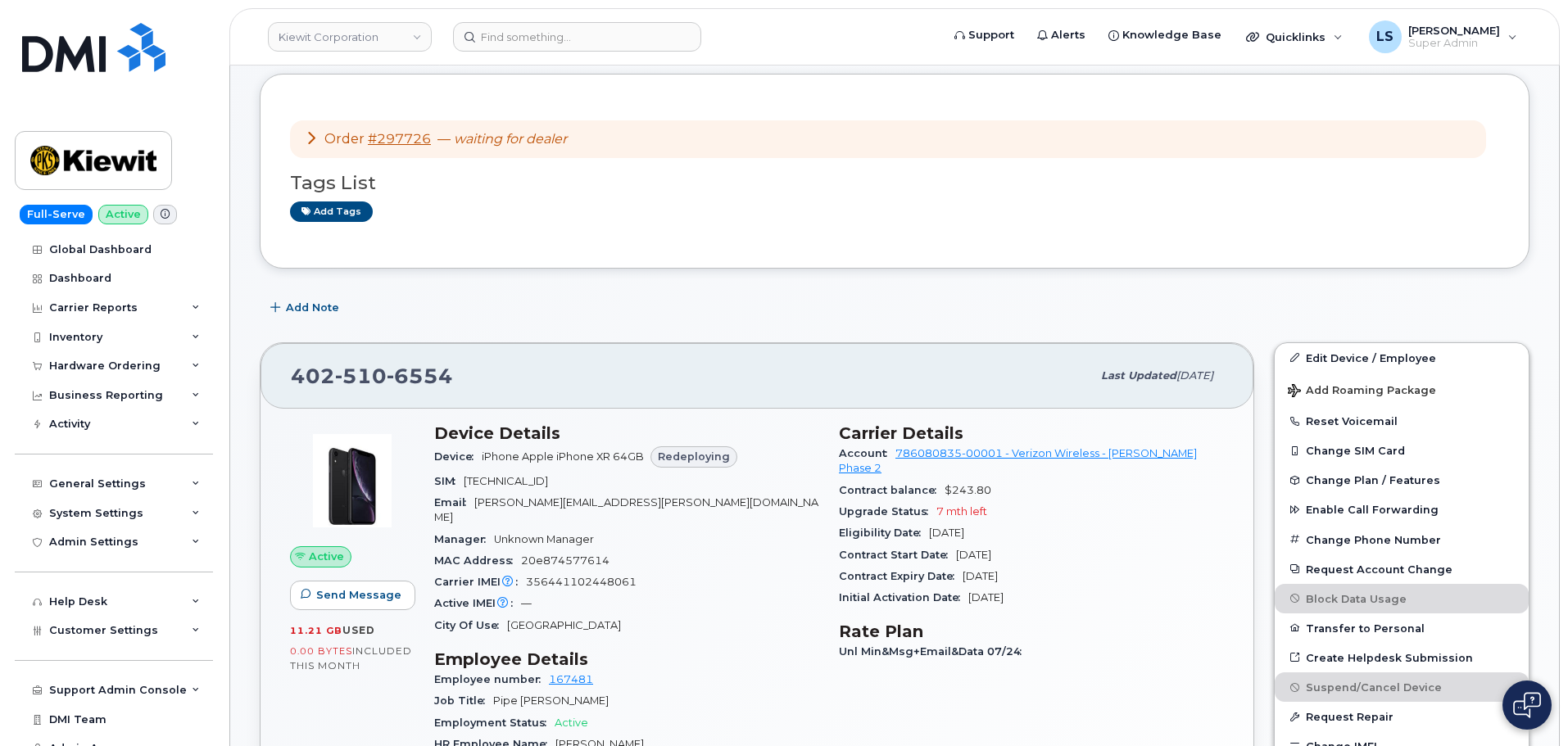
click at [680, 453] on span "Redeploying" at bounding box center [694, 456] width 72 height 16
drag, startPoint x: 668, startPoint y: 451, endPoint x: 720, endPoint y: 445, distance: 52.3
click at [717, 443] on div "Device iPhone Apple iPhone XR 64GB Redeploying" at bounding box center [626, 456] width 385 height 28
click at [761, 529] on div "Manager Unknown Manager" at bounding box center [626, 540] width 385 height 22
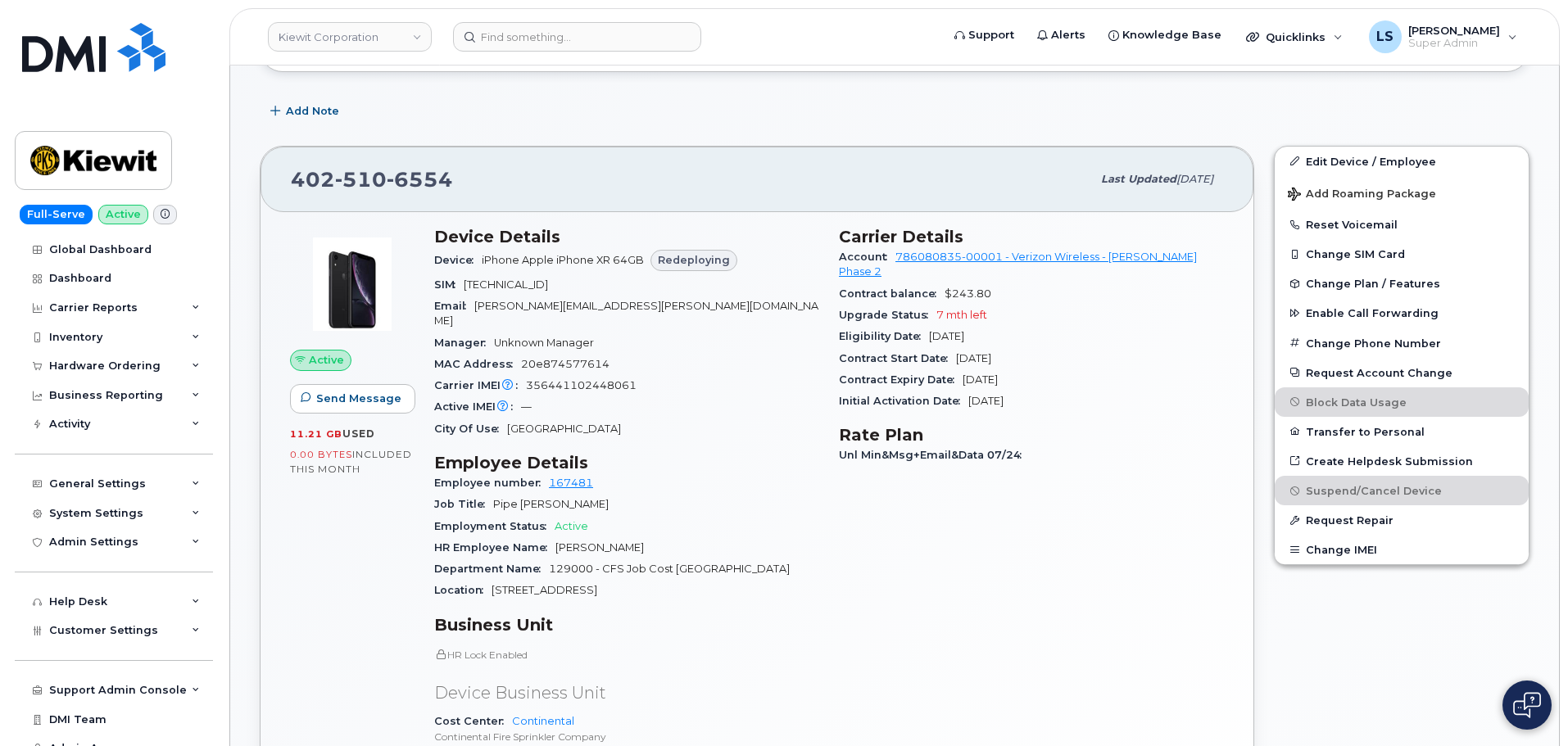
scroll to position [491, 0]
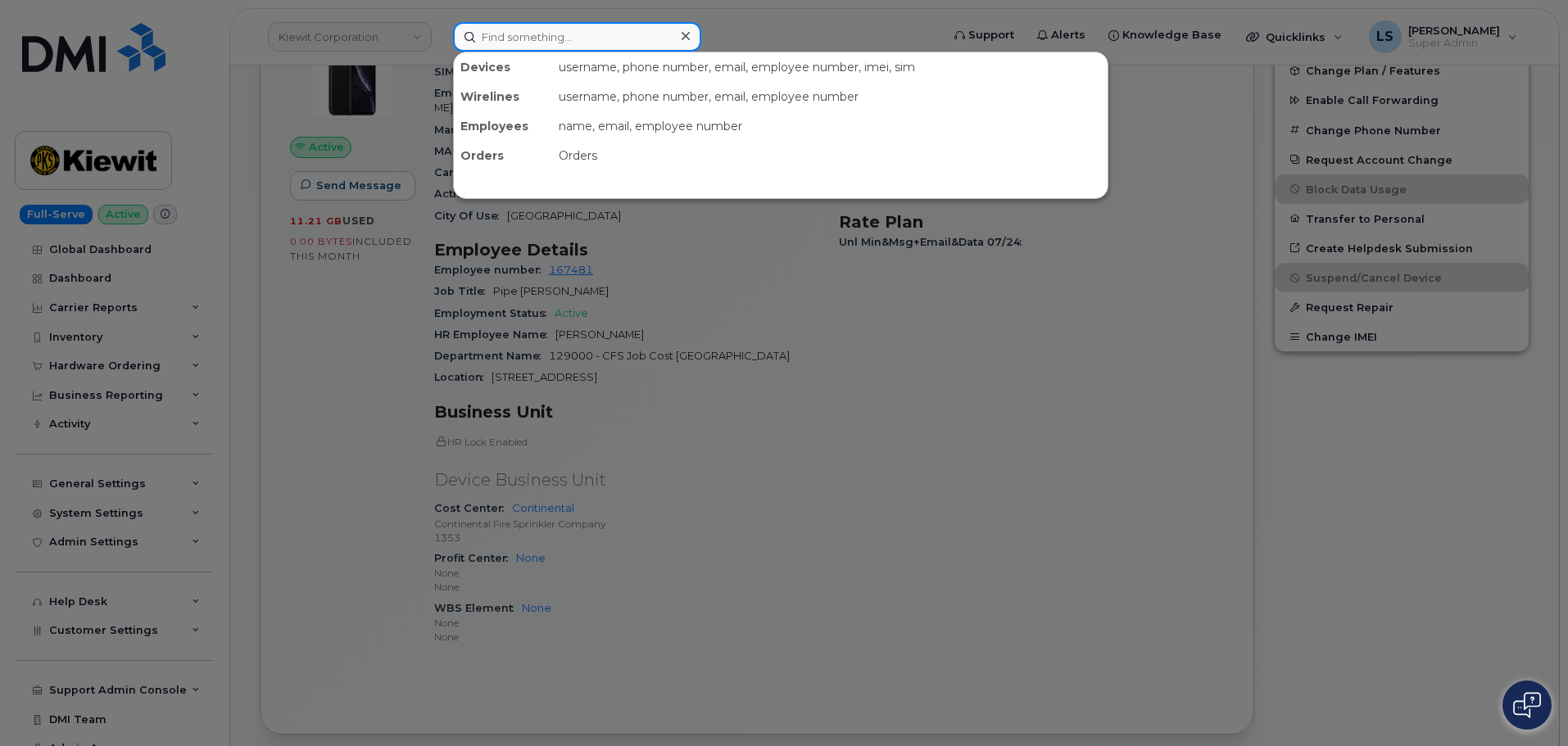
click at [510, 37] on input at bounding box center [576, 36] width 248 height 29
paste input "297577"
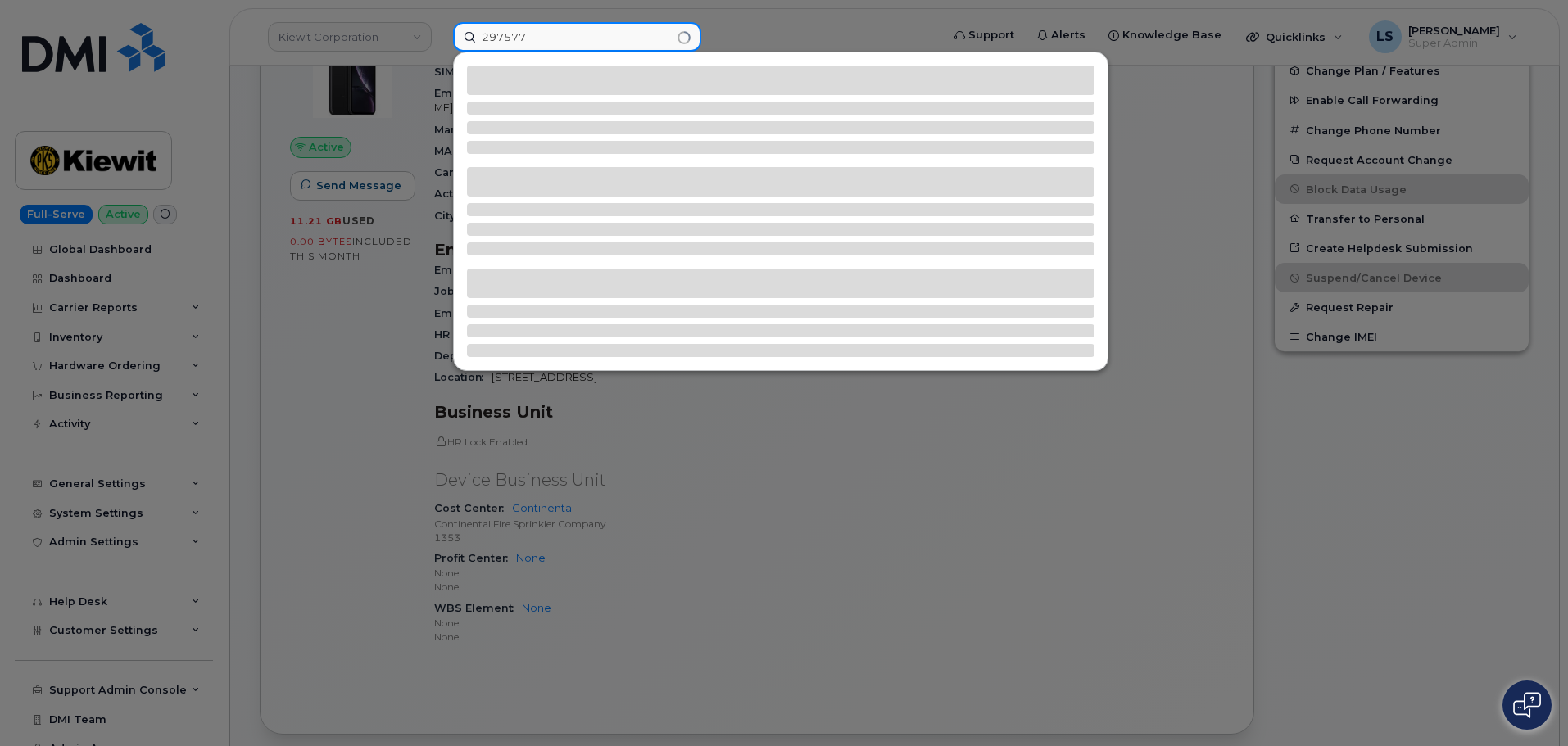
type input "297577"
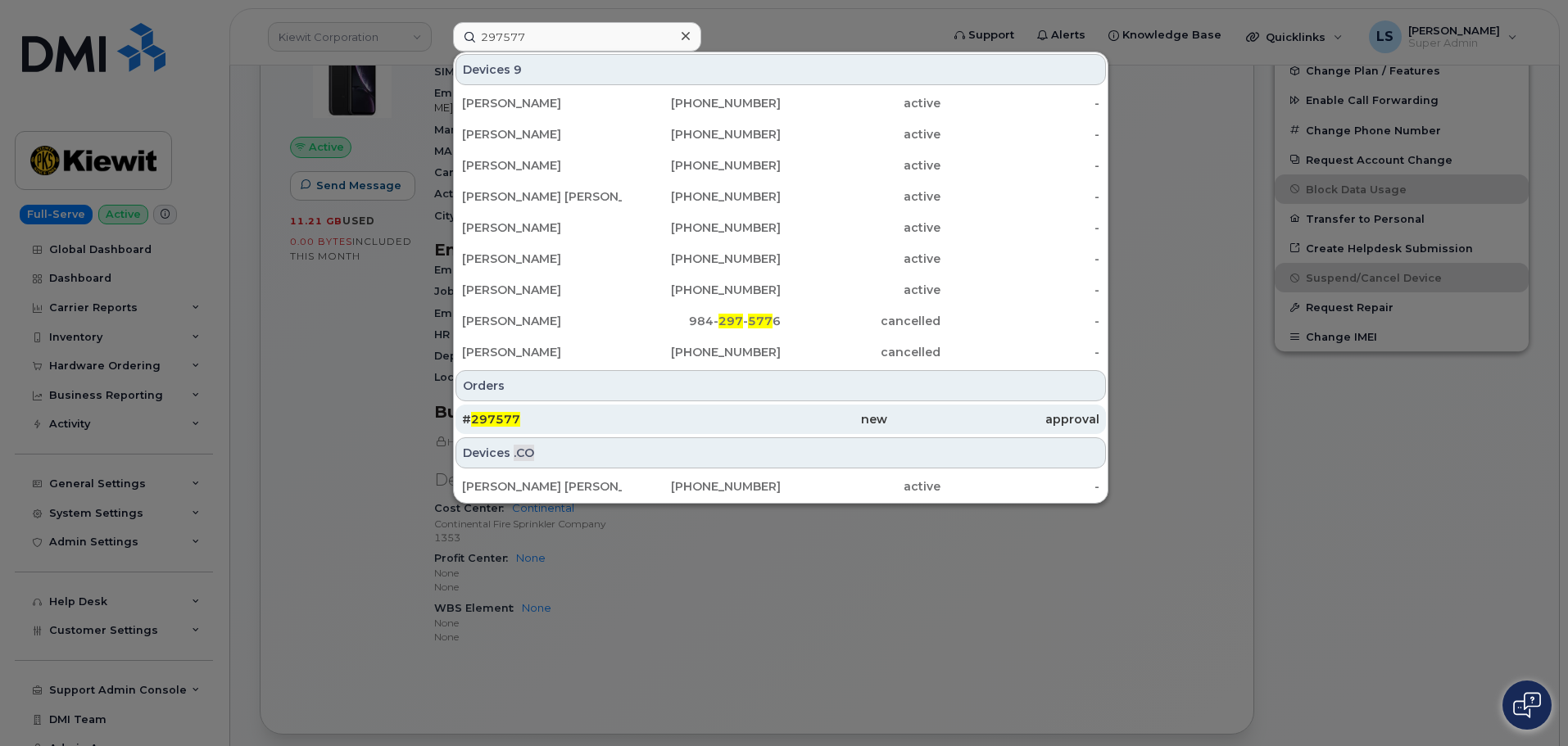
click at [674, 428] on div "# 297577" at bounding box center [780, 419] width 212 height 29
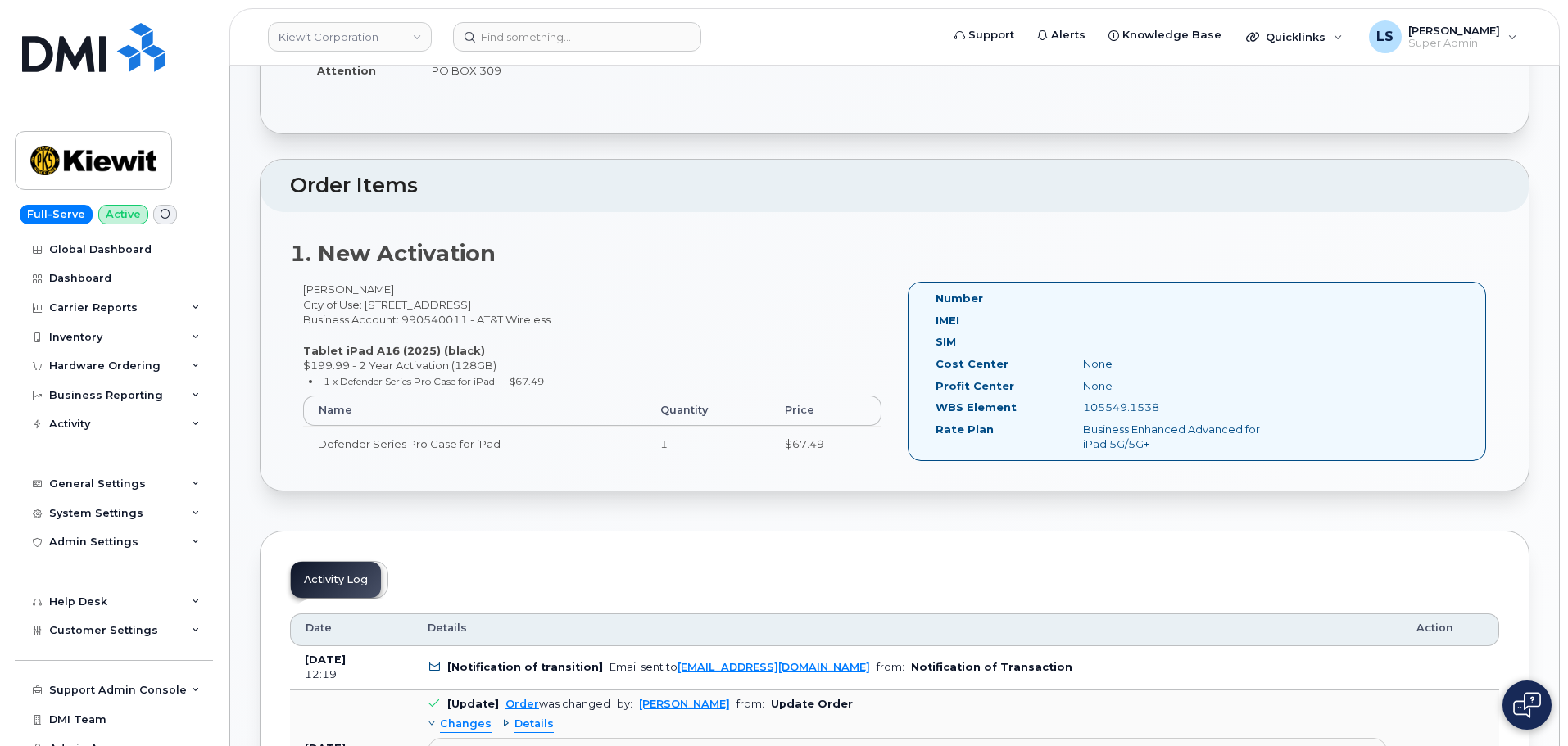
scroll to position [164, 0]
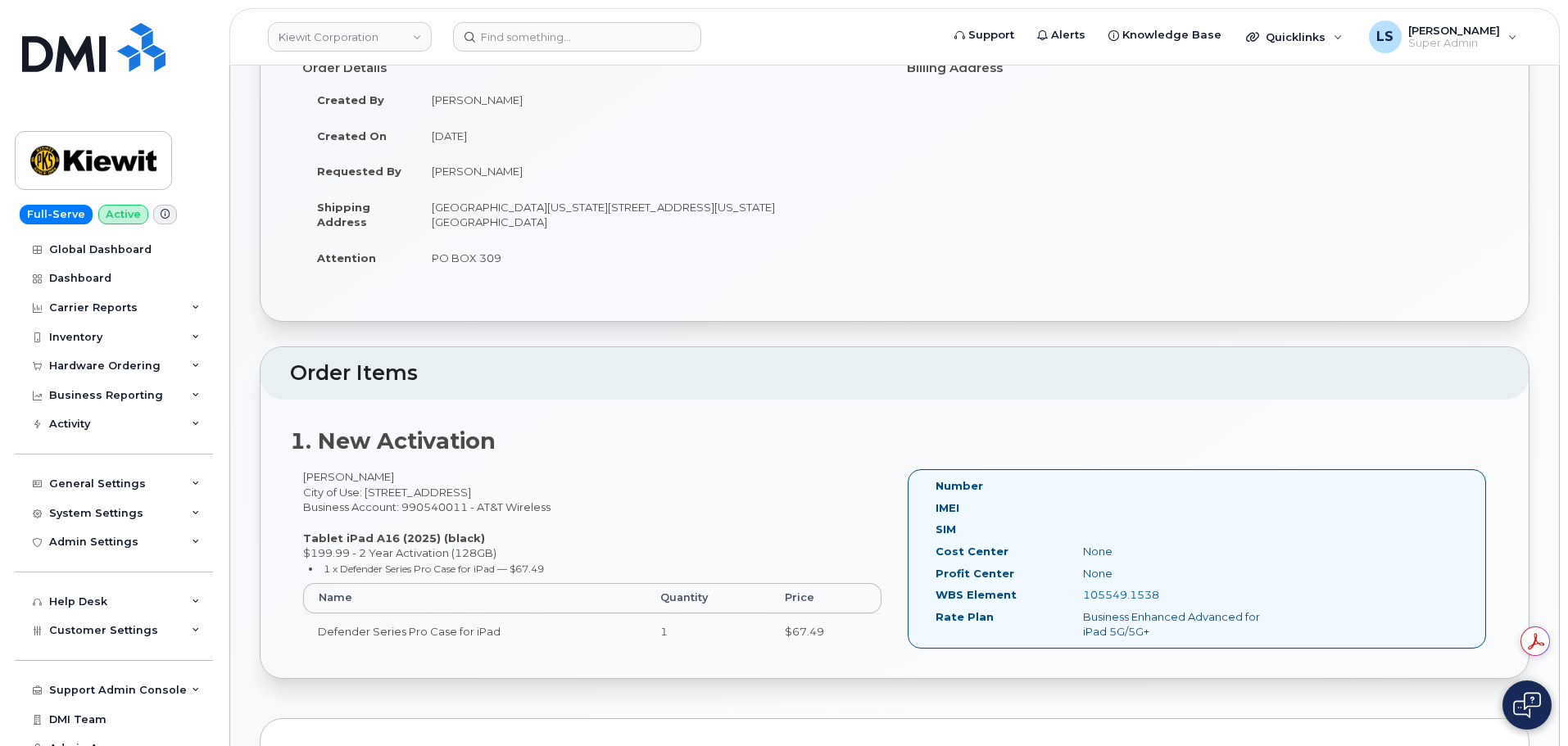
drag, startPoint x: 365, startPoint y: 493, endPoint x: 487, endPoint y: 495, distance: 122.0
click at [487, 495] on div "Jacob Strasbourg City of Use: 1425 North Service Rd East Unit #1 Business Accou…" at bounding box center [592, 566] width 604 height 194
click at [637, 495] on div "Jacob Strasbourg City of Use: 1425 North Service Rd East Unit #1 Business Accou…" at bounding box center [592, 566] width 604 height 194
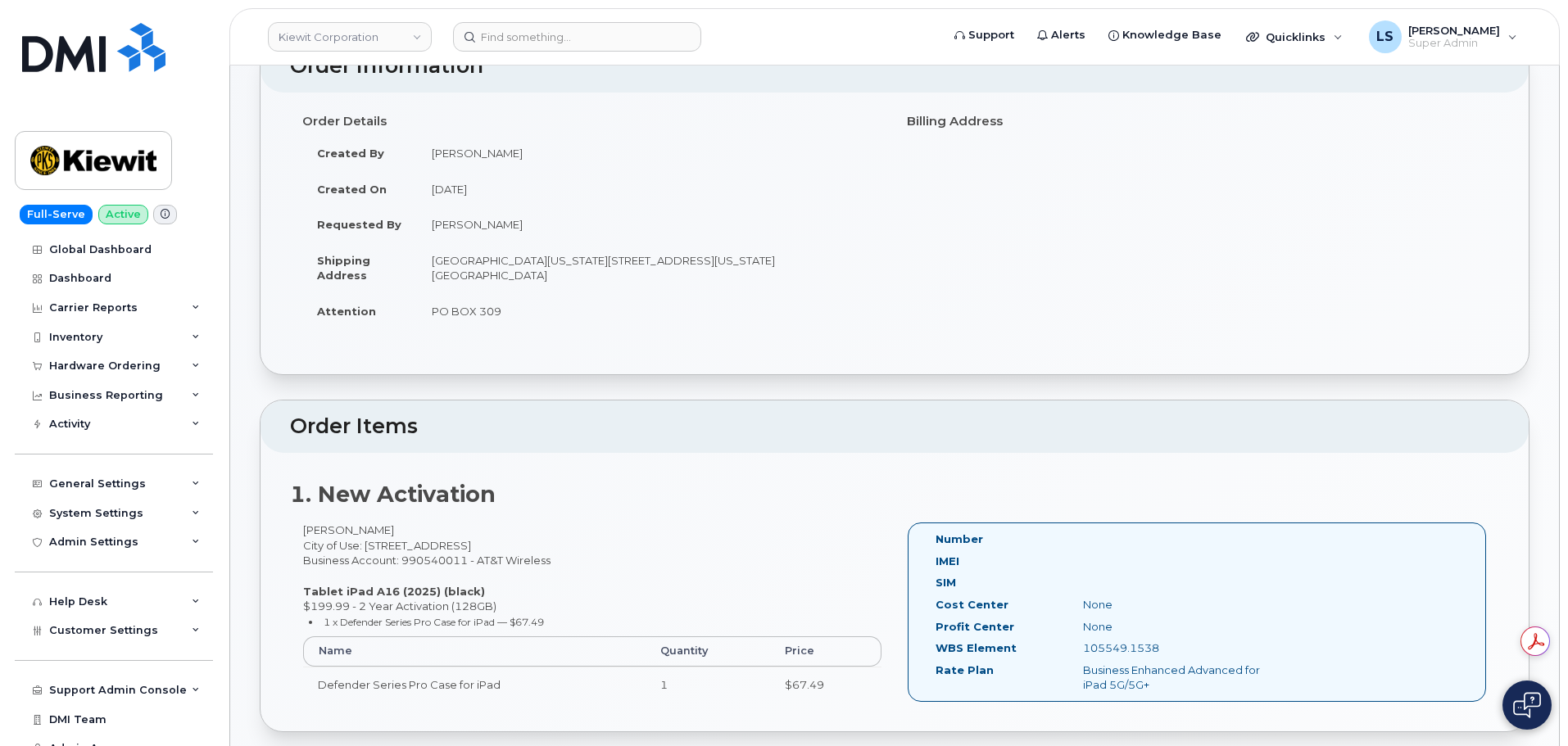
scroll to position [0, 0]
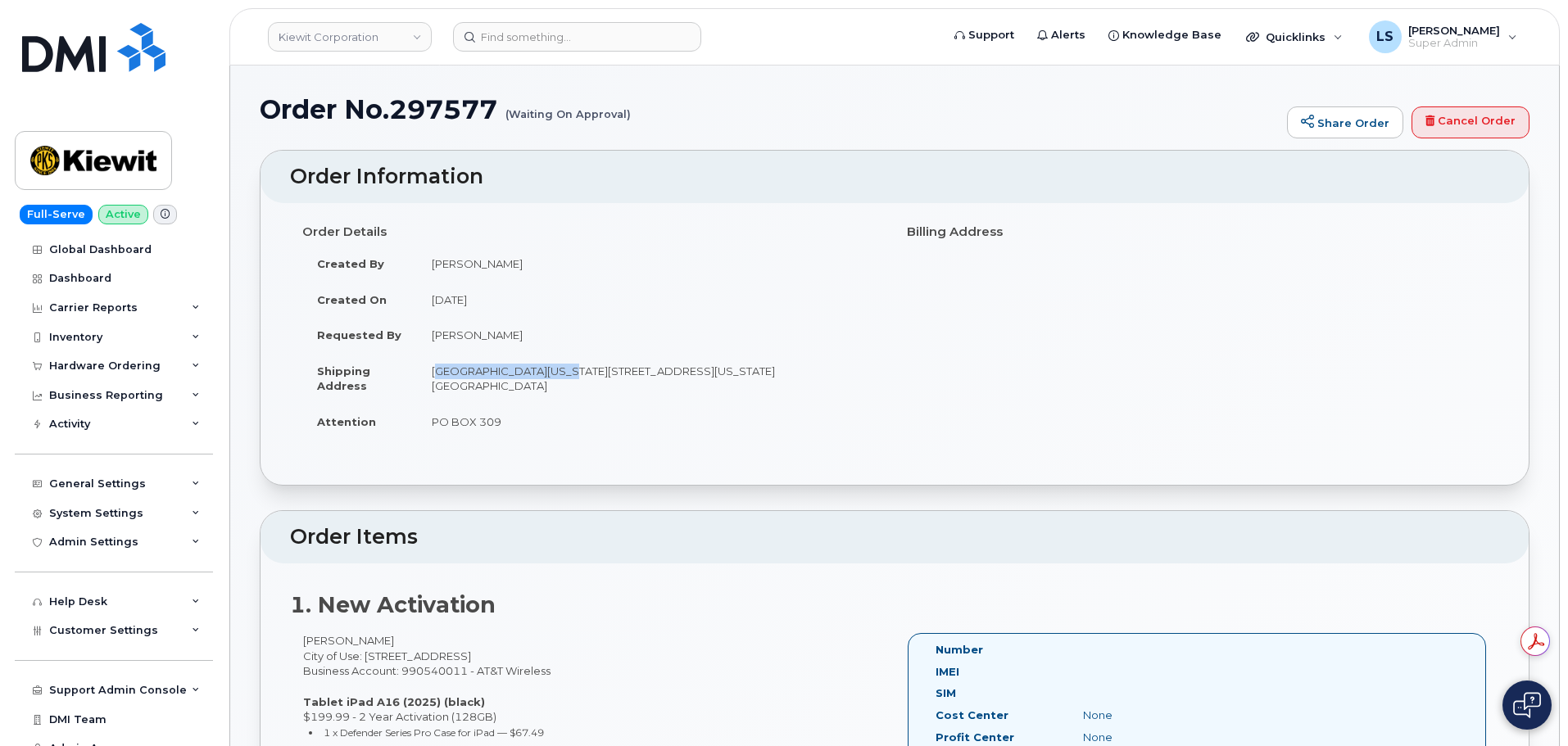
drag, startPoint x: 448, startPoint y: 376, endPoint x: 552, endPoint y: 381, distance: 104.1
click at [553, 381] on td "PO Box 309 Tok Alaska, 1314.3 Alaska Highway, TOK, AK, 99780, USA" at bounding box center [649, 378] width 465 height 51
copy td "PO Box 309 Tok Alaska"
drag, startPoint x: 561, startPoint y: 368, endPoint x: 686, endPoint y: 377, distance: 125.3
click at [686, 377] on td "PO Box 309 Tok Alaska, 1314.3 Alaska Highway, TOK, AK, 99780, USA" at bounding box center [649, 378] width 465 height 51
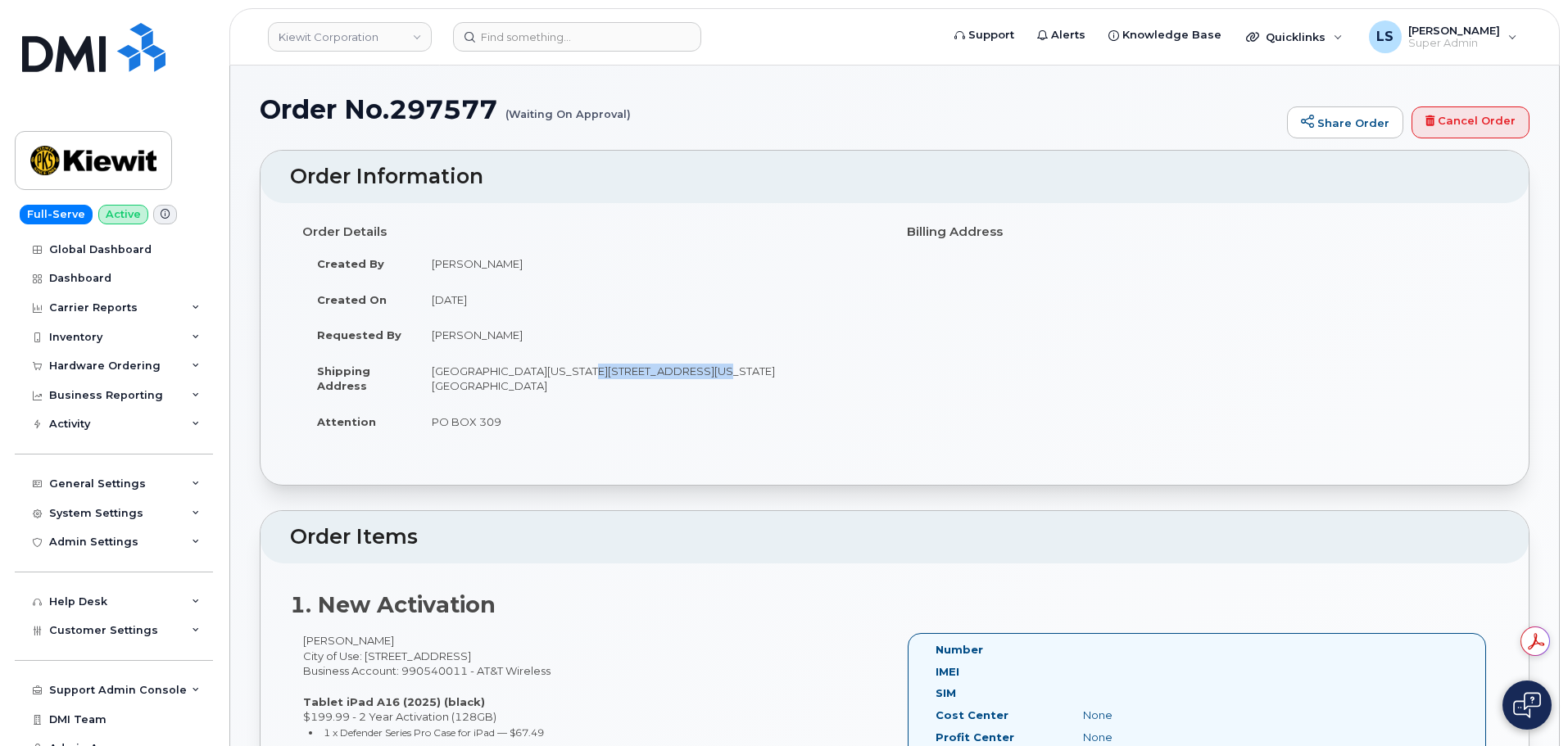
copy td "1314.3 Alaska Highway"
click at [706, 370] on td "PO Box 309 Tok Alaska, 1314.3 Alaska Highway, TOK, AK, 99780, USA" at bounding box center [649, 378] width 465 height 51
copy td "TOK"
click at [760, 367] on td "PO Box 309 Tok Alaska, 1314.3 Alaska Highway, TOK, AK, 99780, USA" at bounding box center [649, 378] width 465 height 51
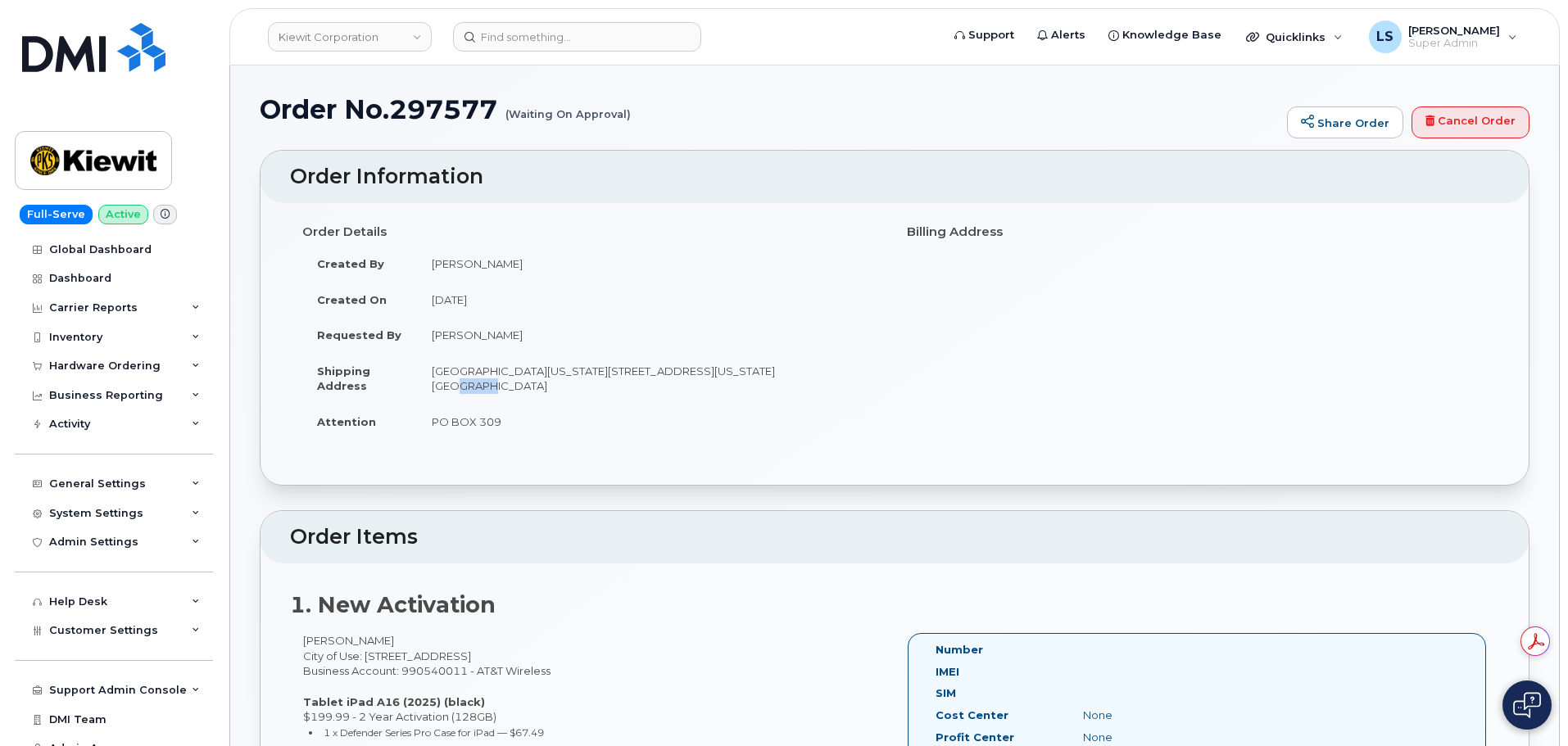
click at [760, 367] on td "PO Box 309 Tok Alaska, 1314.3 Alaska Highway, TOK, AK, 99780, USA" at bounding box center [649, 378] width 465 height 51
copy td "99780"
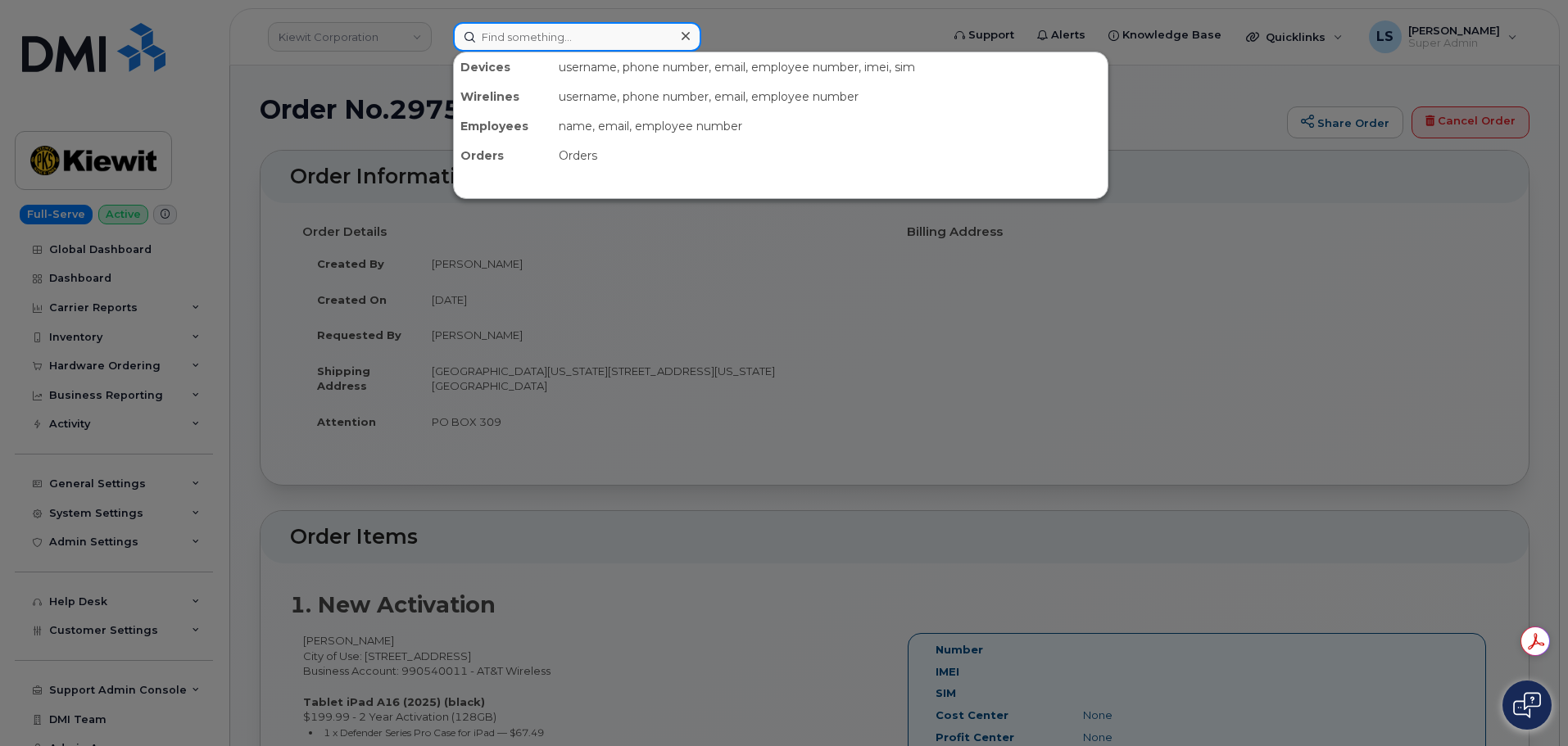
click at [599, 28] on input at bounding box center [576, 36] width 248 height 29
paste input "297692"
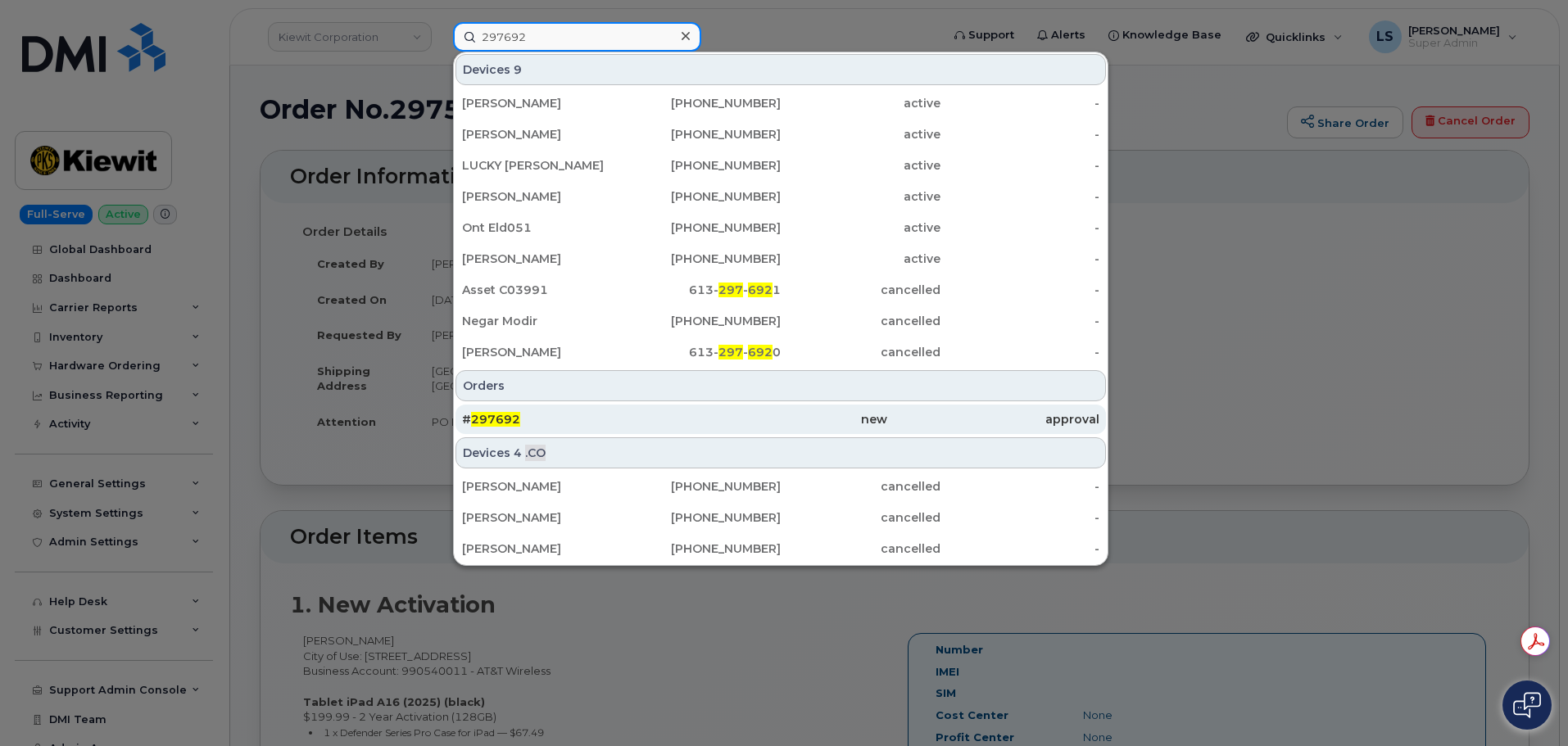
type input "297692"
click at [674, 431] on div "# 297692" at bounding box center [780, 419] width 212 height 29
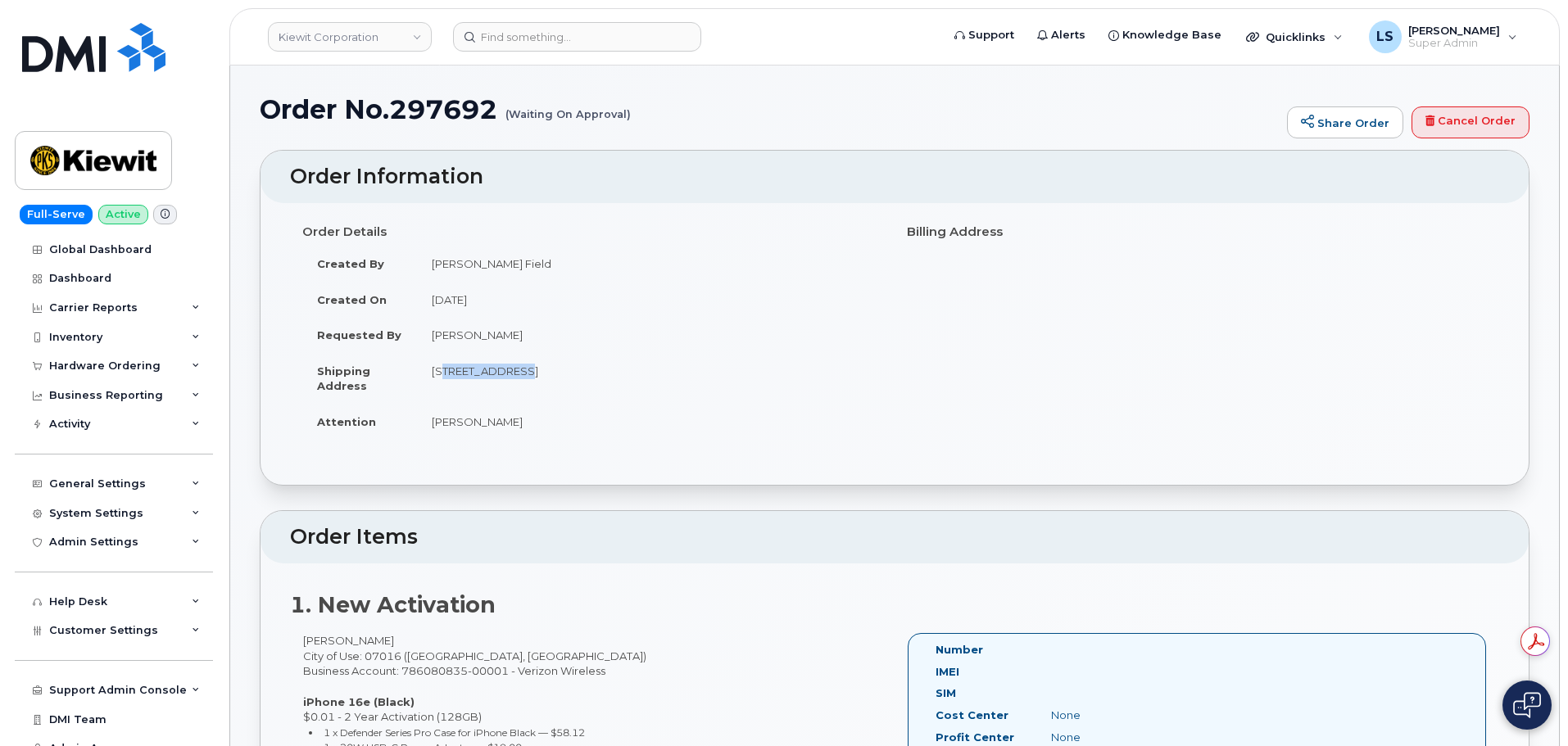
drag, startPoint x: 427, startPoint y: 372, endPoint x: 518, endPoint y: 382, distance: 91.5
click at [518, 382] on td "4 Commerce Dr Ste 2 CRANFORD NJ 07016-3526 UNITED STATES" at bounding box center [649, 378] width 465 height 51
copy td "4 Commerce Dr"
click at [584, 375] on td "4 Commerce Dr Ste 2 CRANFORD NJ 07016-3526 UNITED STATES" at bounding box center [649, 378] width 465 height 51
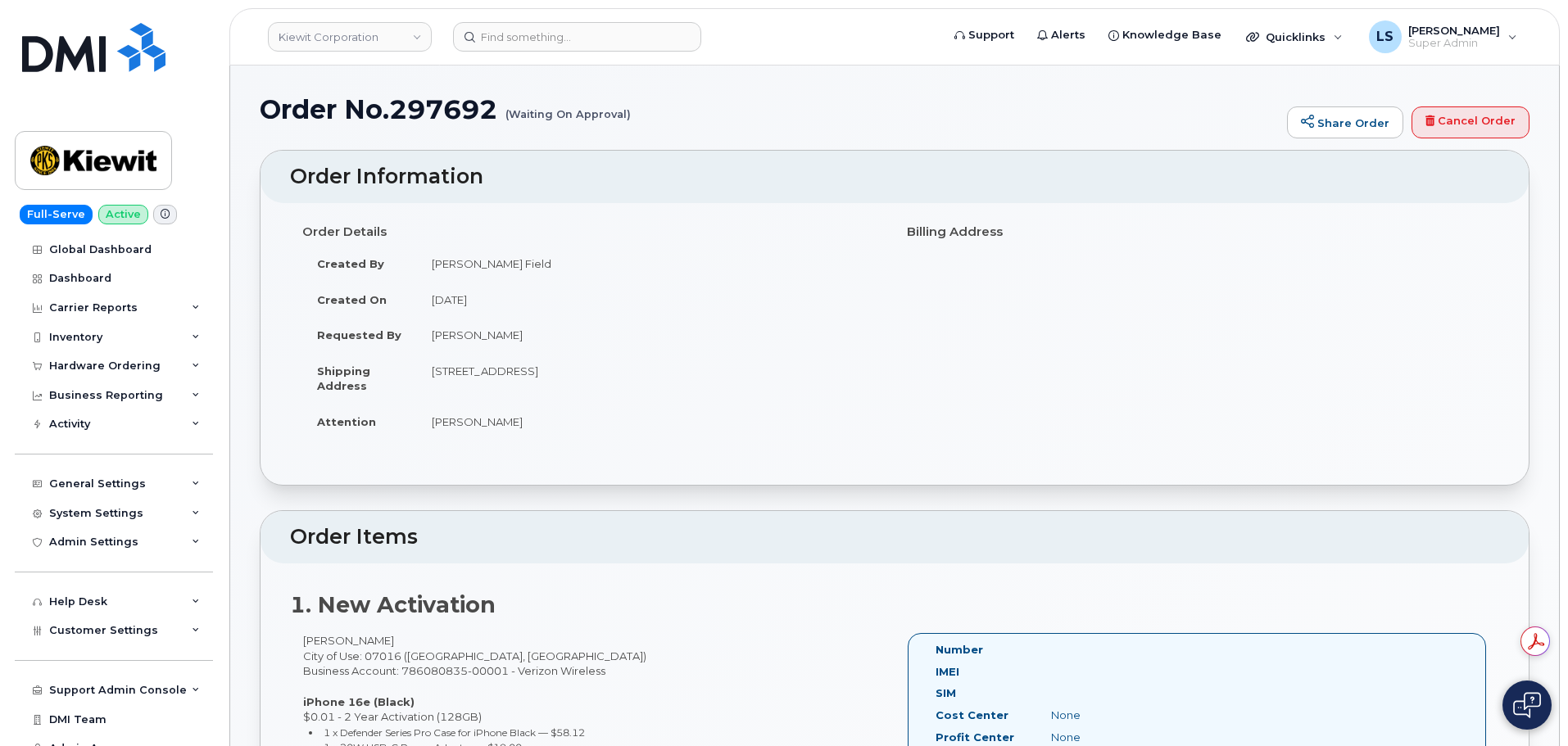
copy td "CRANFORD"
drag, startPoint x: 635, startPoint y: 376, endPoint x: 705, endPoint y: 380, distance: 70.1
click at [705, 380] on td "4 Commerce Dr Ste 2 CRANFORD NJ 07016-3526 UNITED STATES" at bounding box center [649, 378] width 465 height 51
copy td "07016-3526"
click at [458, 357] on td "4 Commerce Dr Ste 2 CRANFORD NJ 07016-3526 UNITED STATES" at bounding box center [649, 378] width 465 height 51
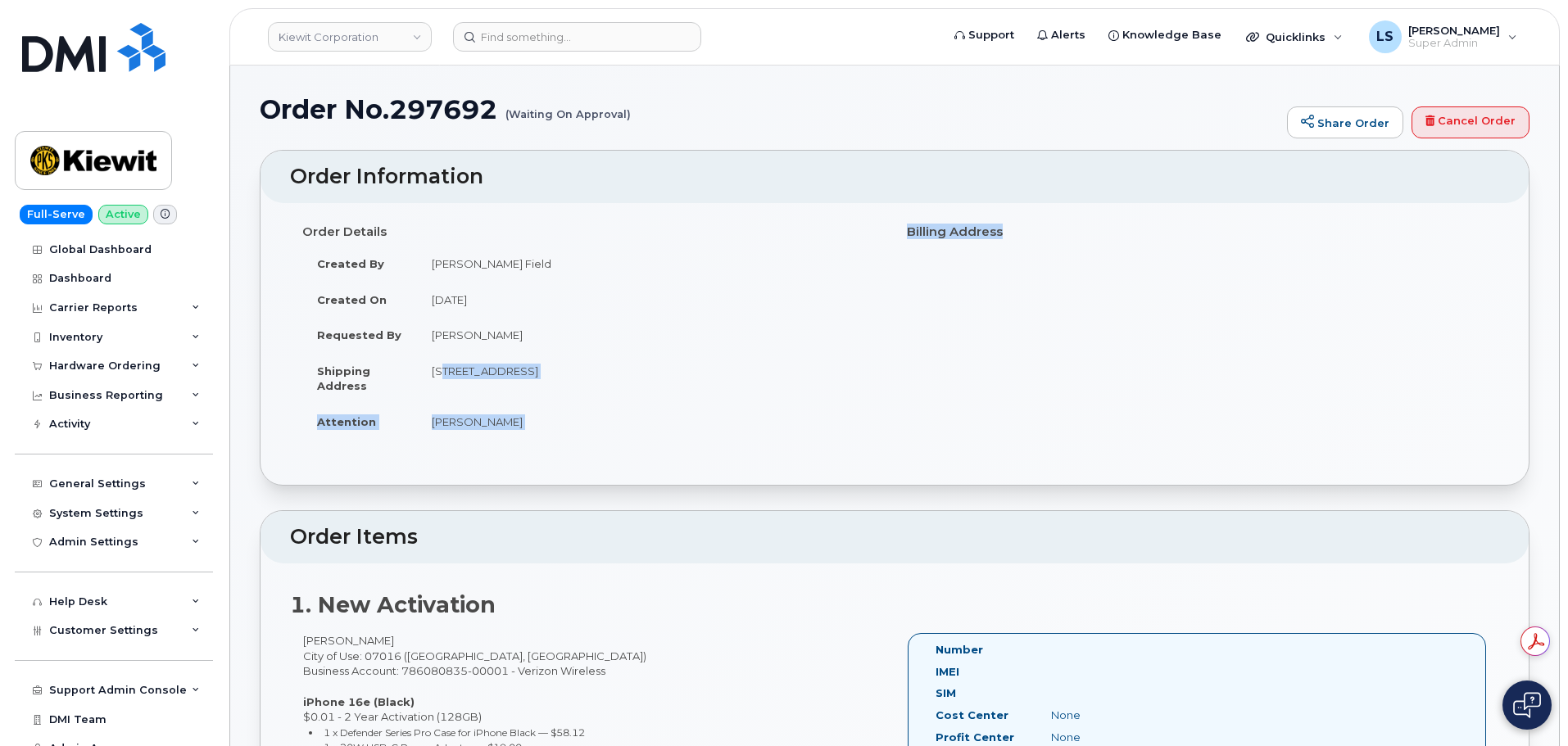
drag, startPoint x: 449, startPoint y: 370, endPoint x: 1149, endPoint y: 409, distance: 701.1
click at [1149, 409] on div "Order Details Created By Jacquelin Field Created On August 7, 2025 Requested By…" at bounding box center [894, 335] width 1209 height 236
click at [286, 341] on div "Order Details Created By Jacquelin Field Created On August 7, 2025 Requested By…" at bounding box center [894, 343] width 1268 height 281
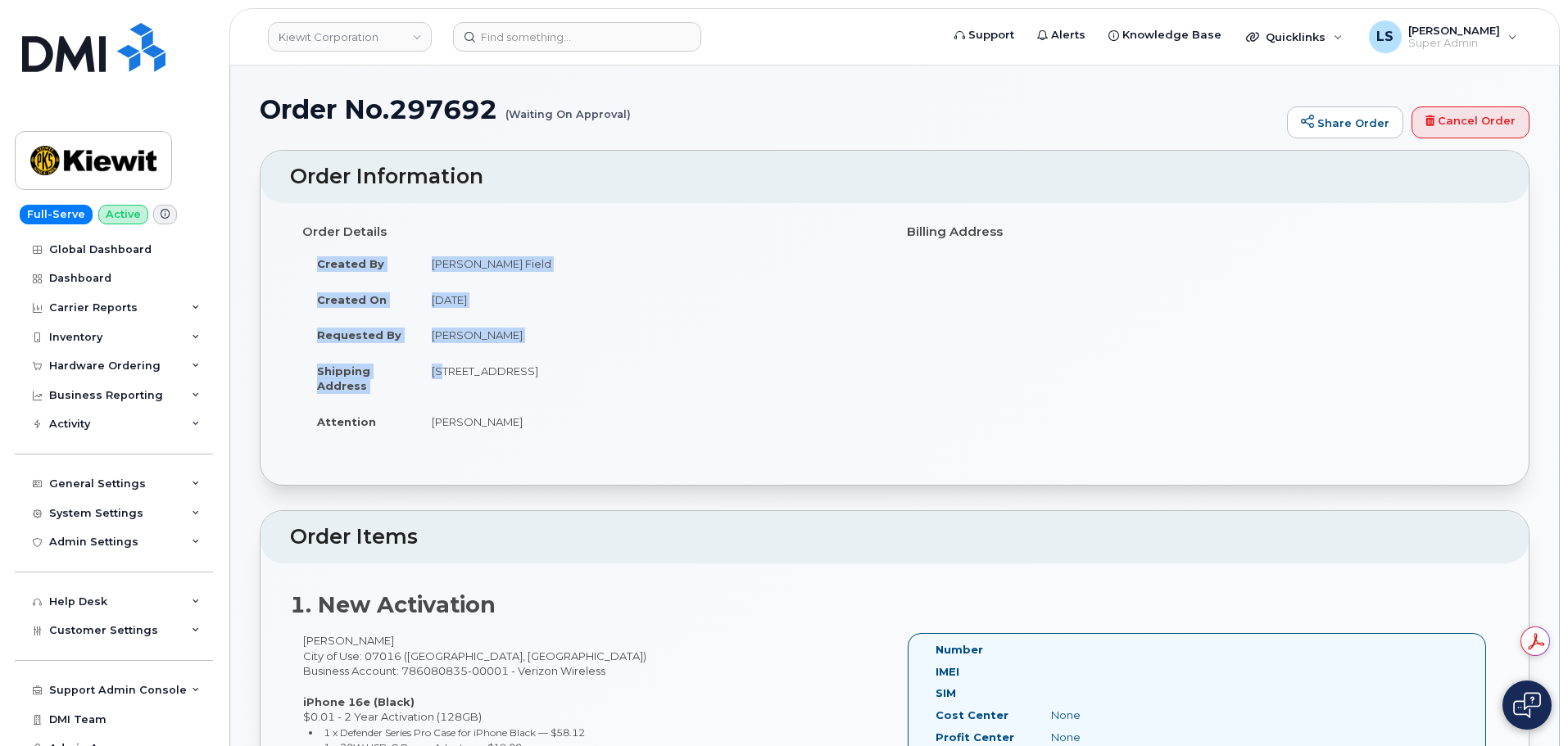
drag, startPoint x: 435, startPoint y: 372, endPoint x: 899, endPoint y: 391, distance: 464.4
click at [901, 391] on div "Order Details Created By Jacquelin Field Created On August 7, 2025 Requested By…" at bounding box center [894, 335] width 1209 height 236
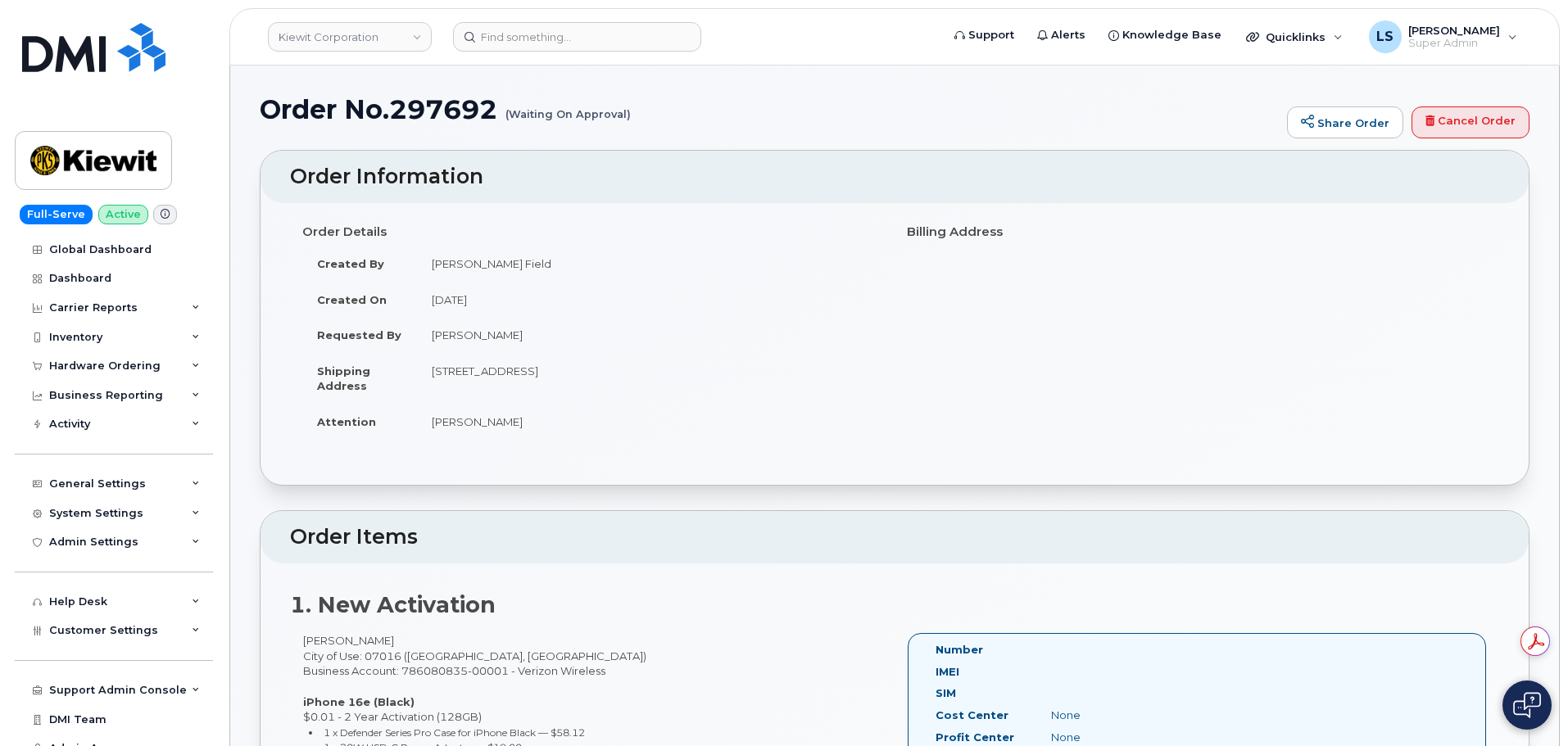
click at [661, 349] on td "Armando Alaniz" at bounding box center [649, 335] width 465 height 36
drag, startPoint x: 434, startPoint y: 370, endPoint x: 789, endPoint y: 373, distance: 355.0
click at [789, 373] on td "4 Commerce Dr Ste 2 CRANFORD NJ 07016-3526 UNITED STATES" at bounding box center [649, 378] width 465 height 51
copy td "4 Commerce Dr Ste 2 CRANFORD NJ 07016-3526 UNITED STATES"
click at [745, 453] on div "Order Details Created By Jacquelin Field Created On August 7, 2025 Requested By…" at bounding box center [592, 335] width 604 height 236
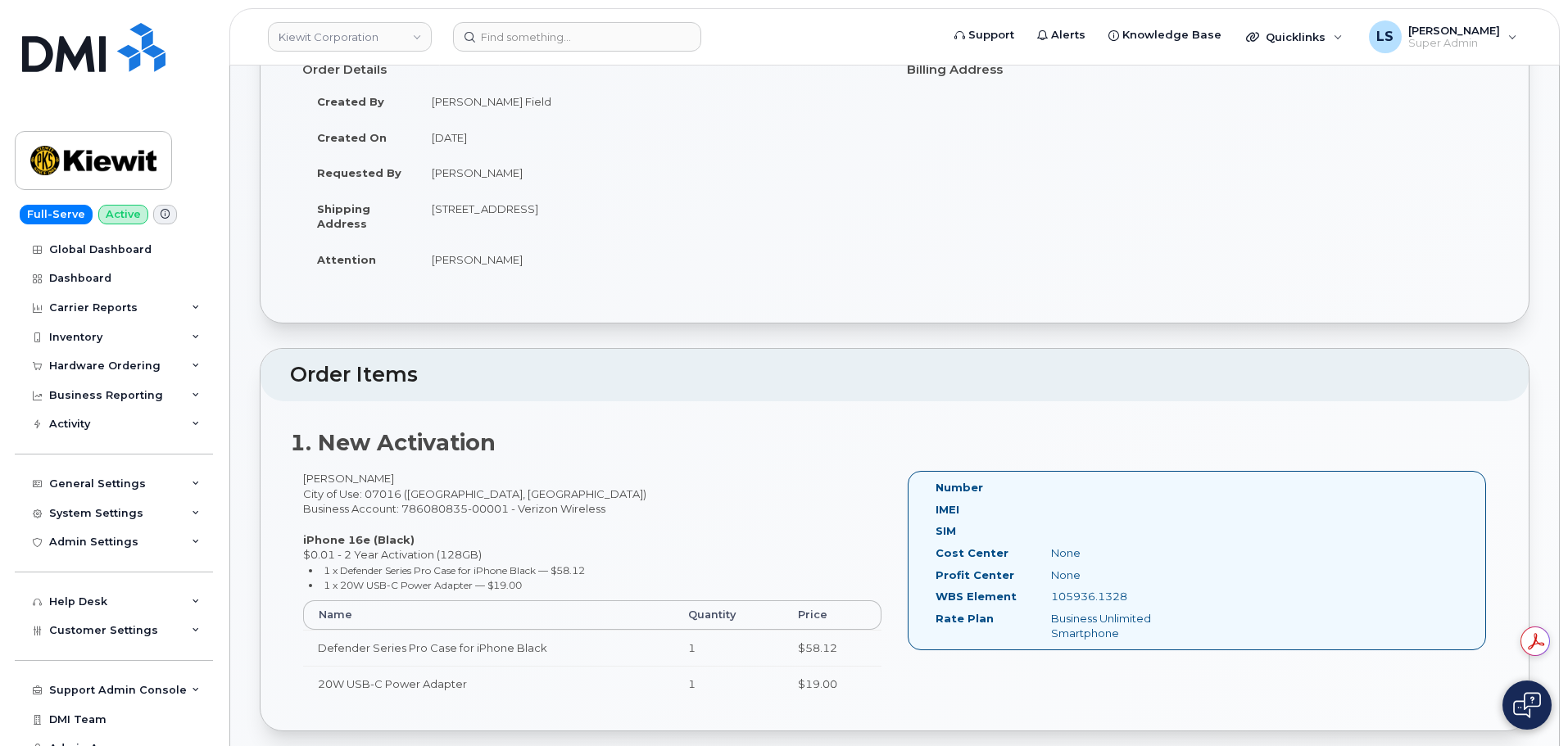
scroll to position [164, 0]
click at [535, 47] on input at bounding box center [576, 36] width 248 height 29
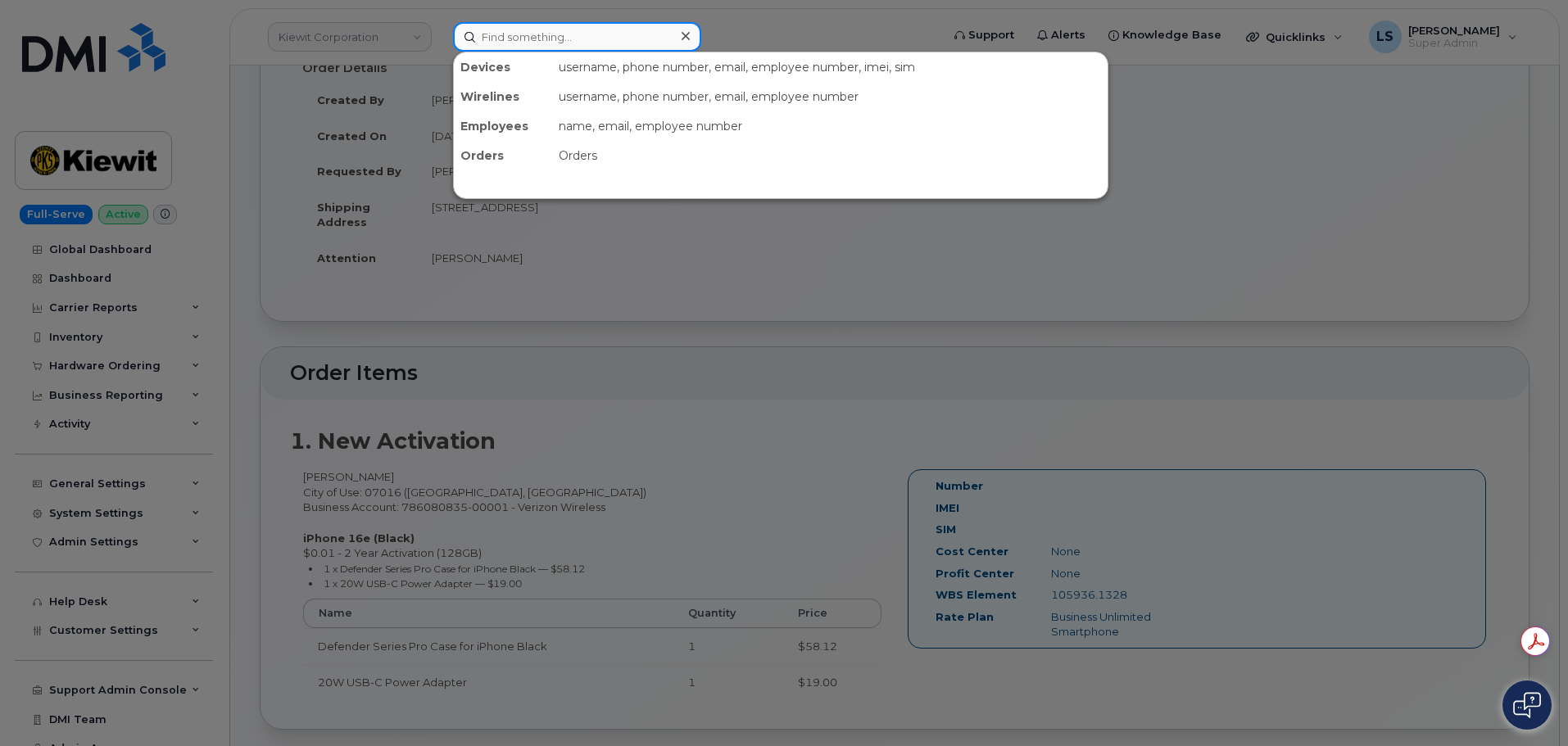
paste input "682-220-0360"
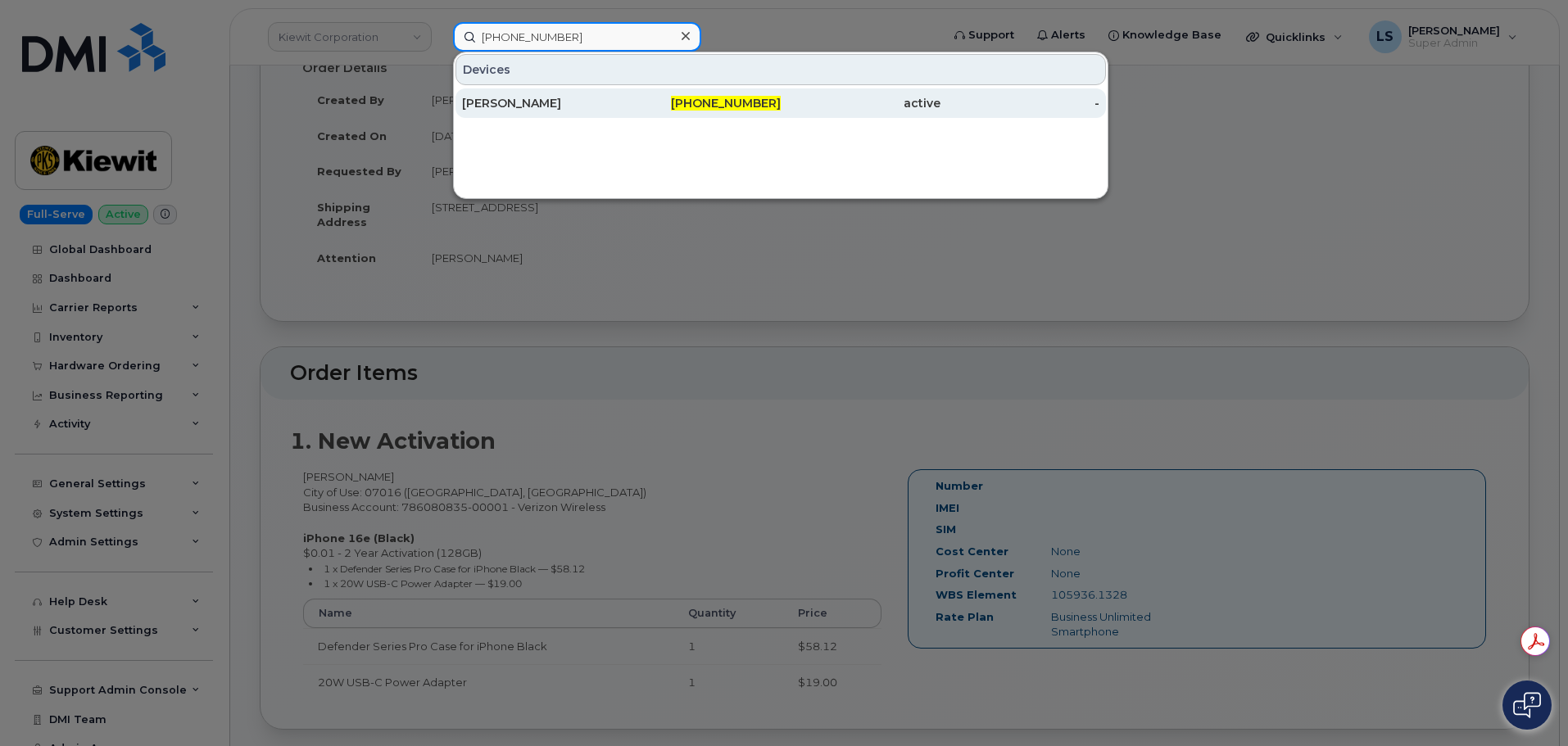
type input "682-220-0360"
click at [521, 106] on div "[PERSON_NAME]" at bounding box center [541, 103] width 159 height 17
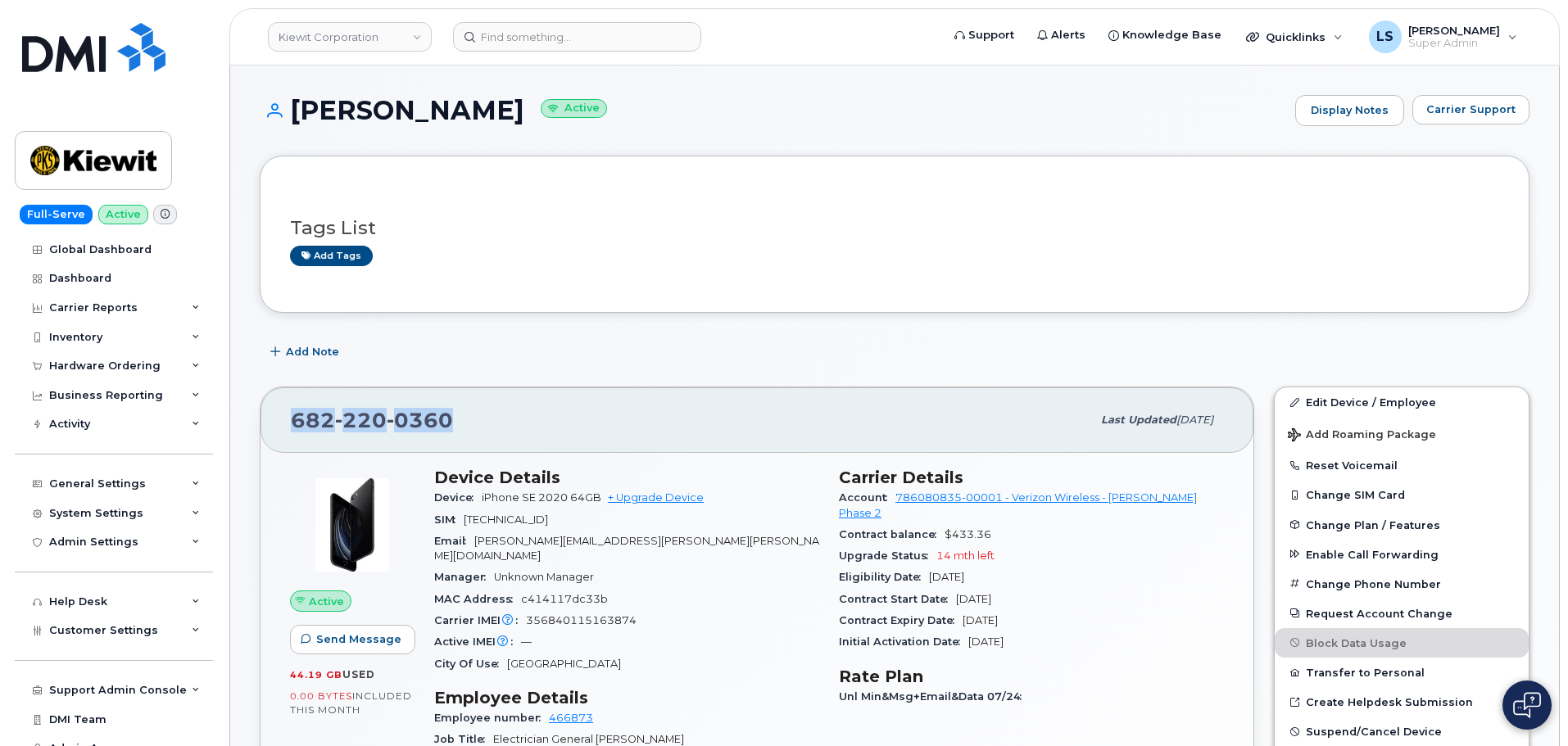
drag, startPoint x: 458, startPoint y: 416, endPoint x: 295, endPoint y: 421, distance: 163.1
click at [295, 421] on div "[PHONE_NUMBER]" at bounding box center [690, 420] width 800 height 34
copy span "[PHONE_NUMBER]"
